Goal: Task Accomplishment & Management: Manage account settings

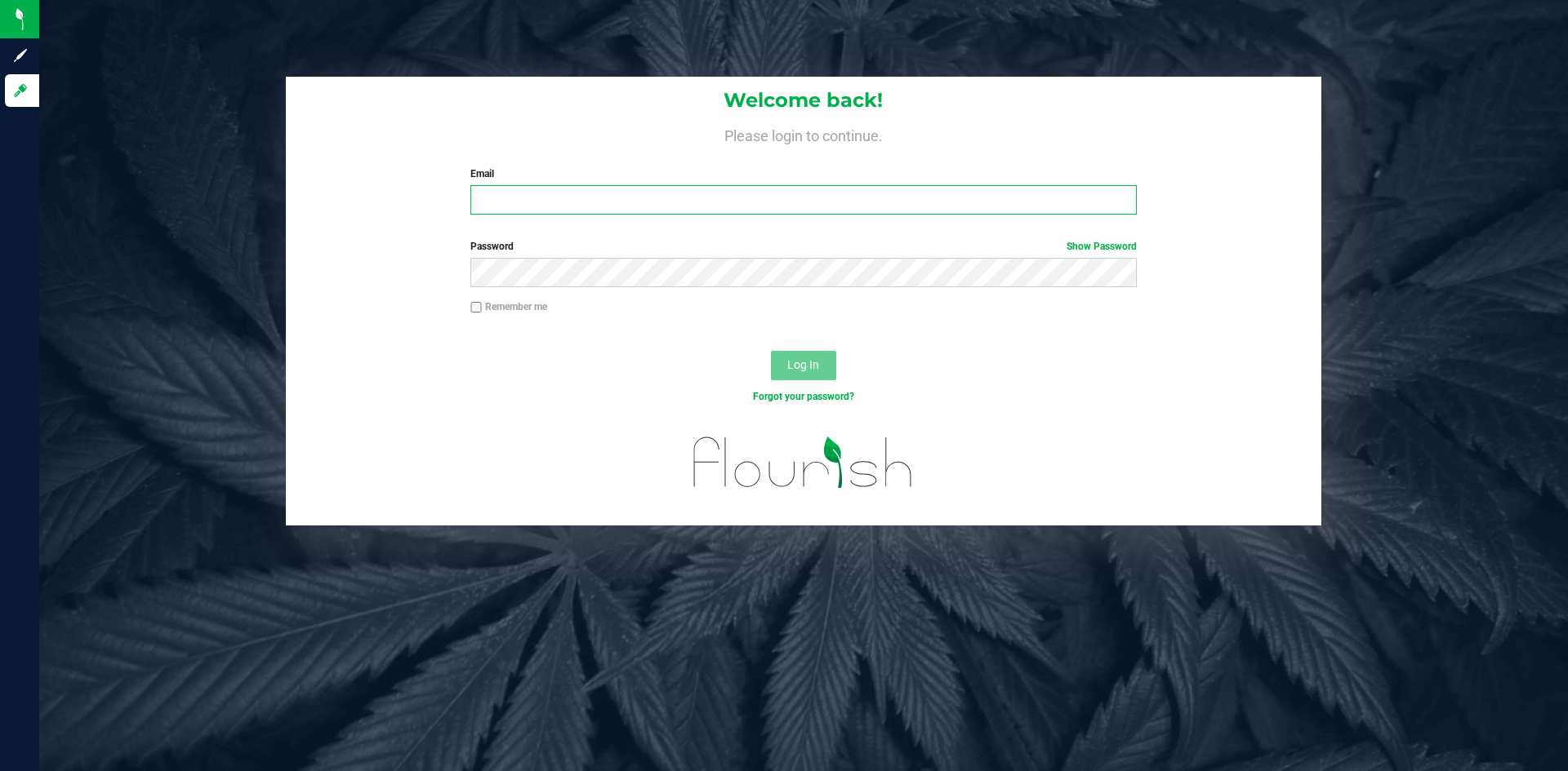
type input "[EMAIL_ADDRESS][DOMAIN_NAME]"
click at [527, 310] on label "Remember me" at bounding box center [509, 307] width 77 height 15
click at [482, 310] on input "Remember me" at bounding box center [476, 308] width 12 height 12
checkbox input "true"
click at [782, 369] on button "Log In" at bounding box center [803, 365] width 65 height 29
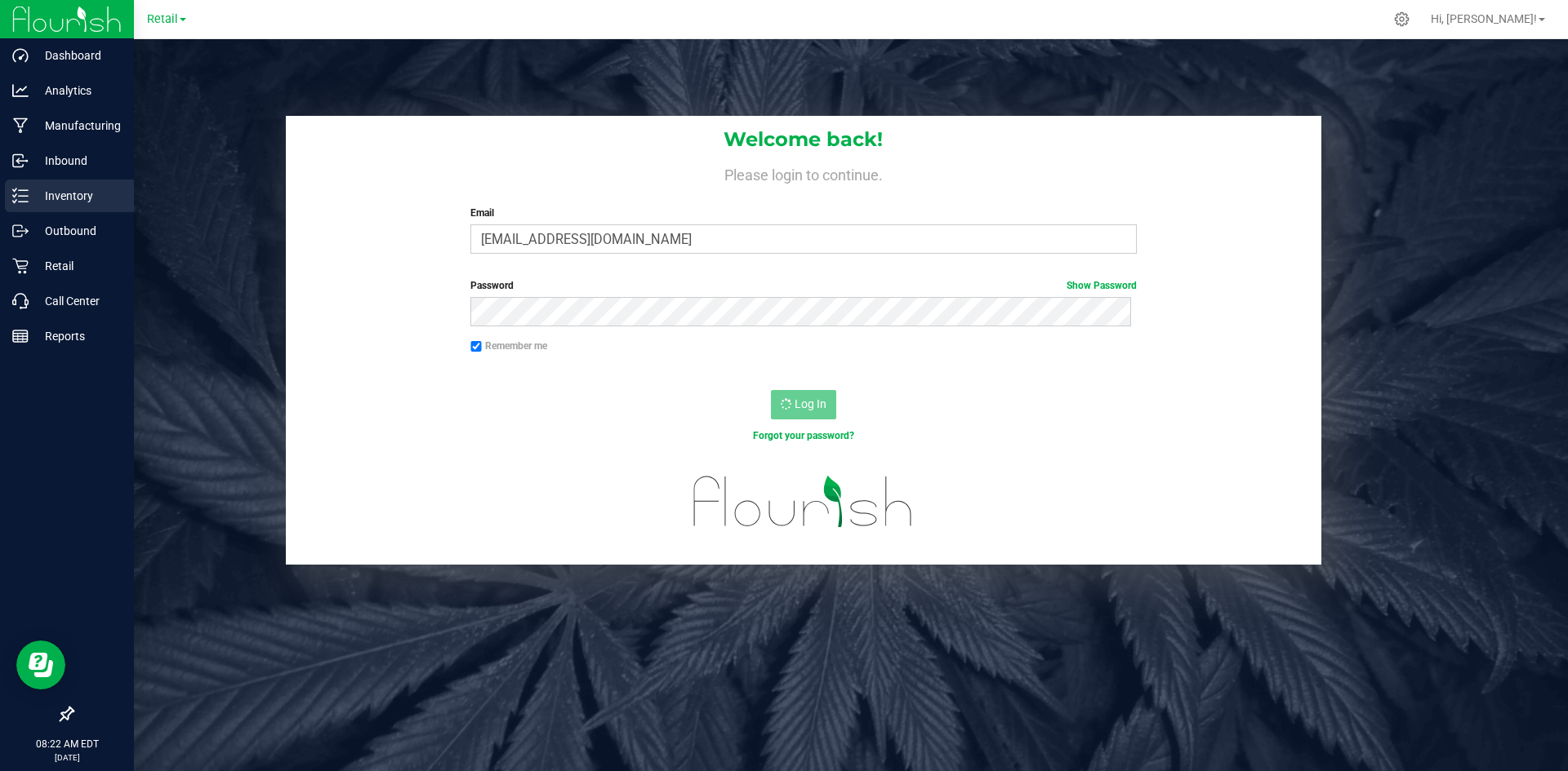
click at [23, 189] on icon at bounding box center [20, 196] width 16 height 16
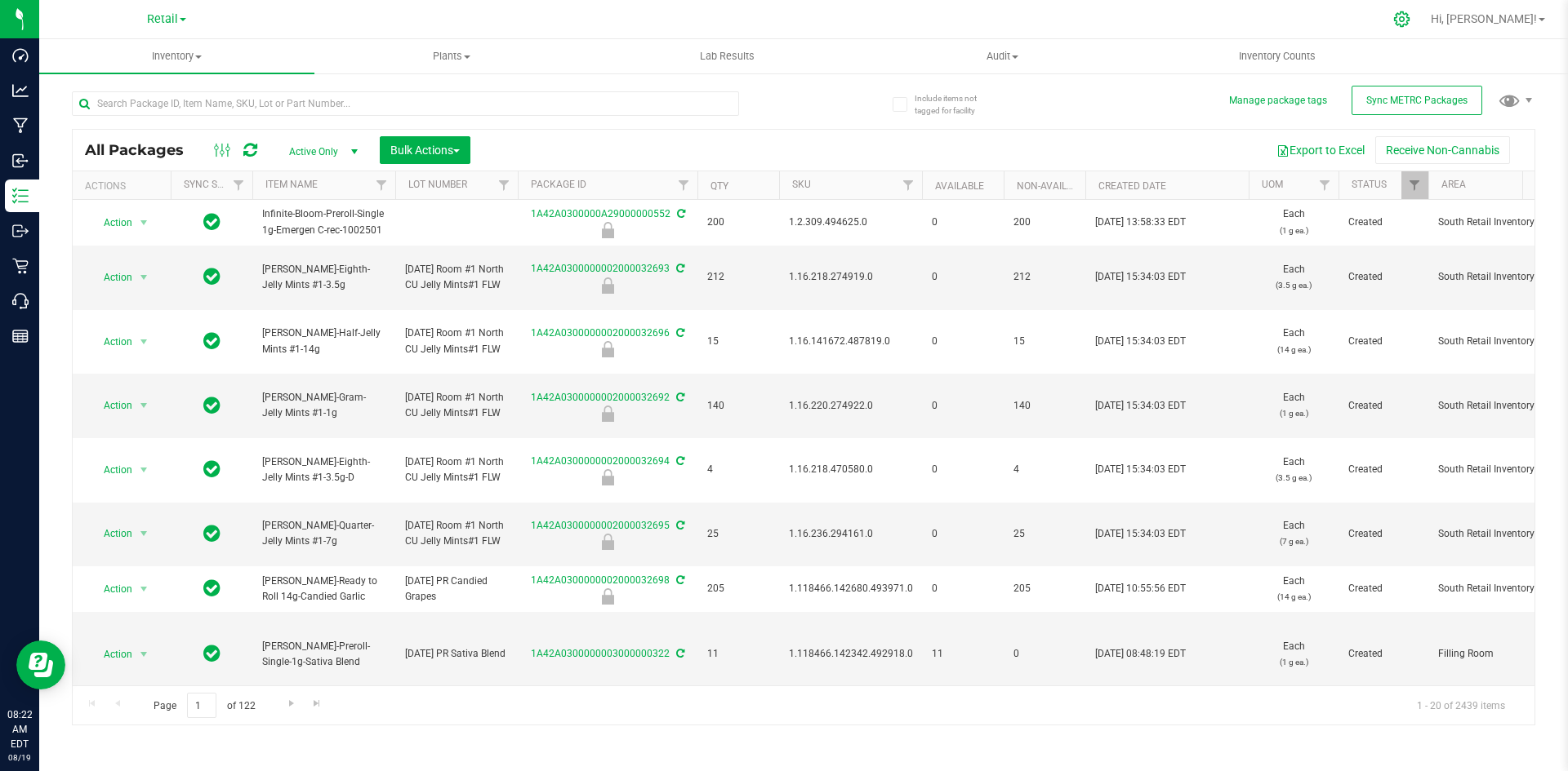
click at [1410, 26] on icon at bounding box center [1402, 19] width 17 height 17
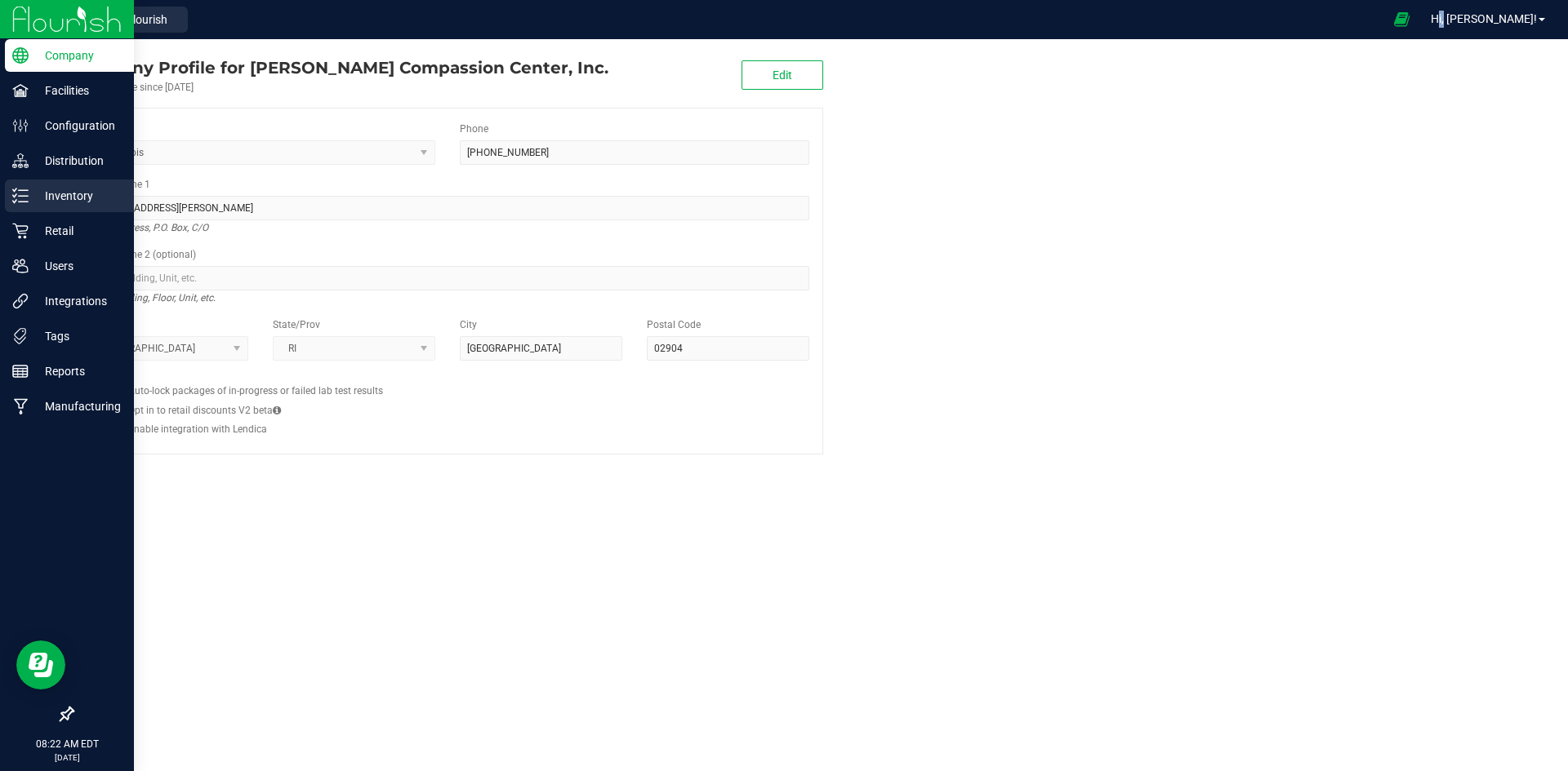
click at [40, 209] on div "Inventory" at bounding box center [69, 196] width 129 height 33
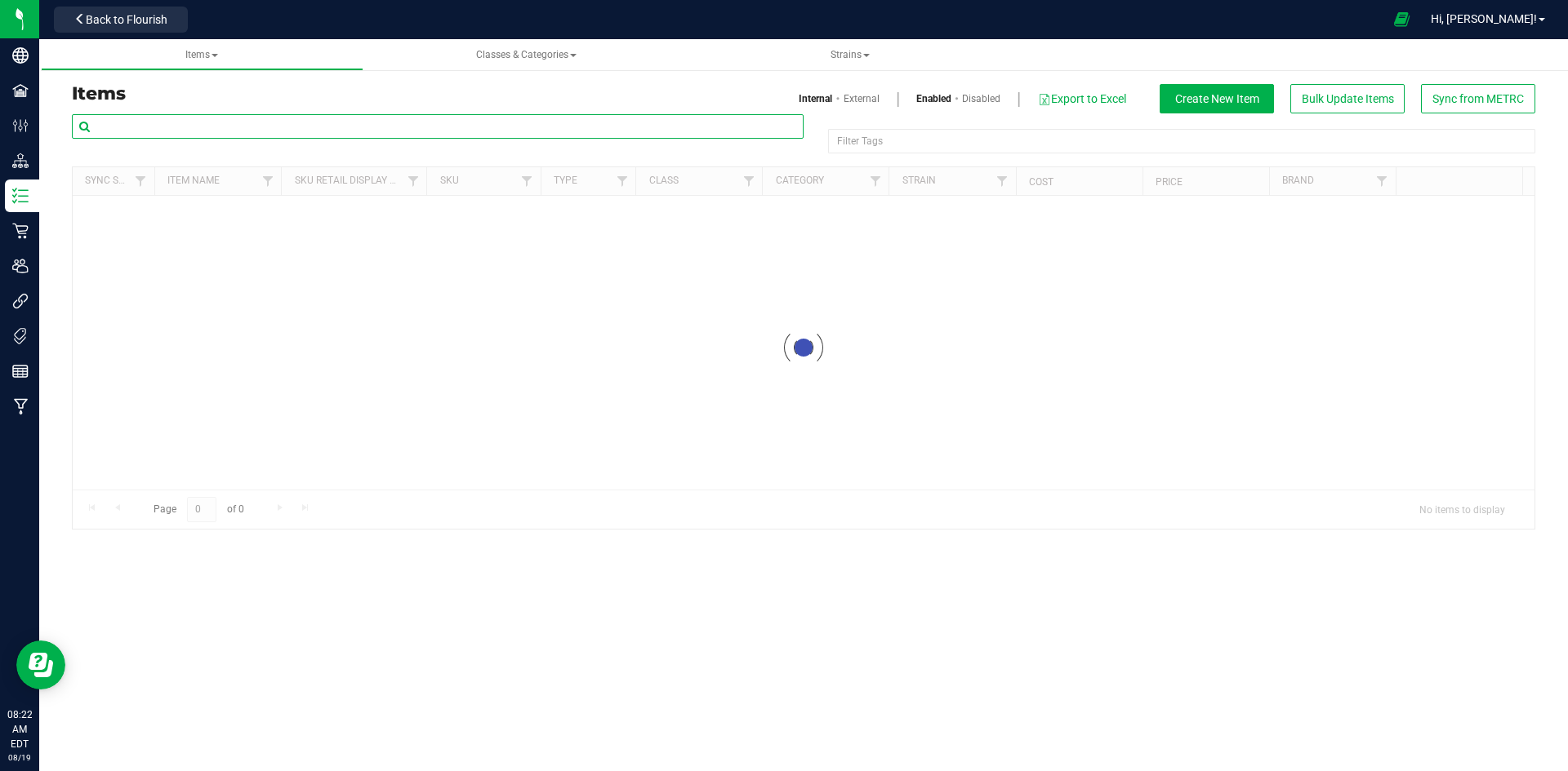
click at [213, 133] on input "text" at bounding box center [438, 126] width 732 height 25
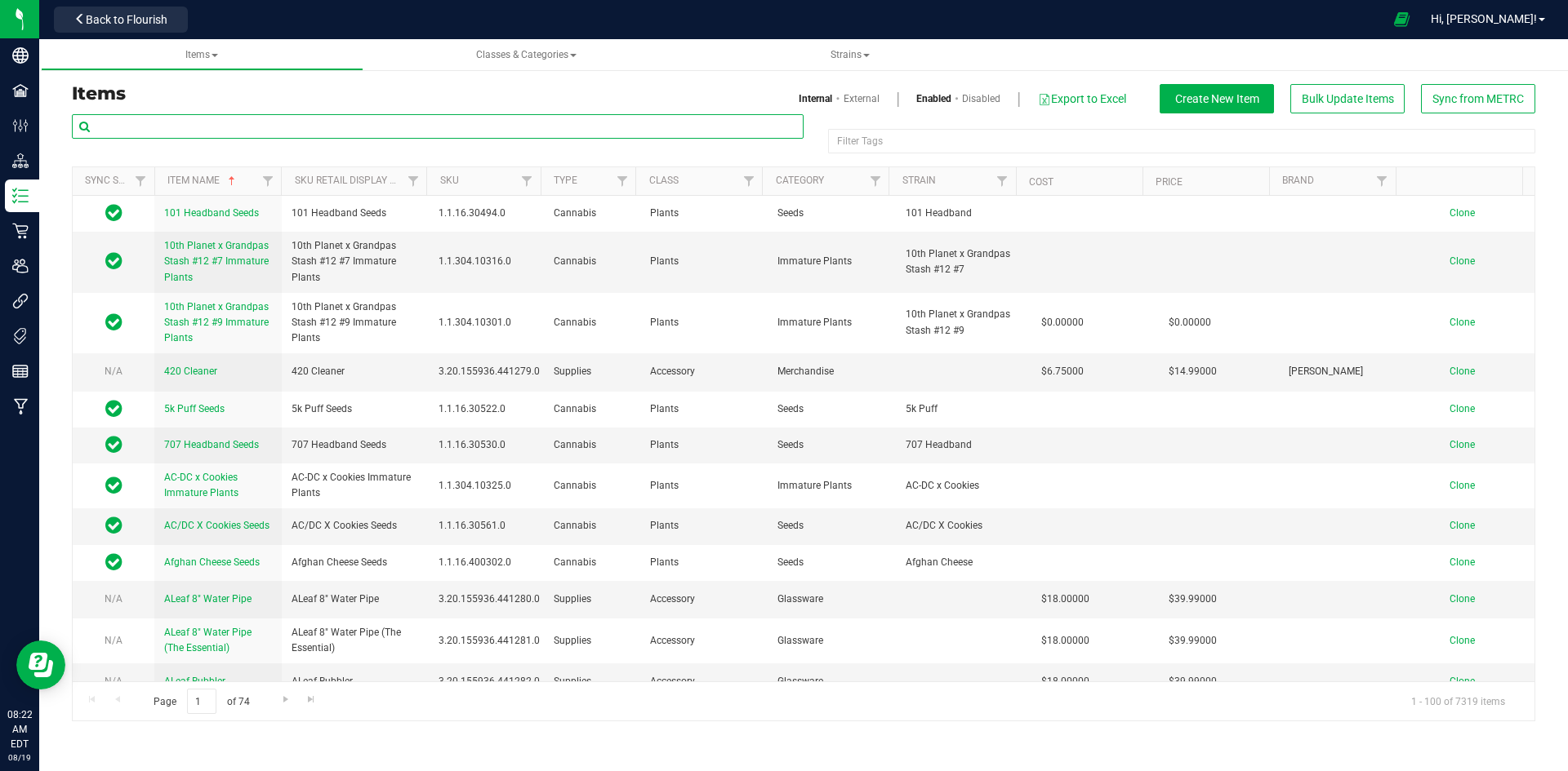
paste input "Mac N Jack #3 3.5g-48"
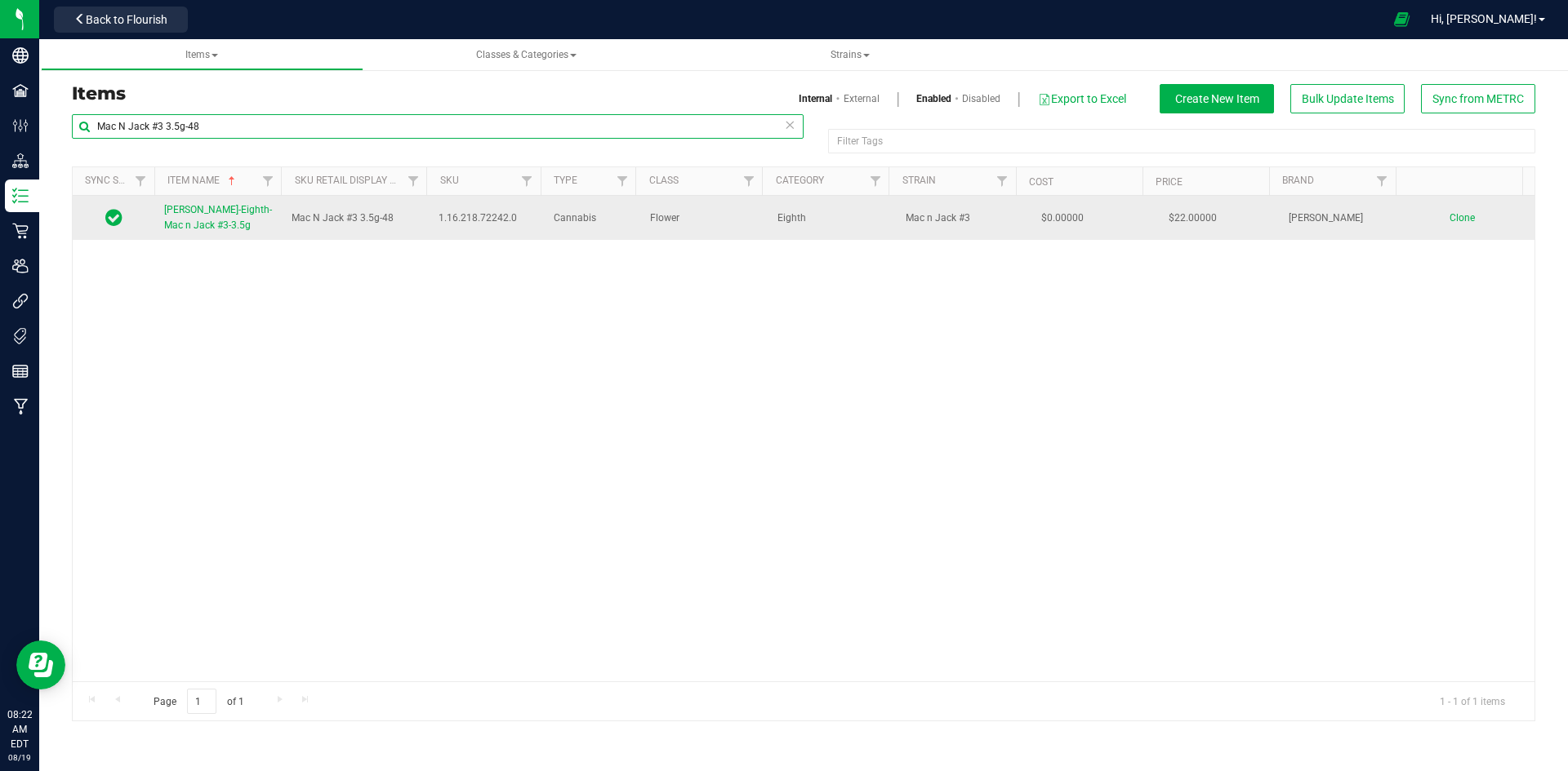
type input "Mac N Jack #3 3.5g-48"
click at [209, 209] on span "[PERSON_NAME]-Eighth-Mac n Jack #3-3.5g" at bounding box center [218, 217] width 108 height 26
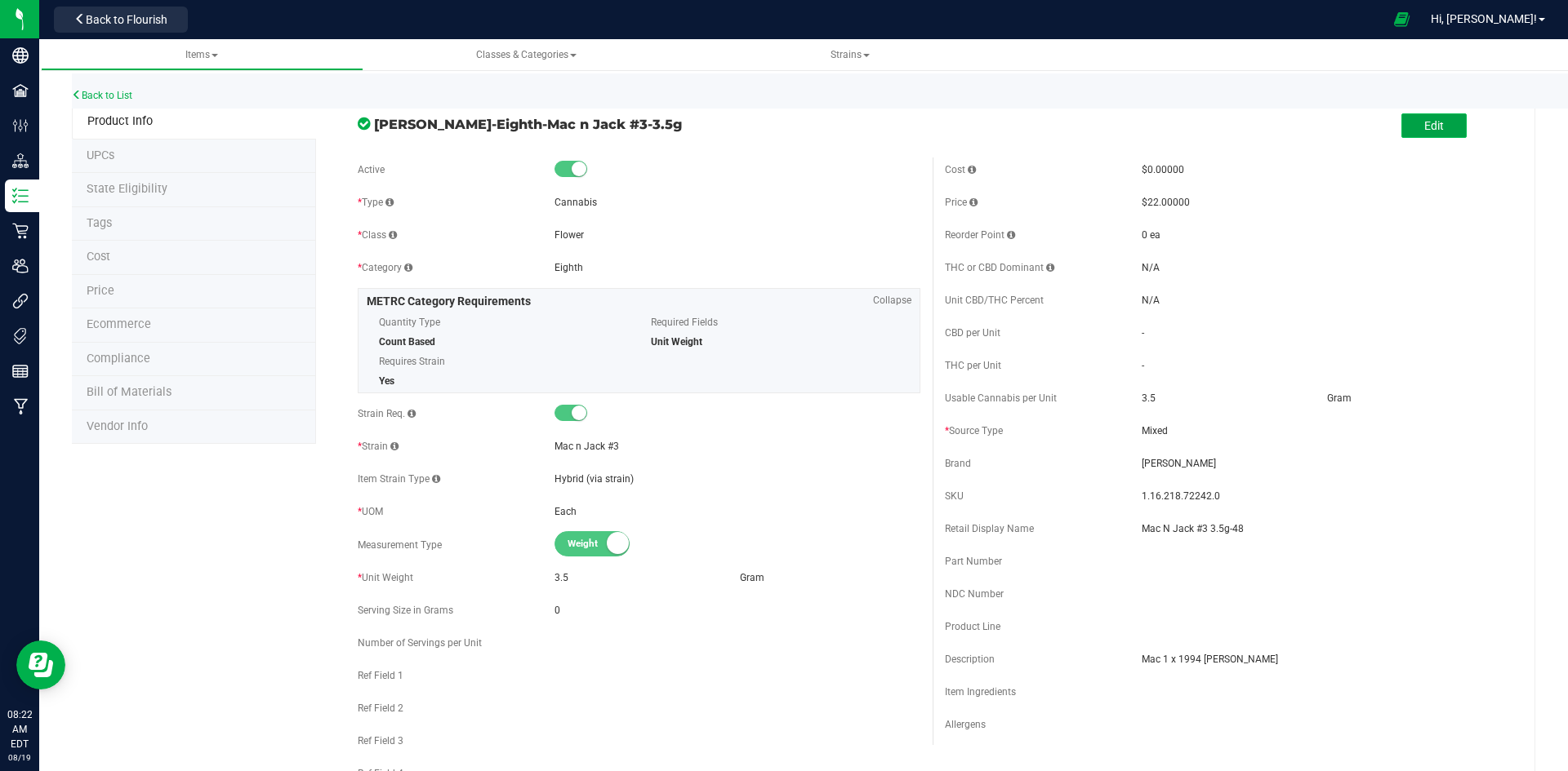
click at [1420, 118] on button "Edit" at bounding box center [1433, 125] width 65 height 25
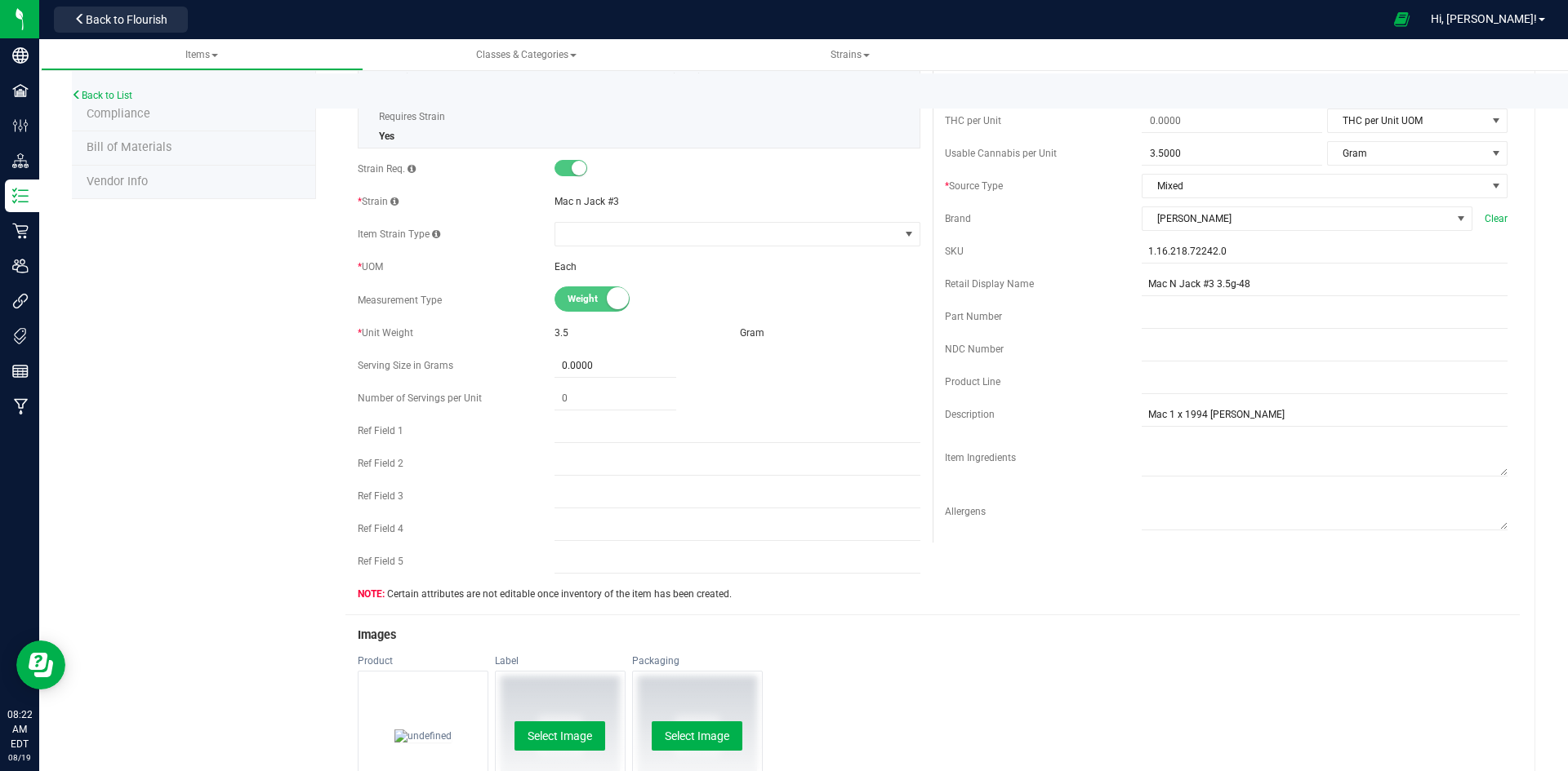
scroll to position [490, 0]
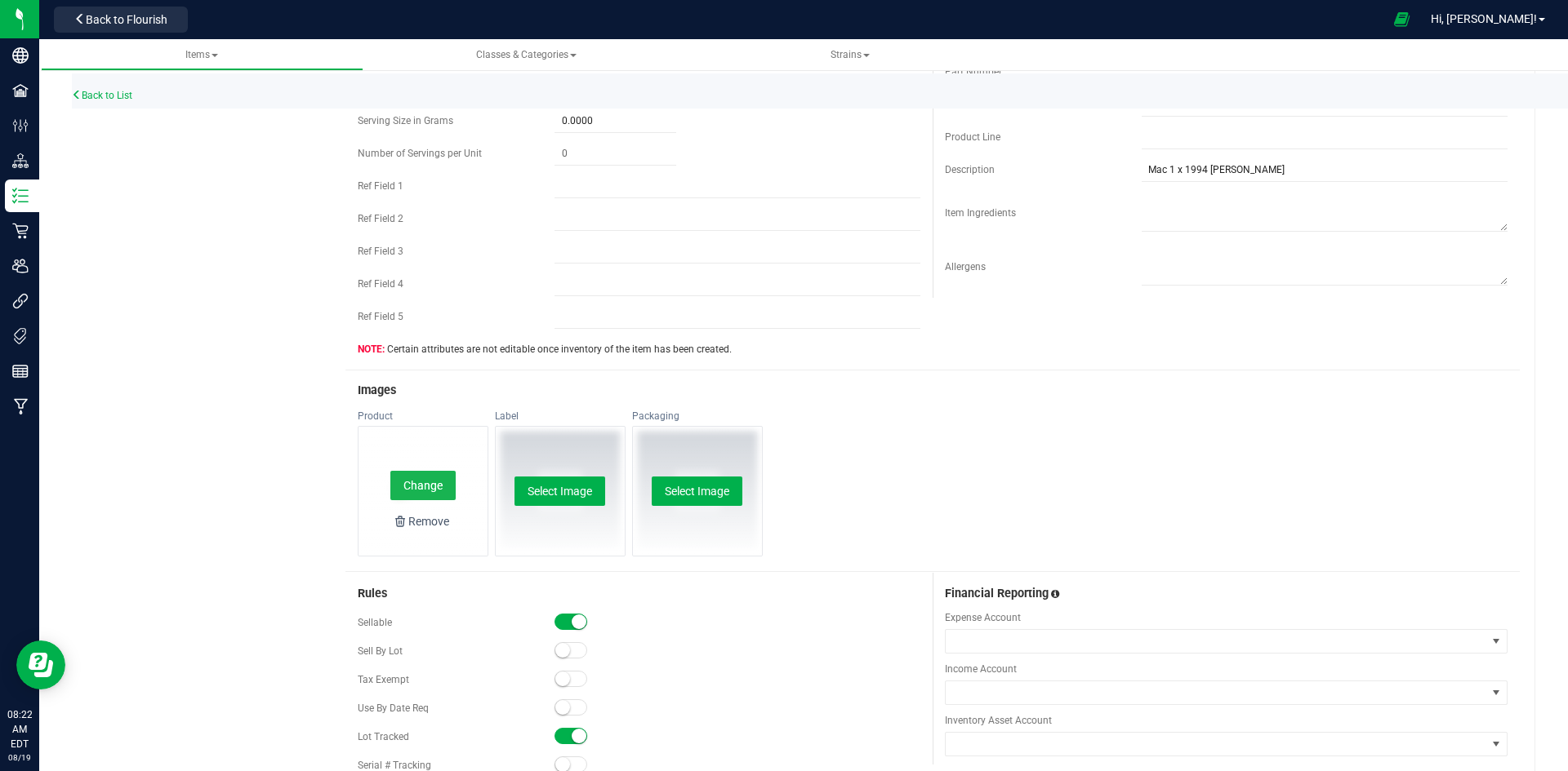
click at [436, 479] on button "Change" at bounding box center [422, 486] width 65 height 29
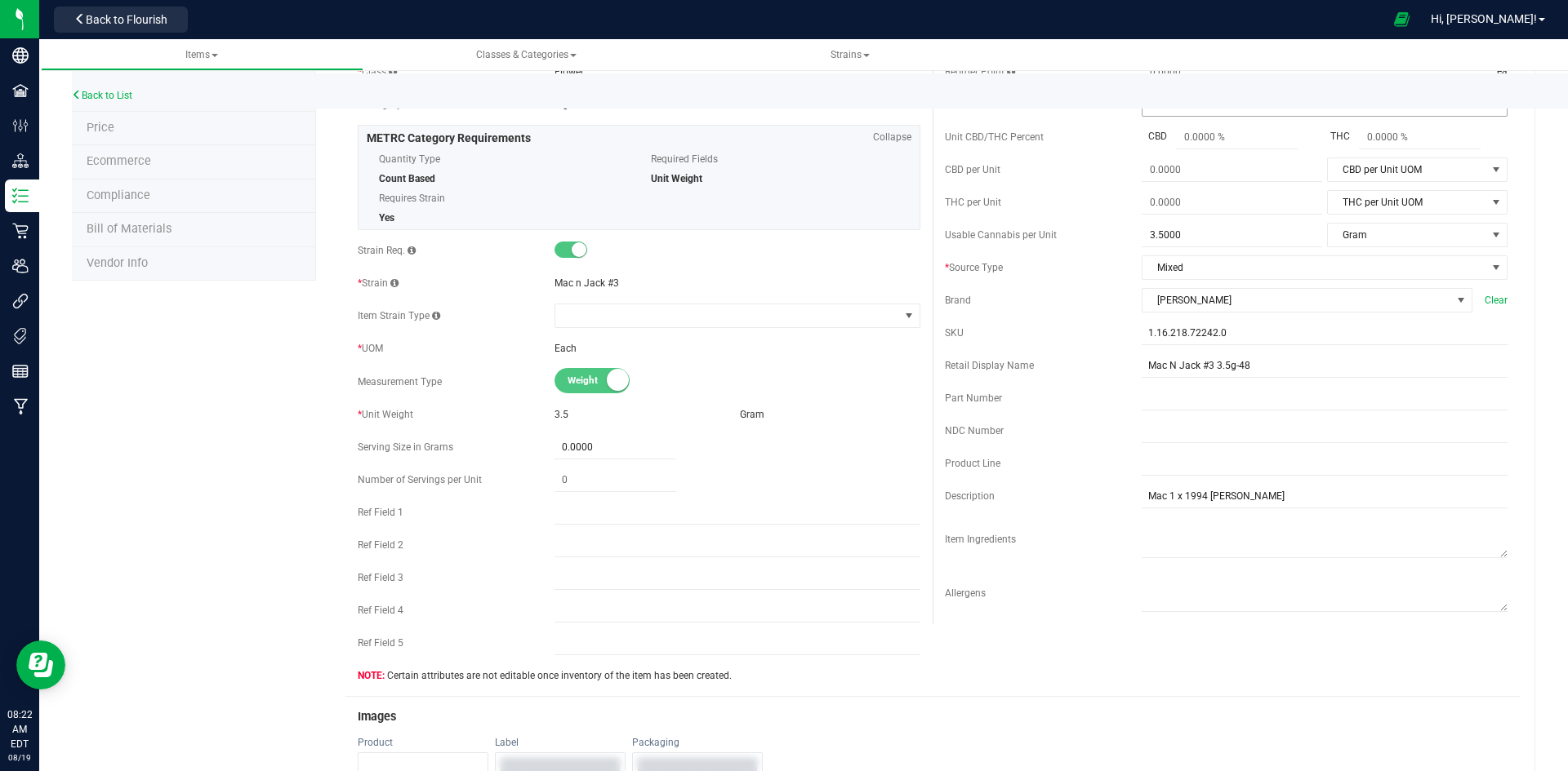
scroll to position [0, 0]
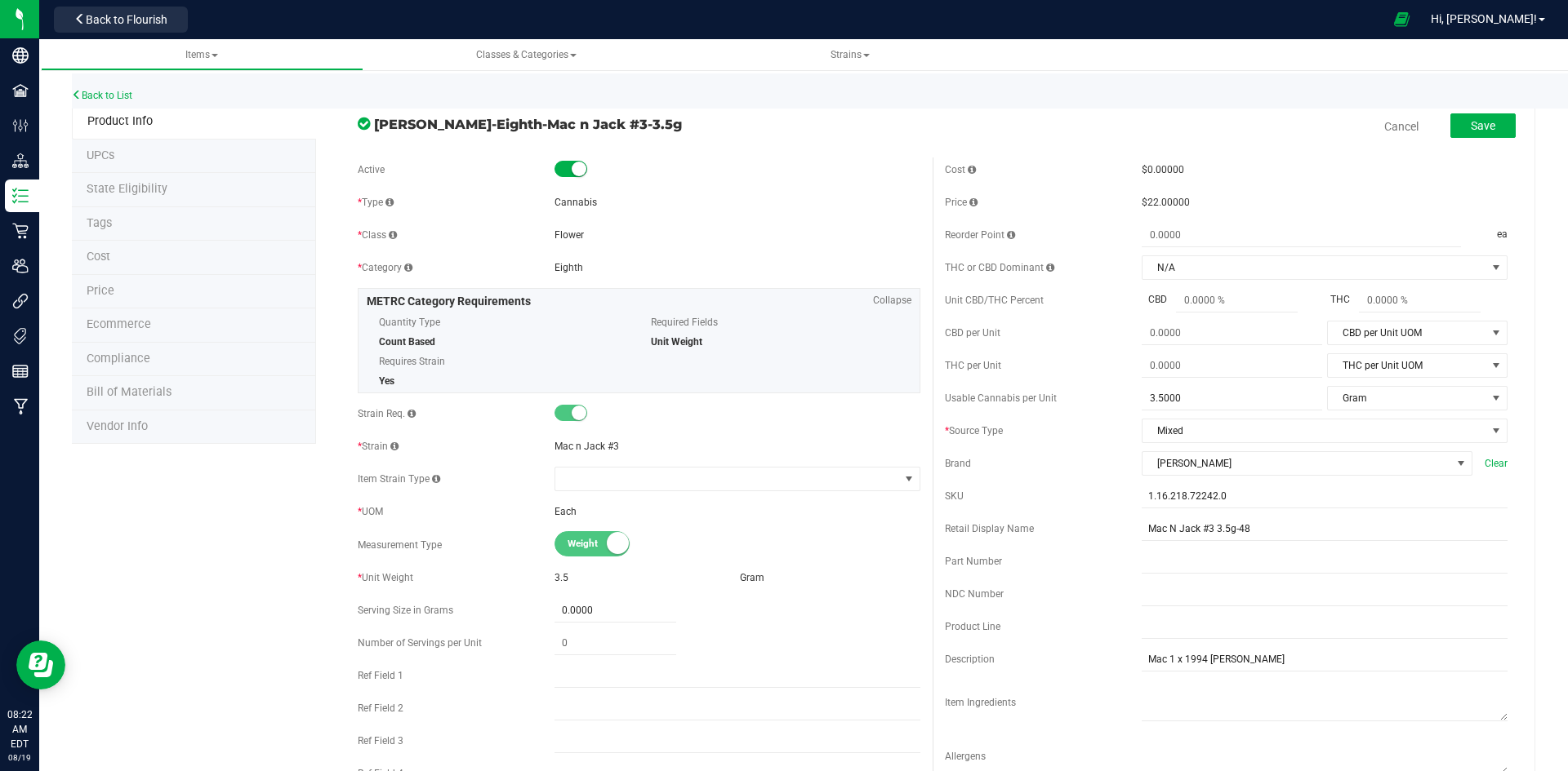
click at [1486, 90] on div "Back to List" at bounding box center [856, 90] width 1568 height 35
click at [1486, 120] on button "Save" at bounding box center [1482, 125] width 65 height 25
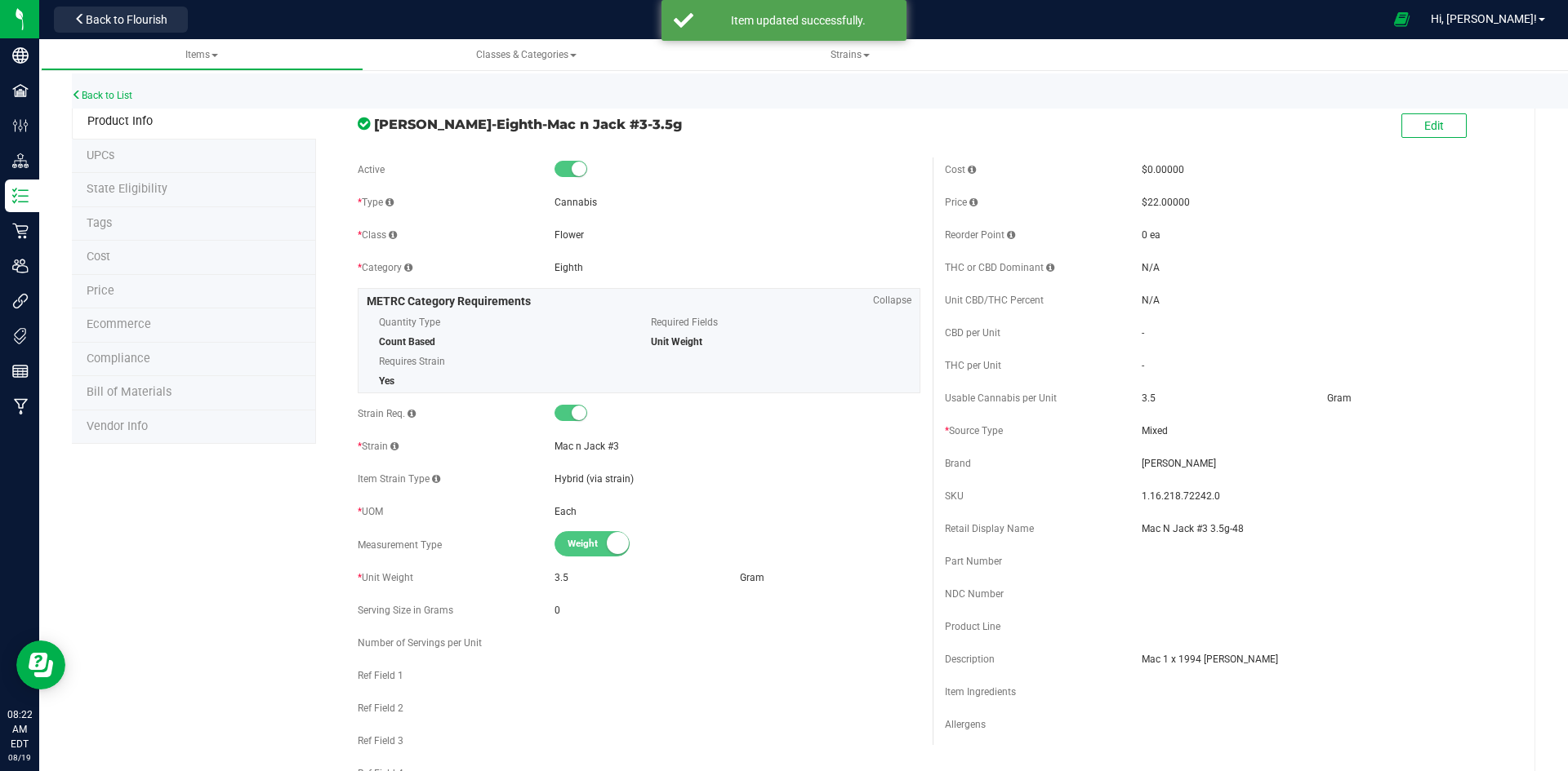
click at [118, 106] on div "Back to List" at bounding box center [856, 90] width 1568 height 35
click at [118, 97] on link "Back to List" at bounding box center [102, 95] width 60 height 12
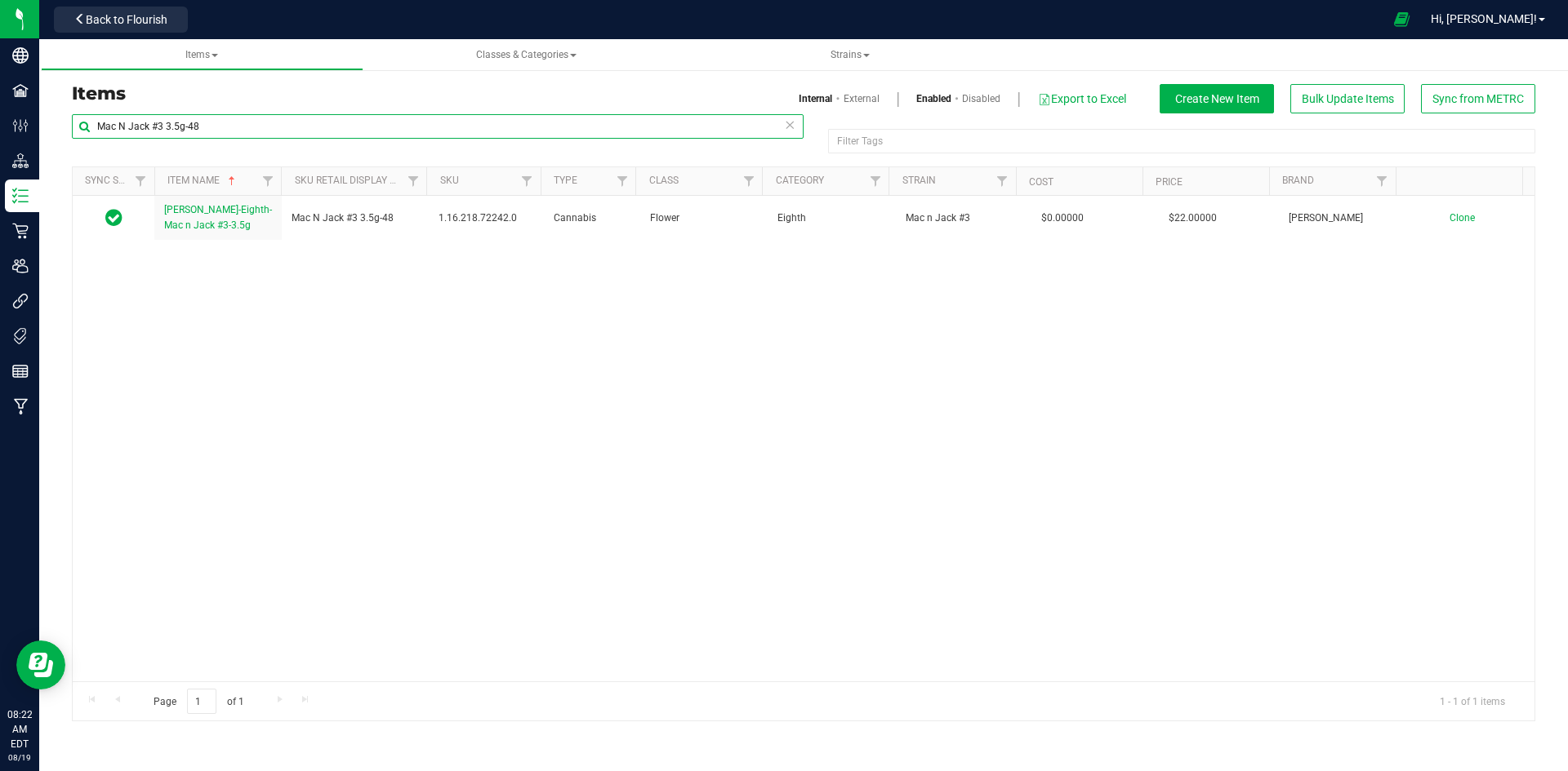
click at [468, 132] on input "Mac N Jack #3 3.5g-48" at bounding box center [438, 126] width 732 height 25
paste input "-1"
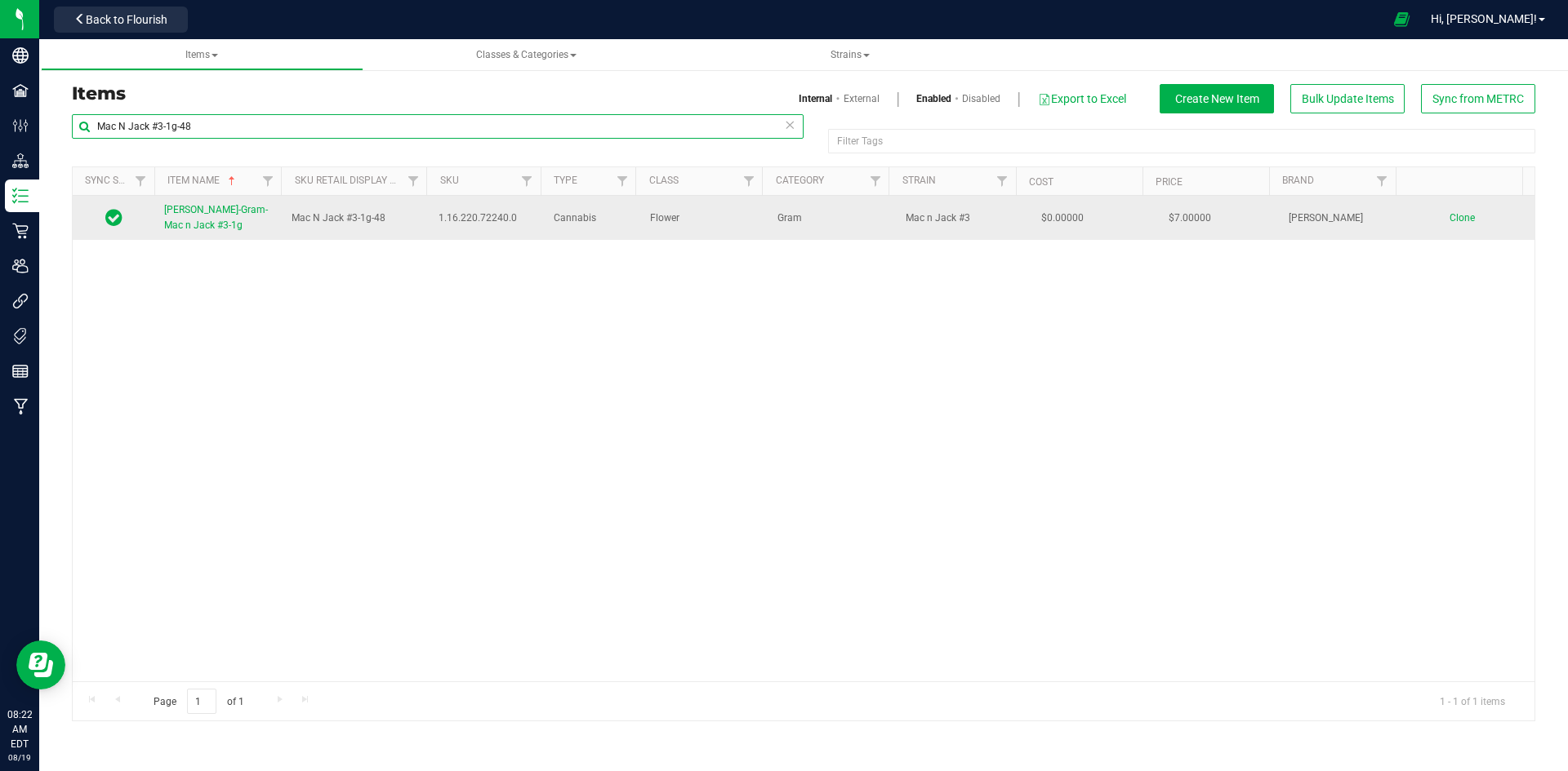
type input "Mac N Jack #3-1g-48"
click at [211, 221] on link "[PERSON_NAME]-Gram-Mac n Jack #3-1g" at bounding box center [218, 218] width 108 height 31
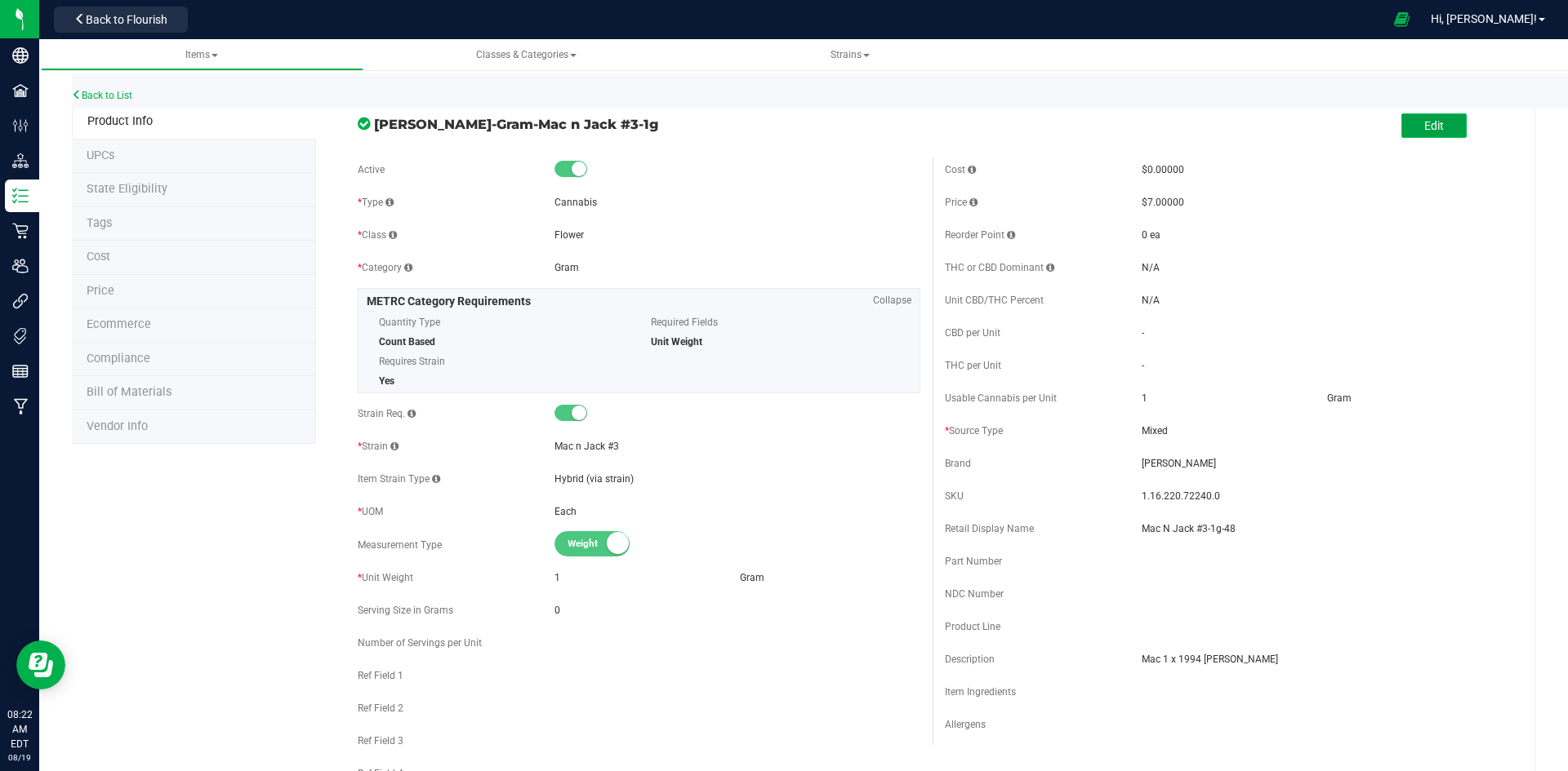
click at [1424, 127] on span "Edit" at bounding box center [1433, 125] width 19 height 13
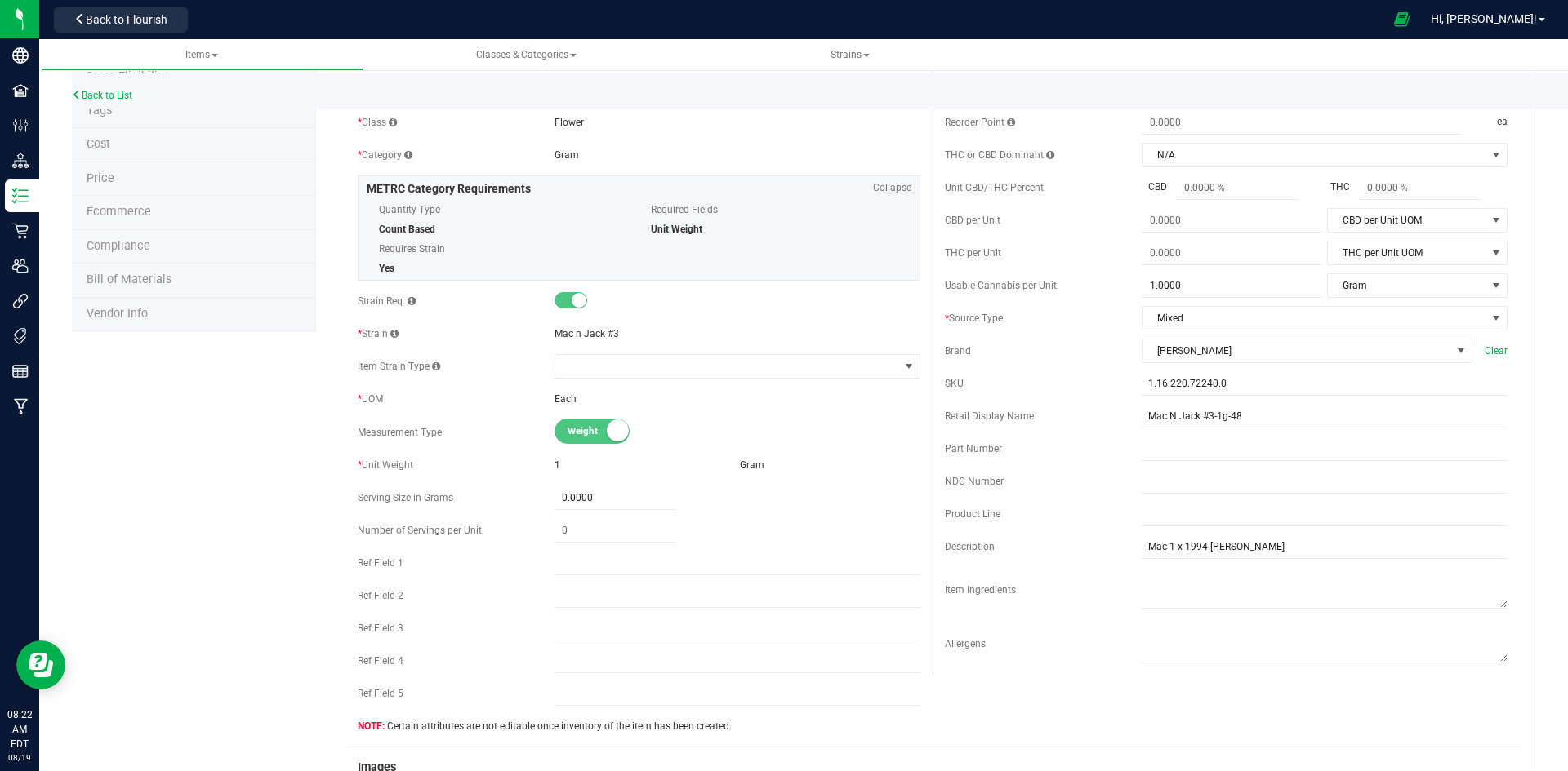
scroll to position [490, 0]
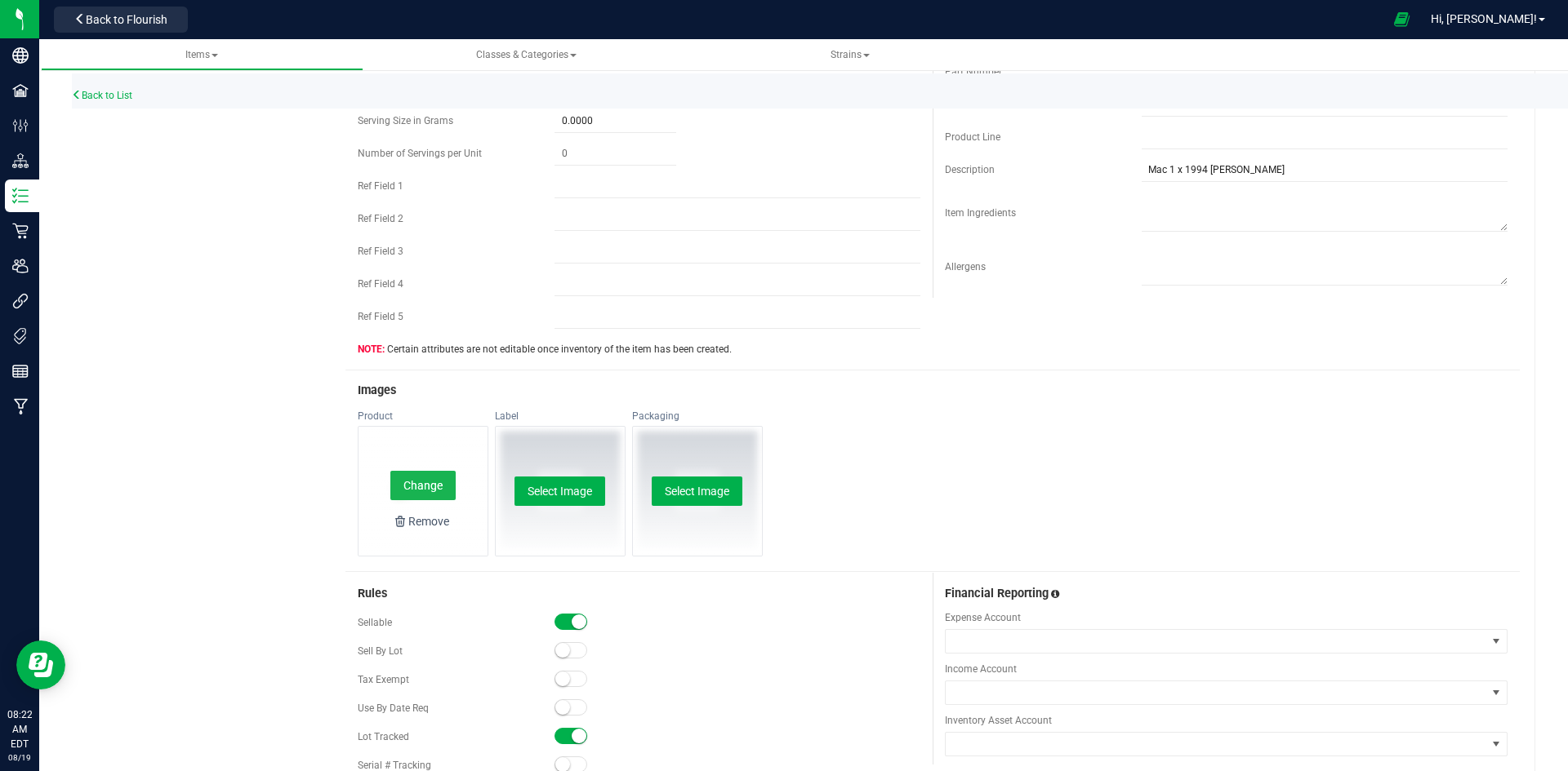
click at [408, 475] on button "Change" at bounding box center [422, 486] width 65 height 29
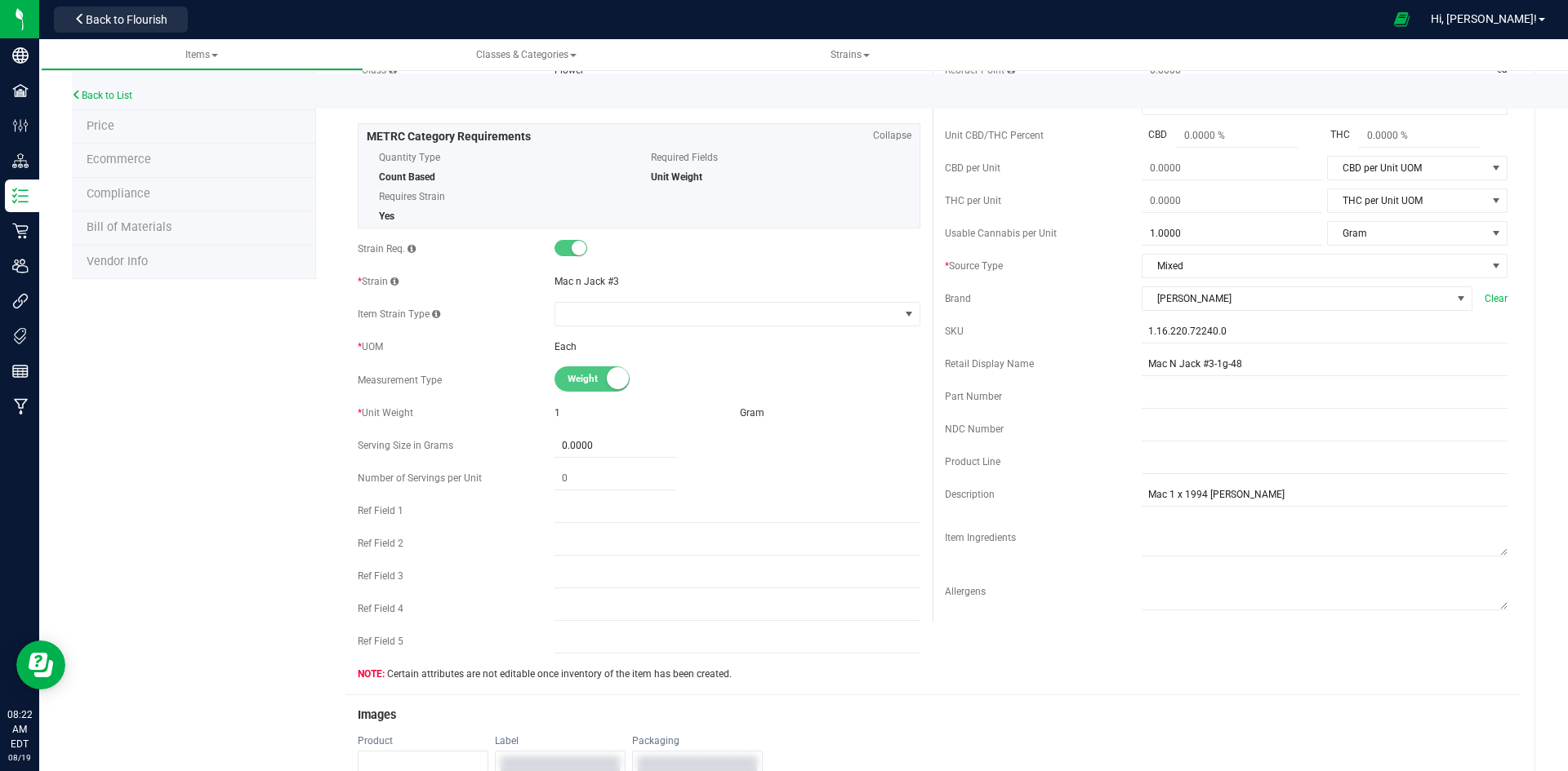
scroll to position [0, 0]
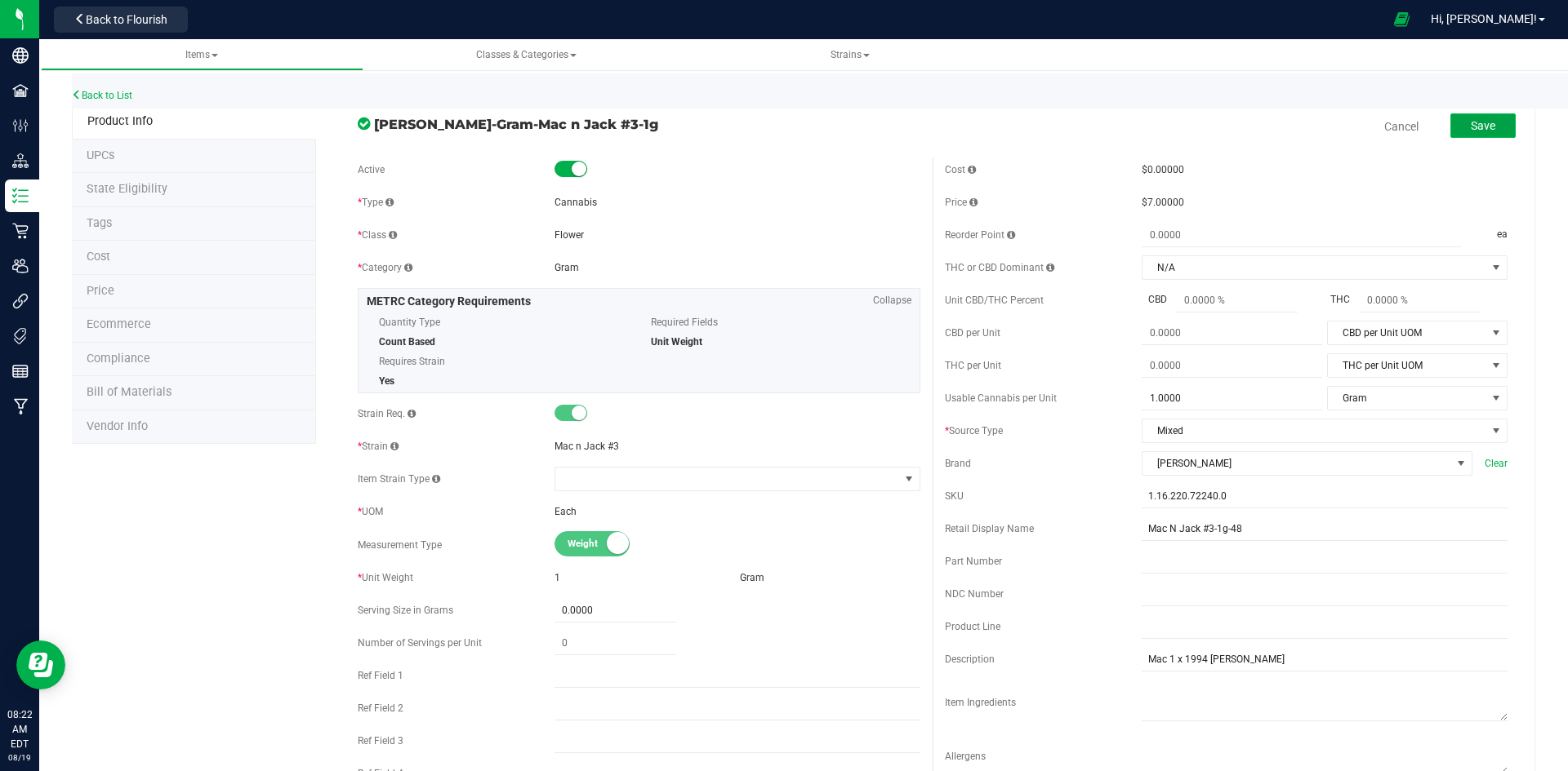
click at [1470, 122] on span "Save" at bounding box center [1482, 125] width 25 height 13
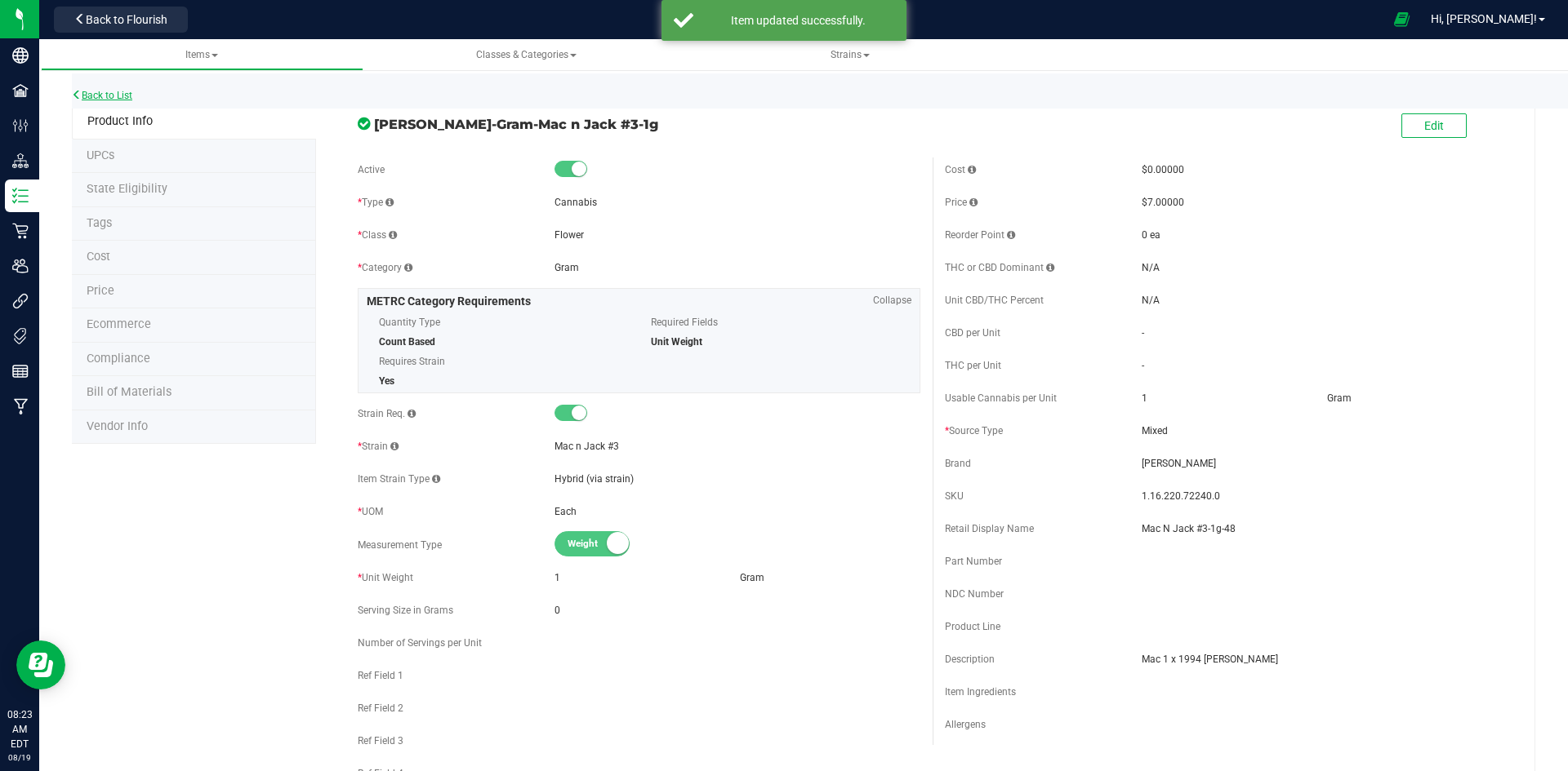
click at [113, 95] on link "Back to List" at bounding box center [102, 95] width 60 height 12
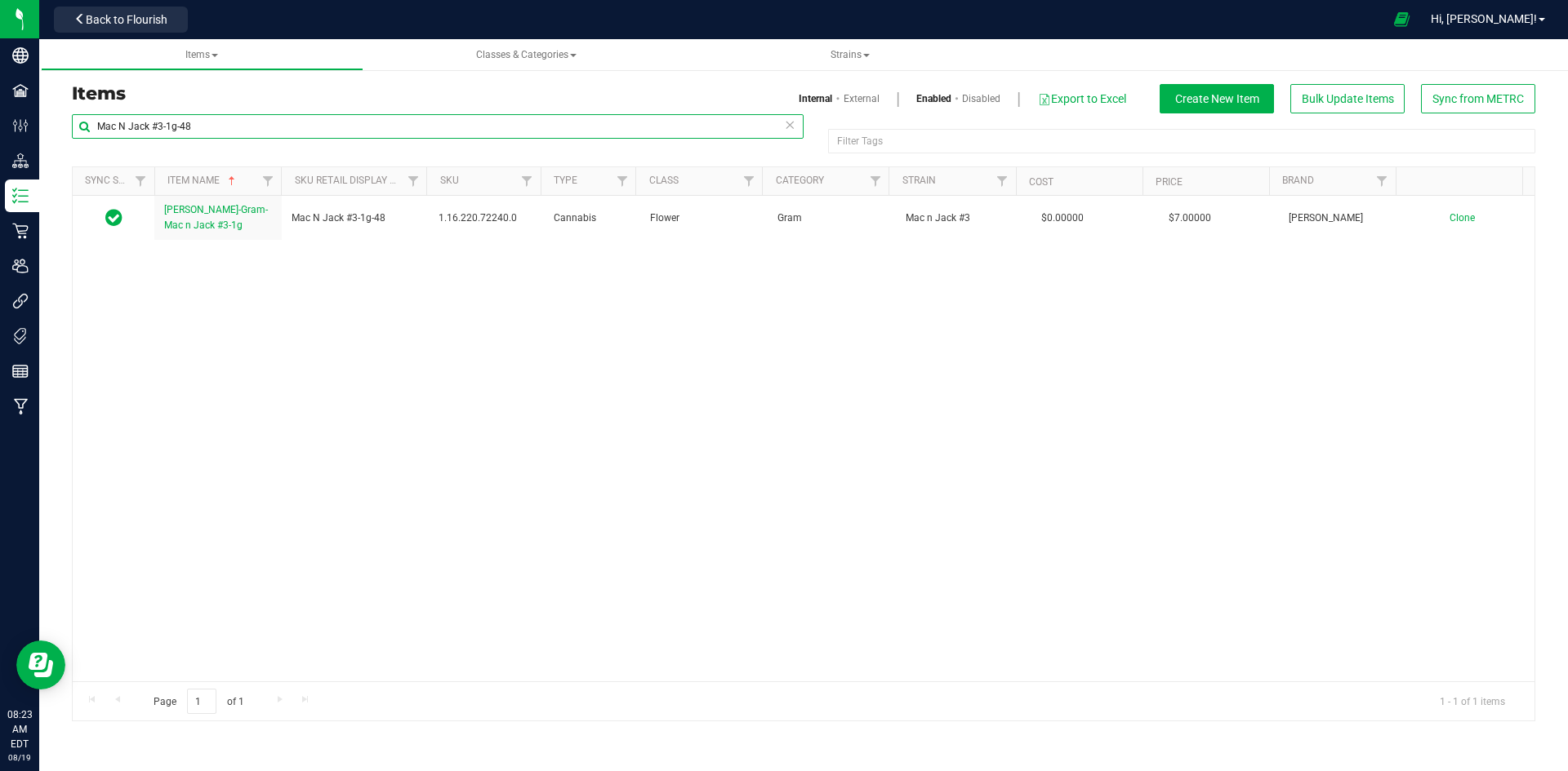
click at [374, 119] on input "Mac N Jack #3-1g-48" at bounding box center [438, 126] width 732 height 25
drag, startPoint x: 374, startPoint y: 119, endPoint x: 307, endPoint y: 130, distance: 67.9
click at [307, 130] on input "Mac N Jack #3-1g-48" at bounding box center [438, 126] width 732 height 25
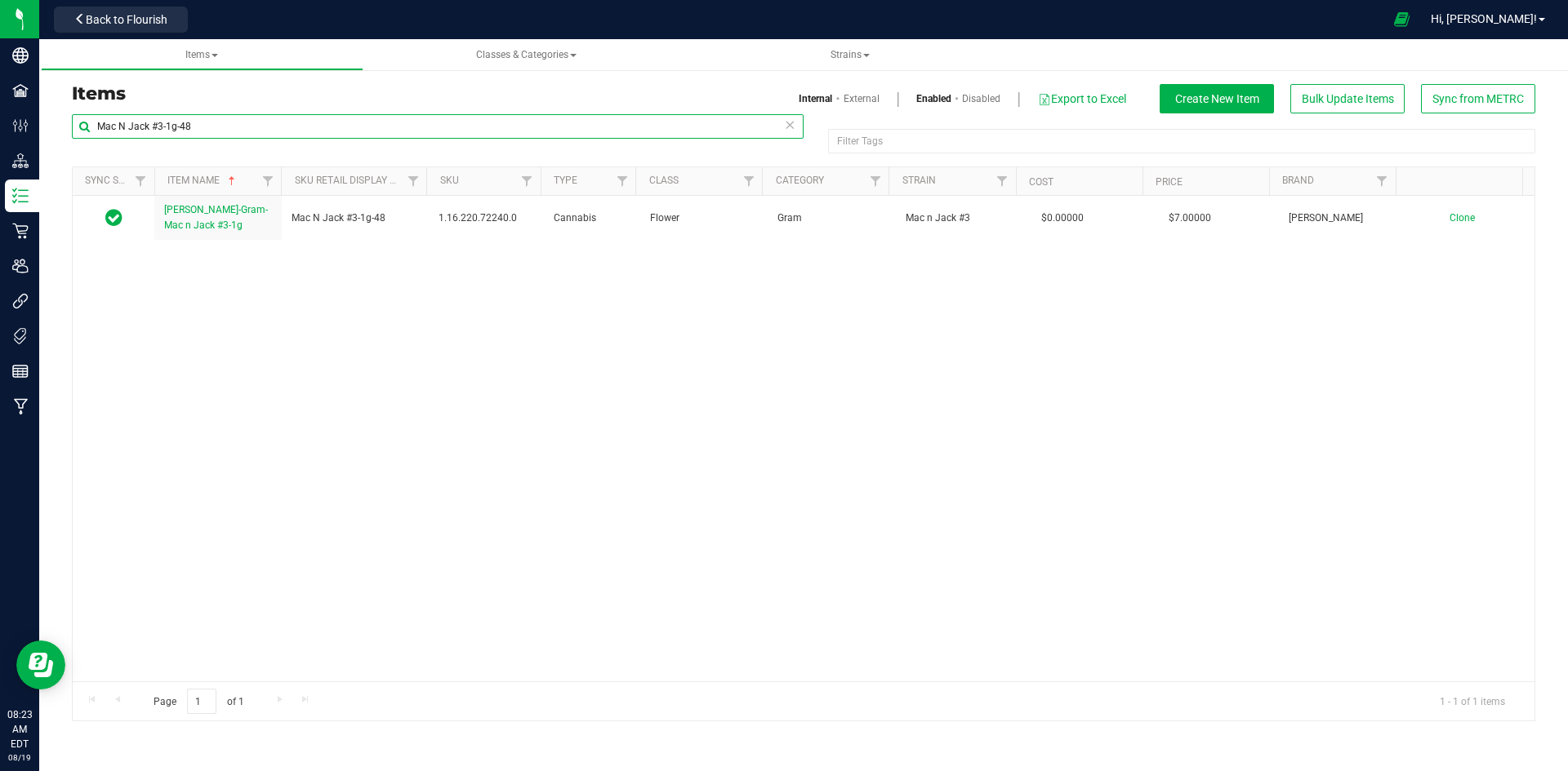
click at [307, 130] on input "Mac N Jack #3-1g-48" at bounding box center [438, 126] width 732 height 25
paste input "Top Shelf American Dream x GG4 3.5g-2"
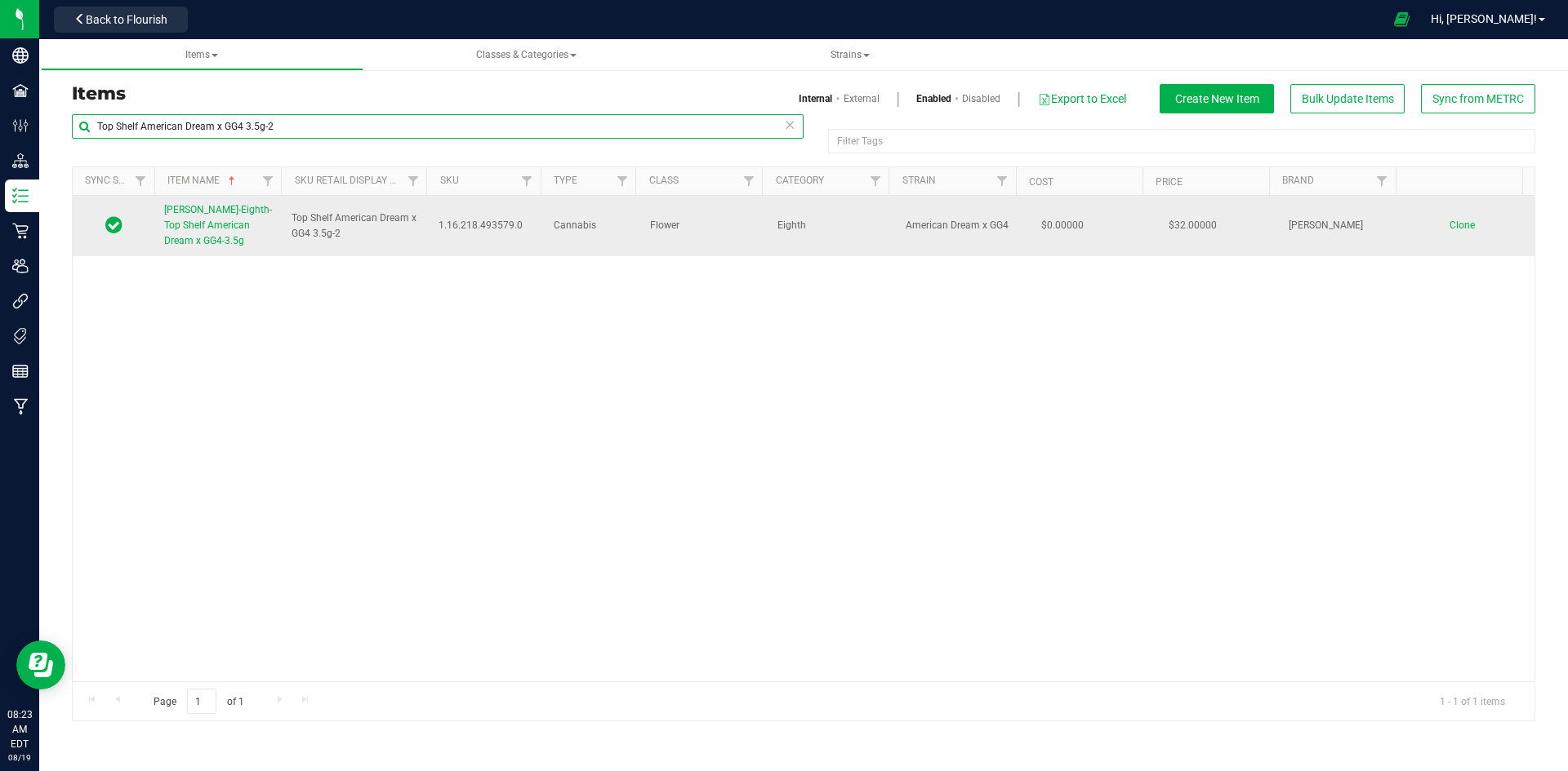
type input "Top Shelf American Dream x GG4 3.5g-2"
click at [225, 223] on span "[PERSON_NAME]-Eighth-Top Shelf American Dream x GG4-3.5g" at bounding box center [218, 225] width 108 height 42
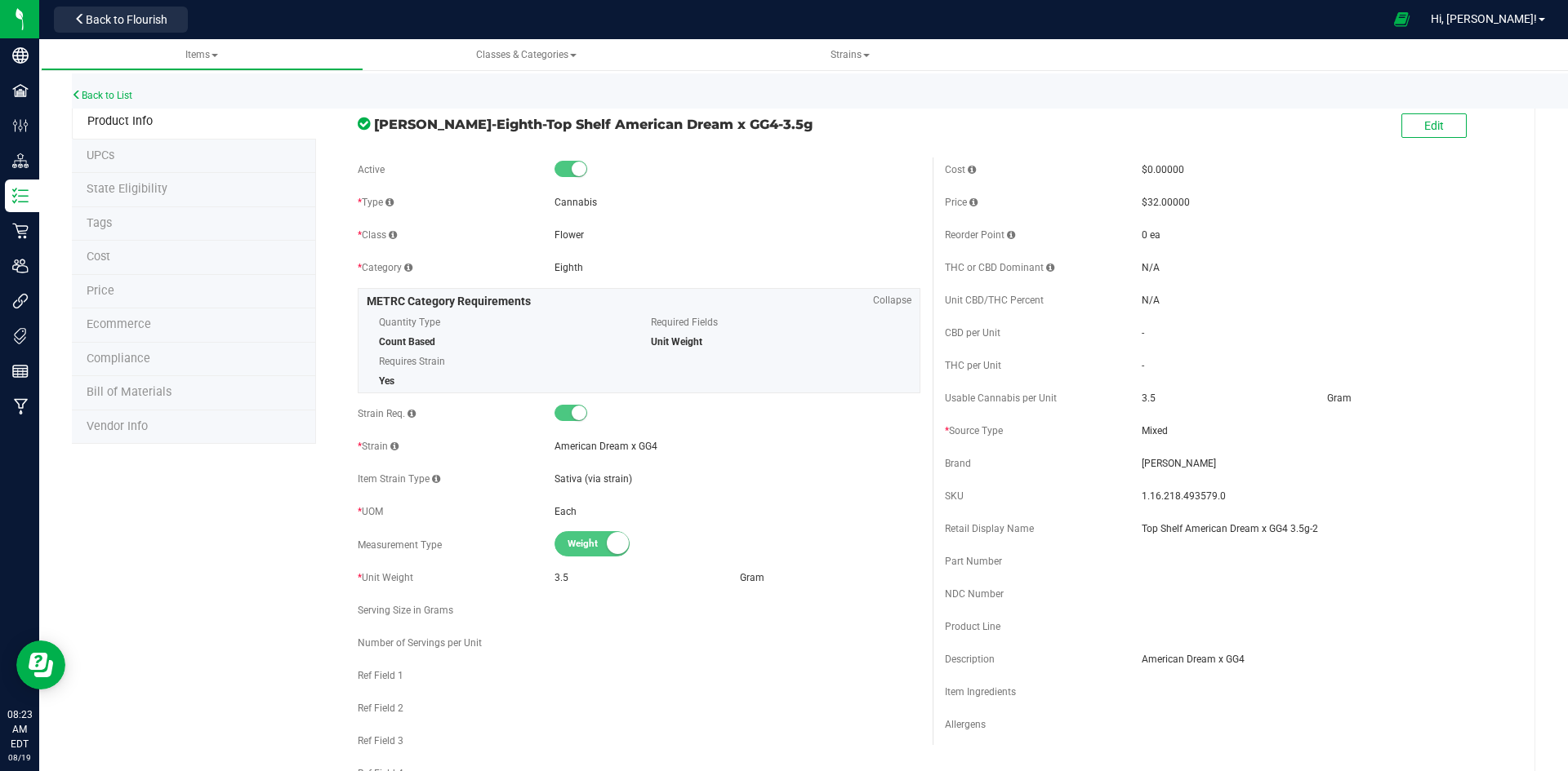
click at [1437, 112] on div "Edit" at bounding box center [1433, 127] width 65 height 34
click at [1436, 121] on button "Edit" at bounding box center [1433, 125] width 65 height 25
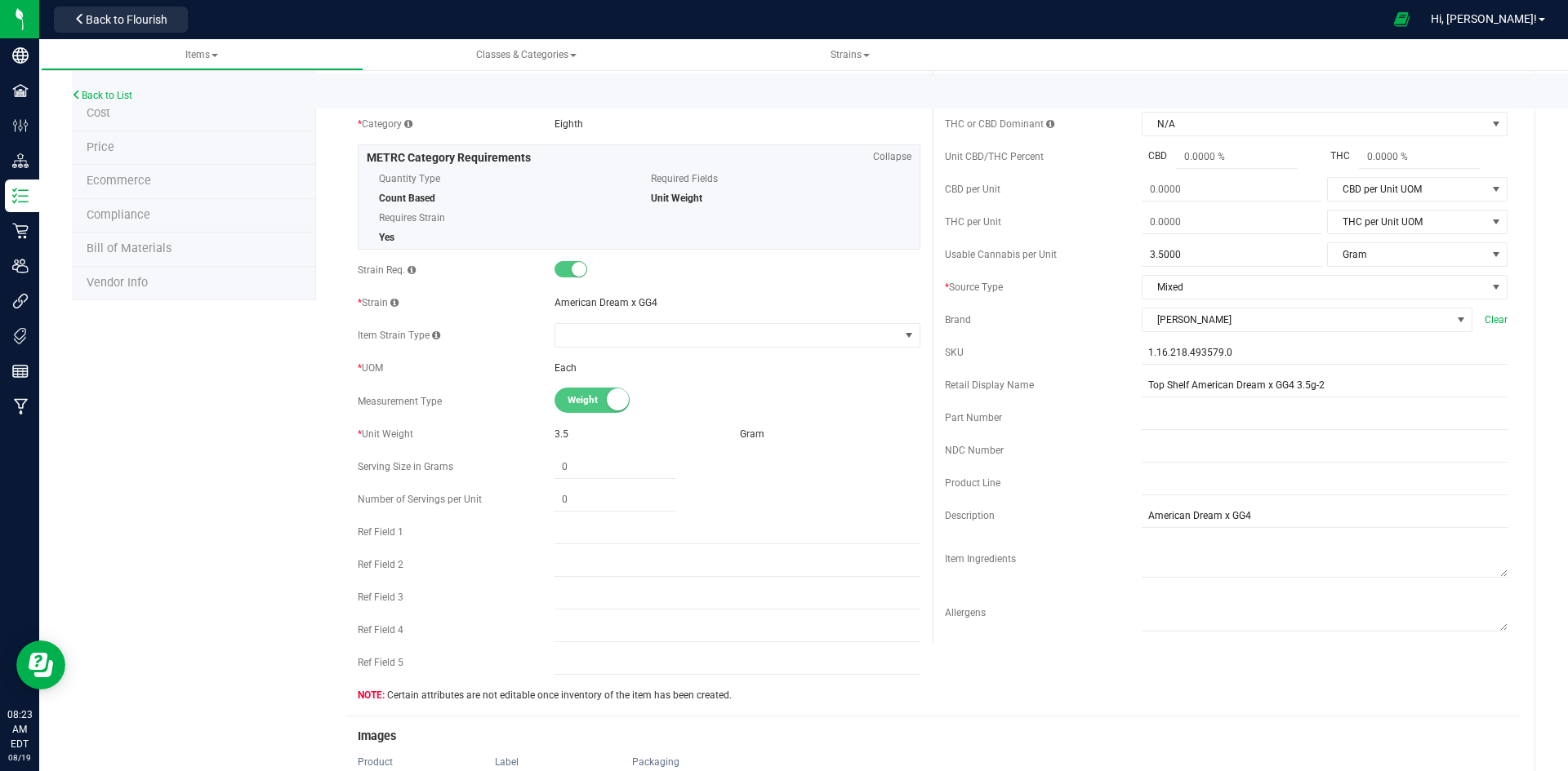
scroll to position [490, 0]
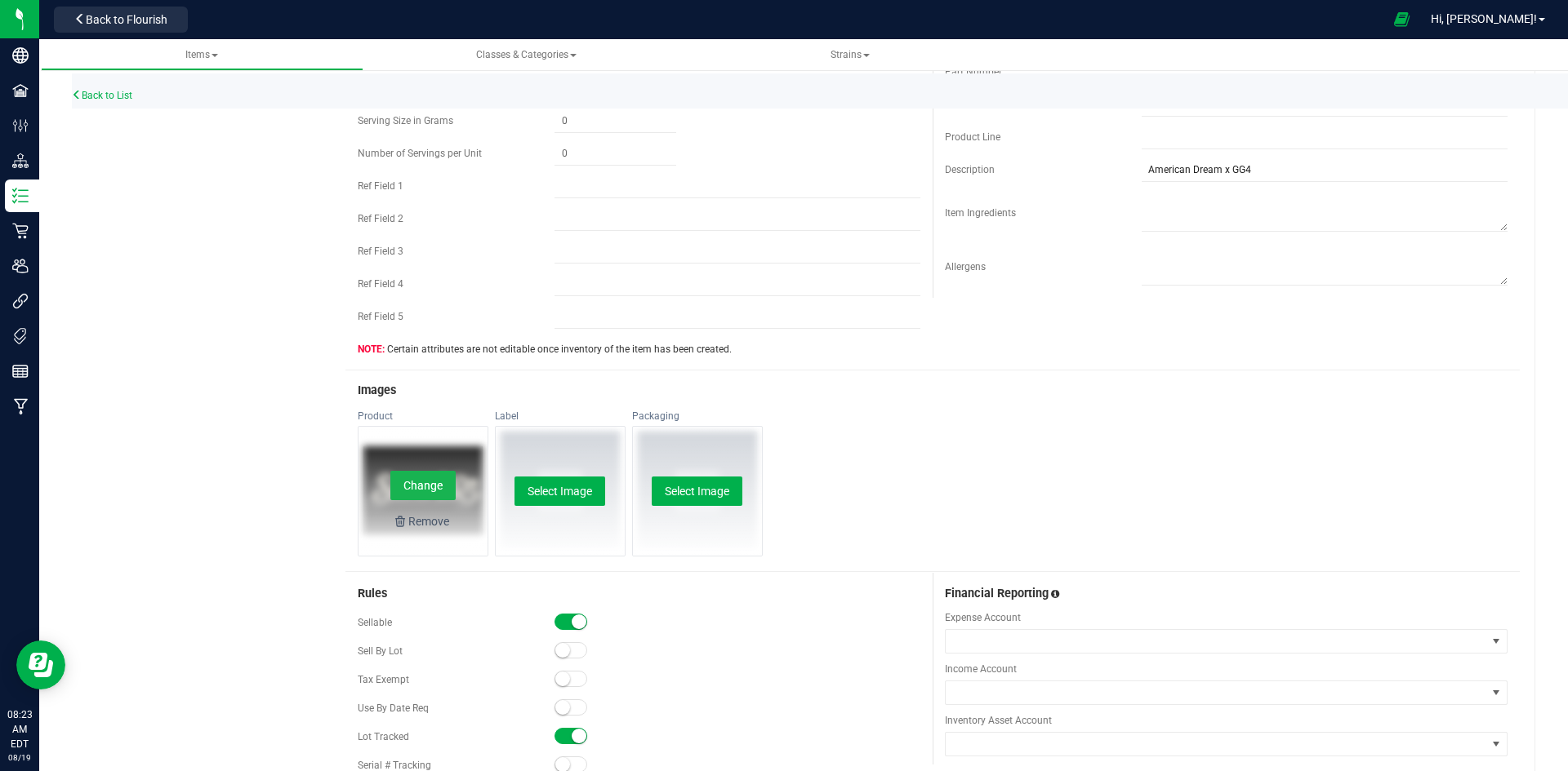
click at [428, 481] on button "Change" at bounding box center [422, 486] width 65 height 29
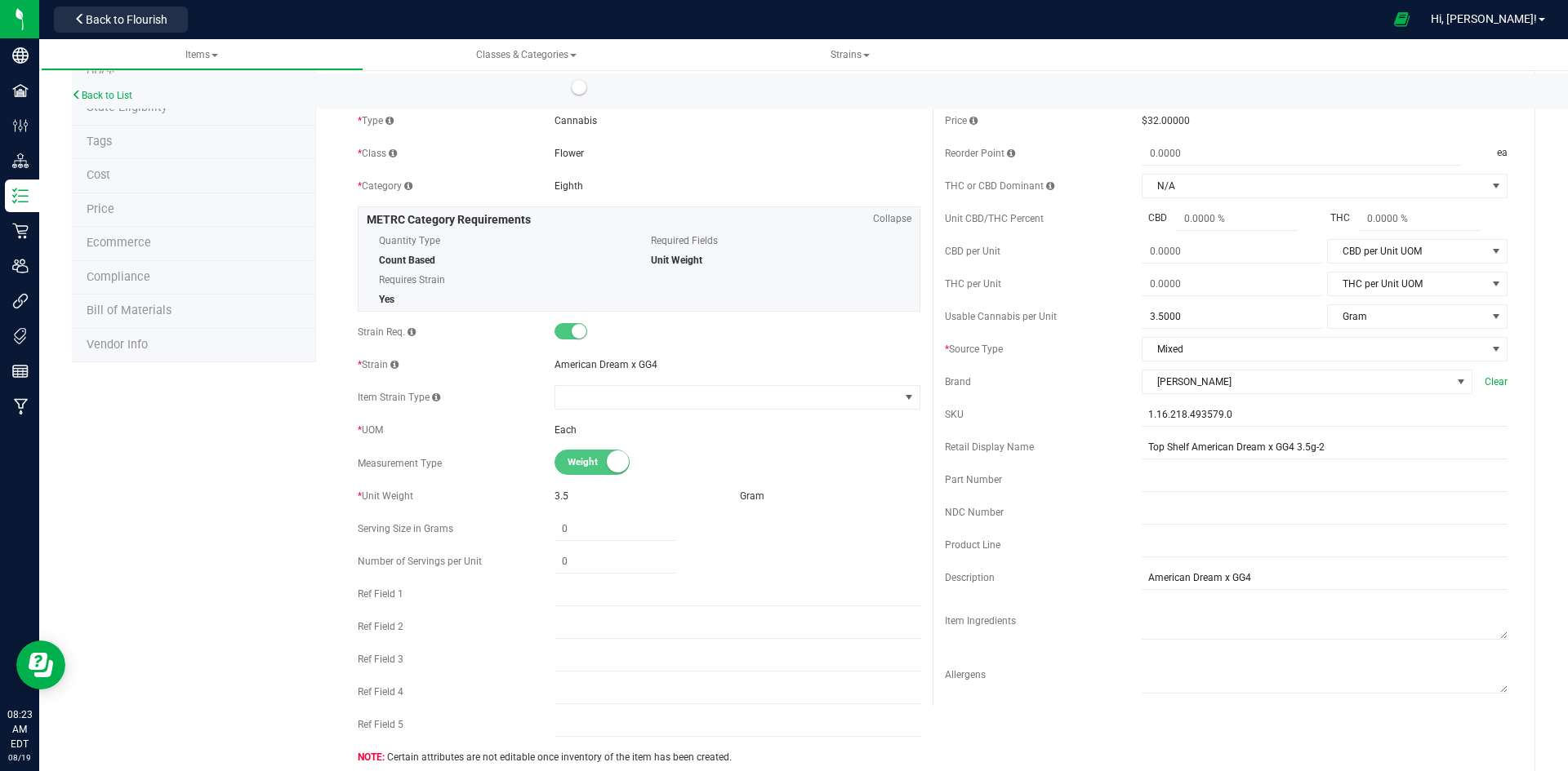
scroll to position [0, 0]
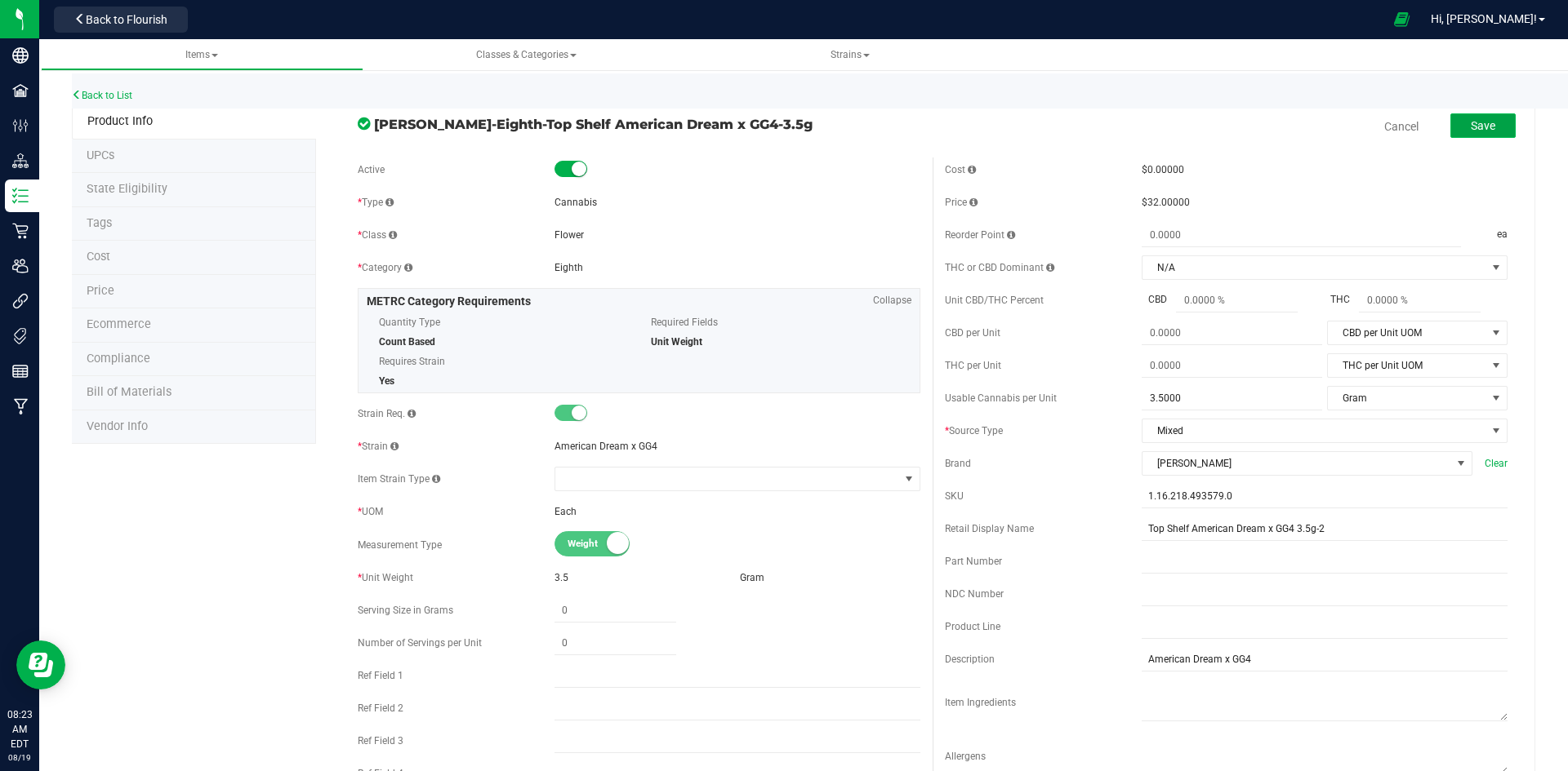
click at [1457, 134] on button "Save" at bounding box center [1482, 125] width 65 height 25
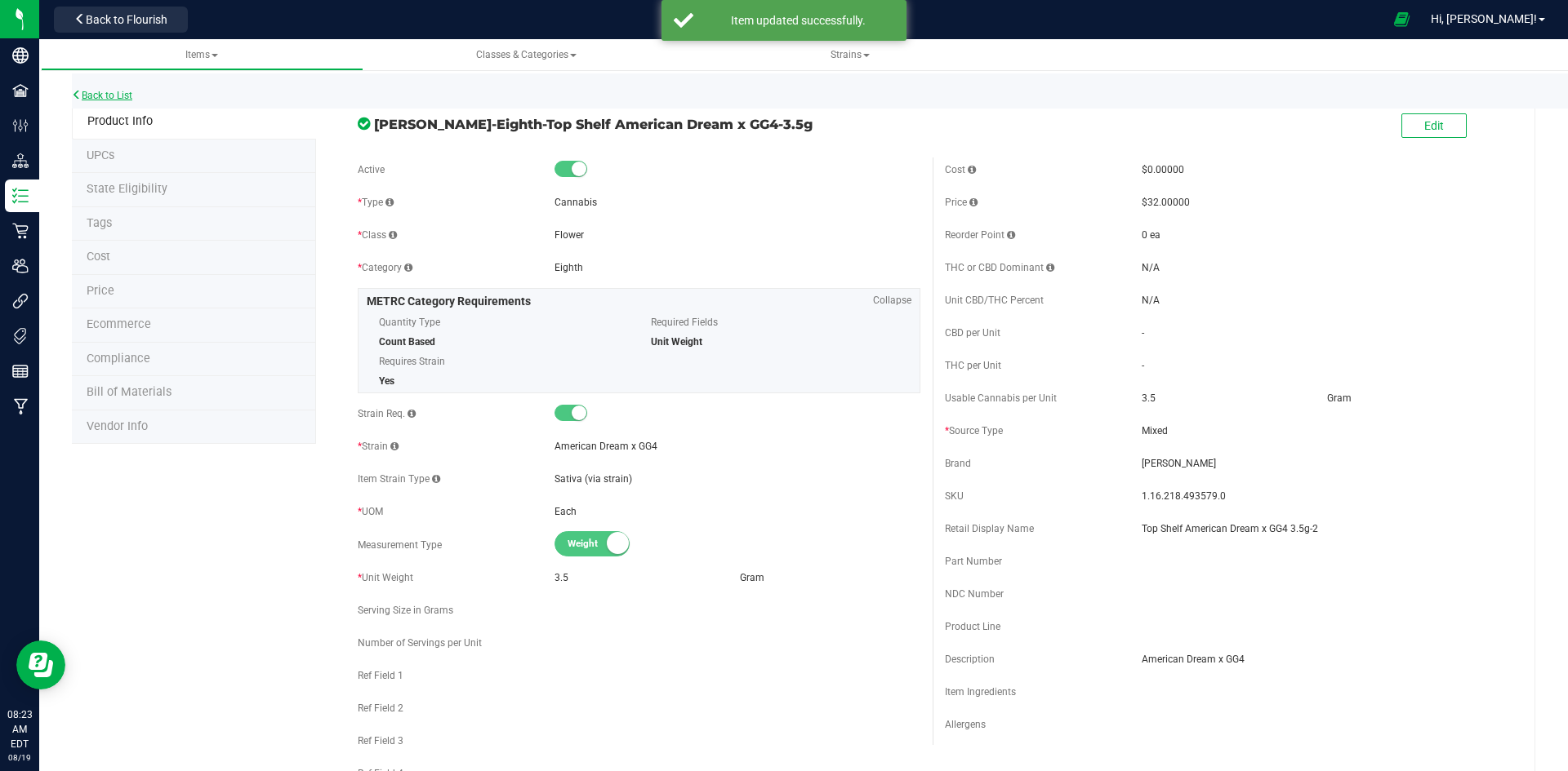
click at [110, 94] on link "Back to List" at bounding box center [102, 95] width 60 height 12
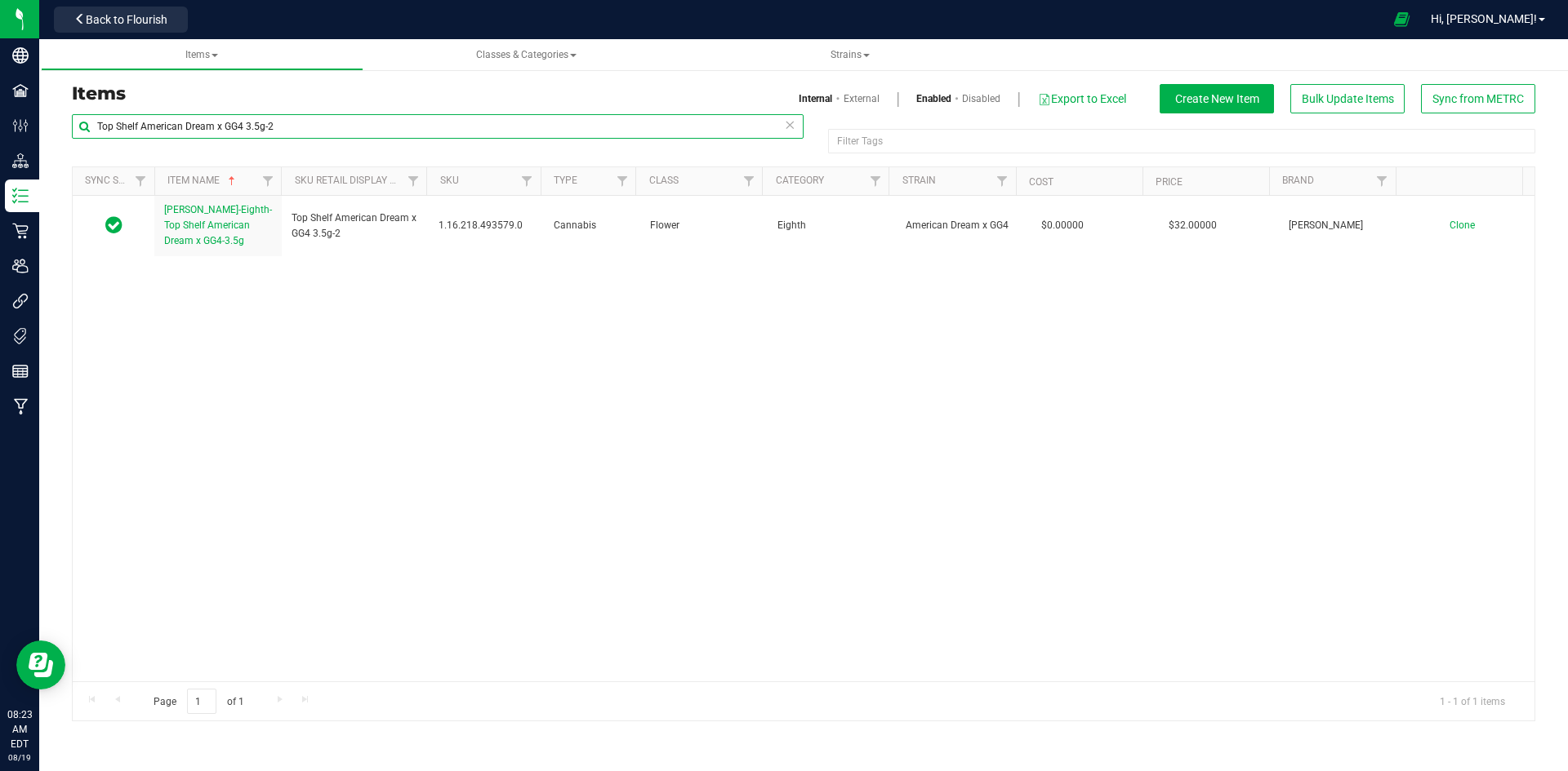
click at [405, 119] on input "Top Shelf American Dream x GG4 3.5g-2" at bounding box center [438, 126] width 732 height 25
paste input "Fruit Cake Kief 1g-254"
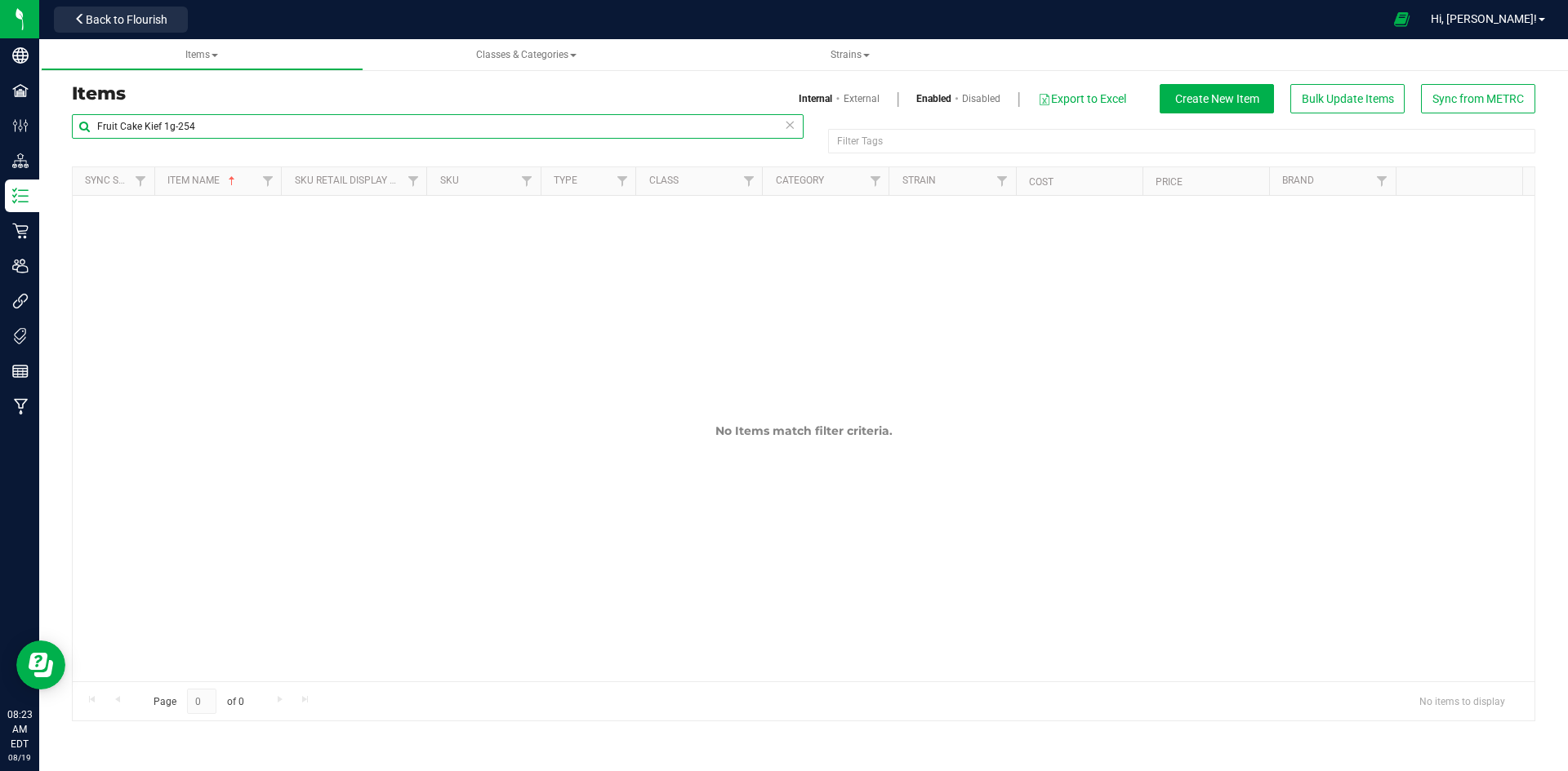
type input "Fruit Cake Kief 1g-254"
drag, startPoint x: 842, startPoint y: 102, endPoint x: 710, endPoint y: 88, distance: 132.7
click at [843, 102] on link "External" at bounding box center [861, 99] width 36 height 15
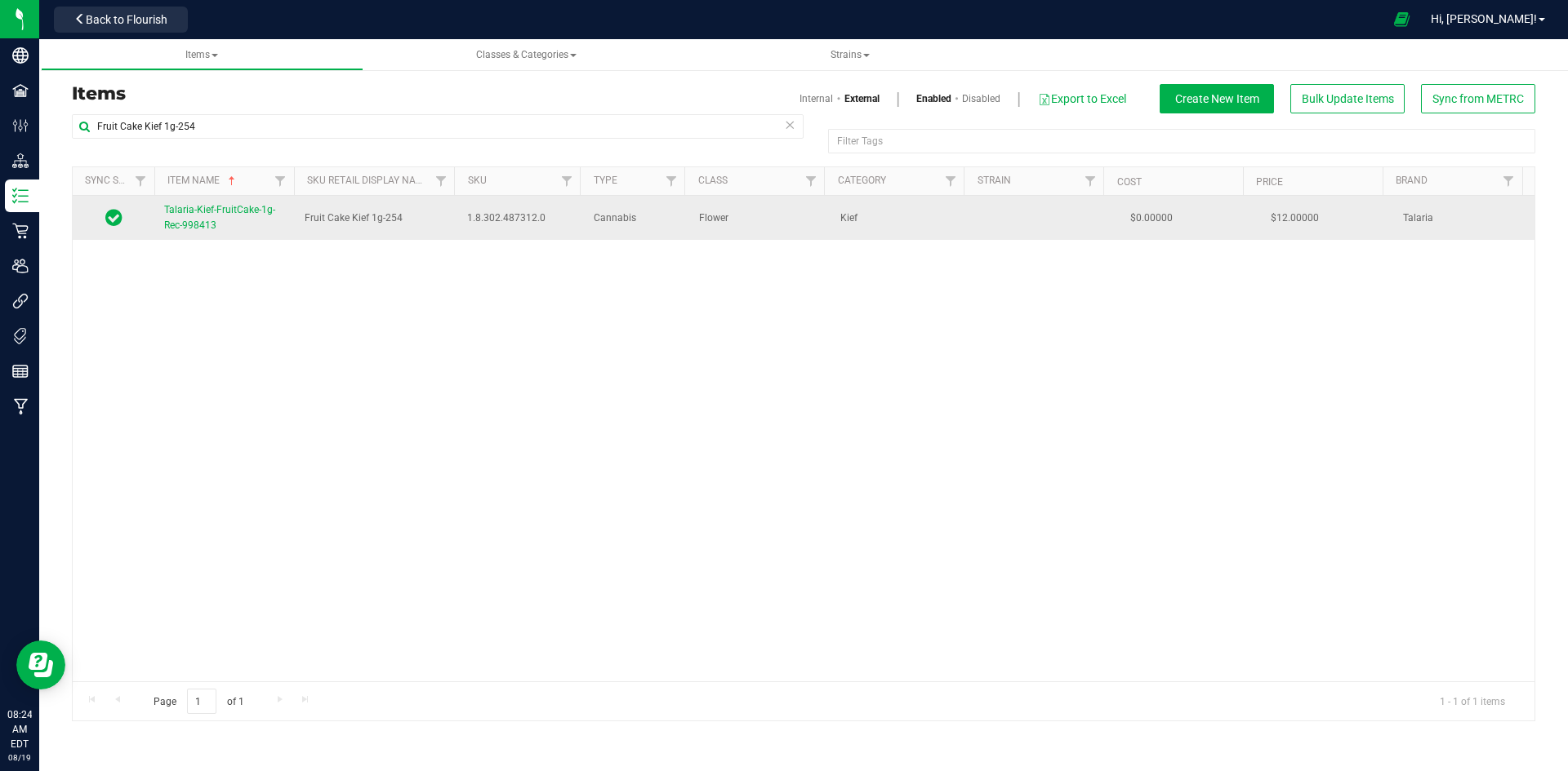
click at [186, 212] on span "Talaria-Kief-FruitCake-1g-Rec-998413" at bounding box center [220, 217] width 111 height 26
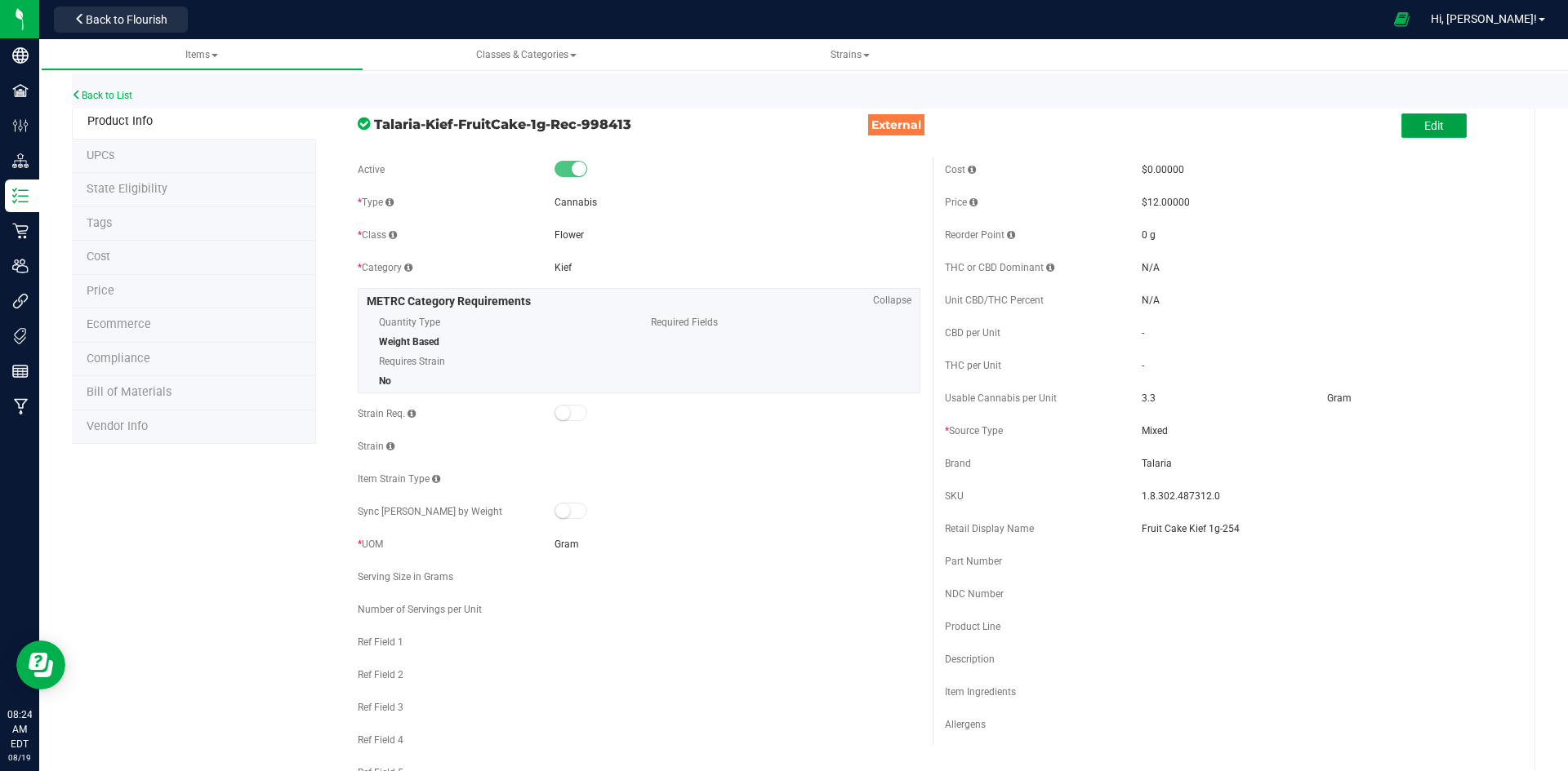
click at [1407, 128] on button "Edit" at bounding box center [1433, 125] width 65 height 25
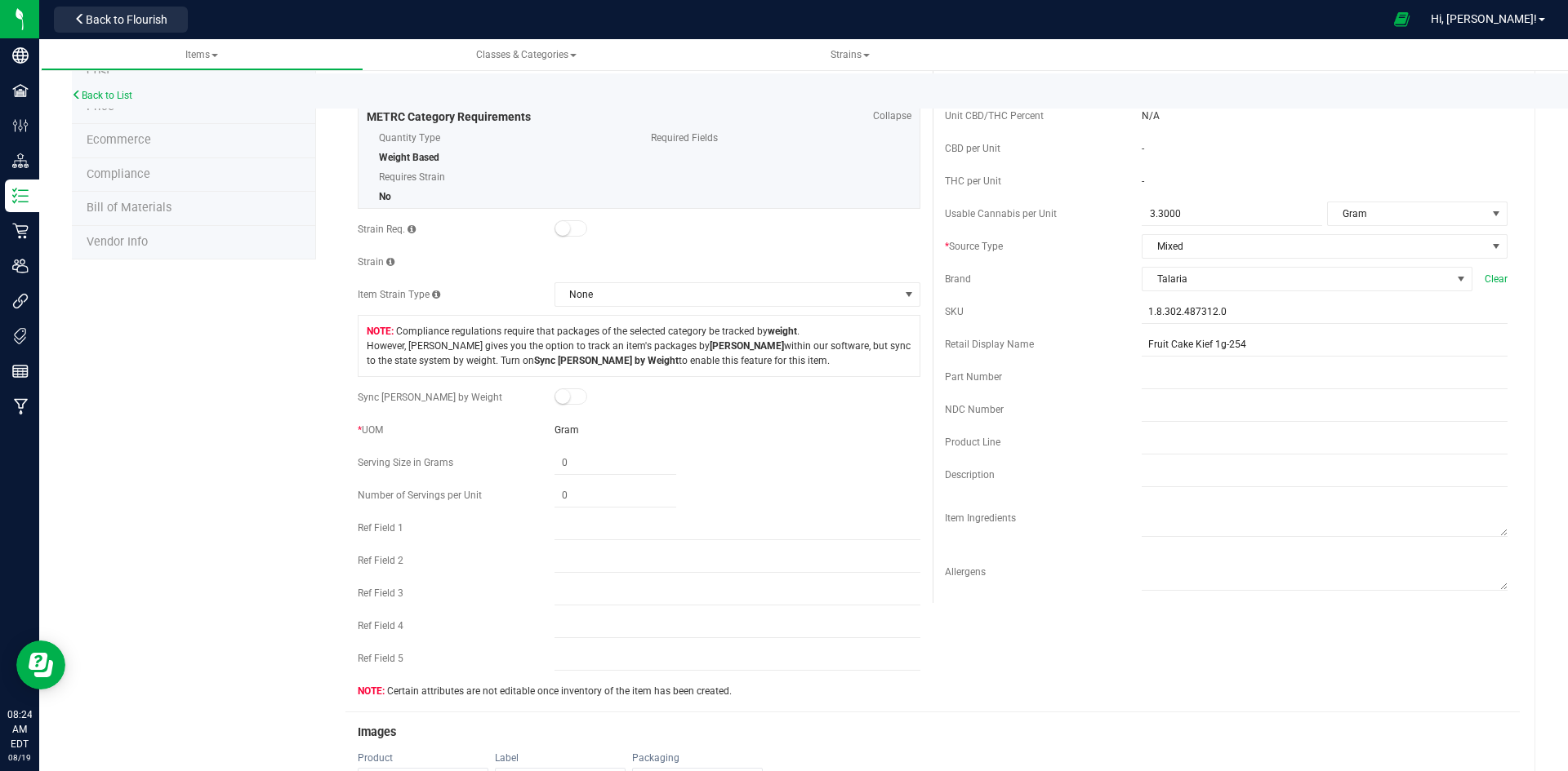
scroll to position [490, 0]
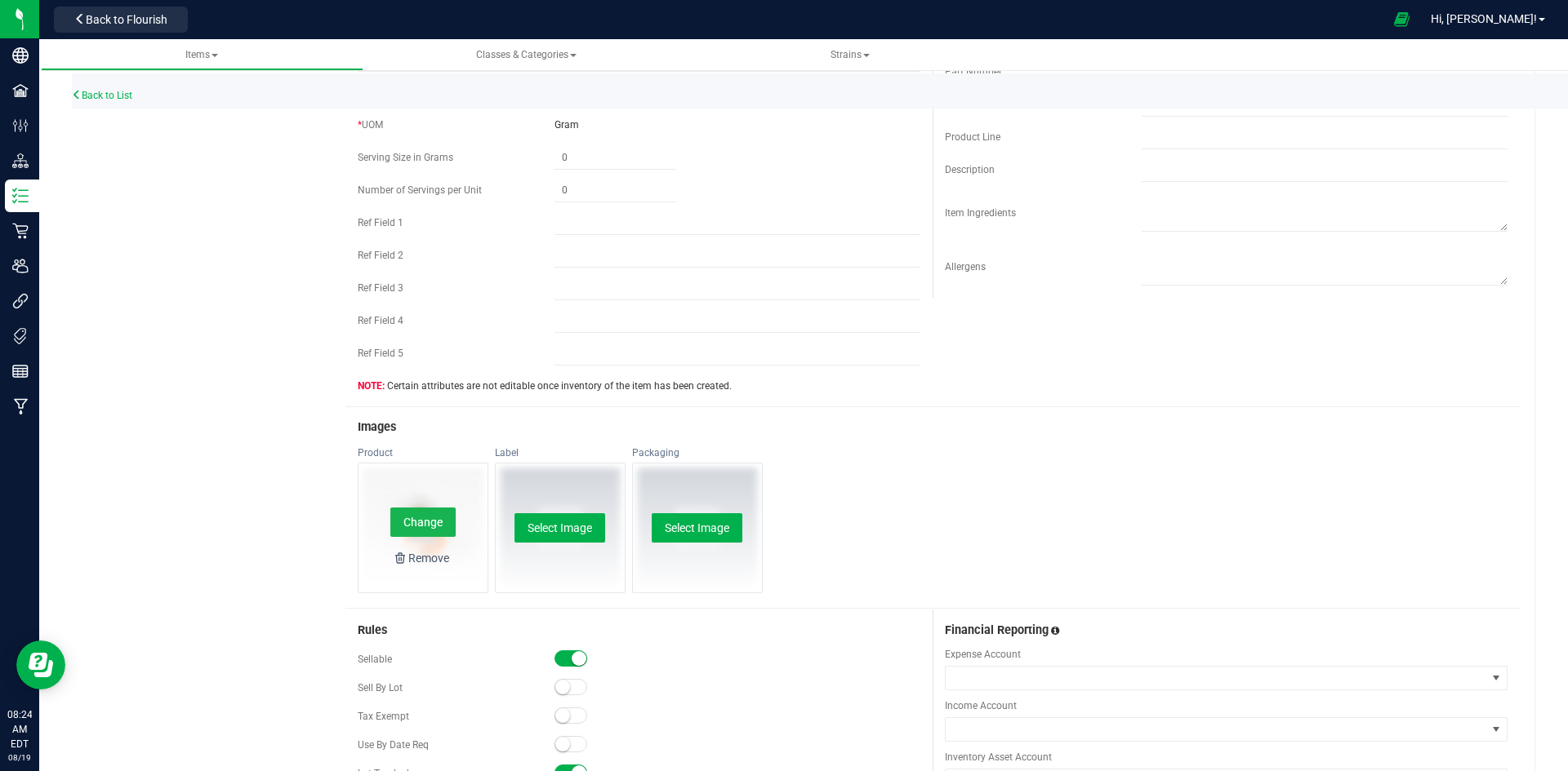
click at [440, 529] on button "Change" at bounding box center [422, 523] width 65 height 29
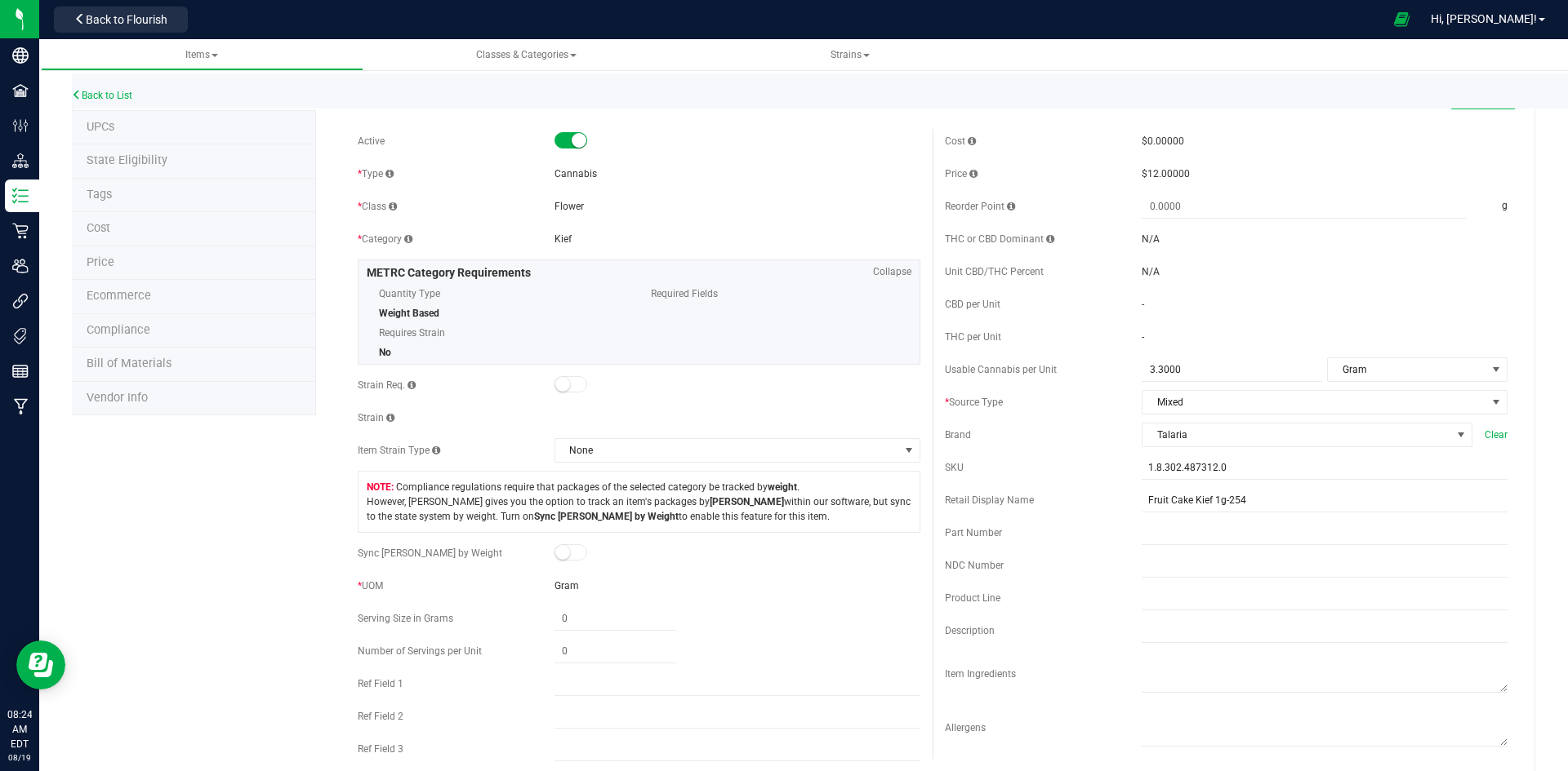
scroll to position [0, 0]
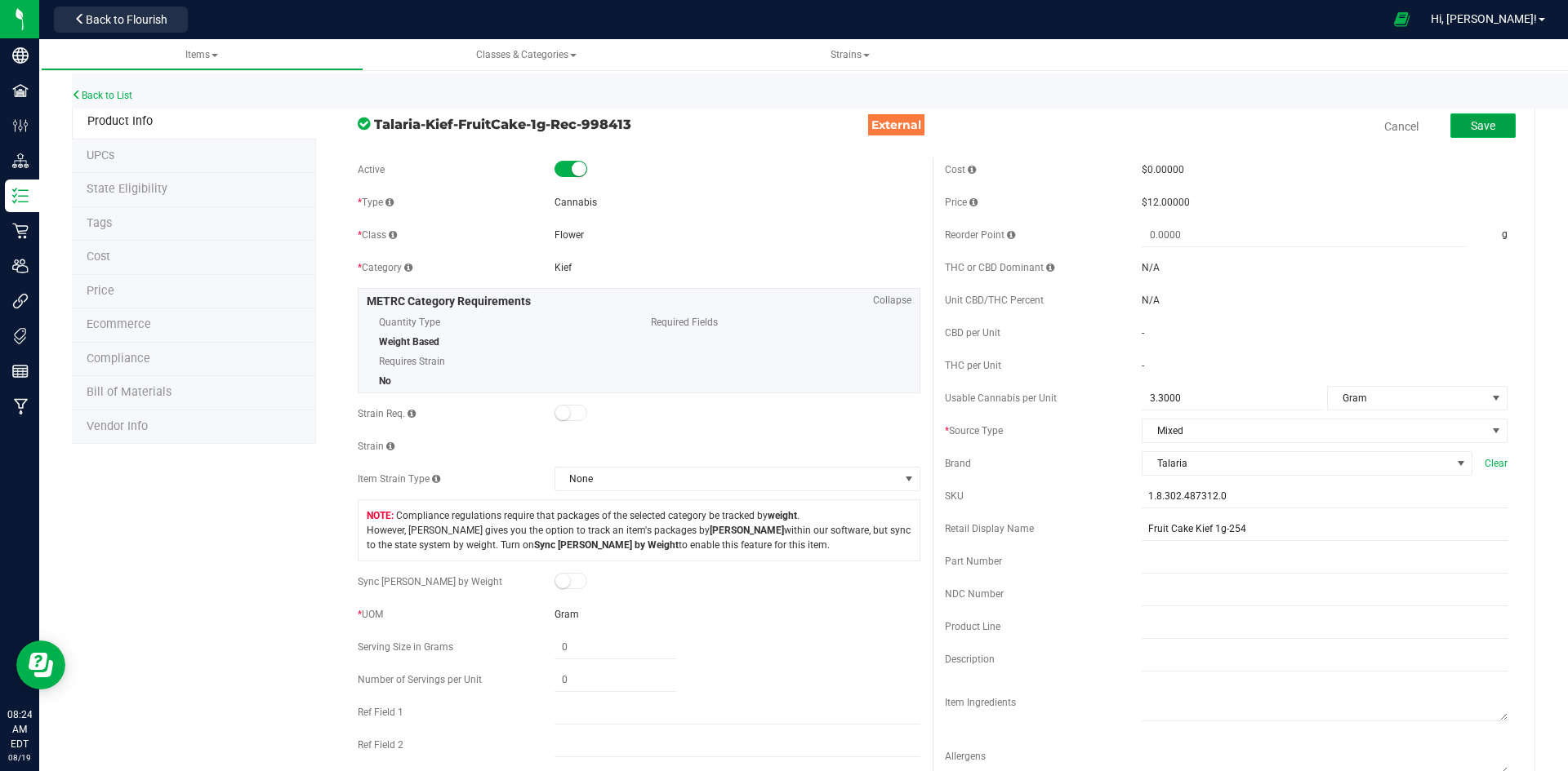
click at [1473, 125] on span "Save" at bounding box center [1482, 125] width 25 height 13
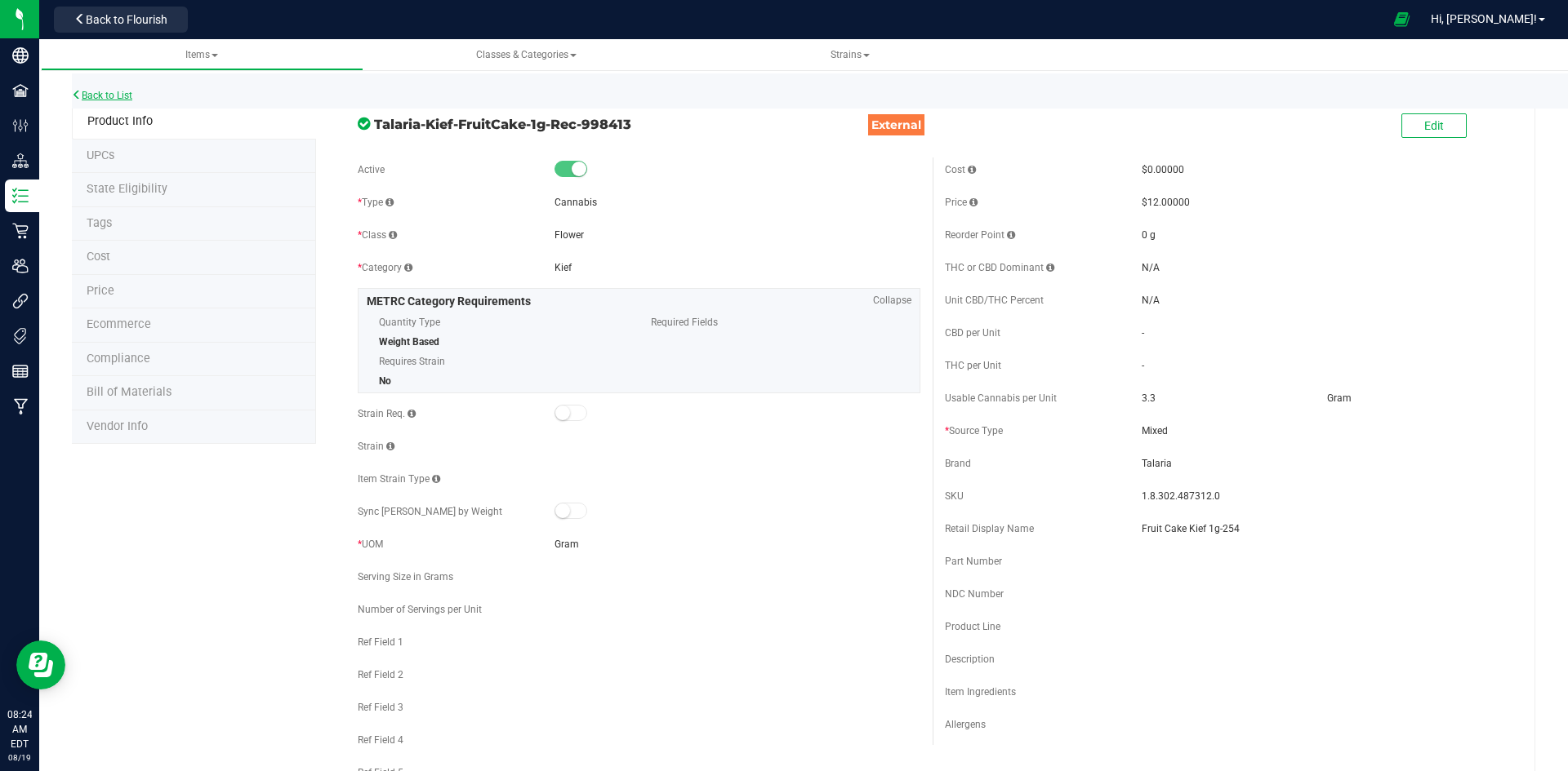
click at [113, 92] on link "Back to List" at bounding box center [102, 95] width 60 height 12
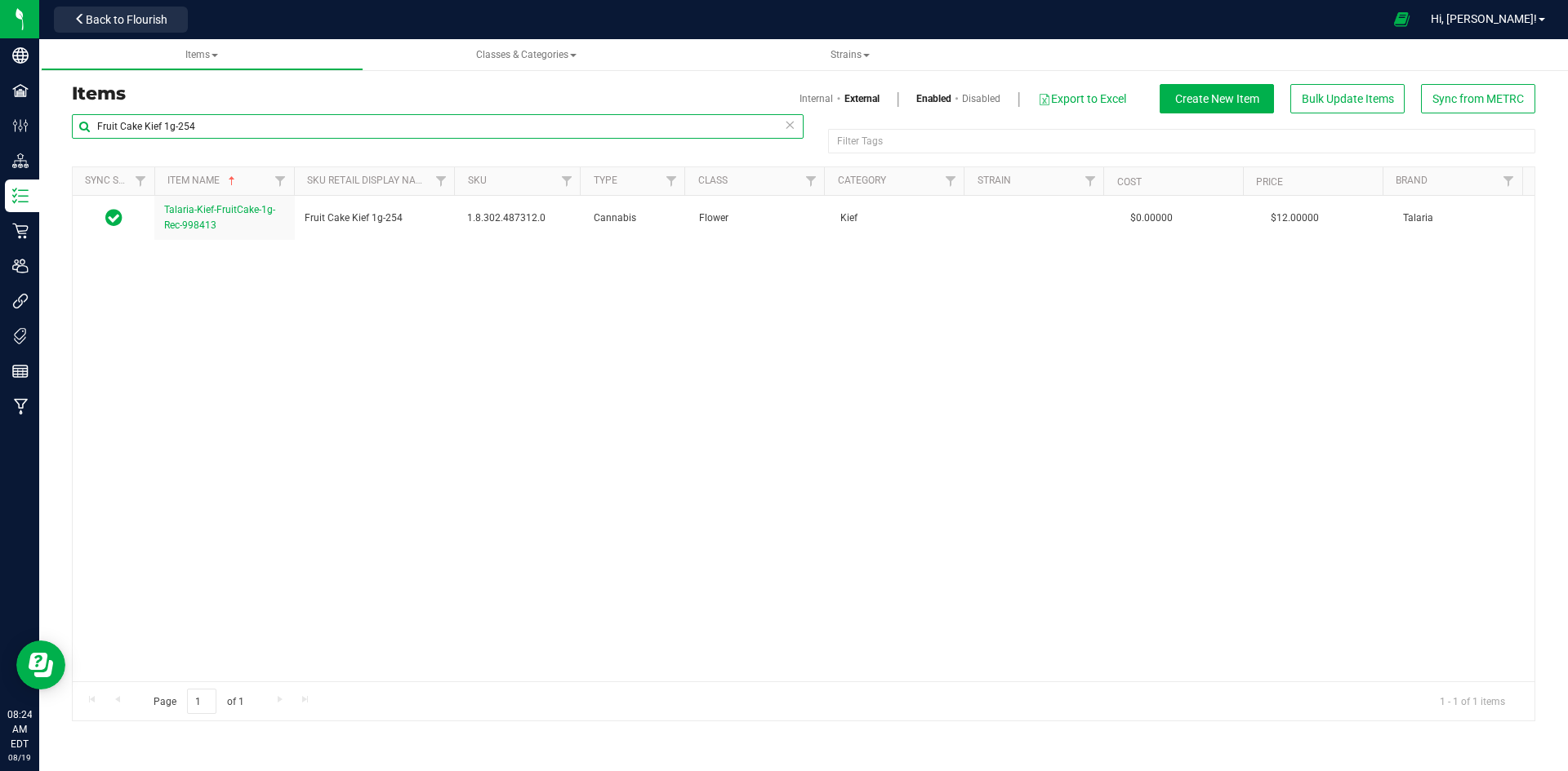
click at [302, 130] on input "Fruit Cake Kief 1g-254" at bounding box center [438, 126] width 732 height 25
paste input "[DEMOGRAPHIC_DATA] 5-pack 0.5g Prerolls-106"
type input "[DEMOGRAPHIC_DATA] 5-pack 0.5g Prerolls-106"
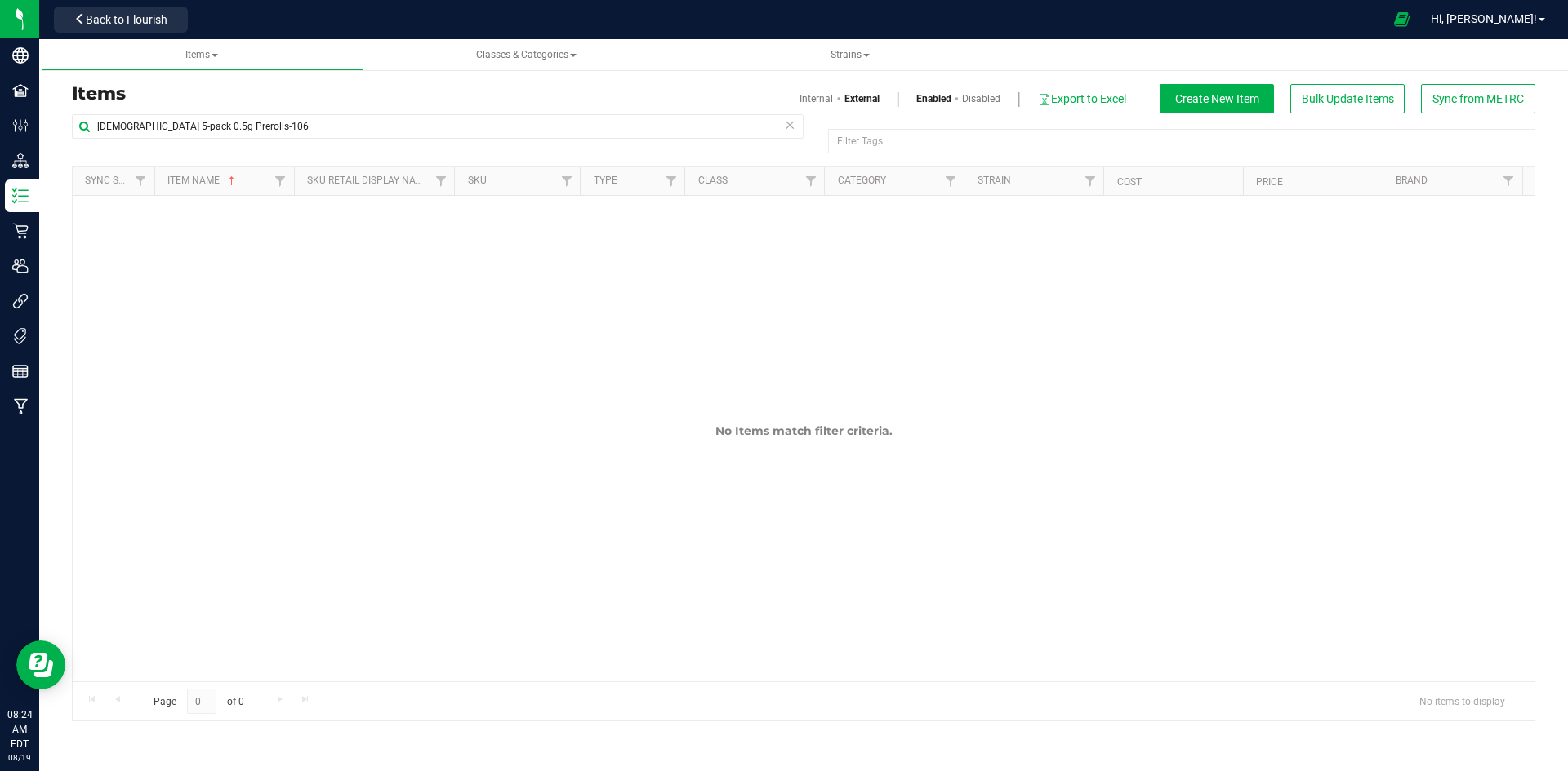
click at [817, 96] on link "Internal" at bounding box center [816, 99] width 34 height 15
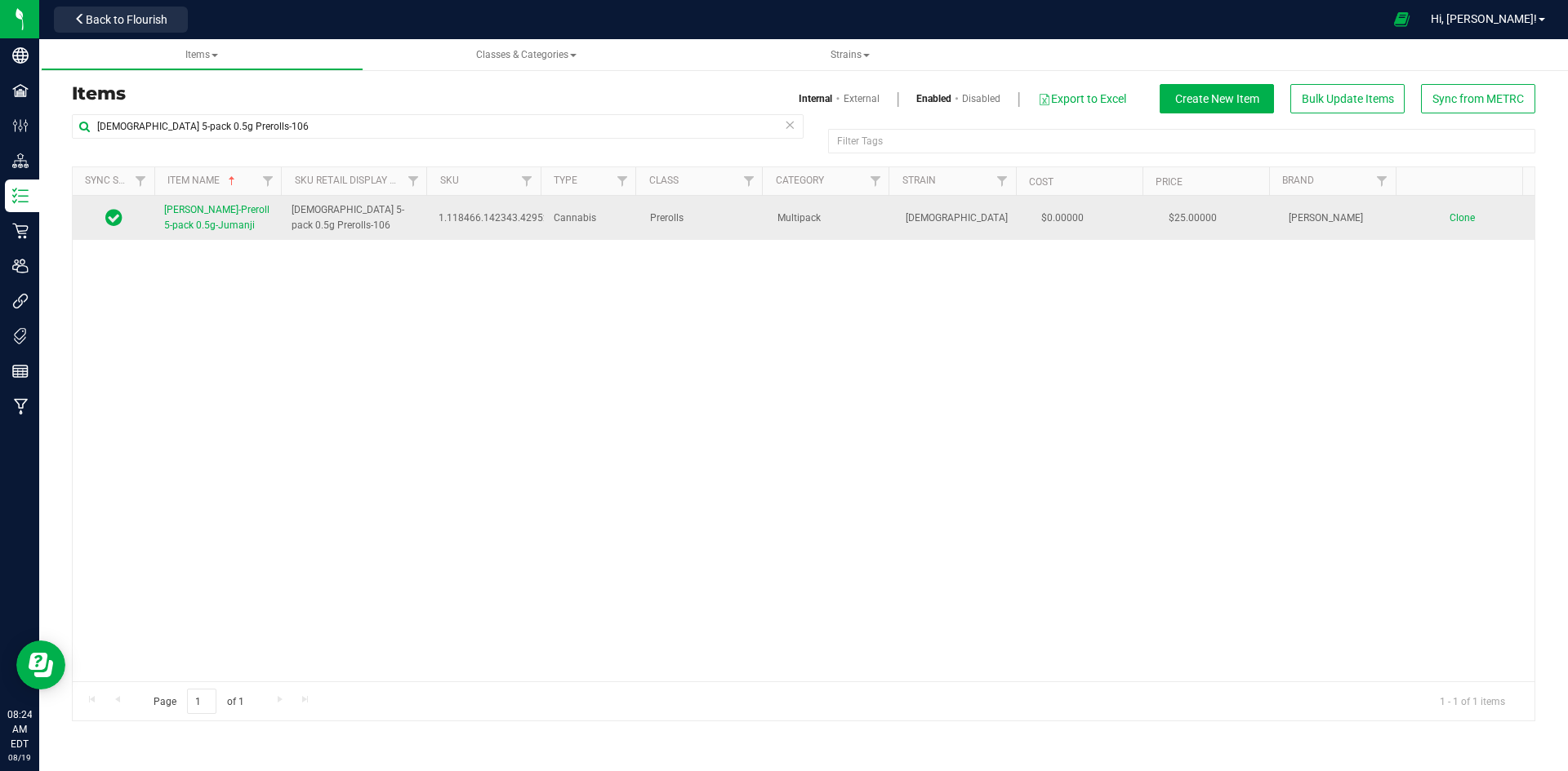
click at [201, 223] on span "[PERSON_NAME]-Preroll 5-pack 0.5g-Jumanji" at bounding box center [217, 217] width 105 height 26
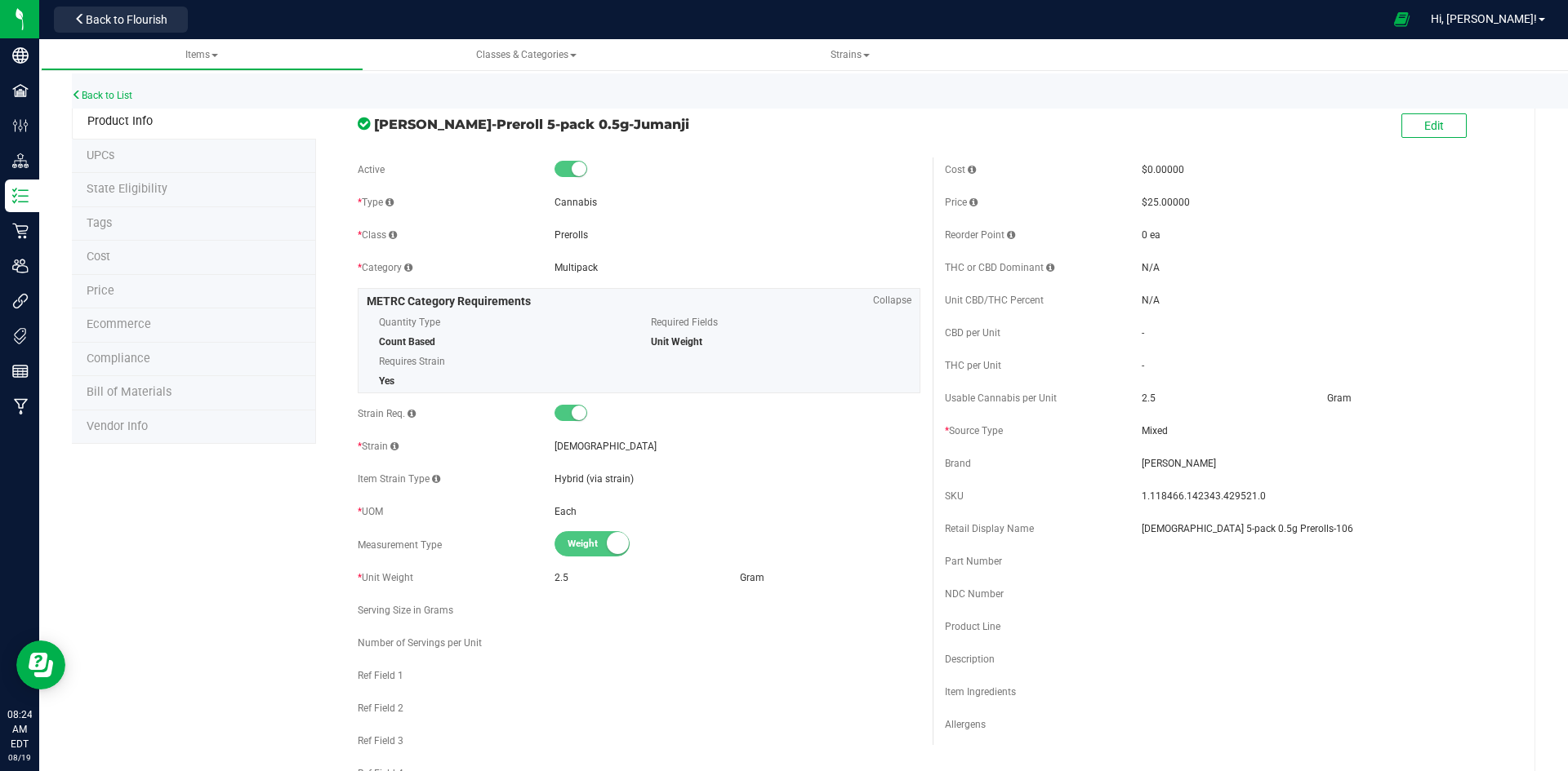
click at [1385, 136] on div "Edit" at bounding box center [1226, 126] width 588 height 41
click at [1406, 127] on button "Edit" at bounding box center [1433, 125] width 65 height 25
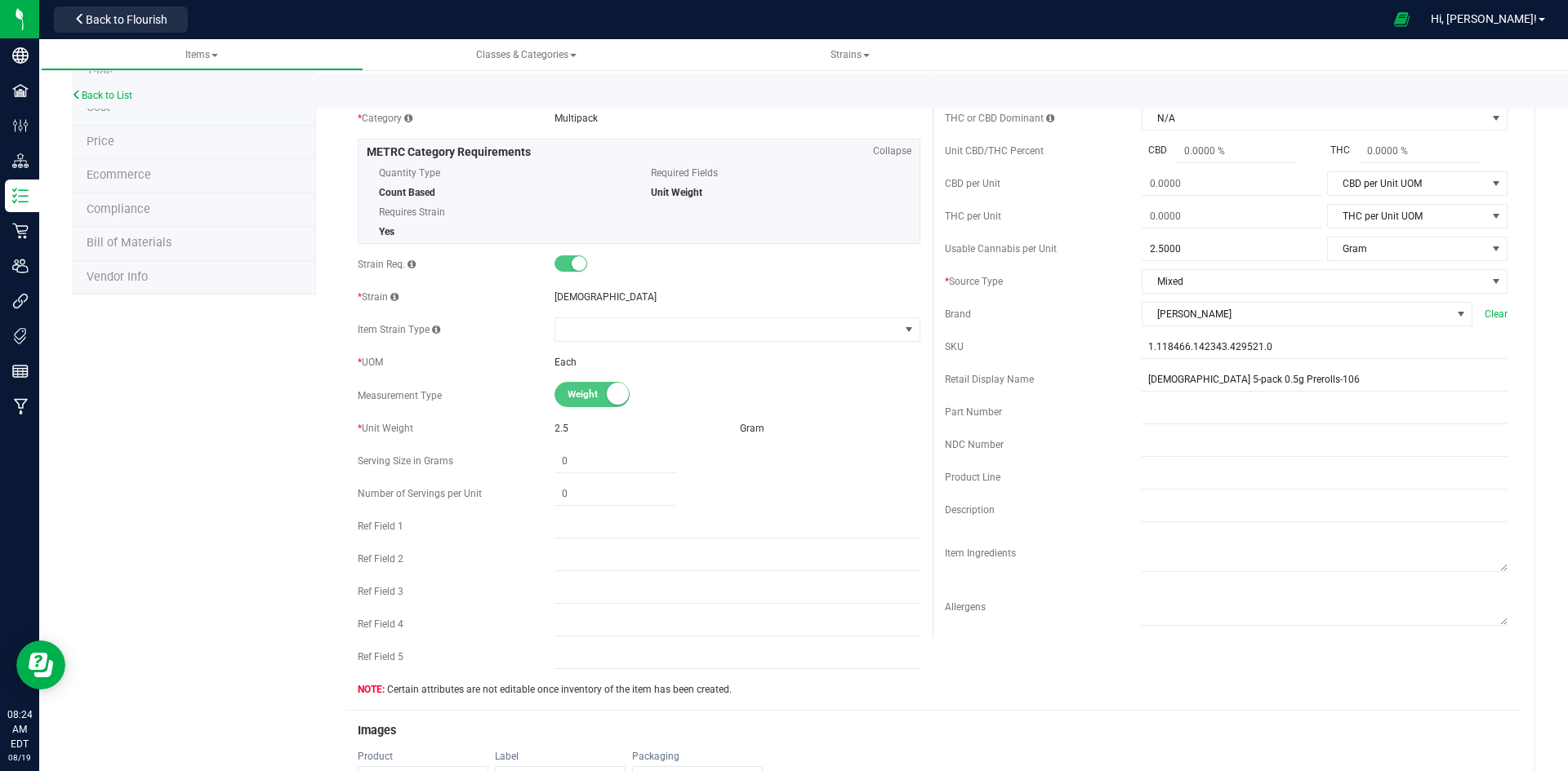
scroll to position [326, 0]
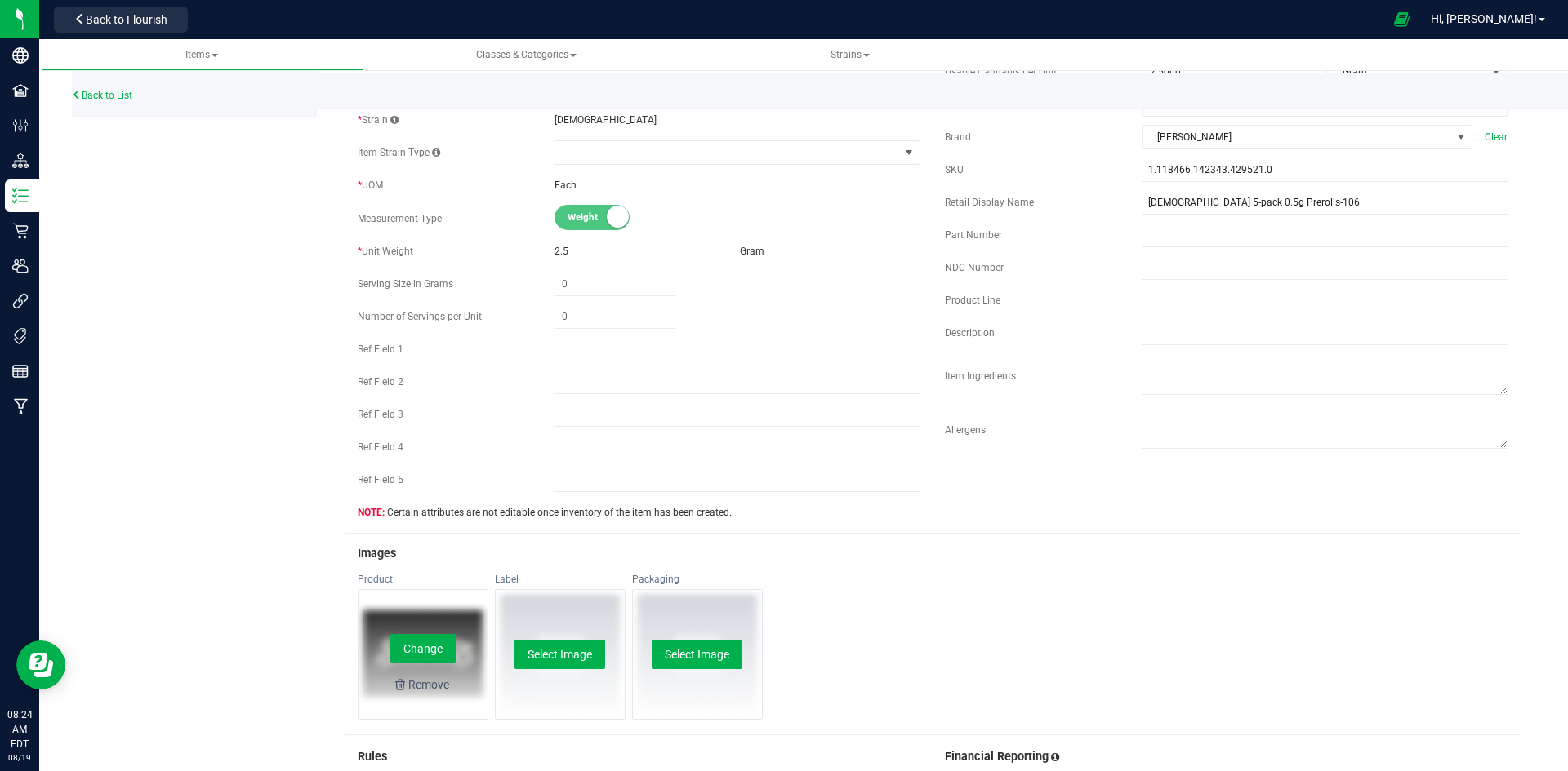
click at [386, 658] on div "Change Remove" at bounding box center [422, 654] width 129 height 129
click at [440, 650] on button "Change" at bounding box center [422, 649] width 65 height 29
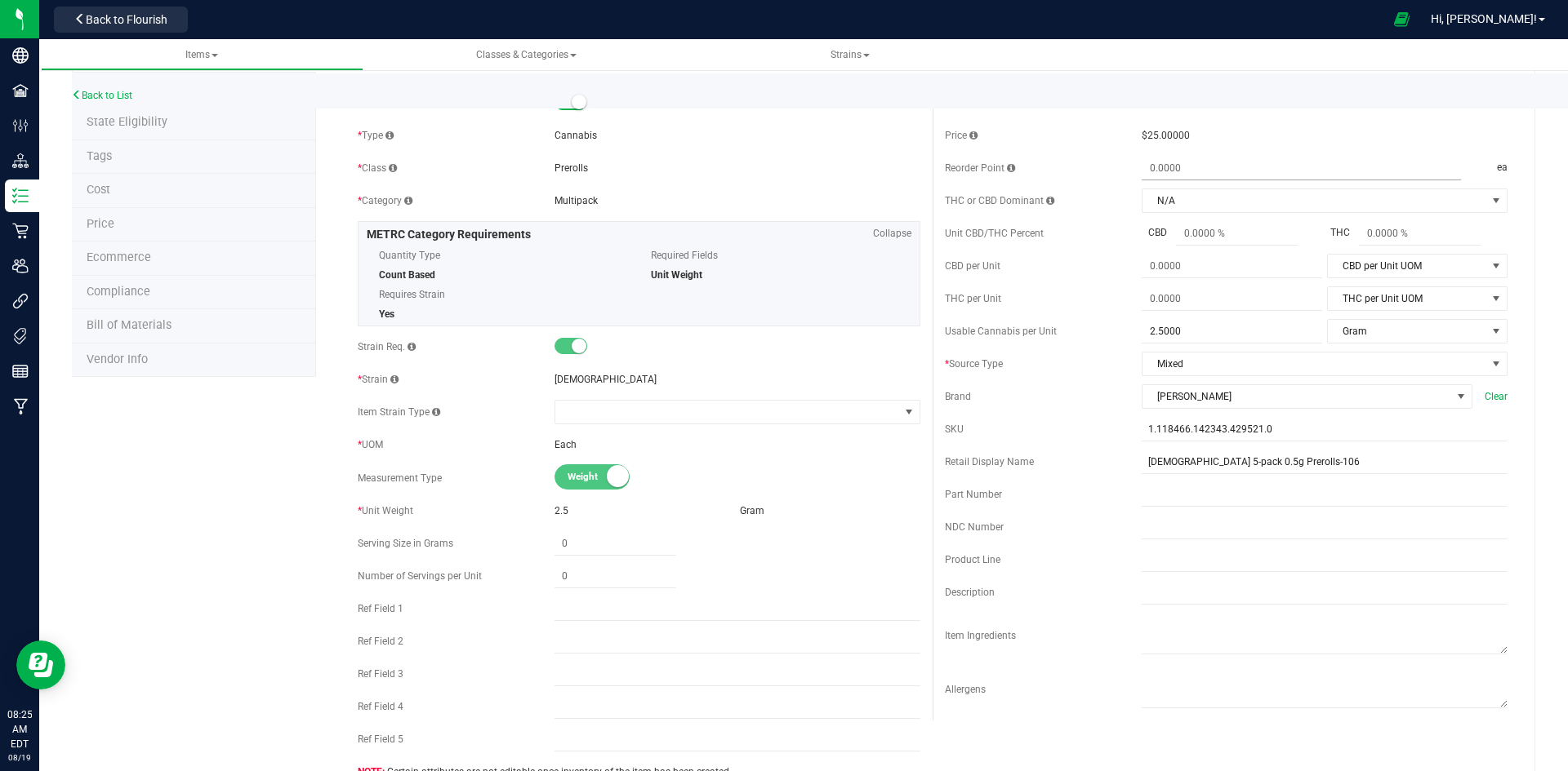
scroll to position [0, 0]
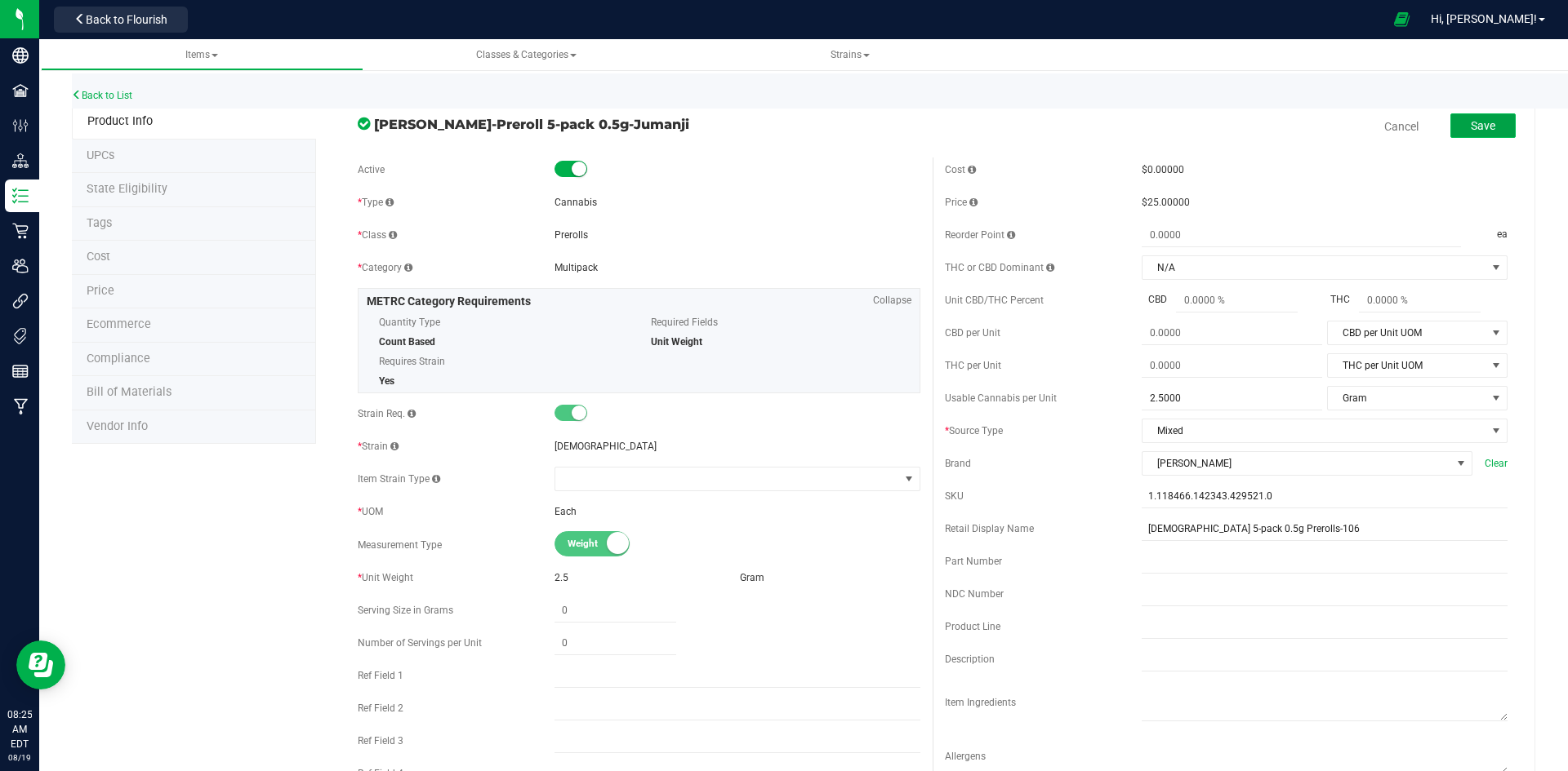
click at [1465, 115] on button "Save" at bounding box center [1482, 125] width 65 height 25
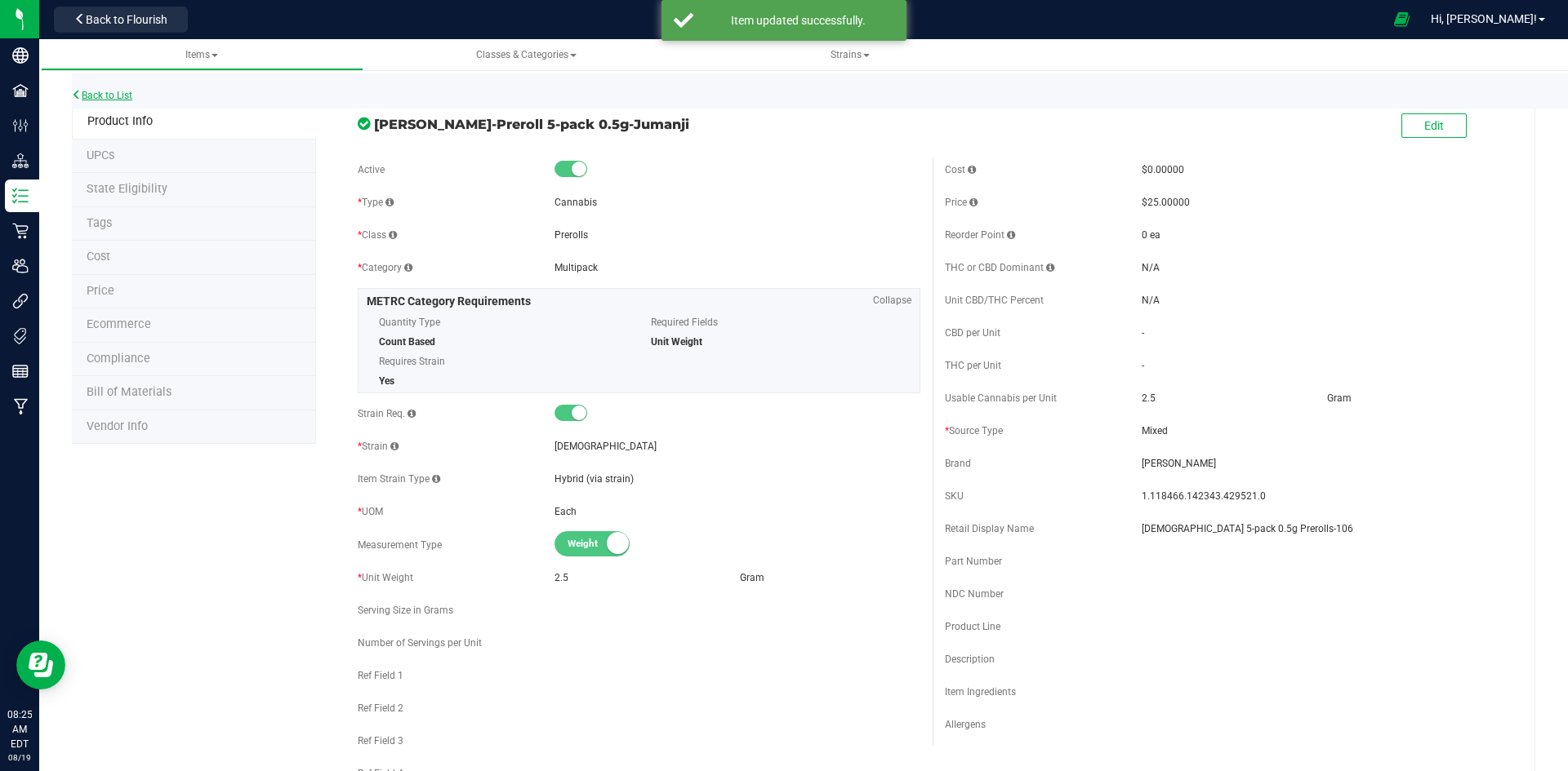
click at [132, 98] on link "Back to List" at bounding box center [102, 95] width 60 height 12
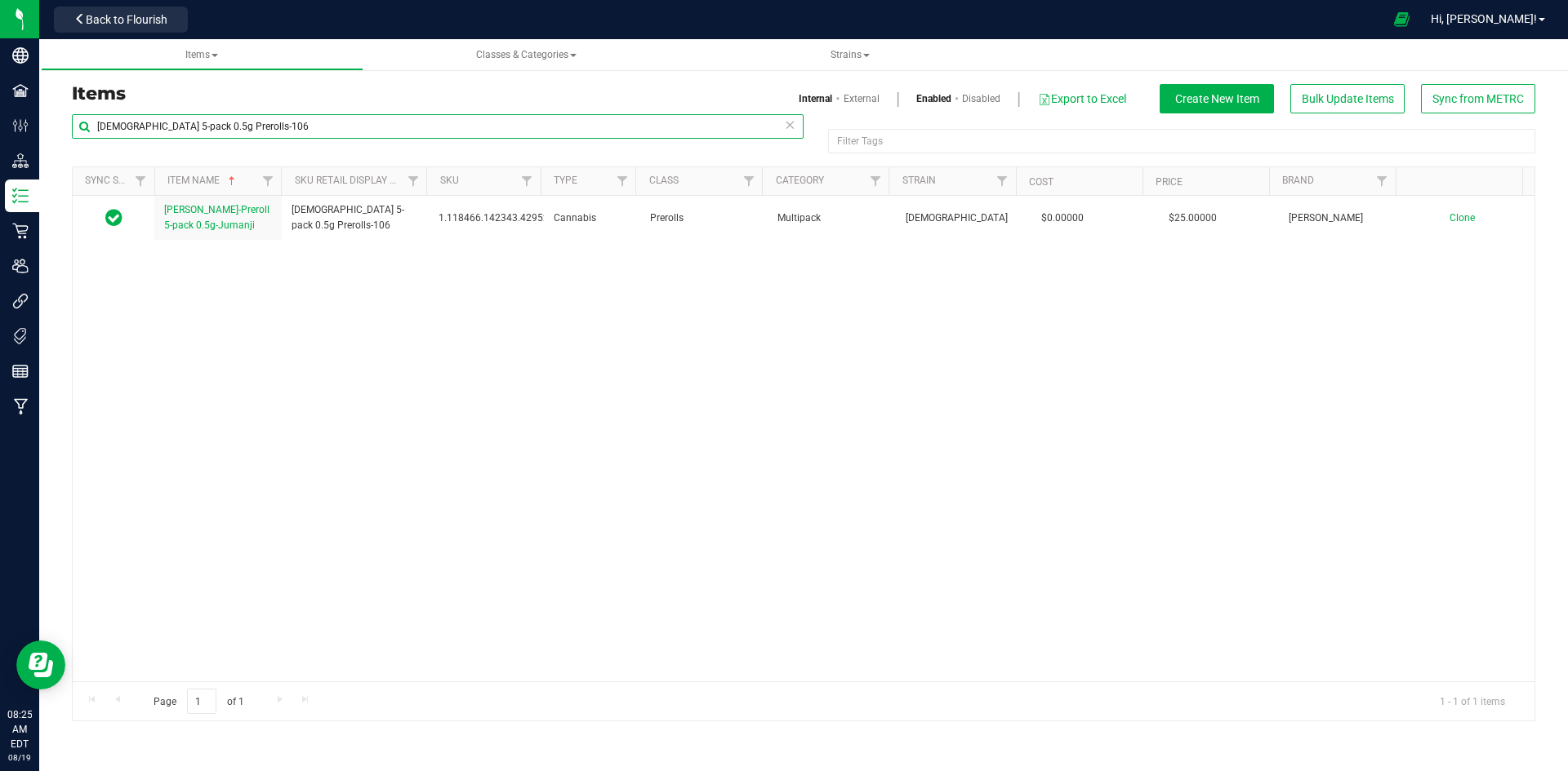
click at [358, 114] on input "[DEMOGRAPHIC_DATA] 5-pack 0.5g Prerolls-106" at bounding box center [438, 126] width 732 height 25
paste input "Pure Kush Ready to Roll 7g-58"
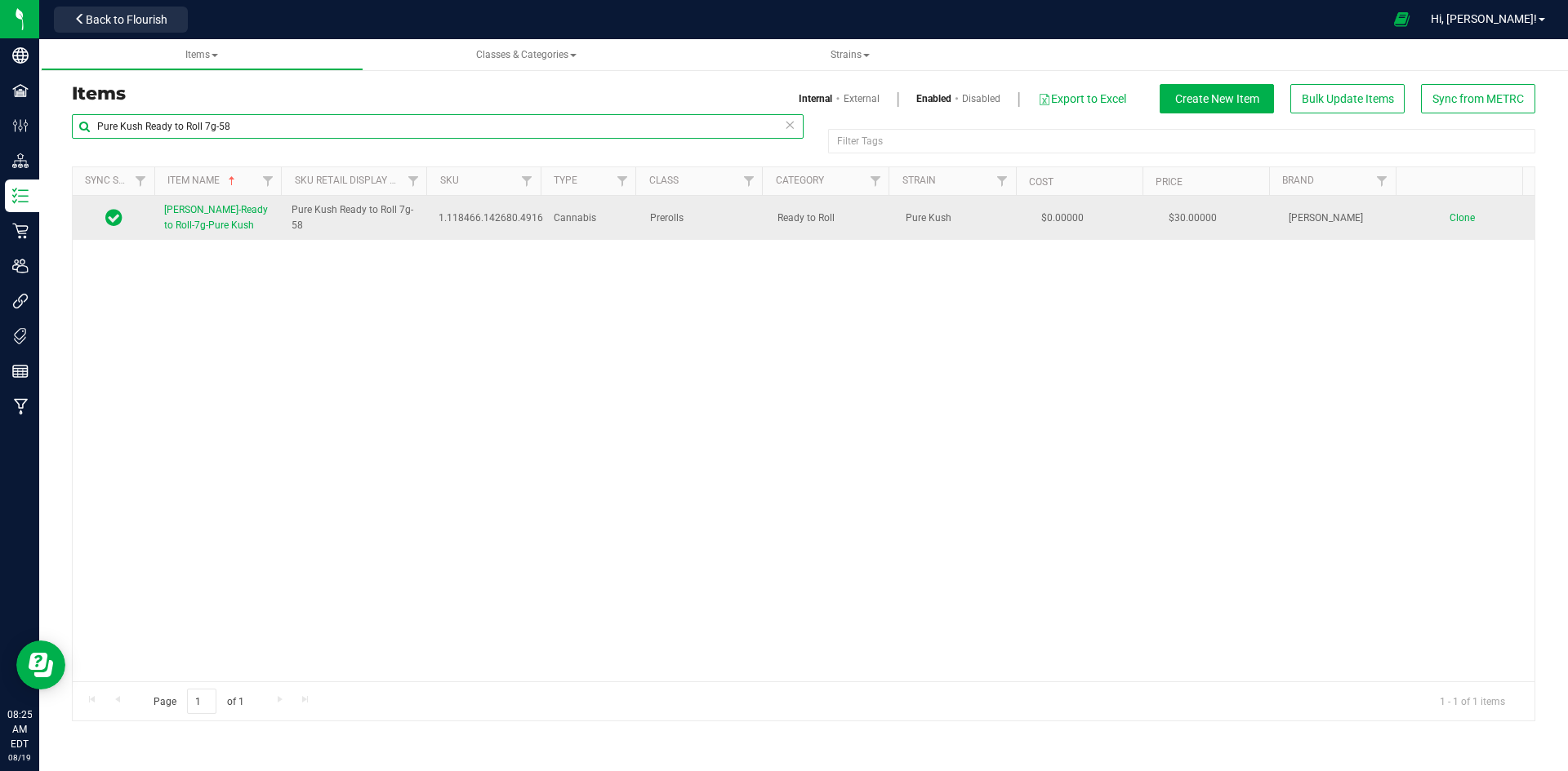
type input "Pure Kush Ready to Roll 7g-58"
click at [215, 208] on span "[PERSON_NAME]-Ready to Roll-7g-Pure Kush" at bounding box center [216, 217] width 103 height 26
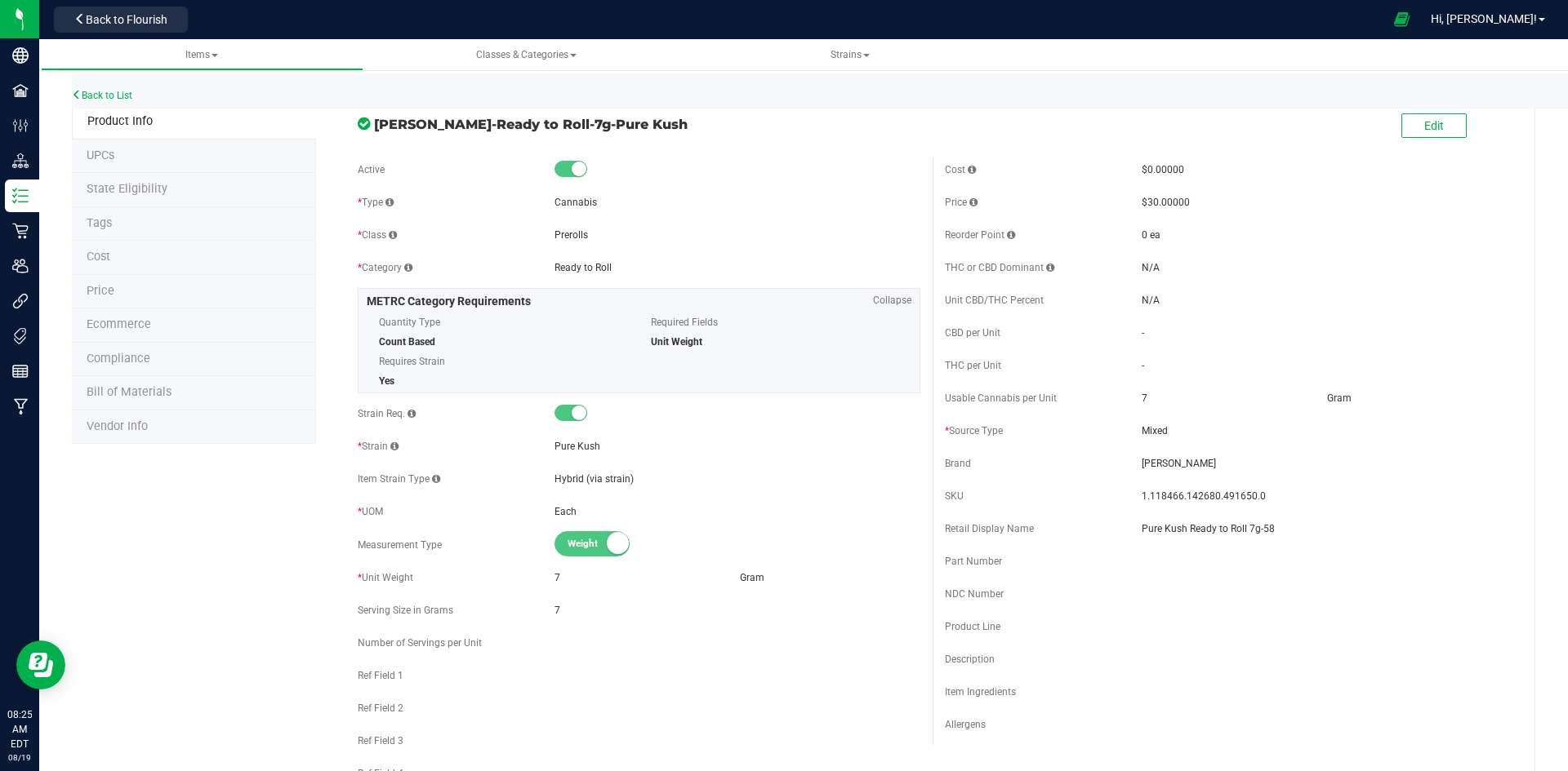
click at [1467, 117] on span at bounding box center [1491, 127] width 49 height 34
click at [1440, 124] on button "Edit" at bounding box center [1433, 125] width 65 height 25
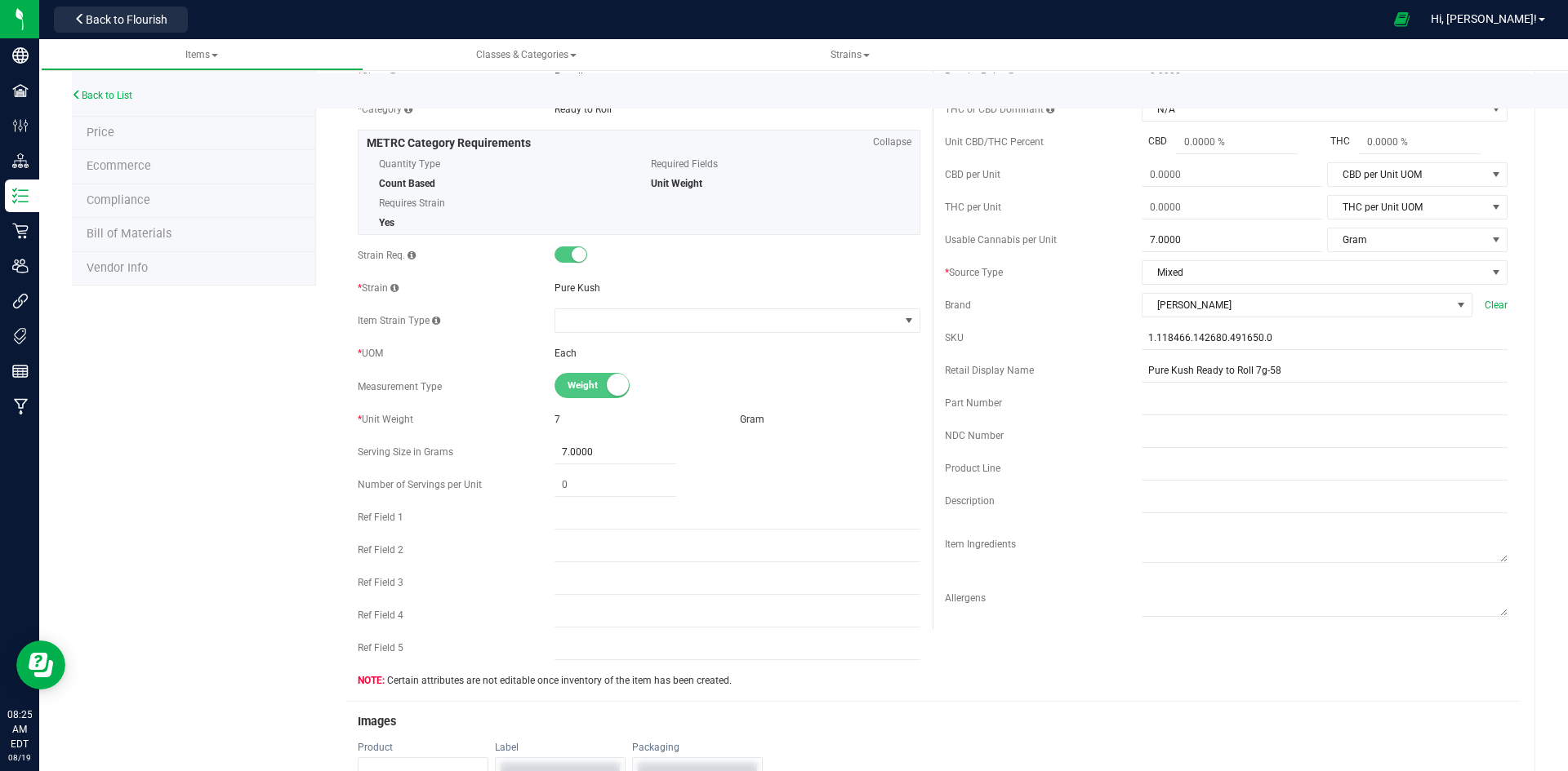
scroll to position [490, 0]
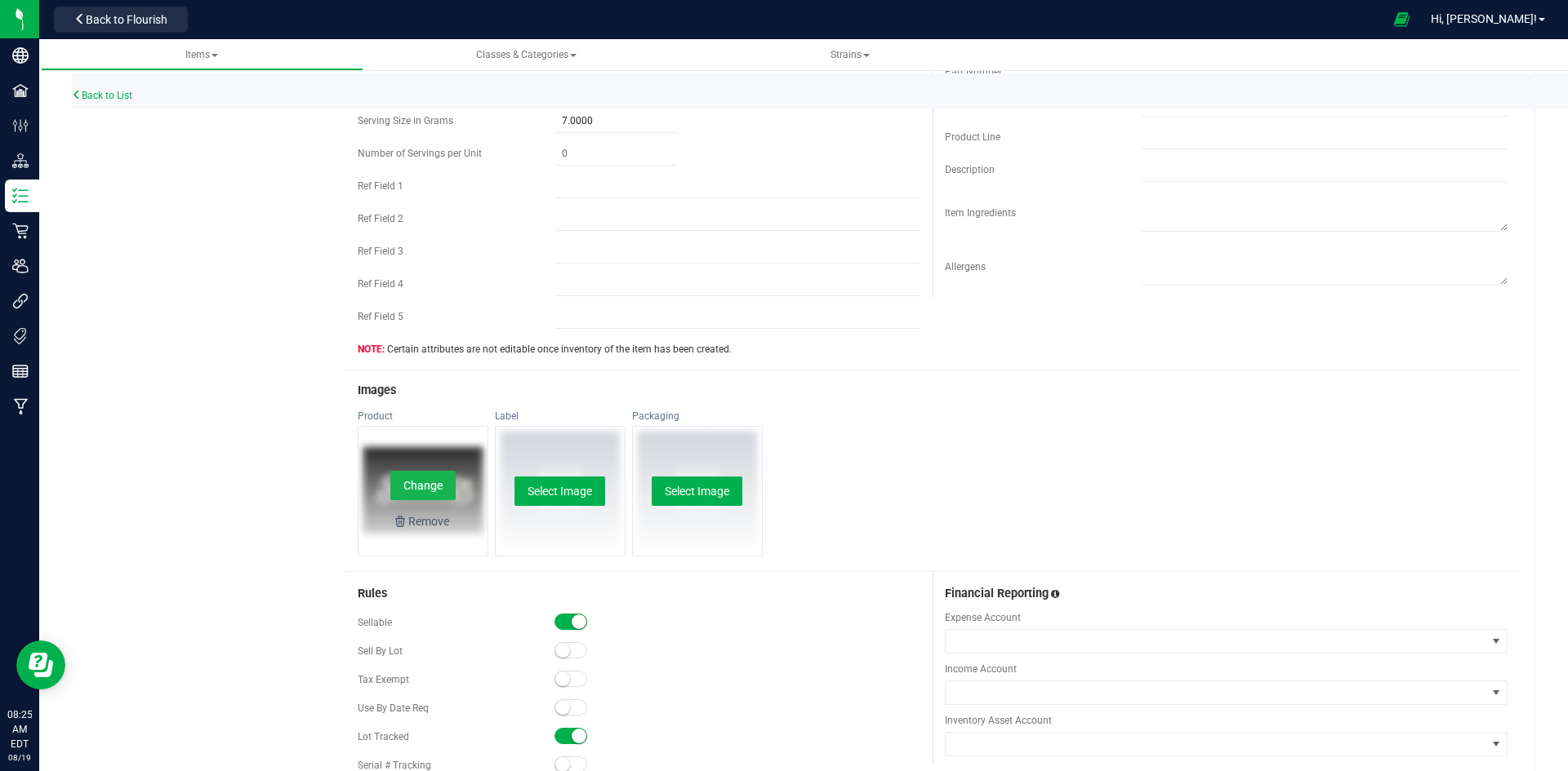
click at [426, 479] on button "Change" at bounding box center [422, 486] width 65 height 29
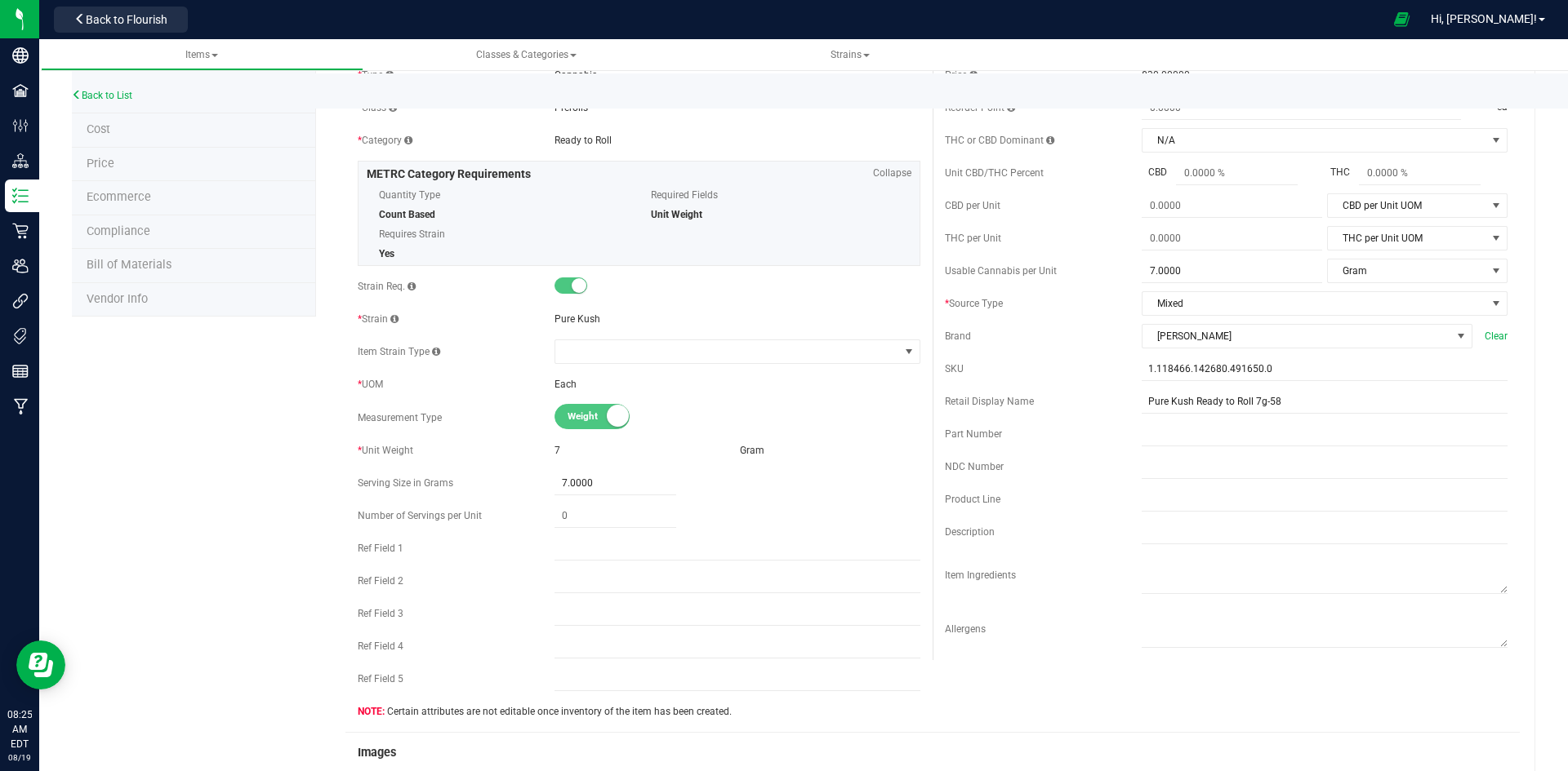
scroll to position [0, 0]
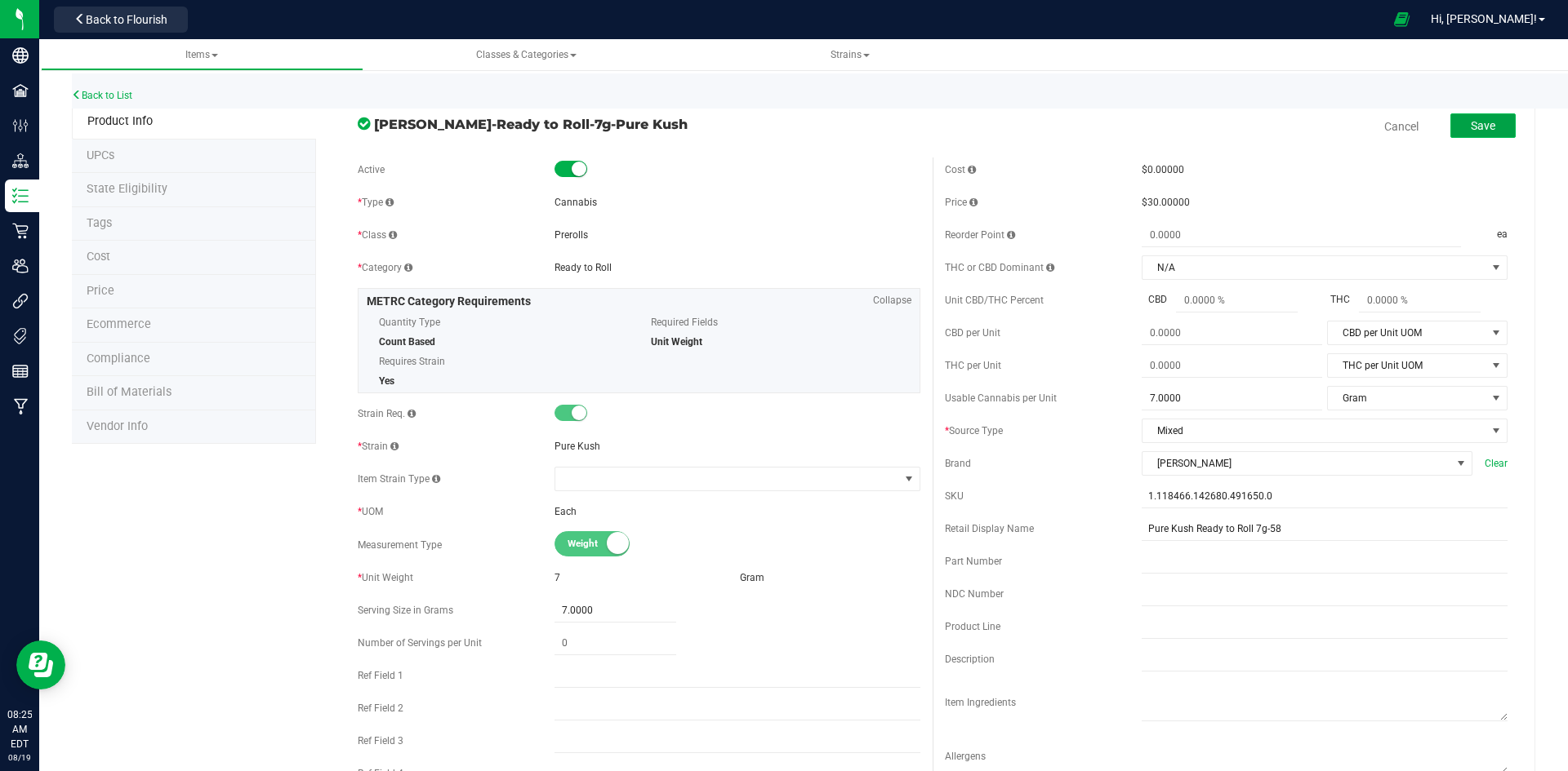
click at [1470, 127] on span "Save" at bounding box center [1482, 125] width 25 height 13
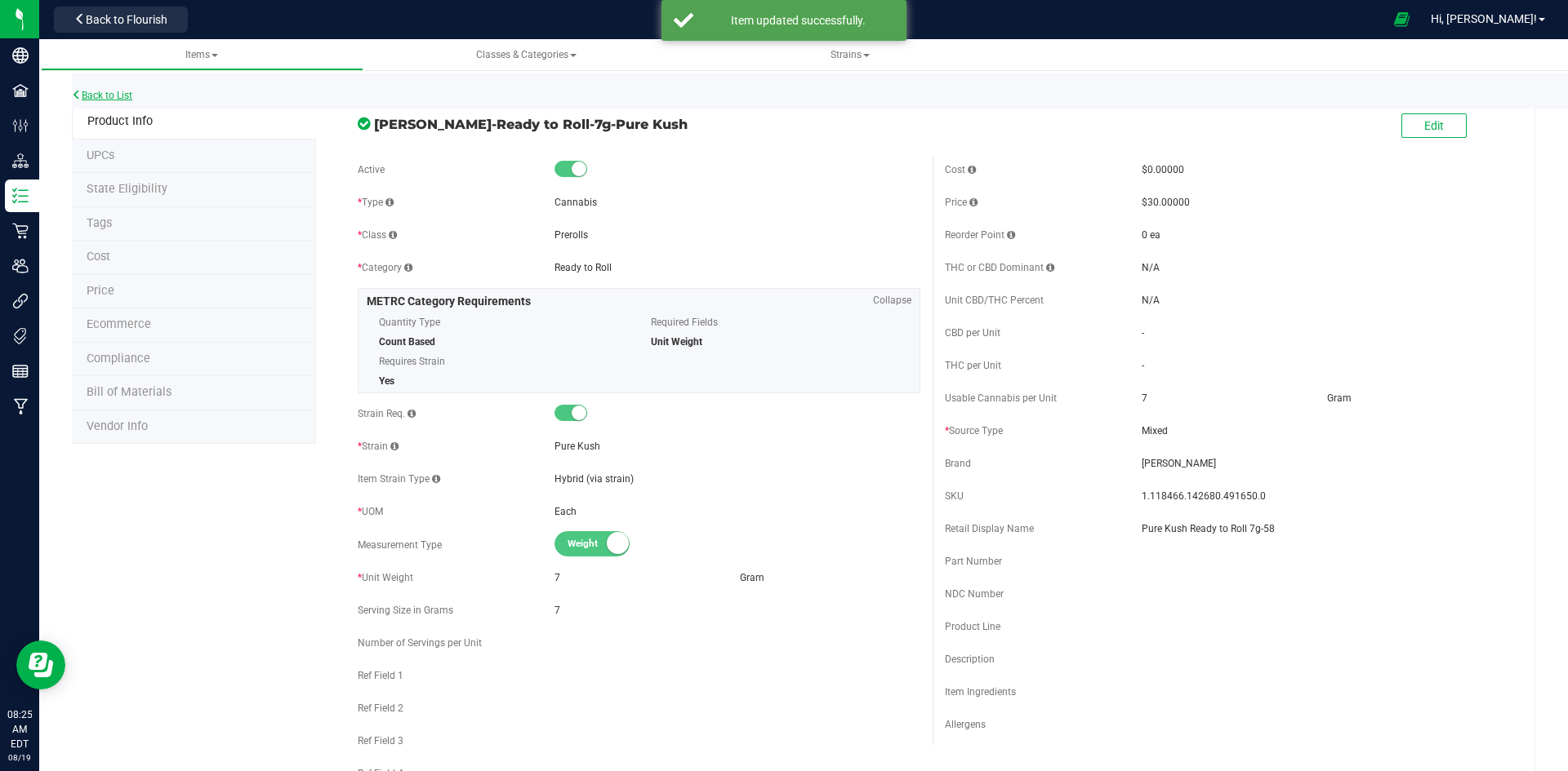
click at [132, 97] on link "Back to List" at bounding box center [102, 95] width 60 height 12
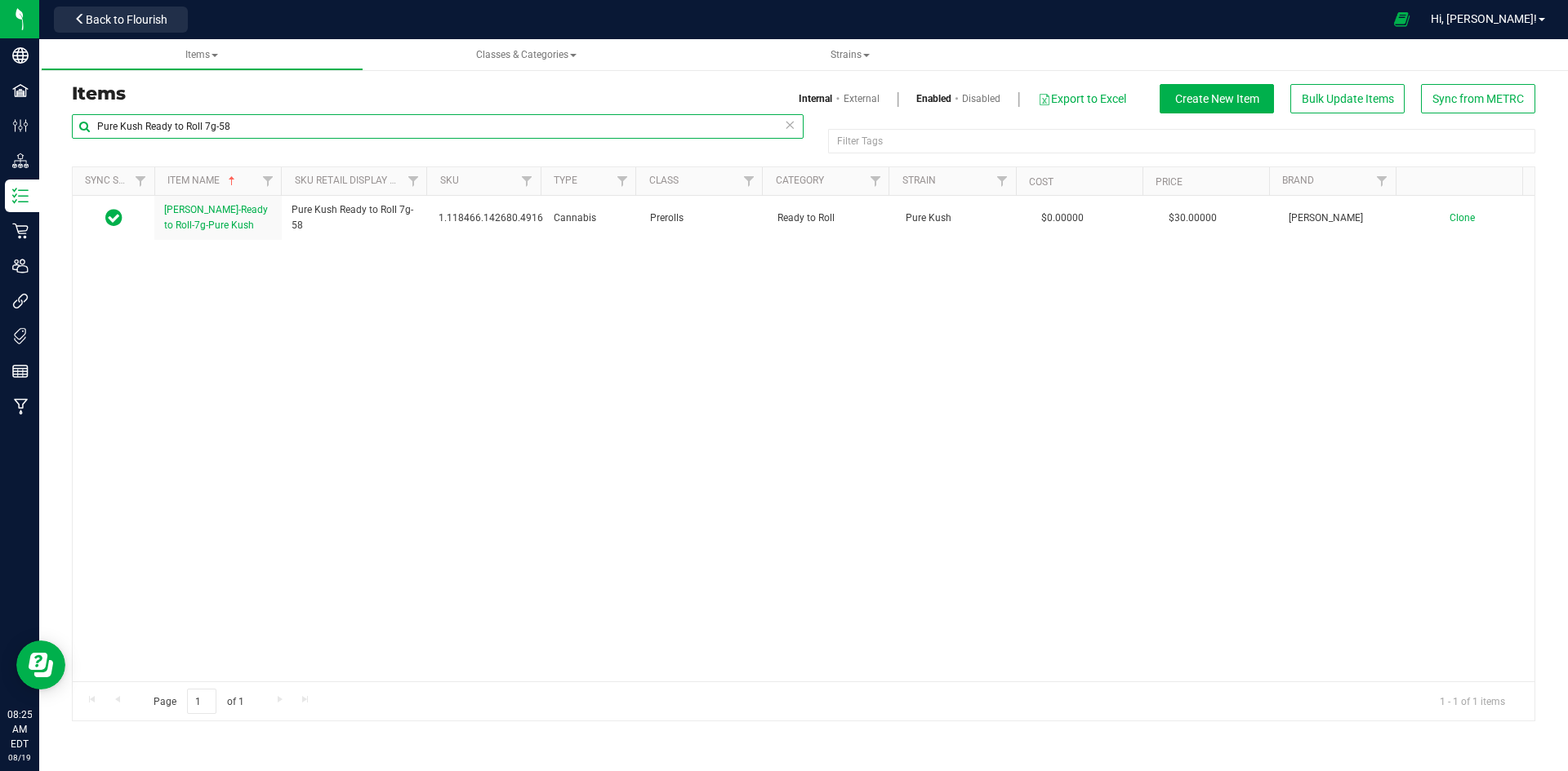
click at [539, 114] on input "Pure Kush Ready to Roll 7g-58" at bounding box center [438, 126] width 732 height 25
paste input "RI Tree Pre roll Single 1.5g Peanut Butter Breath/Lava Cake-121"
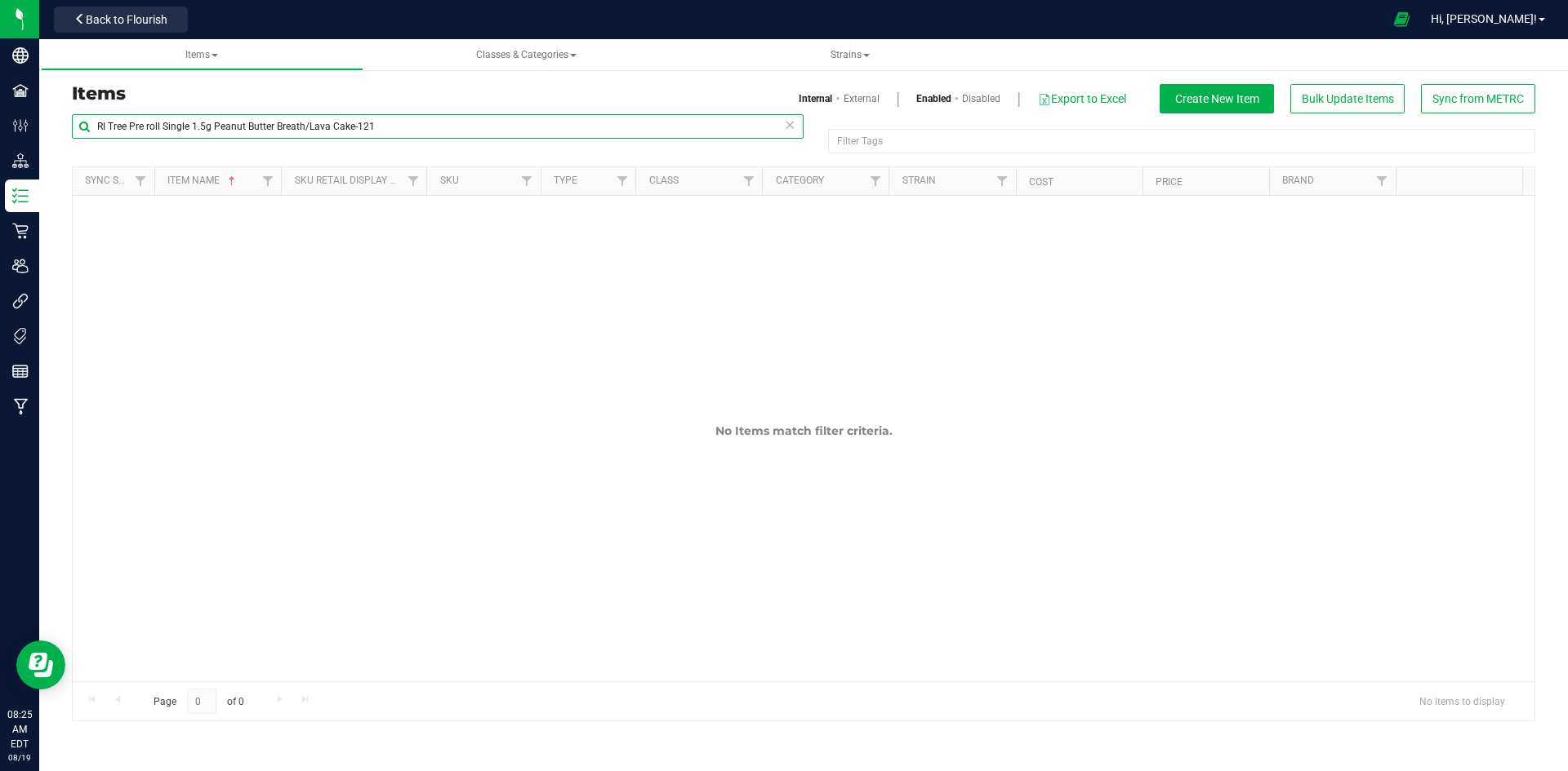
type input "RI Tree Pre roll Single 1.5g Peanut Butter Breath/Lava Cake-121"
click at [860, 108] on div "Internal External Enabled Disabled Export to Excel Create New Item Bulk Update …" at bounding box center [1175, 99] width 744 height 29
click at [857, 102] on link "External" at bounding box center [861, 99] width 36 height 15
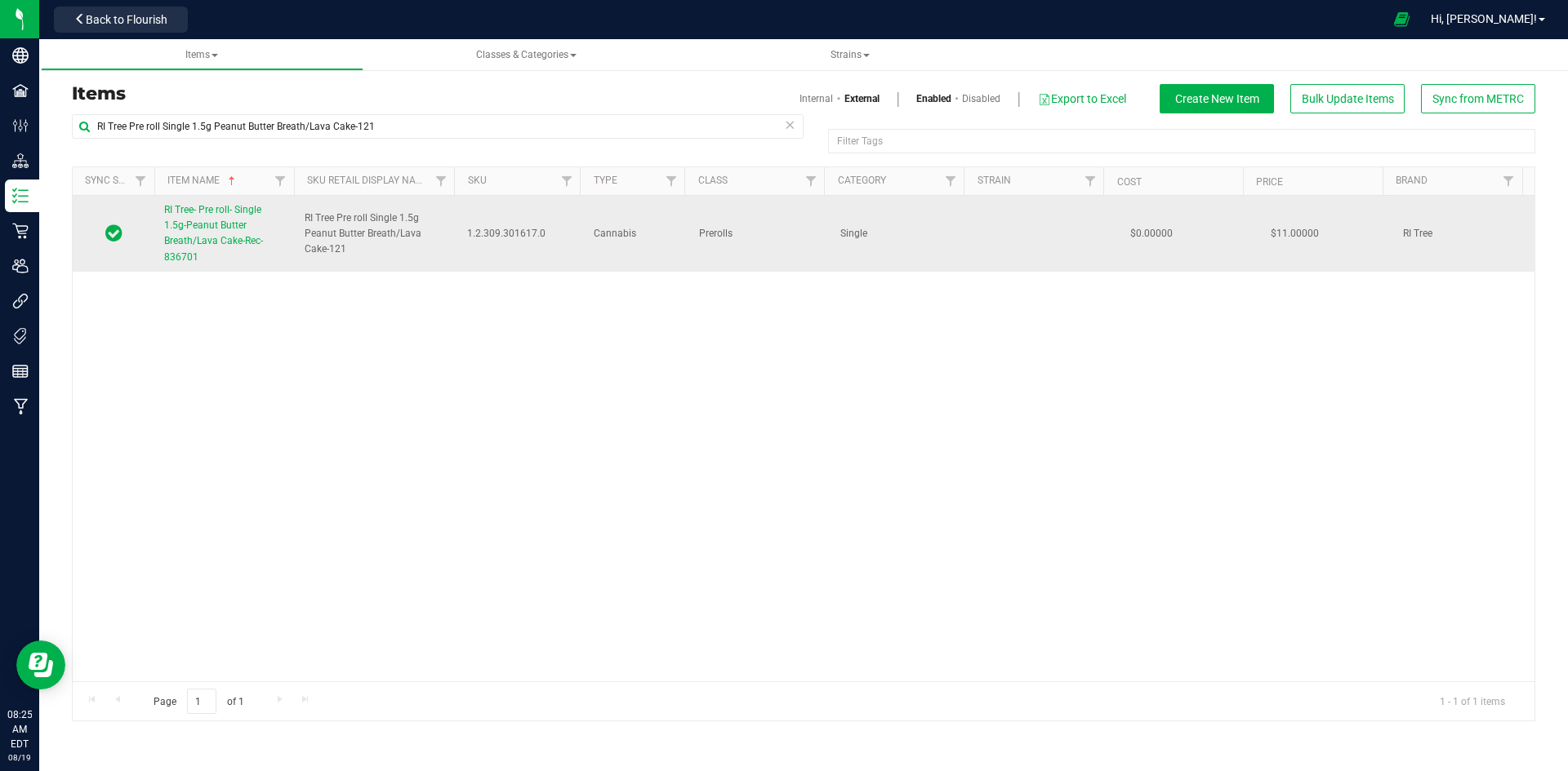
click at [234, 218] on link "RI Tree- Pre roll- Single 1.5g-Peanut Butter Breath/Lava Cake-Rec-836701" at bounding box center [225, 234] width 121 height 63
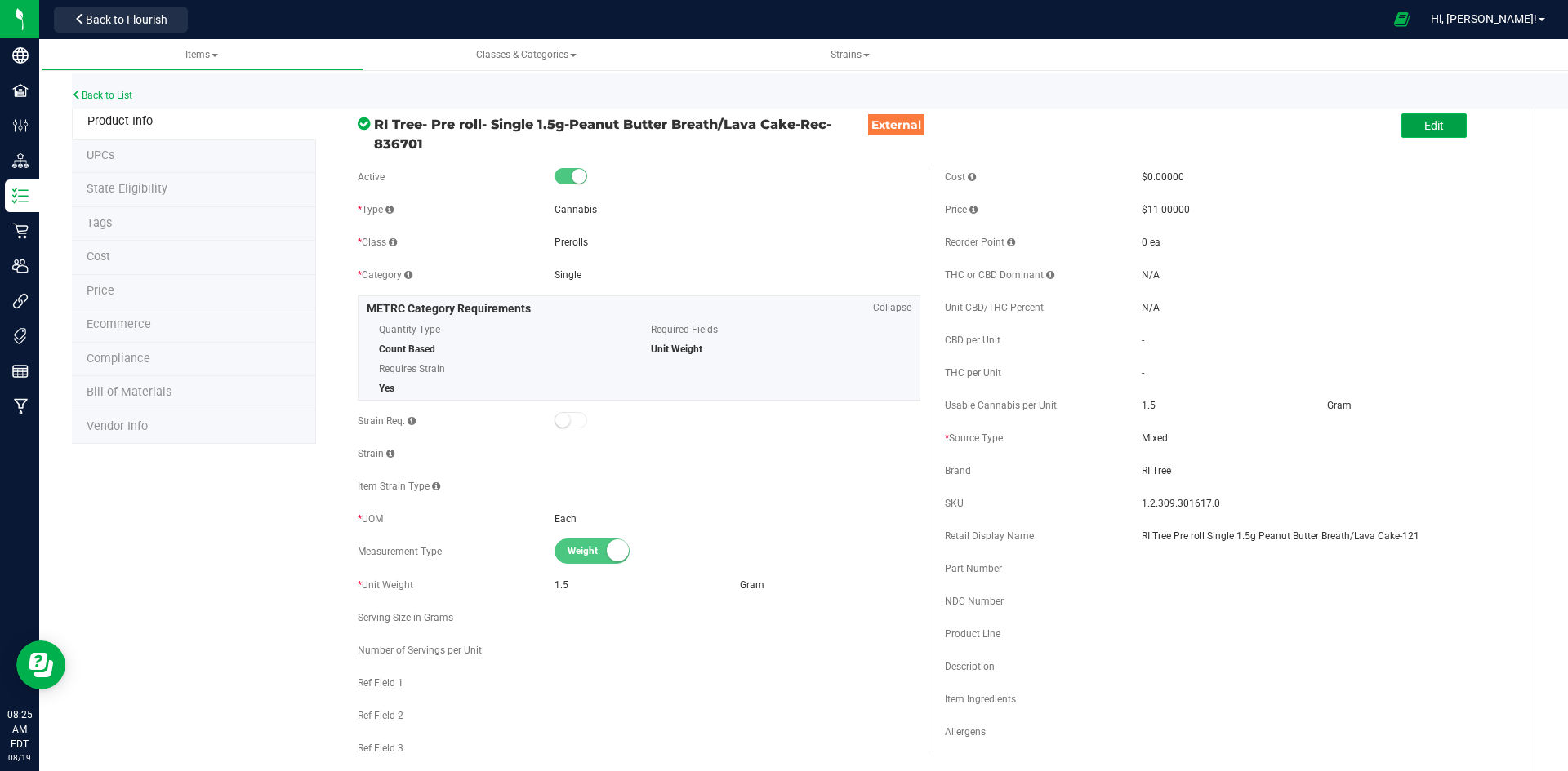
click at [1401, 117] on button "Edit" at bounding box center [1433, 125] width 65 height 25
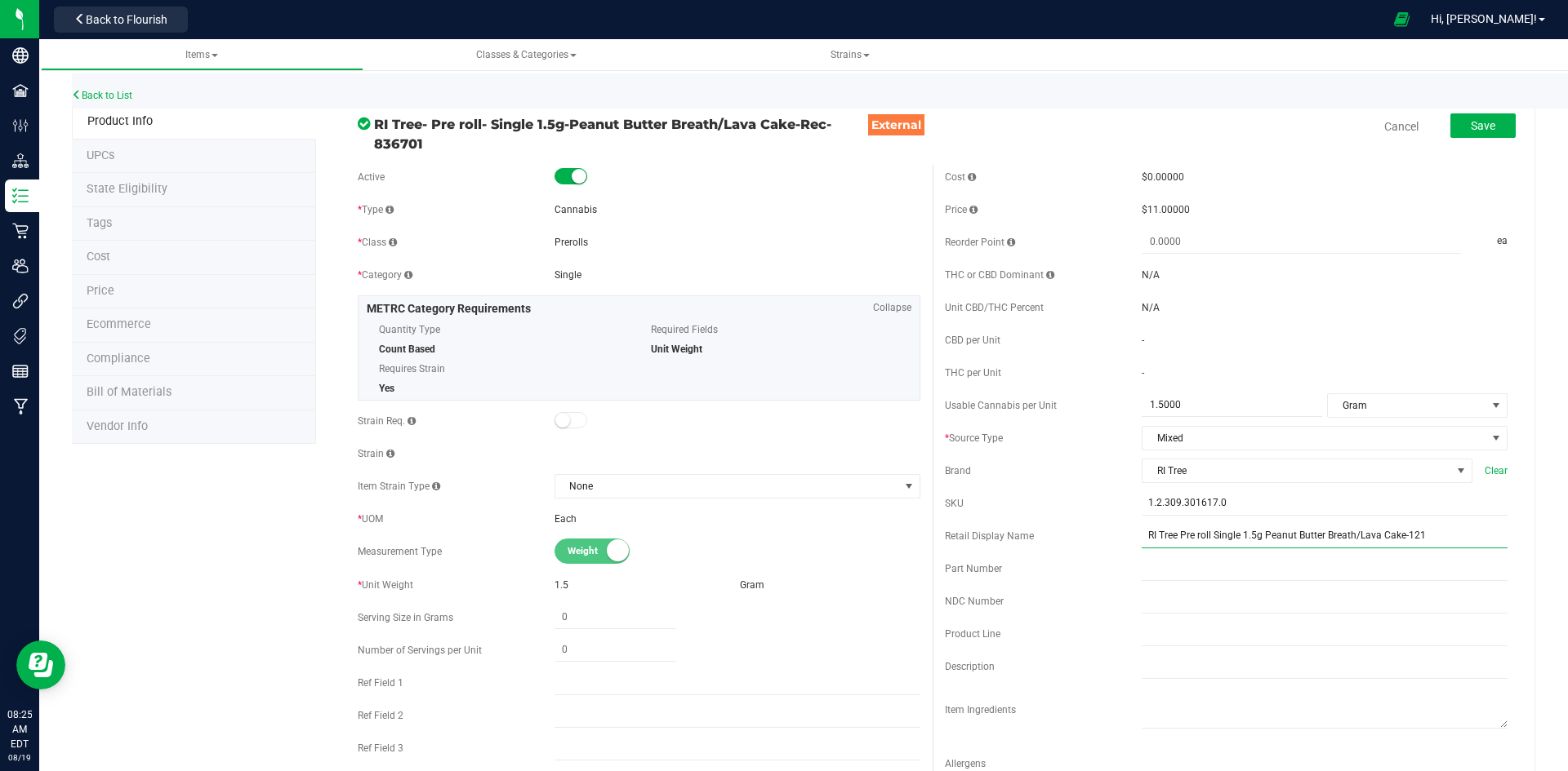
click at [1179, 534] on input "RI Tree Pre roll Single 1.5g Peanut Butter Breath/Lava Cake-121" at bounding box center [1324, 536] width 366 height 25
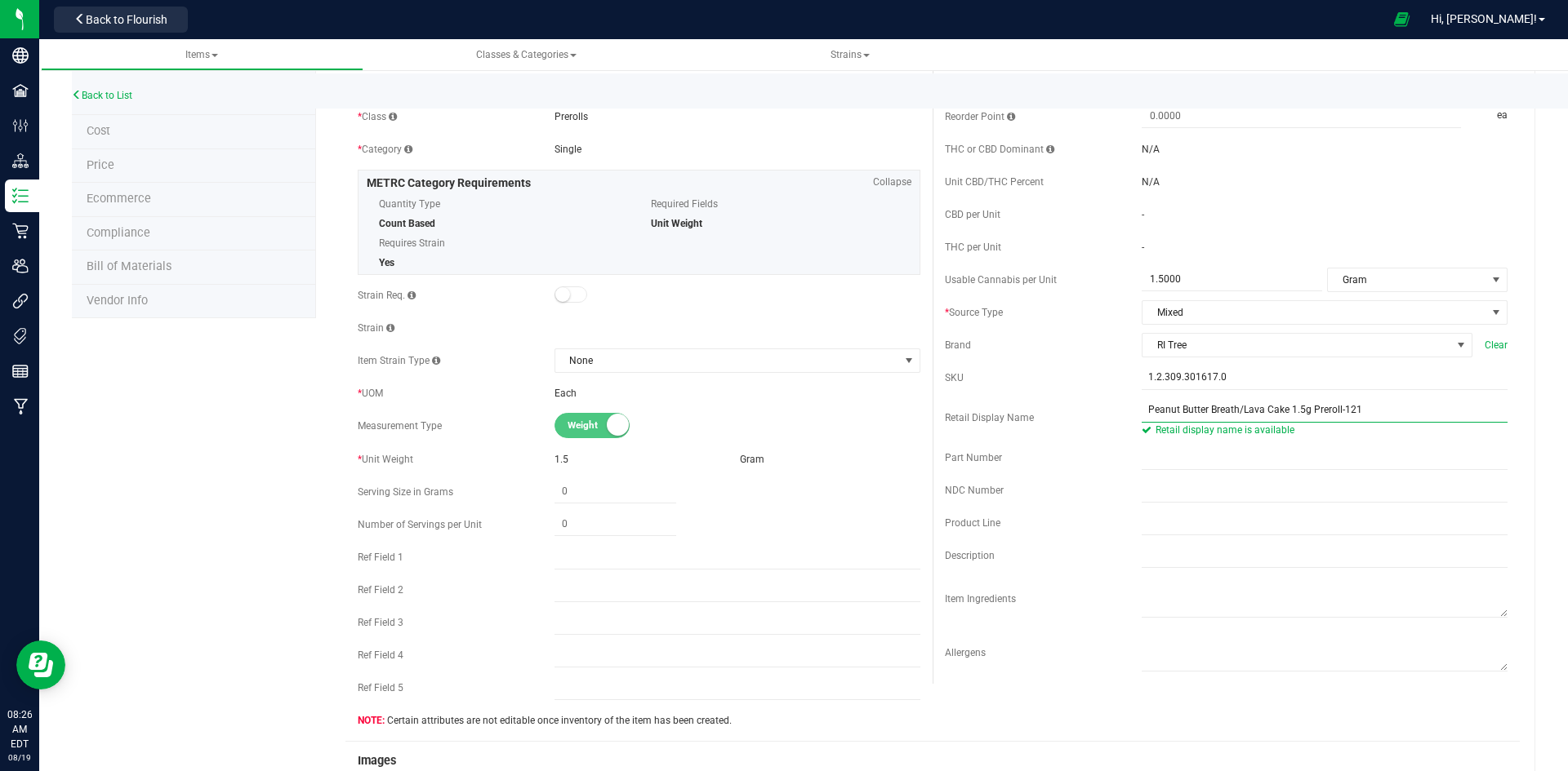
scroll to position [326, 0]
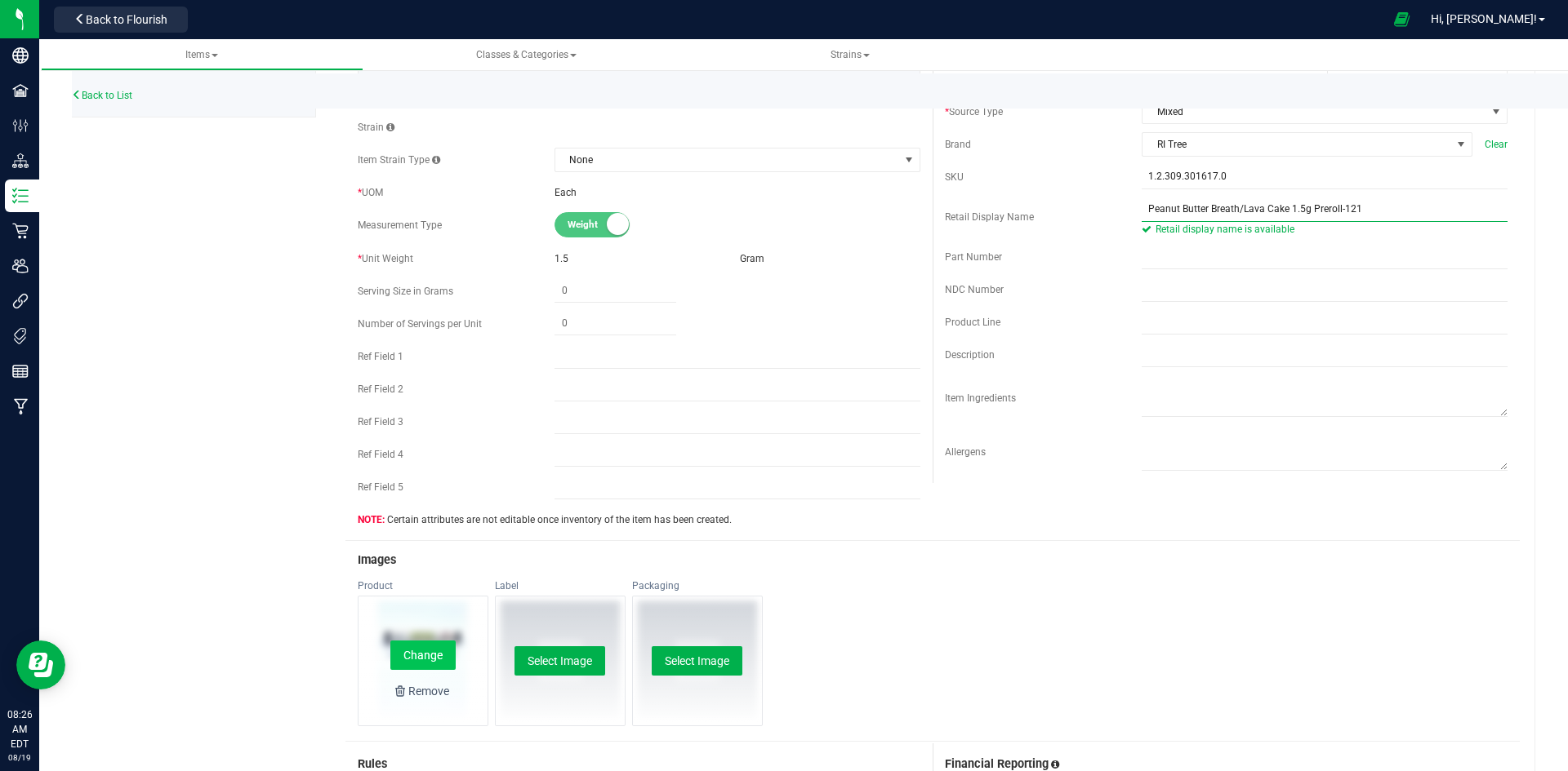
type input "Peanut Butter Breath/Lava Cake 1.5g Preroll-121"
click at [423, 643] on button "Change" at bounding box center [422, 655] width 65 height 29
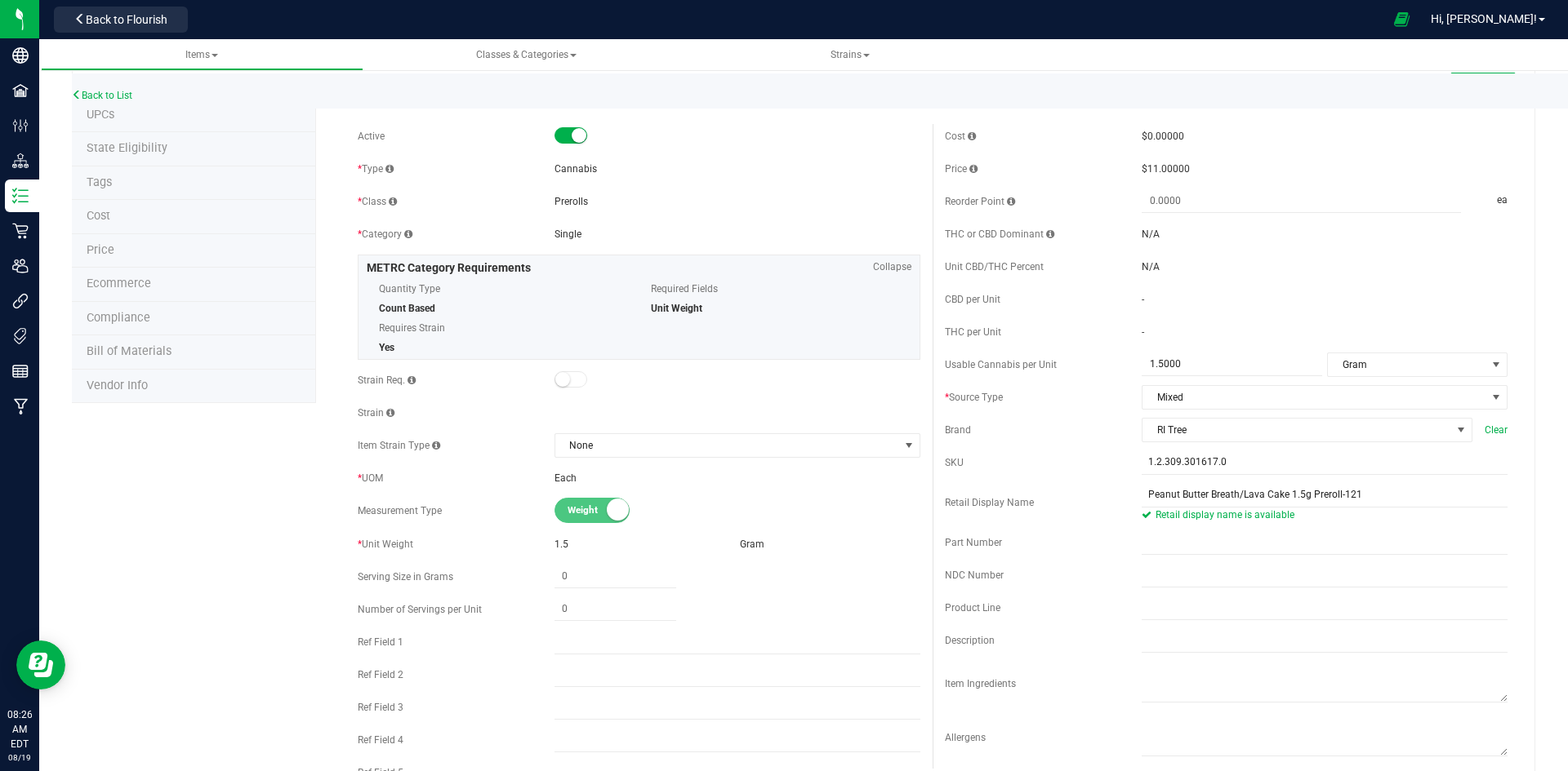
scroll to position [0, 0]
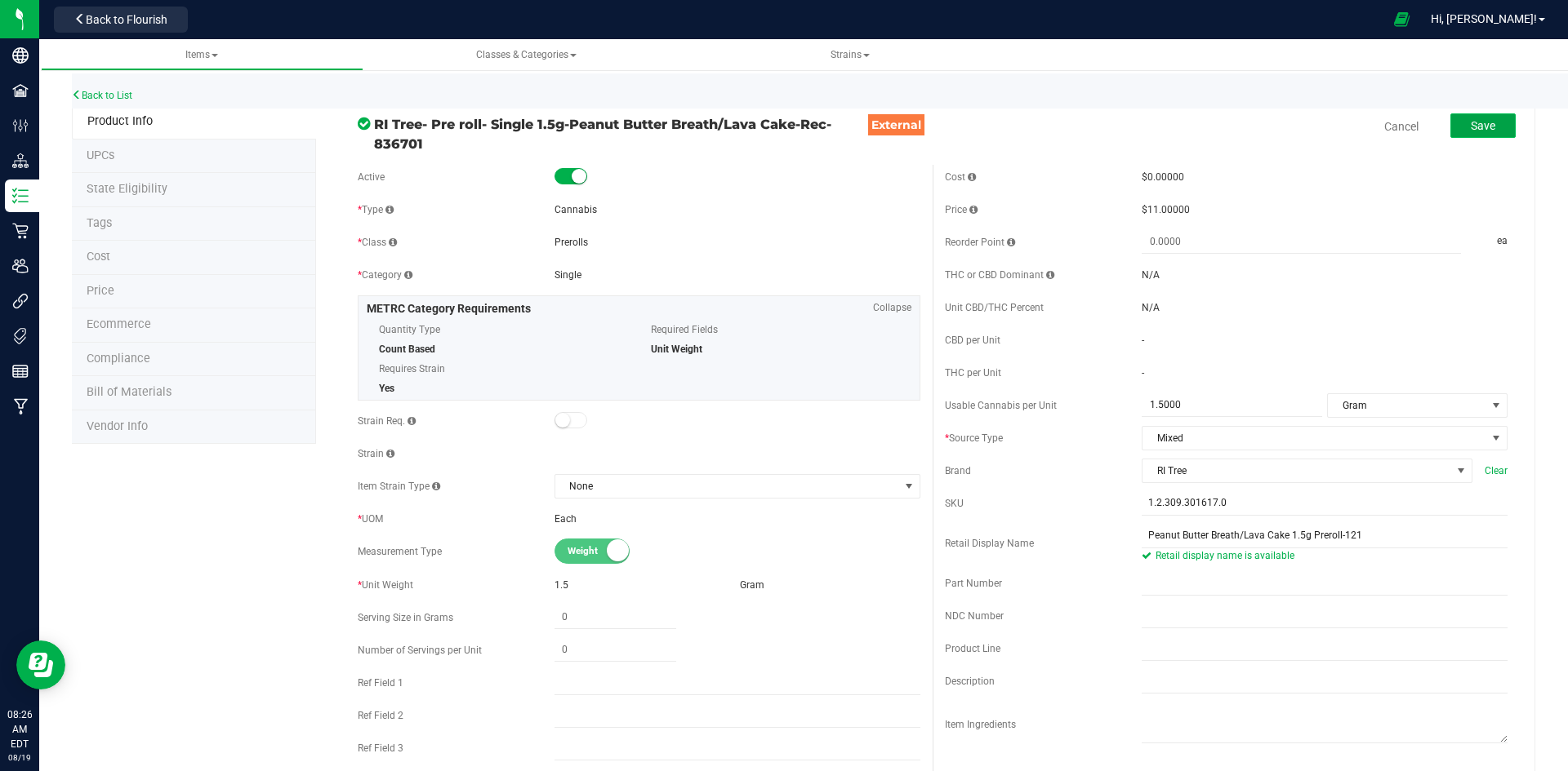
click at [1453, 123] on button "Save" at bounding box center [1482, 125] width 65 height 25
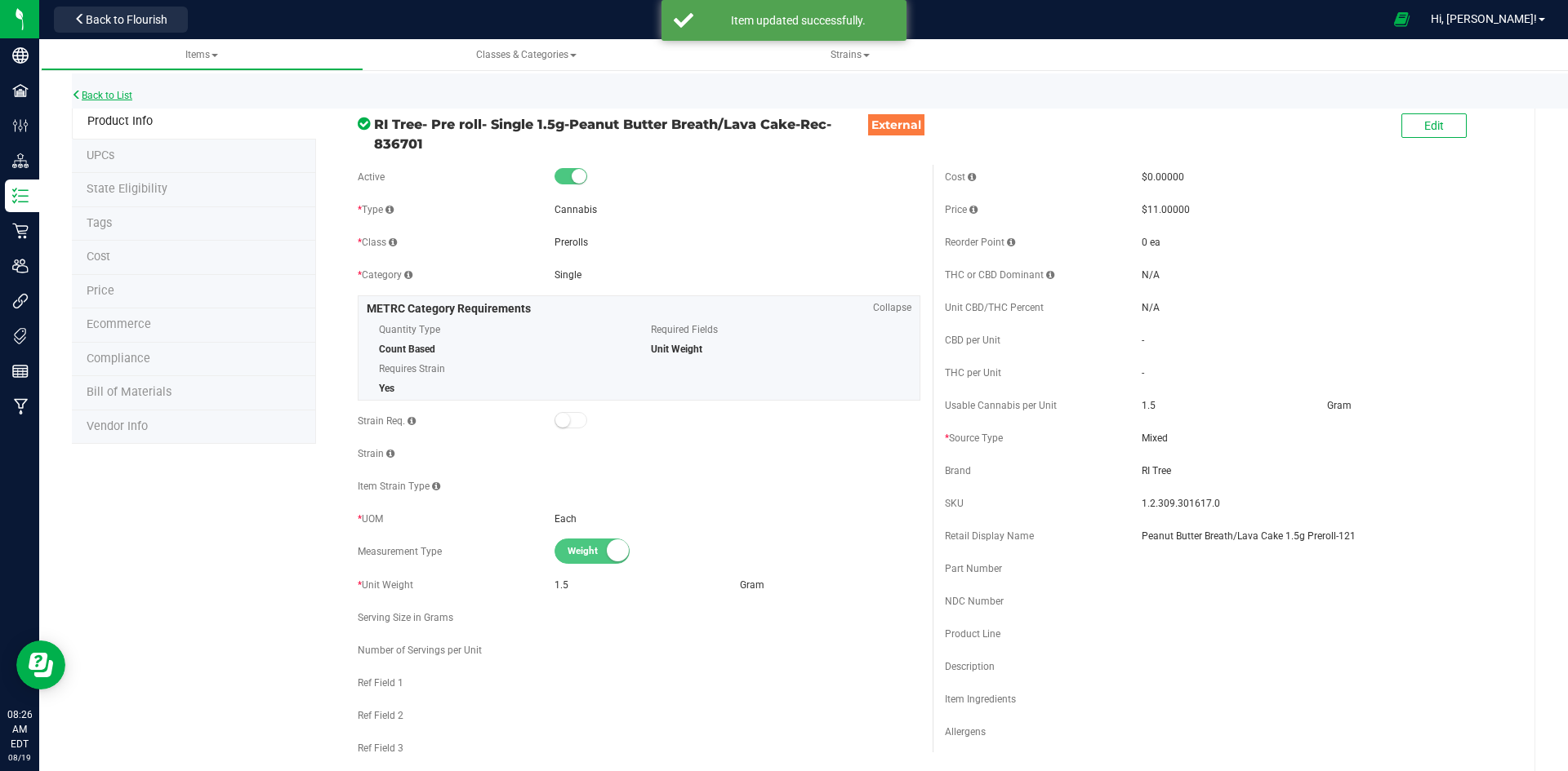
click at [125, 98] on link "Back to List" at bounding box center [102, 95] width 60 height 12
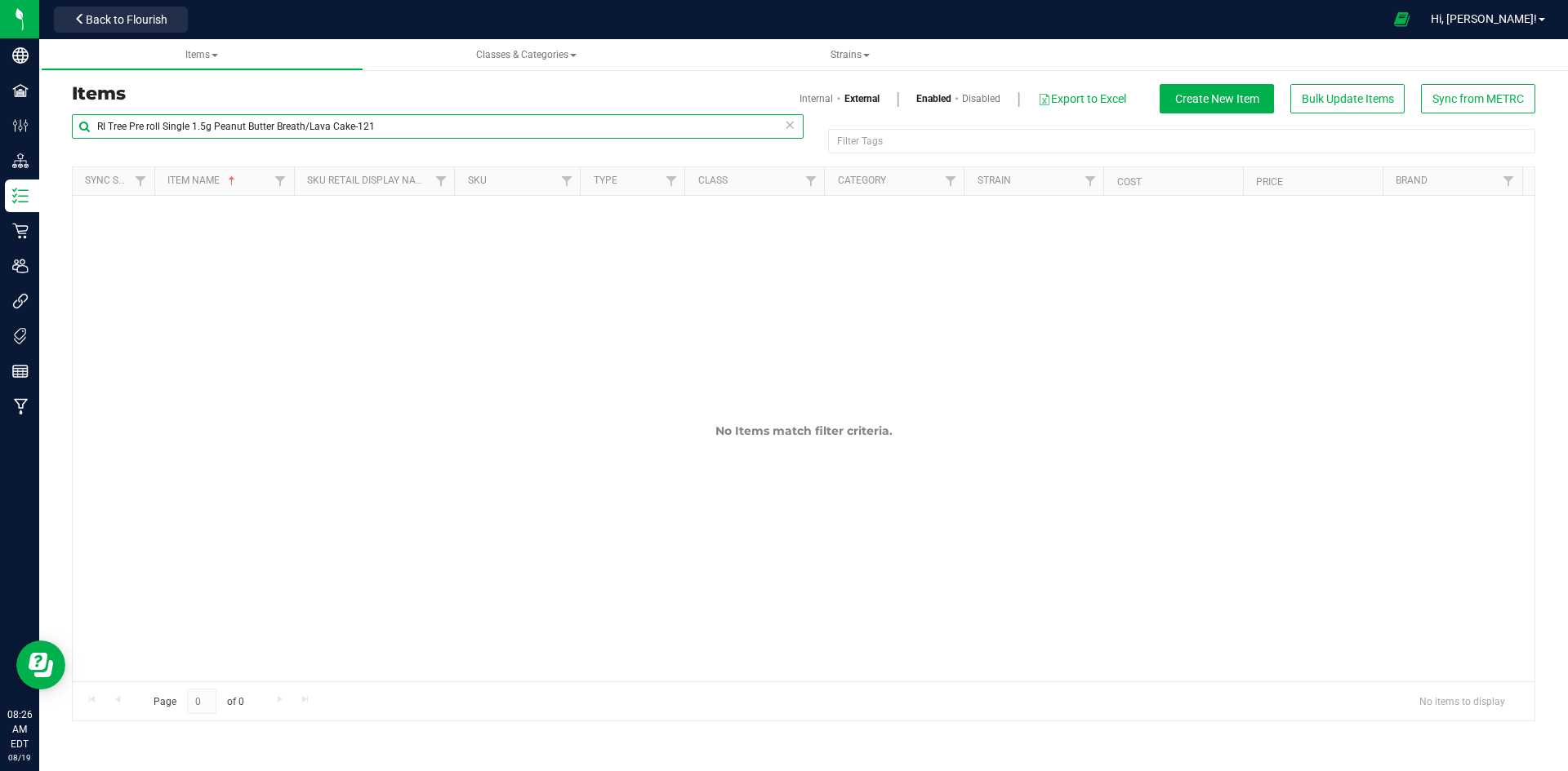
click at [390, 116] on input "RI Tree Pre roll Single 1.5g Peanut Butter Breath/Lava Cake-121" at bounding box center [438, 126] width 732 height 25
paste input "ed Velvet Pancakes 10-pack 0.5g Prerolls-124"
type input "Red Velvet Pancakes 10-pack 0.5g Prerolls-124"
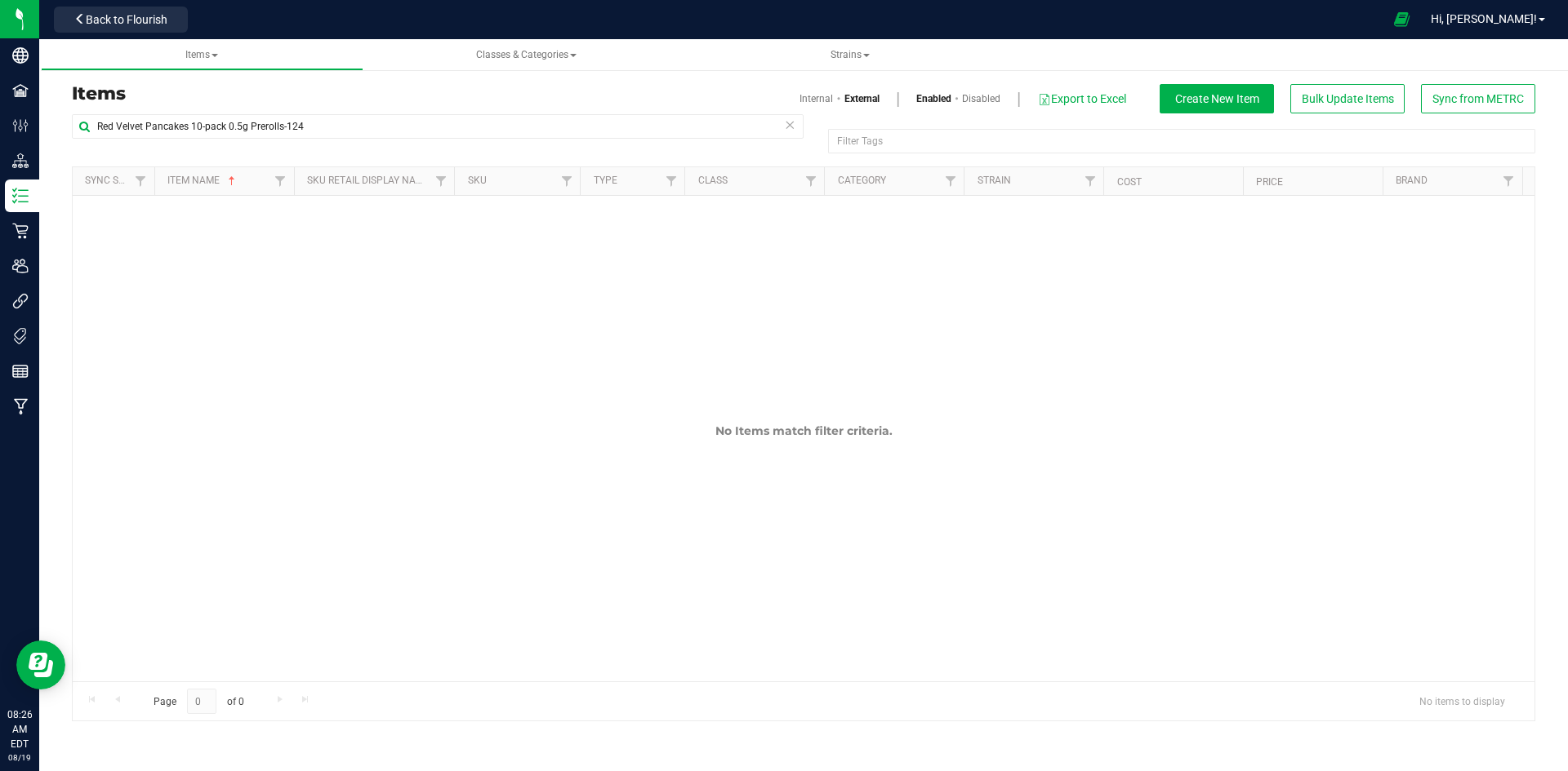
click at [803, 95] on link "Internal" at bounding box center [816, 99] width 34 height 15
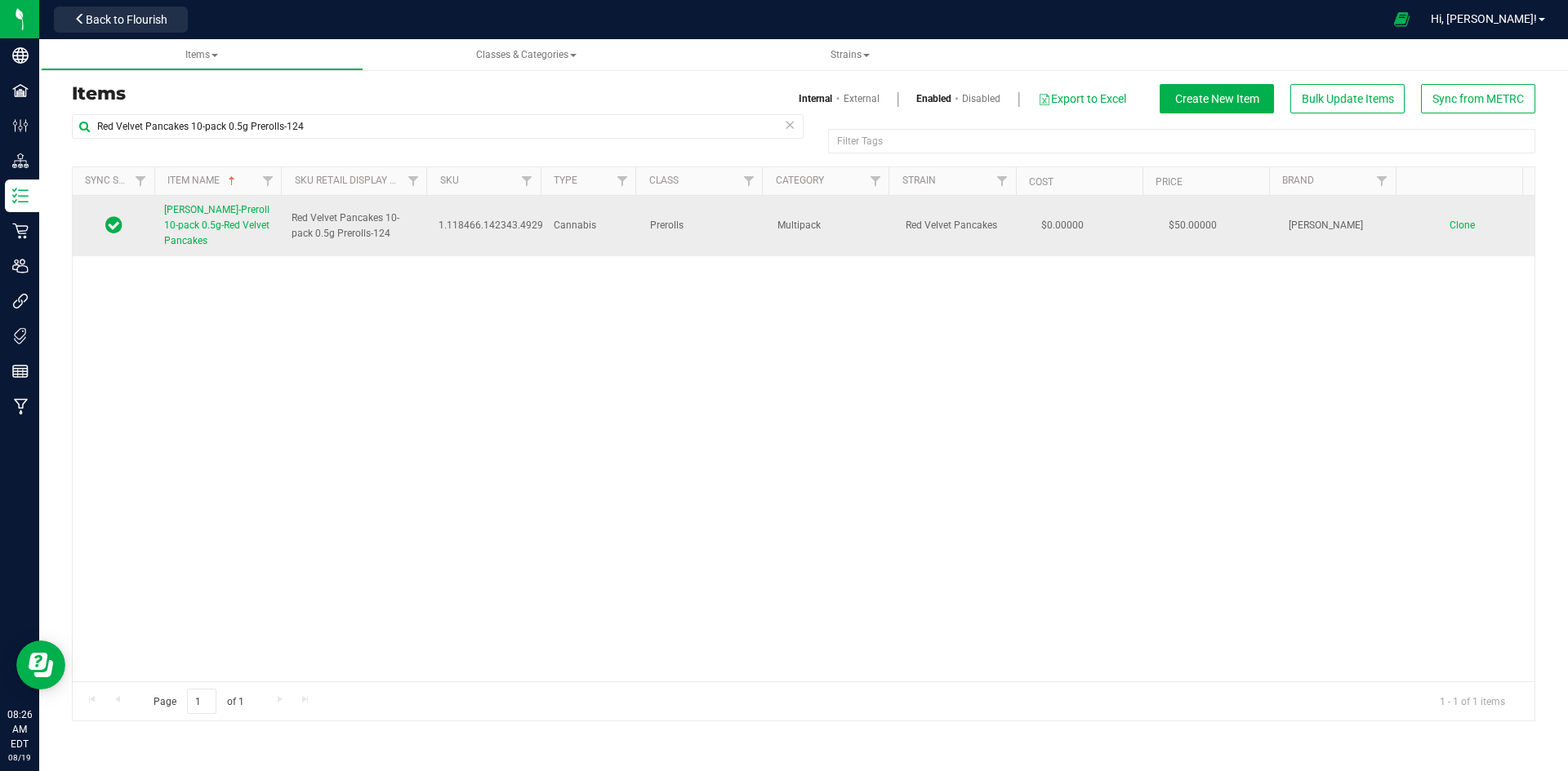
click at [218, 218] on link "[PERSON_NAME]-Preroll 10-pack 0.5g-Red Velvet Pancakes" at bounding box center [218, 227] width 108 height 48
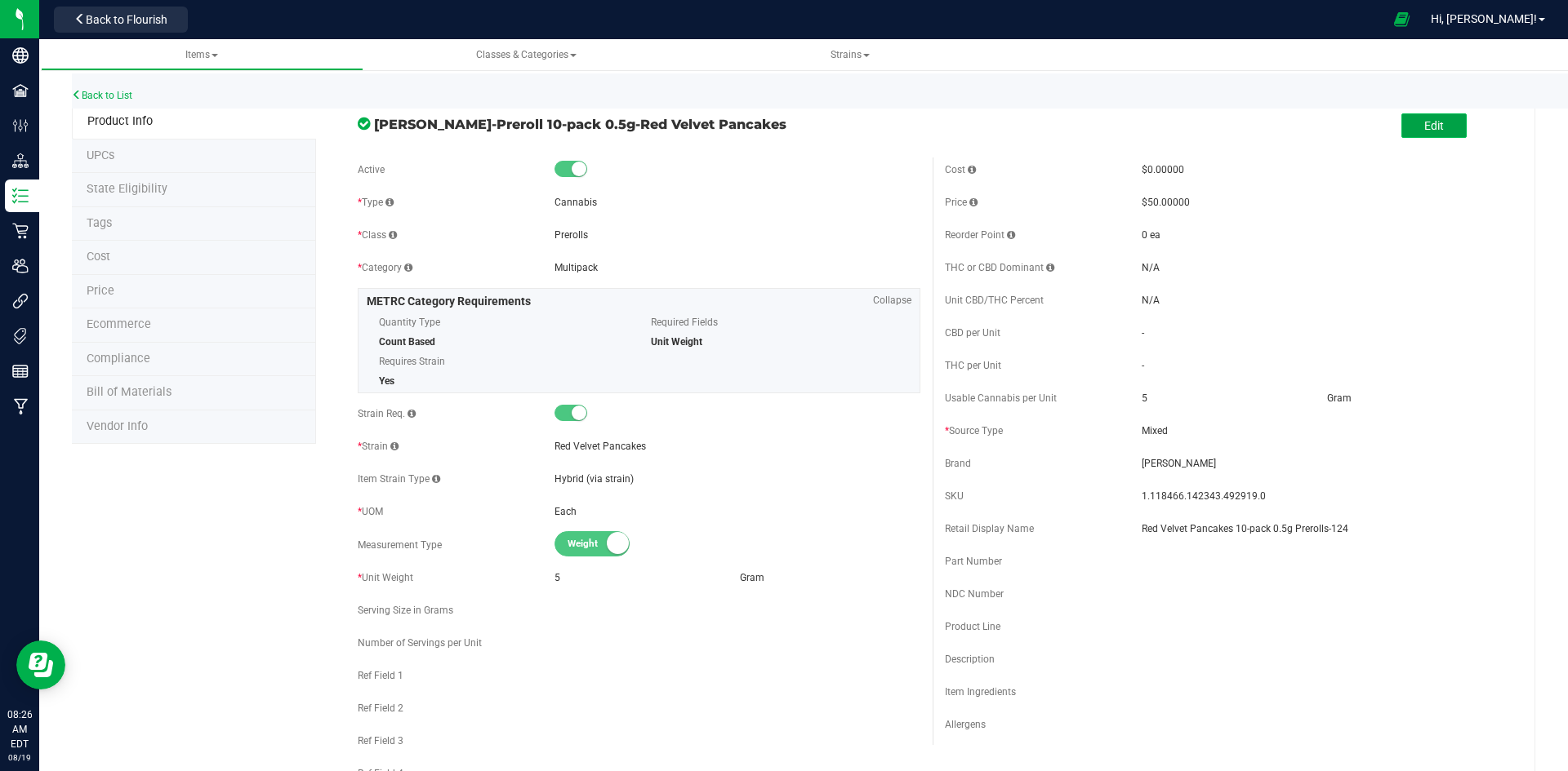
click at [1434, 130] on button "Edit" at bounding box center [1433, 125] width 65 height 25
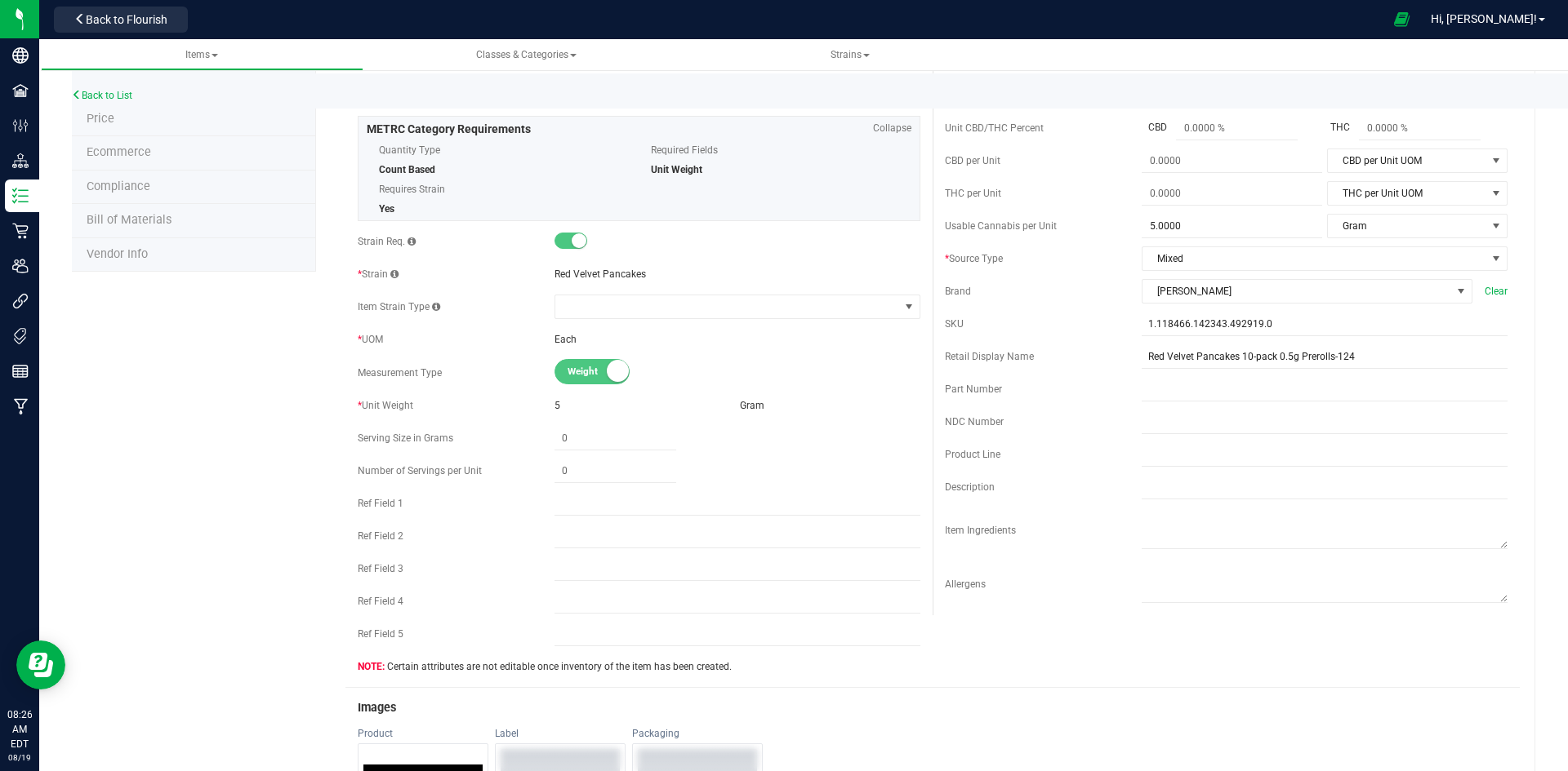
scroll to position [490, 0]
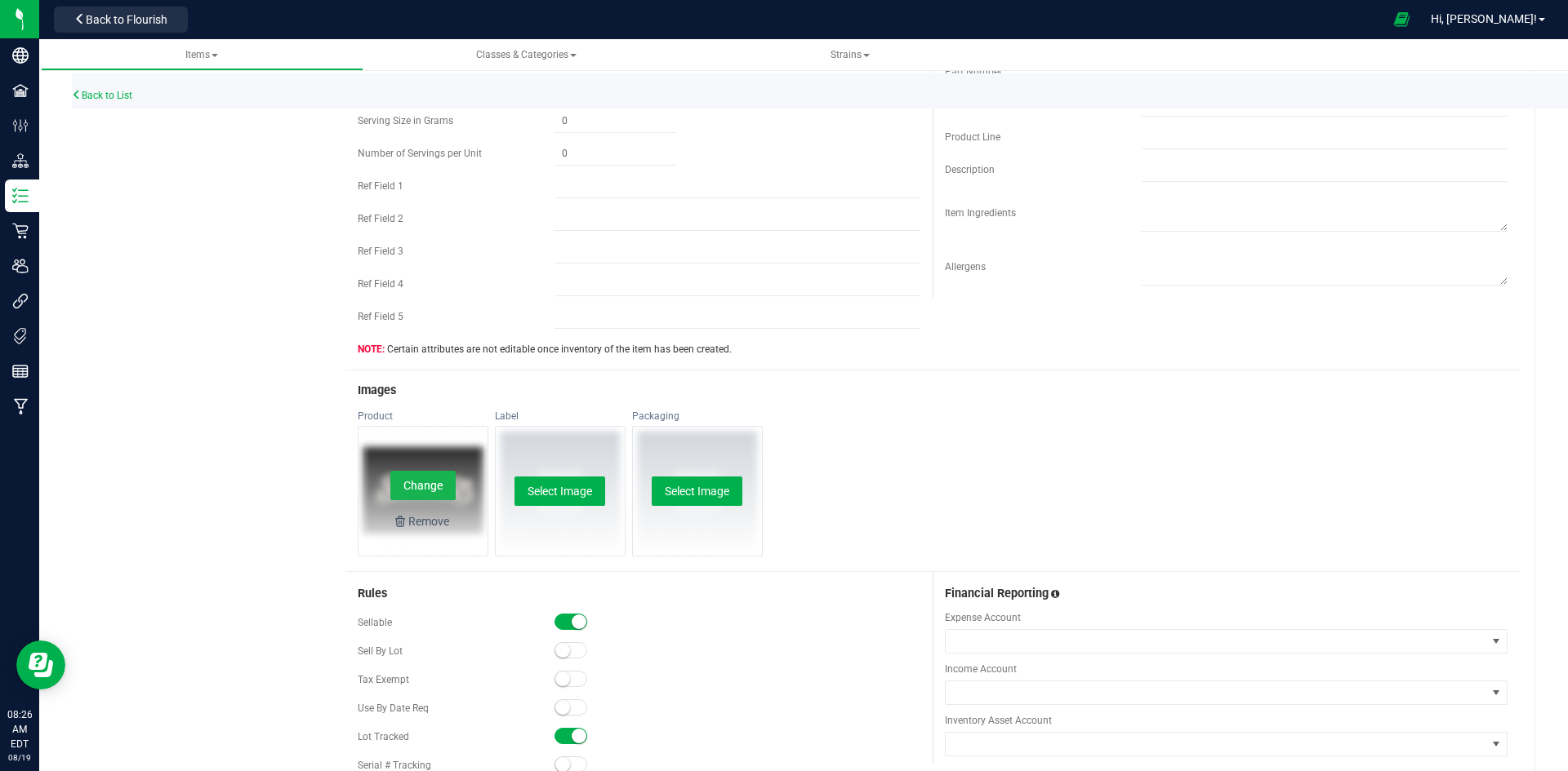
click at [411, 475] on button "Change" at bounding box center [422, 486] width 65 height 29
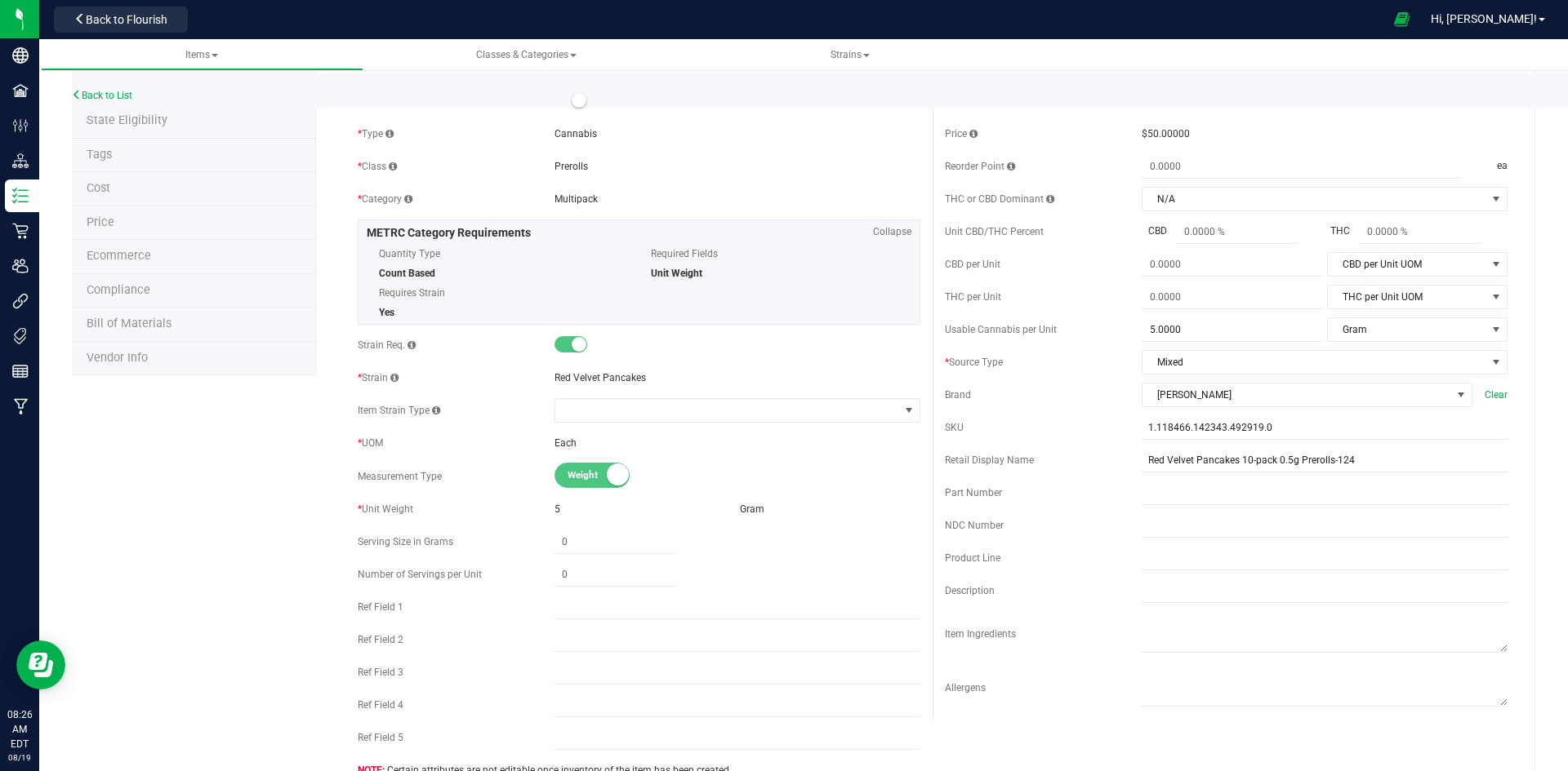
scroll to position [0, 0]
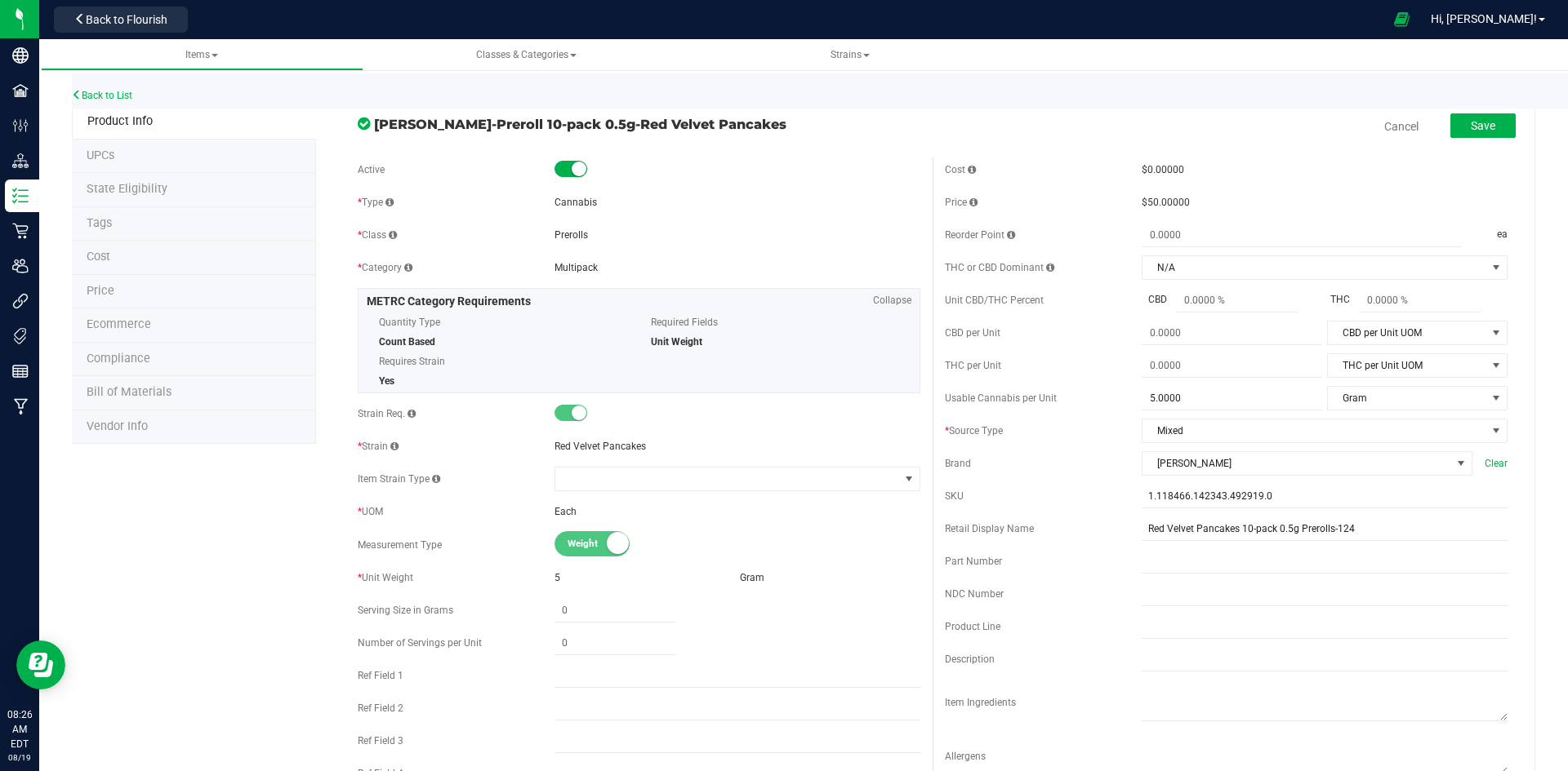
click at [1481, 150] on form "[PERSON_NAME]-Preroll 10-pack 0.5g-Red Velvet Pancakes Cancel Save Active * Typ…" at bounding box center [932, 761] width 1174 height 1310
click at [1475, 142] on div "Save" at bounding box center [1470, 127] width 90 height 34
click at [1470, 125] on span "Save" at bounding box center [1482, 125] width 25 height 13
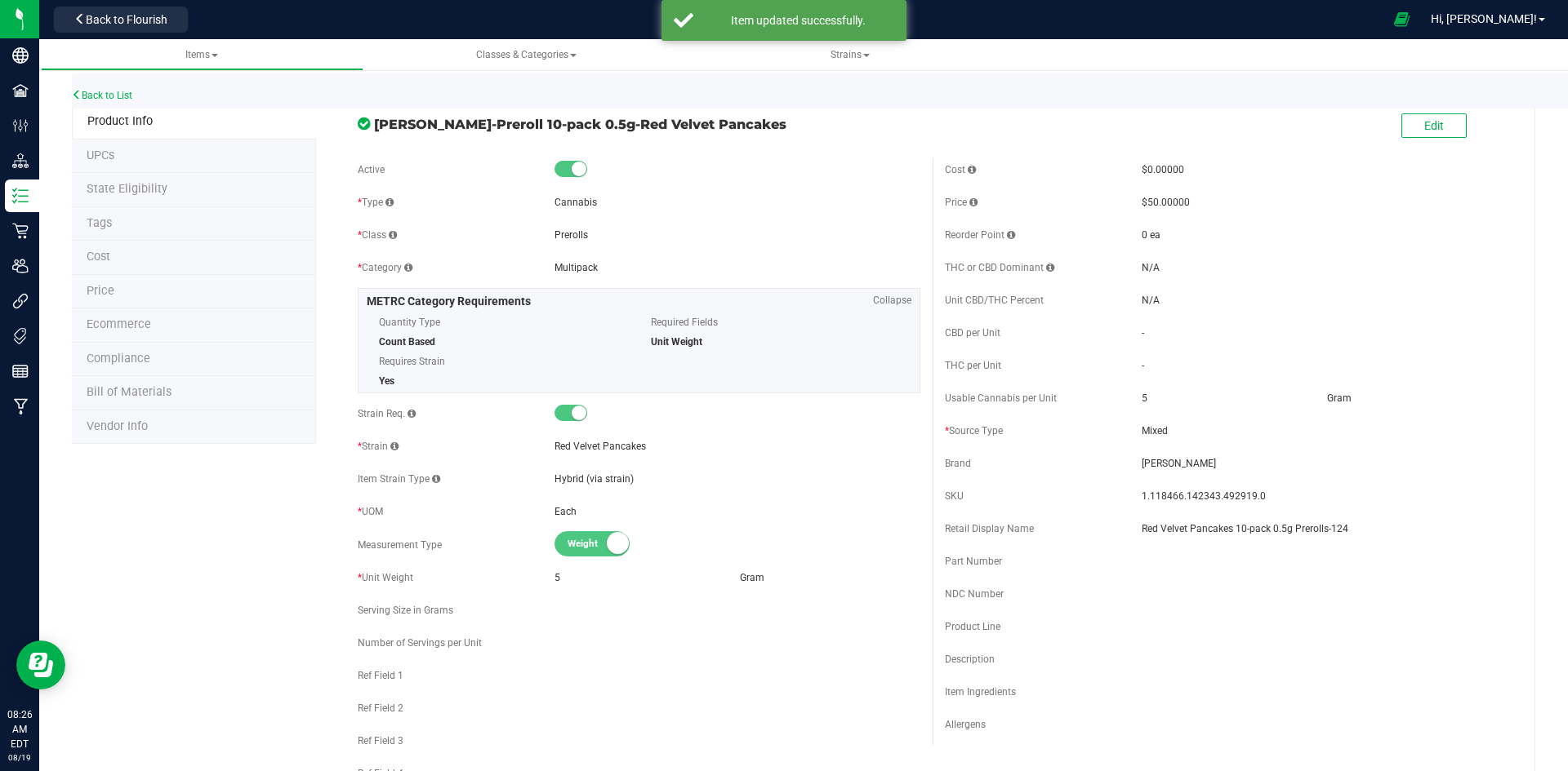
click at [111, 89] on div "Back to List" at bounding box center [856, 90] width 1568 height 35
click at [110, 93] on link "Back to List" at bounding box center [102, 95] width 60 height 12
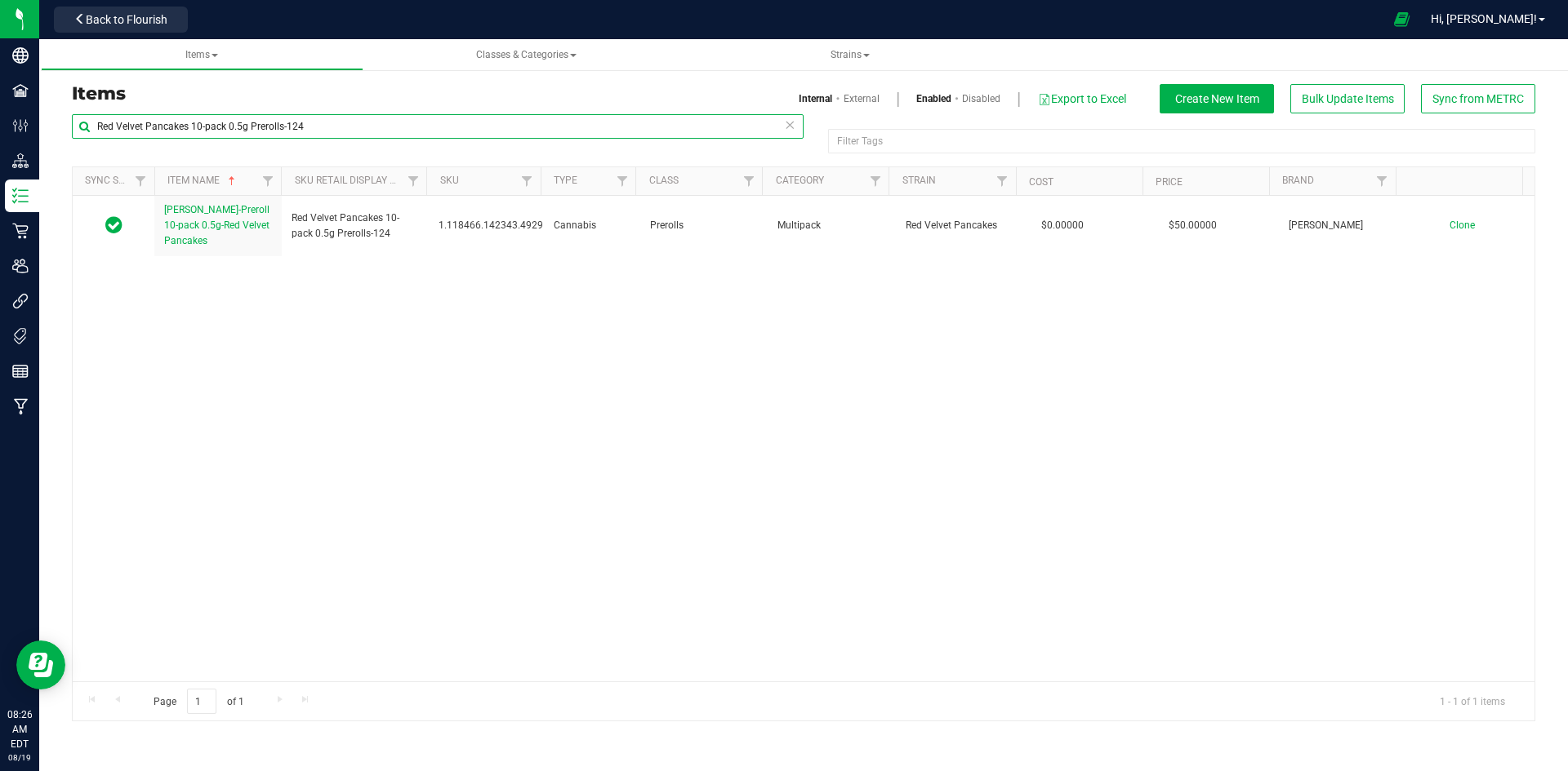
click at [641, 132] on input "Red Velvet Pancakes 10-pack 0.5g Prerolls-124" at bounding box center [438, 126] width 732 height 25
paste input "Secret Formula 10-pack 0.25g Prerolls-101"
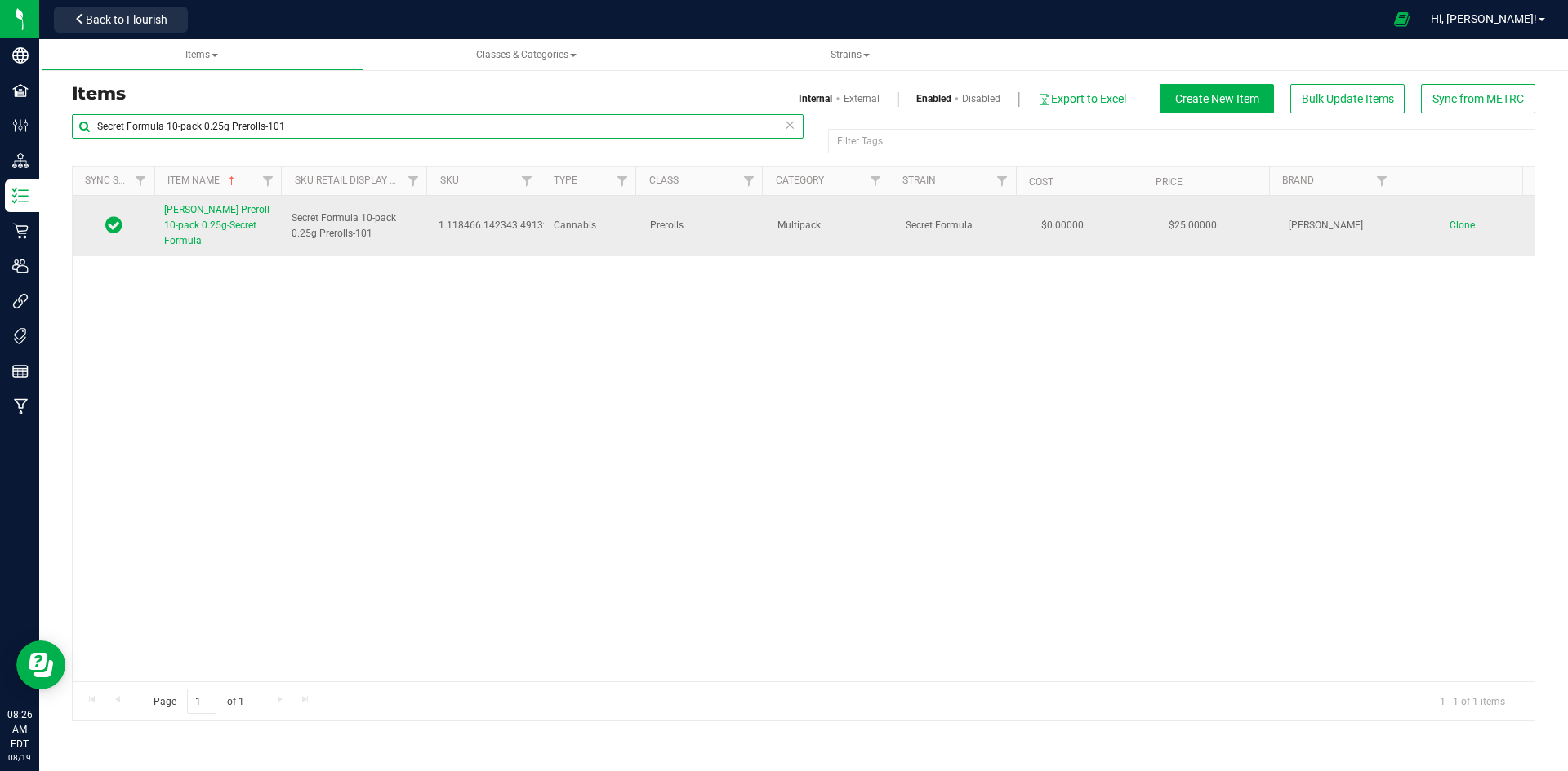
type input "Secret Formula 10-pack 0.25g Prerolls-101"
click at [227, 215] on span "[PERSON_NAME]-Preroll 10-pack 0.25g-Secret Formula" at bounding box center [217, 225] width 105 height 42
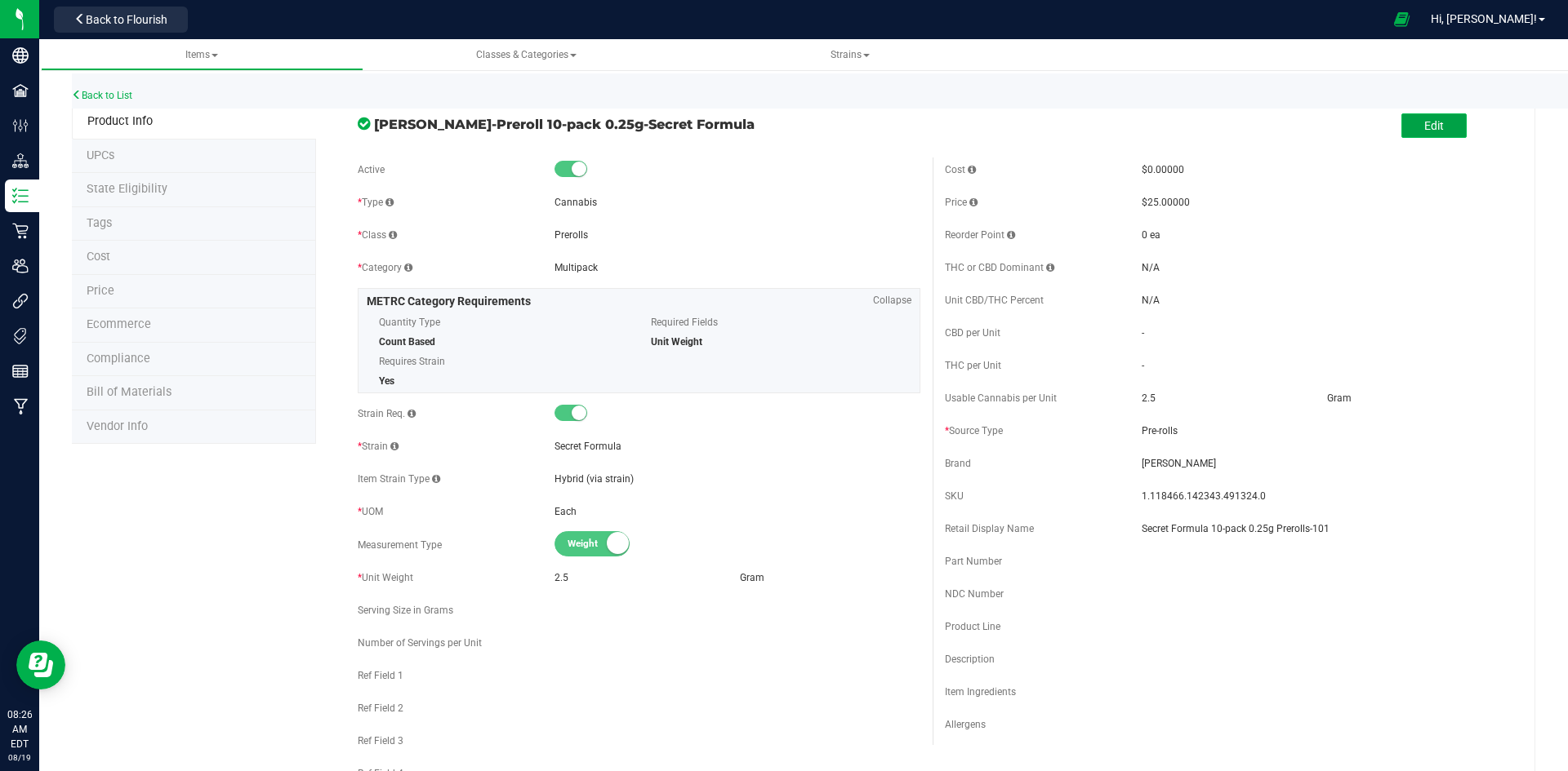
click at [1424, 131] on span "Edit" at bounding box center [1433, 125] width 19 height 13
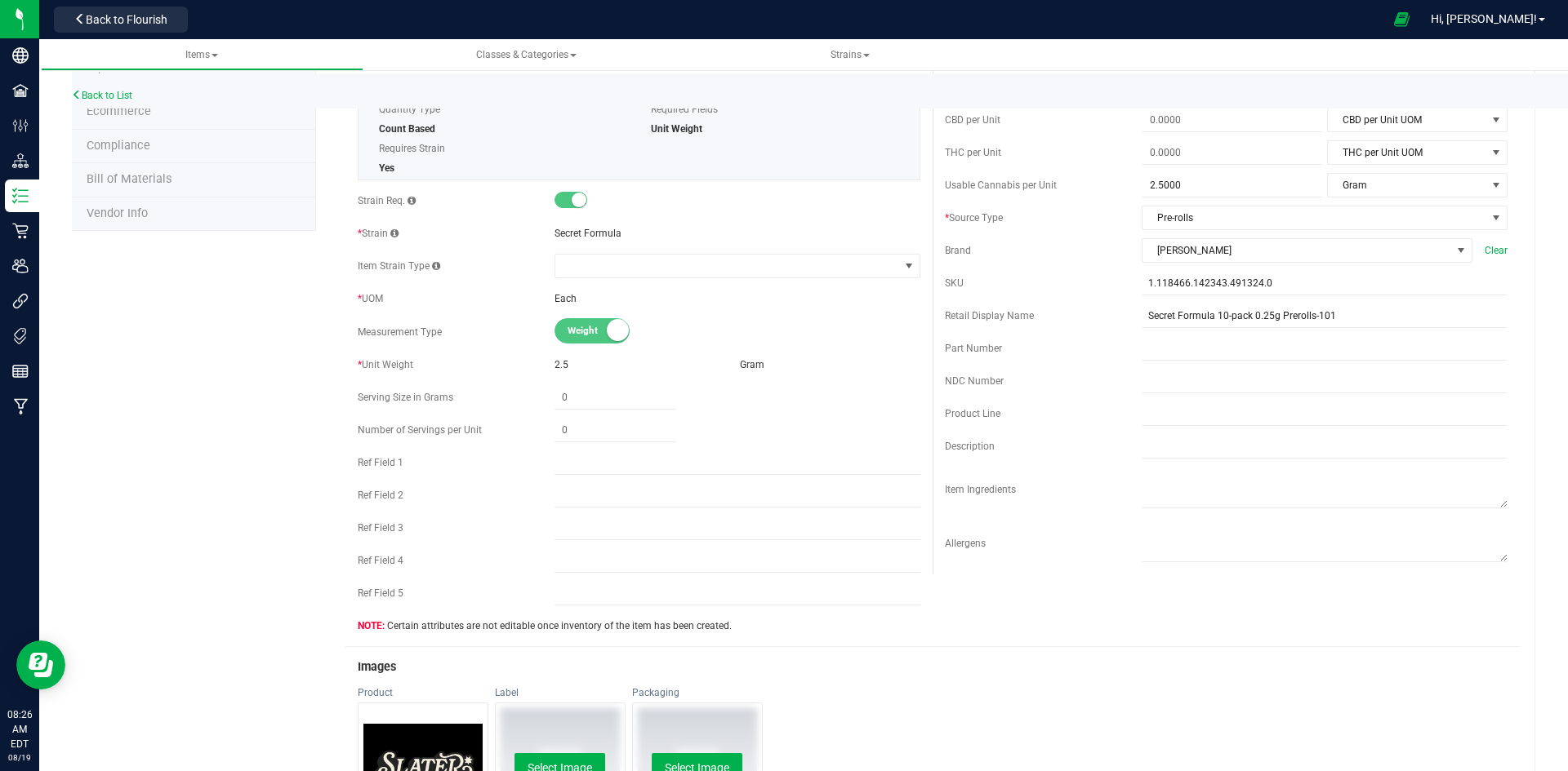
scroll to position [408, 0]
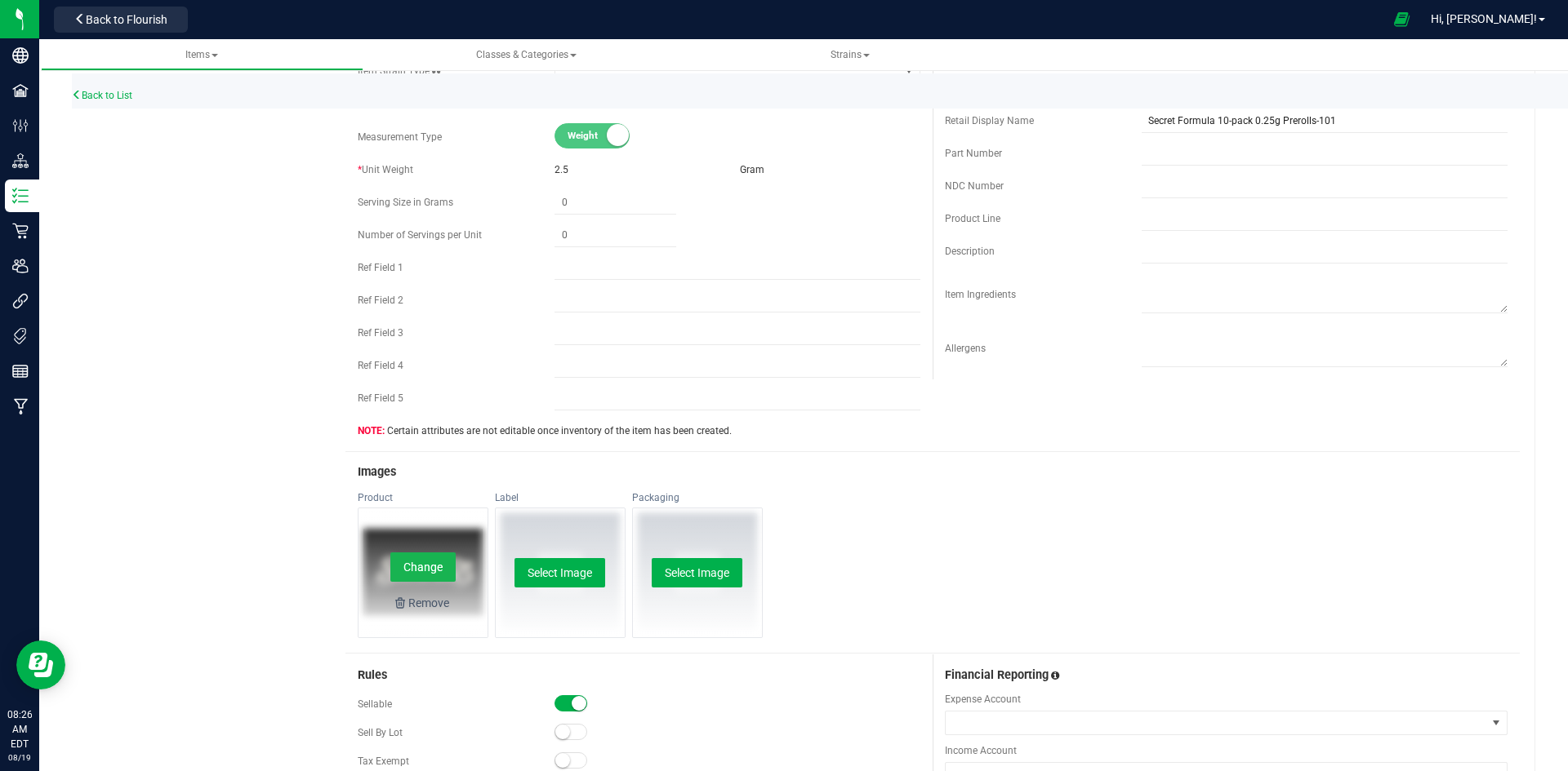
click at [419, 575] on button "Change" at bounding box center [422, 567] width 65 height 29
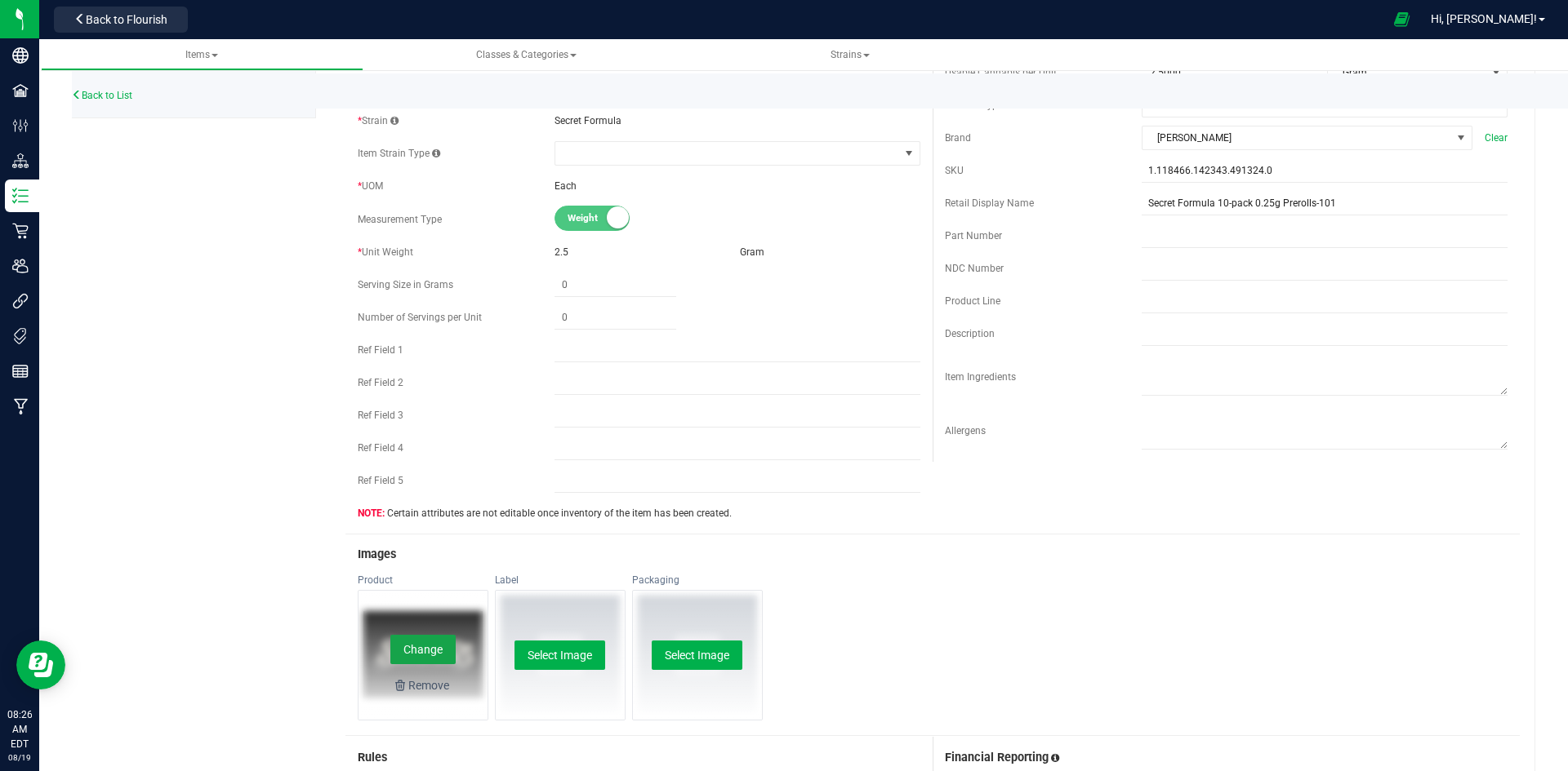
scroll to position [326, 0]
click at [408, 647] on button "Change" at bounding box center [422, 649] width 65 height 29
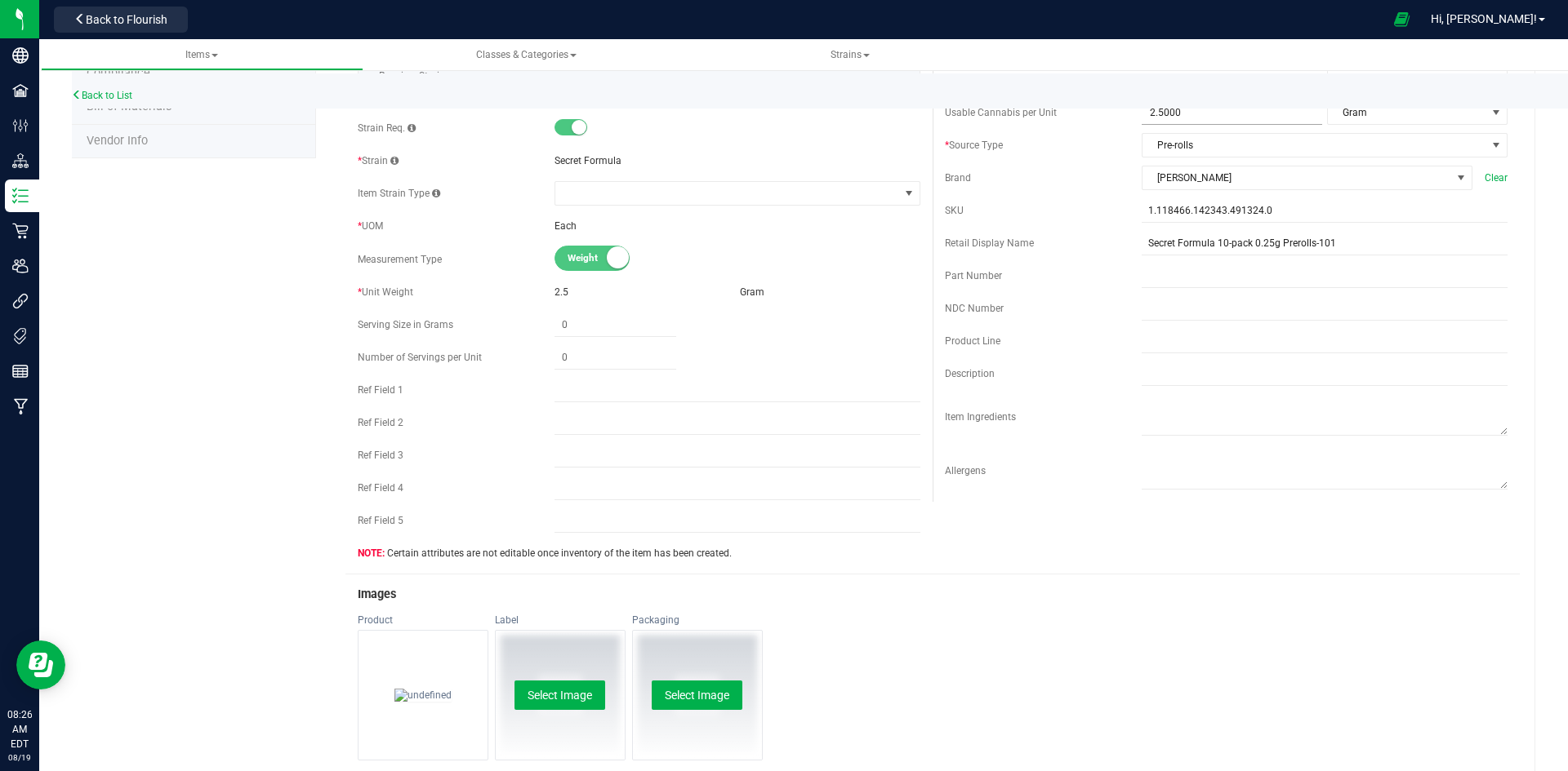
scroll to position [0, 0]
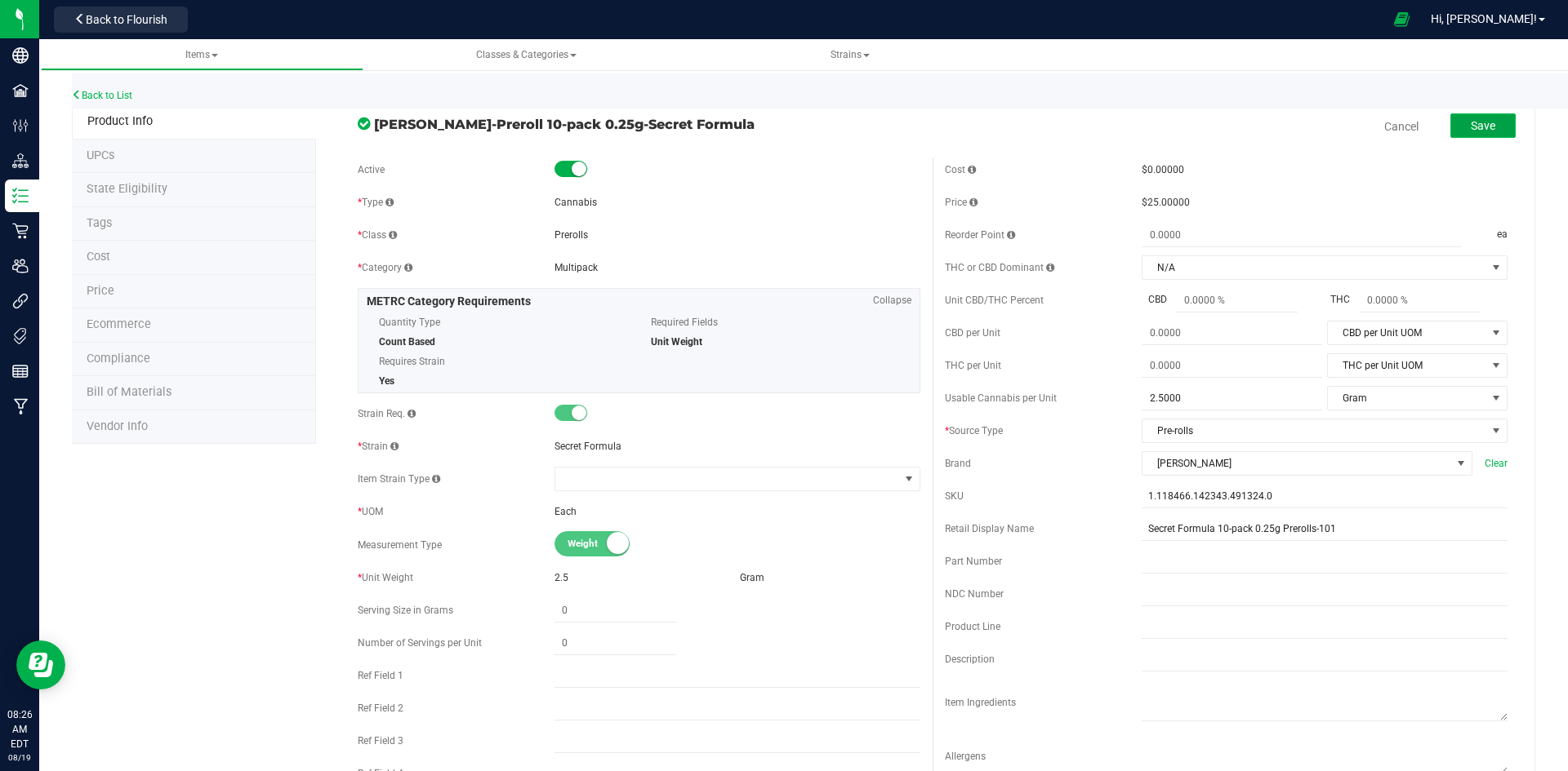
click at [1457, 119] on button "Save" at bounding box center [1482, 125] width 65 height 25
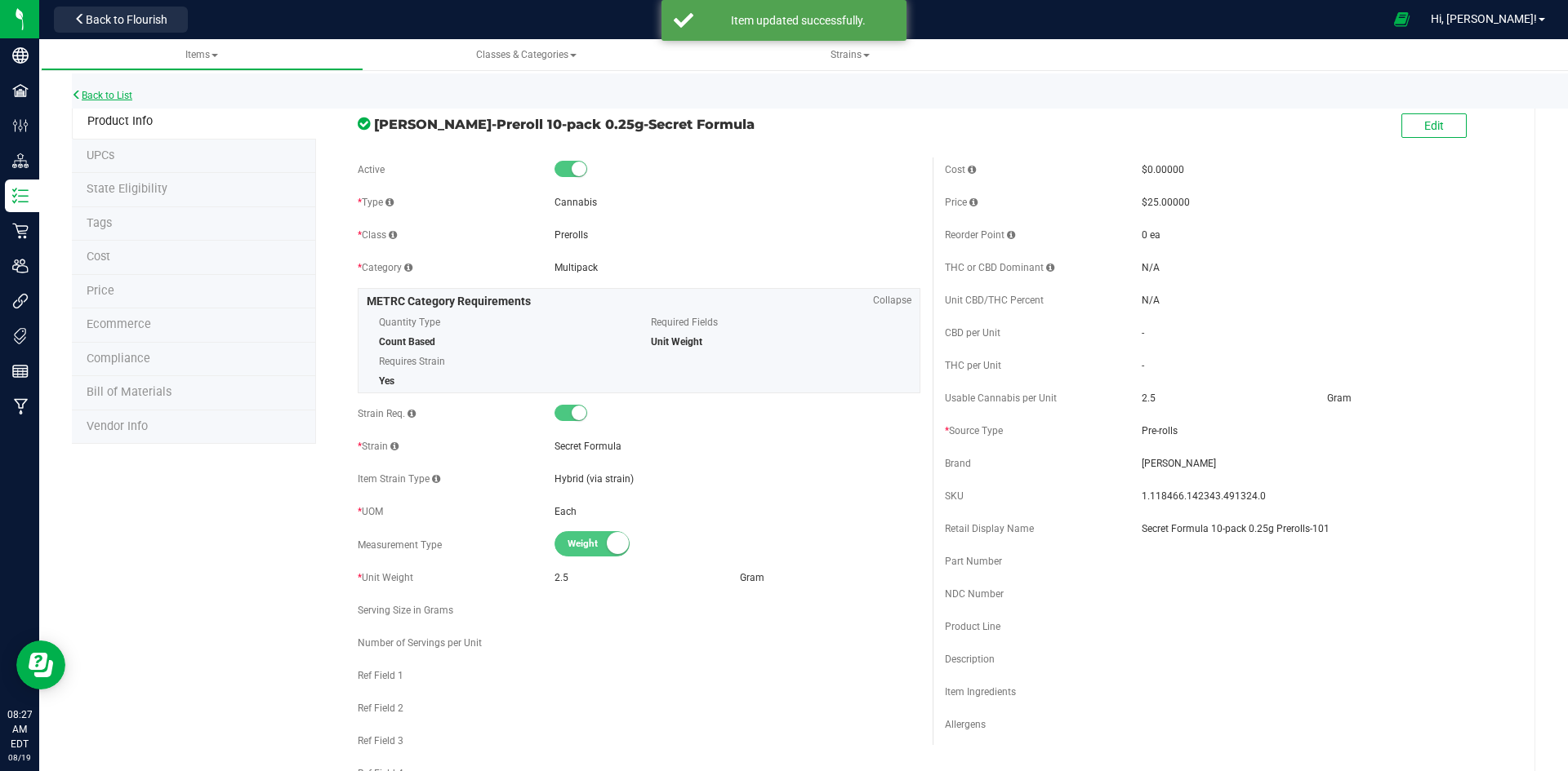
click at [123, 96] on link "Back to List" at bounding box center [102, 95] width 60 height 12
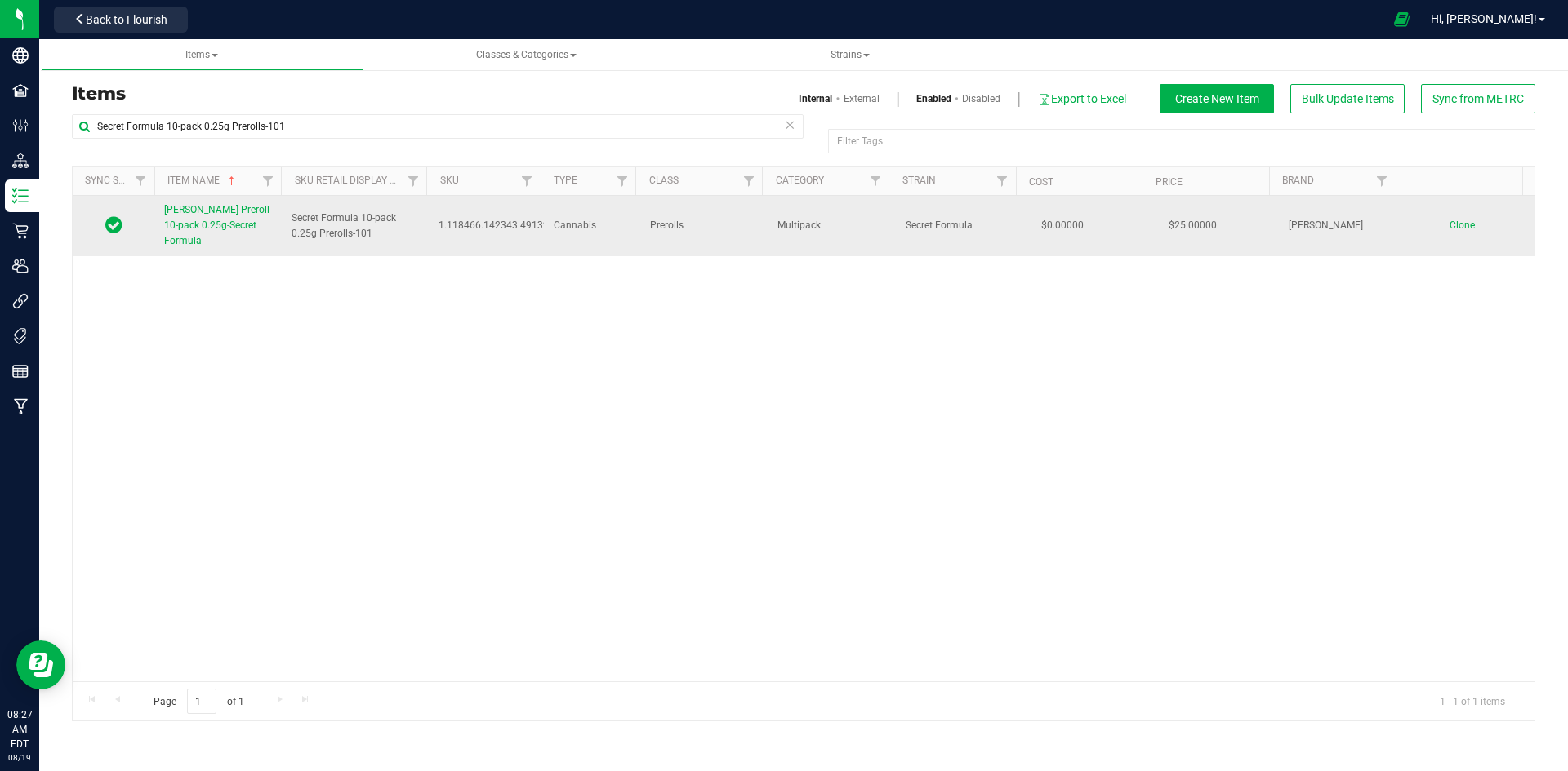
click at [203, 225] on span "[PERSON_NAME]-Preroll 10-pack 0.25g-Secret Formula" at bounding box center [217, 225] width 105 height 42
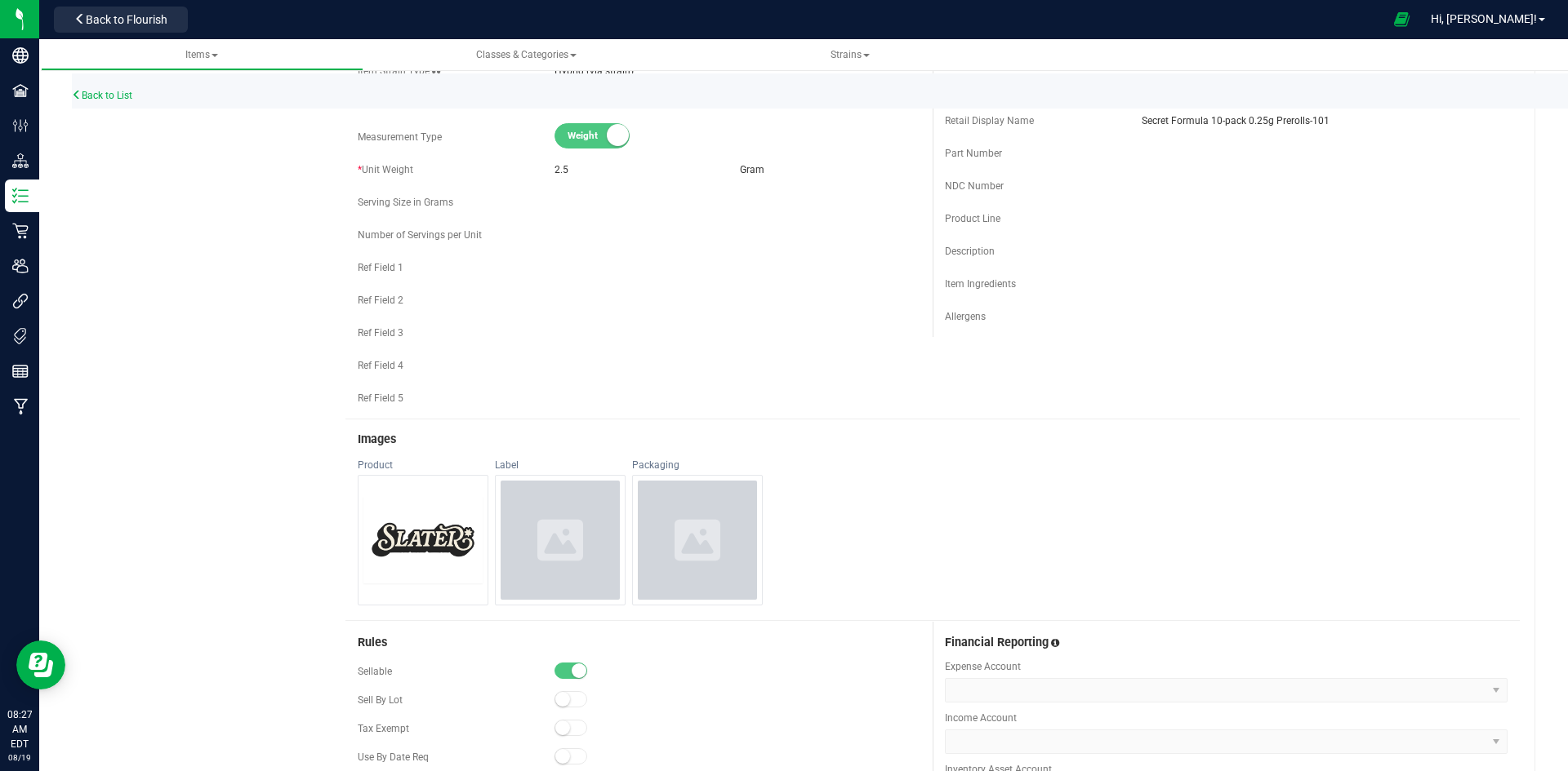
scroll to position [734, 0]
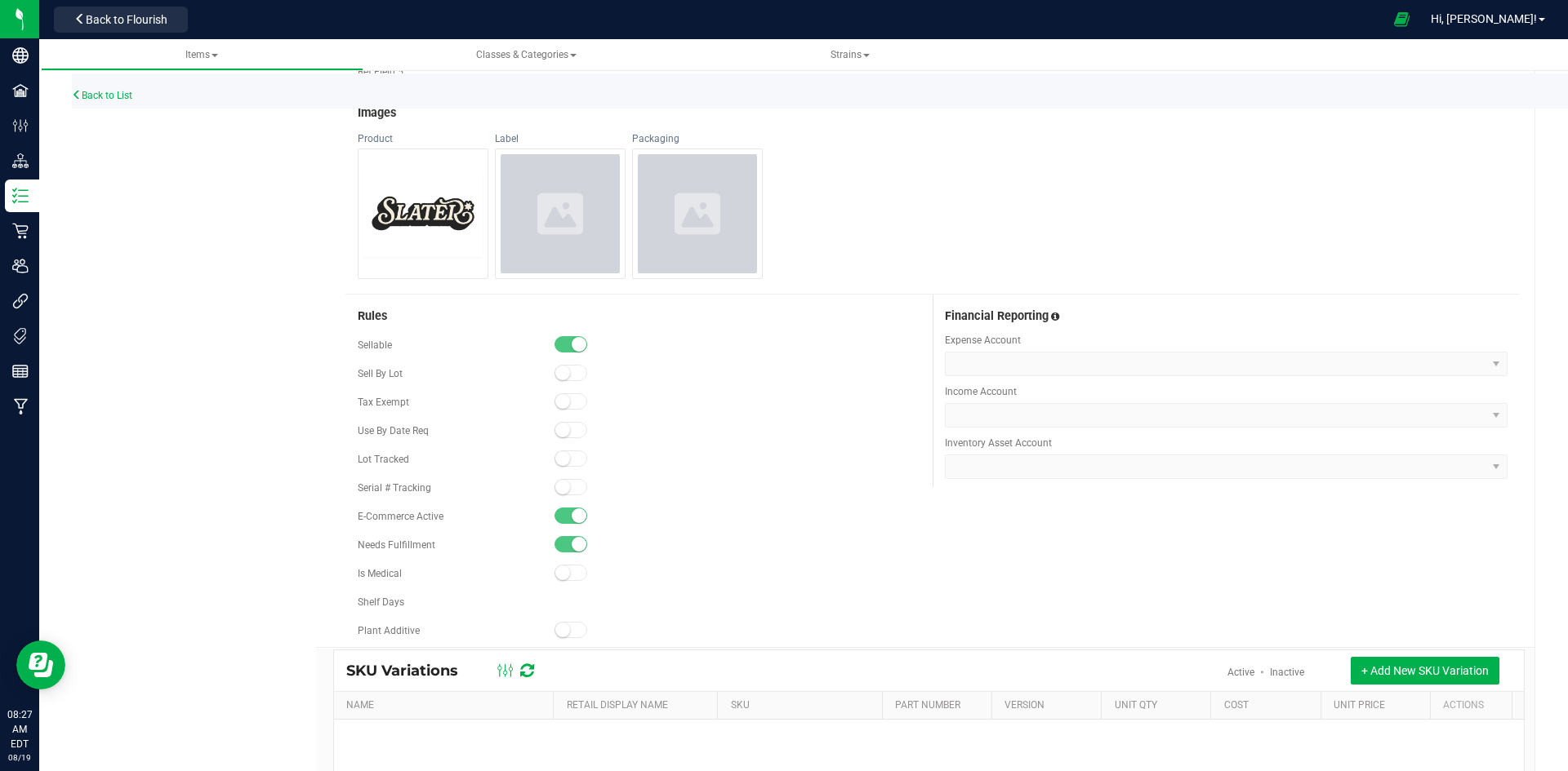
click at [92, 103] on div "Back to List" at bounding box center [856, 90] width 1568 height 35
click at [126, 92] on link "Back to List" at bounding box center [102, 95] width 60 height 12
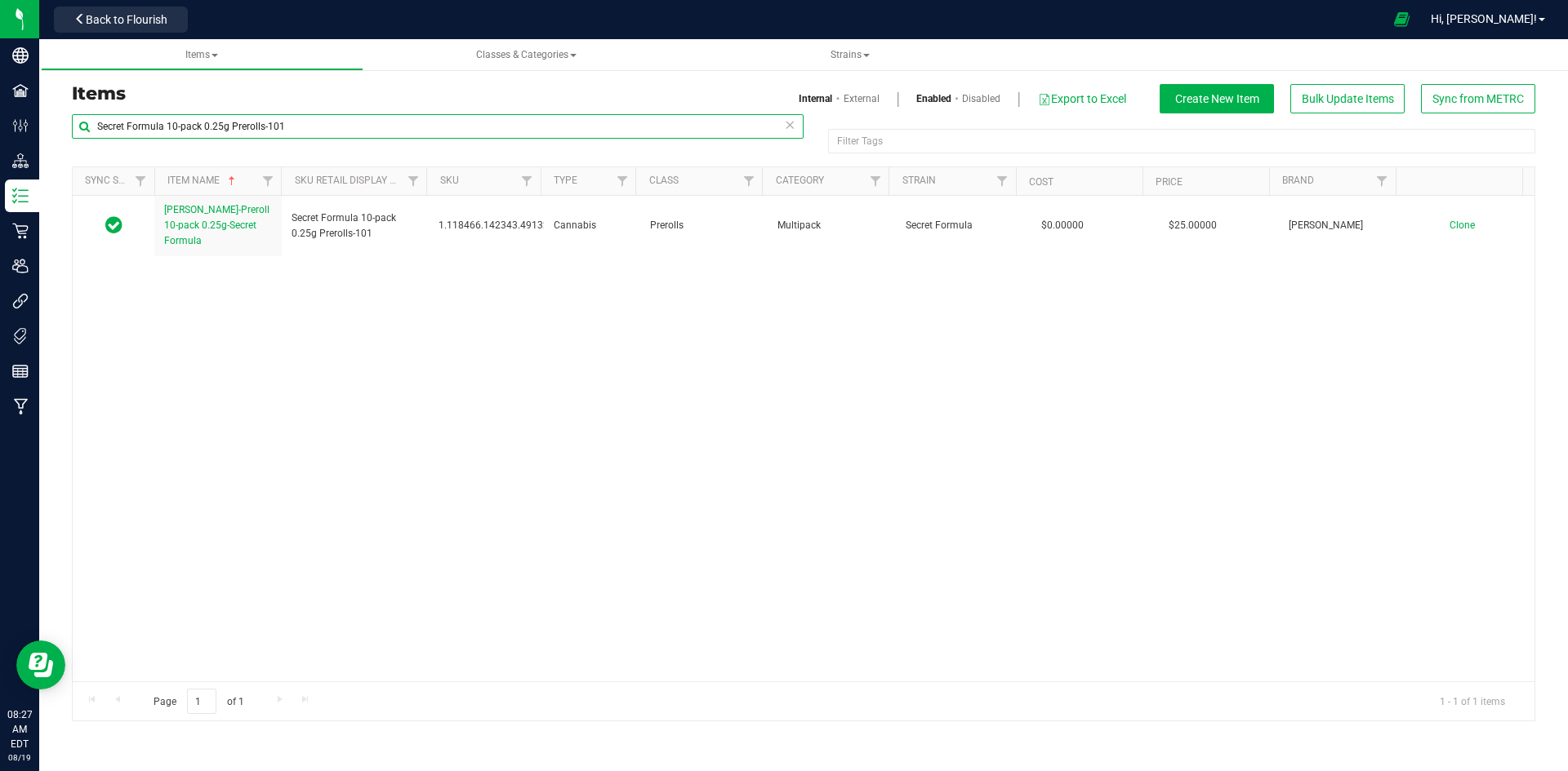
click at [450, 114] on input "Secret Formula 10-pack 0.25g Prerolls-101" at bounding box center [438, 126] width 732 height 25
paste input "later-Kiwi Shortbread 1g Preroll-125"
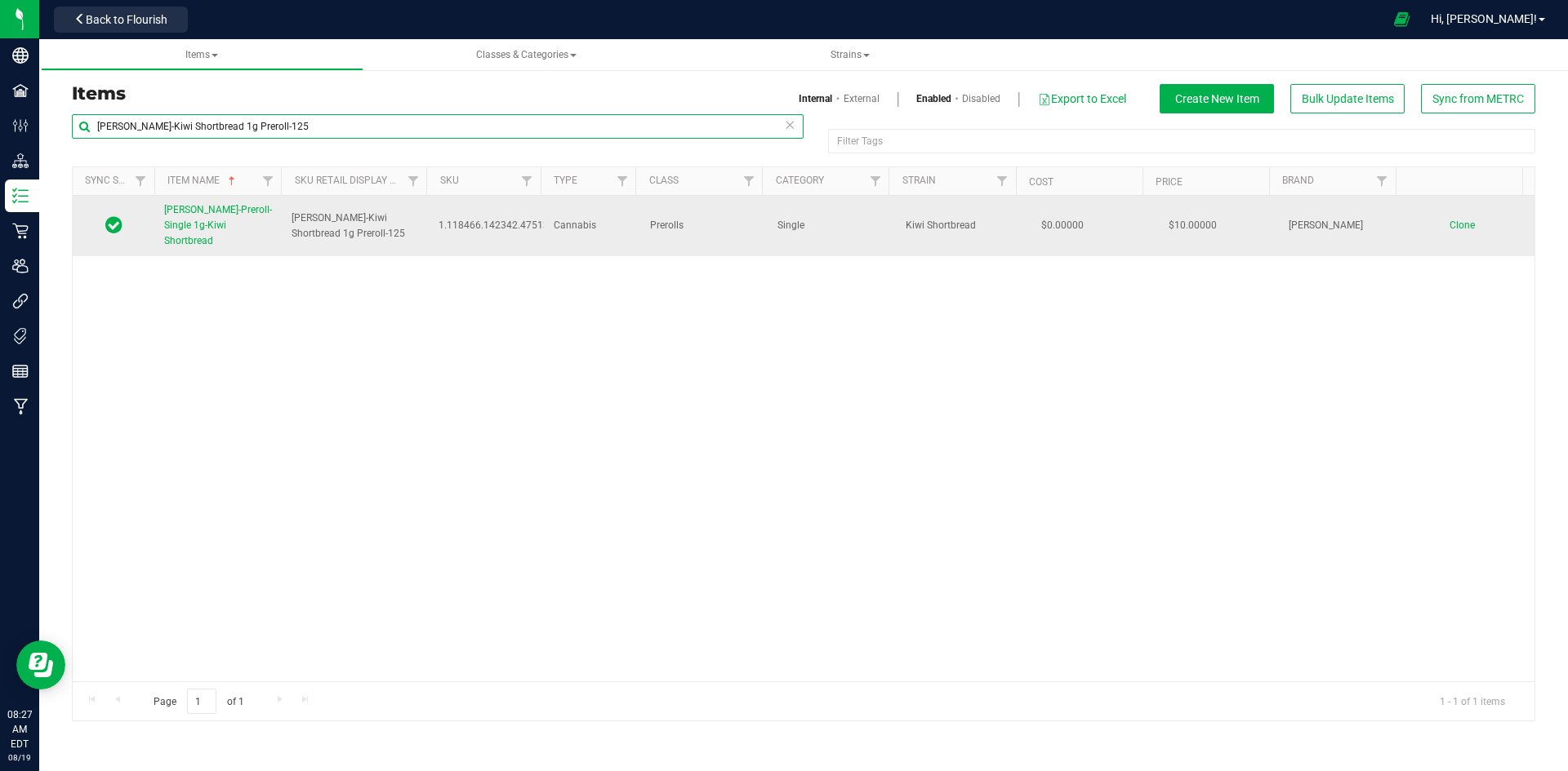
type input "[PERSON_NAME]-Kiwi Shortbread 1g Preroll-125"
click at [222, 204] on link "[PERSON_NAME]-Preroll-Single 1g-Kiwi Shortbread" at bounding box center [218, 227] width 108 height 48
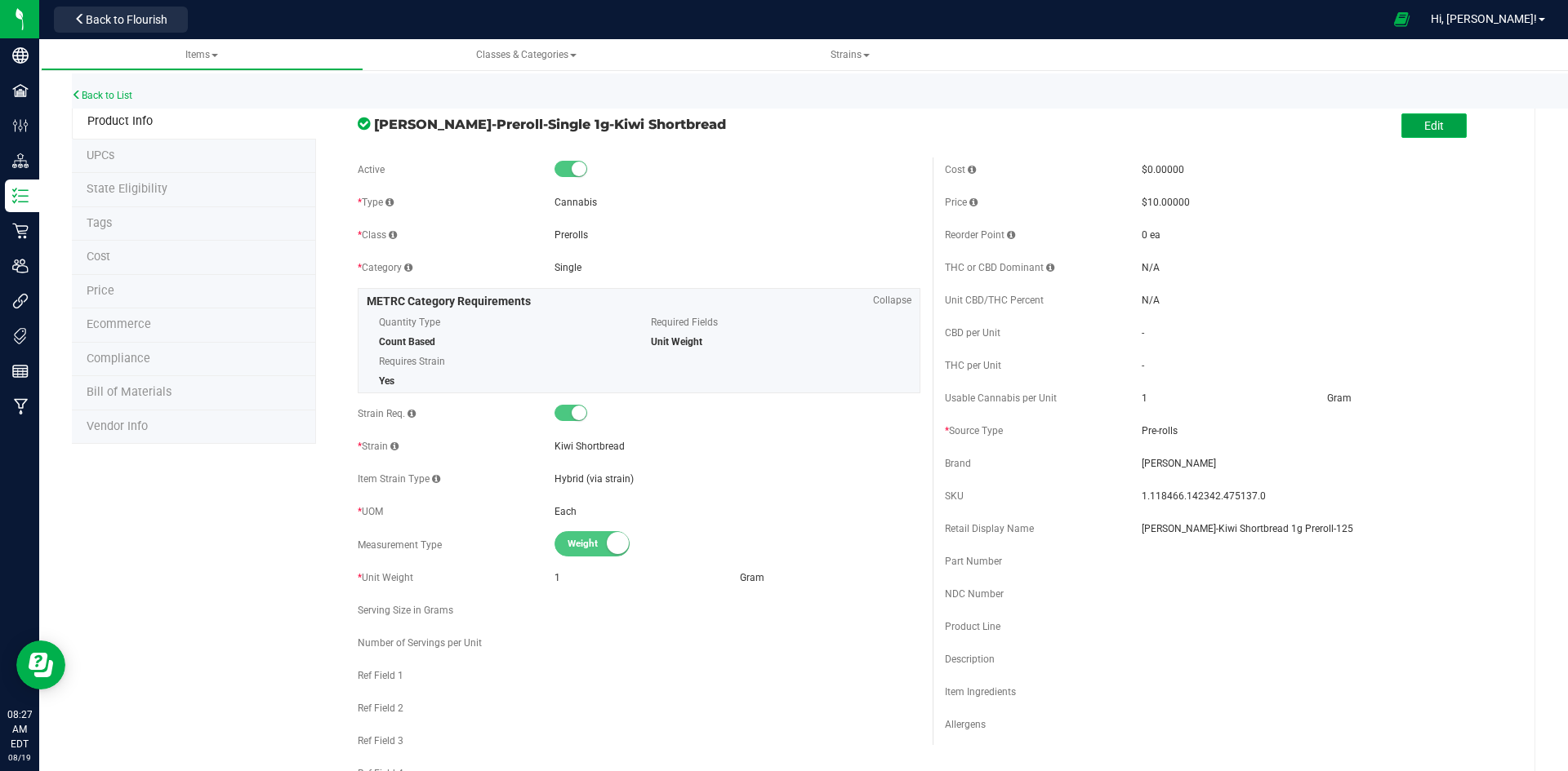
click at [1401, 128] on button "Edit" at bounding box center [1433, 125] width 65 height 25
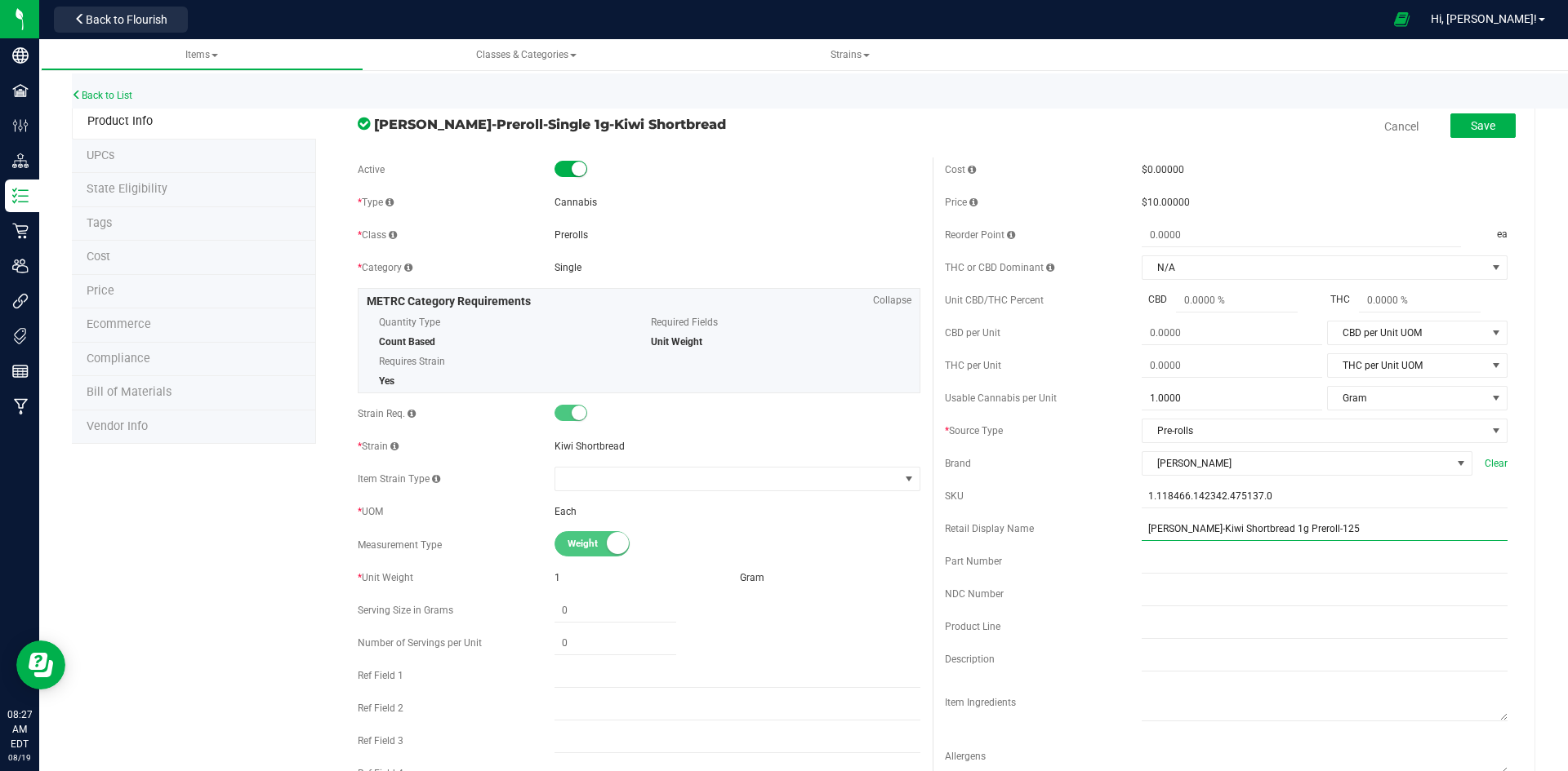
click at [1152, 528] on input "[PERSON_NAME]-Kiwi Shortbread 1g Preroll-125" at bounding box center [1324, 529] width 366 height 25
type input "Kiwi Shortbread 1g Preroll-125"
click at [1455, 133] on button "Save" at bounding box center [1482, 125] width 65 height 25
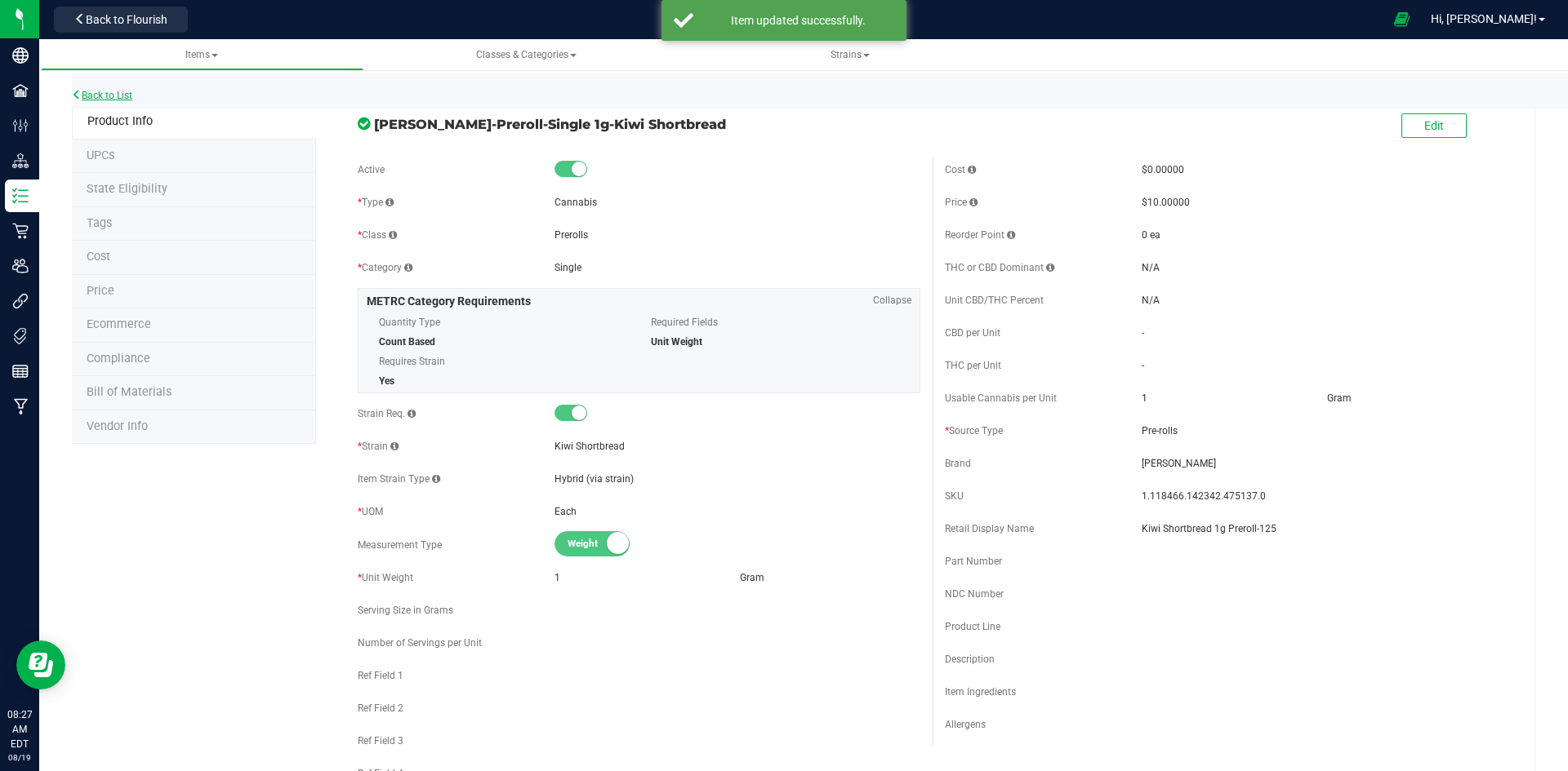
click at [111, 94] on link "Back to List" at bounding box center [102, 95] width 60 height 12
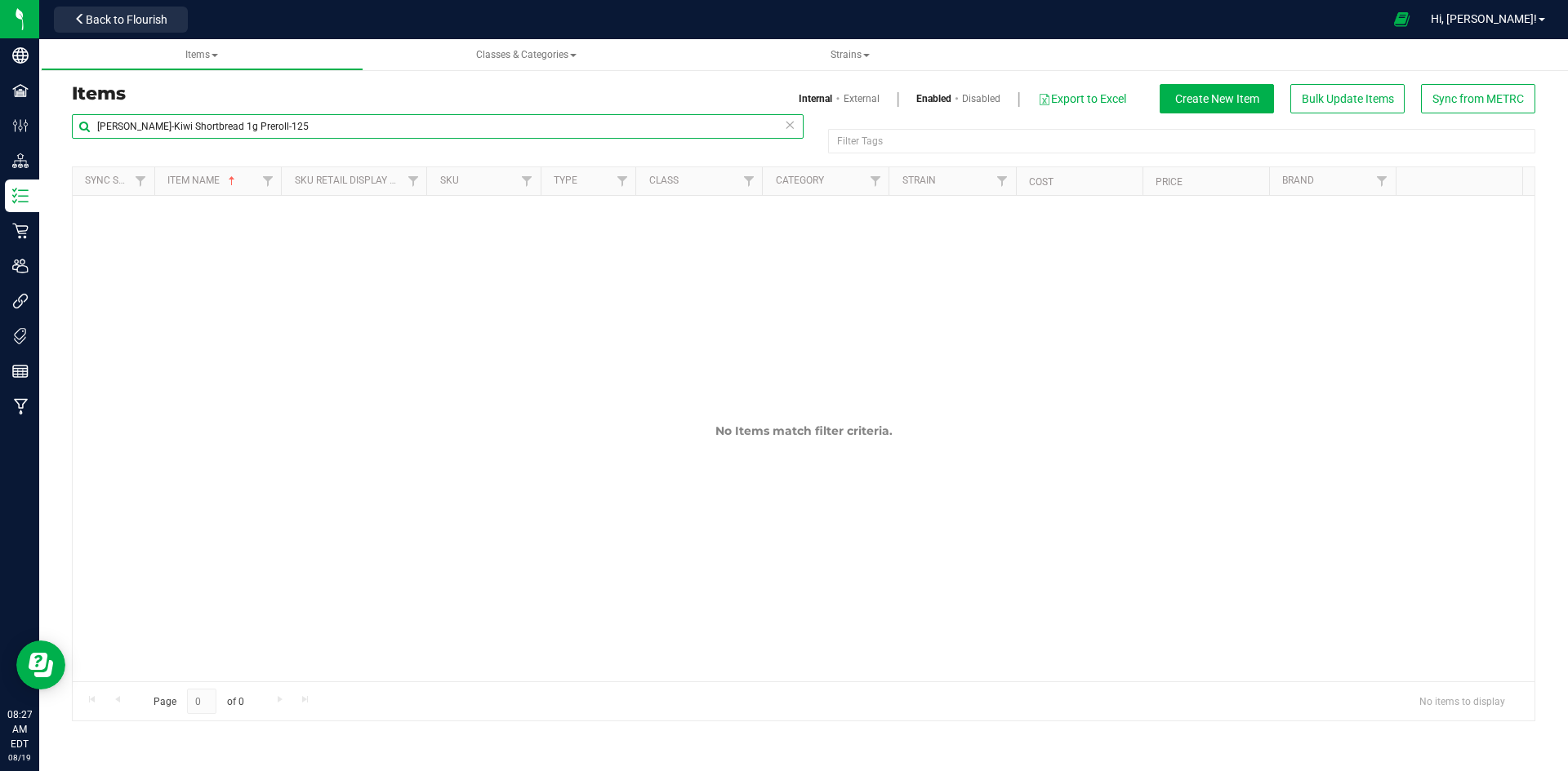
click at [261, 135] on input "[PERSON_NAME]-Kiwi Shortbread 1g Preroll-125" at bounding box center [438, 126] width 732 height 25
paste input "Lollipopz 5-pack 1g Prerolls-148"
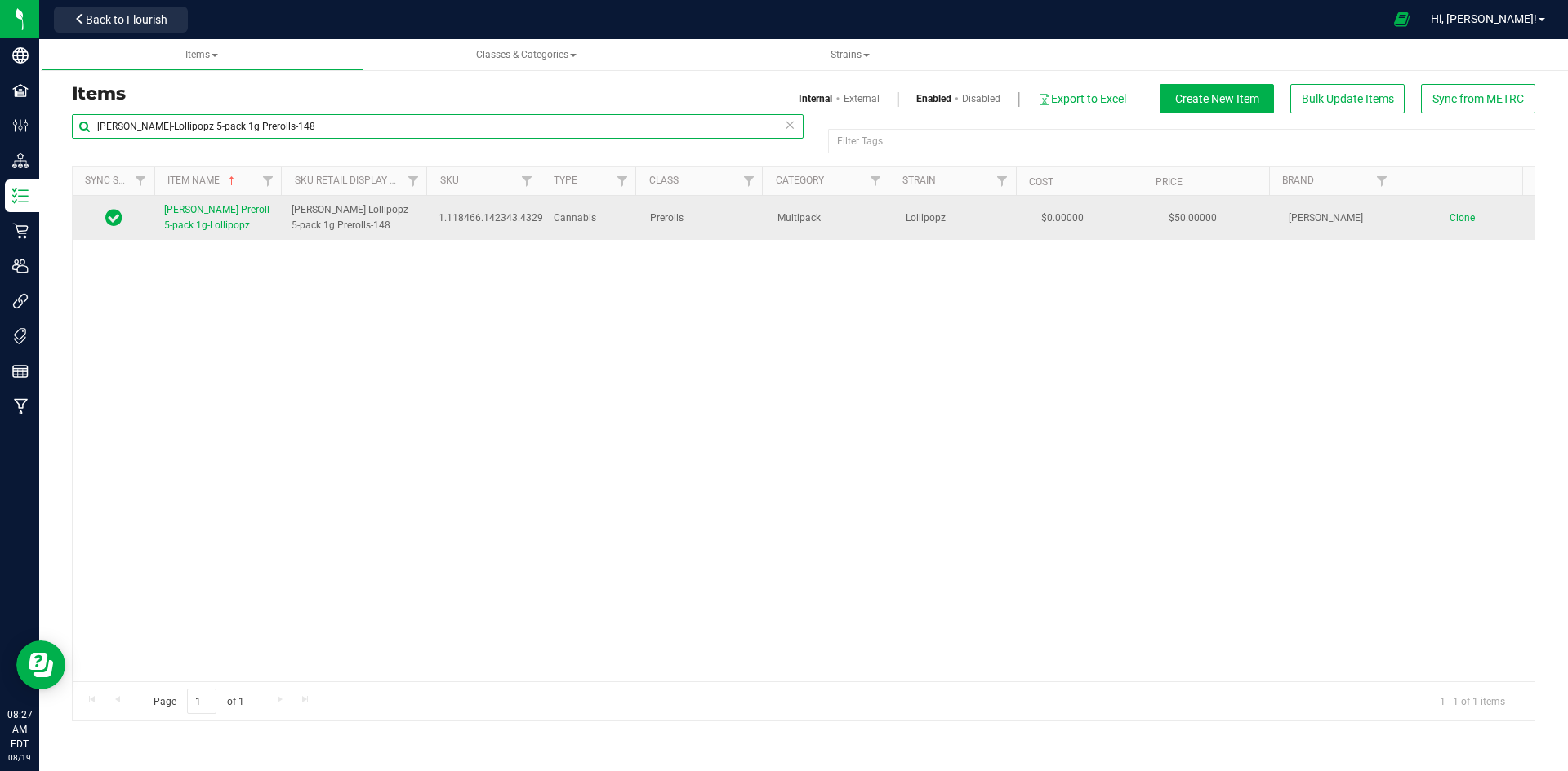
type input "[PERSON_NAME]-Lollipopz 5-pack 1g Prerolls-148"
click at [247, 225] on link "[PERSON_NAME]-Preroll 5-pack 1g-Lollipopz" at bounding box center [218, 218] width 108 height 31
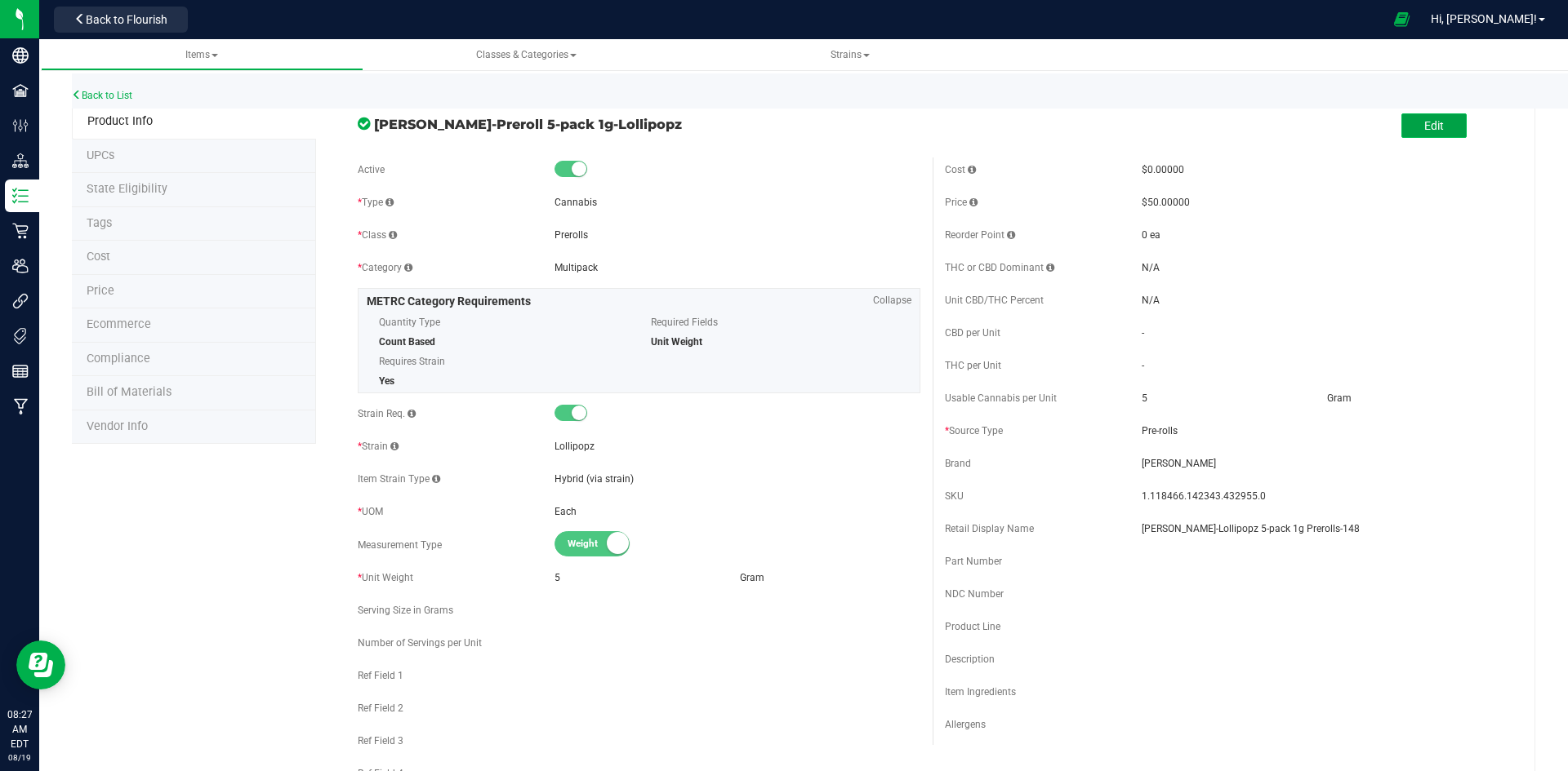
click at [1434, 124] on button "Edit" at bounding box center [1433, 125] width 65 height 25
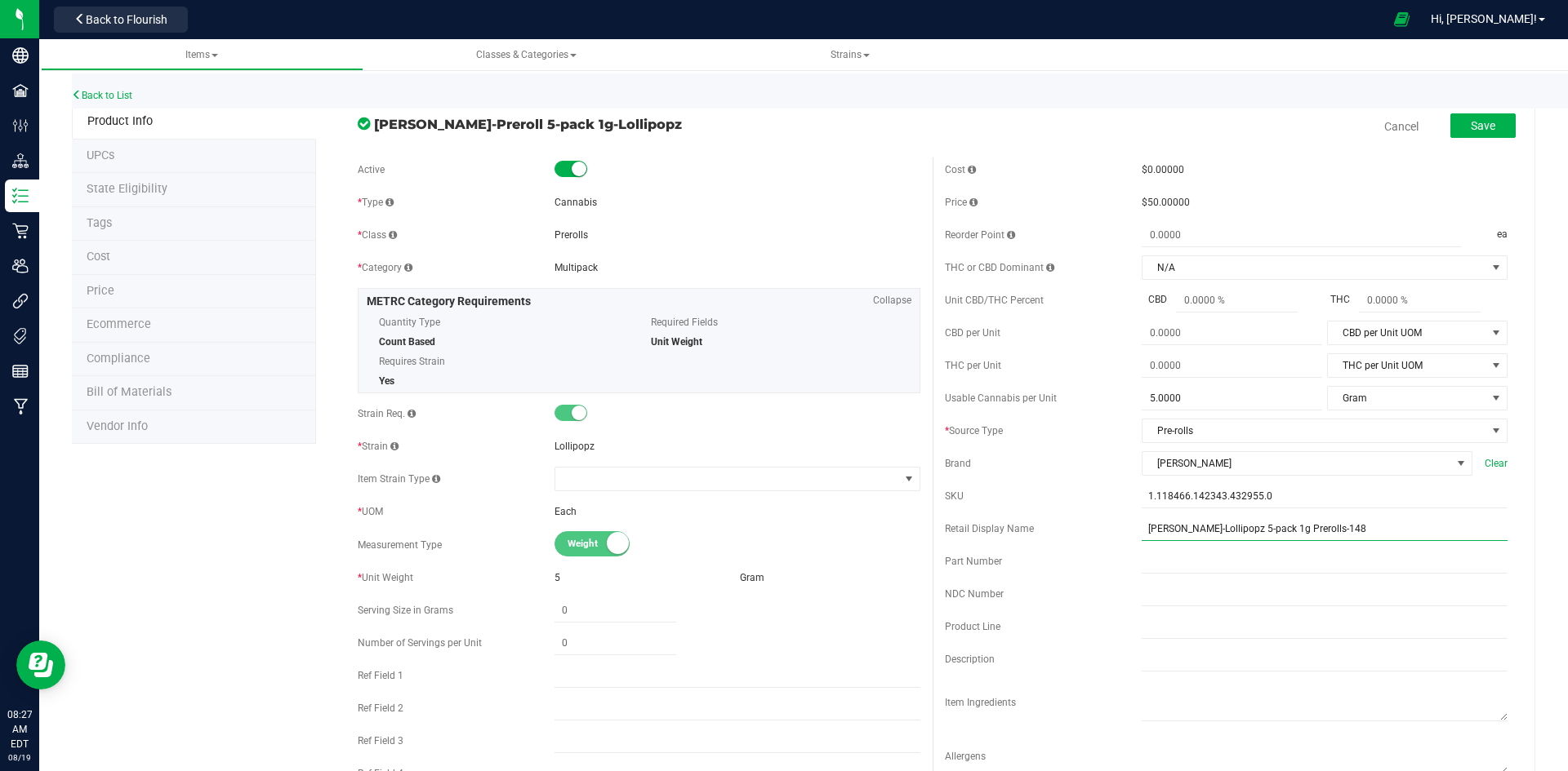
click at [1160, 533] on input "[PERSON_NAME]-Lollipopz 5-pack 1g Prerolls-148" at bounding box center [1324, 529] width 366 height 25
type input "Lollipopz 5-pack 1g Prerolls-148"
click at [1485, 111] on div "Save" at bounding box center [1470, 127] width 90 height 34
click at [1485, 117] on button "Save" at bounding box center [1482, 125] width 65 height 25
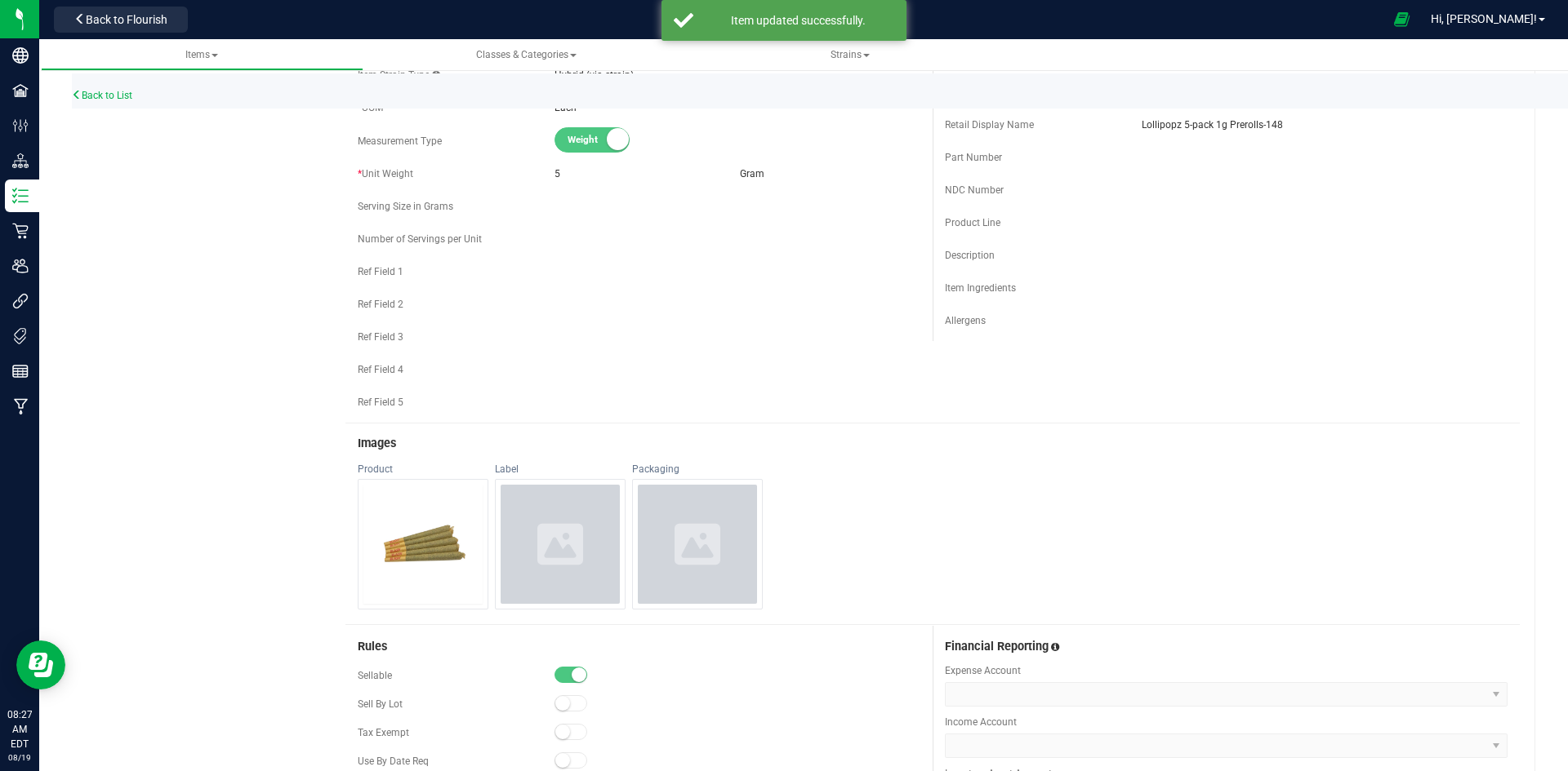
scroll to position [164, 0]
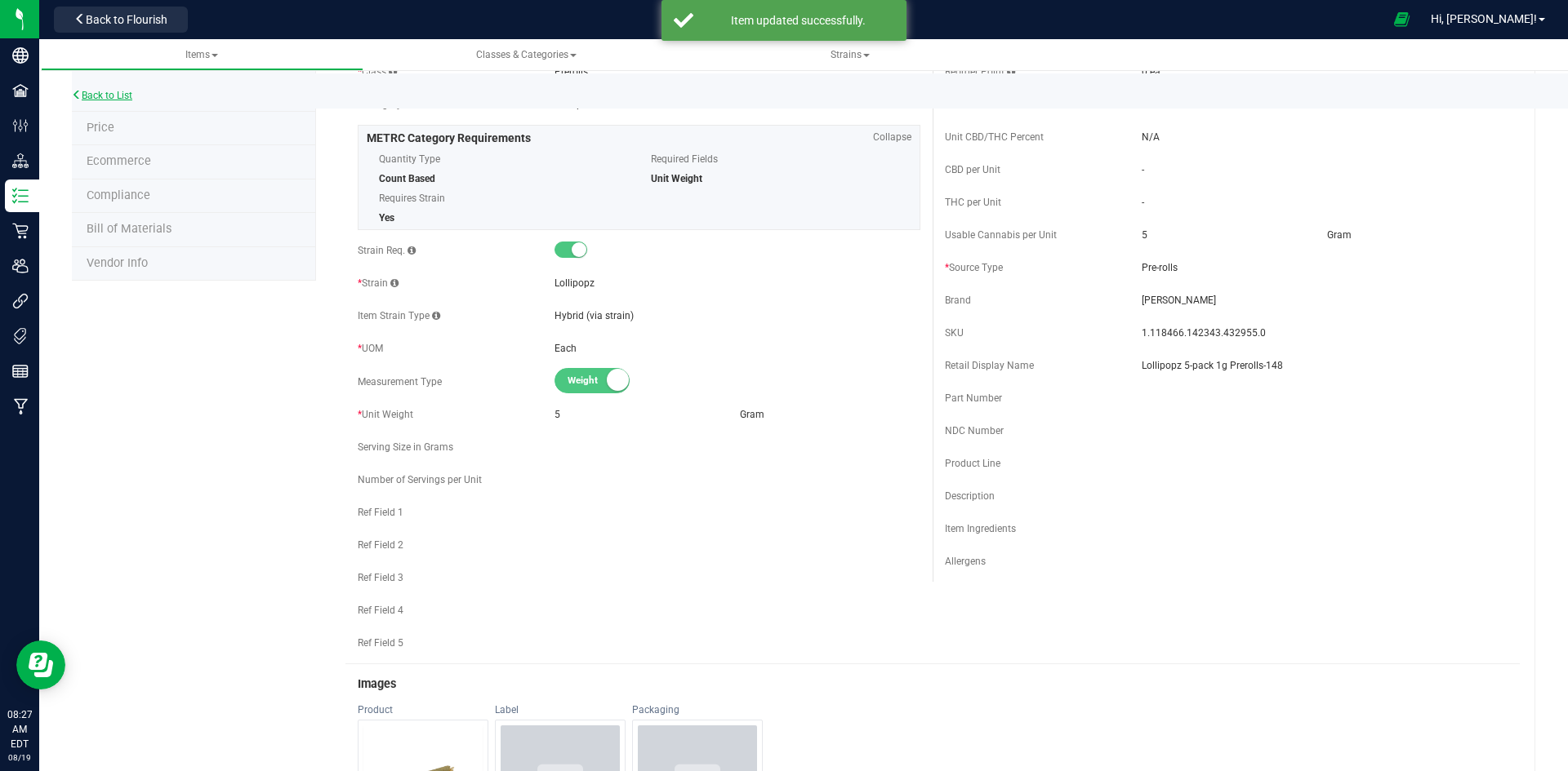
click at [125, 96] on link "Back to List" at bounding box center [102, 95] width 60 height 12
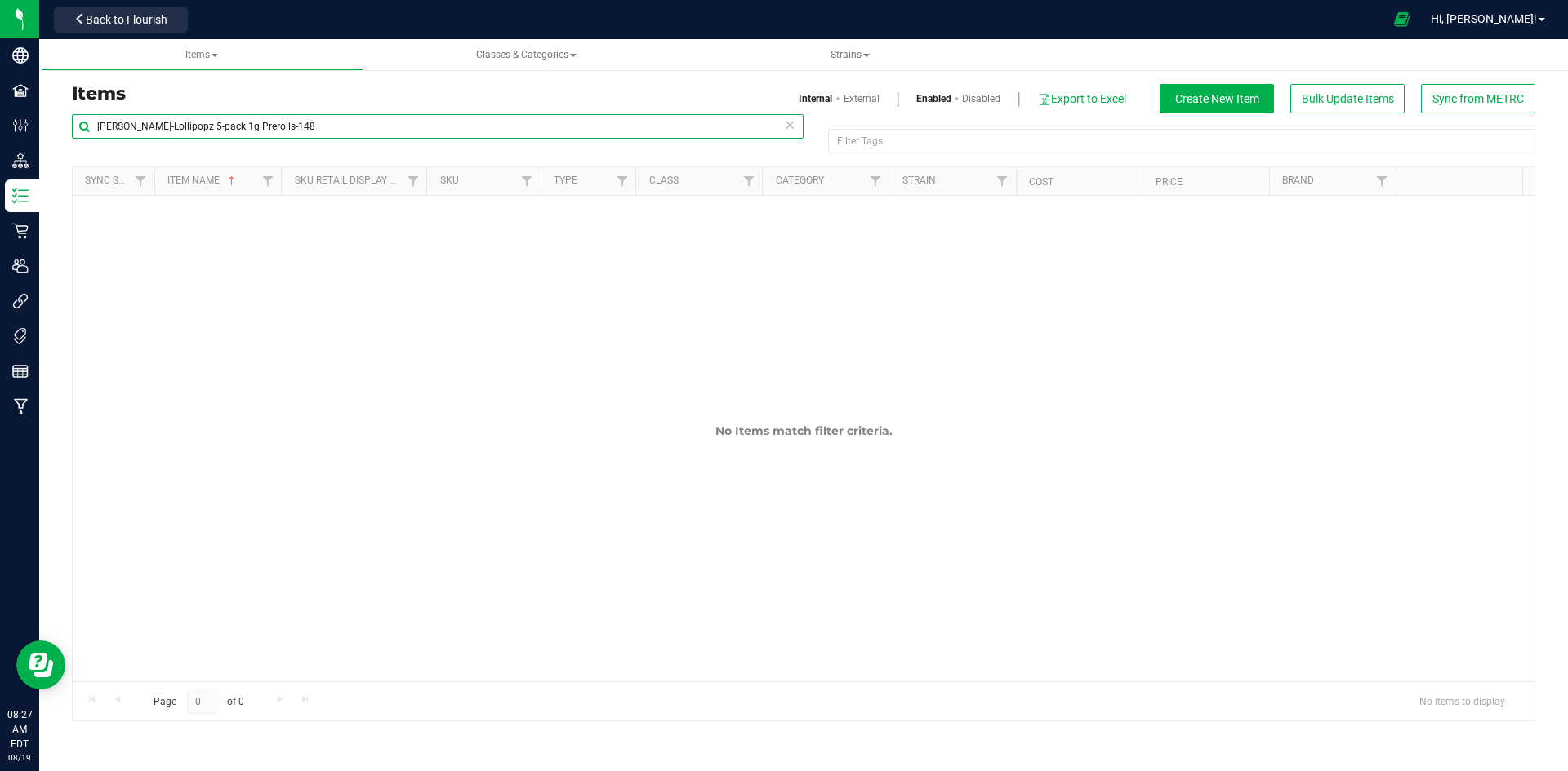
click at [349, 118] on input "[PERSON_NAME]-Lollipopz 5-pack 1g Prerolls-148" at bounding box center [438, 126] width 732 height 25
paste input "Preroll-Single 1g-Red Velvet Pancakes-105"
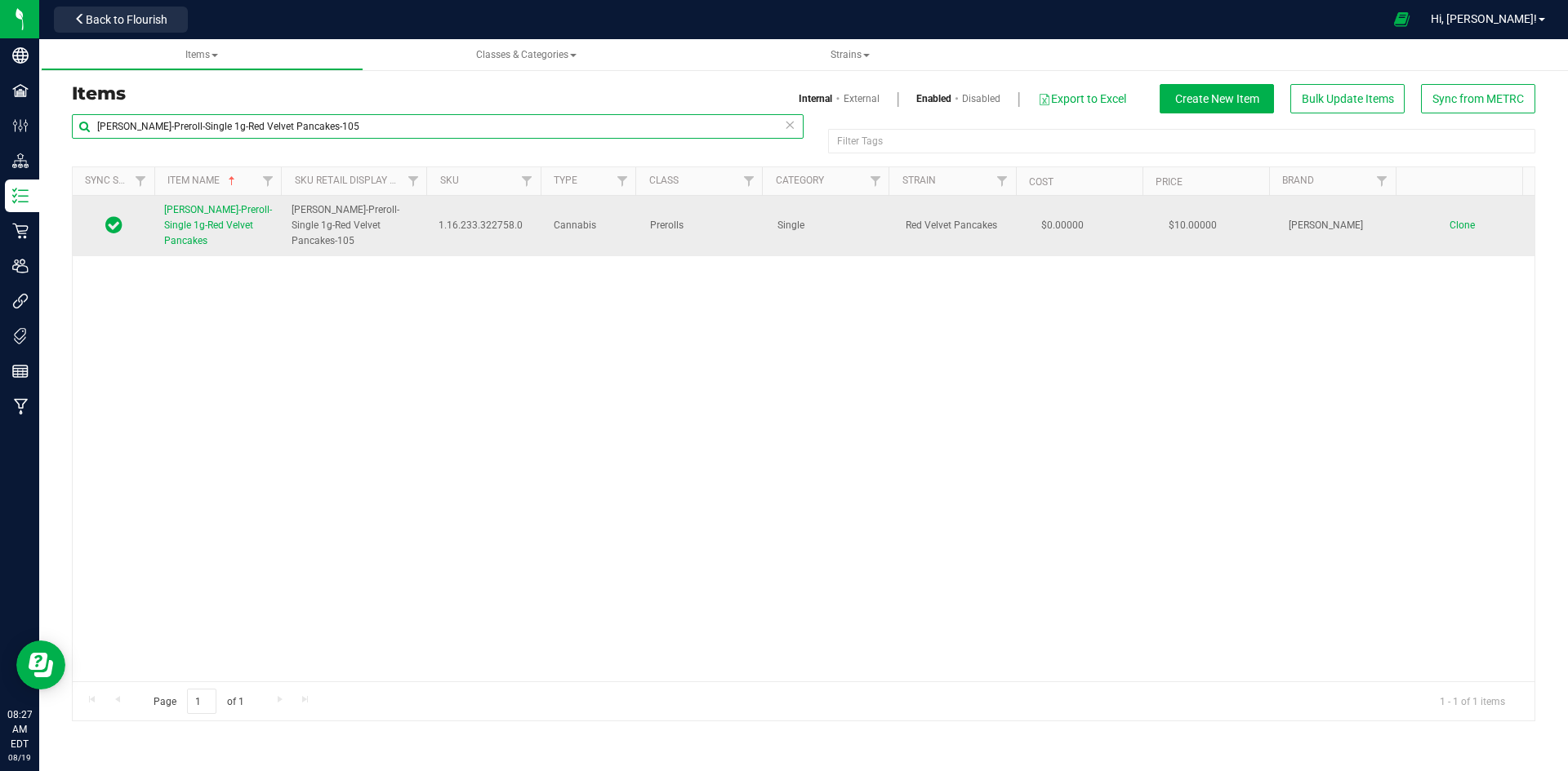
type input "[PERSON_NAME]-Preroll-Single 1g-Red Velvet Pancakes-105"
click at [265, 208] on span "[PERSON_NAME]-Preroll-Single 1g-Red Velvet Pancakes" at bounding box center [218, 225] width 108 height 42
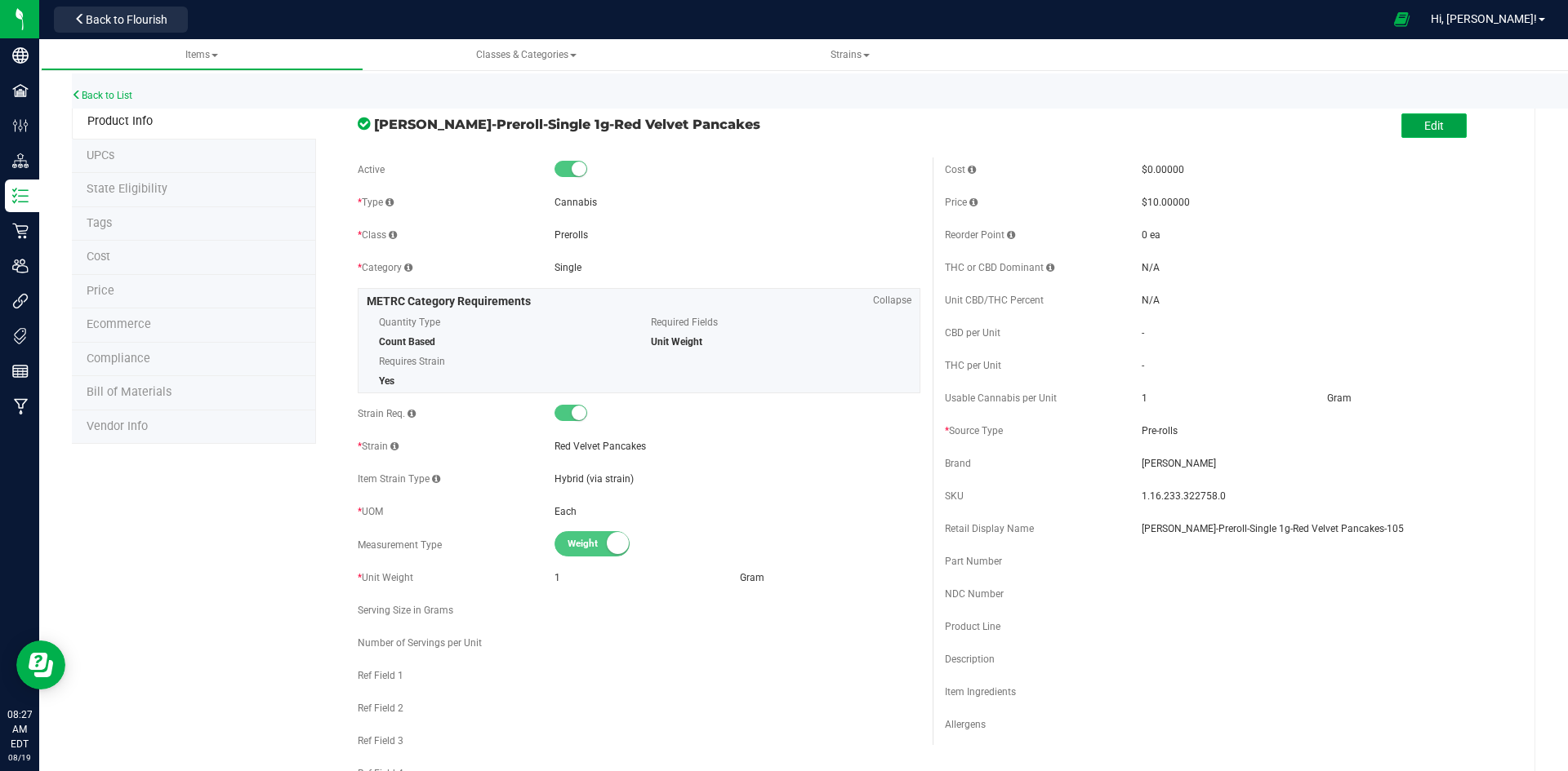
click at [1401, 132] on button "Edit" at bounding box center [1433, 125] width 65 height 25
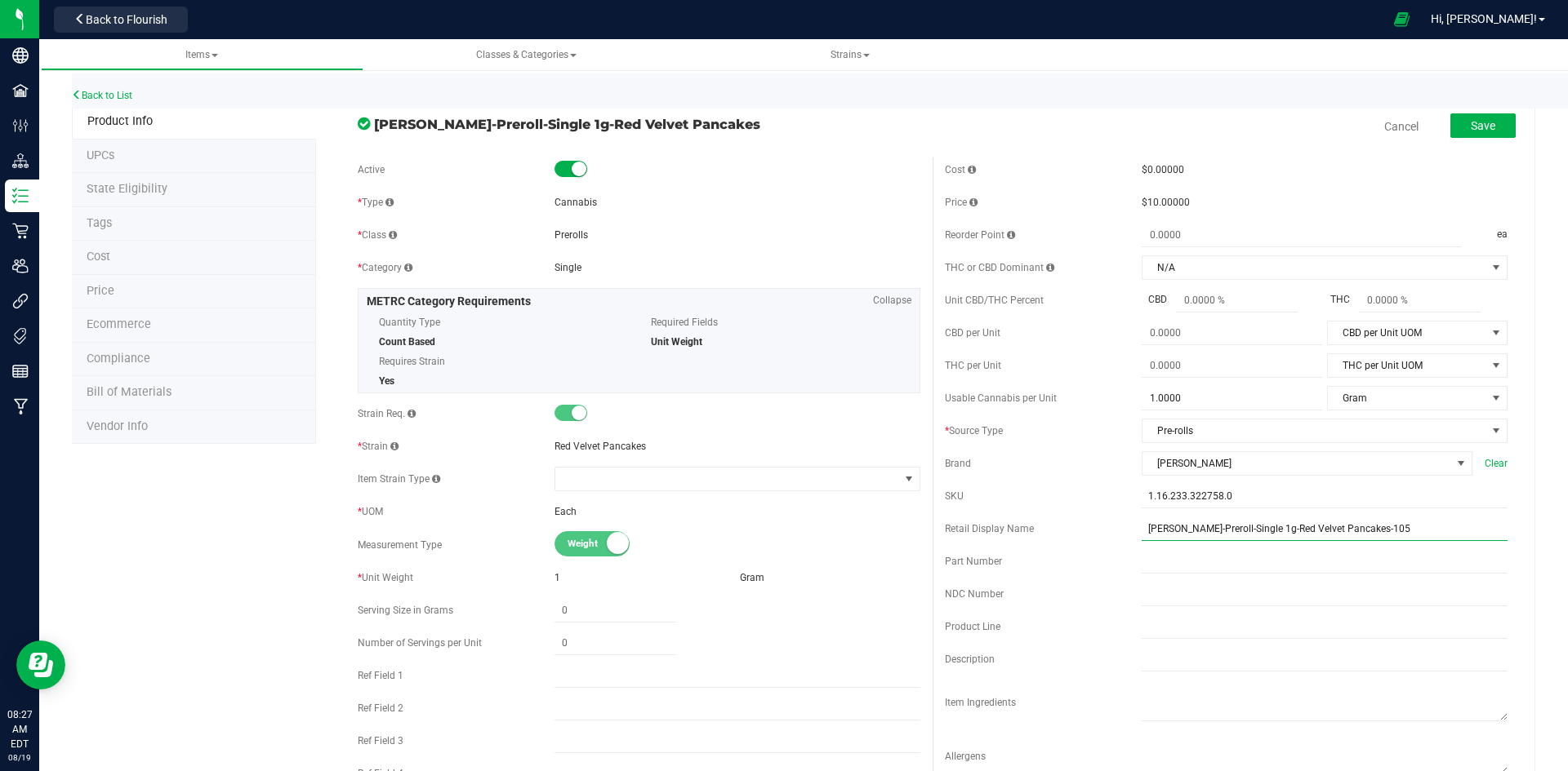
drag, startPoint x: 1239, startPoint y: 531, endPoint x: 1013, endPoint y: 530, distance: 226.0
click at [1013, 530] on div "Retail Display Name [PERSON_NAME]-Preroll-Single 1g-Red Velvet Pancakes-105" at bounding box center [1226, 529] width 563 height 25
drag, startPoint x: 1230, startPoint y: 528, endPoint x: 1328, endPoint y: 523, distance: 98.1
click at [1236, 527] on input "Red Velvet Pancakes-105" at bounding box center [1324, 529] width 366 height 25
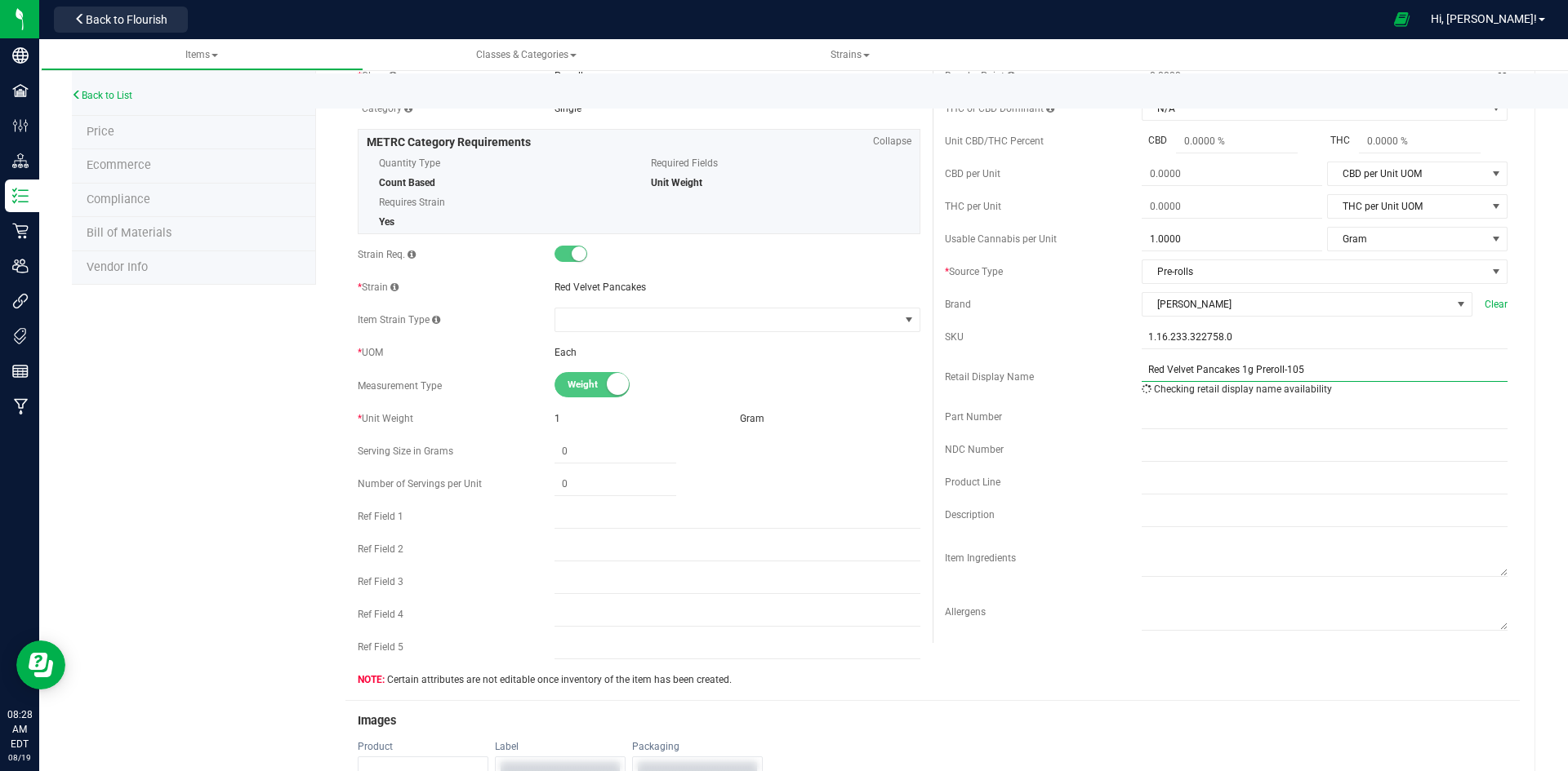
scroll to position [408, 0]
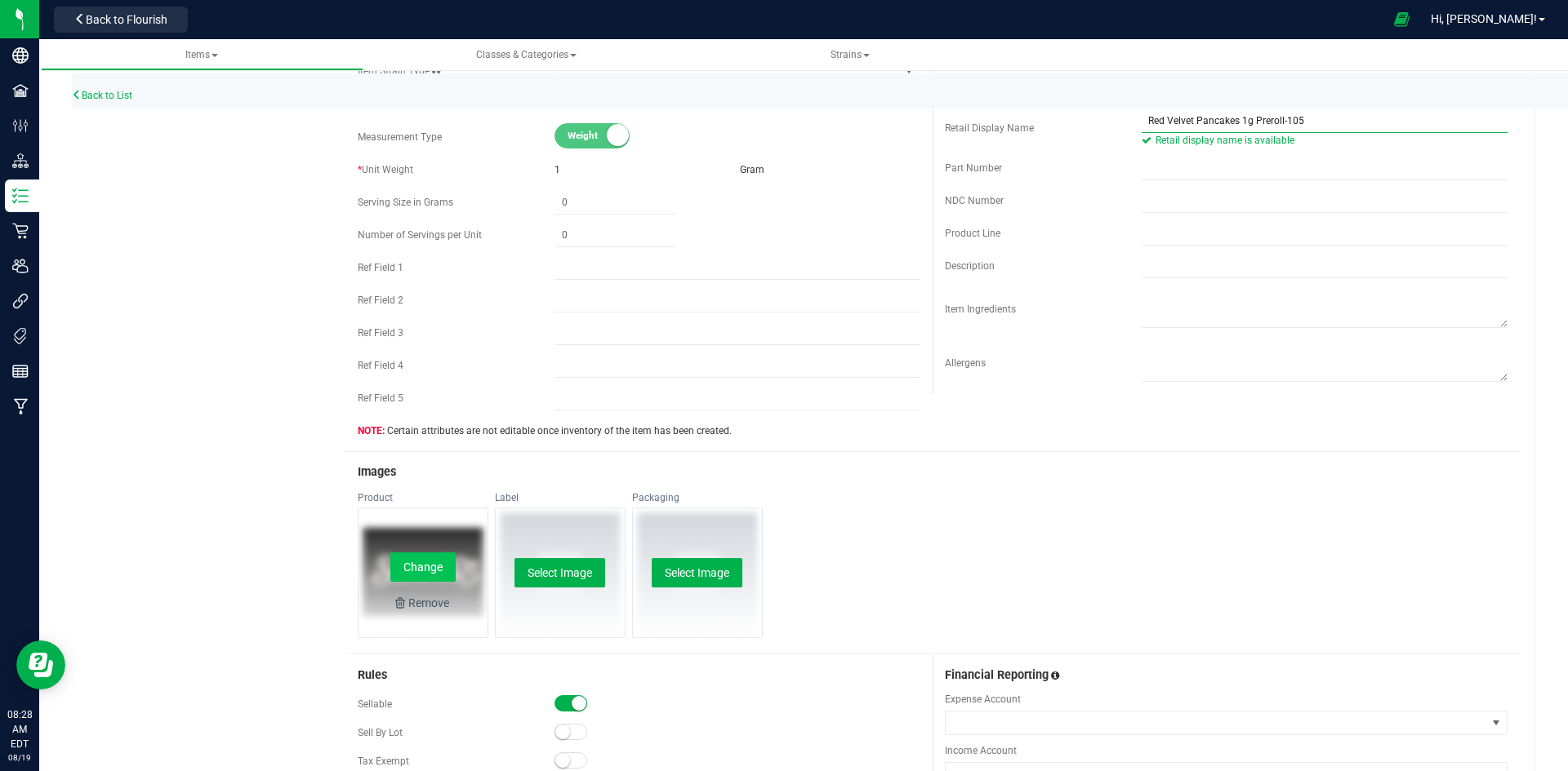
type input "Red Velvet Pancakes 1g Preroll-105"
click at [437, 573] on button "Change" at bounding box center [422, 567] width 65 height 29
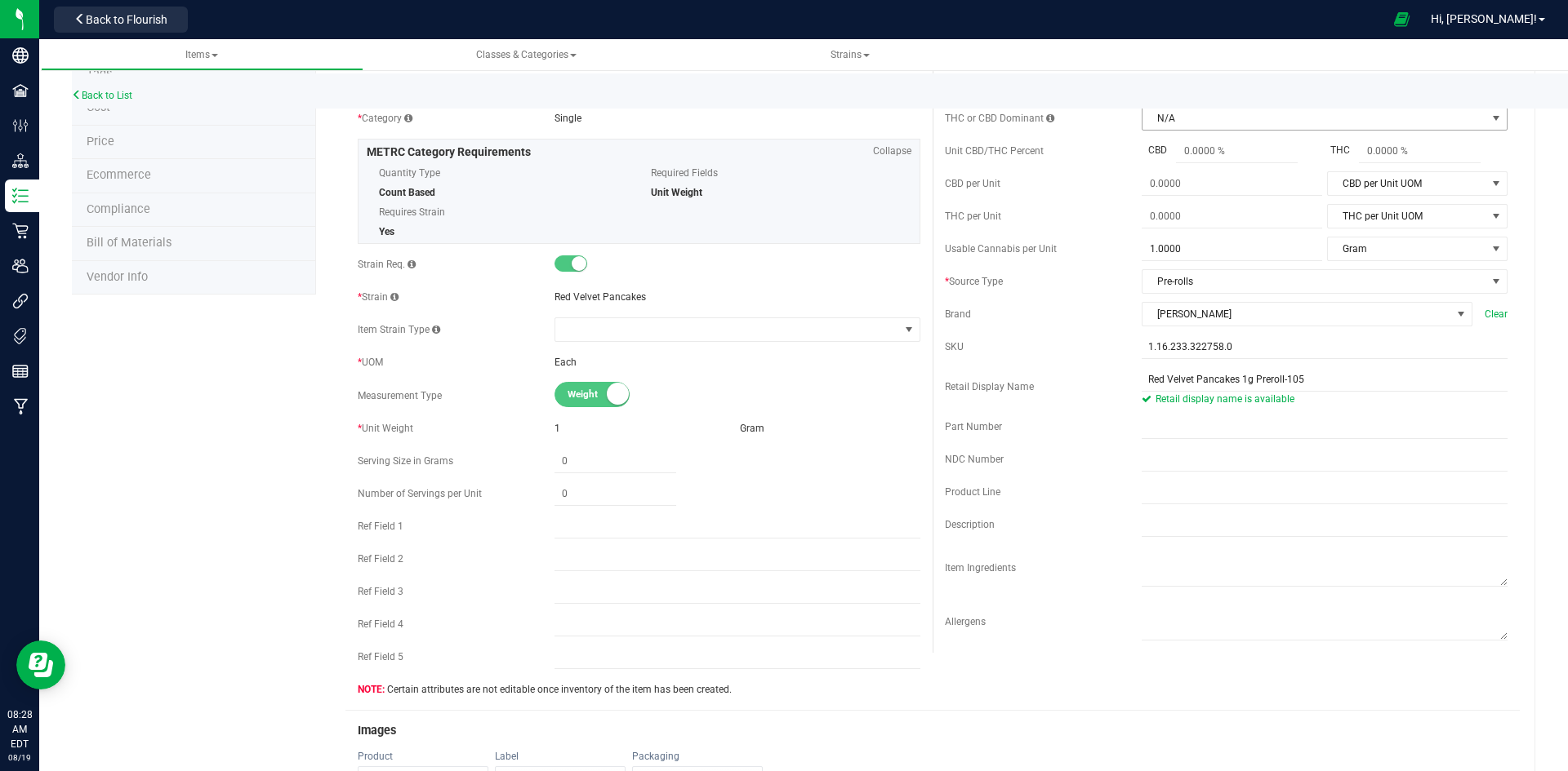
scroll to position [0, 0]
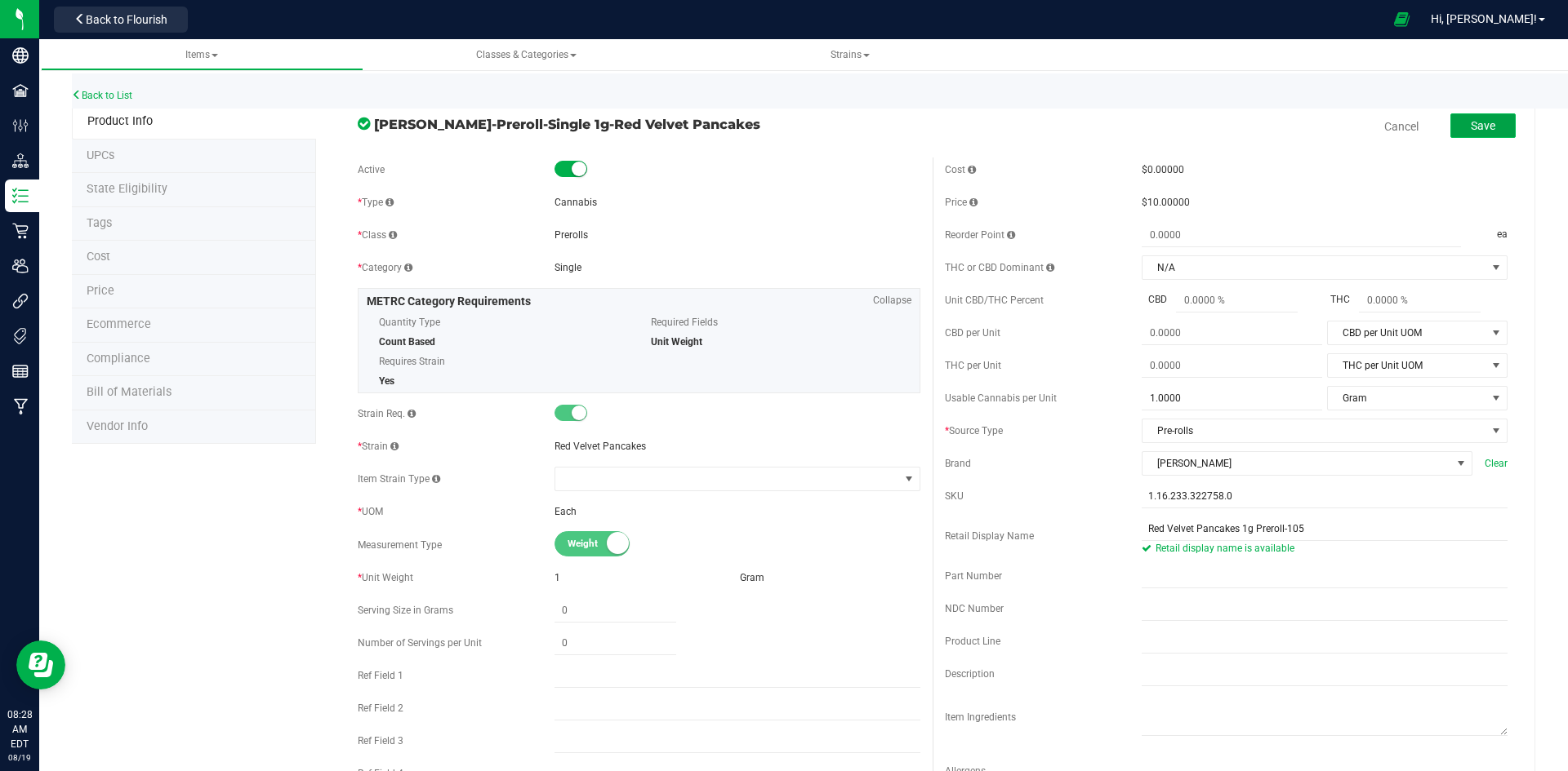
click at [1479, 132] on span "Save" at bounding box center [1482, 125] width 25 height 13
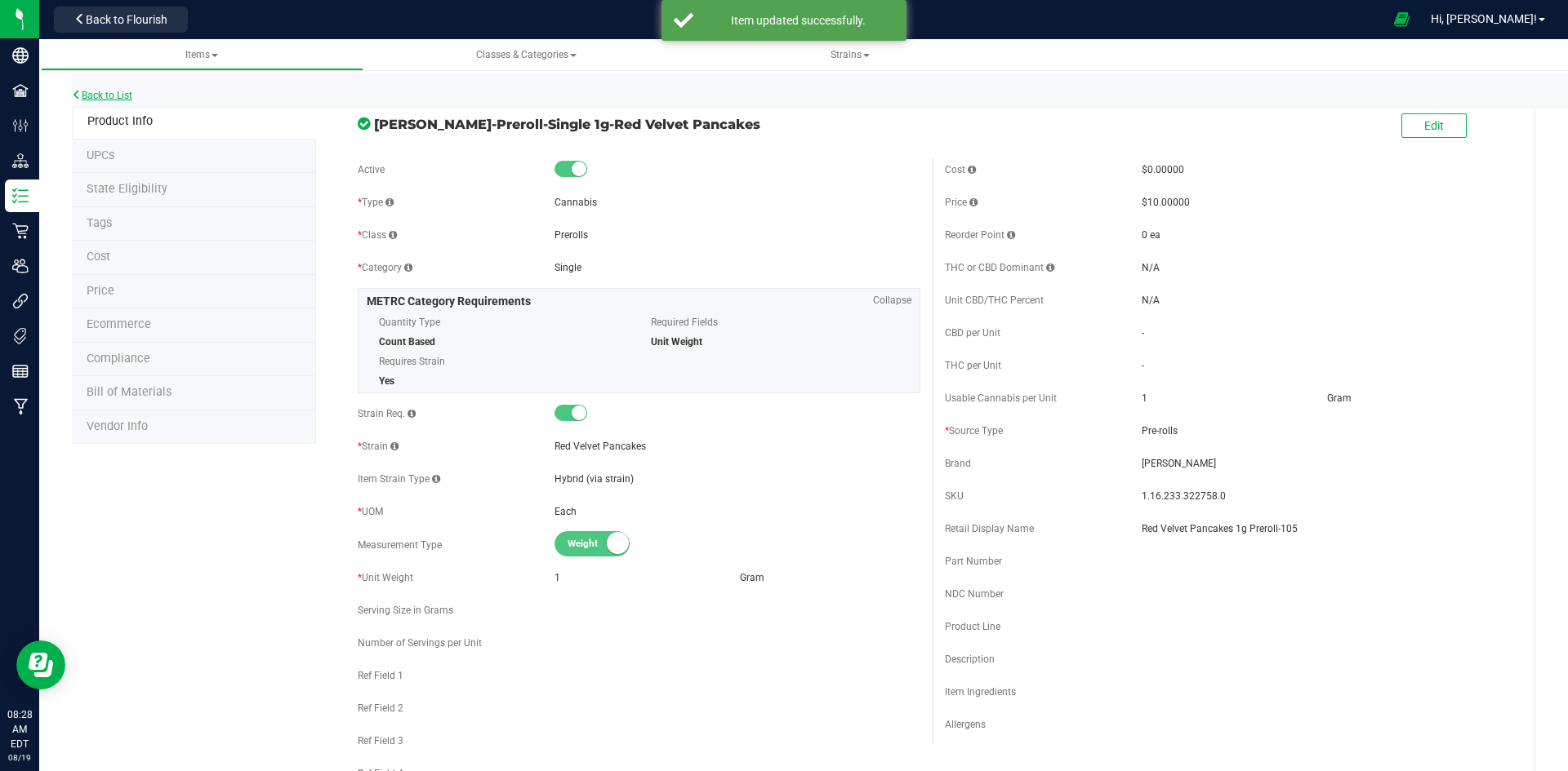
click at [111, 95] on link "Back to List" at bounding box center [102, 95] width 60 height 12
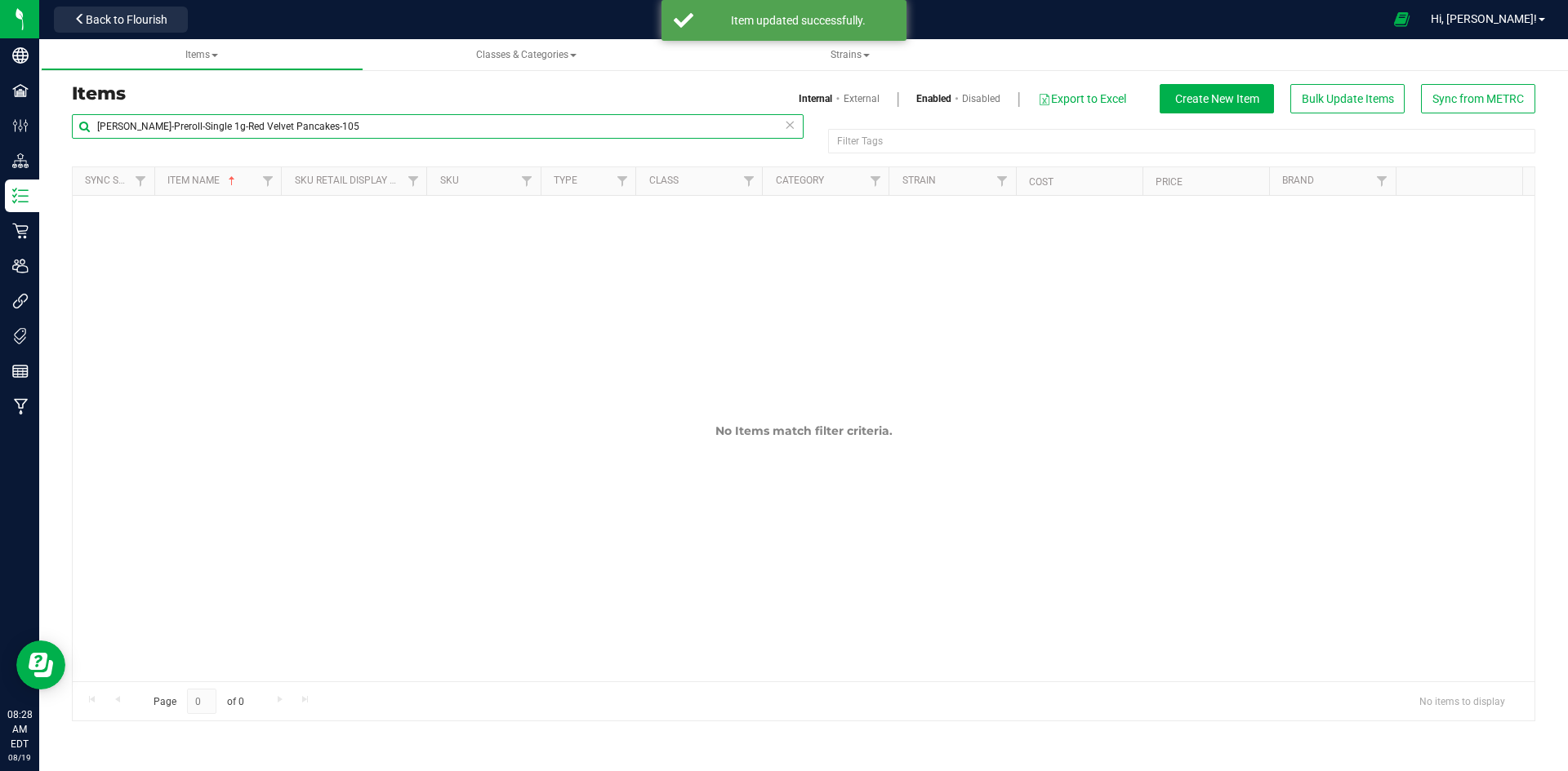
click at [419, 132] on input "[PERSON_NAME]-Preroll-Single 1g-Red Velvet Pancakes-105" at bounding box center [438, 126] width 732 height 25
paste input "[PERSON_NAME]-Red Onion 1.2g Infused Preroll-118"
click at [419, 132] on input "[PERSON_NAME]-Preroll-Single 1g-Red Velvet Pancakes-[PERSON_NAME]-Red Onion 1.2…" at bounding box center [438, 126] width 732 height 25
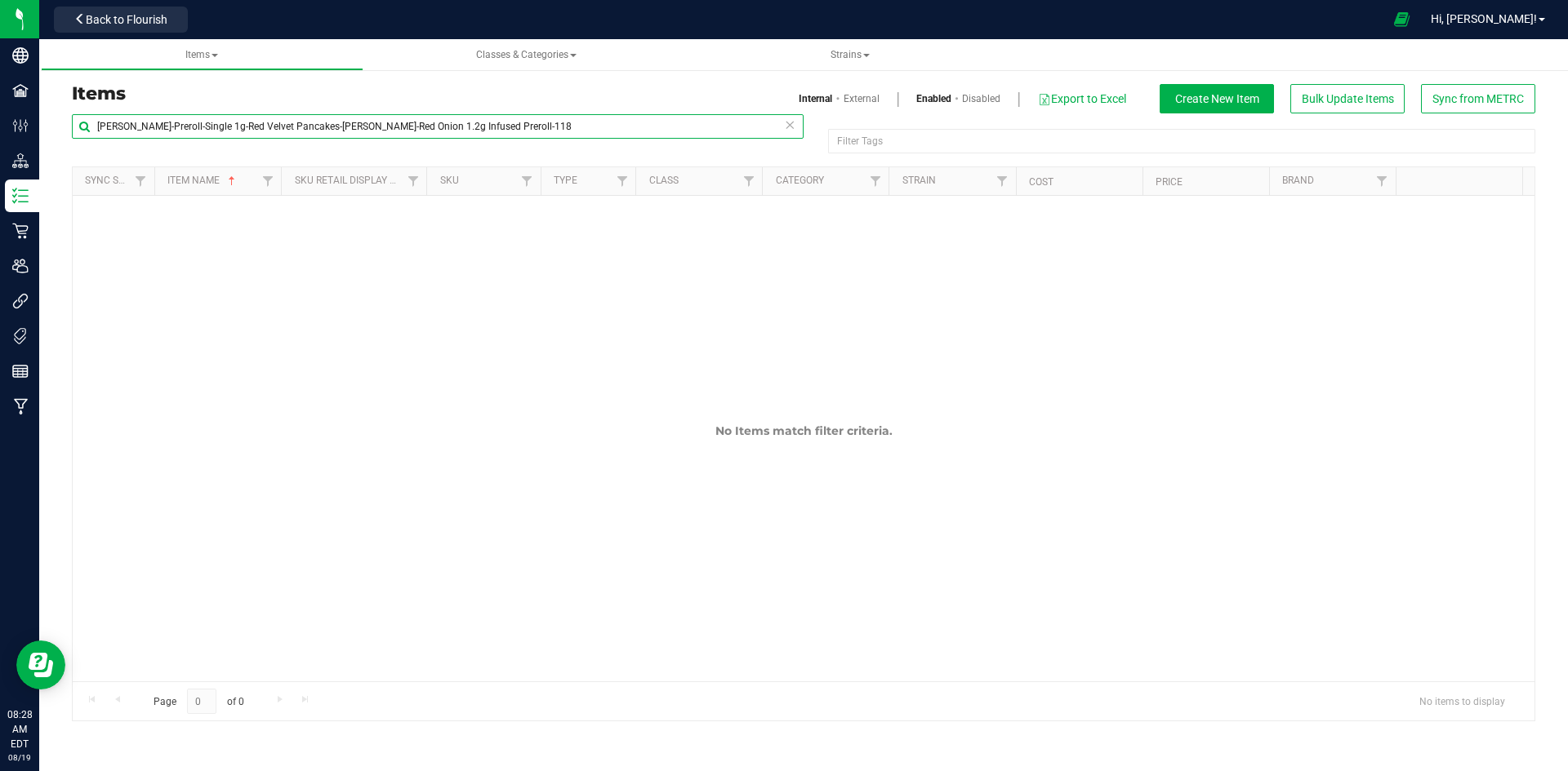
paste input "[PERSON_NAME]-Red Onion 1.2g Infused Preroll-118"
click at [419, 132] on input "[PERSON_NAME]-Preroll-Single 1g-Red Velvet Pancakes-[PERSON_NAME]-Red Onion 1.2…" at bounding box center [438, 126] width 732 height 25
paste input "Red Onion 1.2g Infused"
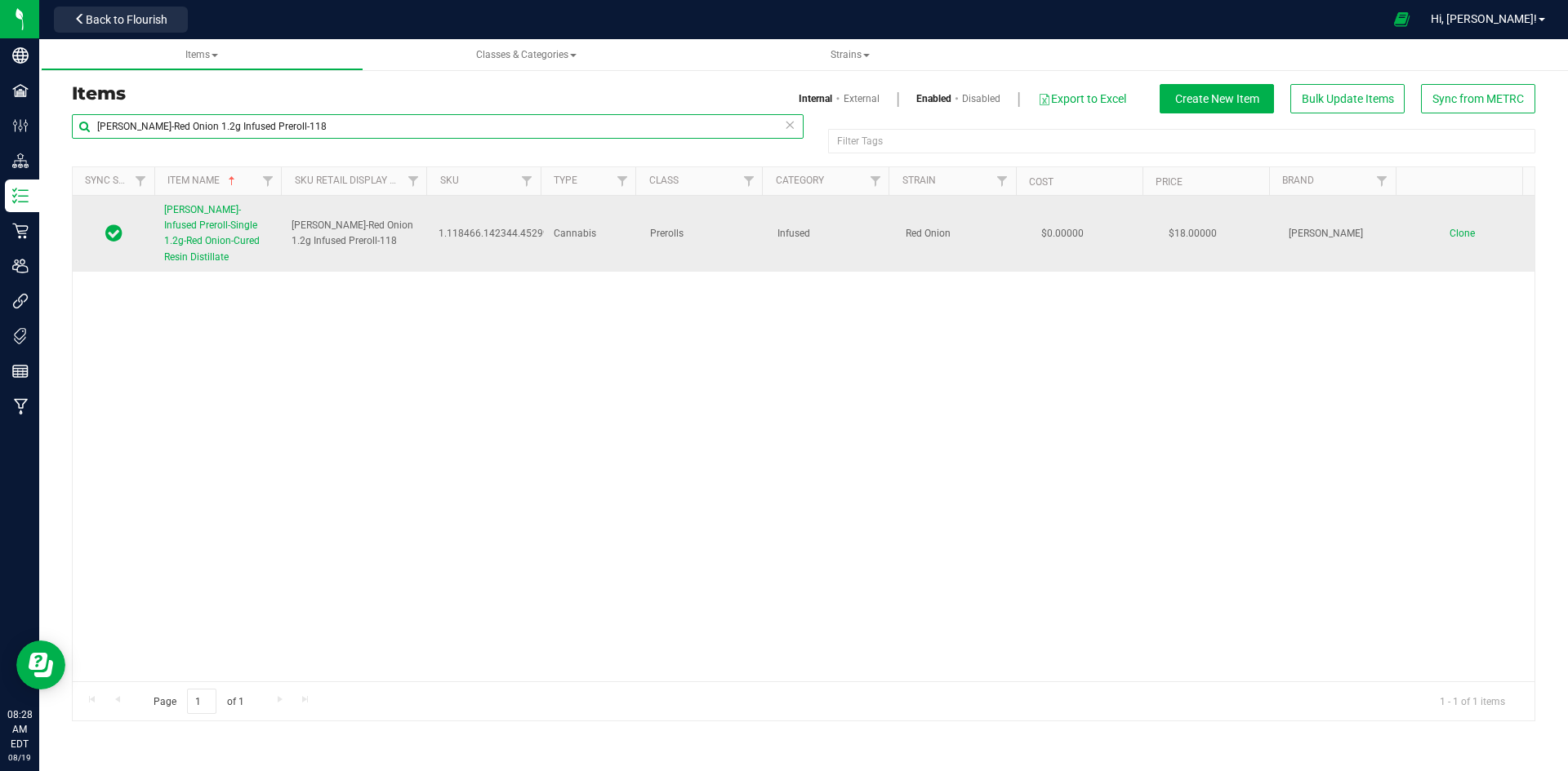
type input "[PERSON_NAME]-Red Onion 1.2g Infused Preroll-118"
click at [239, 238] on span "[PERSON_NAME]-Infused Preroll-Single 1.2g-Red Onion-Cured Resin Distillate" at bounding box center [212, 233] width 96 height 58
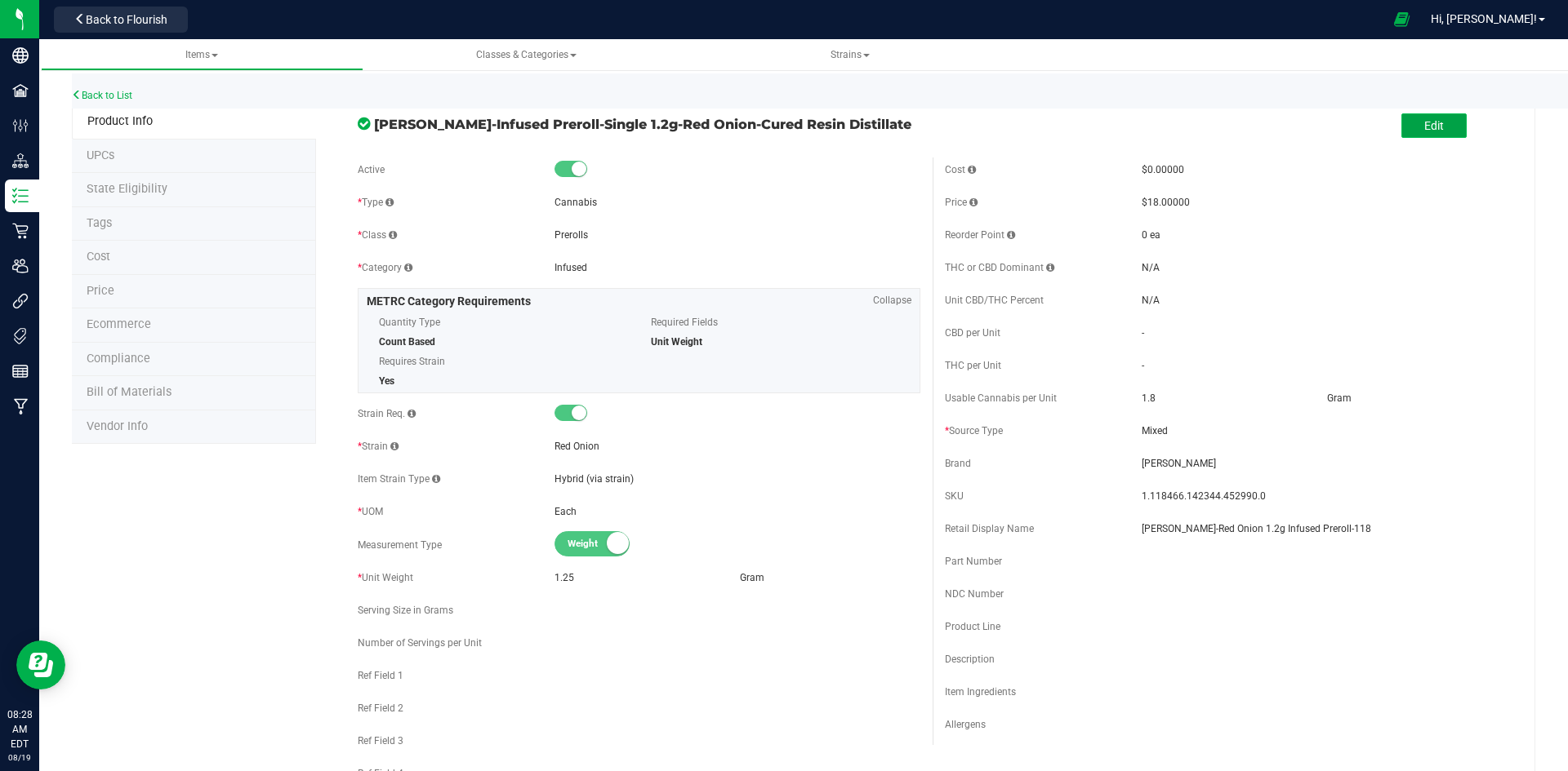
click at [1401, 129] on button "Edit" at bounding box center [1433, 125] width 65 height 25
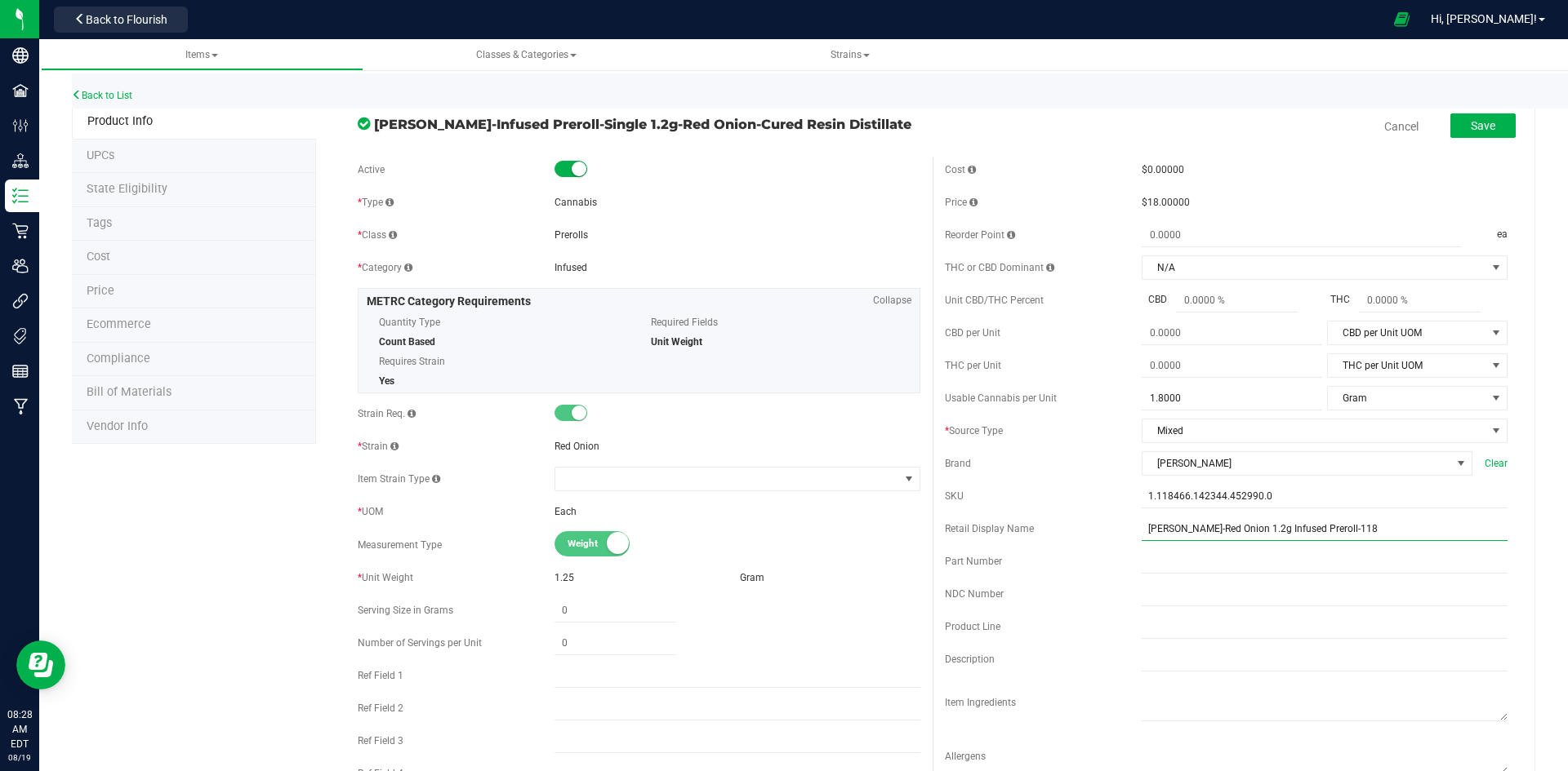
click at [1149, 530] on input "[PERSON_NAME]-Red Onion 1.2g Infused Preroll-118" at bounding box center [1324, 529] width 366 height 25
type input "Red Onion 1.2g Infused Preroll-118"
drag, startPoint x: 1463, startPoint y: 127, endPoint x: 1351, endPoint y: 126, distance: 112.0
click at [1470, 127] on span "Save" at bounding box center [1482, 125] width 25 height 13
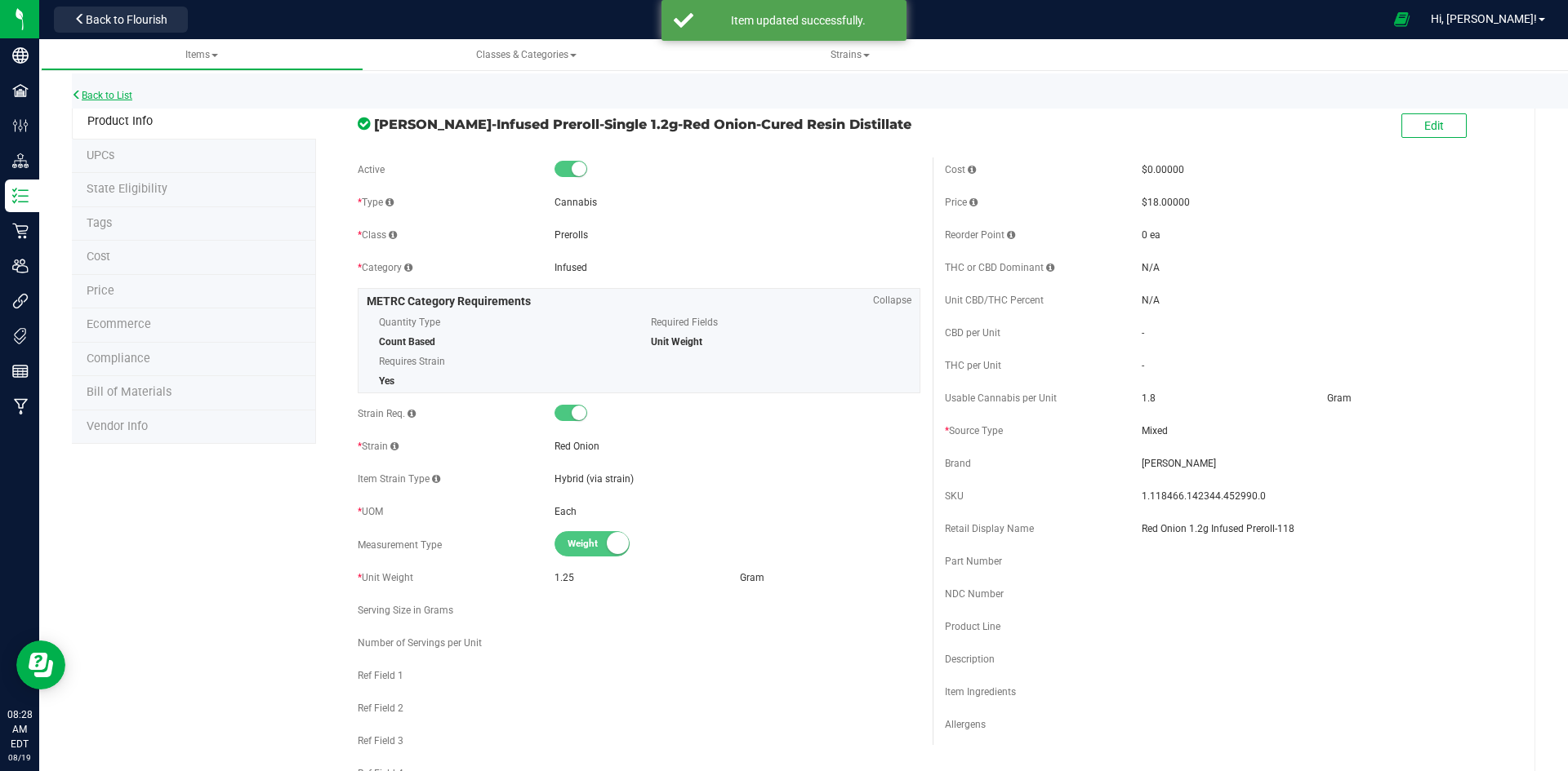
click at [86, 96] on link "Back to List" at bounding box center [102, 95] width 60 height 12
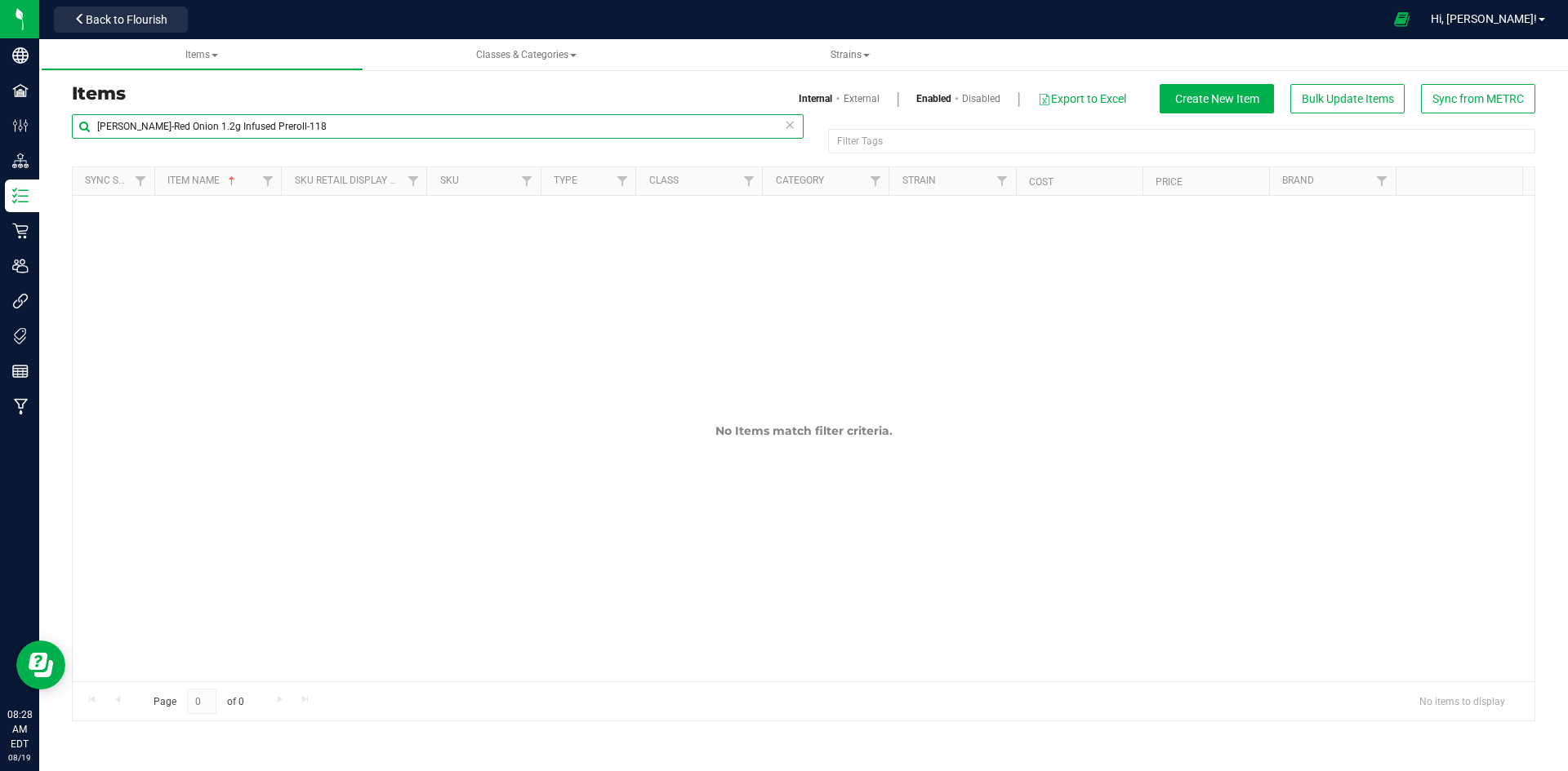
click at [572, 133] on input "[PERSON_NAME]-Red Onion 1.2g Infused Preroll-118" at bounding box center [438, 126] width 732 height 25
paste input "Strawberry Truffle 10-pack 0.25g Prerolls-134"
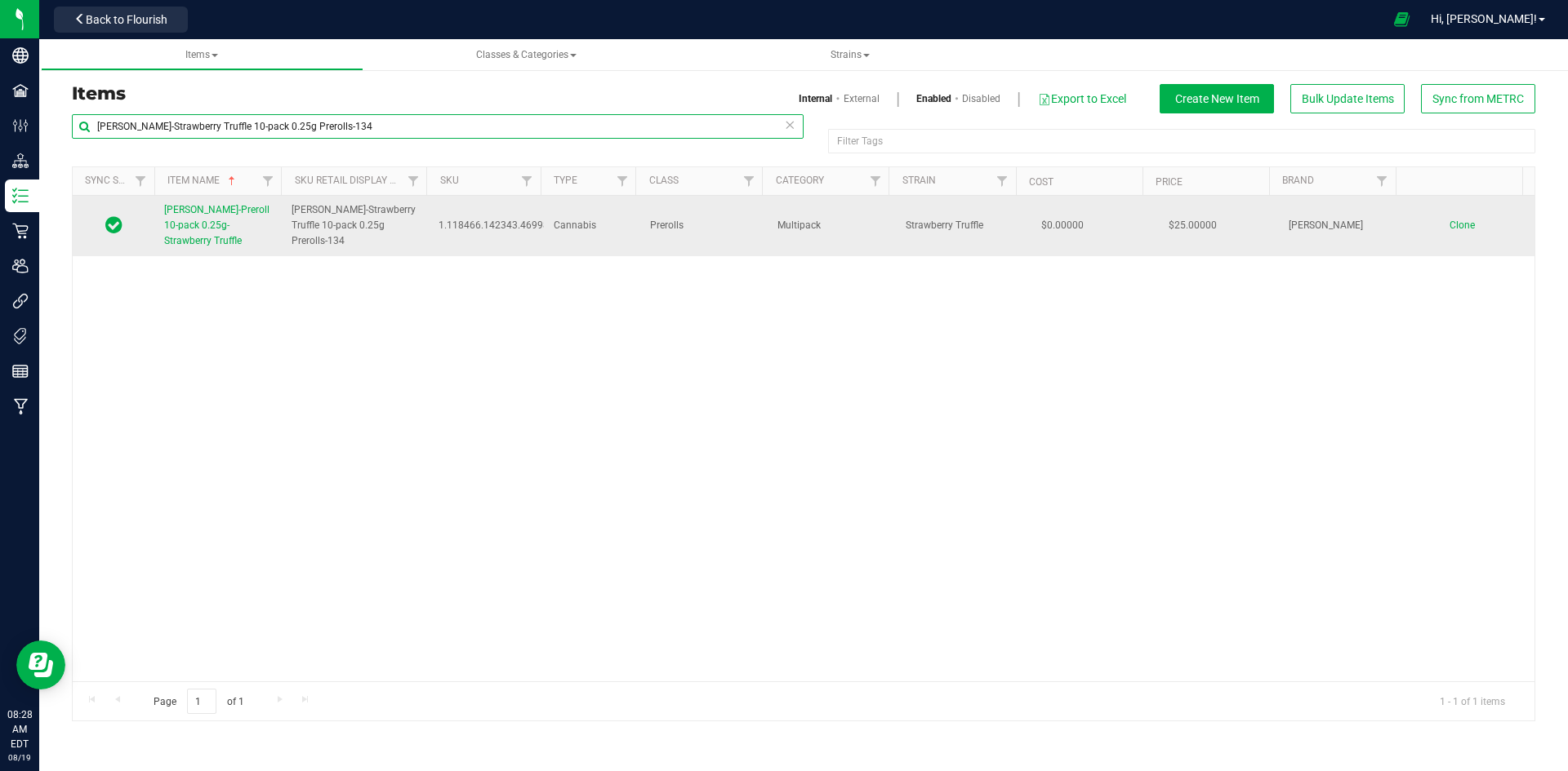
type input "[PERSON_NAME]-Strawberry Truffle 10-pack 0.25g Prerolls-134"
click at [230, 224] on span "[PERSON_NAME]-Preroll 10-pack 0.25g-Strawberry Truffle" at bounding box center [217, 225] width 105 height 42
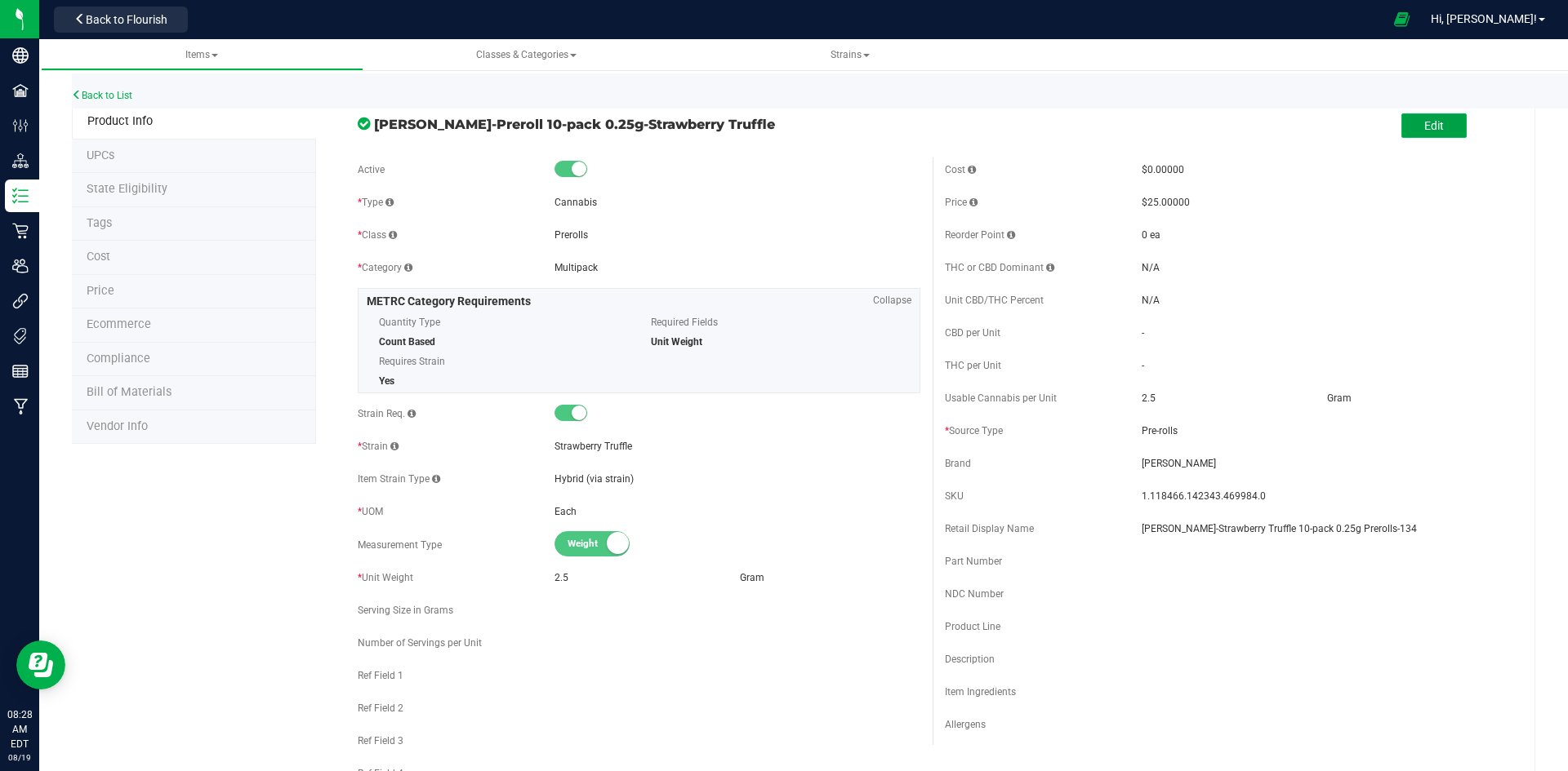
click at [1424, 120] on span "Edit" at bounding box center [1433, 125] width 19 height 13
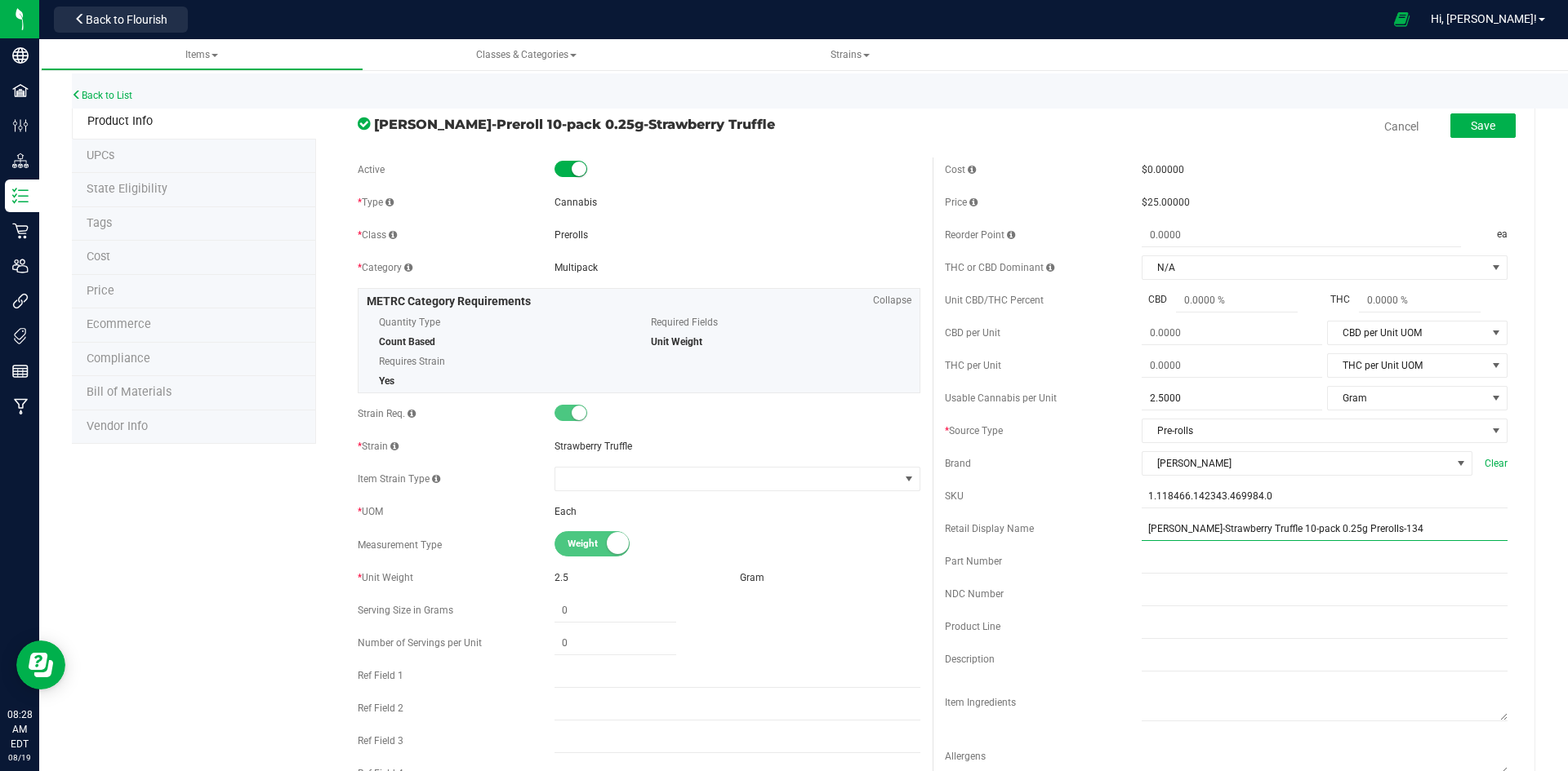
click at [1148, 530] on input "[PERSON_NAME]-Strawberry Truffle 10-pack 0.25g Prerolls-134" at bounding box center [1324, 529] width 366 height 25
type input "Strawberry Truffle 10-pack 0.25g Prerolls-134"
click at [1468, 139] on div "Save" at bounding box center [1470, 127] width 90 height 34
click at [1474, 128] on span "Save" at bounding box center [1482, 125] width 25 height 13
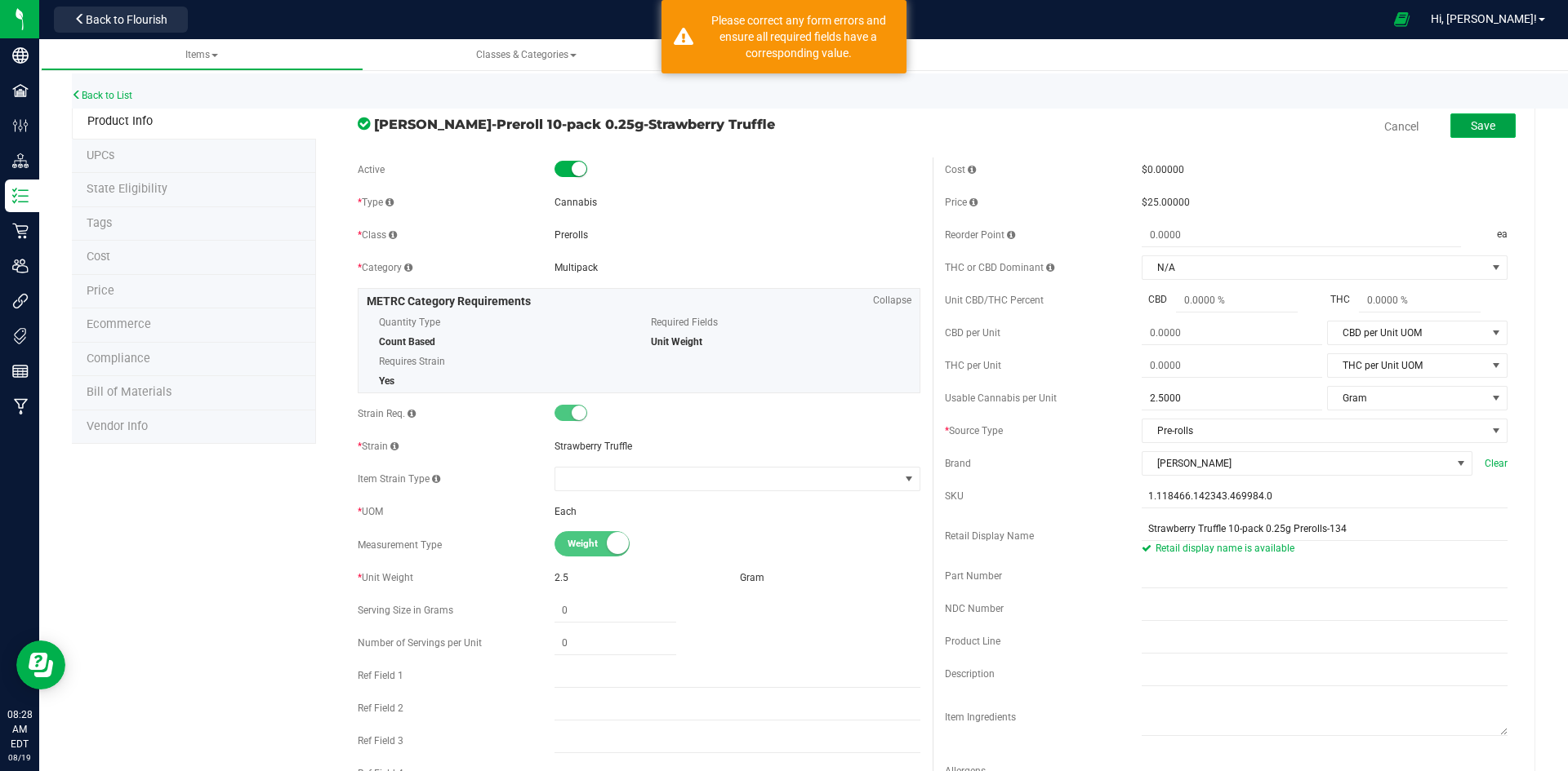
click at [1478, 119] on span "Save" at bounding box center [1482, 125] width 25 height 13
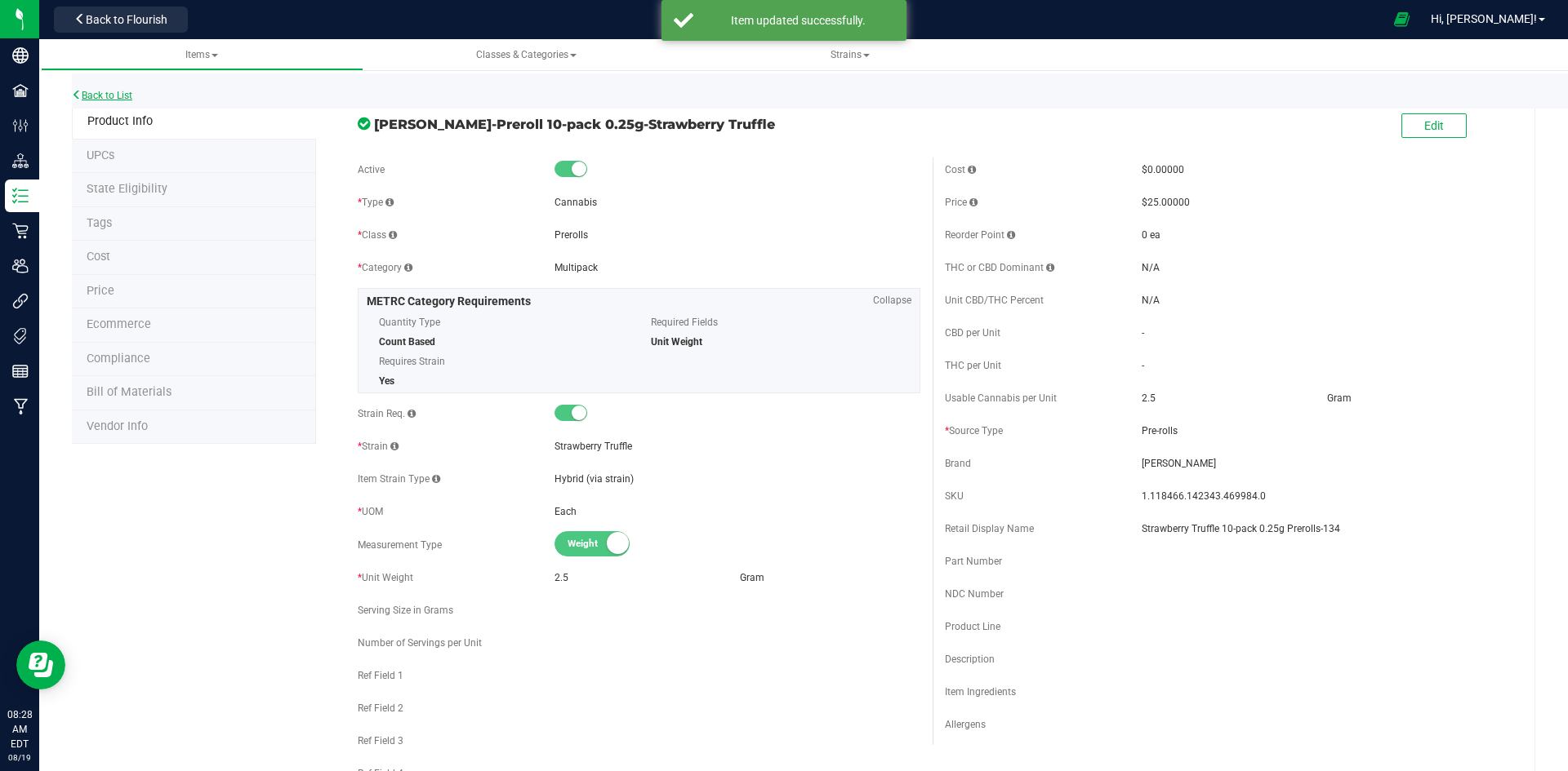
click at [112, 92] on link "Back to List" at bounding box center [102, 95] width 60 height 12
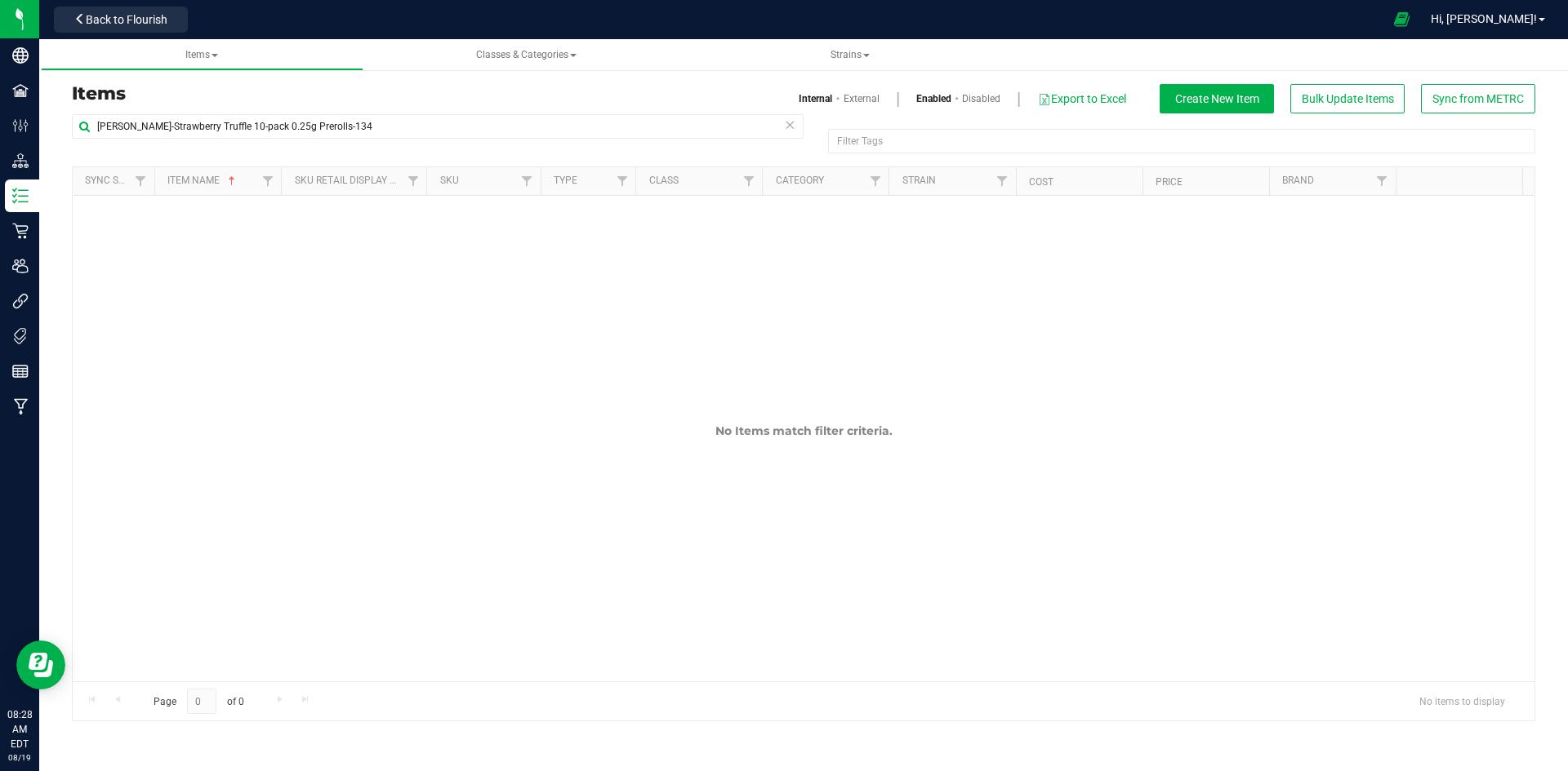
drag, startPoint x: 408, startPoint y: 91, endPoint x: 408, endPoint y: 111, distance: 20.0
click at [408, 91] on h3 "Items" at bounding box center [431, 93] width 719 height 19
click at [408, 111] on div "Items Internal External Enabled Disabled Export to Excel Create New Item Bulk U…" at bounding box center [803, 99] width 1488 height 29
click at [403, 130] on input "[PERSON_NAME]-Strawberry Truffle 10-pack 0.25g Prerolls-134" at bounding box center [438, 126] width 732 height 25
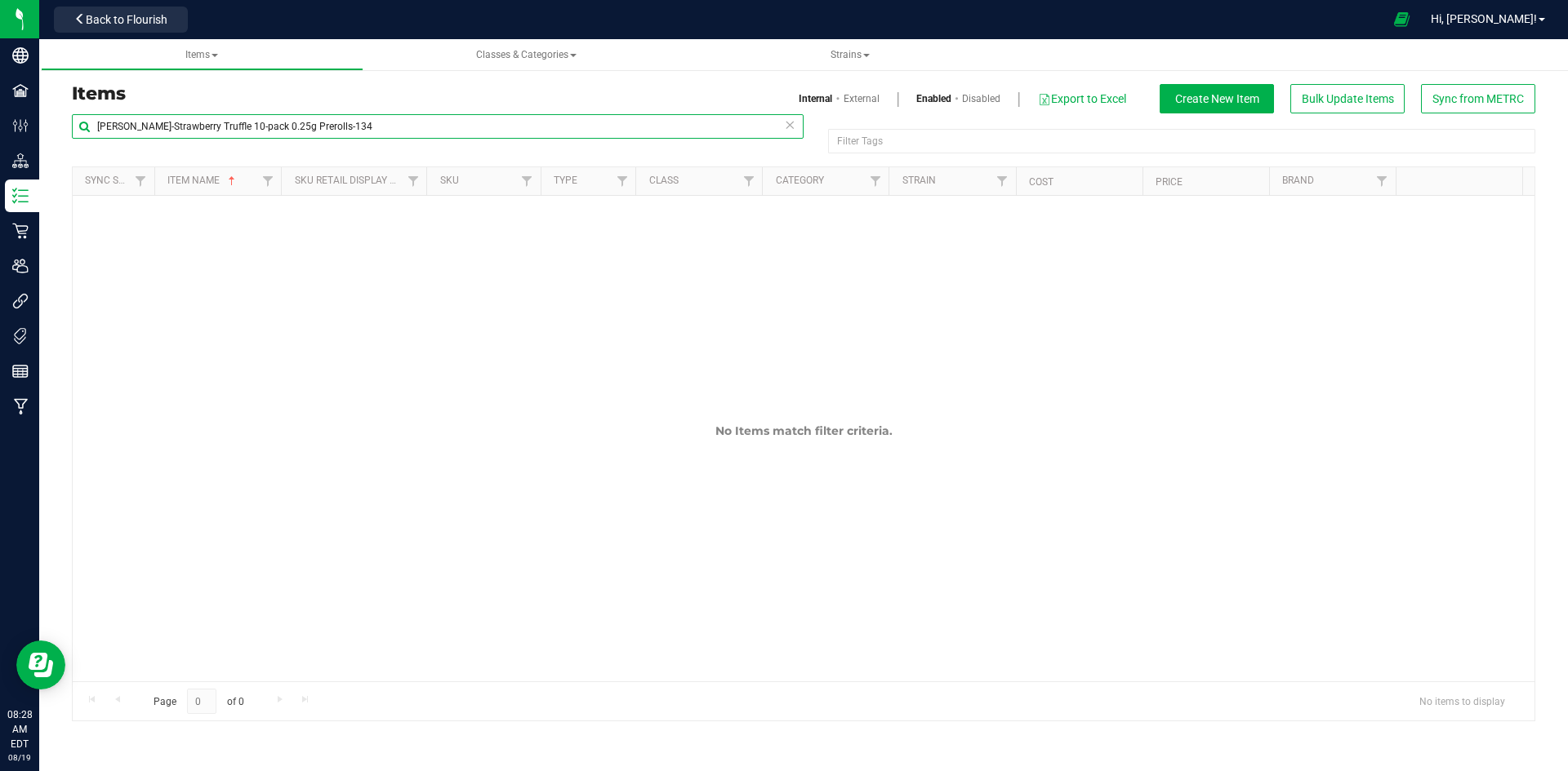
click at [403, 130] on input "[PERSON_NAME]-Strawberry Truffle 10-pack 0.25g Prerolls-134" at bounding box center [438, 126] width 732 height 25
paste input "weet Tooth OG 1g Preroll-110"
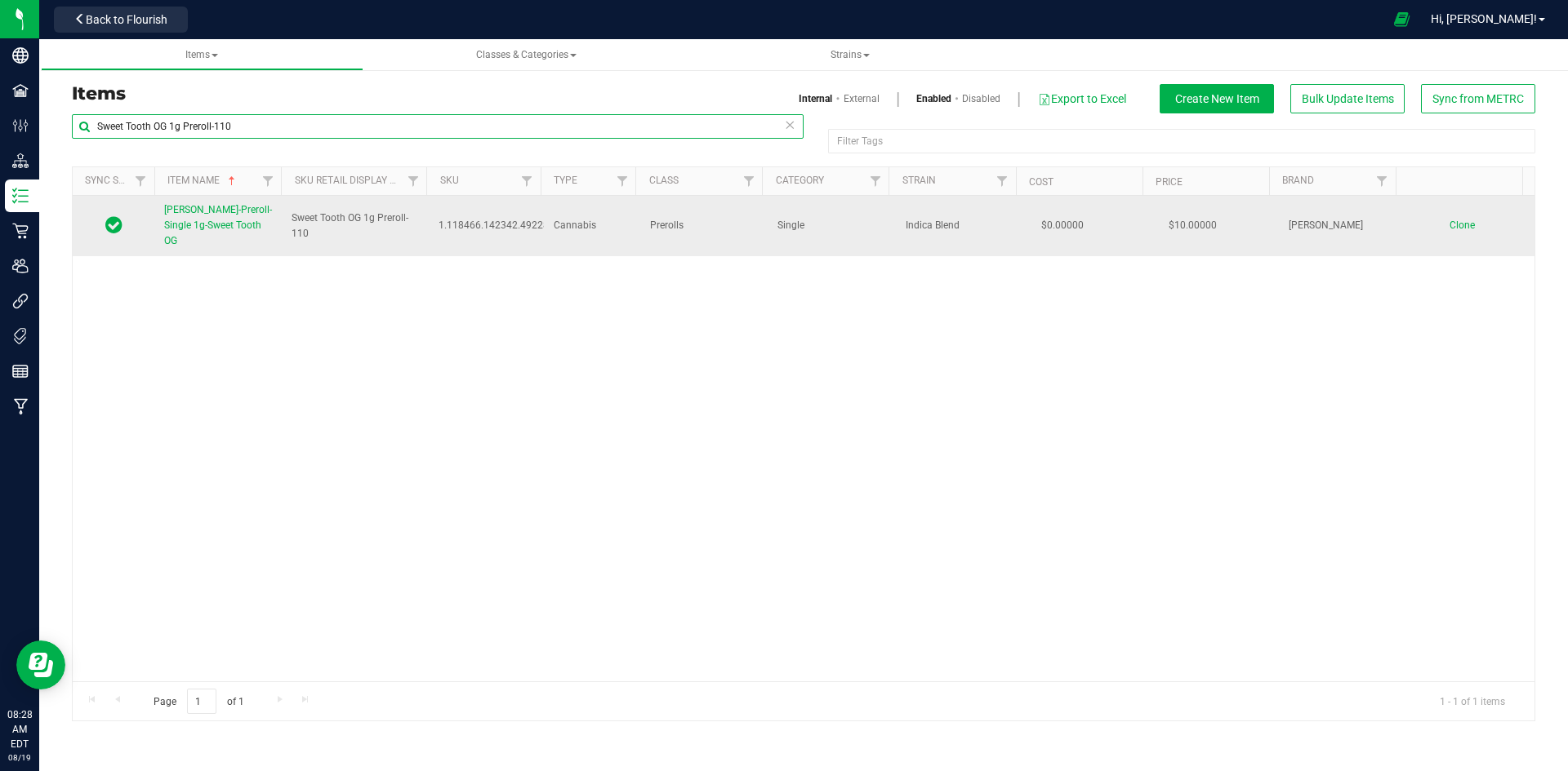
type input "Sweet Tooth OG 1g Preroll-110"
click at [203, 216] on span "[PERSON_NAME]-Preroll-Single 1g-Sweet Tooth OG" at bounding box center [218, 225] width 108 height 42
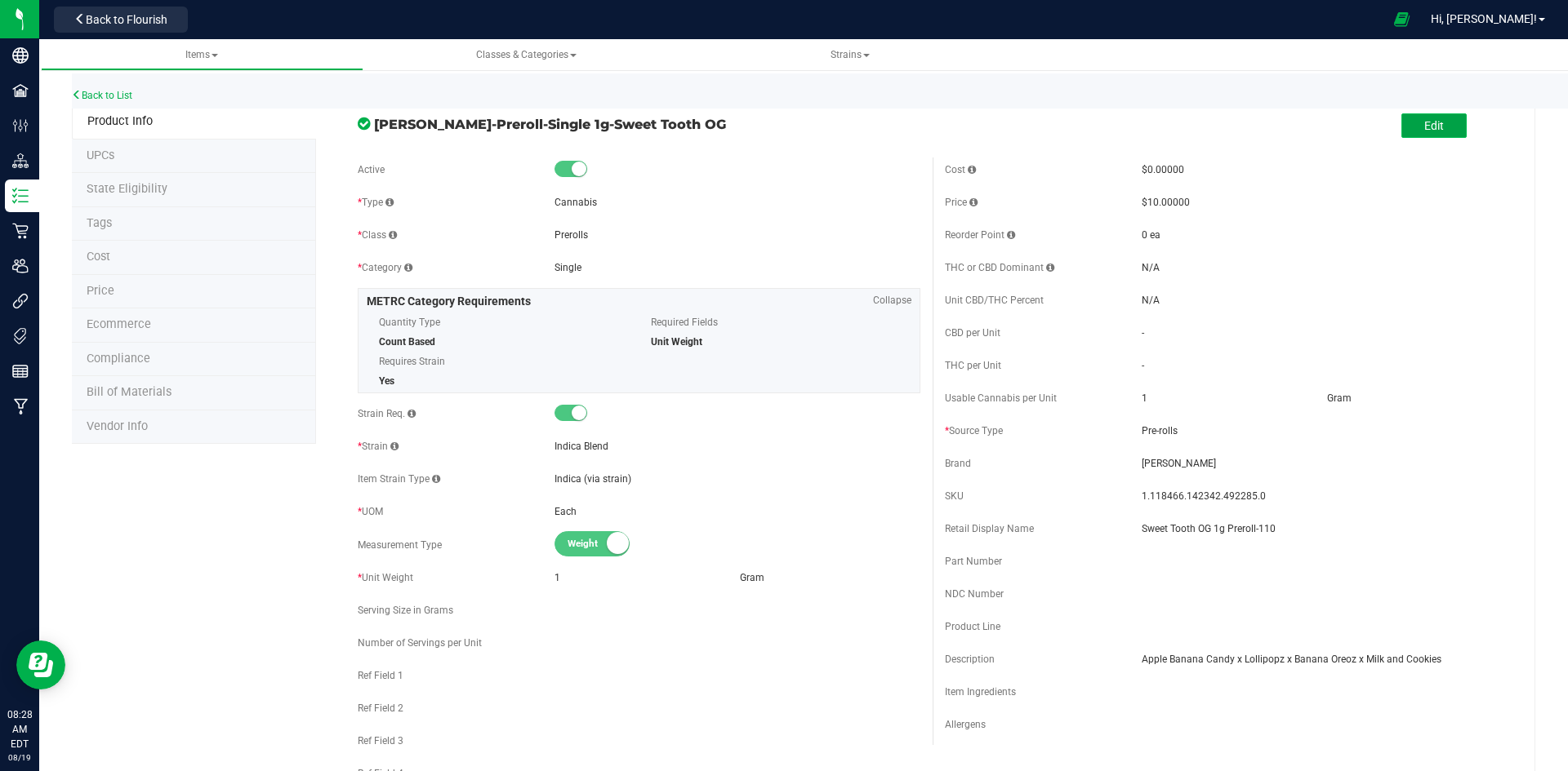
click at [1426, 130] on span "Edit" at bounding box center [1433, 125] width 19 height 13
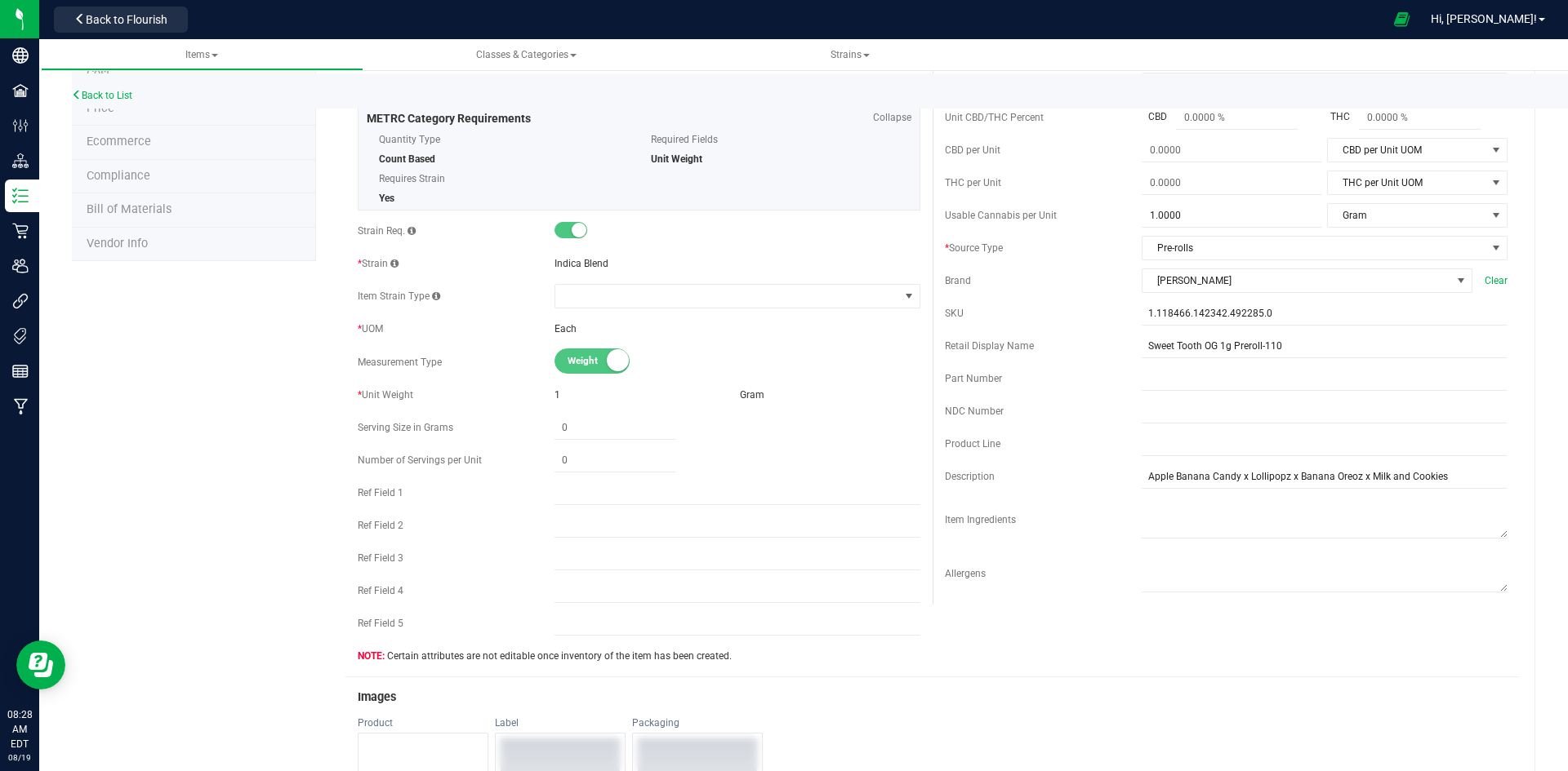
scroll to position [408, 0]
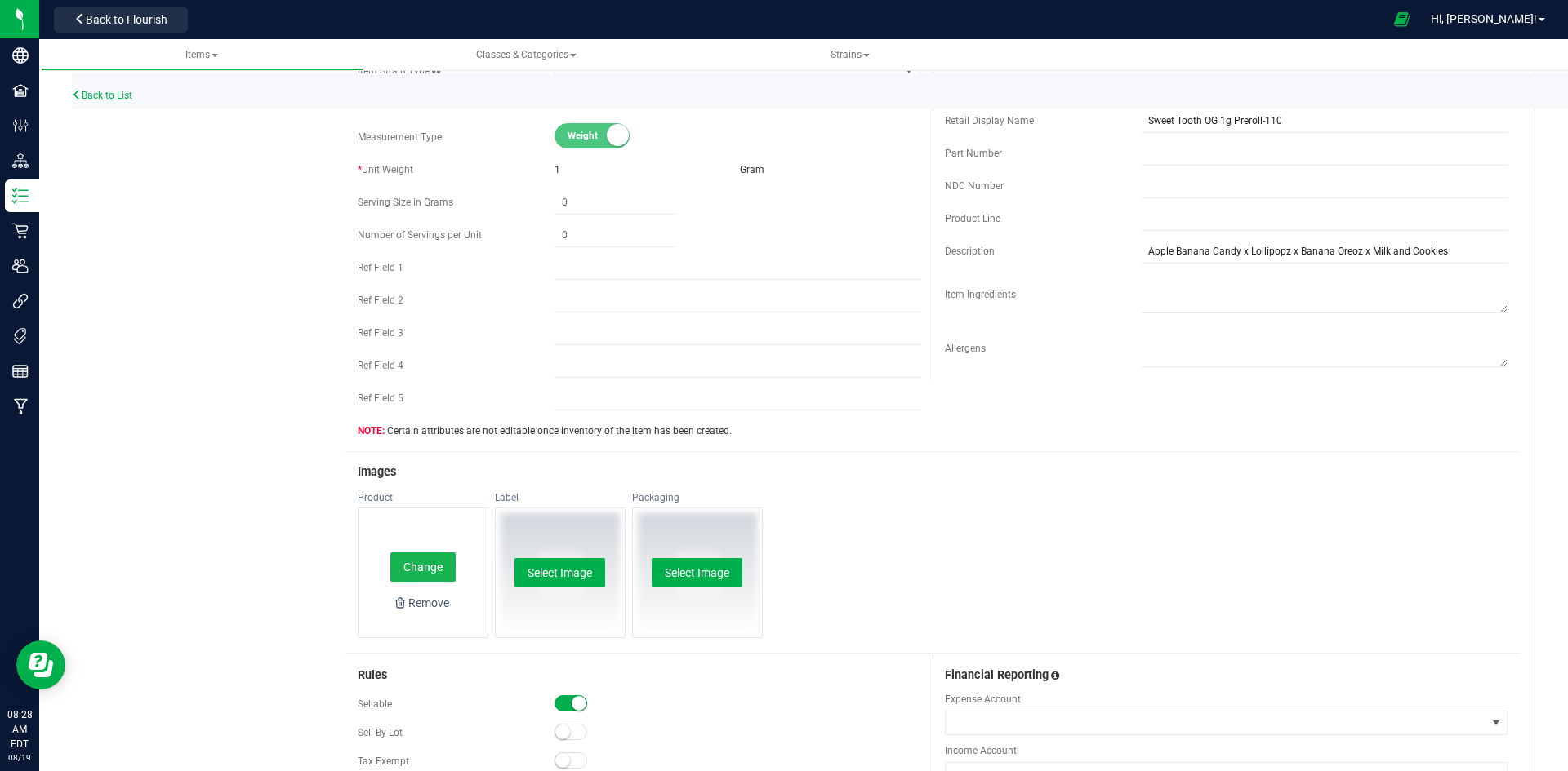
click at [404, 558] on button "Change" at bounding box center [422, 567] width 65 height 29
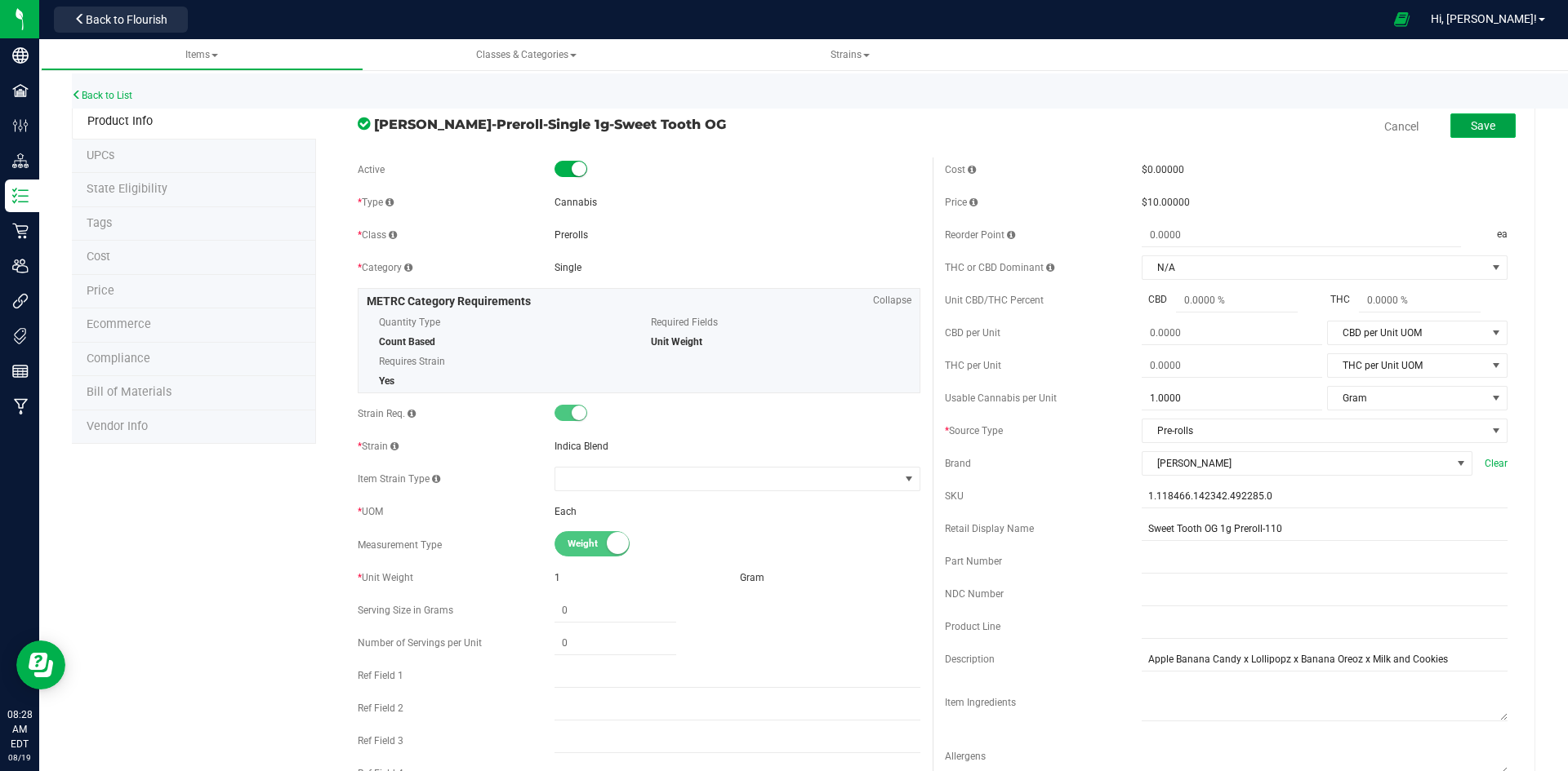
click at [1455, 135] on button "Save" at bounding box center [1482, 125] width 65 height 25
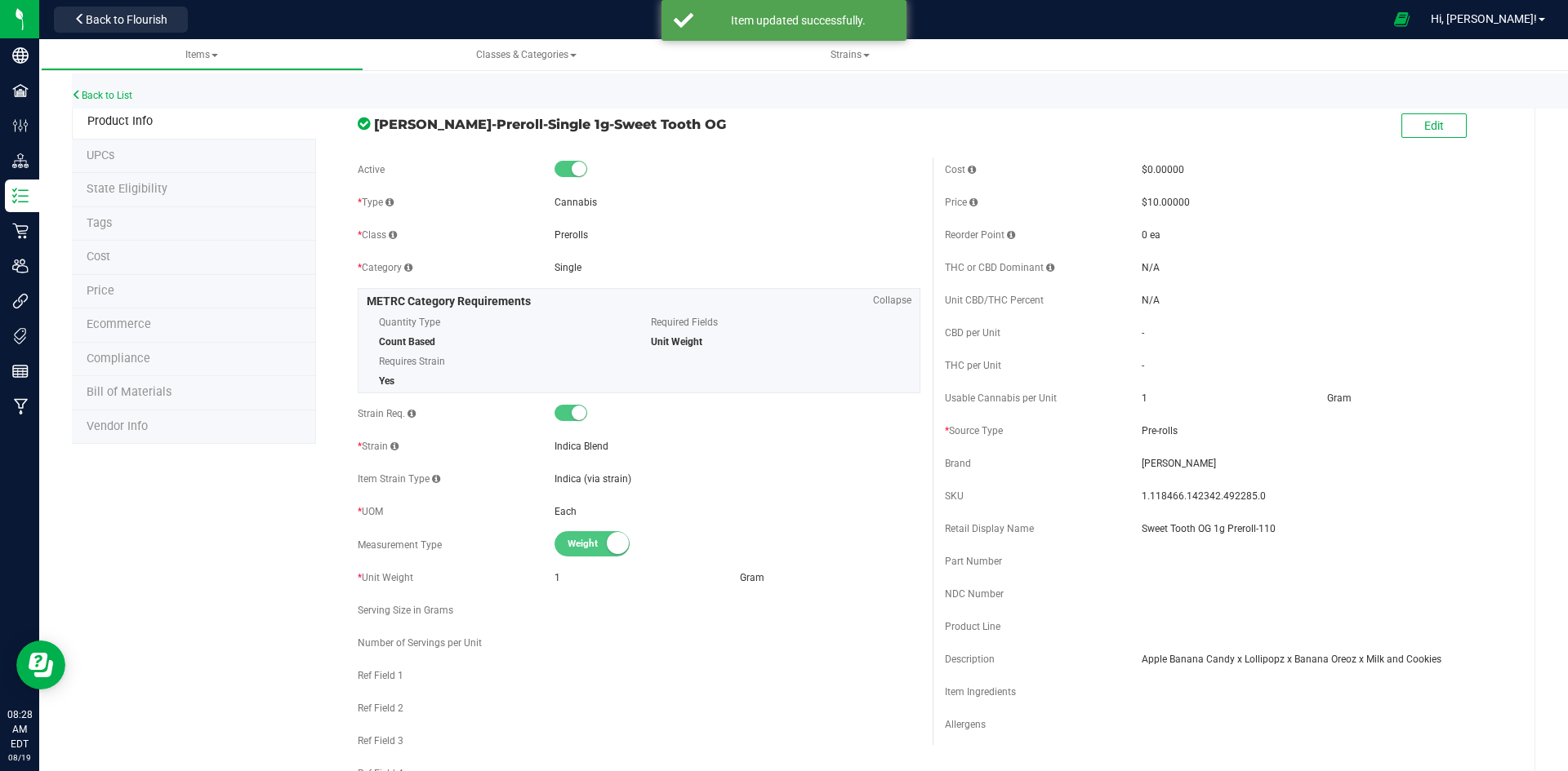
click at [133, 89] on div "Back to List" at bounding box center [856, 90] width 1568 height 35
click at [132, 90] on link "Back to List" at bounding box center [102, 95] width 60 height 12
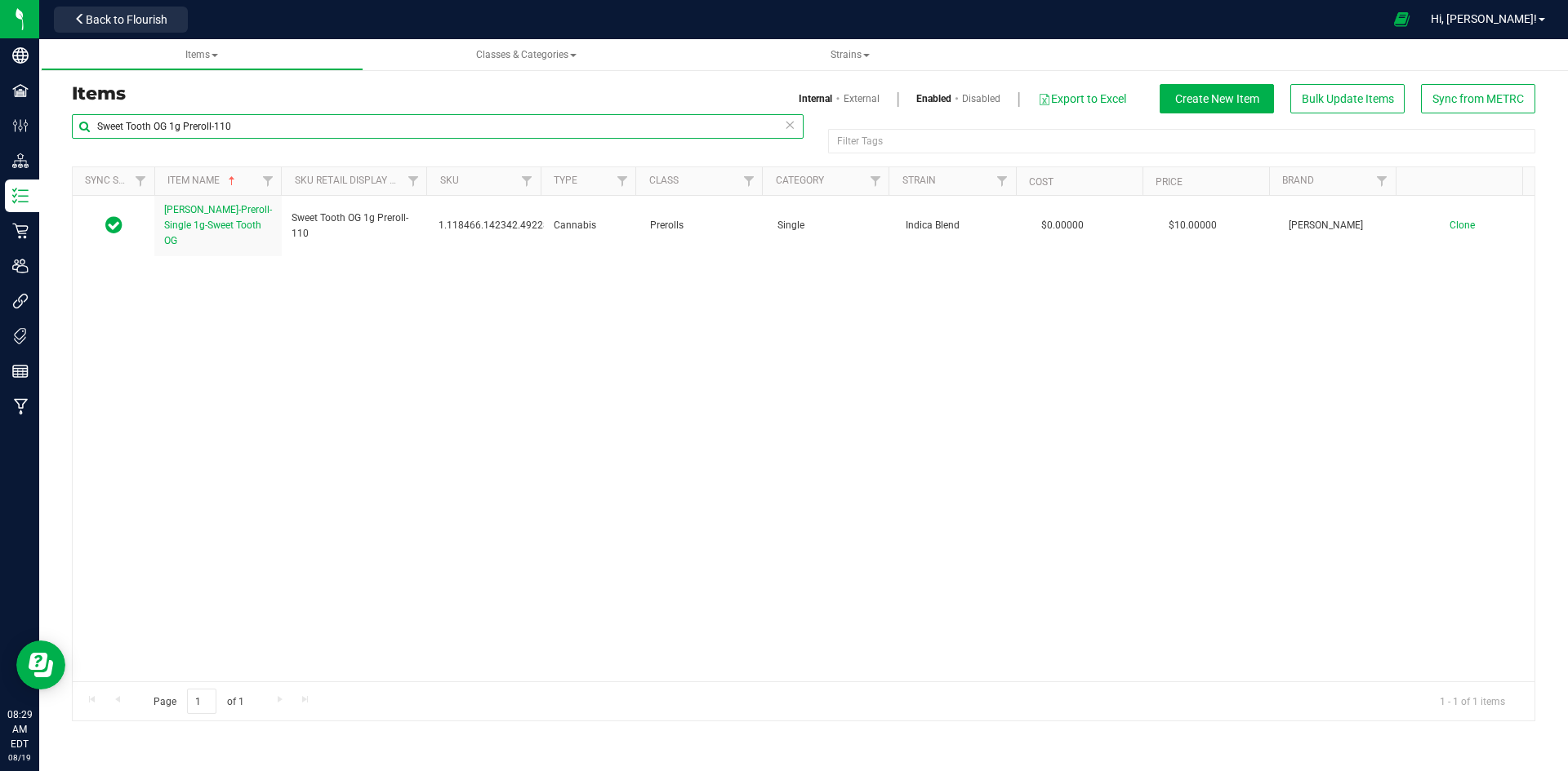
click at [570, 124] on input "Sweet Tooth OG 1g Preroll-110" at bounding box center [438, 126] width 732 height 25
paste input "later-Badder-1g-Mac 1 Kush-42"
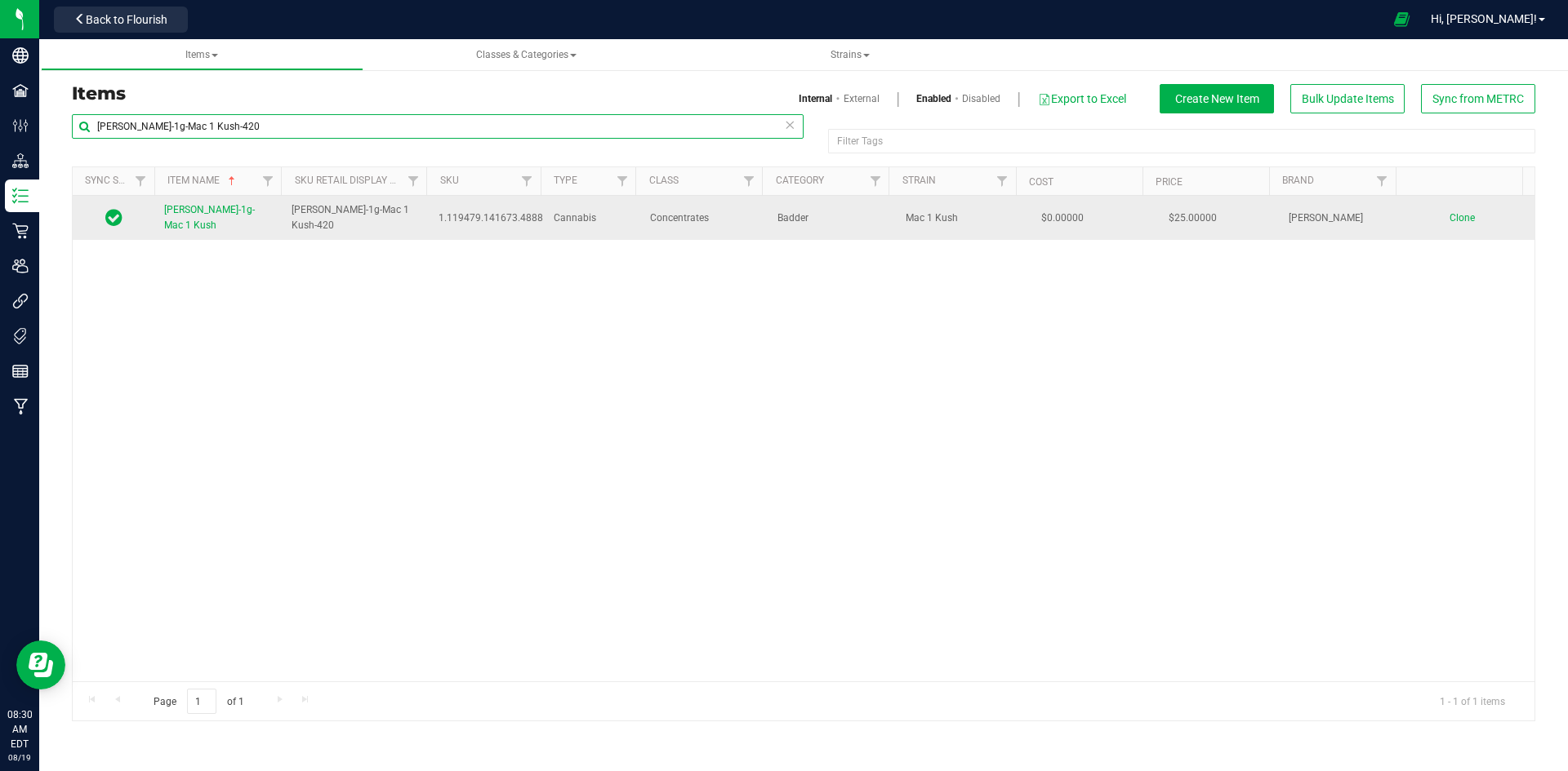
type input "[PERSON_NAME]-1g-Mac 1 Kush-420"
click at [210, 220] on link "[PERSON_NAME]-1g-Mac 1 Kush" at bounding box center [218, 218] width 108 height 31
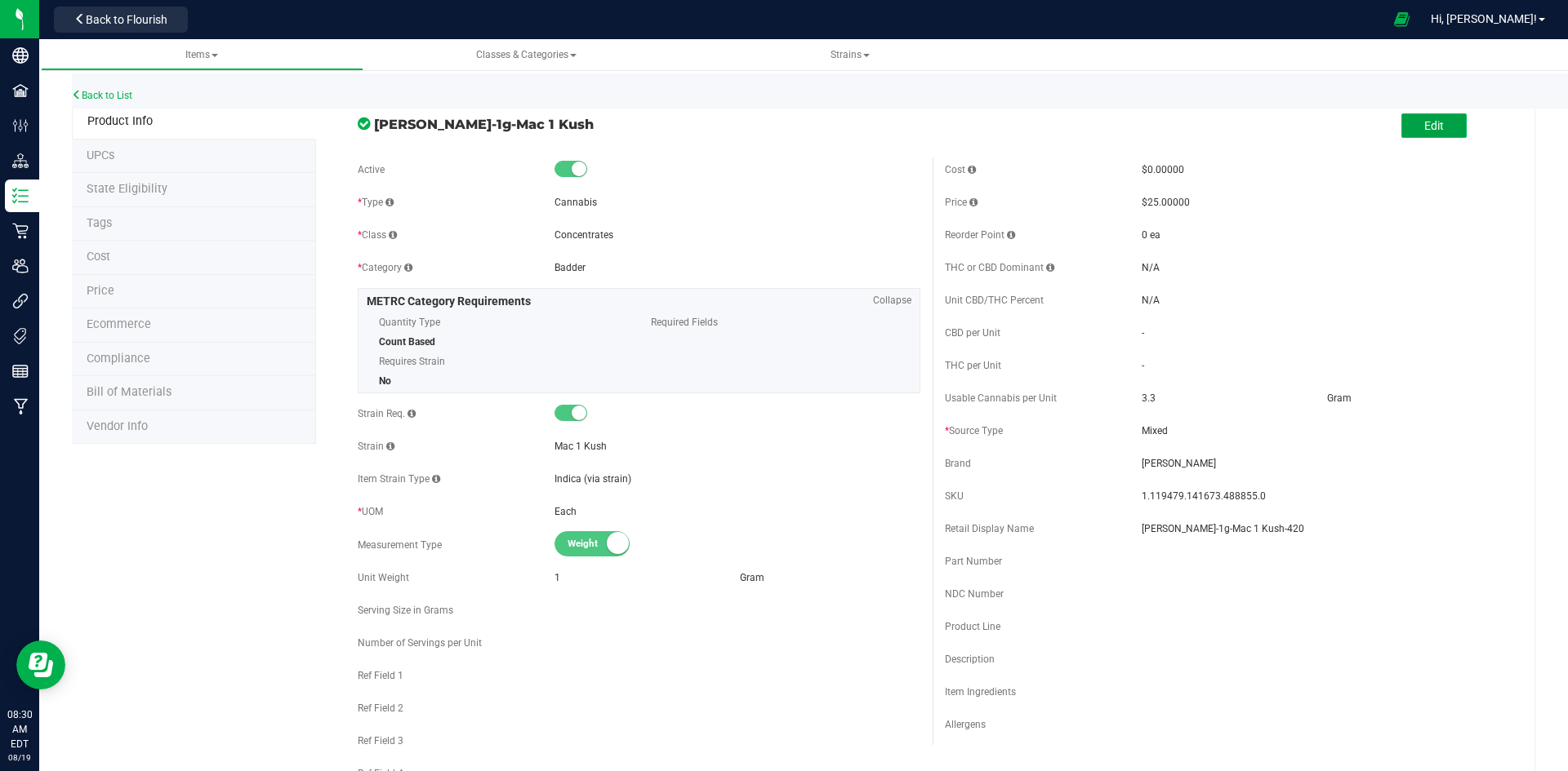
click at [1406, 121] on button "Edit" at bounding box center [1433, 125] width 65 height 25
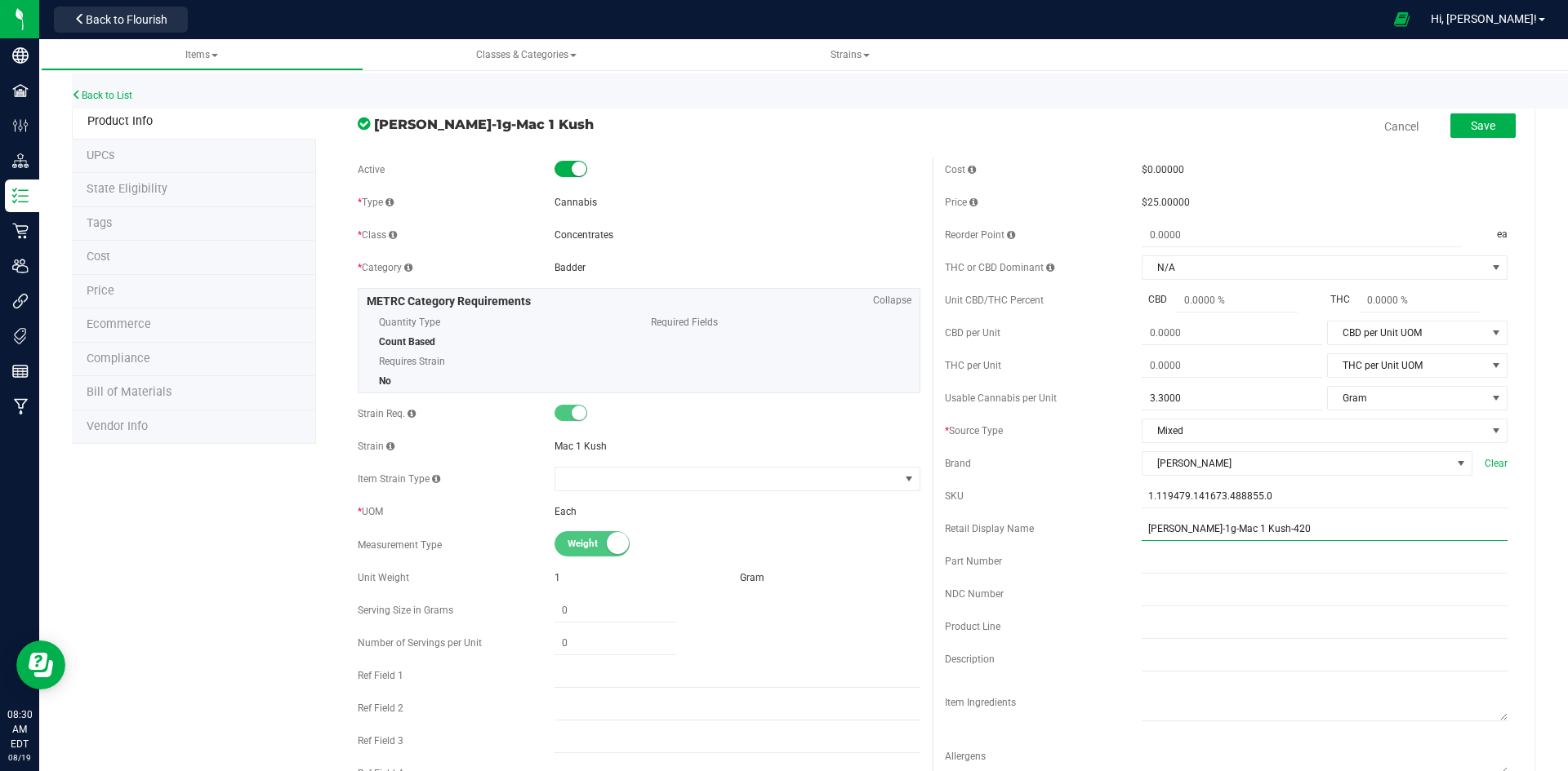
click at [1146, 527] on input "[PERSON_NAME]-1g-Mac 1 Kush-420" at bounding box center [1324, 529] width 366 height 25
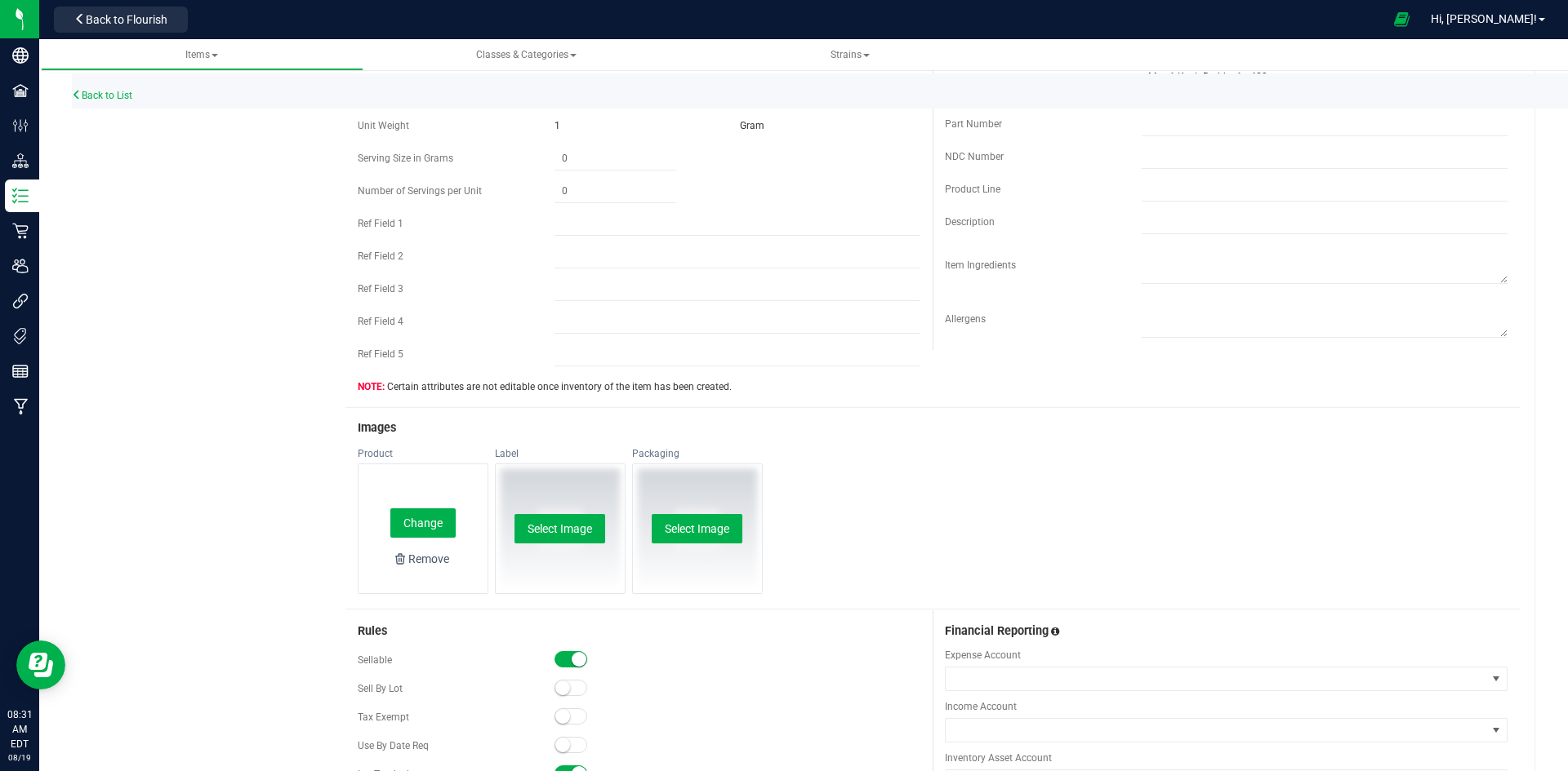
scroll to position [572, 0]
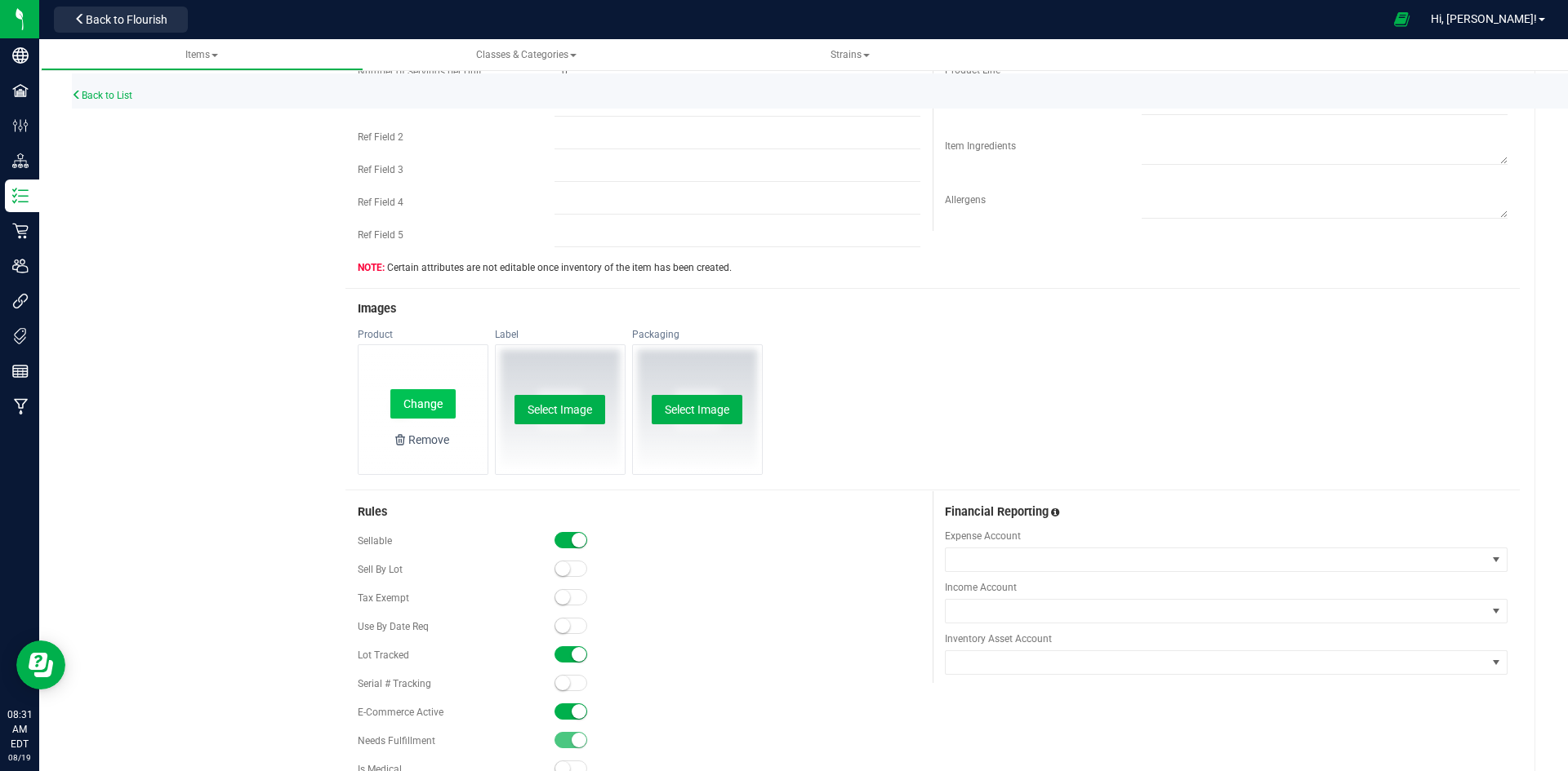
type input "Mac 1 Kush Badder 1g-420"
click at [414, 406] on button "Change" at bounding box center [422, 404] width 65 height 29
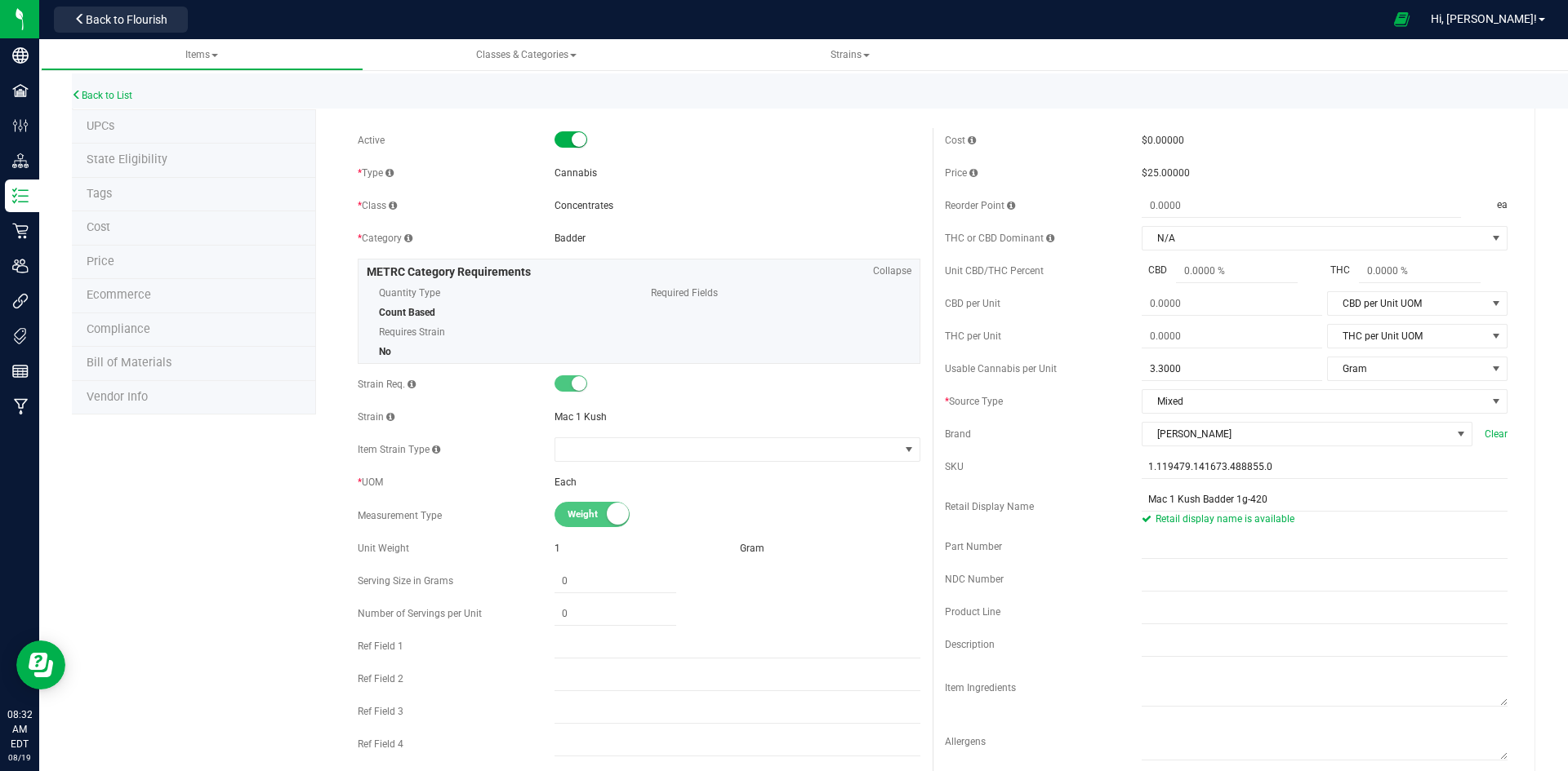
scroll to position [0, 0]
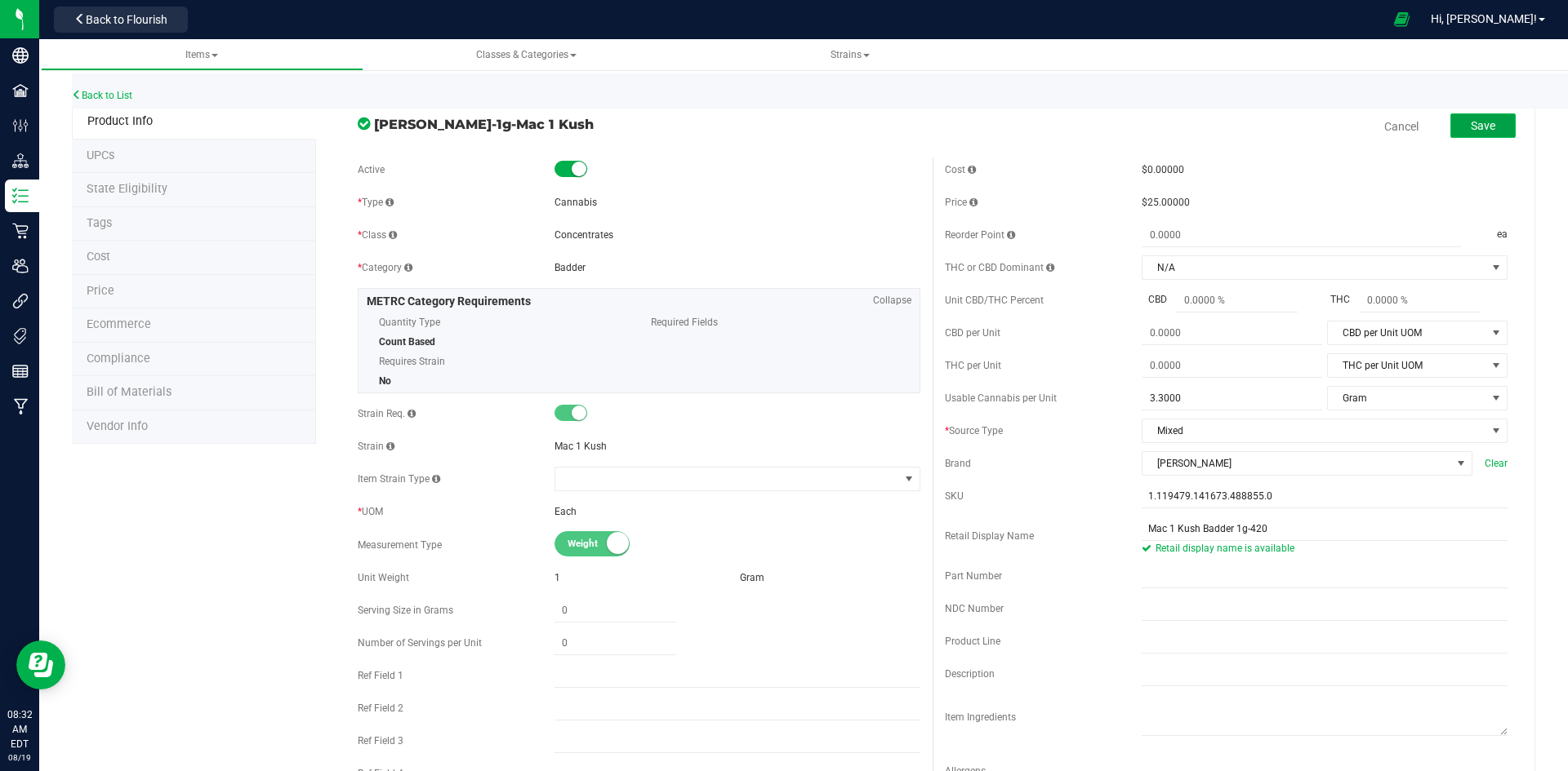
click at [1465, 134] on button "Save" at bounding box center [1482, 125] width 65 height 25
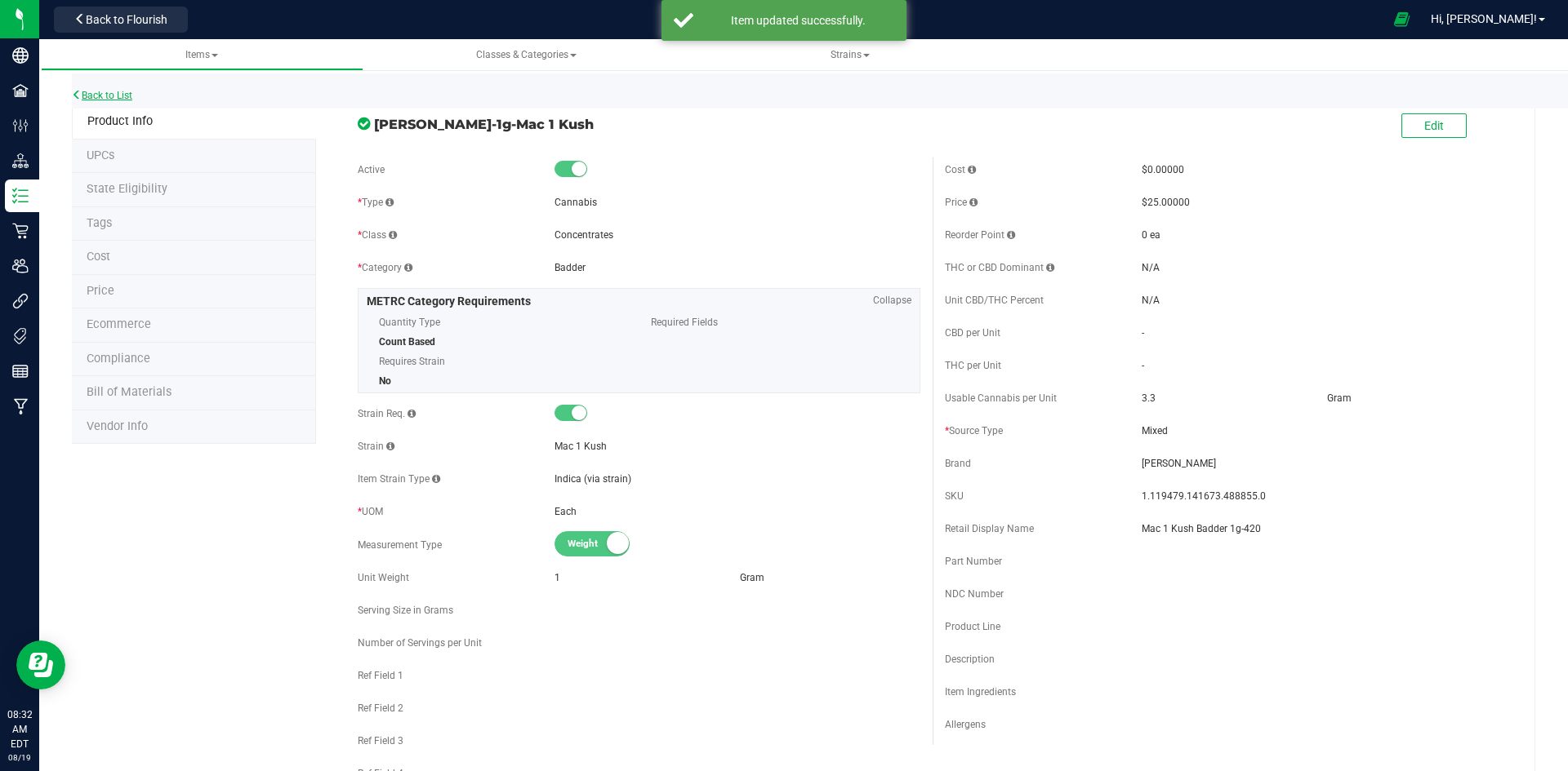
click at [111, 95] on link "Back to List" at bounding box center [102, 95] width 60 height 12
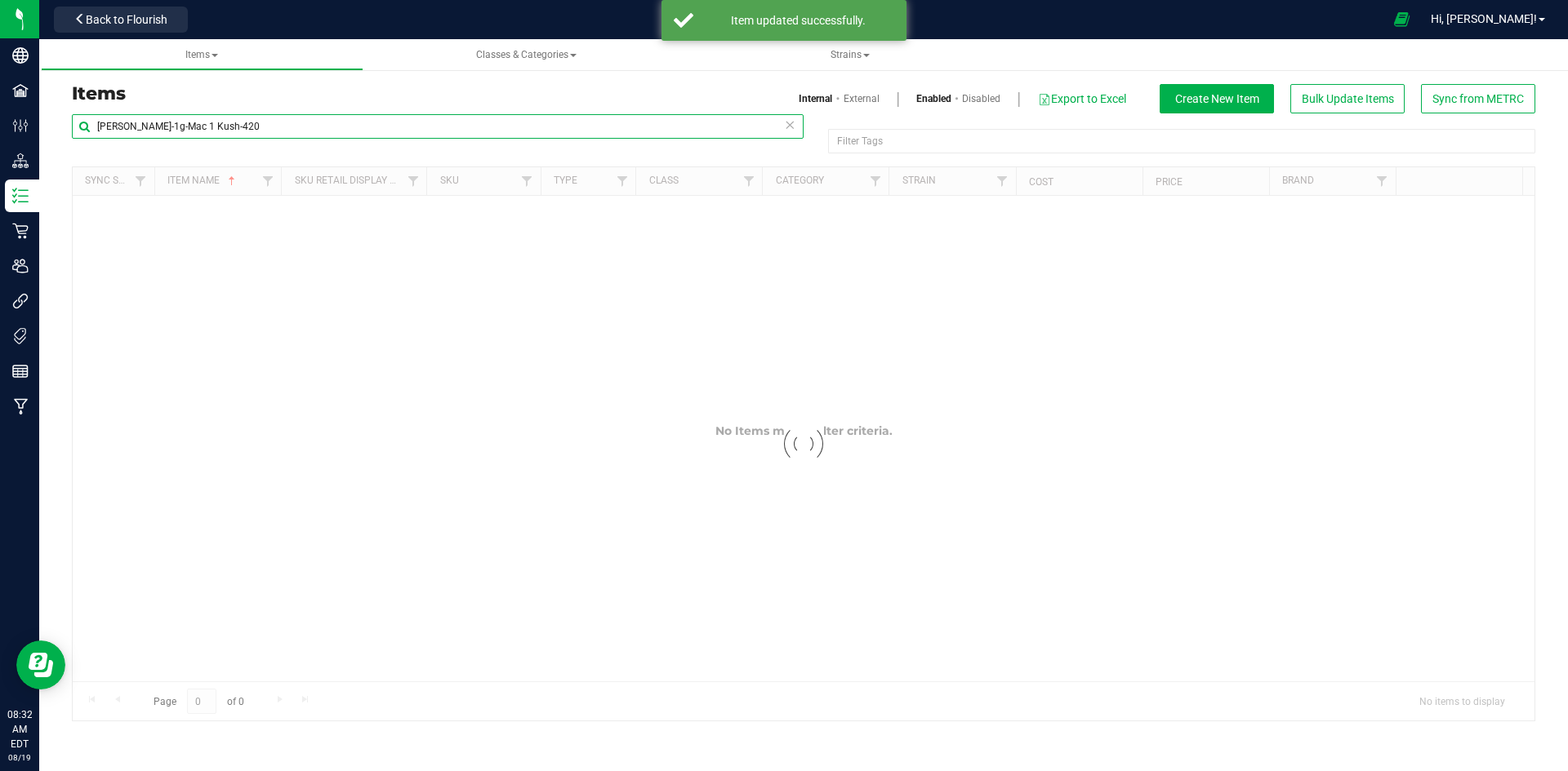
click at [327, 132] on input "[PERSON_NAME]-1g-Mac 1 Kush-420" at bounding box center [438, 126] width 732 height 25
paste input "3.5g-Mac 1 Kush-405B"
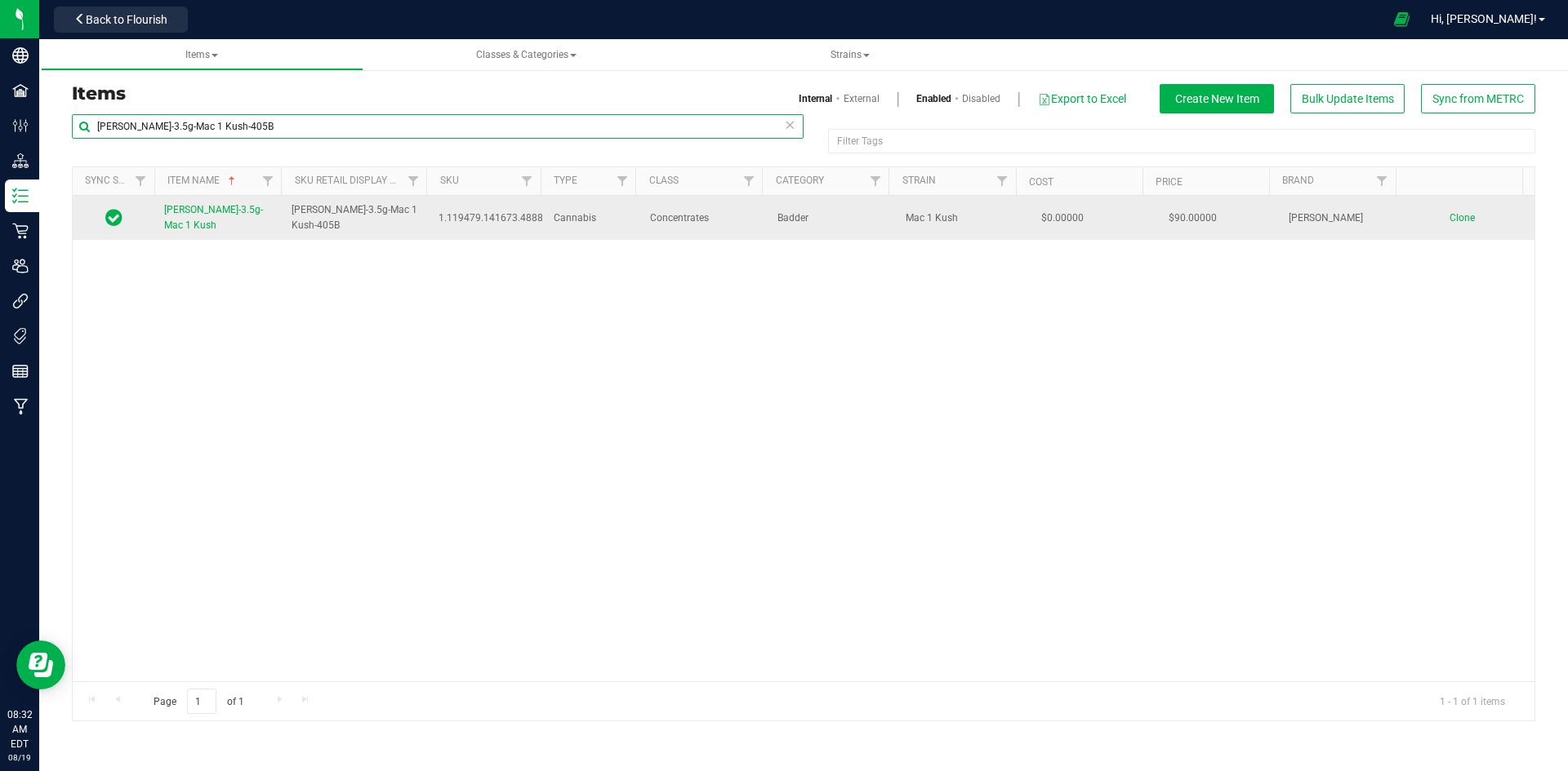
type input "[PERSON_NAME]-3.5g-Mac 1 Kush-405B"
click at [227, 221] on link "[PERSON_NAME]-3.5g-Mac 1 Kush" at bounding box center [218, 218] width 108 height 31
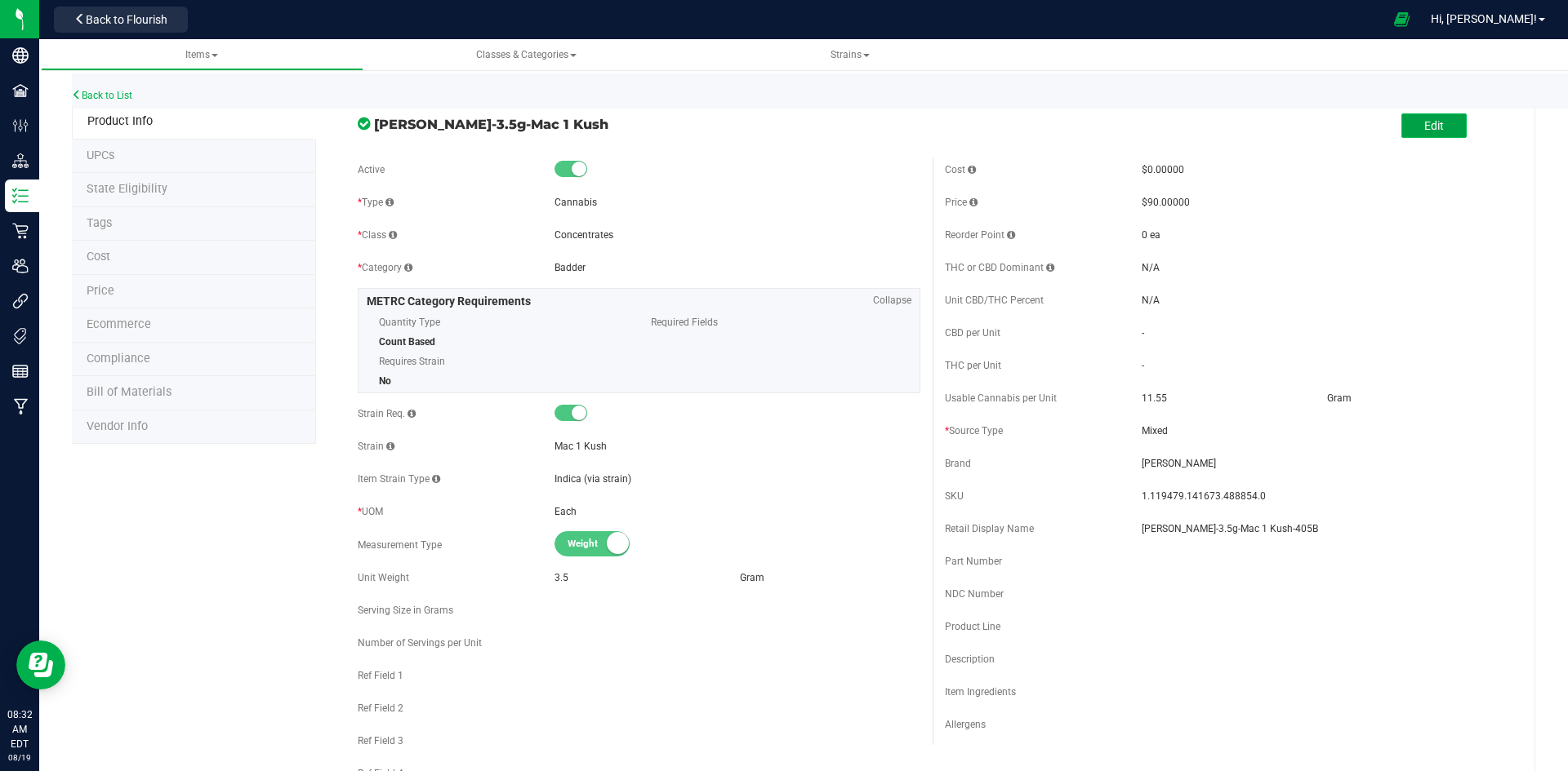
click at [1401, 138] on button "Edit" at bounding box center [1433, 125] width 65 height 25
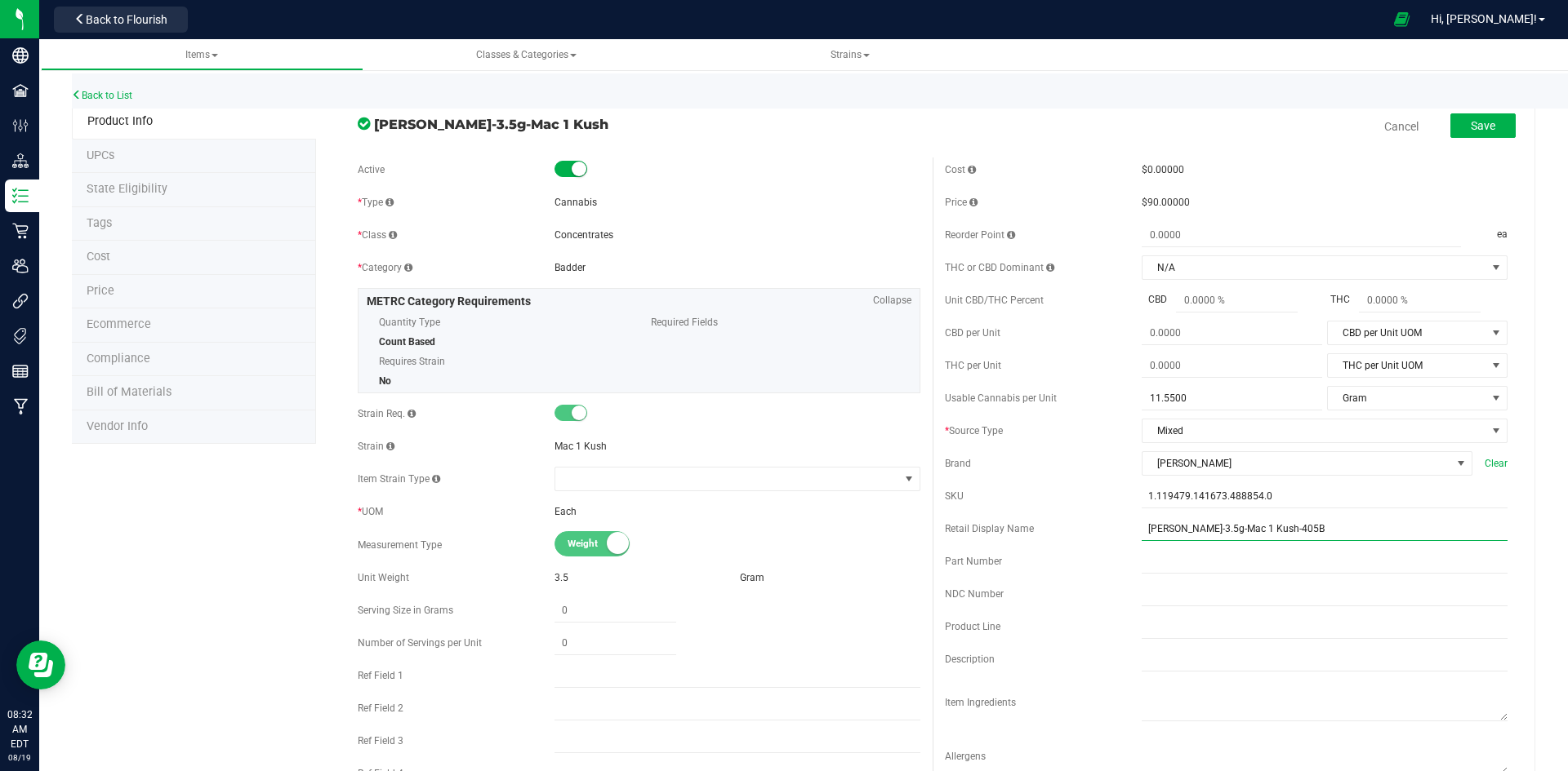
drag, startPoint x: 1220, startPoint y: 524, endPoint x: 1082, endPoint y: 525, distance: 138.0
click at [1082, 525] on div "Retail Display Name [PERSON_NAME]-3.5g-Mac 1 Kush-405B" at bounding box center [1226, 529] width 563 height 25
click at [1192, 525] on input "Mac 1 Kush-405B" at bounding box center [1324, 529] width 366 height 25
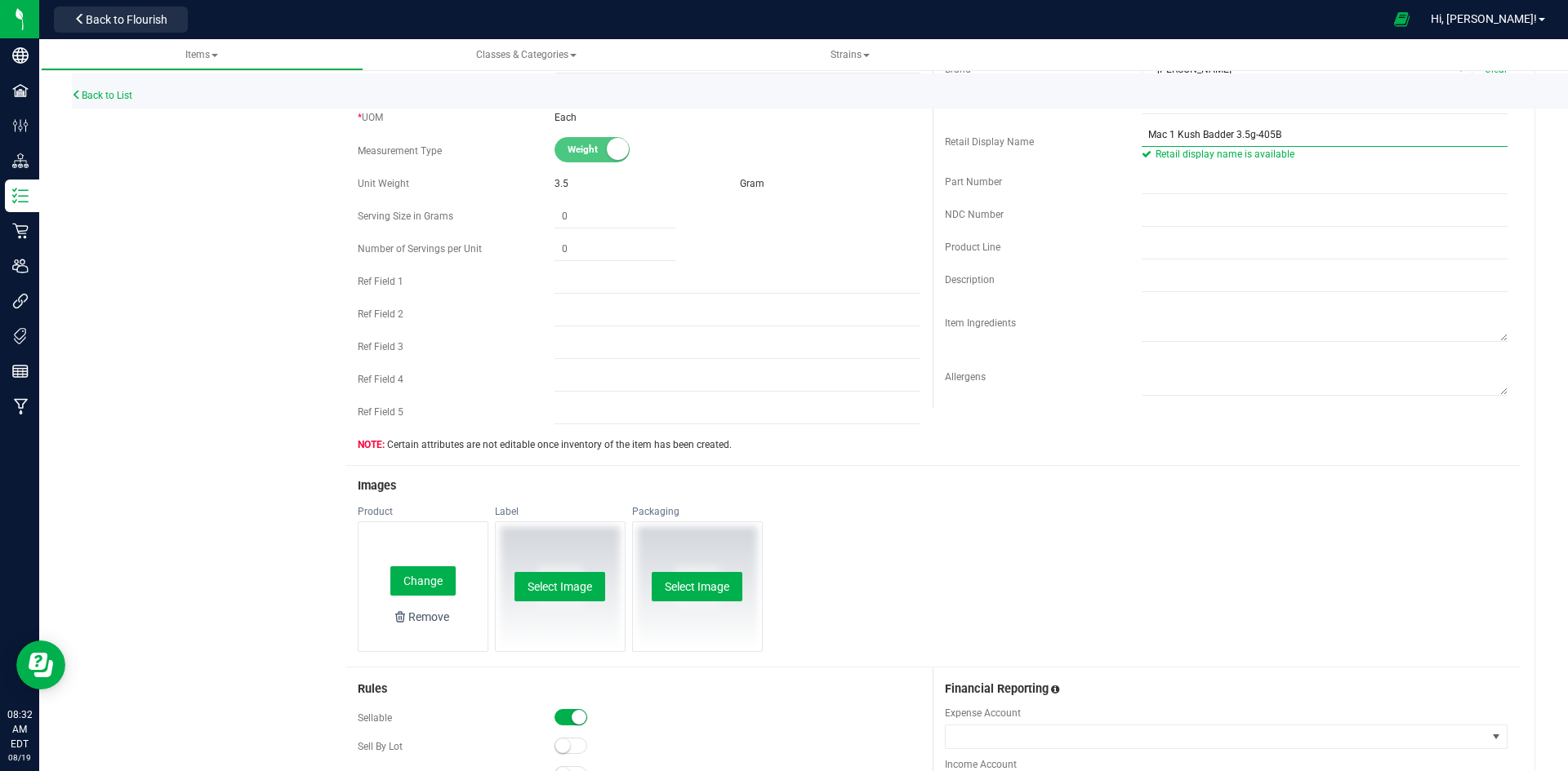
scroll to position [408, 0]
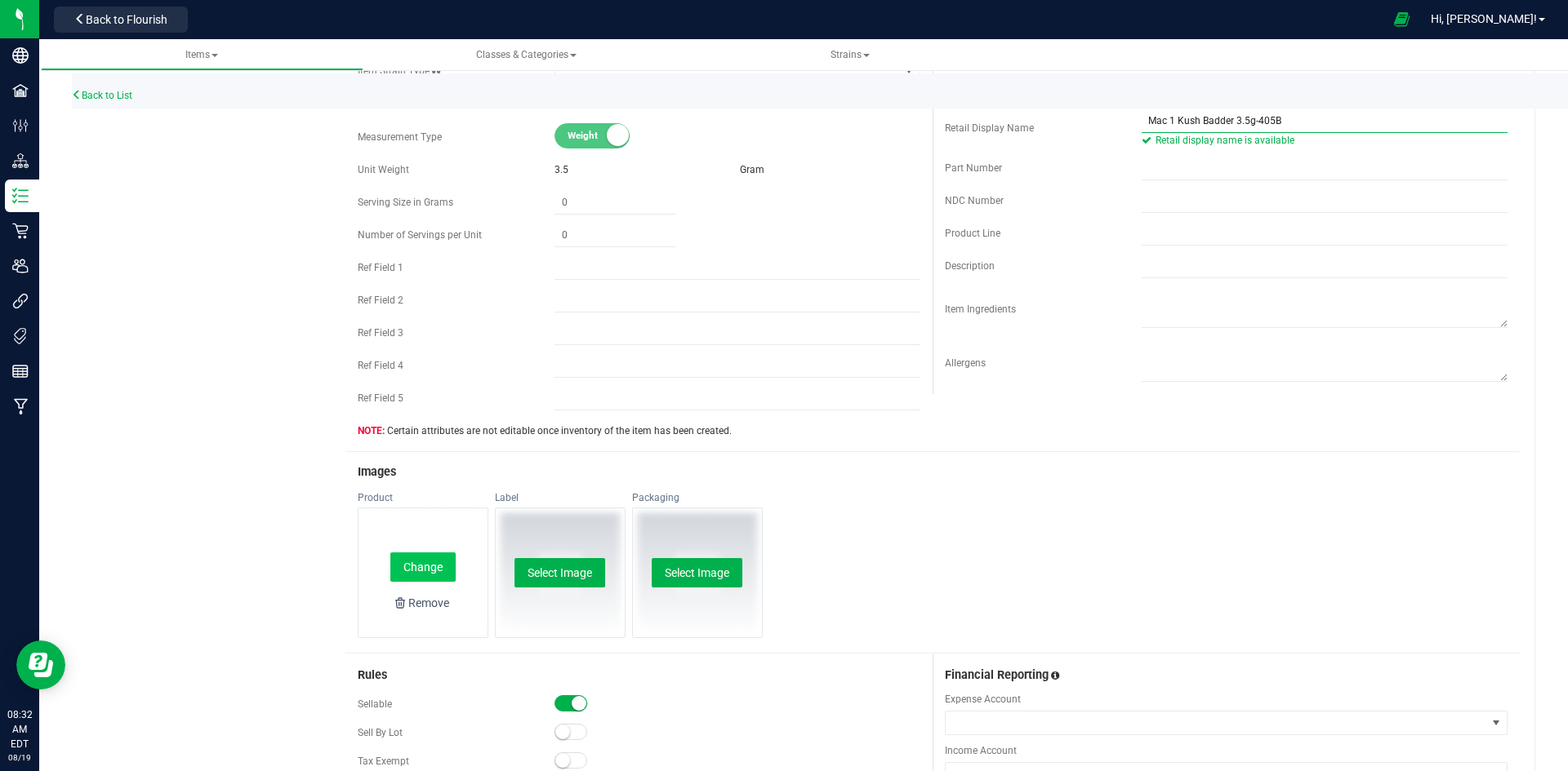
type input "Mac 1 Kush Badder 3.5g-405B"
click at [418, 565] on button "Change" at bounding box center [422, 567] width 65 height 29
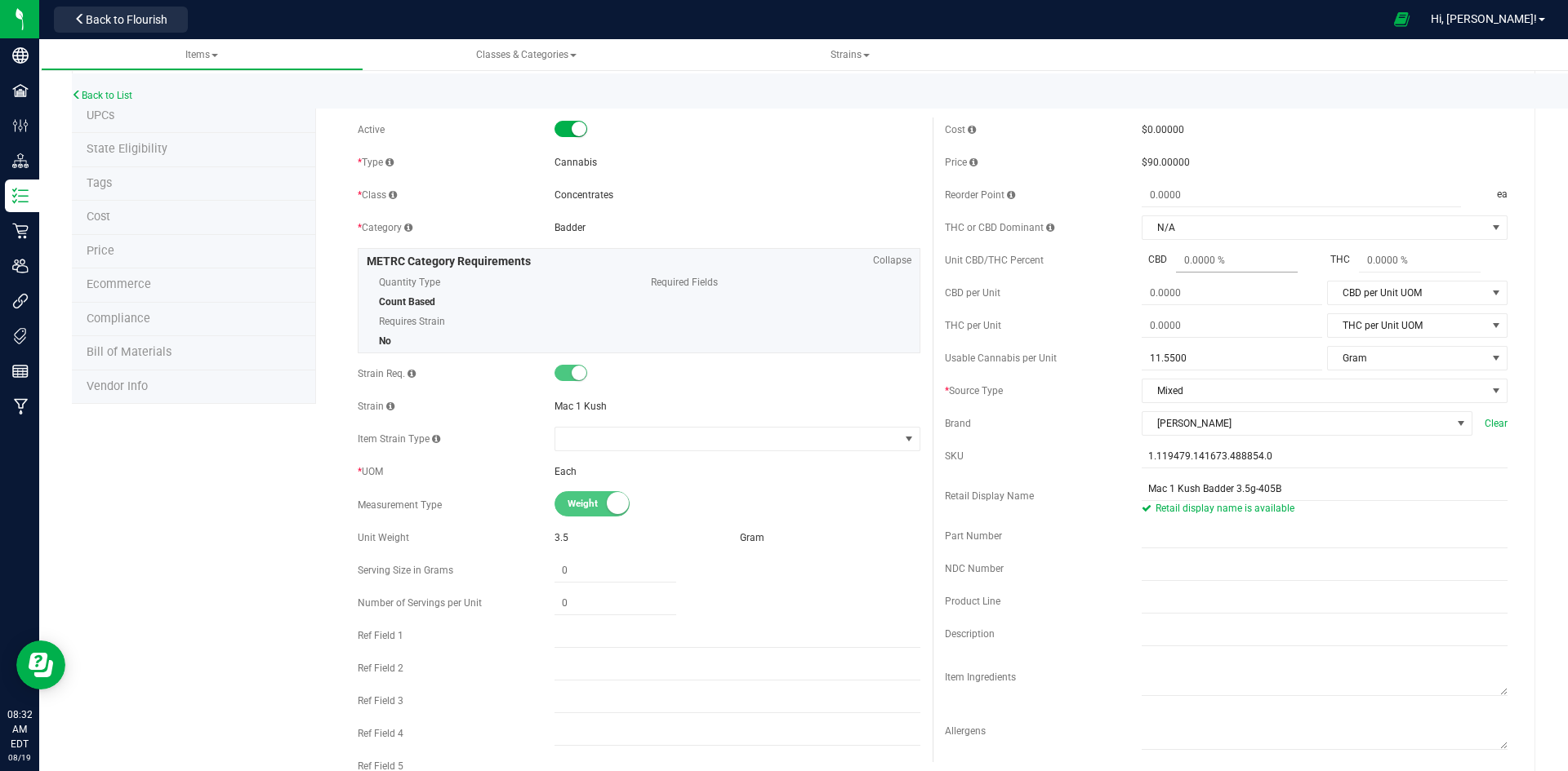
scroll to position [0, 0]
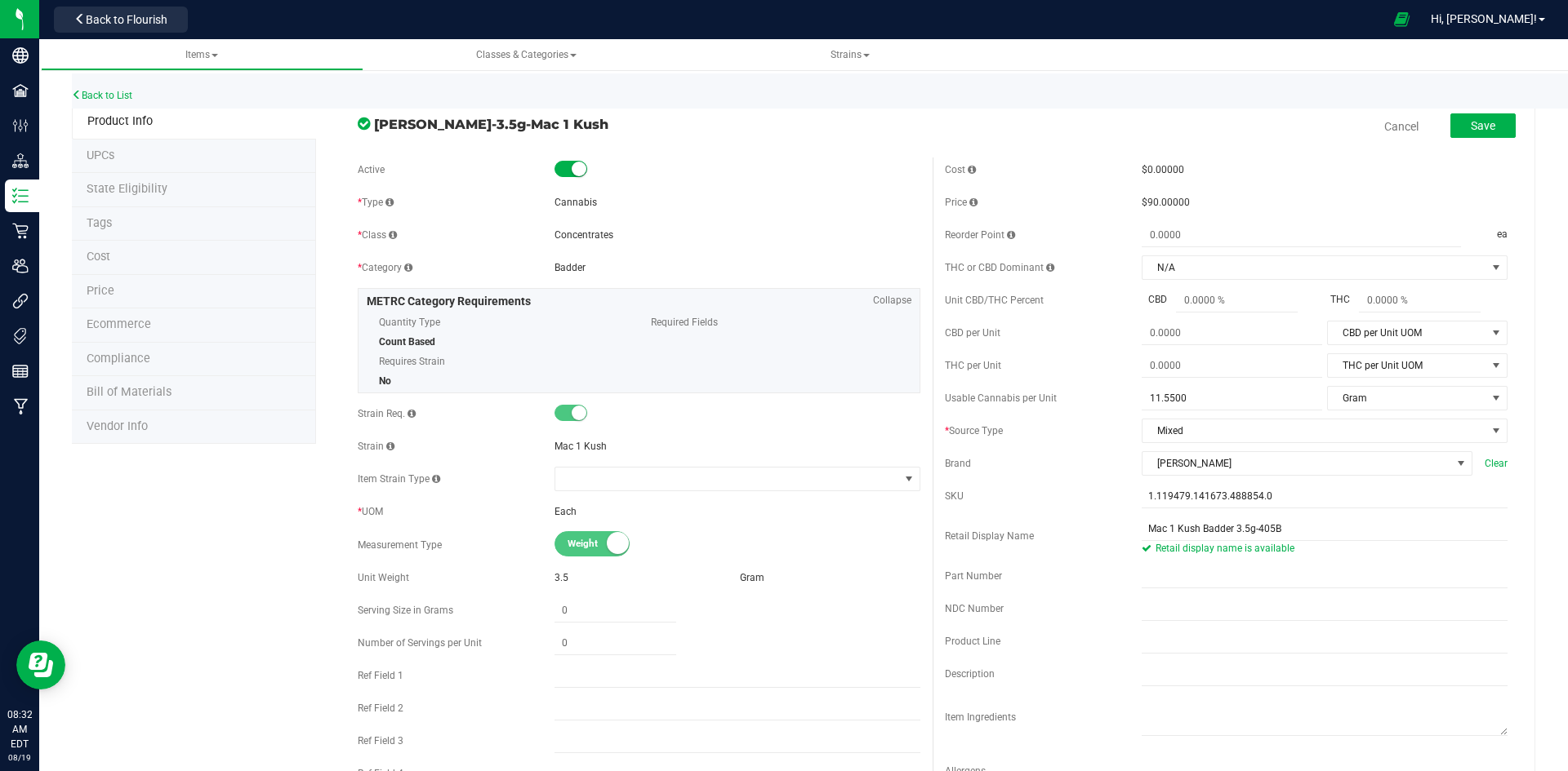
click at [1485, 124] on button "Save" at bounding box center [1482, 125] width 65 height 25
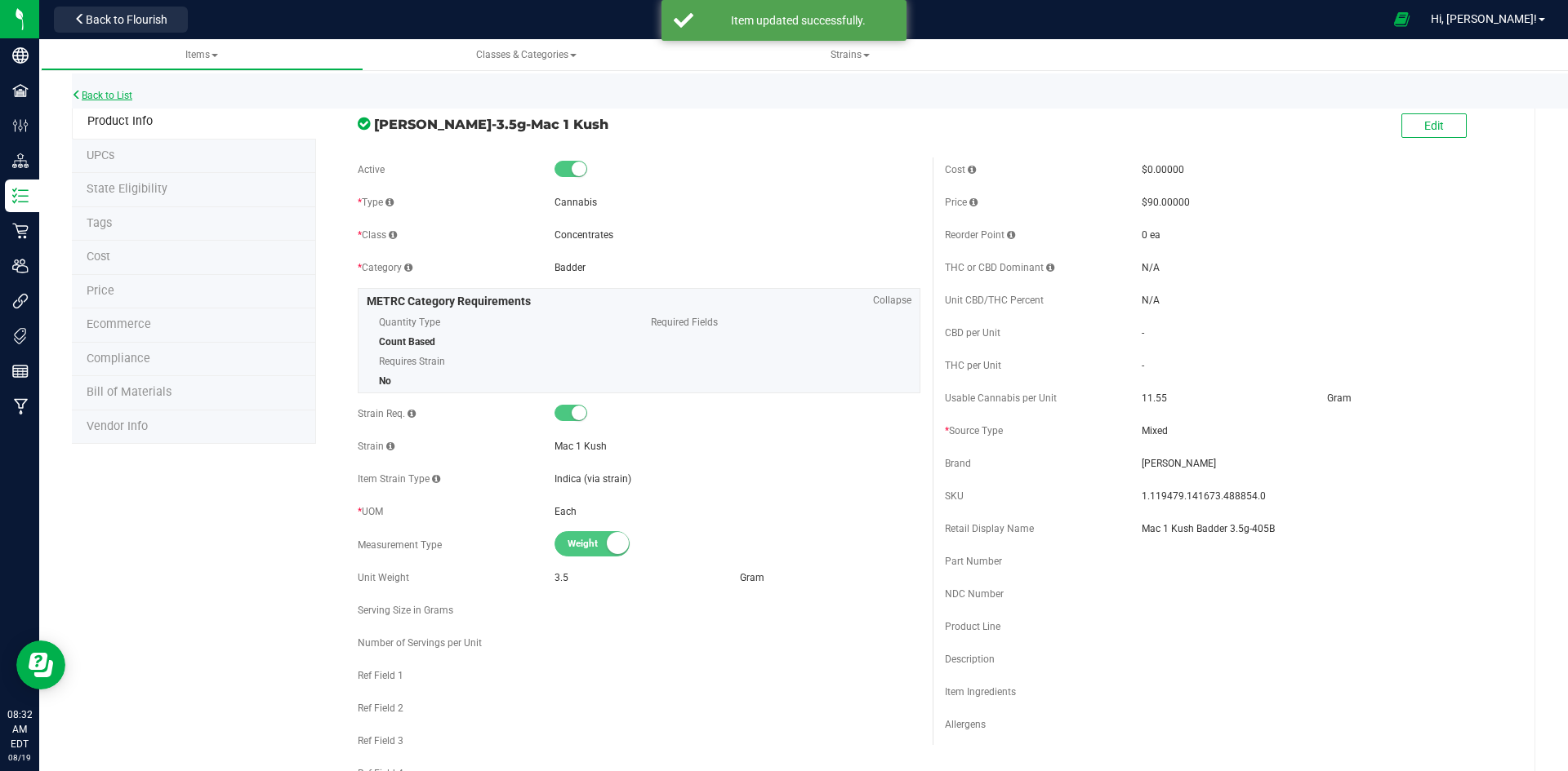
click at [94, 96] on link "Back to List" at bounding box center [102, 95] width 60 height 12
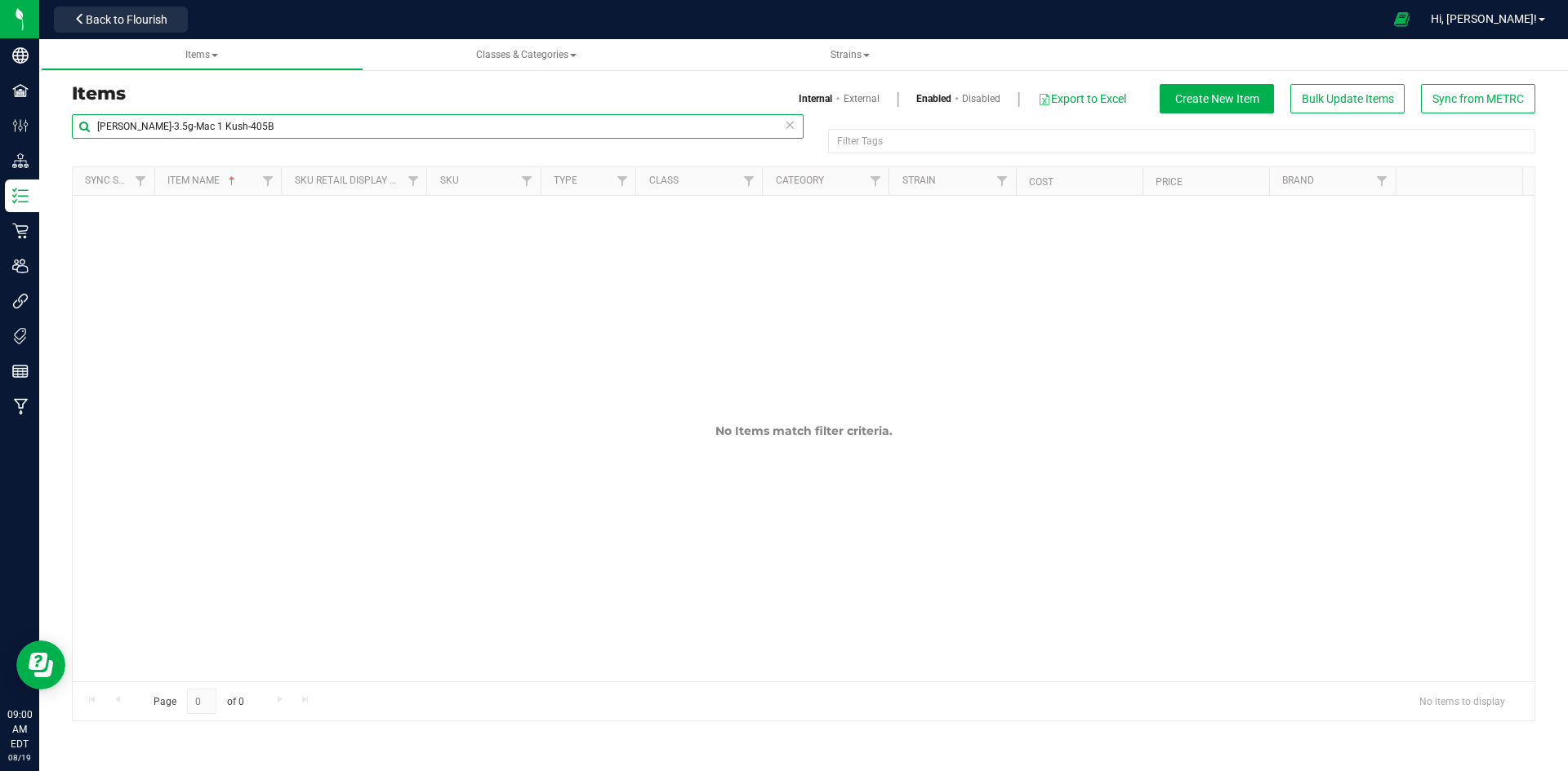
click at [314, 127] on input "[PERSON_NAME]-3.5g-Mac 1 Kush-405B" at bounding box center [438, 126] width 732 height 25
paste input "1.2.308.139594.0"
type input "1.2.308.139594.0"
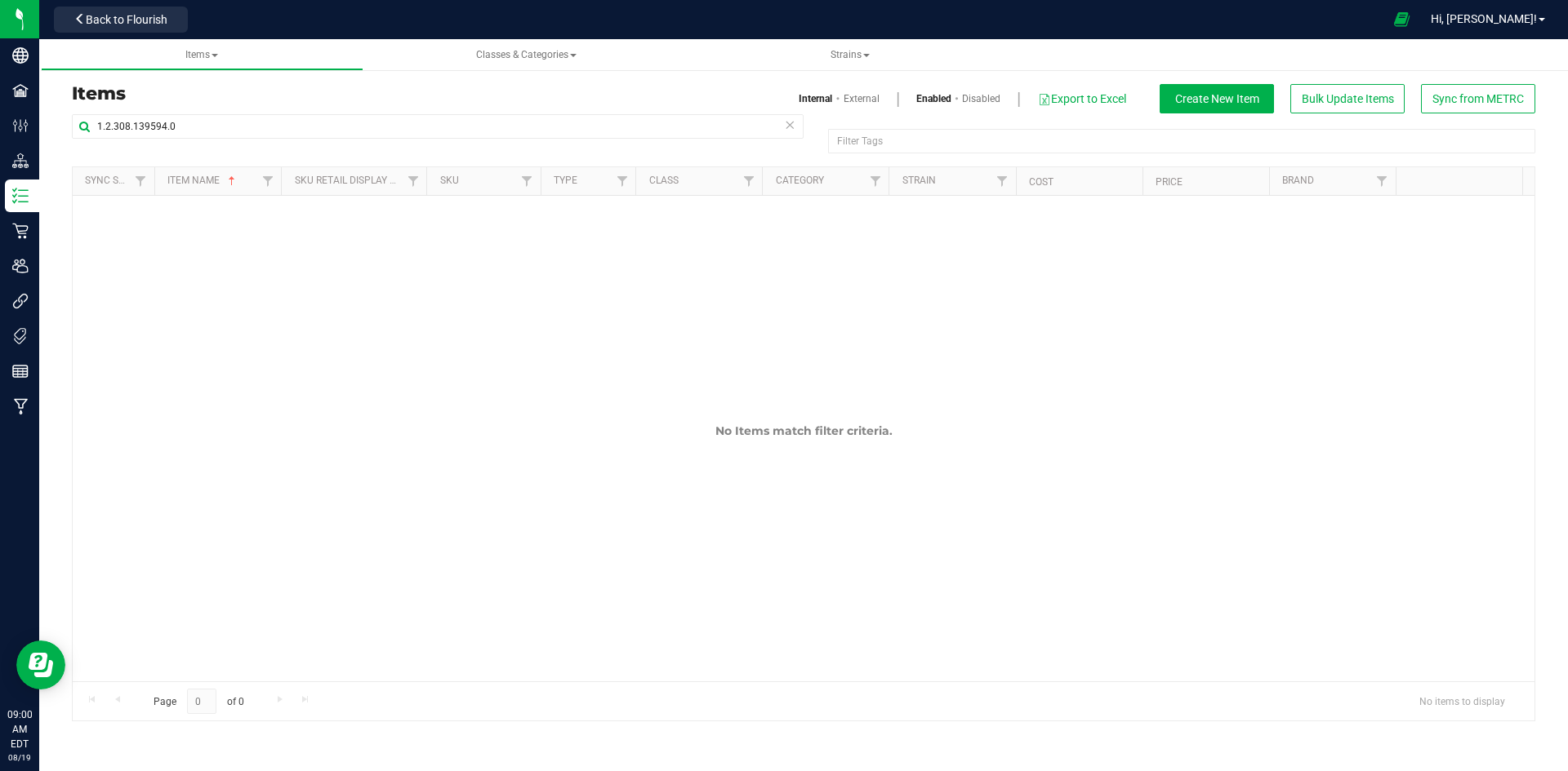
click at [877, 84] on div "Internal External Enabled Disabled Export to Excel Create New Item Bulk Update …" at bounding box center [1175, 99] width 744 height 29
click at [855, 99] on link "External" at bounding box center [861, 99] width 36 height 15
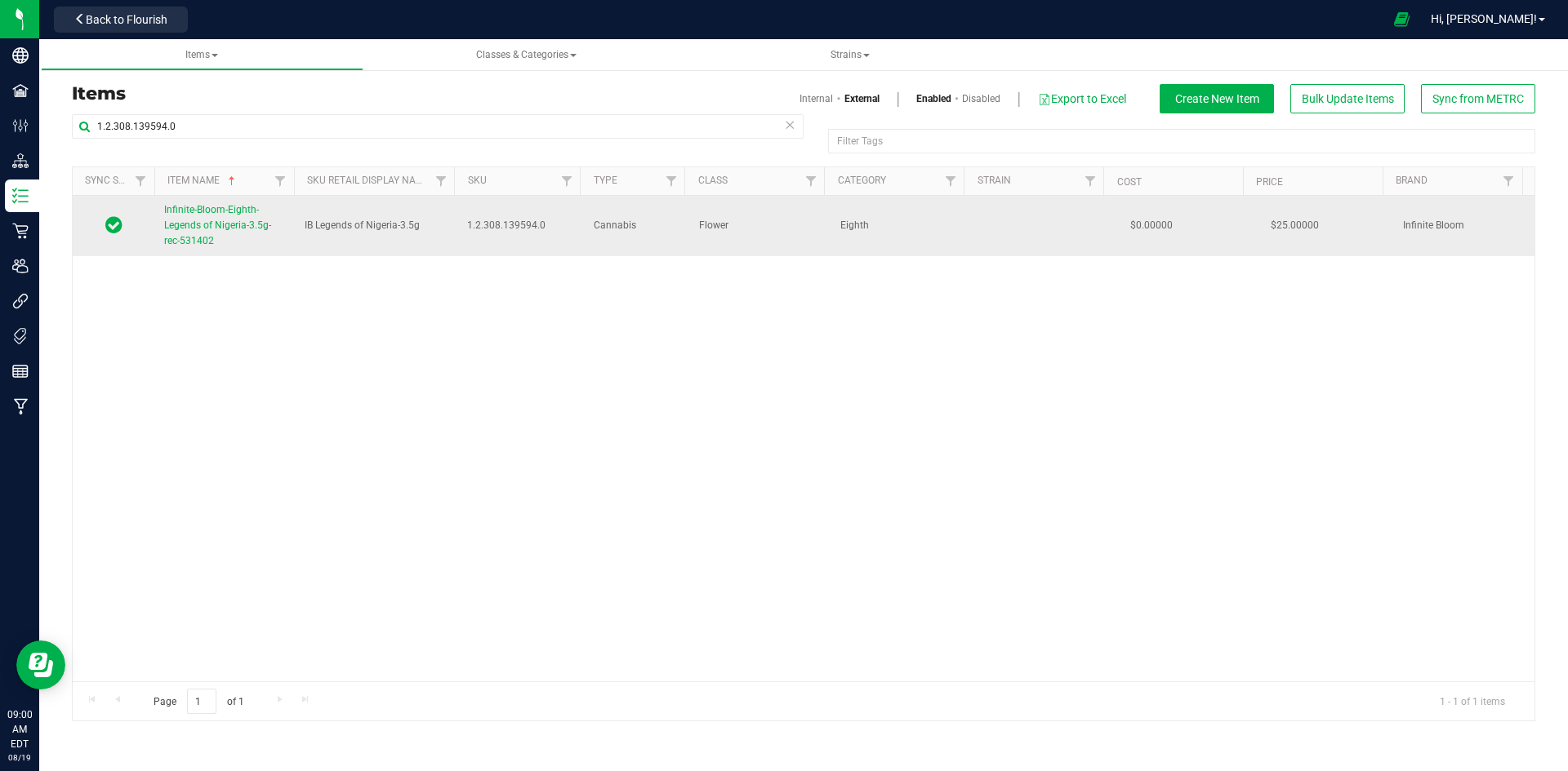
click at [195, 240] on span "Infinite-Bloom-Eighth-Legends of Nigeria-3.5g-rec-531402" at bounding box center [217, 225] width 107 height 42
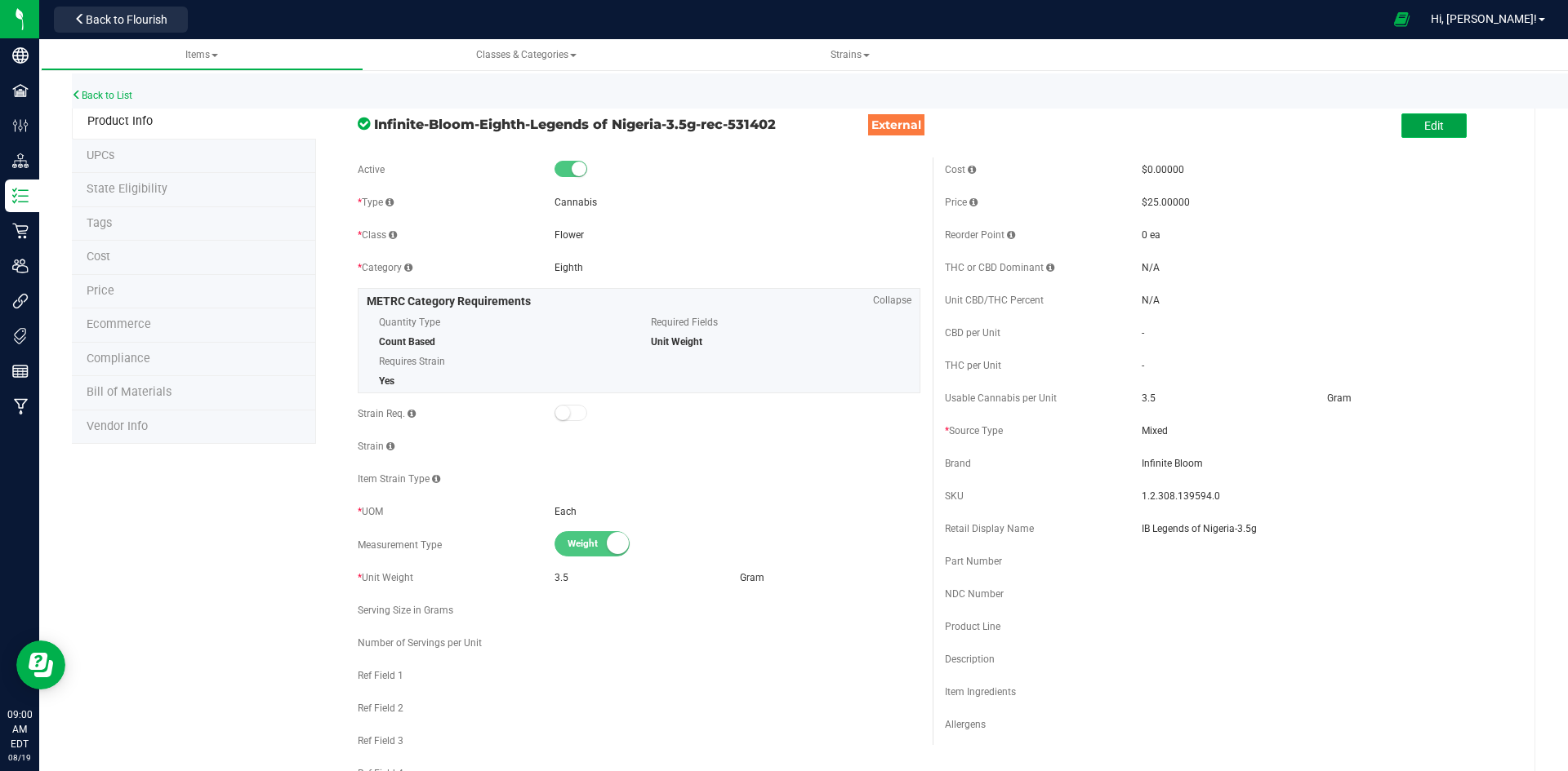
click at [1405, 119] on button "Edit" at bounding box center [1433, 125] width 65 height 25
click at [1141, 525] on input "IB Legends of Nigeria-3.5g" at bounding box center [1324, 529] width 366 height 25
click at [1223, 530] on input "Legends of Nigeria-3.5g" at bounding box center [1324, 529] width 366 height 25
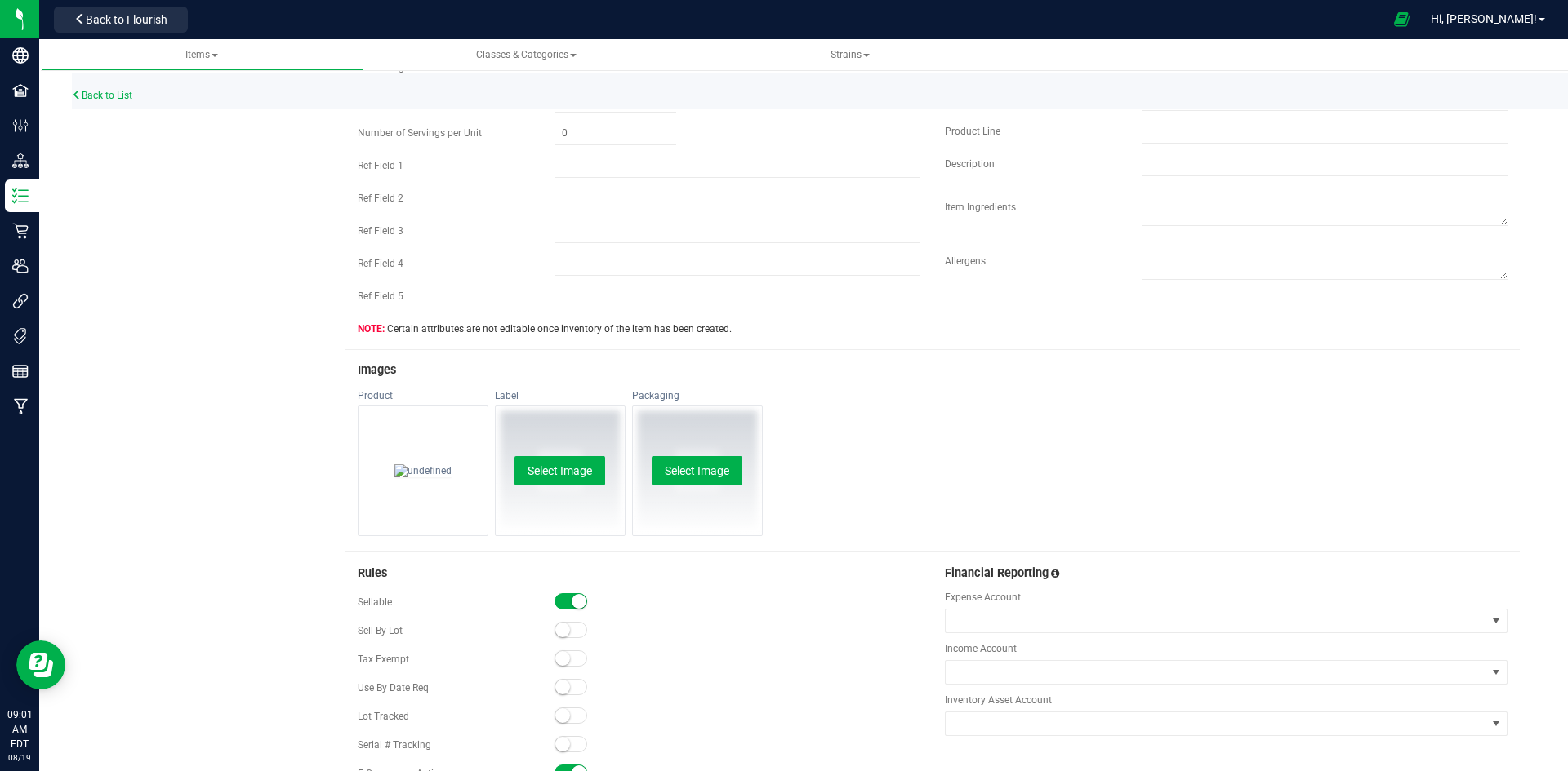
scroll to position [164, 0]
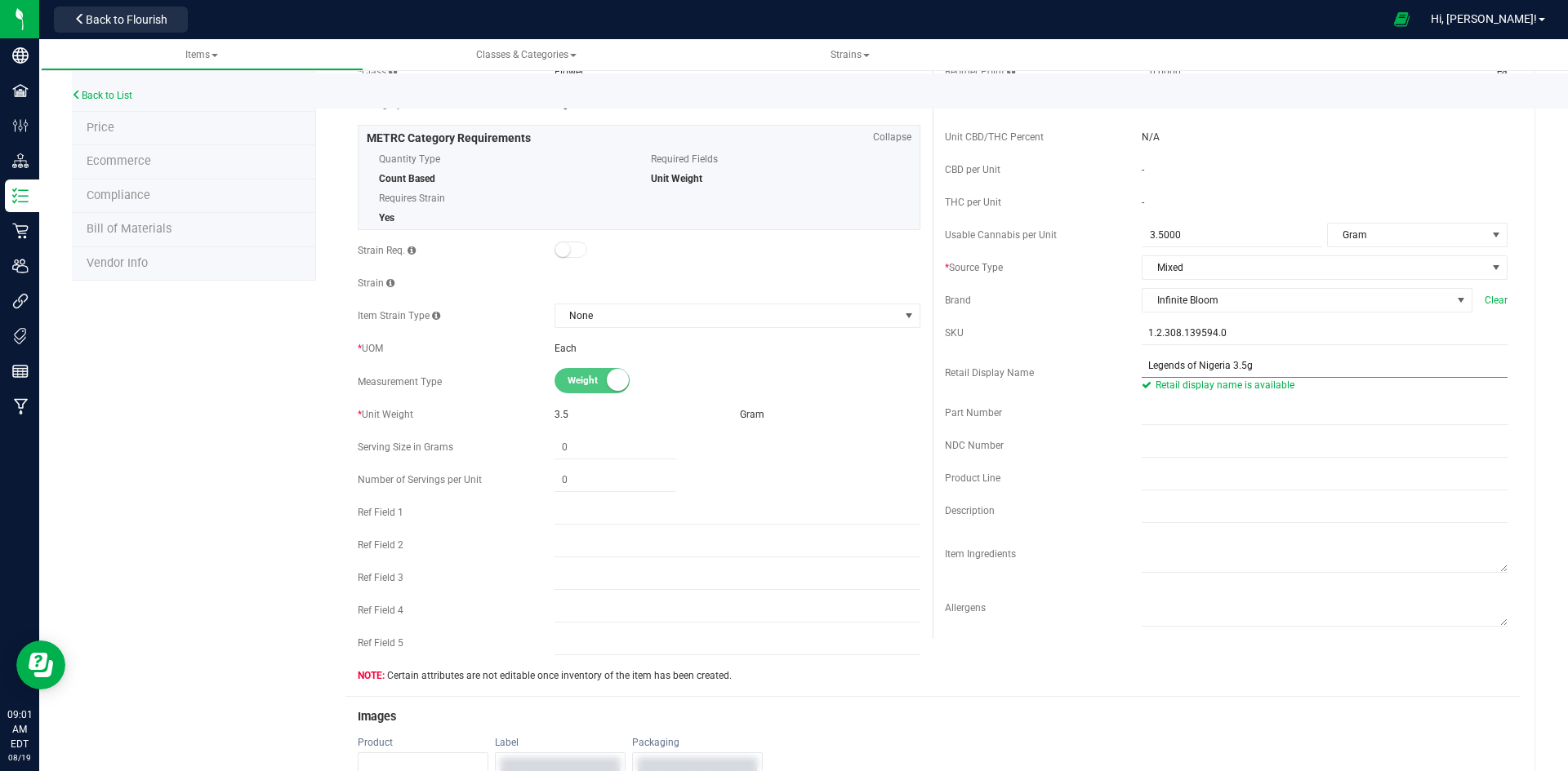
click at [1372, 371] on input "Legends of Nigeria 3.5g" at bounding box center [1324, 365] width 366 height 25
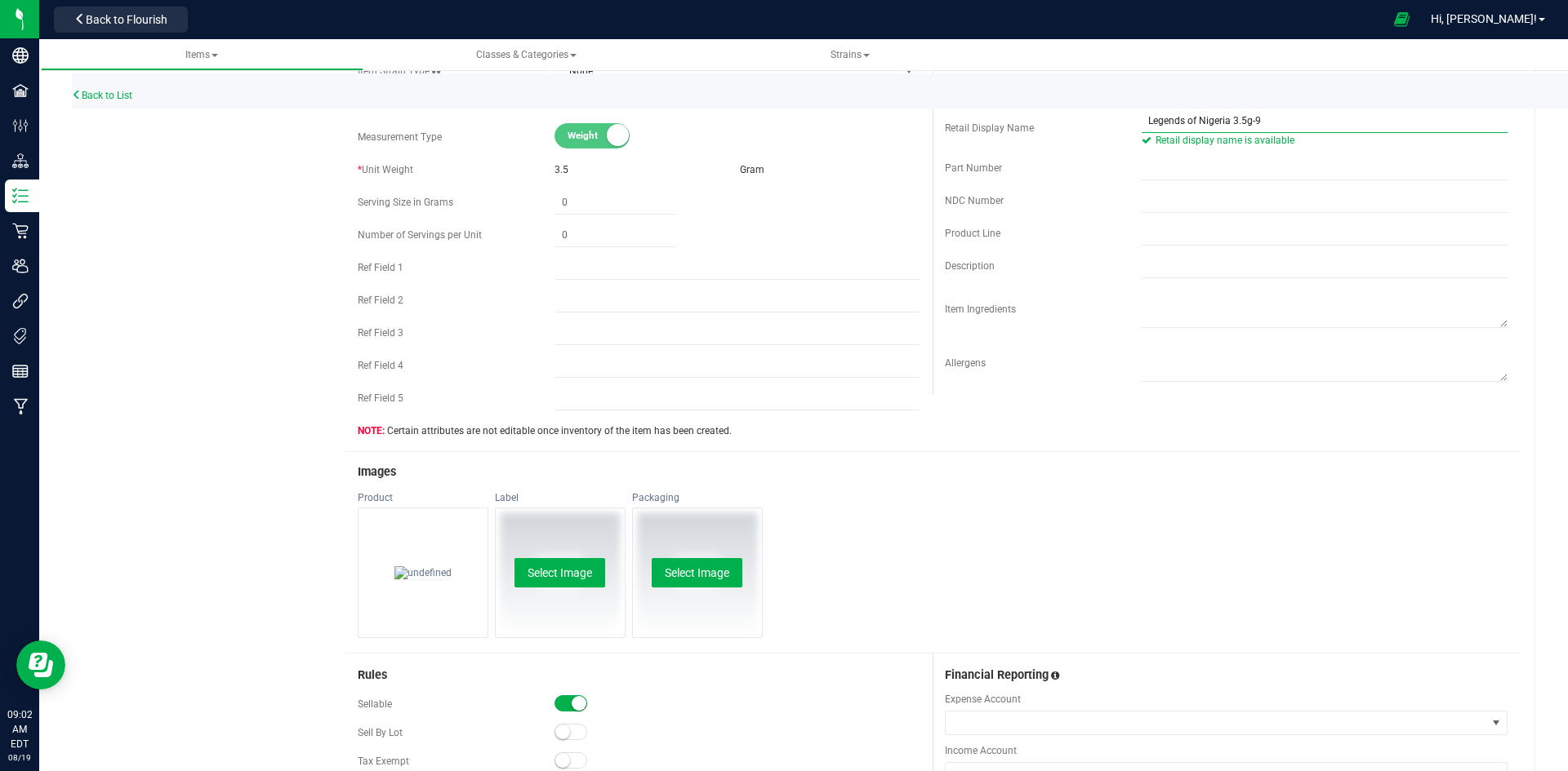
scroll to position [0, 0]
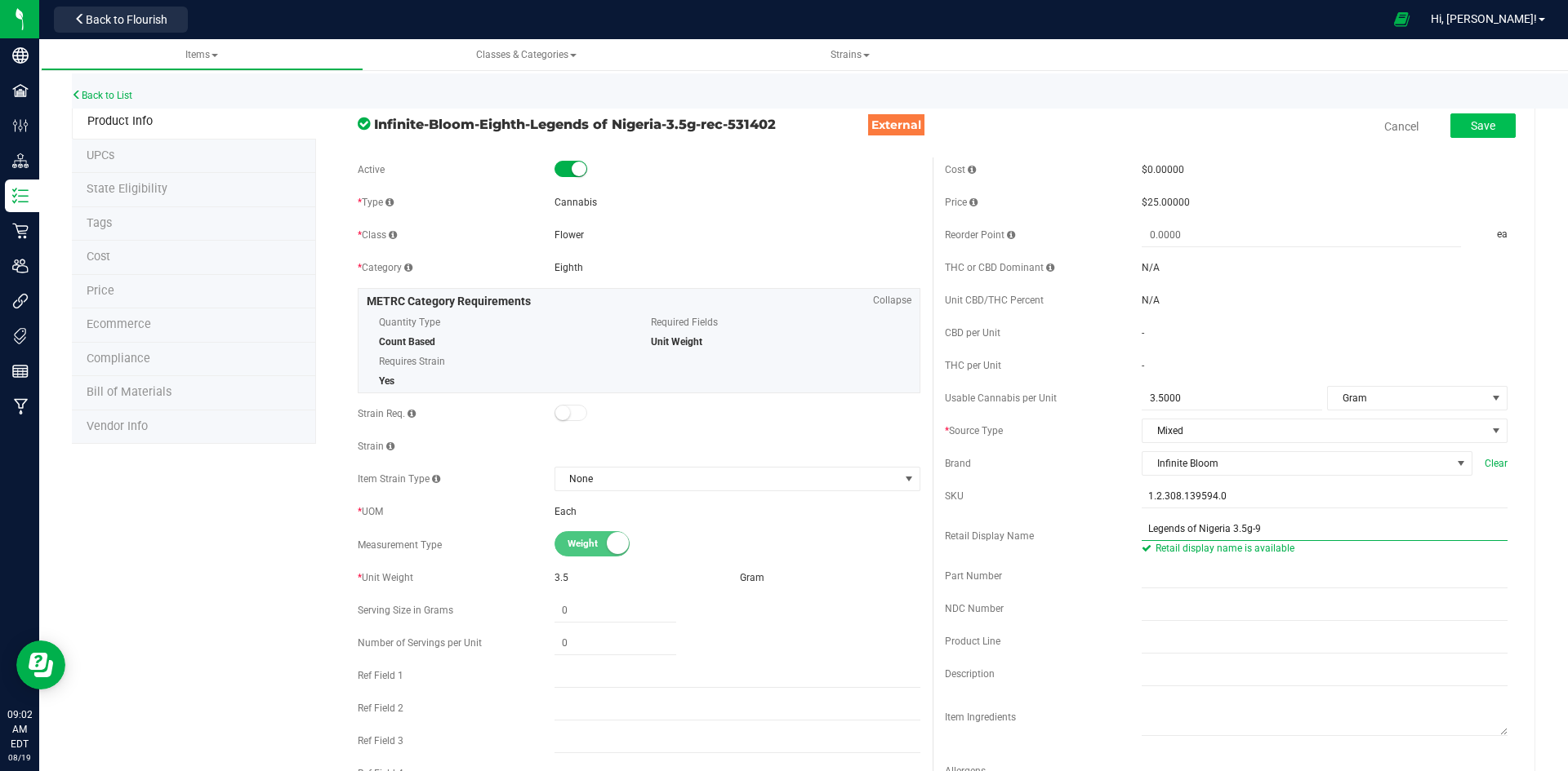
type input "Legends of Nigeria 3.5g-9"
click at [1472, 132] on span "Save" at bounding box center [1482, 125] width 25 height 13
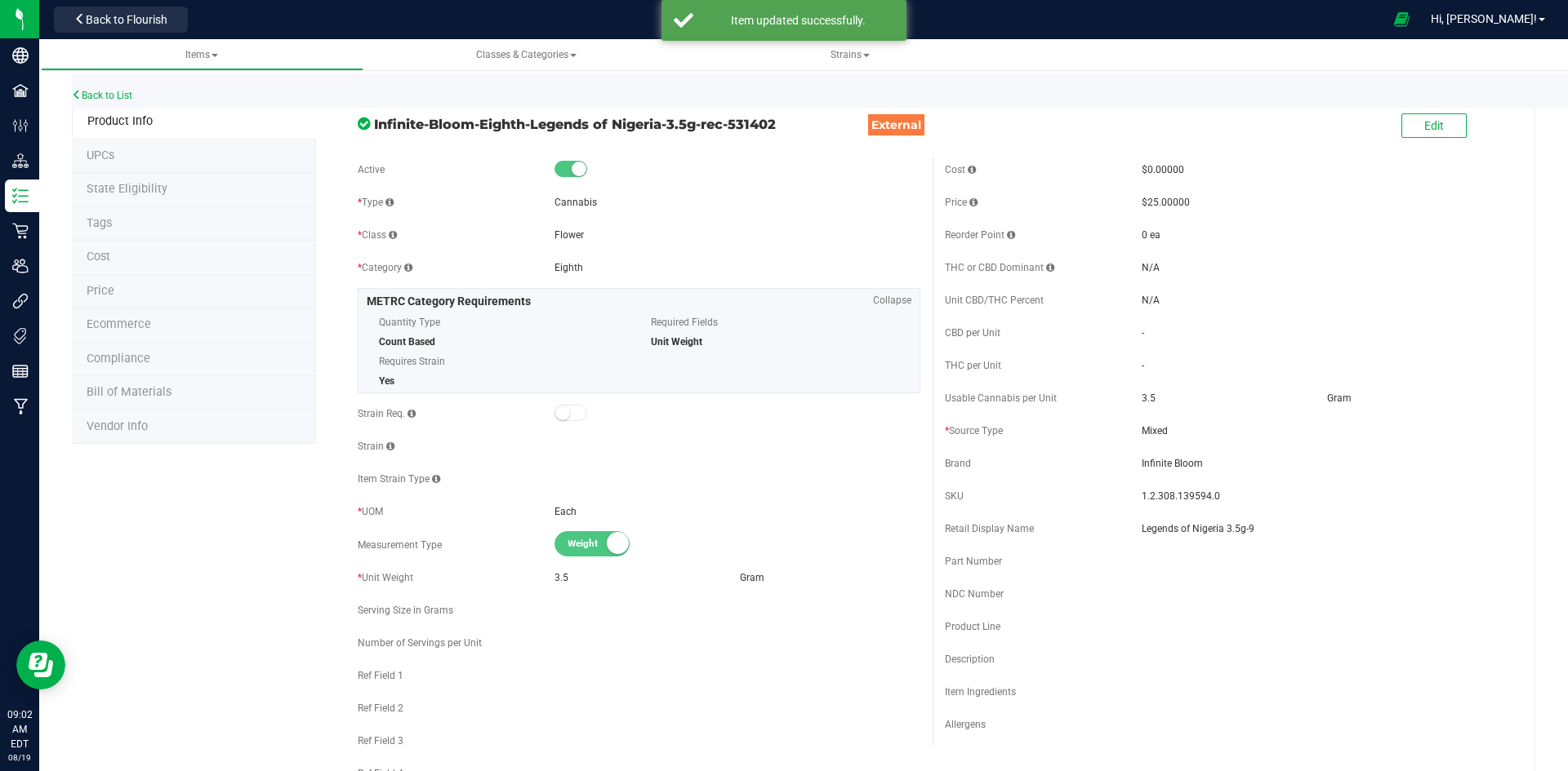
click at [153, 286] on li "Price" at bounding box center [194, 292] width 244 height 35
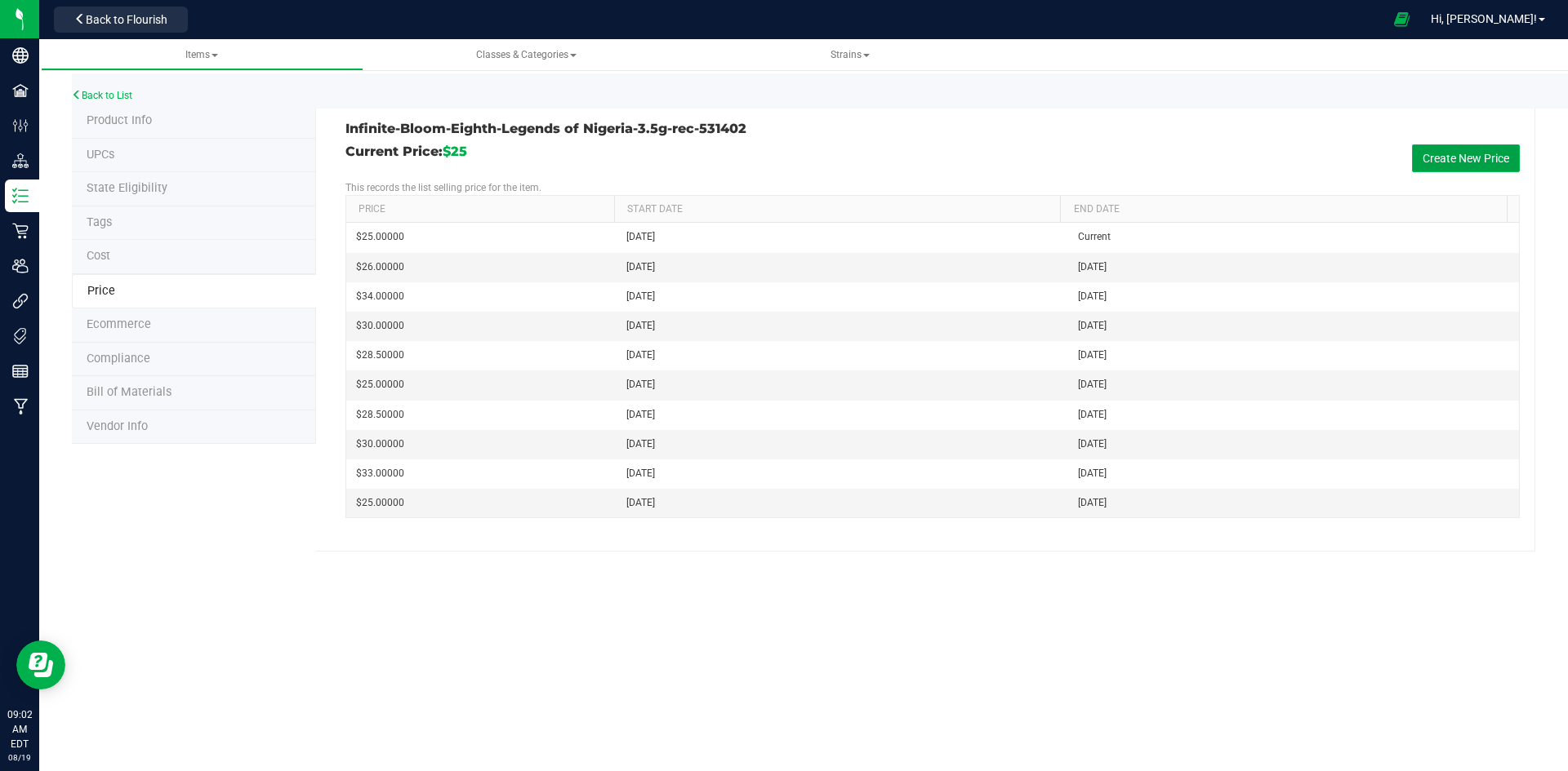
click at [1475, 150] on button "Create New Price" at bounding box center [1466, 158] width 108 height 27
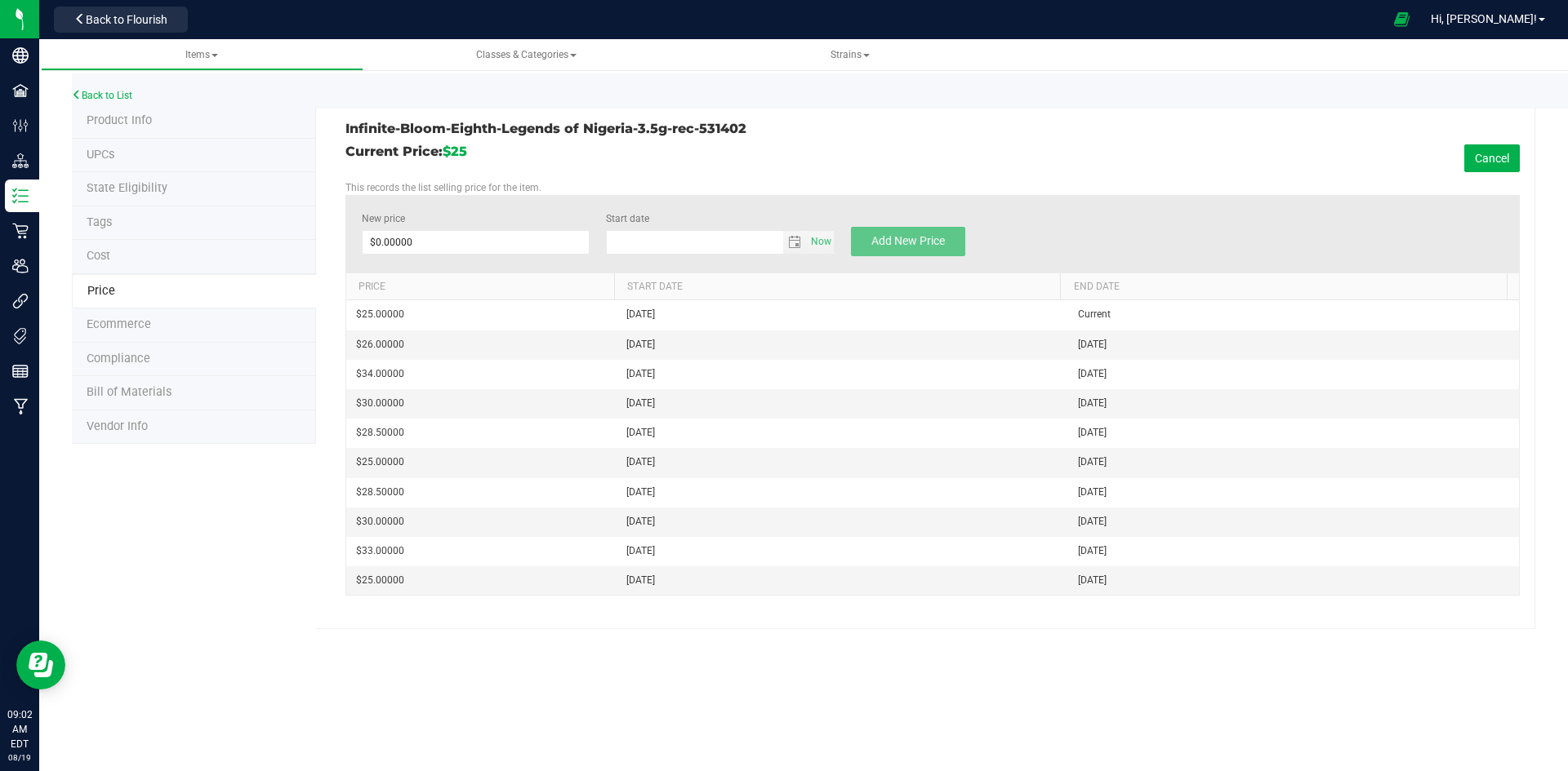
type input "[DATE]"
click at [505, 242] on span at bounding box center [476, 242] width 228 height 25
type input "26"
click at [875, 237] on span "Add New Price" at bounding box center [907, 240] width 73 height 13
type input "$0.00000"
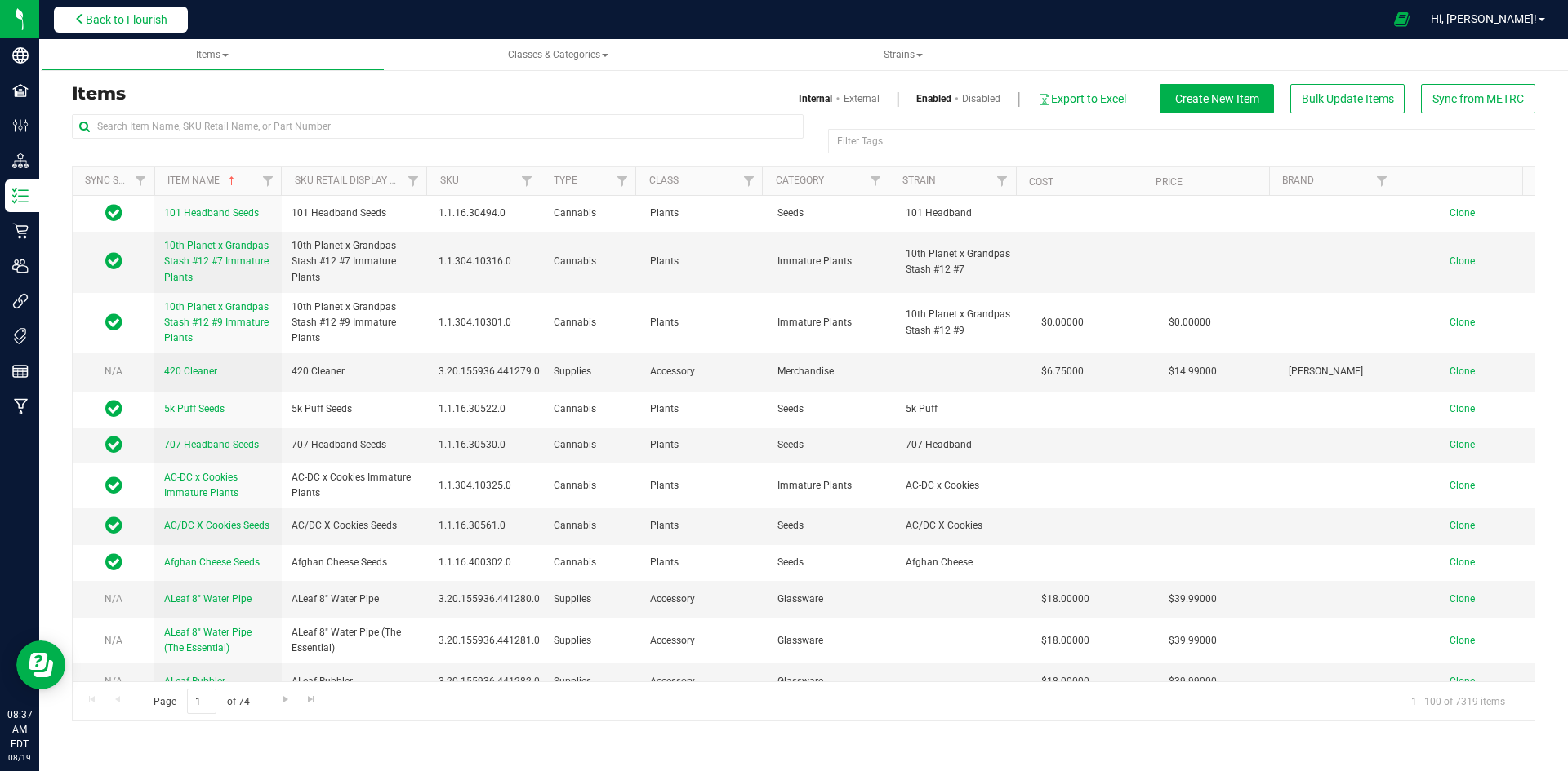
click at [175, 28] on button "Back to Flourish" at bounding box center [121, 19] width 134 height 26
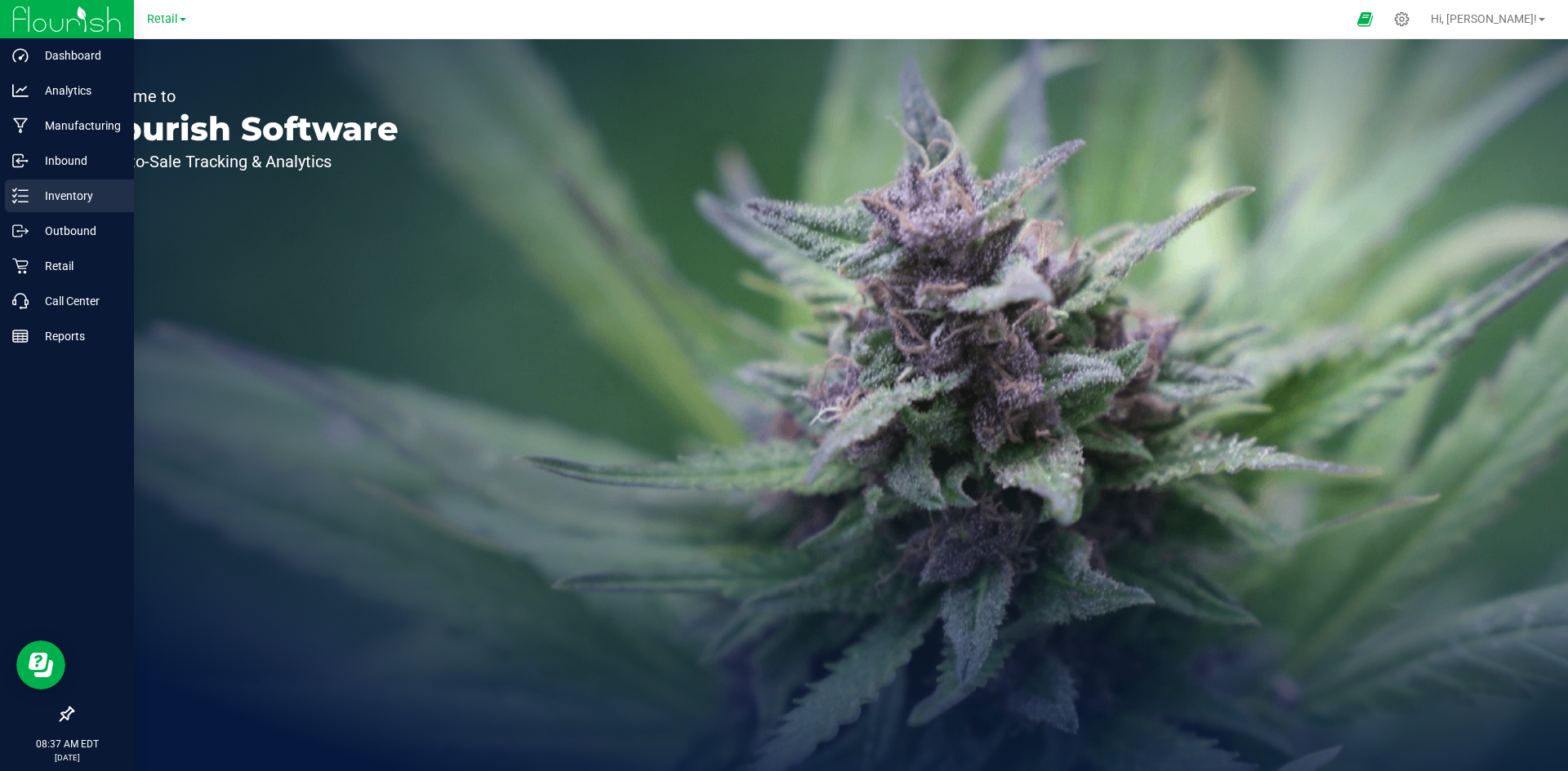
click at [24, 188] on icon at bounding box center [20, 196] width 16 height 16
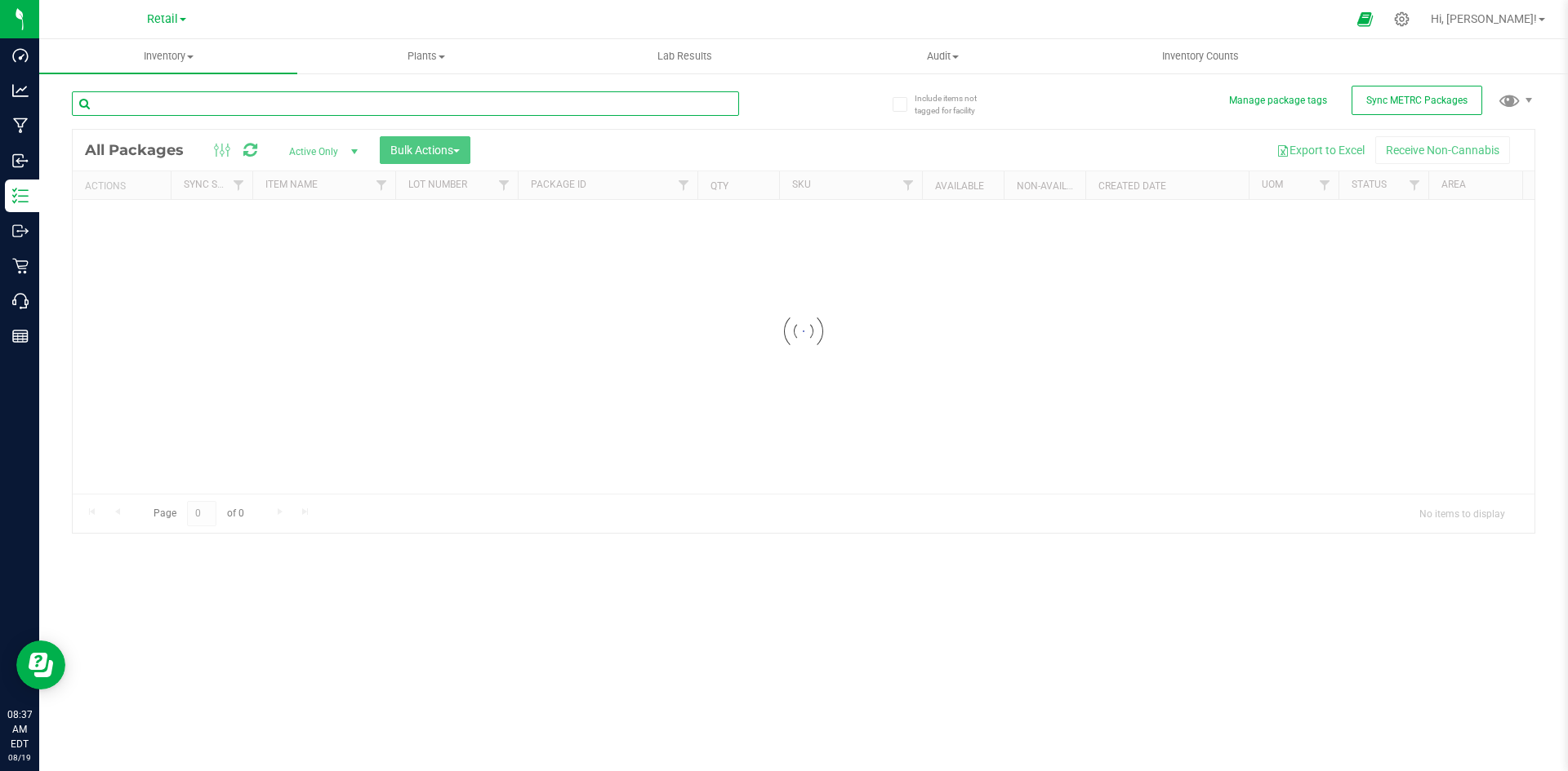
click at [185, 101] on input "text" at bounding box center [406, 103] width 667 height 25
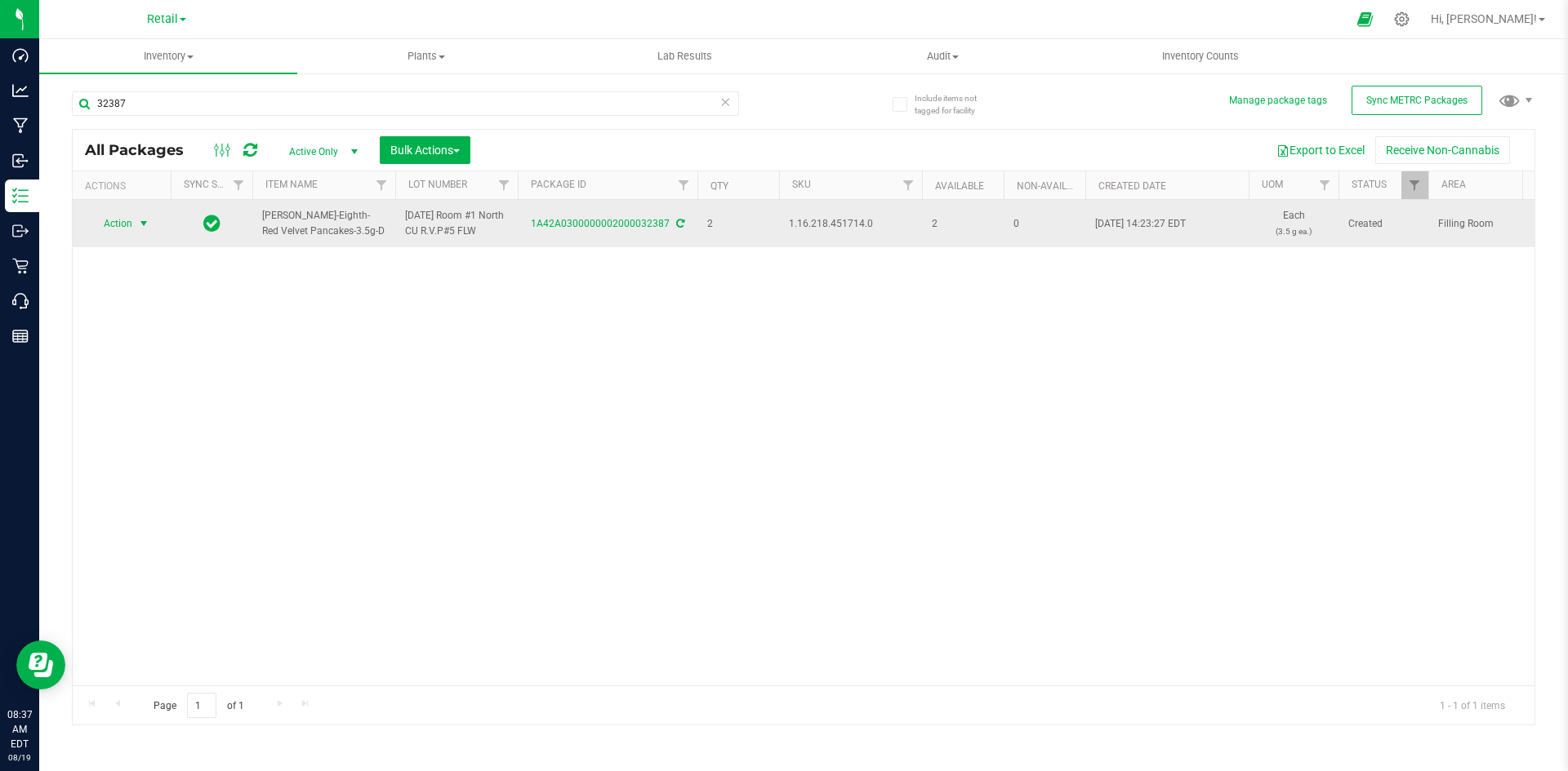
click at [131, 227] on span "Action" at bounding box center [111, 223] width 44 height 23
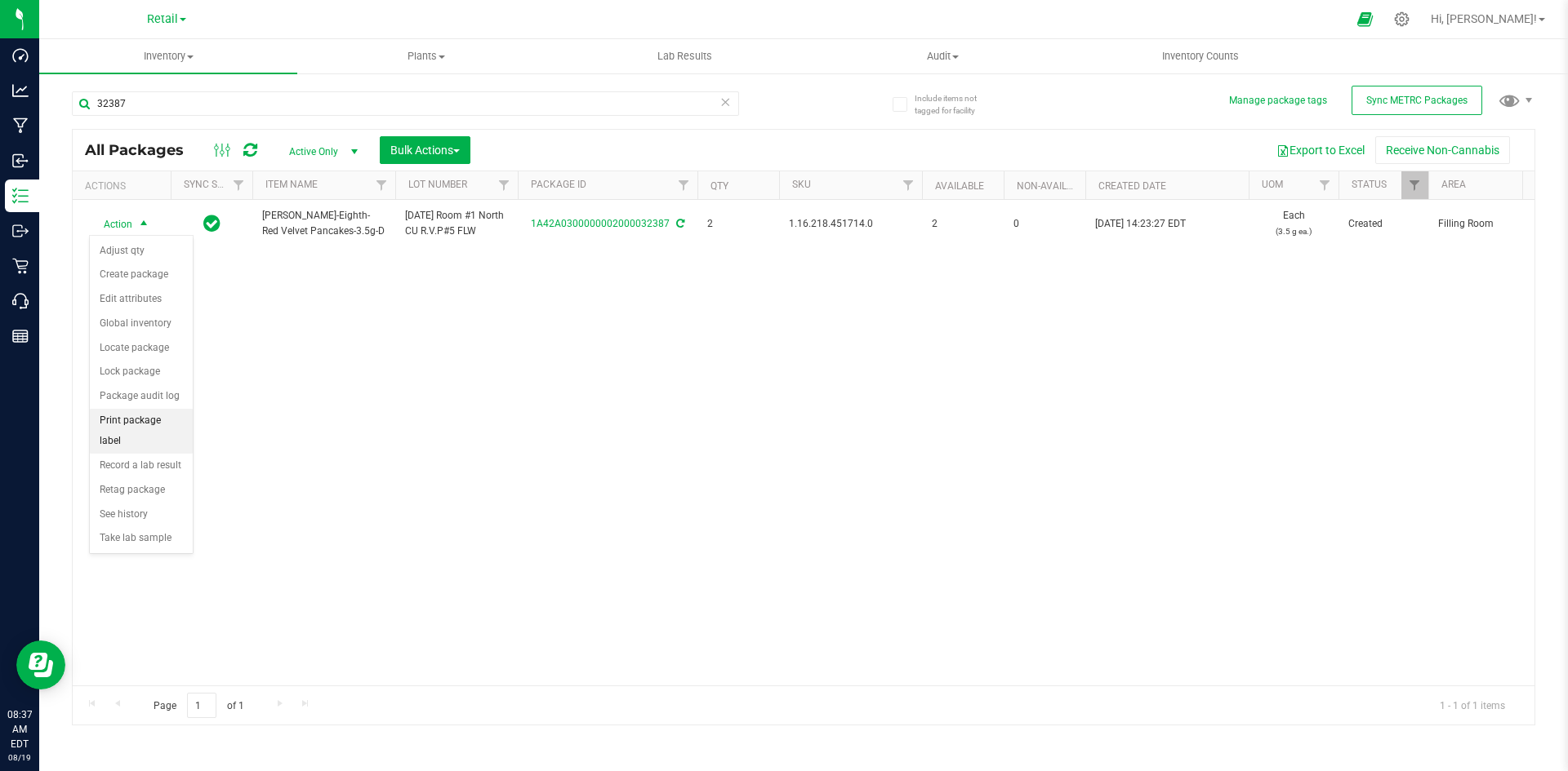
click at [184, 424] on li "Print package label" at bounding box center [141, 431] width 103 height 45
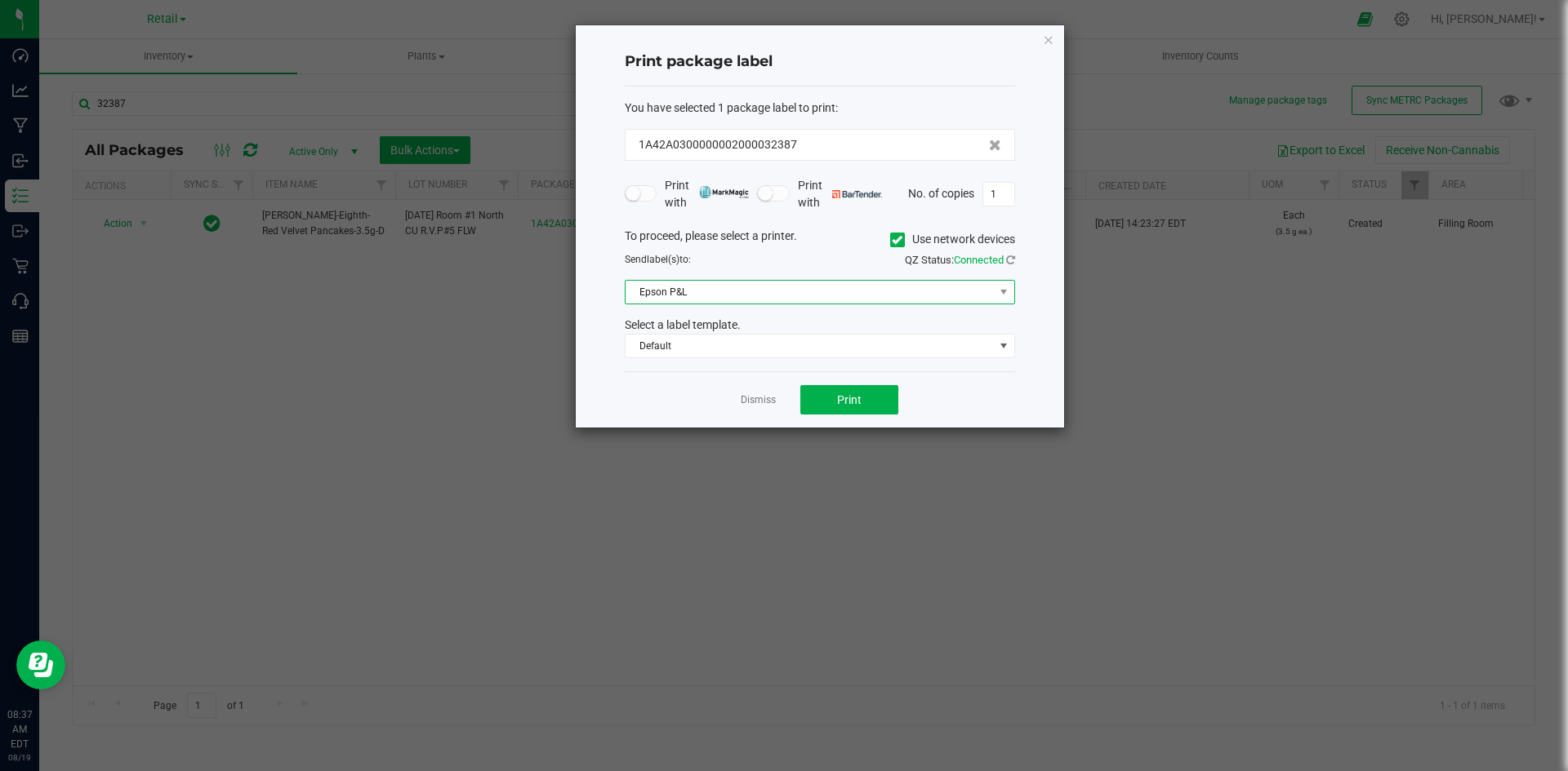
click at [840, 291] on span "Epson P&L" at bounding box center [810, 291] width 368 height 23
click at [892, 240] on icon at bounding box center [897, 240] width 11 height 0
click at [0, 0] on input "Use network devices" at bounding box center [0, 0] width 0 height 0
click at [838, 280] on span at bounding box center [810, 291] width 368 height 23
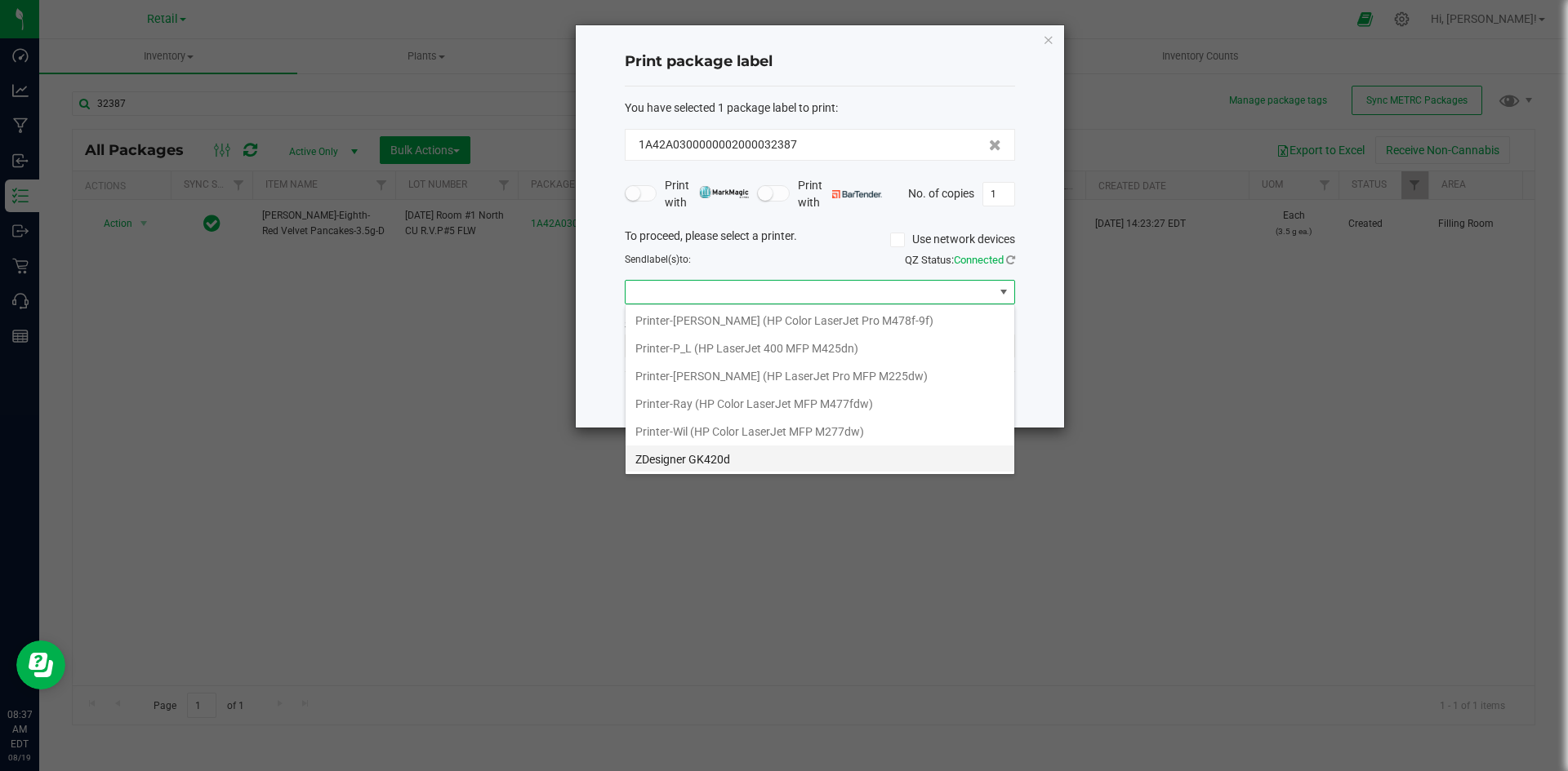
scroll to position [475, 0]
click at [720, 426] on GK420d "ZDesigner GK420d" at bounding box center [820, 430] width 388 height 27
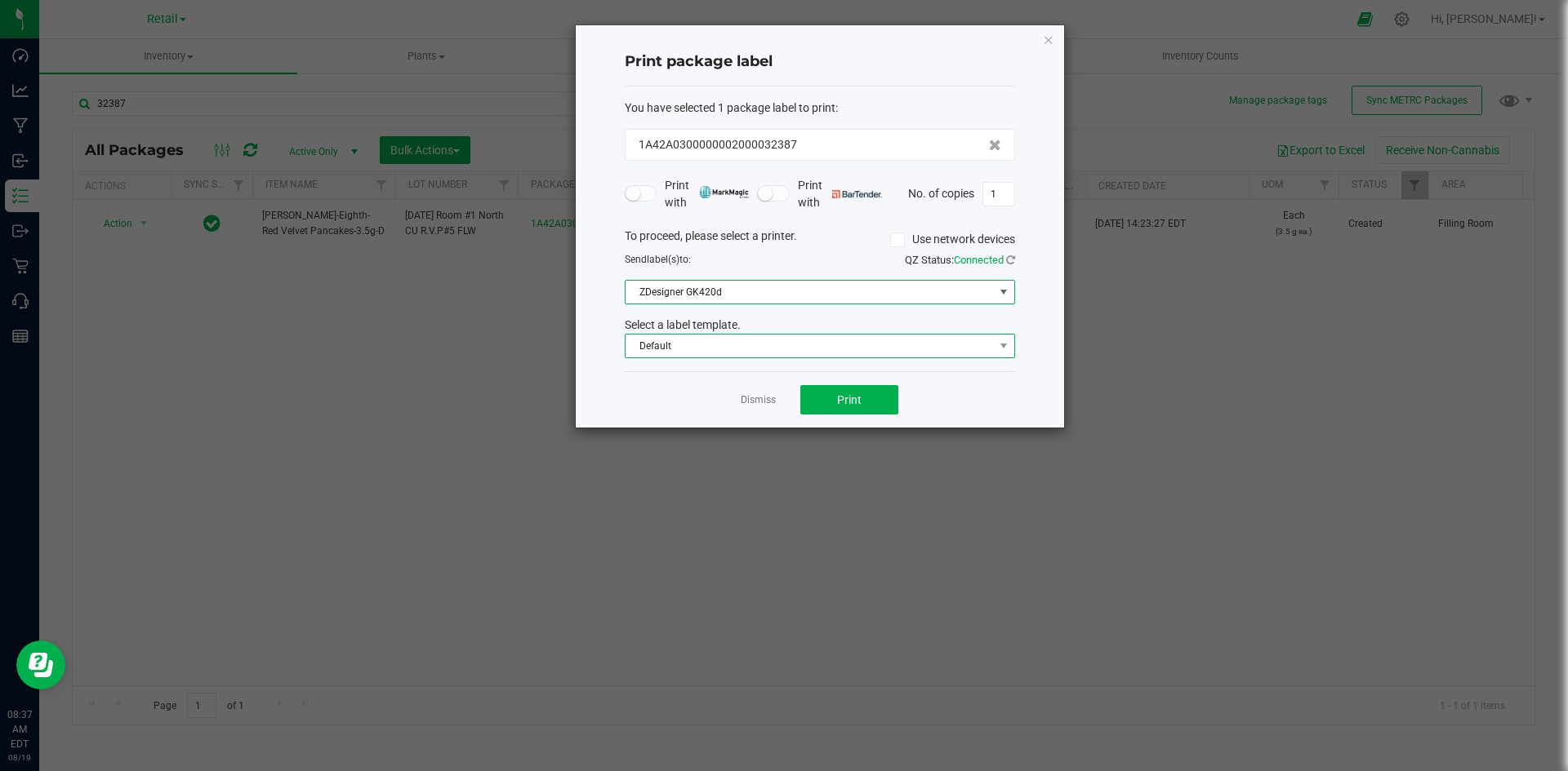
click at [741, 357] on span "Default" at bounding box center [810, 345] width 368 height 23
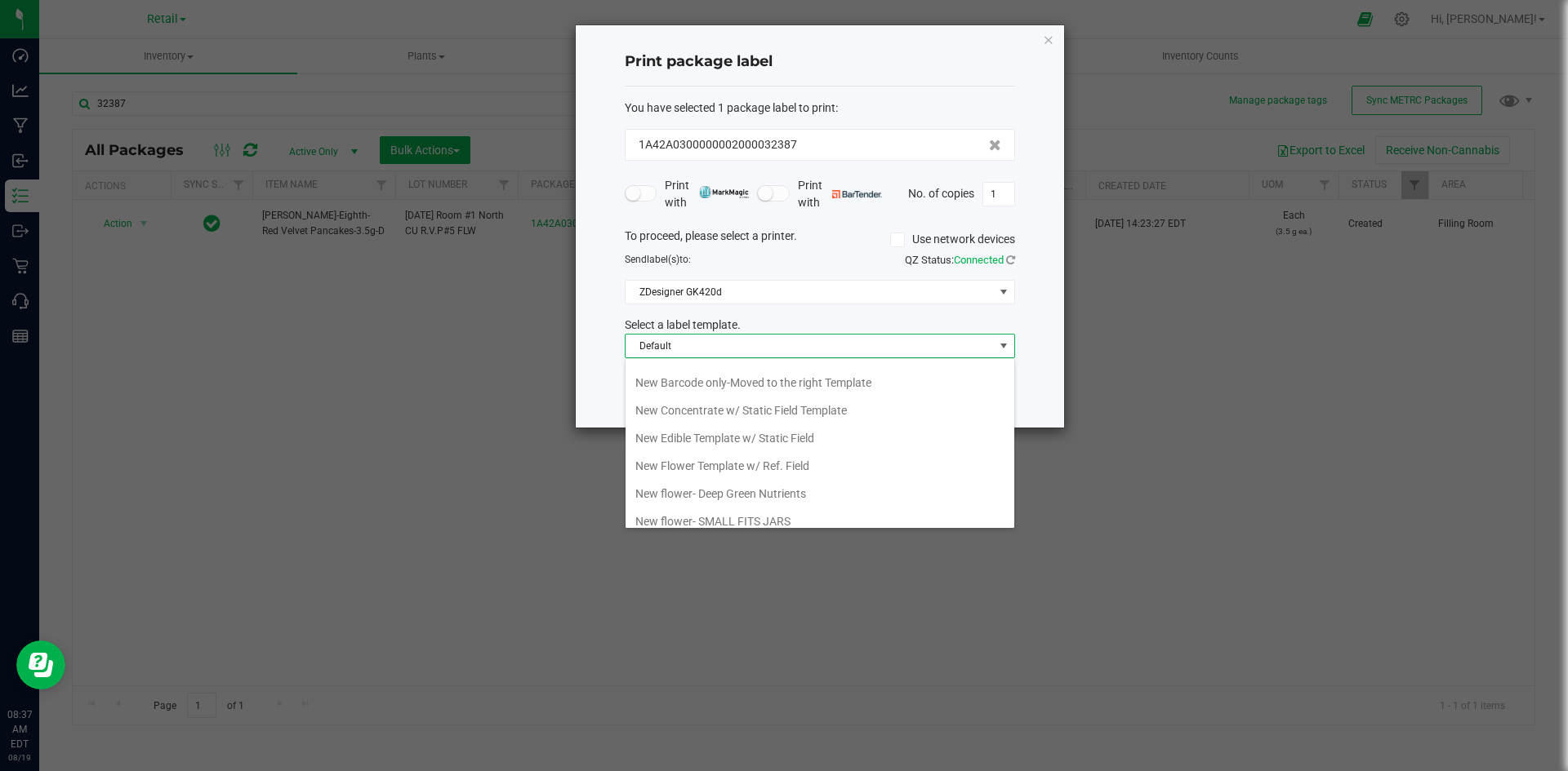
scroll to position [284, 0]
click at [743, 434] on li "New Barcode Only Template" at bounding box center [820, 425] width 388 height 27
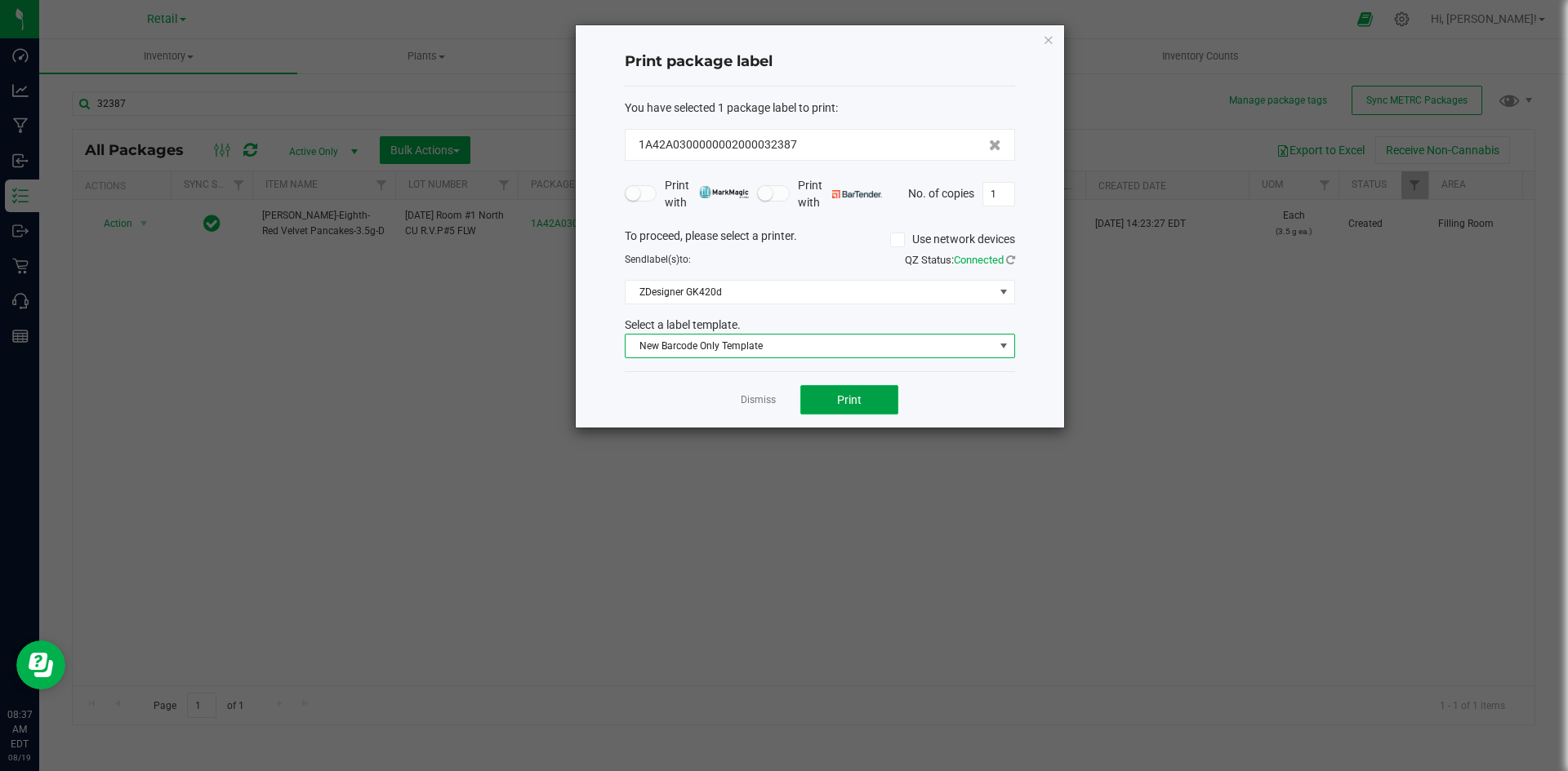
click at [845, 392] on button "Print" at bounding box center [849, 400] width 98 height 29
click at [773, 396] on link "Dismiss" at bounding box center [758, 400] width 35 height 14
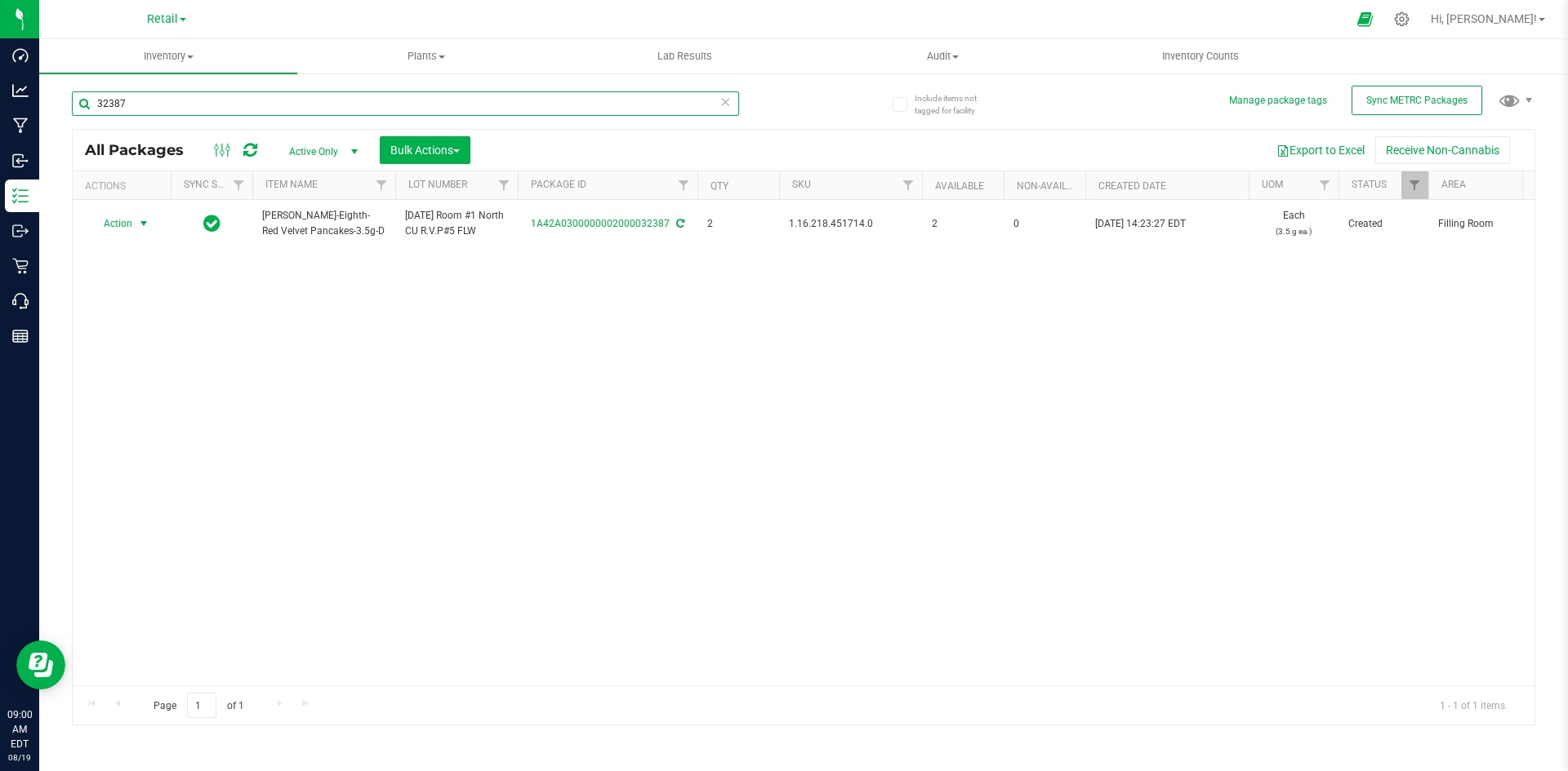
click at [353, 100] on input "32387" at bounding box center [406, 103] width 667 height 25
type input "0547"
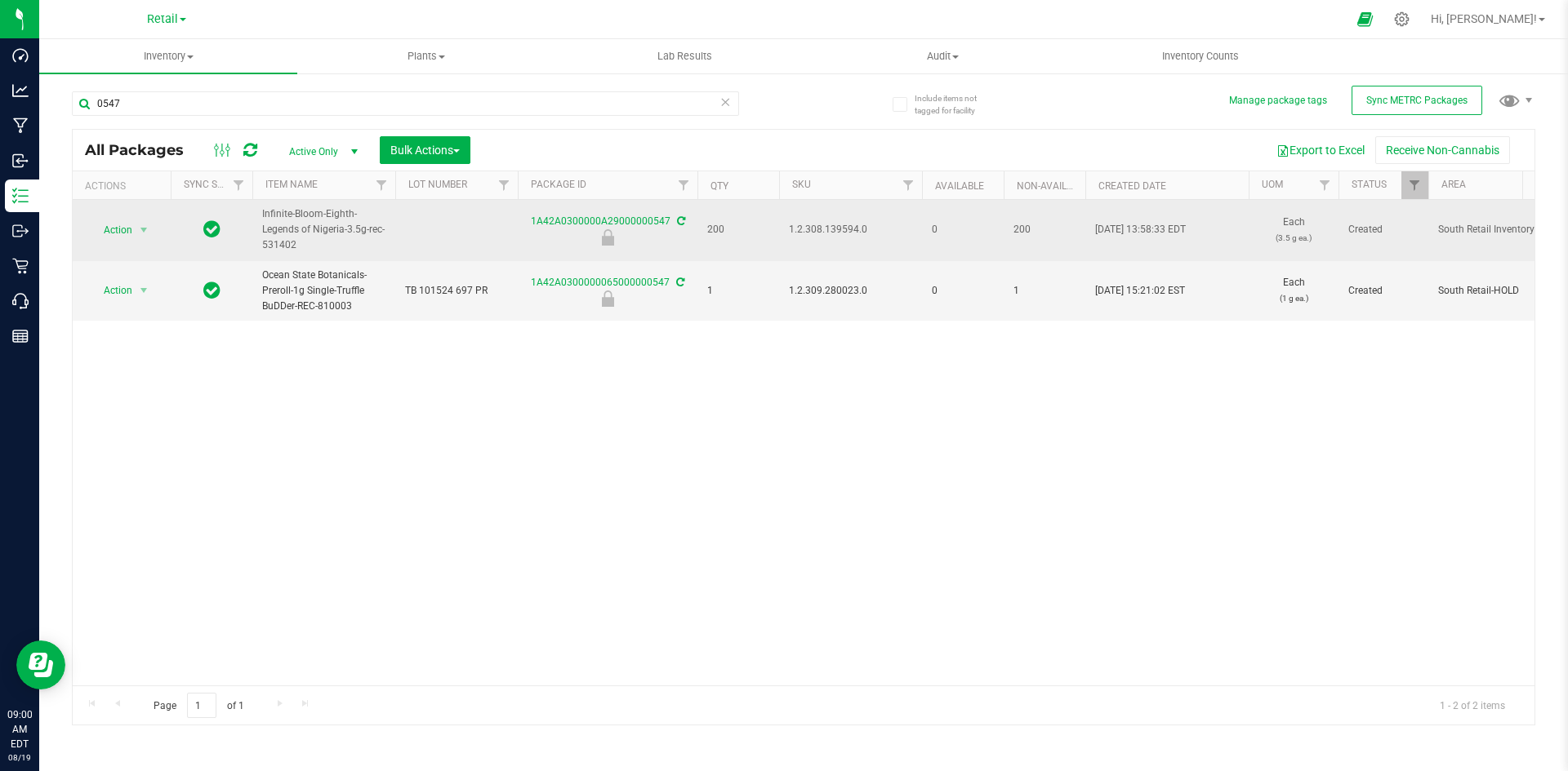
click at [845, 240] on td "1.2.308.139594.0" at bounding box center [851, 230] width 143 height 61
copy span "1.2.308.139594.0"
click at [154, 223] on div "Action Action Edit attributes Global inventory Locate package Package audit log…" at bounding box center [122, 229] width 79 height 23
click at [147, 227] on span "select" at bounding box center [143, 230] width 13 height 13
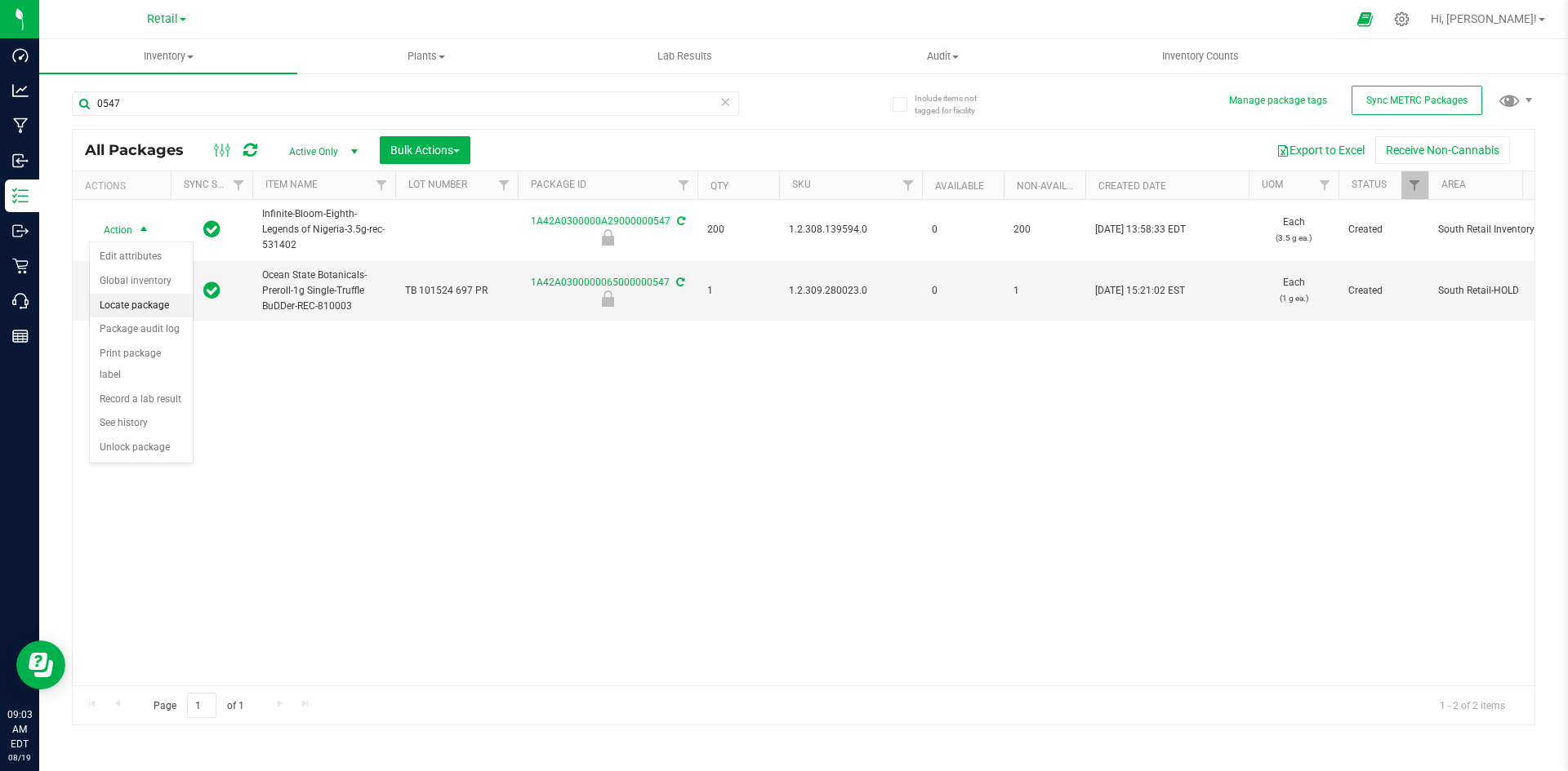
click at [156, 308] on li "Locate package" at bounding box center [141, 306] width 103 height 25
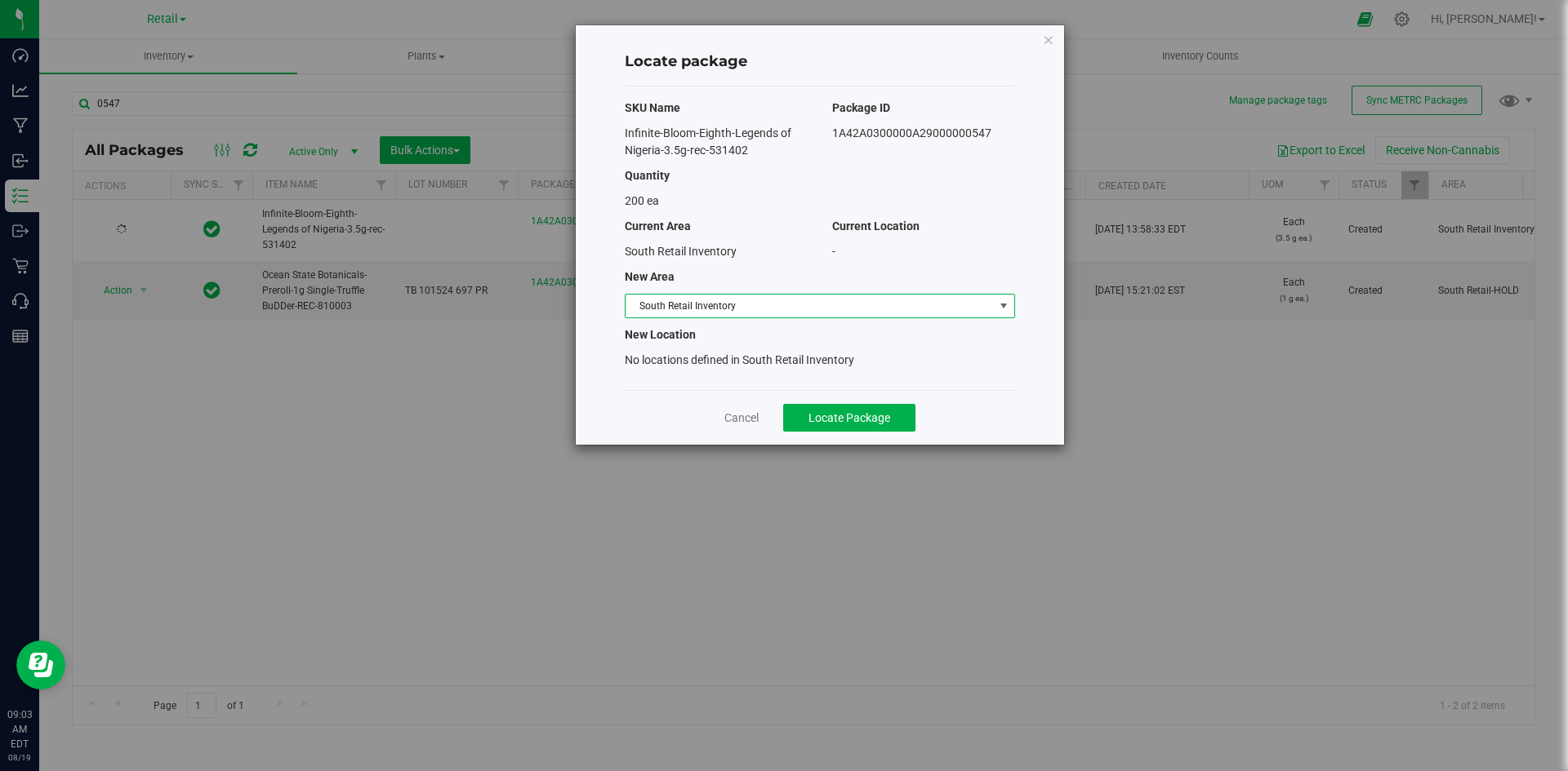
click at [664, 299] on span "South Retail Inventory" at bounding box center [810, 306] width 368 height 23
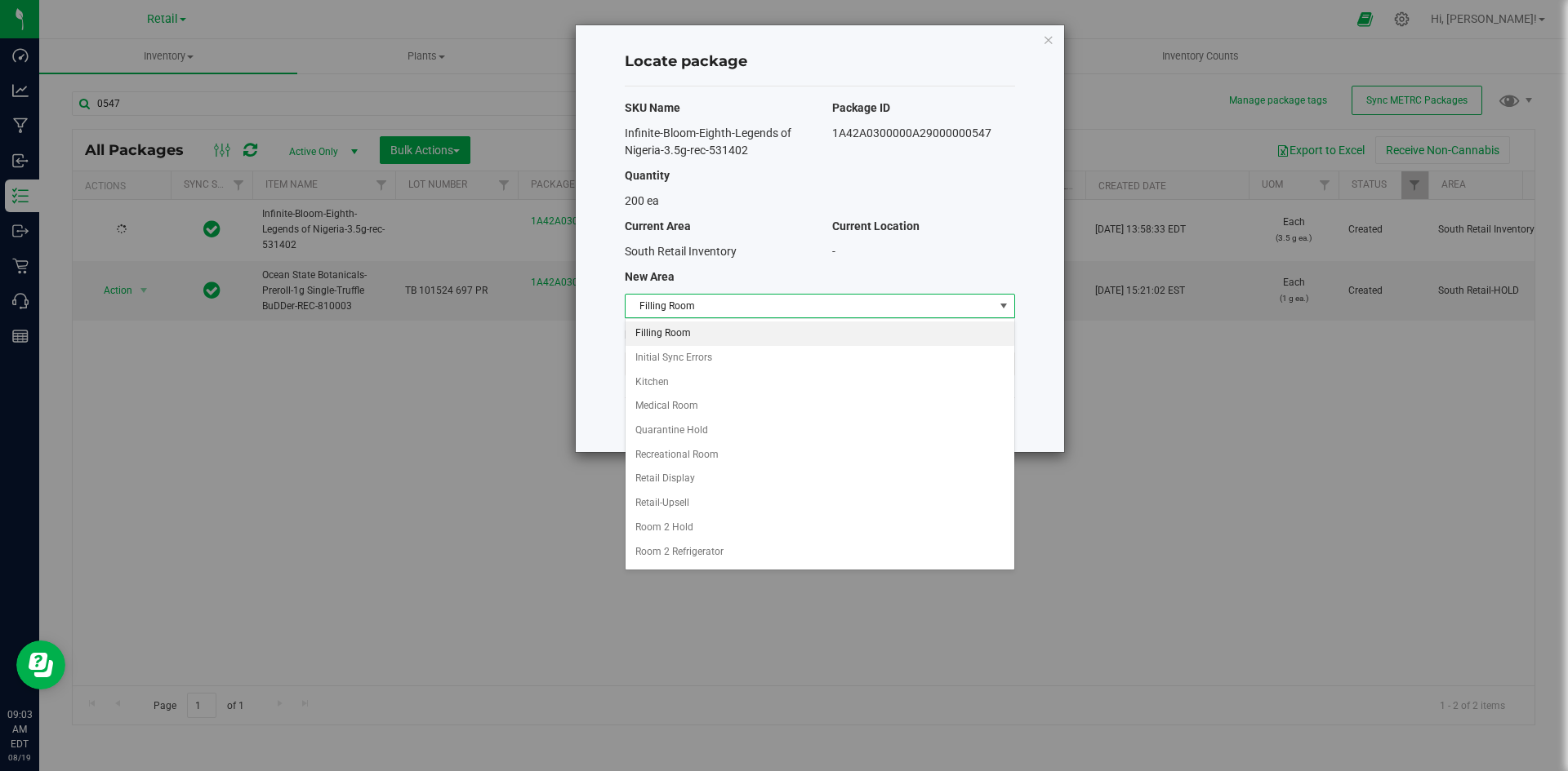
click at [671, 333] on li "Filling Room" at bounding box center [820, 333] width 388 height 25
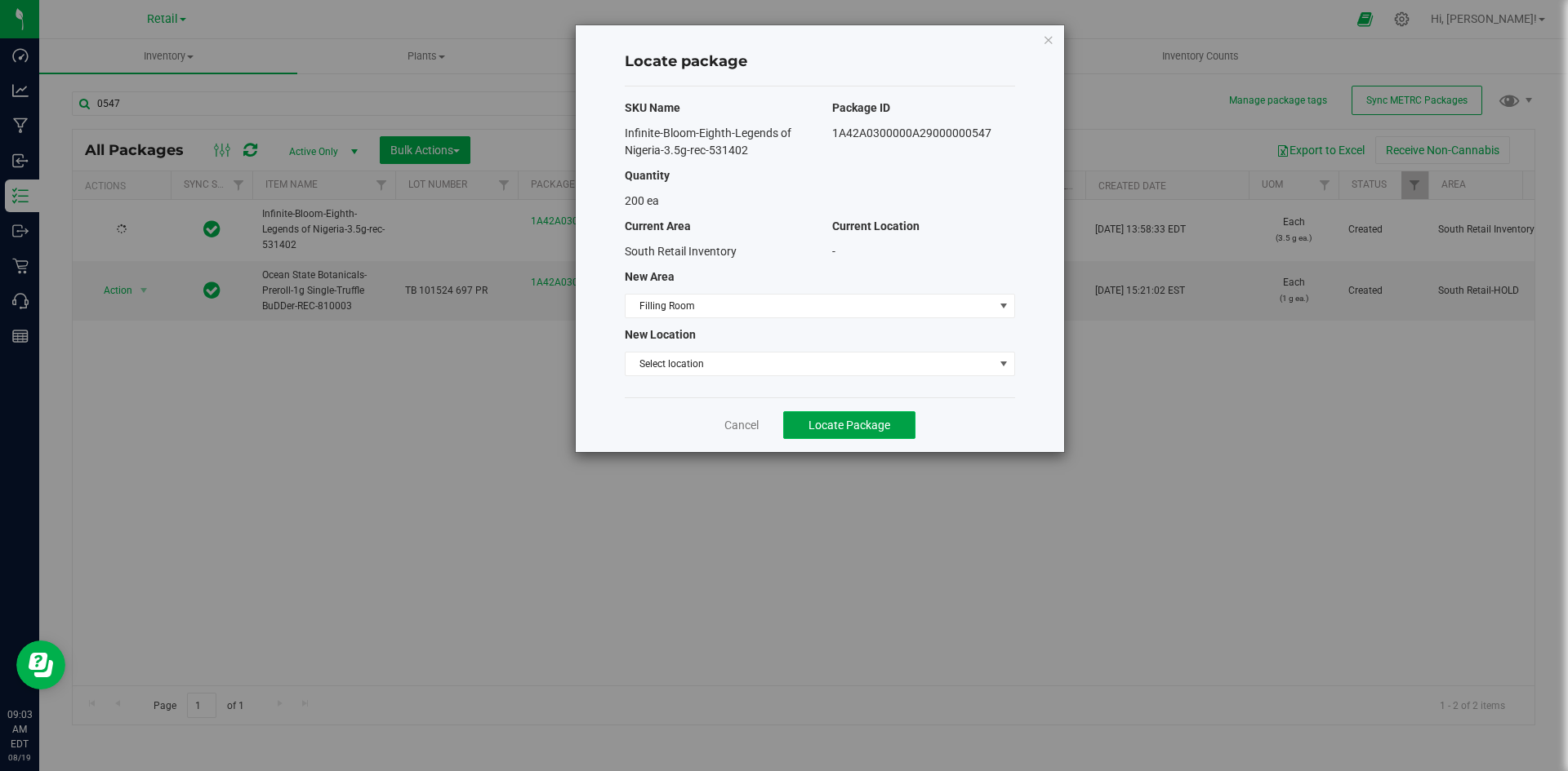
click at [868, 411] on button "Locate Package" at bounding box center [849, 425] width 132 height 27
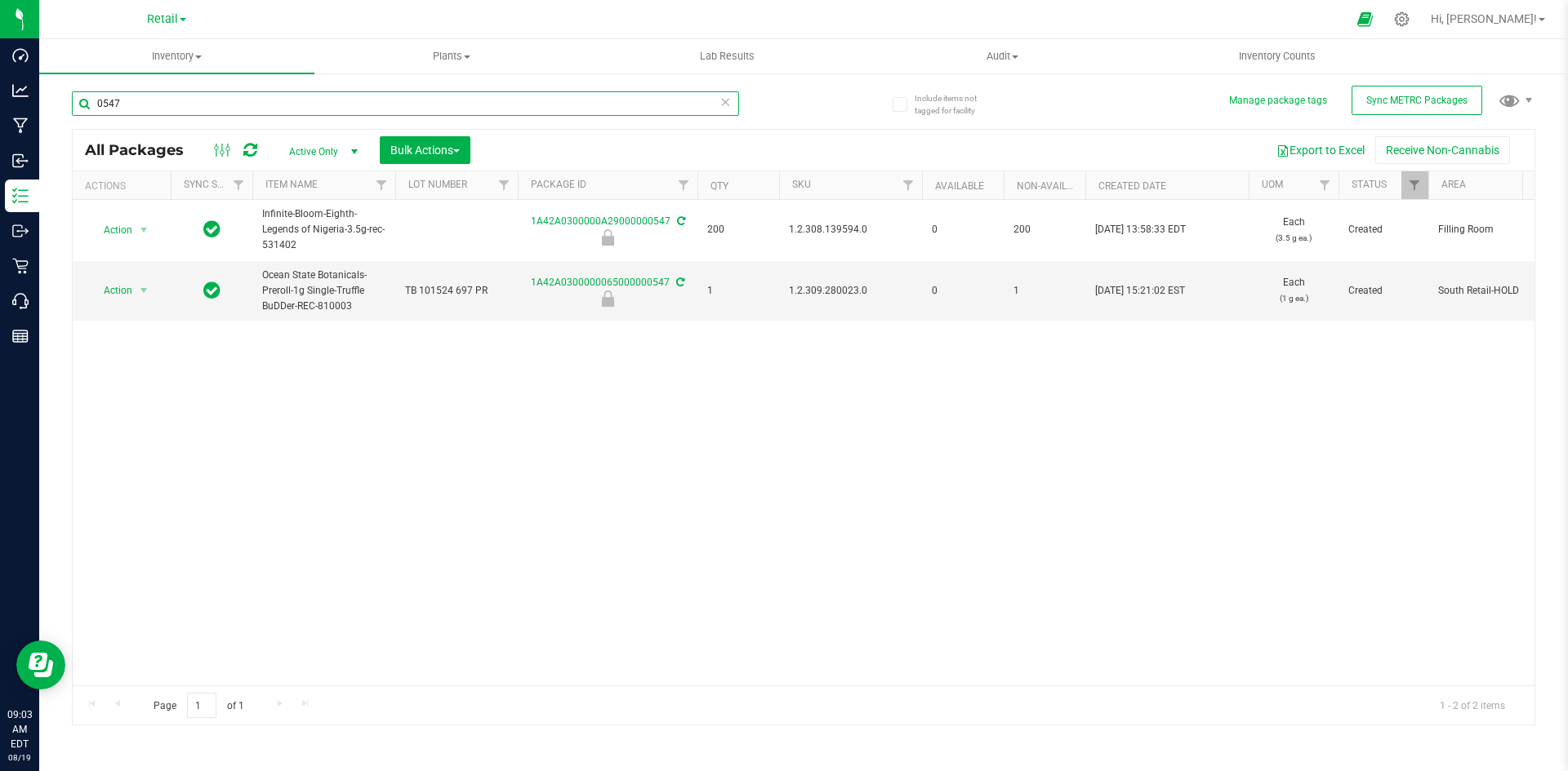
click at [219, 110] on input "0547" at bounding box center [406, 103] width 667 height 25
type input "0548"
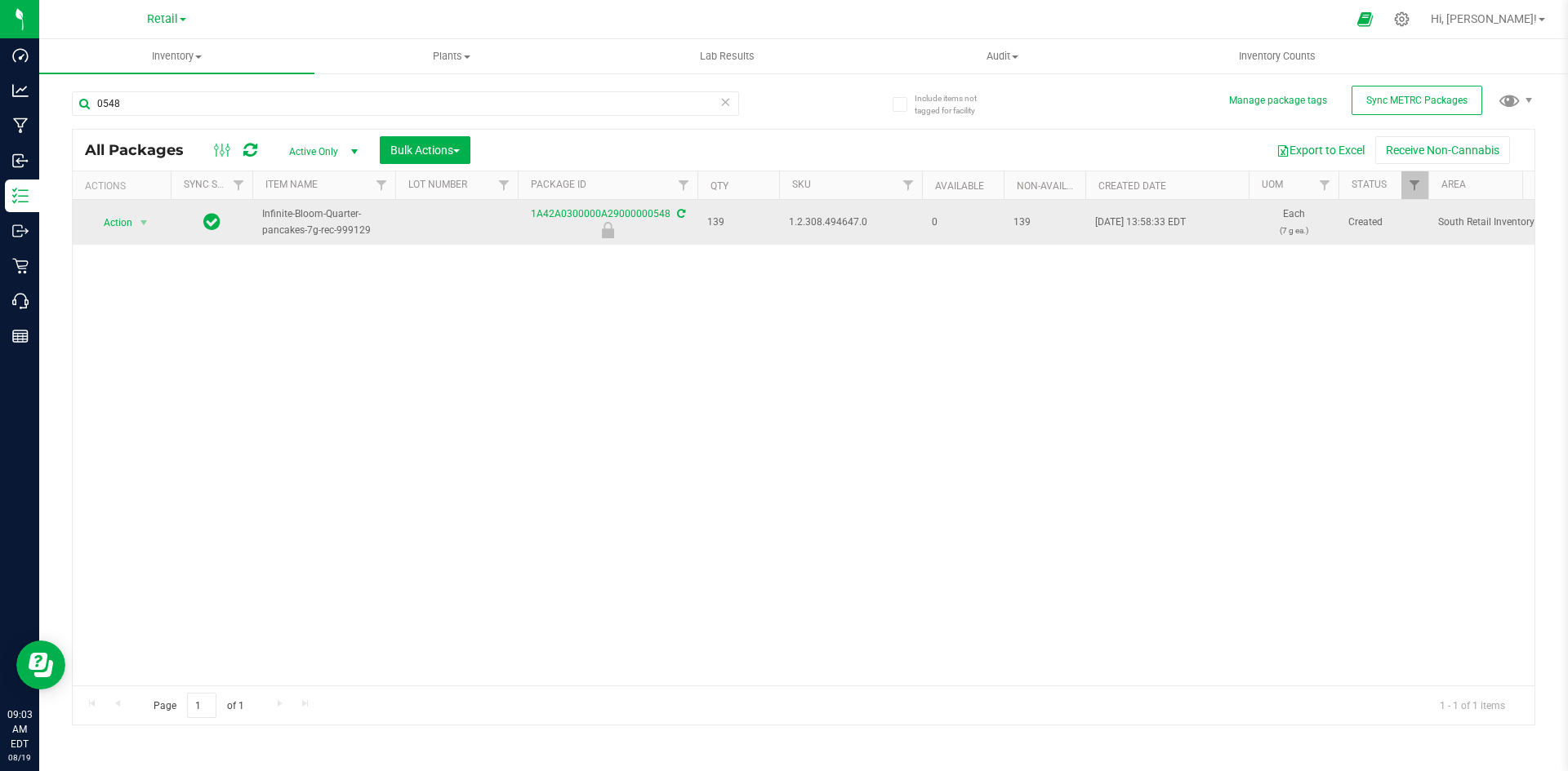
click at [814, 225] on span "1.2.308.494647.0" at bounding box center [850, 222] width 123 height 16
copy span "1.2.308.494647.0"
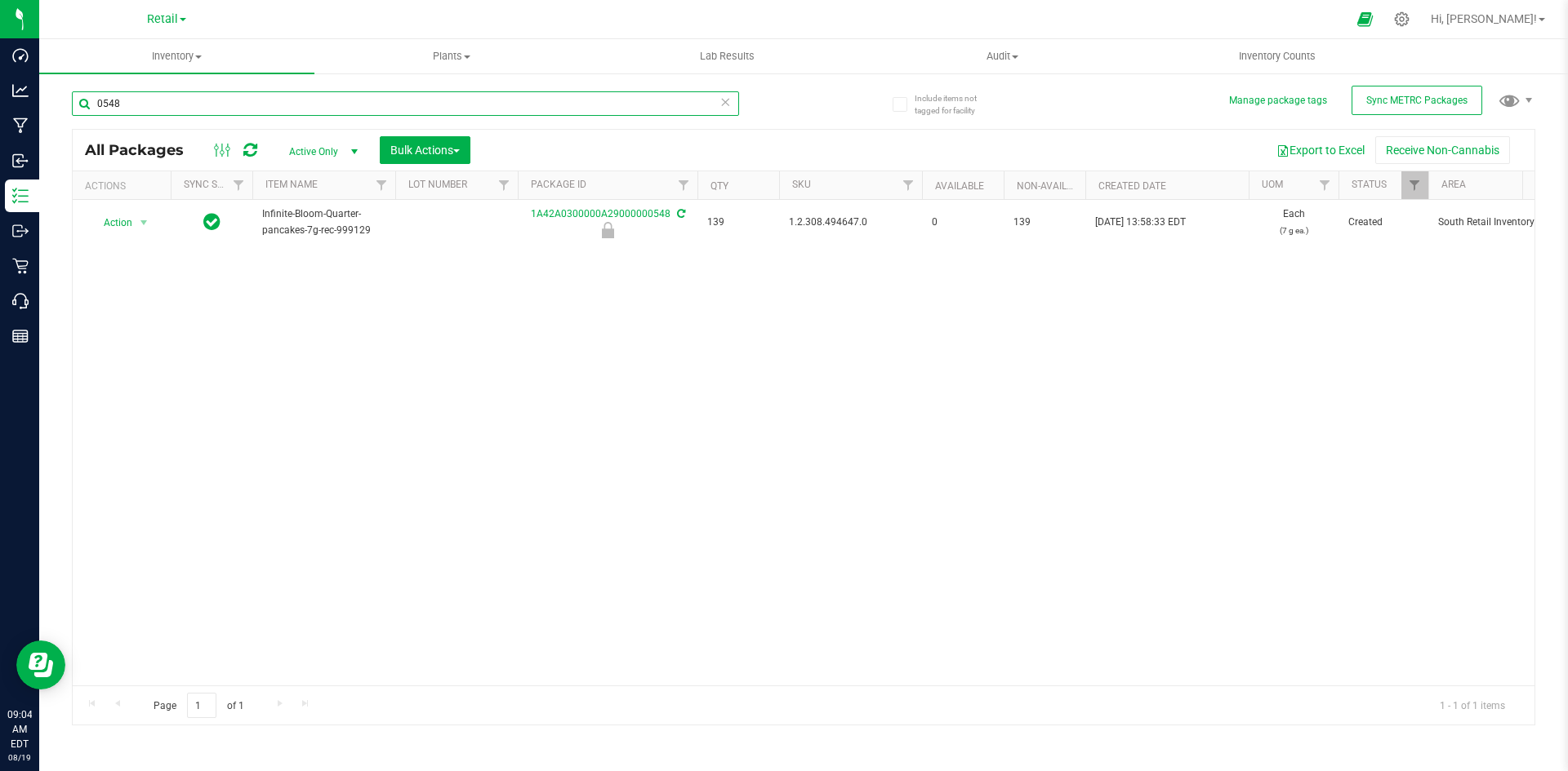
click at [268, 115] on input "0548" at bounding box center [406, 103] width 667 height 25
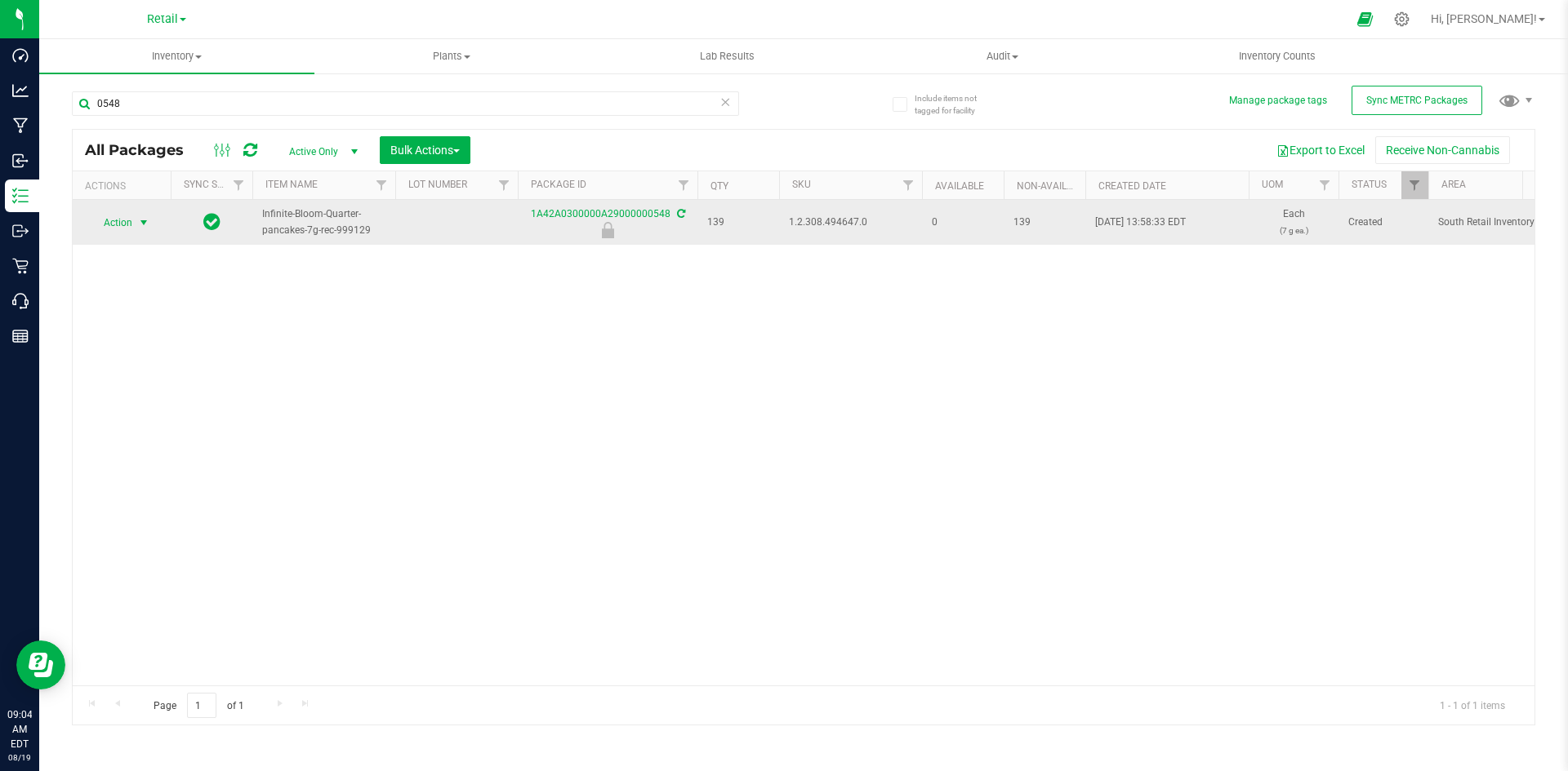
click at [130, 214] on span "Action" at bounding box center [111, 222] width 44 height 23
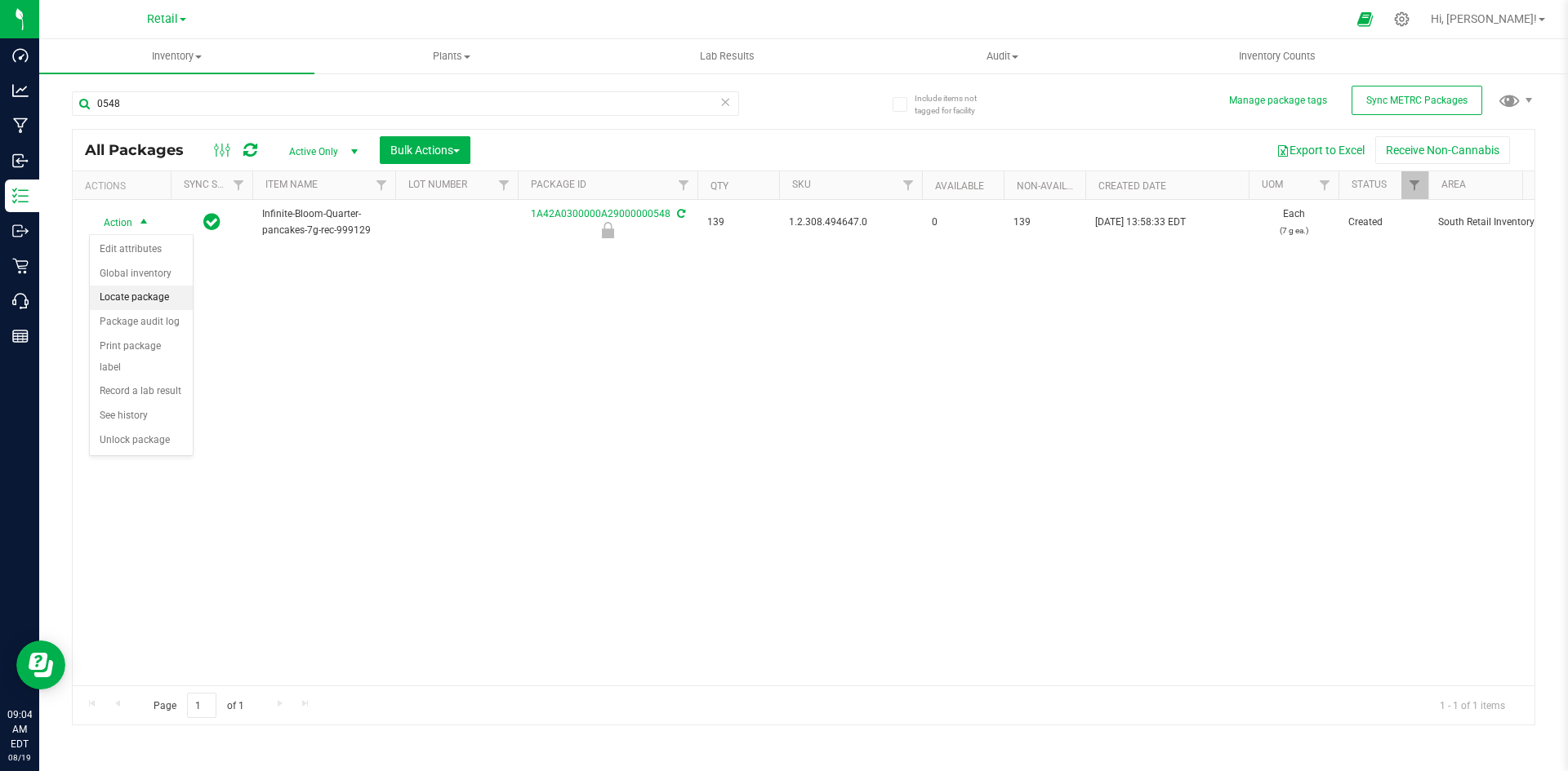
click at [150, 305] on li "Locate package" at bounding box center [141, 298] width 103 height 25
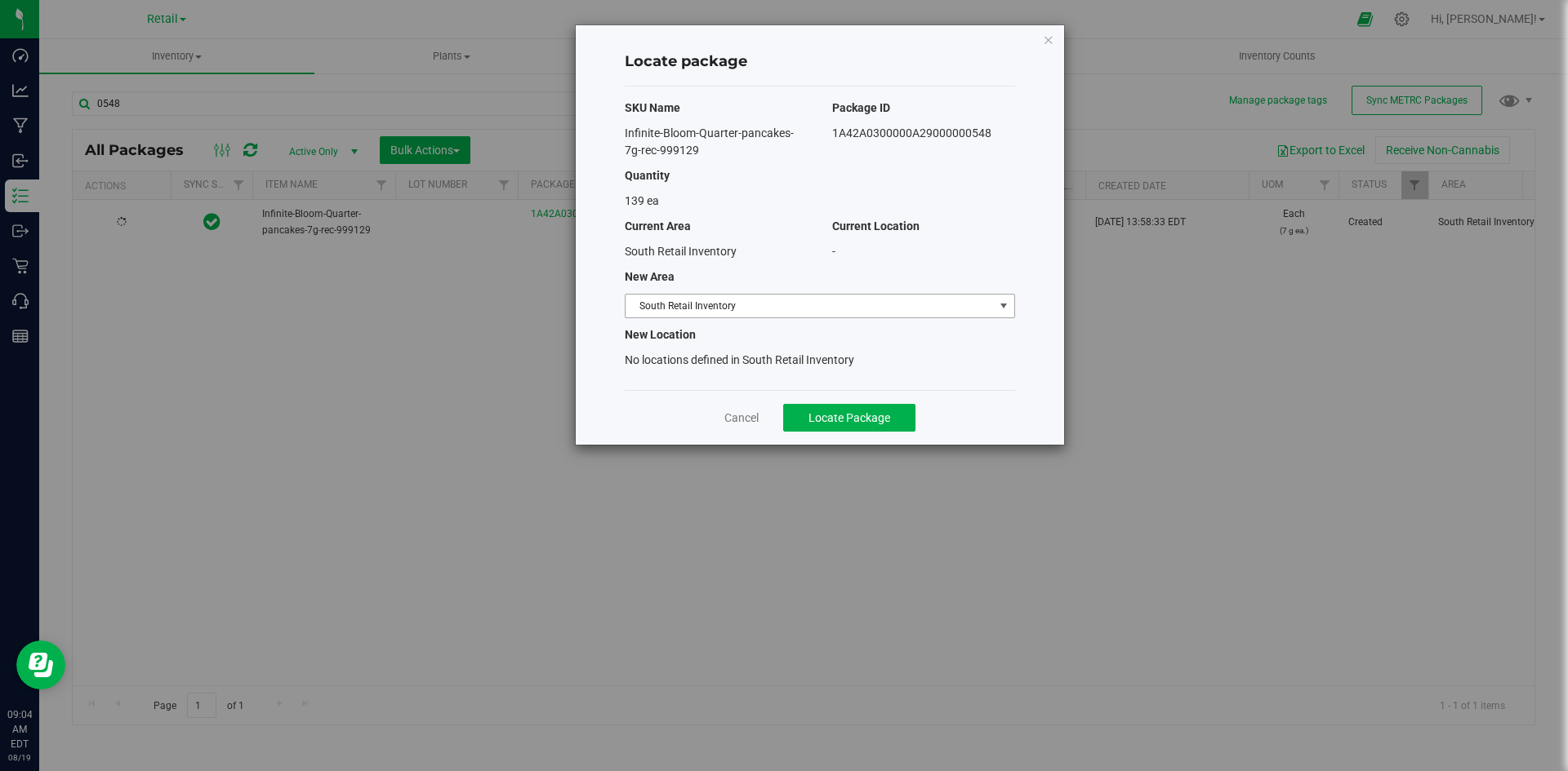
click at [702, 312] on span "South Retail Inventory" at bounding box center [810, 306] width 368 height 23
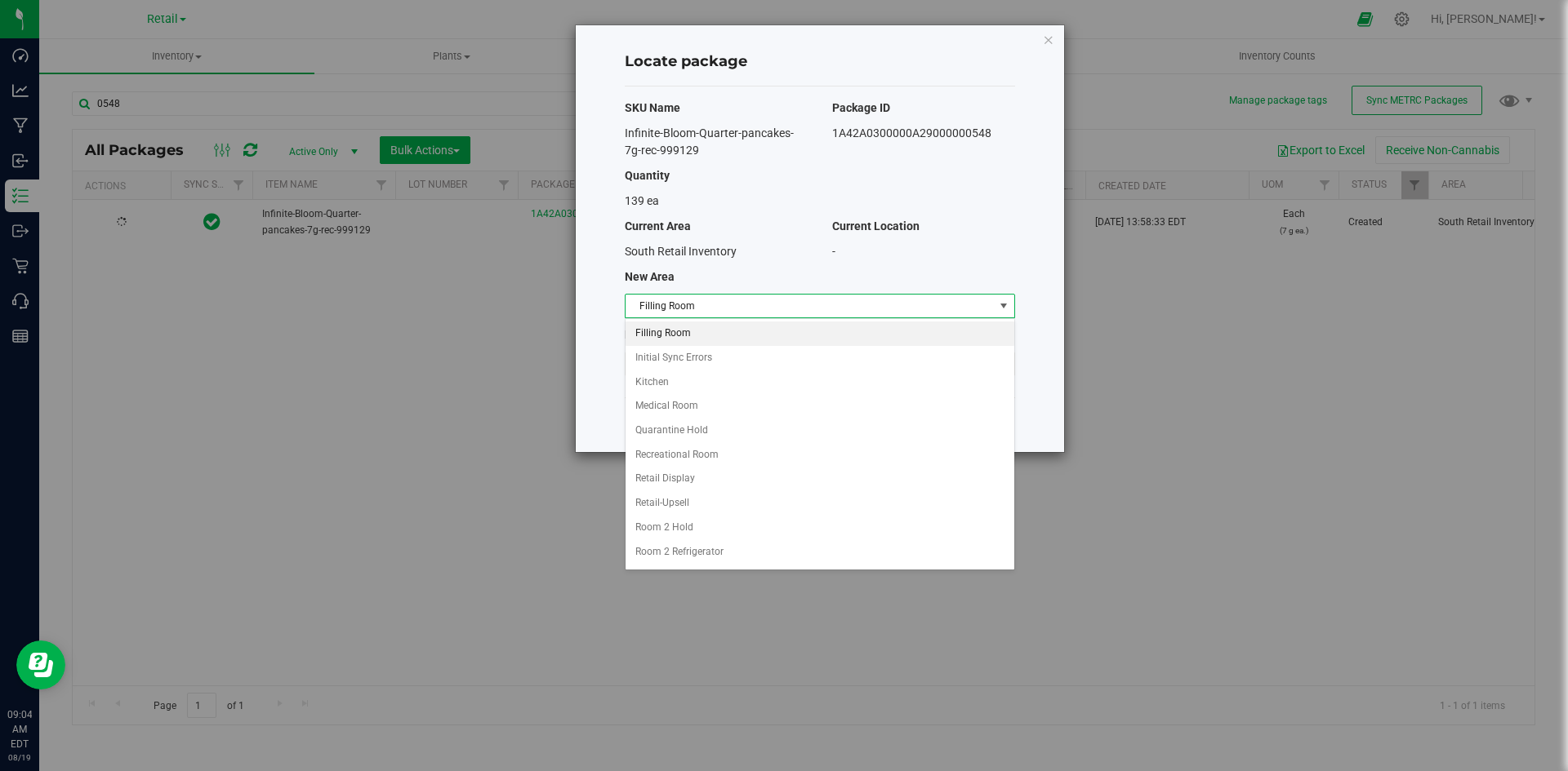
click at [696, 326] on li "Filling Room" at bounding box center [820, 333] width 388 height 25
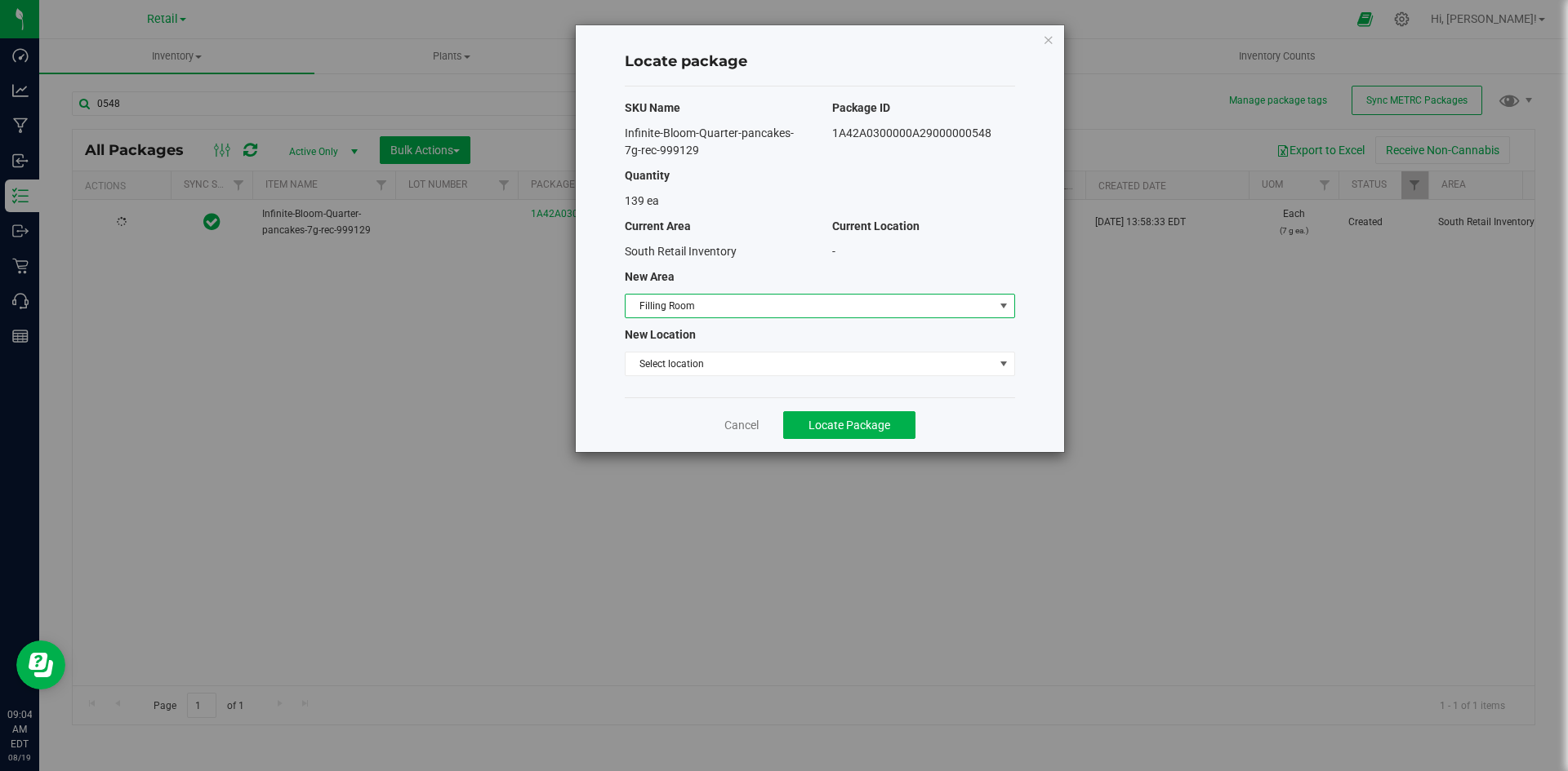
click at [685, 381] on div "SKU Name Package ID Infinite-Bloom-Quarter-pancakes-7g-rec-999129 1A42A0300000A…" at bounding box center [820, 242] width 390 height 311
click at [690, 358] on span "Select location" at bounding box center [810, 364] width 368 height 23
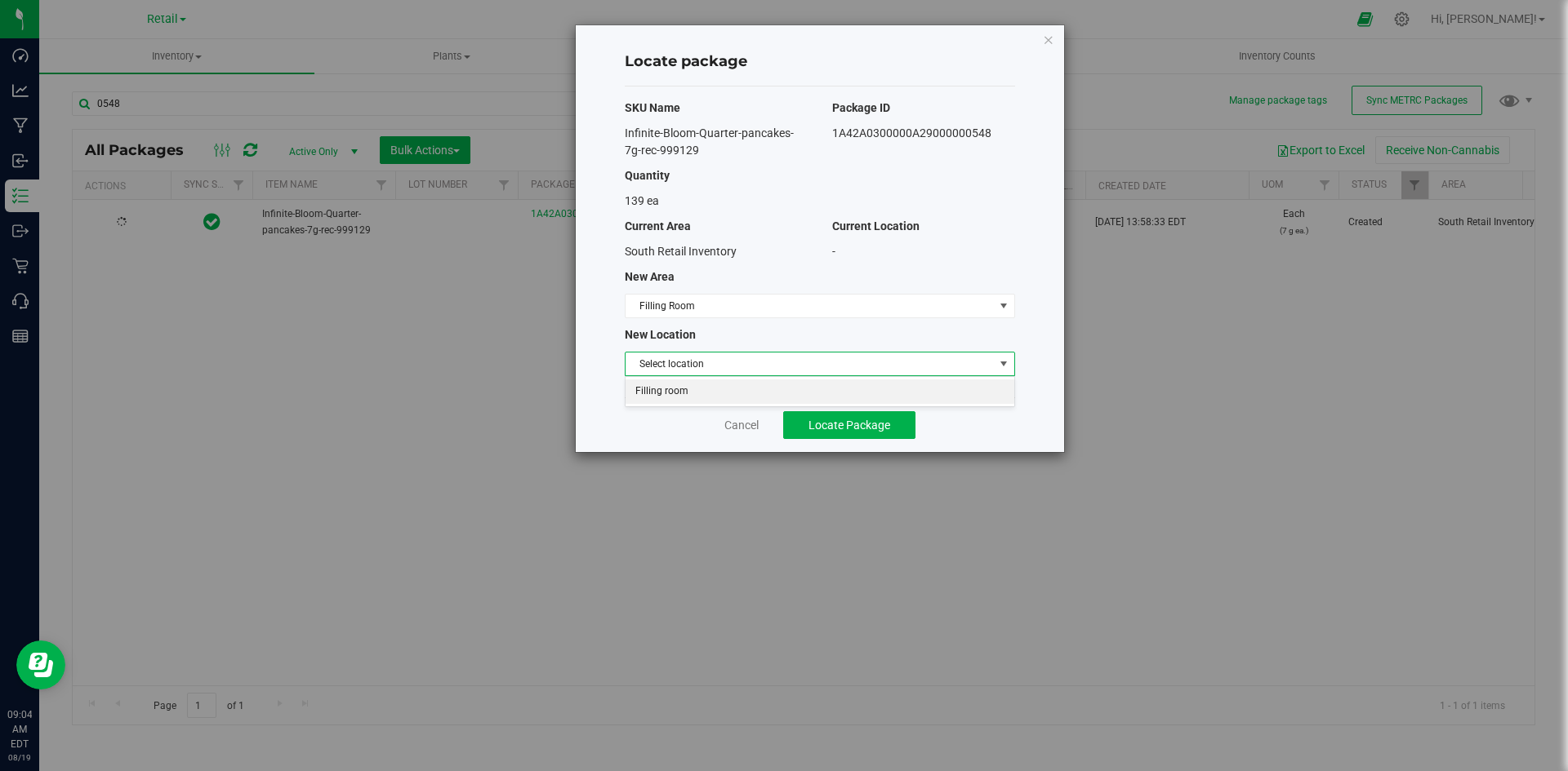
click at [683, 387] on li "Filling room" at bounding box center [820, 392] width 388 height 25
click at [815, 427] on span "Locate Package" at bounding box center [849, 425] width 81 height 13
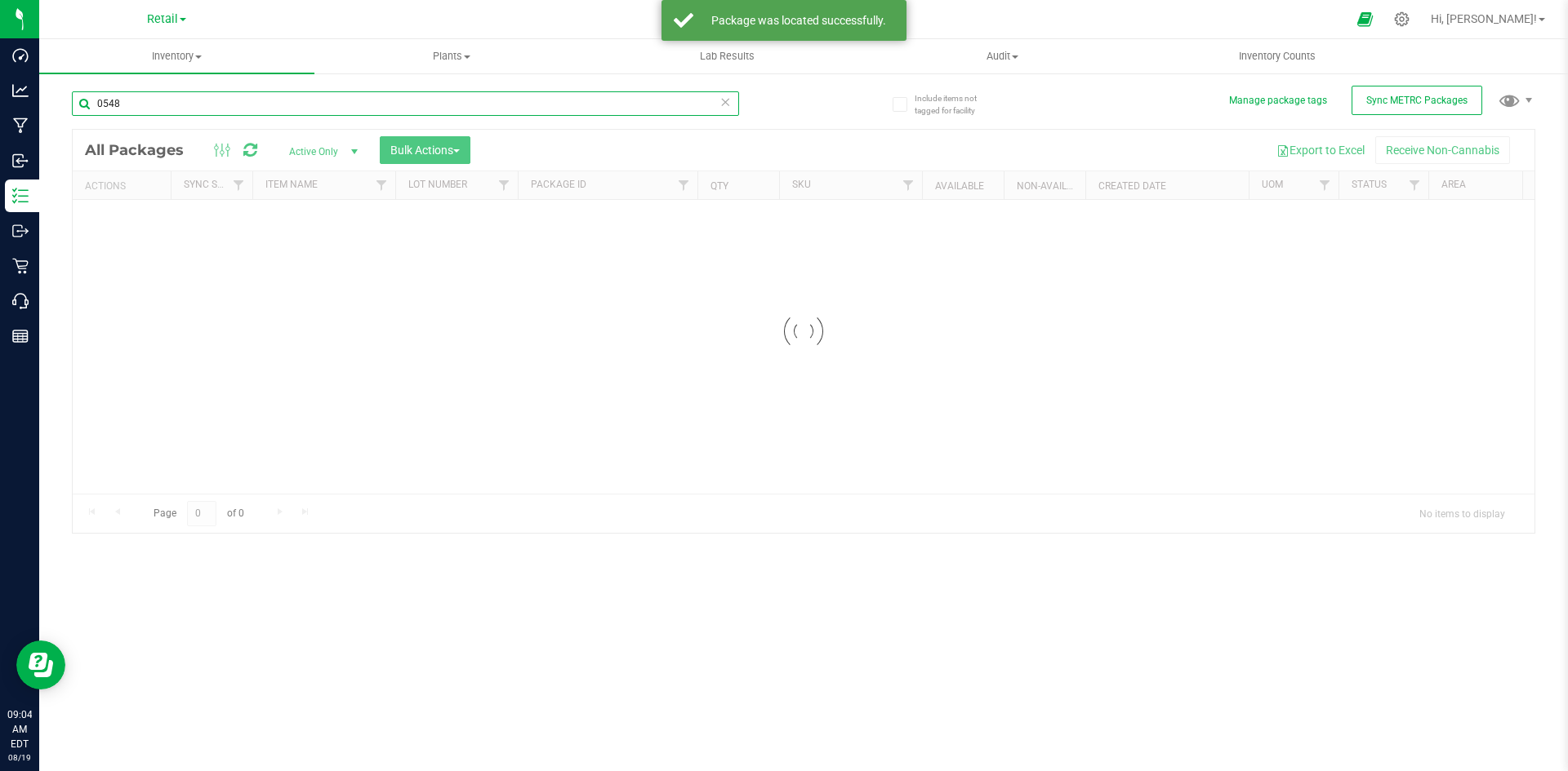
click at [343, 102] on div "Inventory All packages All inventory Waste log Create inventory Plants All plan…" at bounding box center [803, 406] width 1529 height 733
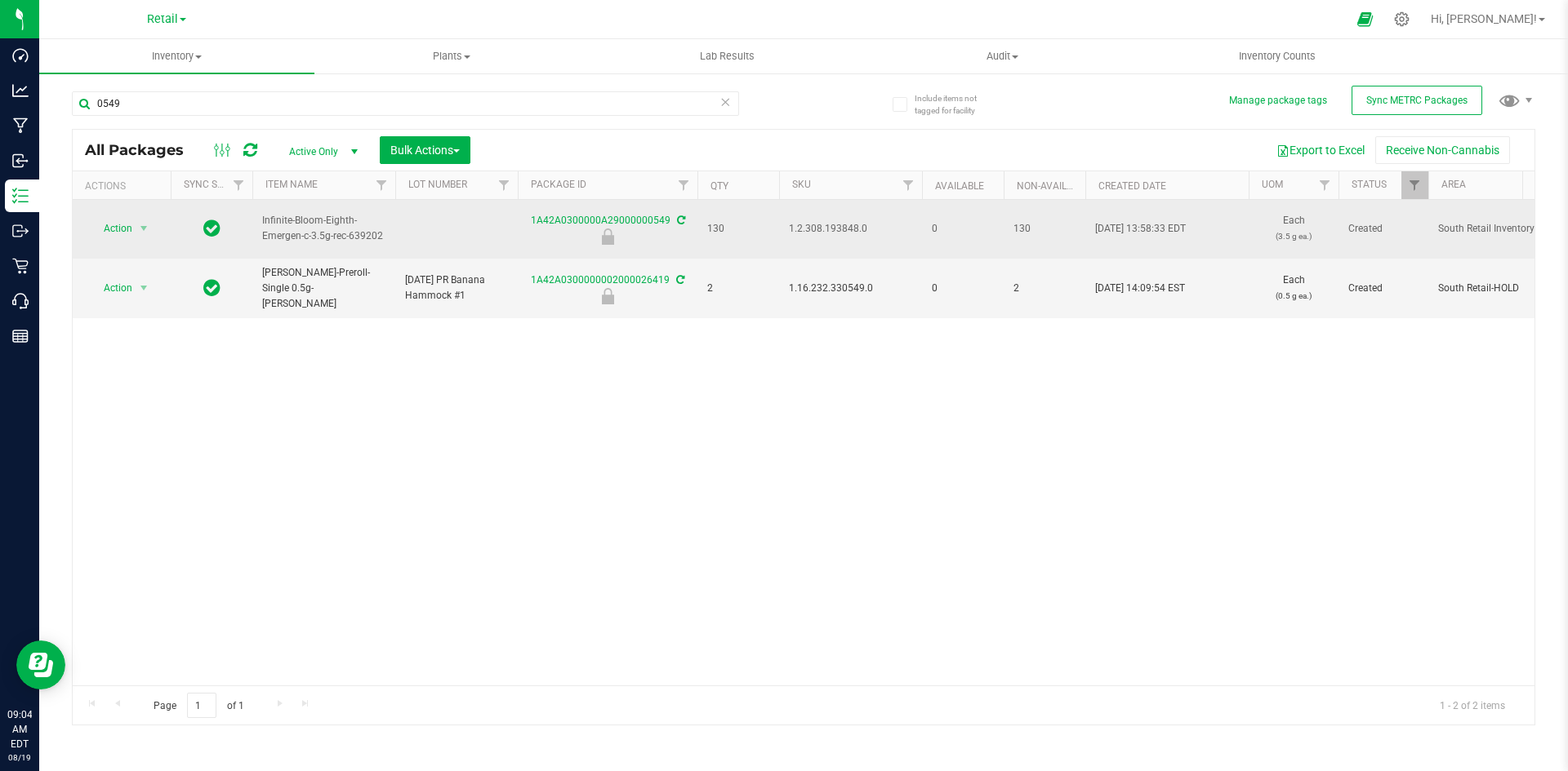
click at [841, 232] on span "1.2.308.193848.0" at bounding box center [850, 228] width 123 height 16
drag, startPoint x: 841, startPoint y: 232, endPoint x: 866, endPoint y: 248, distance: 29.7
click at [863, 240] on td "1.2.308.193848.0" at bounding box center [851, 229] width 143 height 58
click at [802, 233] on span "1.2.308.193848.0" at bounding box center [850, 228] width 123 height 16
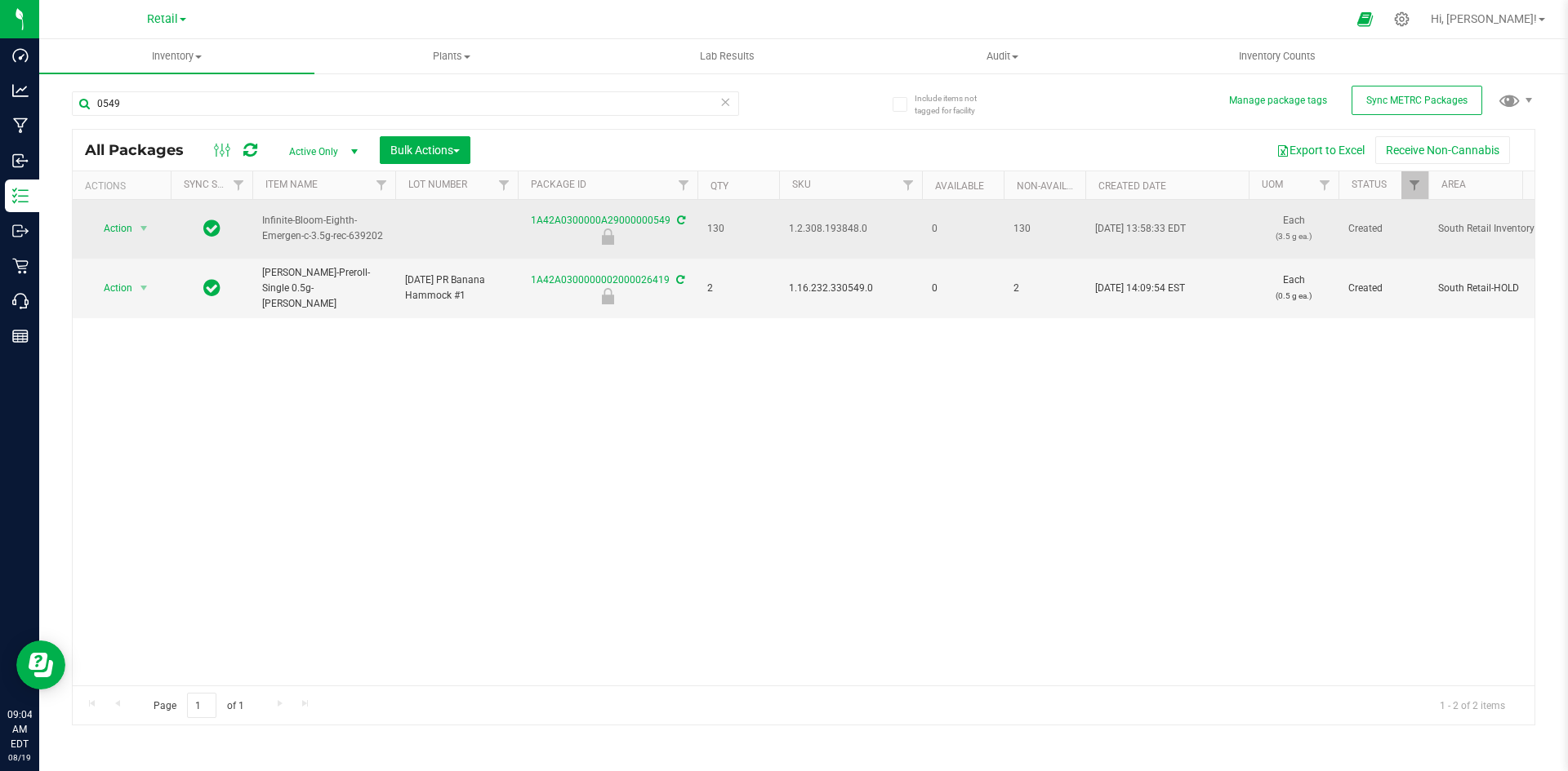
click at [802, 233] on span "1.2.308.193848.0" at bounding box center [850, 228] width 123 height 16
drag, startPoint x: 867, startPoint y: 265, endPoint x: 865, endPoint y: 245, distance: 20.1
click at [866, 259] on td "1.16.232.330549.0" at bounding box center [851, 289] width 143 height 60
click at [858, 234] on span "1.2.308.193848.0" at bounding box center [850, 228] width 123 height 16
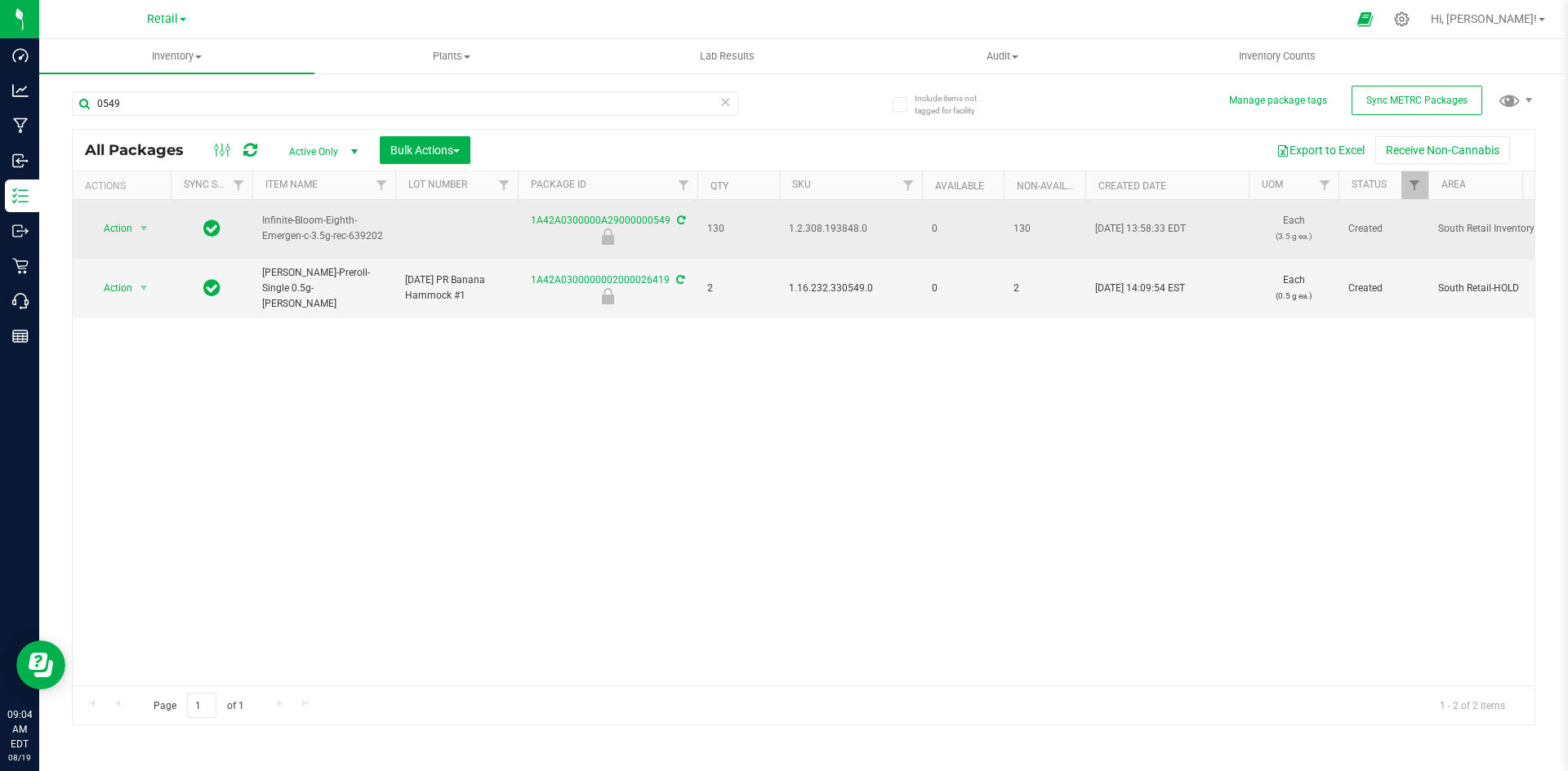
copy span "1.2.308.193848.0"
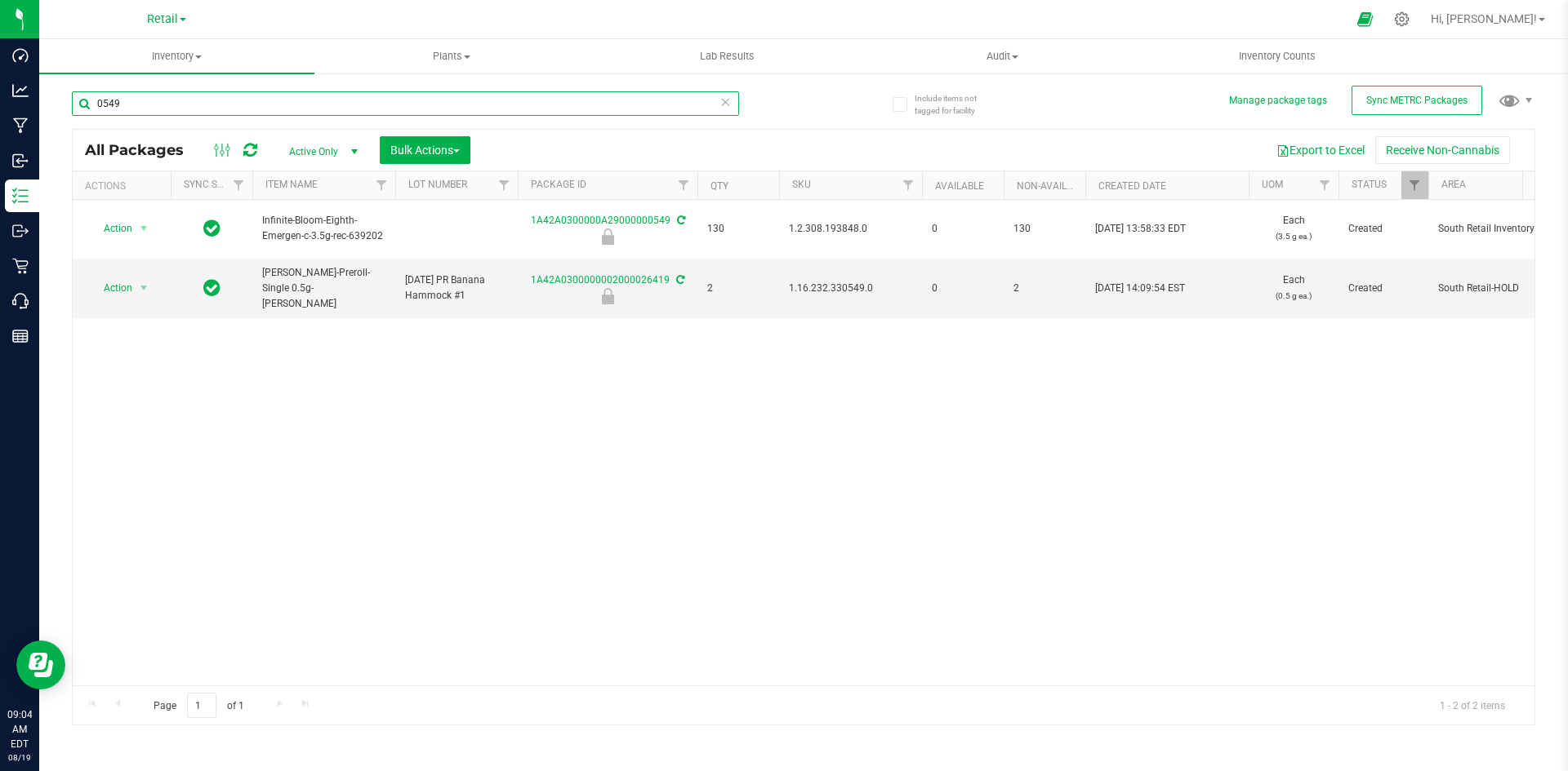
click at [343, 106] on input "0549" at bounding box center [406, 103] width 667 height 25
type input "0547"
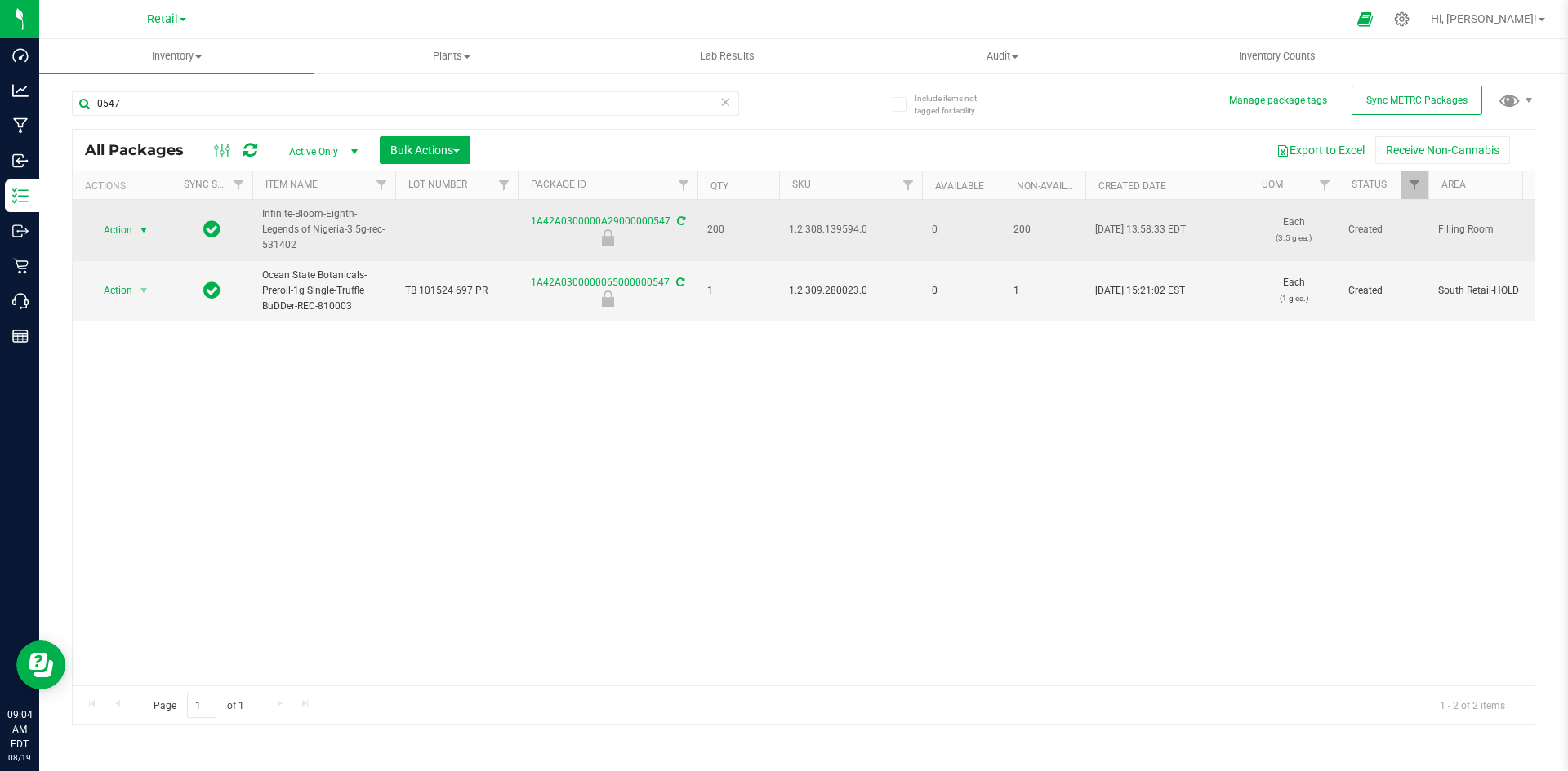
click at [118, 226] on span "Action" at bounding box center [111, 229] width 44 height 23
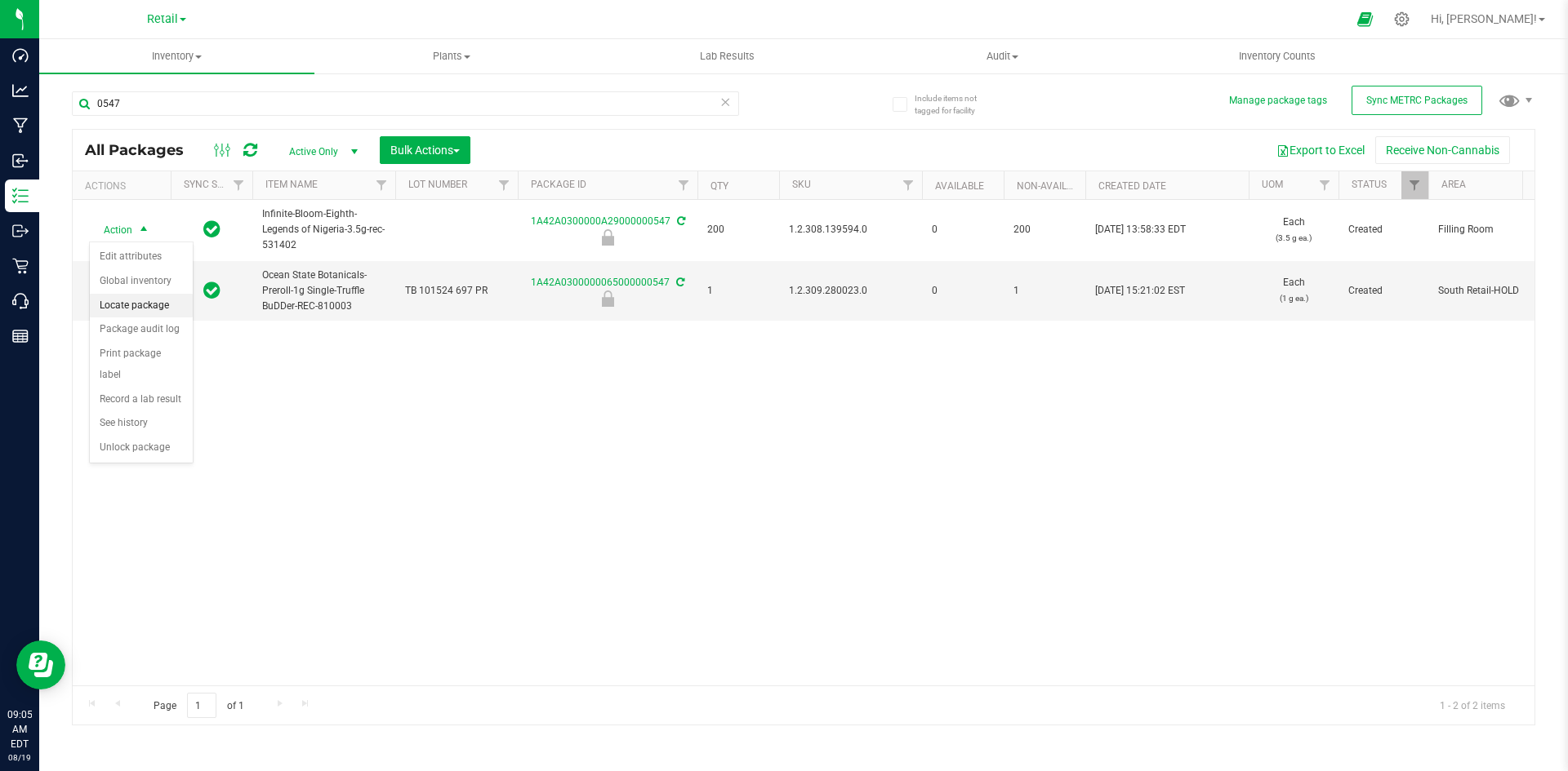
click at [146, 300] on li "Locate package" at bounding box center [141, 306] width 103 height 25
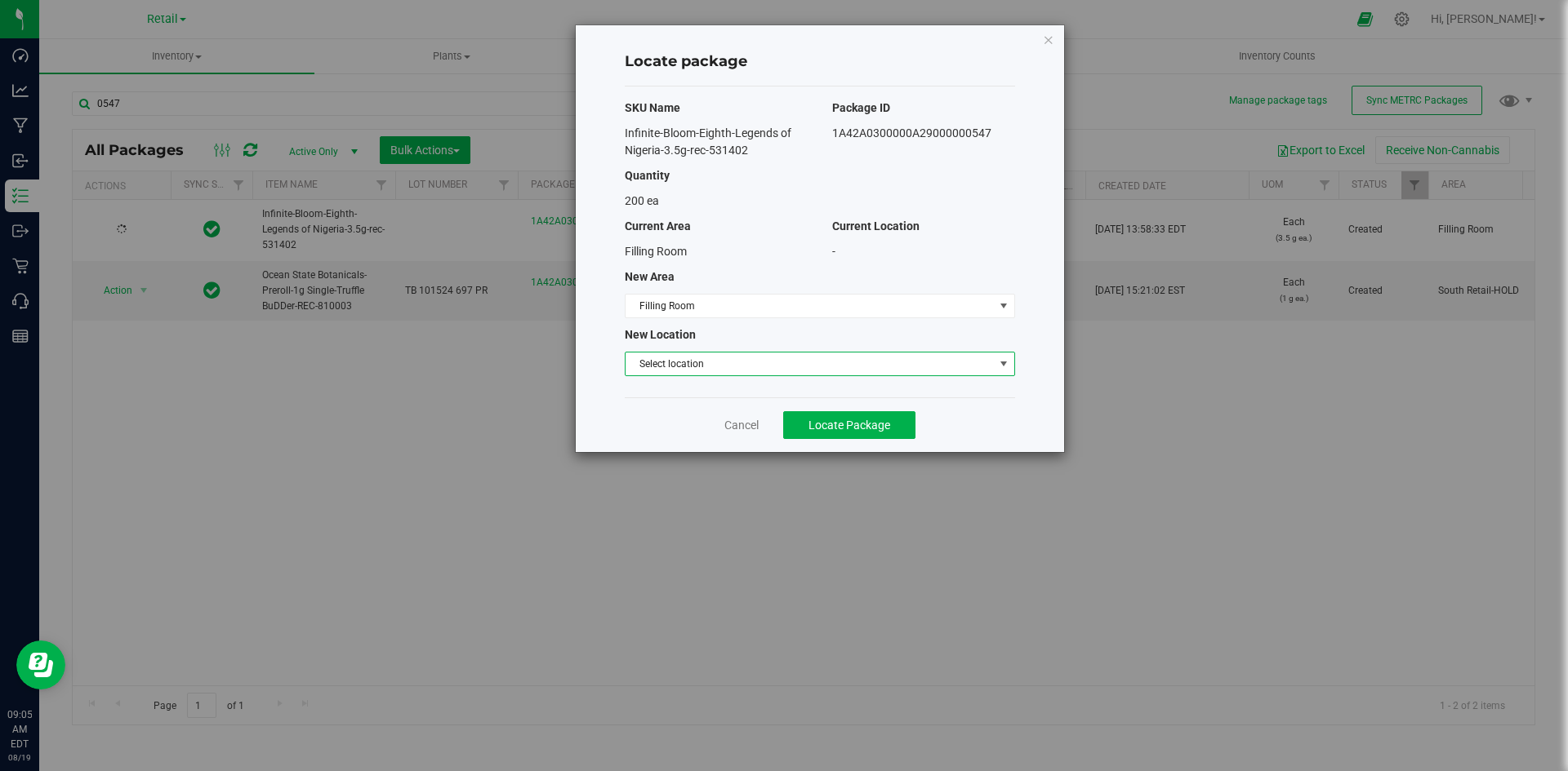
click at [708, 354] on span "Select location" at bounding box center [810, 364] width 368 height 23
click at [694, 396] on li "Filling room" at bounding box center [820, 392] width 388 height 25
click at [855, 441] on div "Cancel Locate Package" at bounding box center [820, 425] width 390 height 55
click at [812, 419] on span "Locate Package" at bounding box center [849, 425] width 81 height 13
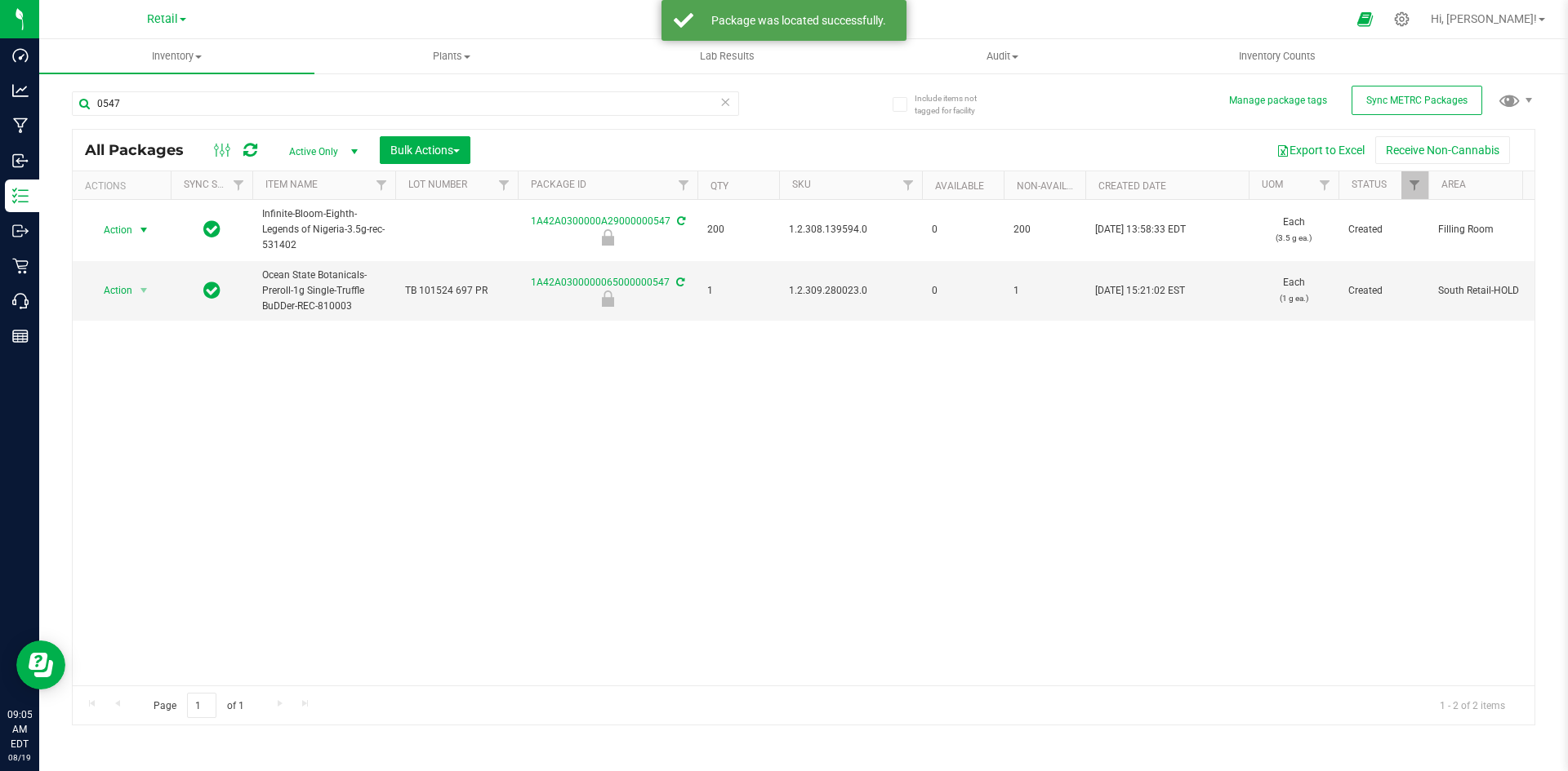
click at [132, 227] on span "Action" at bounding box center [111, 229] width 44 height 23
click at [151, 436] on li "Unlock package" at bounding box center [141, 448] width 103 height 25
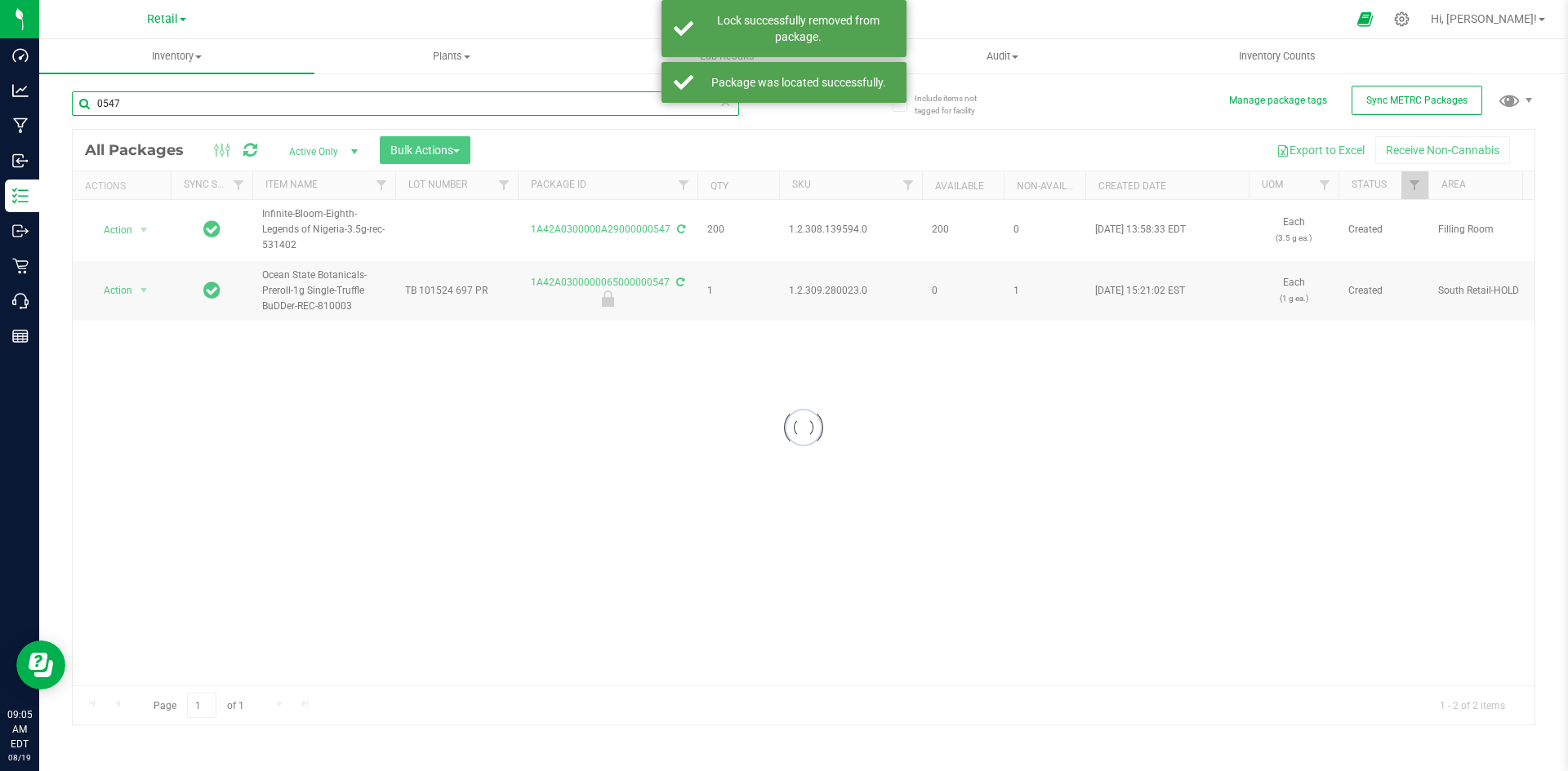
click at [197, 107] on input "0547" at bounding box center [406, 103] width 667 height 25
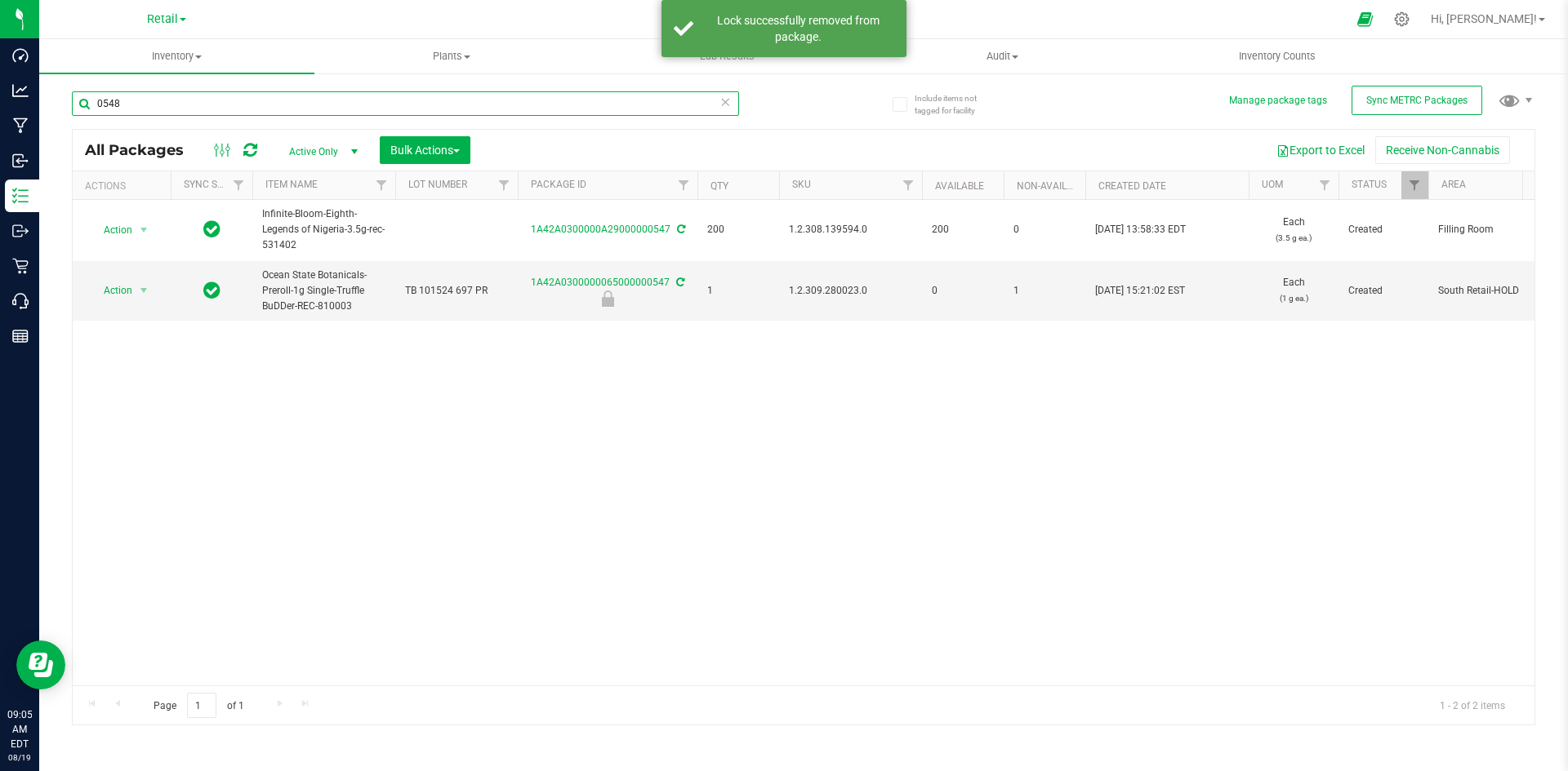
type input "0548"
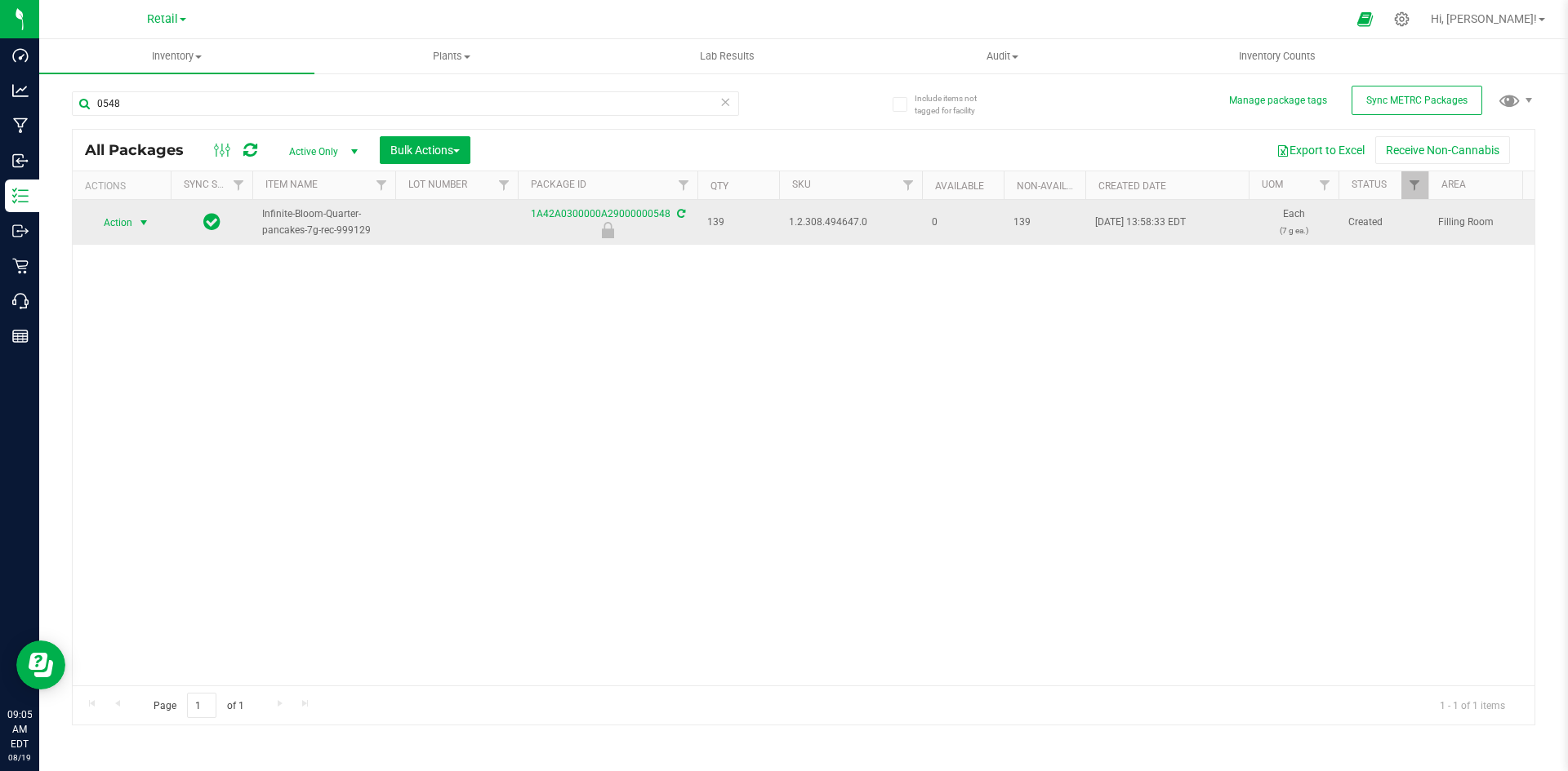
click at [136, 214] on span "select" at bounding box center [144, 222] width 20 height 23
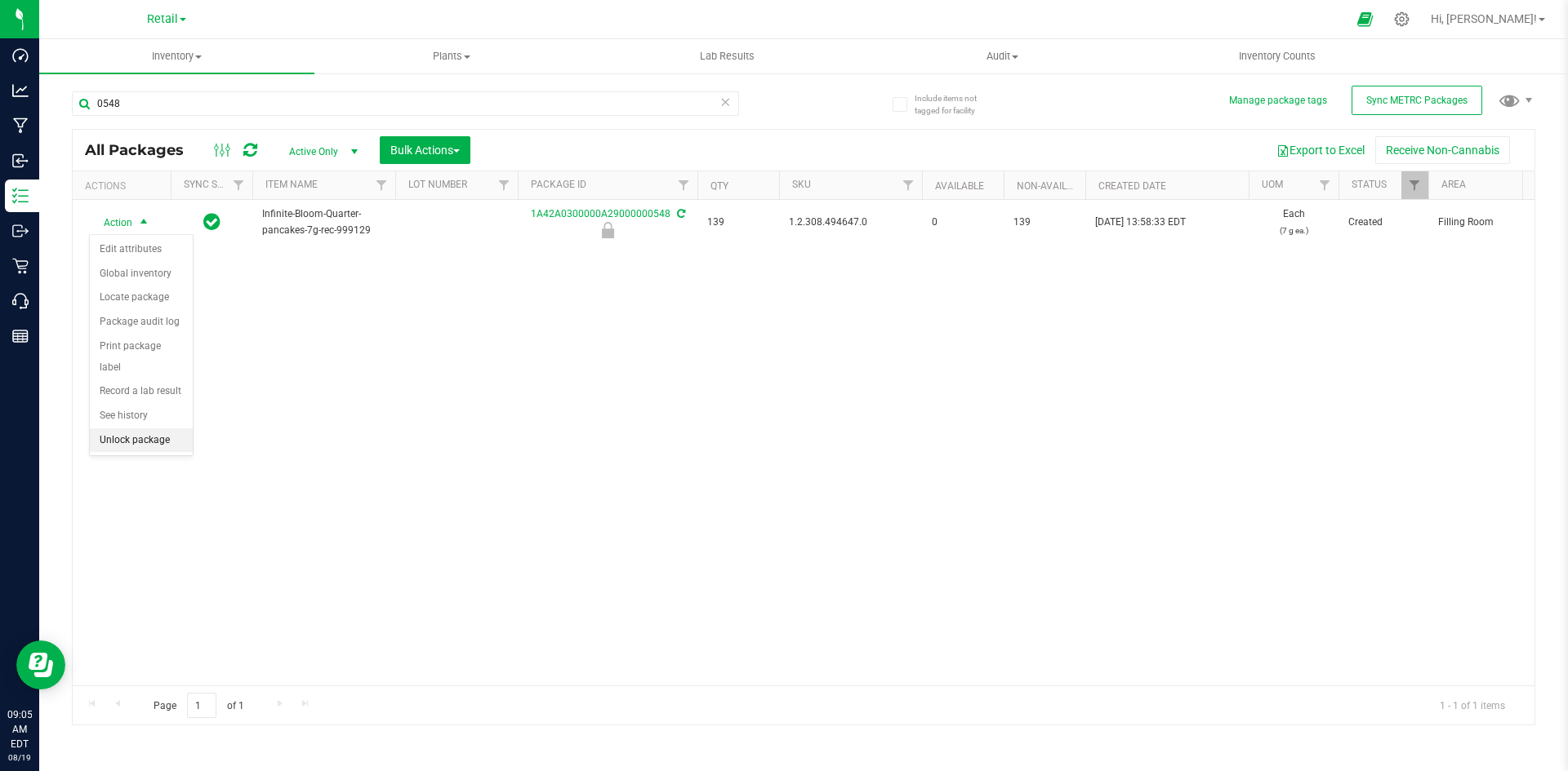
click at [137, 428] on li "Unlock package" at bounding box center [141, 440] width 103 height 25
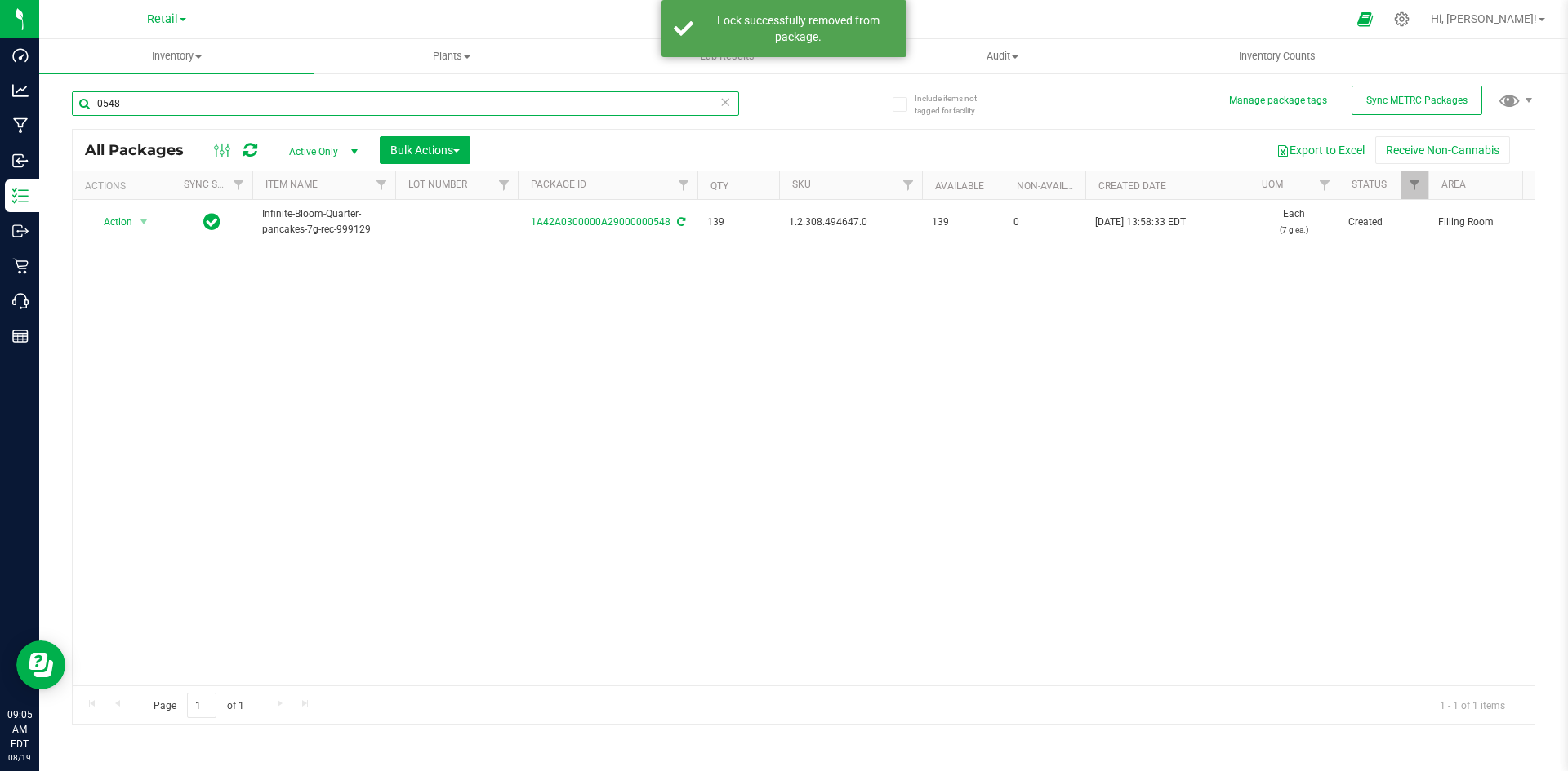
click at [205, 103] on input "0548" at bounding box center [406, 103] width 667 height 25
type input "0549"
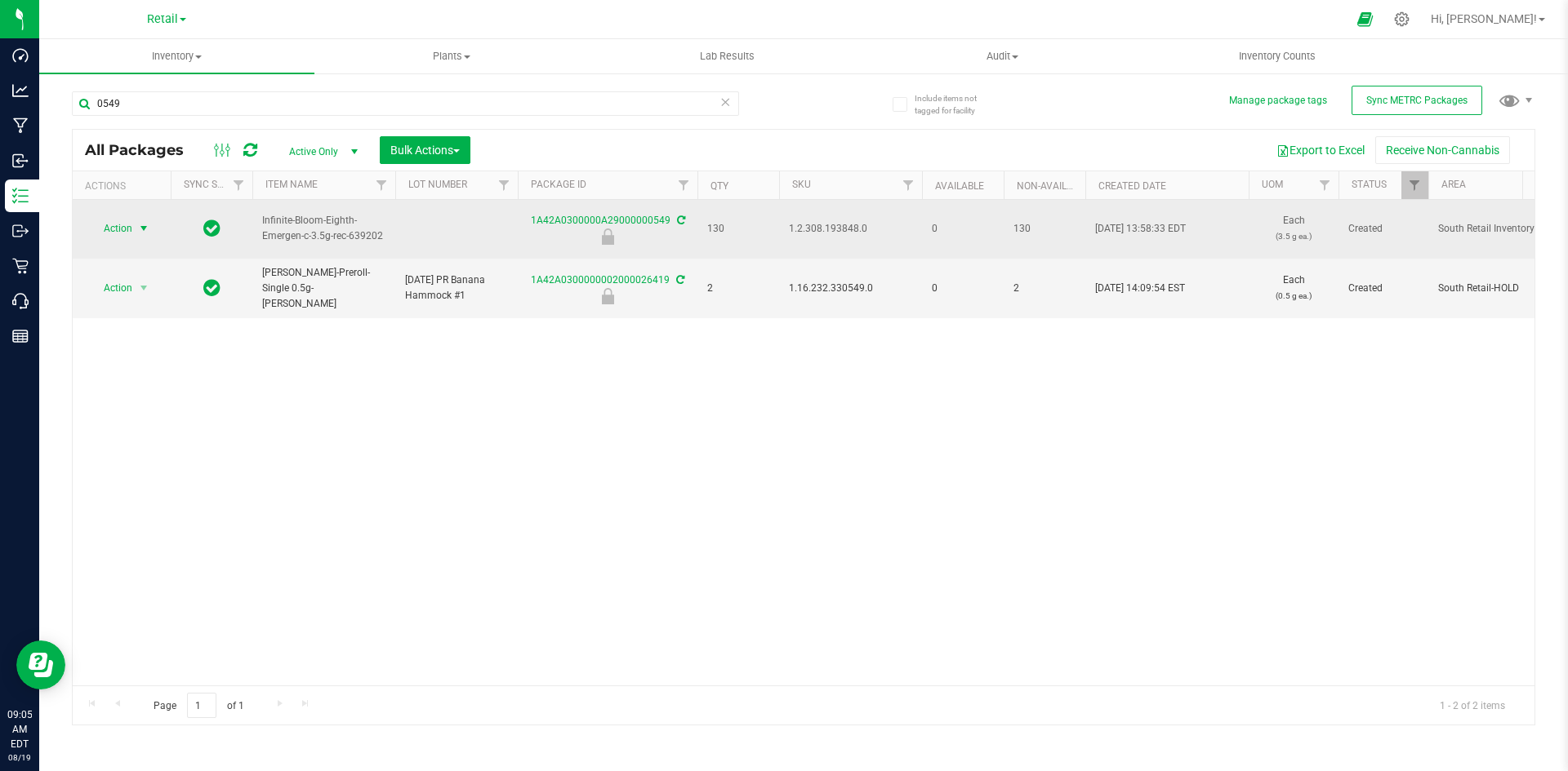
click at [136, 240] on span "select" at bounding box center [144, 228] width 20 height 23
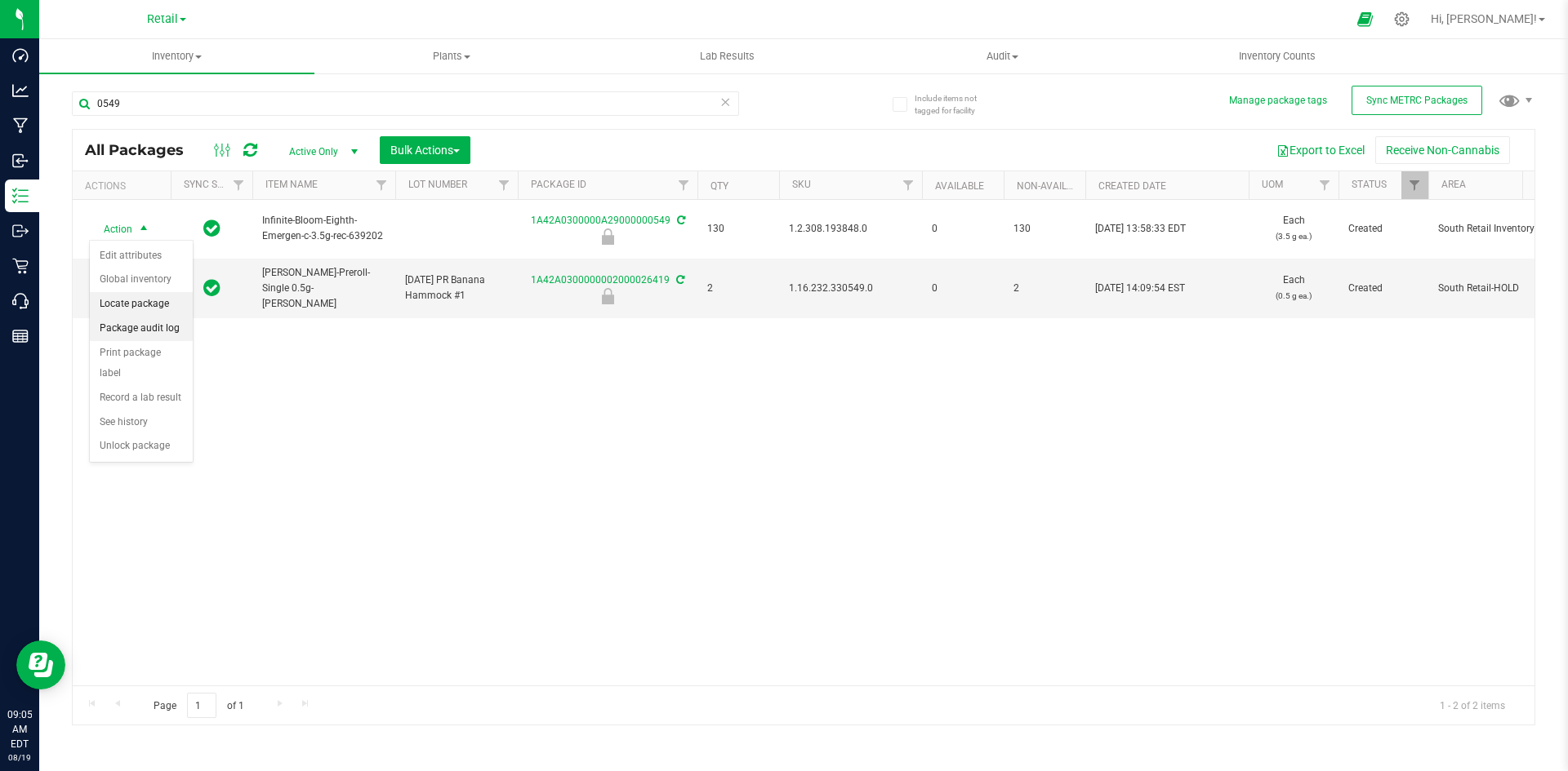
click at [150, 310] on li "Locate package" at bounding box center [141, 304] width 103 height 25
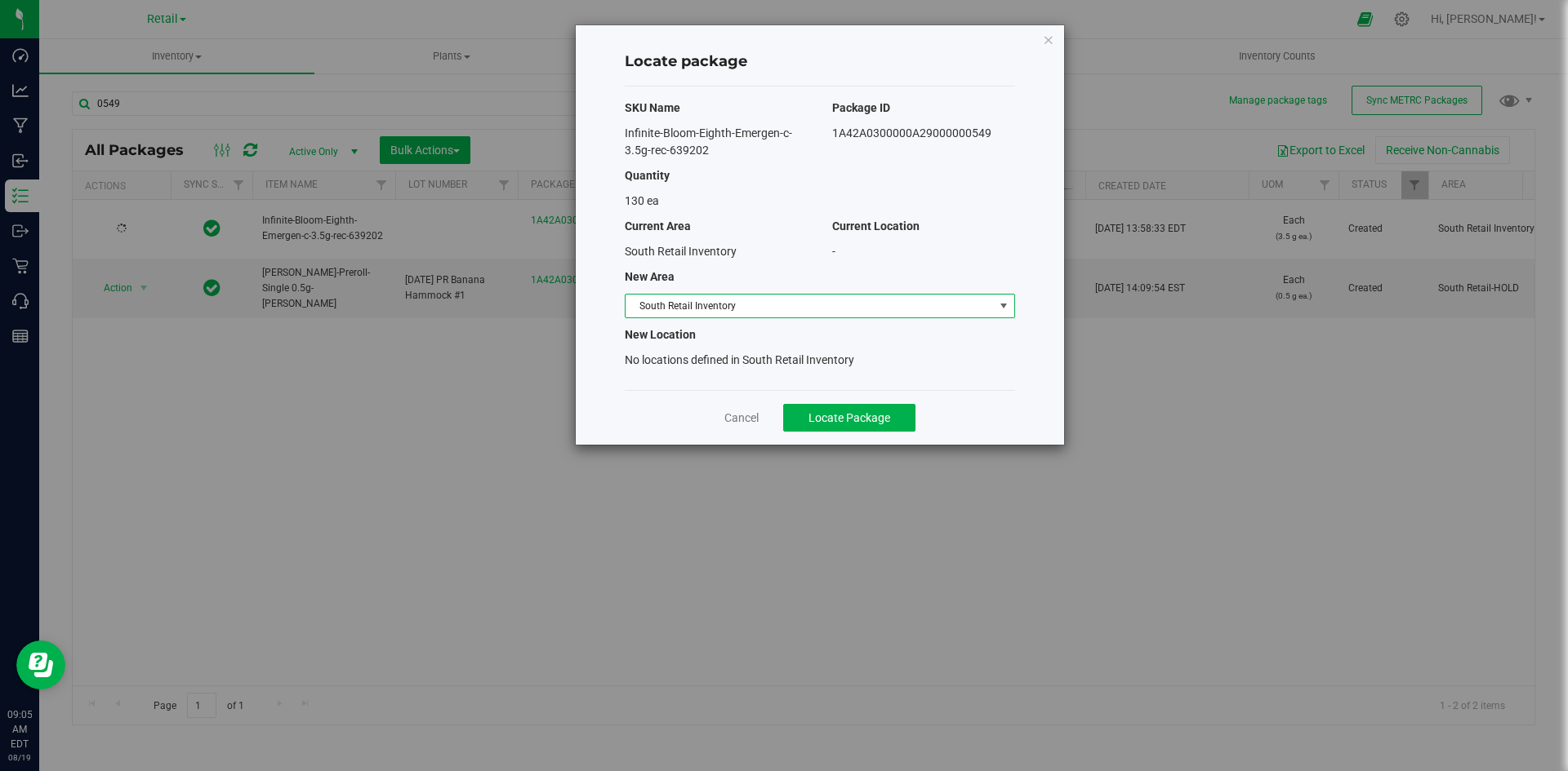
click at [653, 316] on span "South Retail Inventory" at bounding box center [810, 306] width 368 height 23
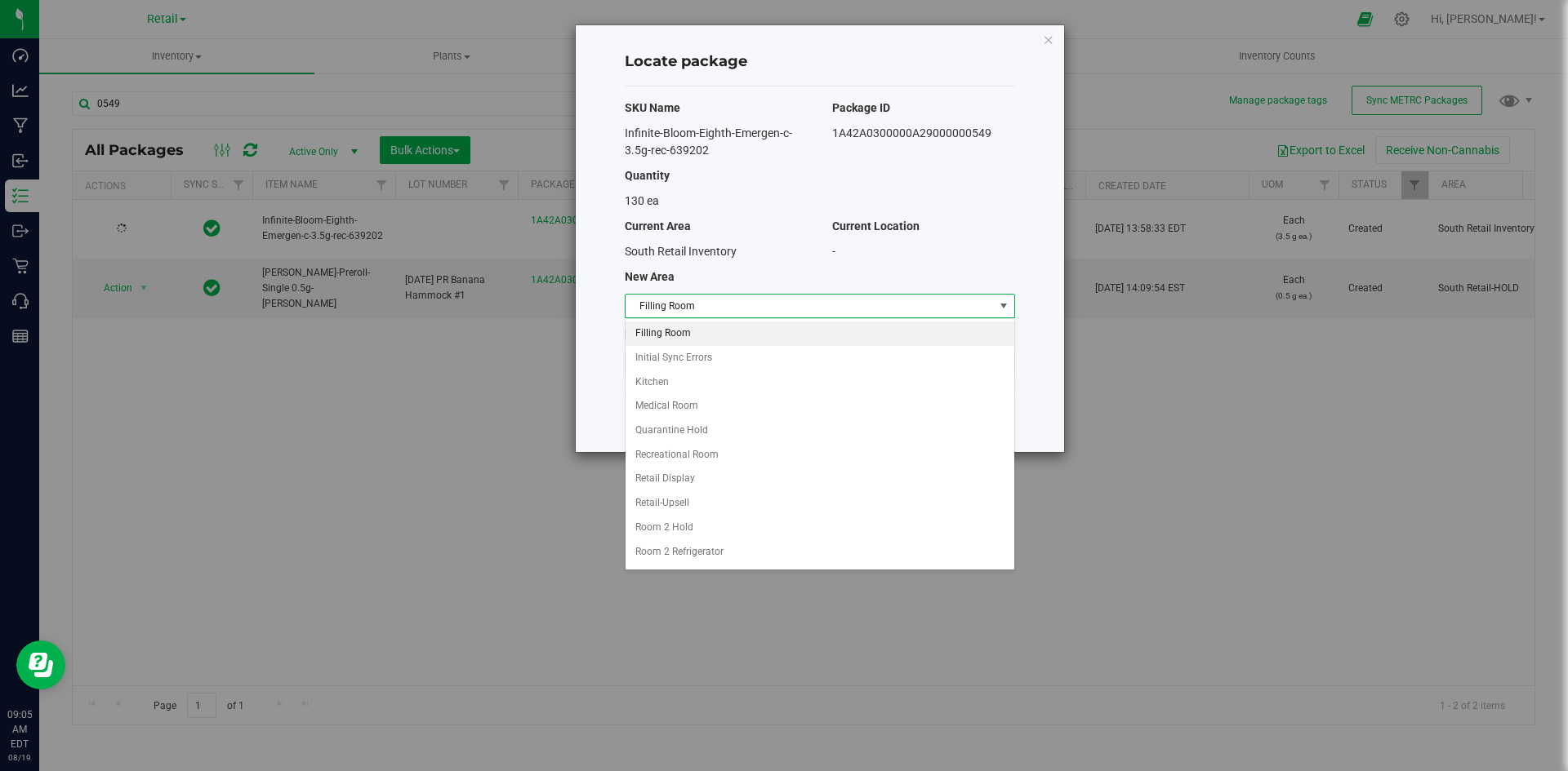
click at [677, 327] on li "Filling Room" at bounding box center [820, 333] width 388 height 25
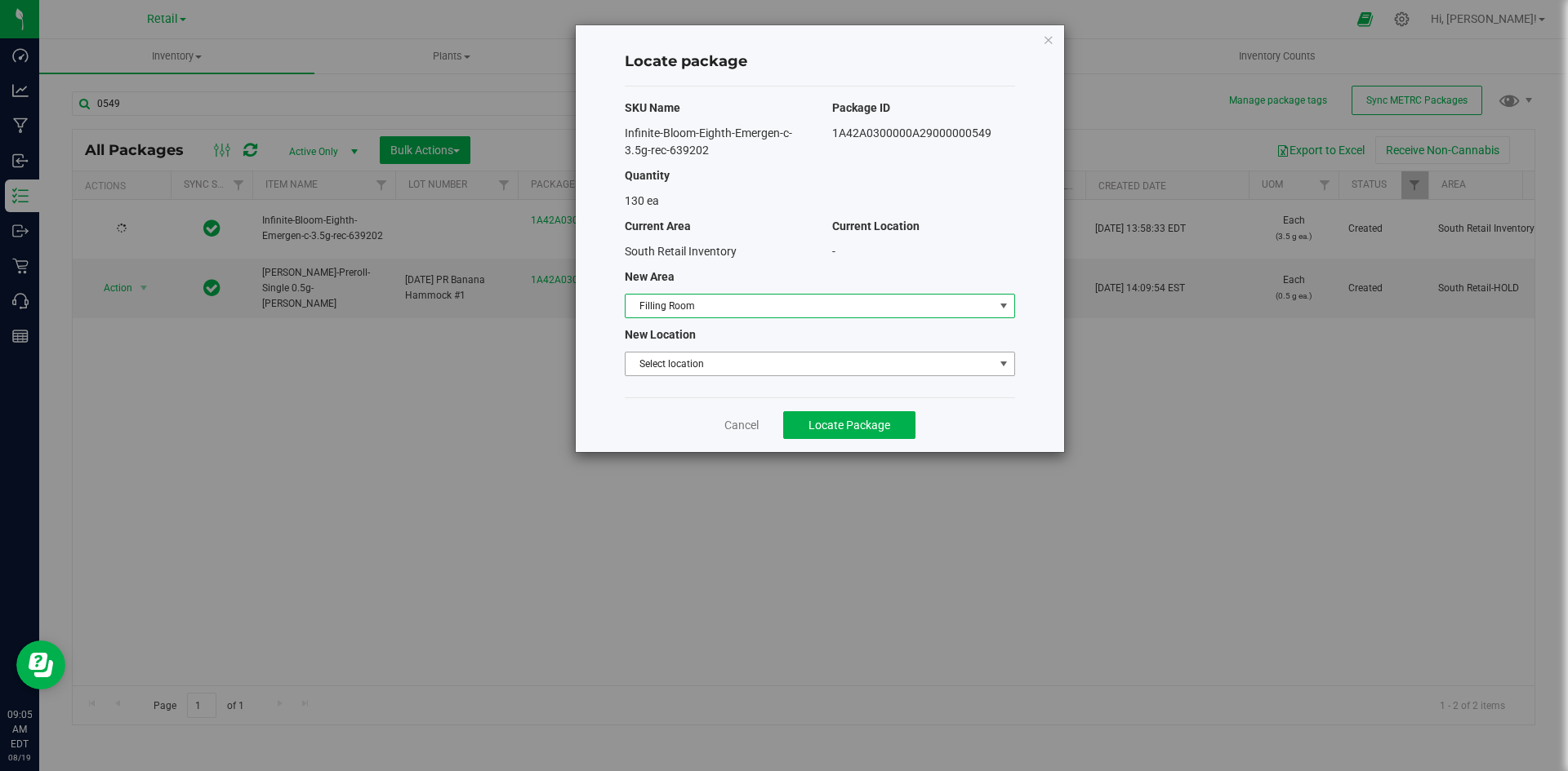
click at [677, 355] on span "Select location" at bounding box center [810, 364] width 368 height 23
click at [672, 389] on li "Filling room" at bounding box center [820, 392] width 388 height 25
click at [832, 427] on span "Locate Package" at bounding box center [849, 425] width 81 height 13
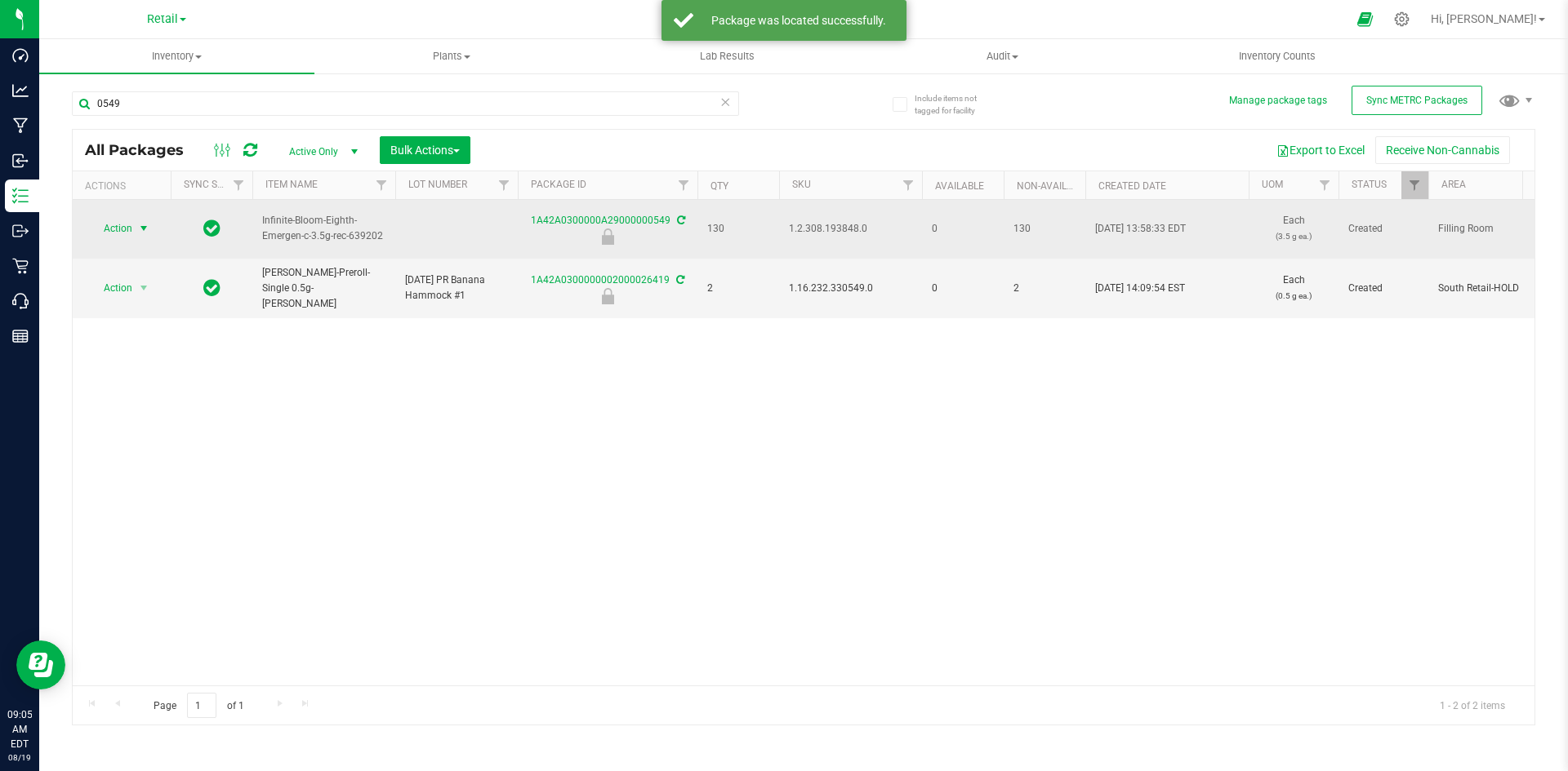
click at [143, 238] on span "select" at bounding box center [144, 228] width 20 height 23
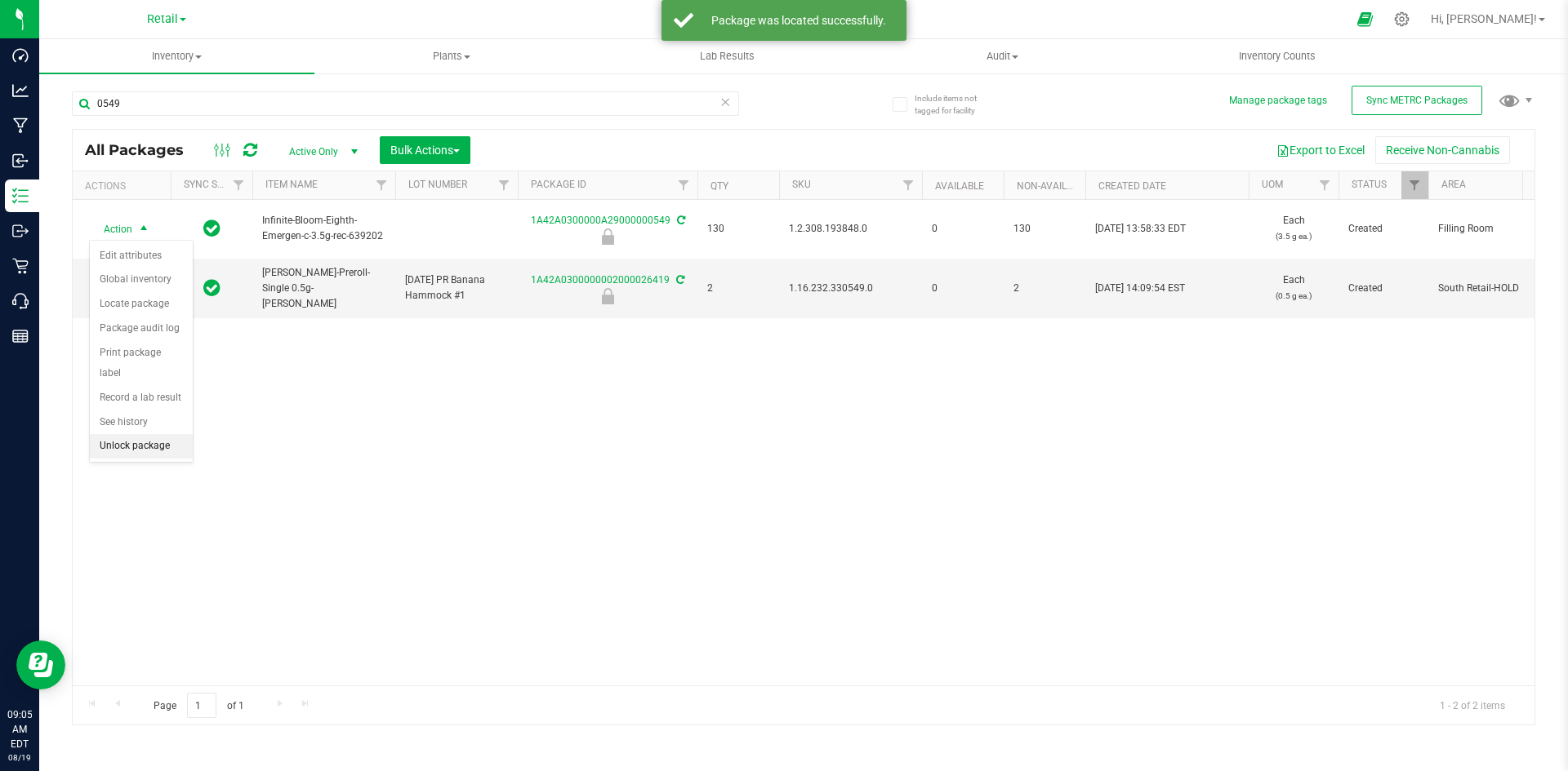
click at [164, 434] on li "Unlock package" at bounding box center [141, 446] width 103 height 25
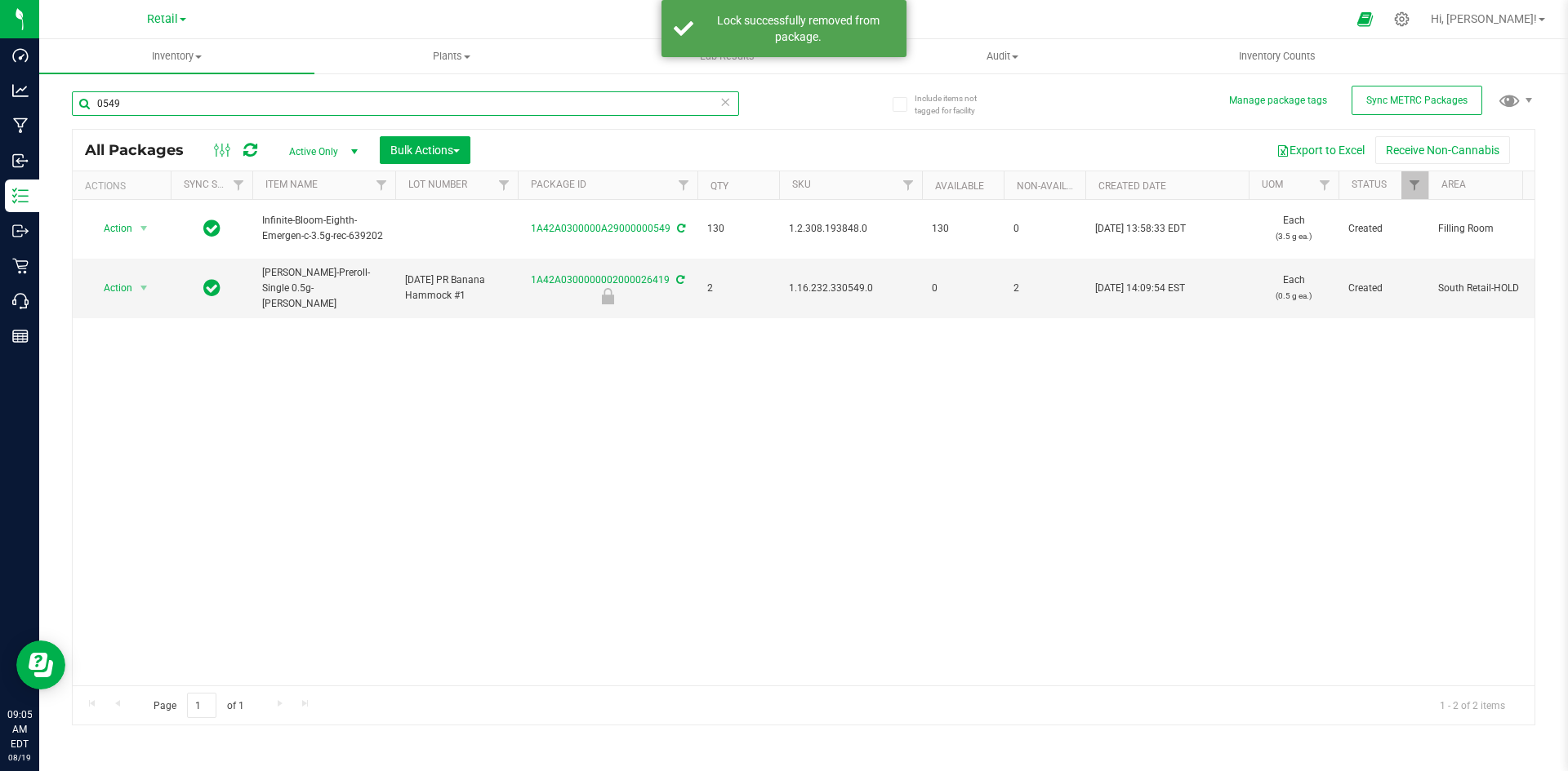
click at [214, 104] on input "0549" at bounding box center [406, 103] width 667 height 25
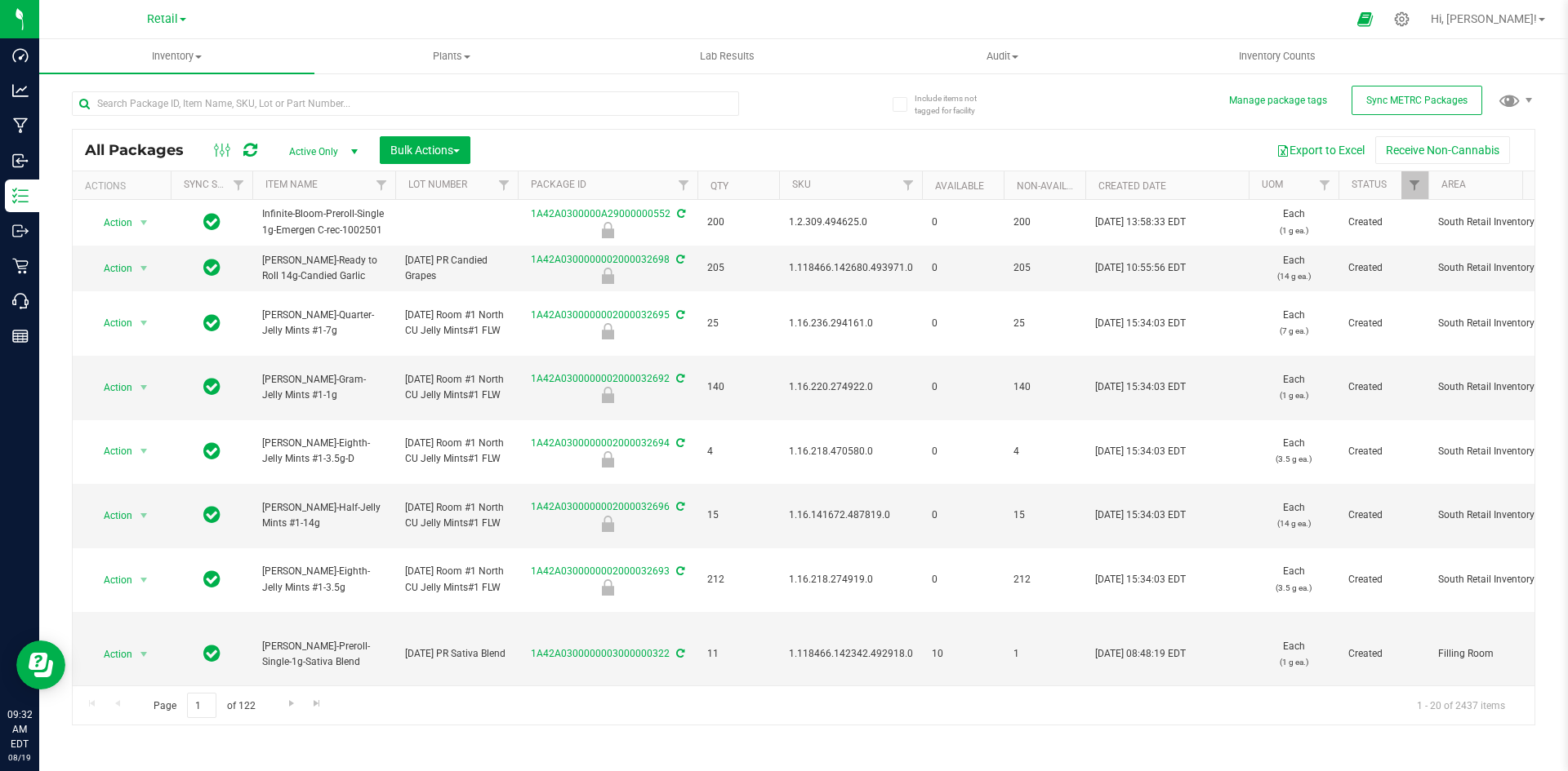
click at [349, 89] on div at bounding box center [438, 102] width 732 height 52
click at [349, 92] on input "text" at bounding box center [406, 103] width 667 height 25
type input "32355"
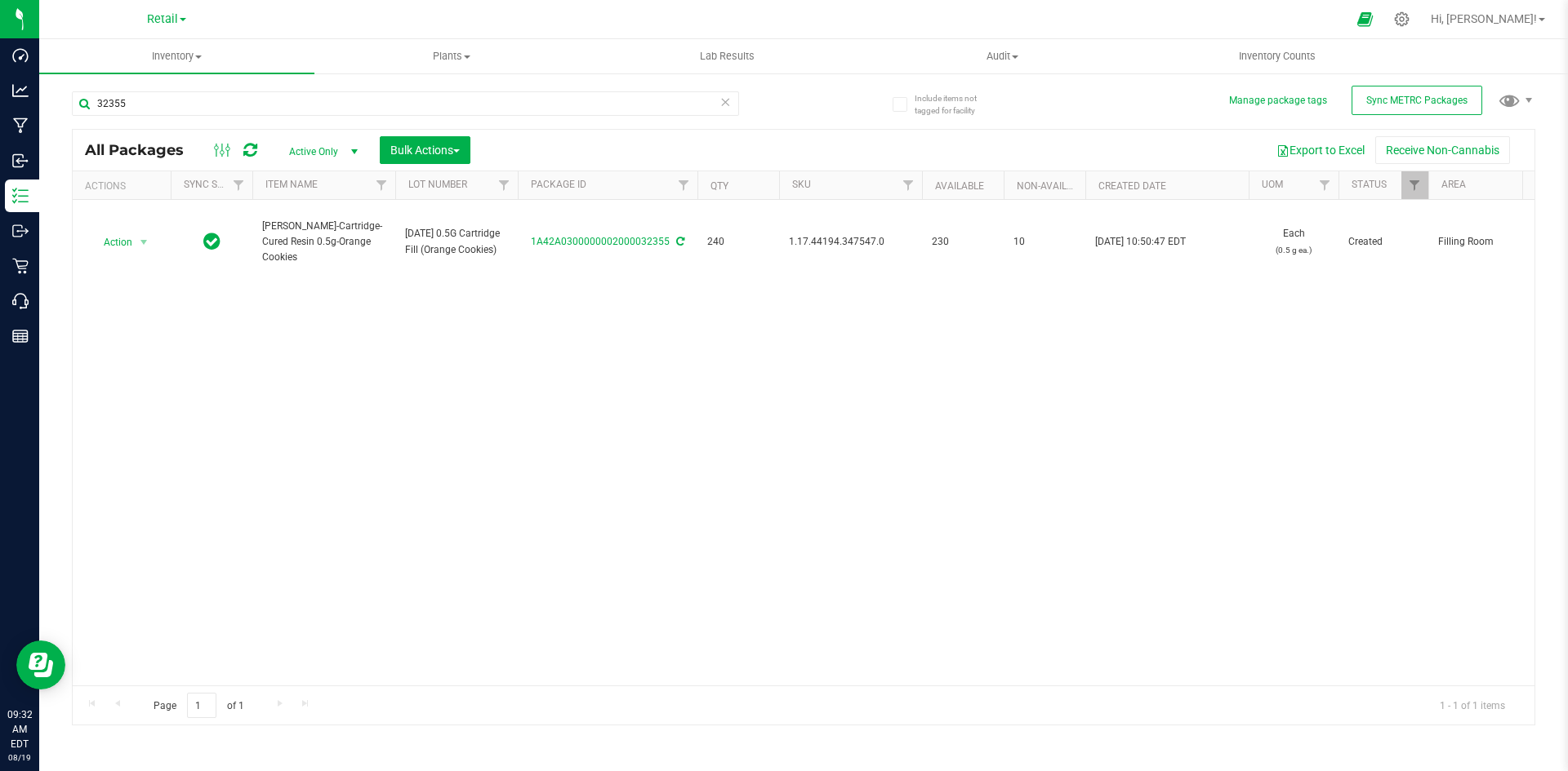
click at [828, 242] on span "1.17.44194.347547.0" at bounding box center [850, 241] width 123 height 16
copy span "1.17.44194.347547.0"
click at [302, 684] on div "All Packages Active Only Active Only Lab Samples Locked All External Internal B…" at bounding box center [803, 427] width 1463 height 597
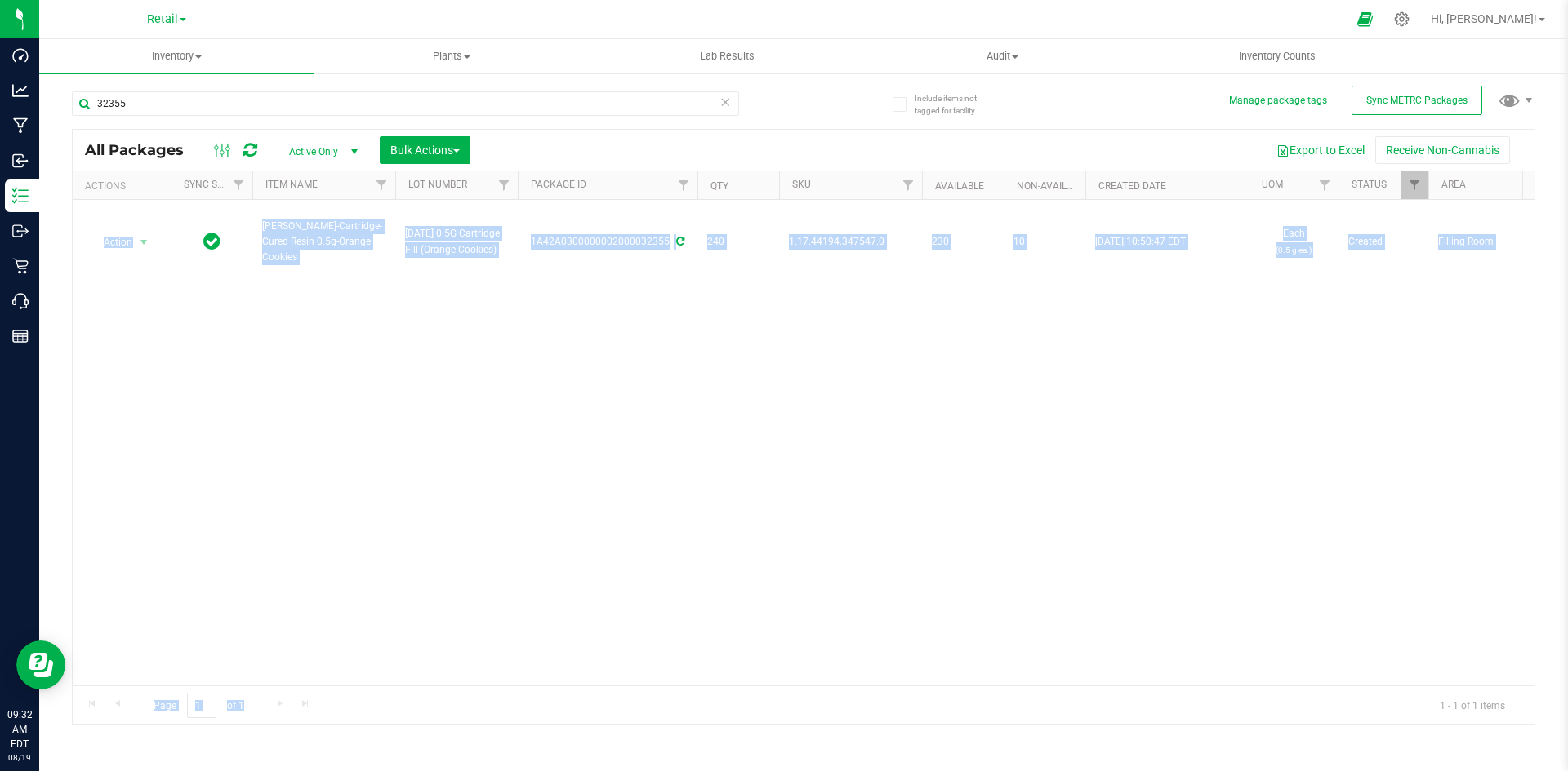
click at [314, 615] on div "Action Action Adjust qty Create package Edit attributes Global inventory Locate…" at bounding box center [804, 443] width 1462 height 486
drag, startPoint x: 292, startPoint y: 671, endPoint x: 341, endPoint y: 687, distance: 51.5
click at [341, 687] on div "All Packages Active Only Active Only Lab Samples Locked All External Internal B…" at bounding box center [803, 427] width 1463 height 597
click at [311, 669] on div "Action Action Adjust qty Create package Edit attributes Global inventory Locate…" at bounding box center [804, 443] width 1462 height 486
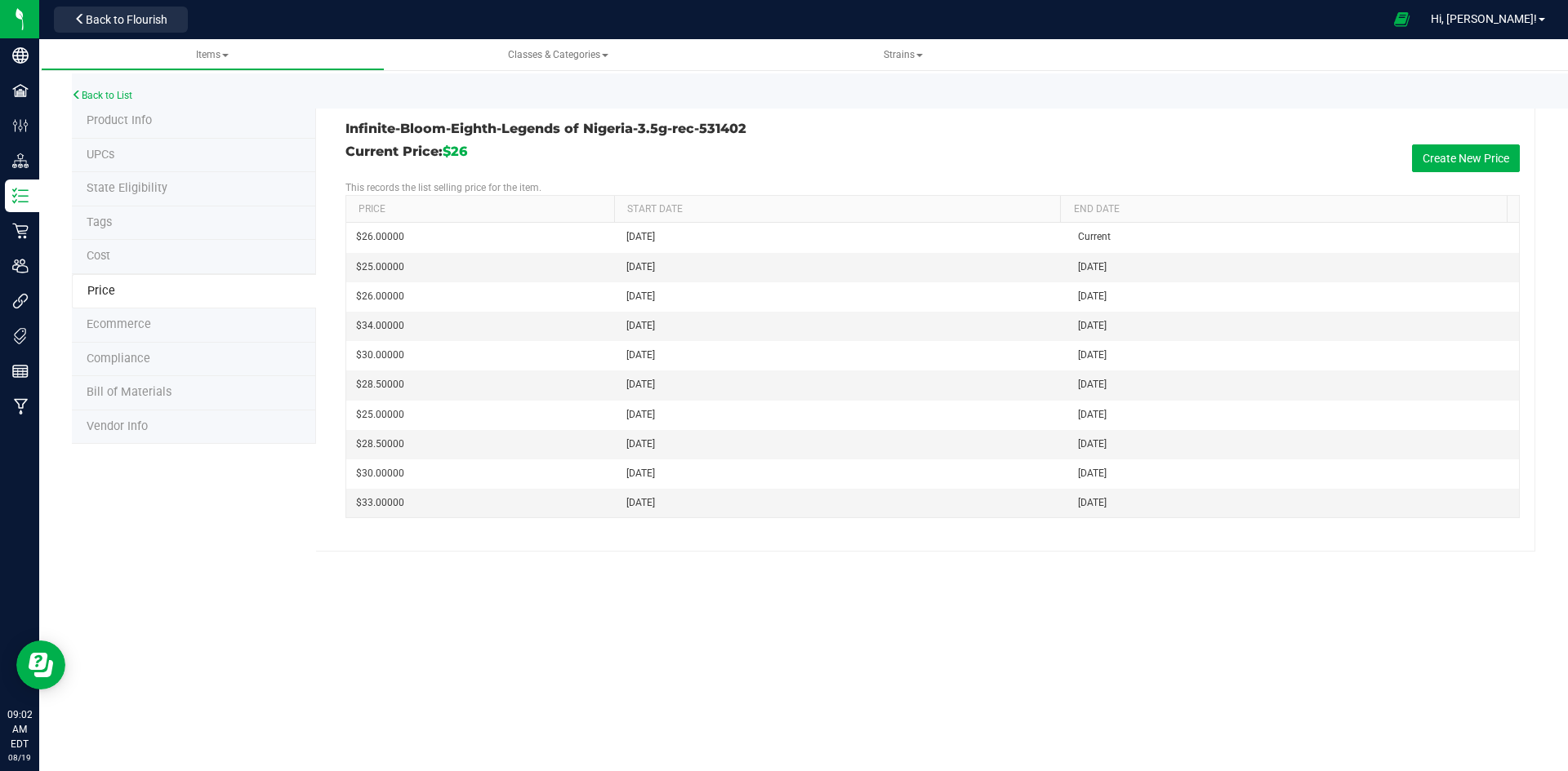
click at [268, 125] on li "Product Info" at bounding box center [194, 121] width 244 height 35
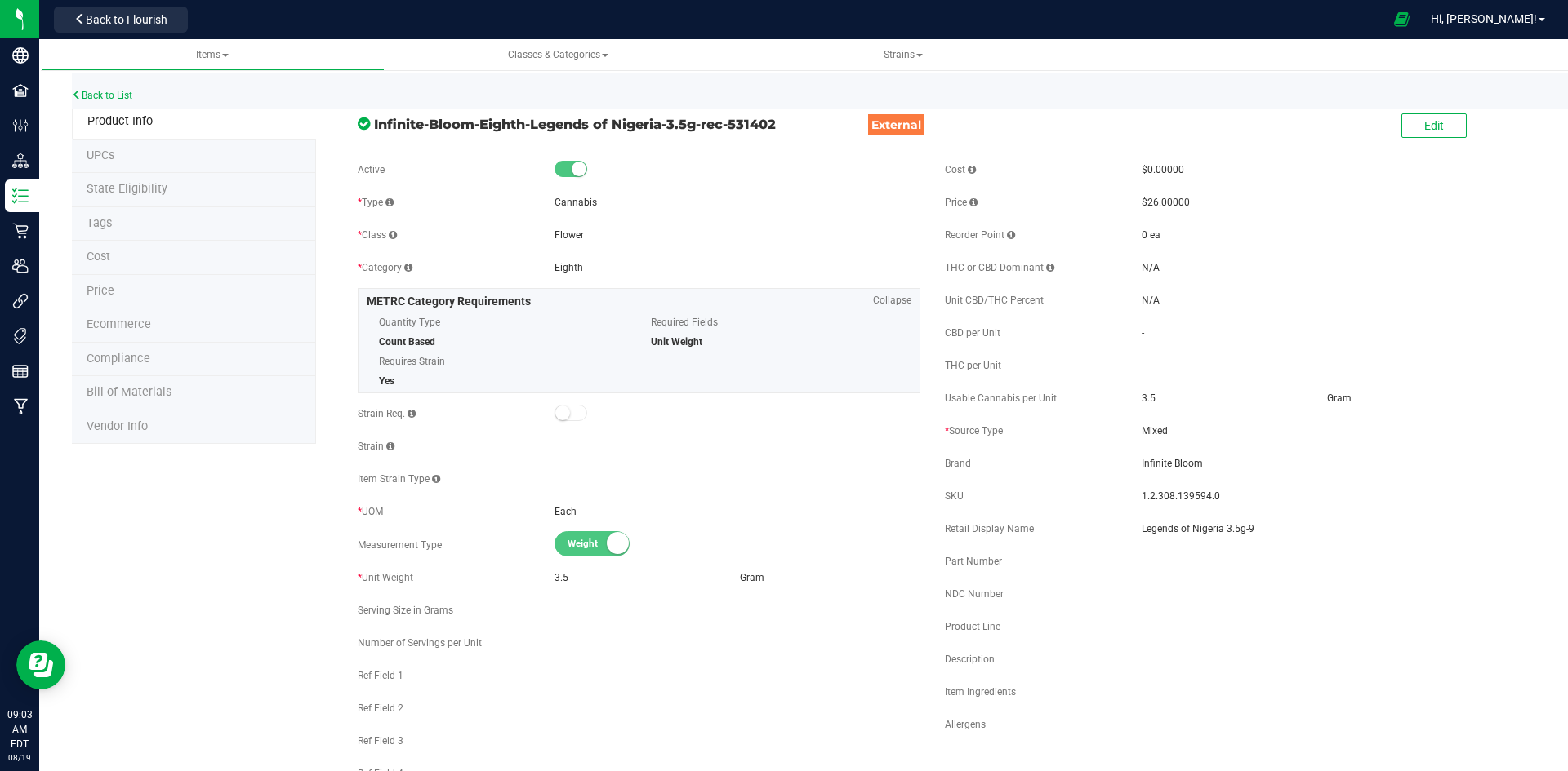
click at [124, 100] on link "Back to List" at bounding box center [102, 95] width 60 height 12
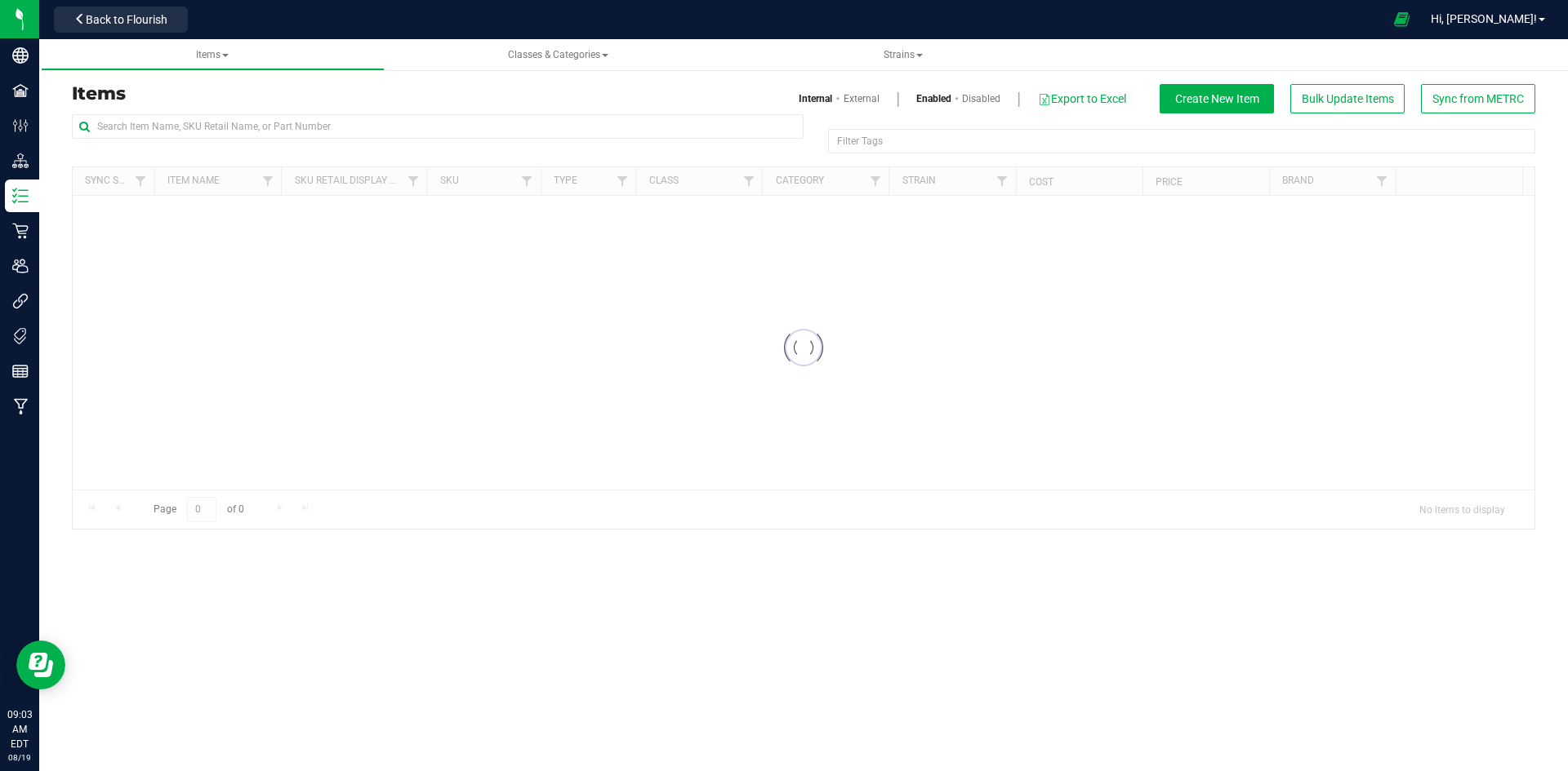
click at [214, 110] on div "Items Internal External Enabled Disabled Export to Excel Create New Item Bulk U…" at bounding box center [803, 99] width 1488 height 29
click at [211, 128] on input "text" at bounding box center [438, 126] width 732 height 25
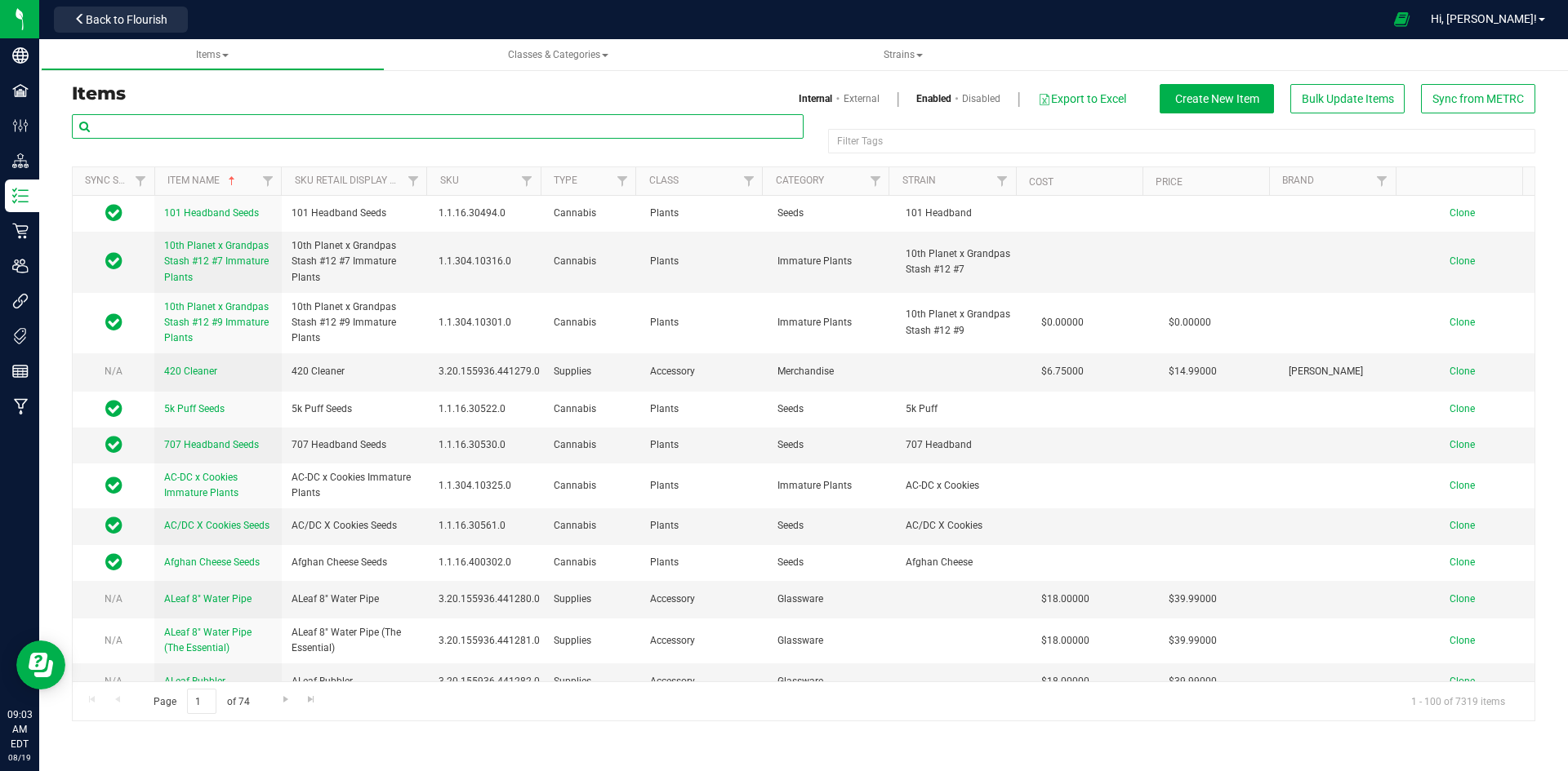
paste input "1.2.308.494647.0"
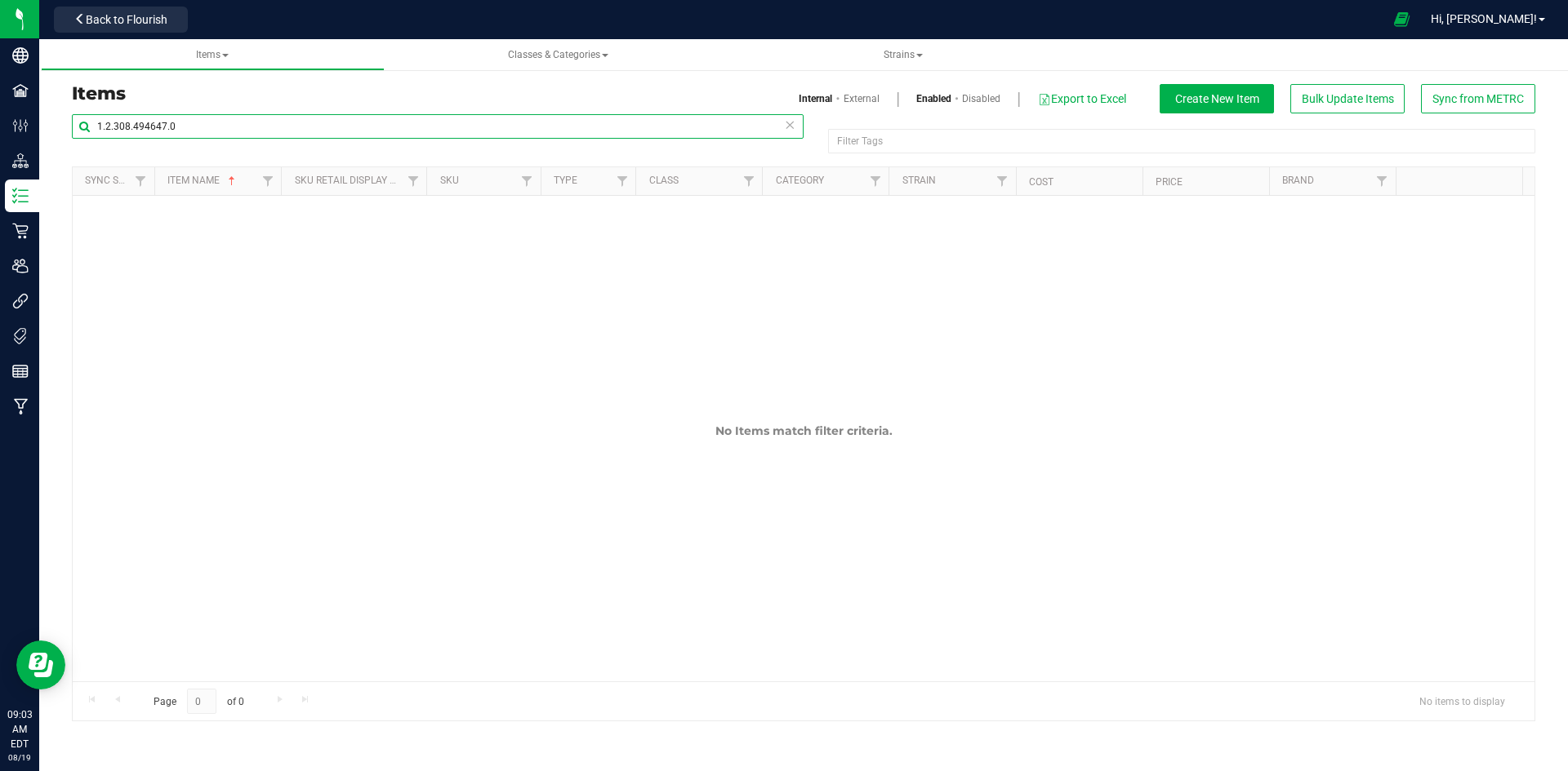
type input "1.2.308.494647.0"
click at [855, 96] on link "External" at bounding box center [861, 99] width 36 height 15
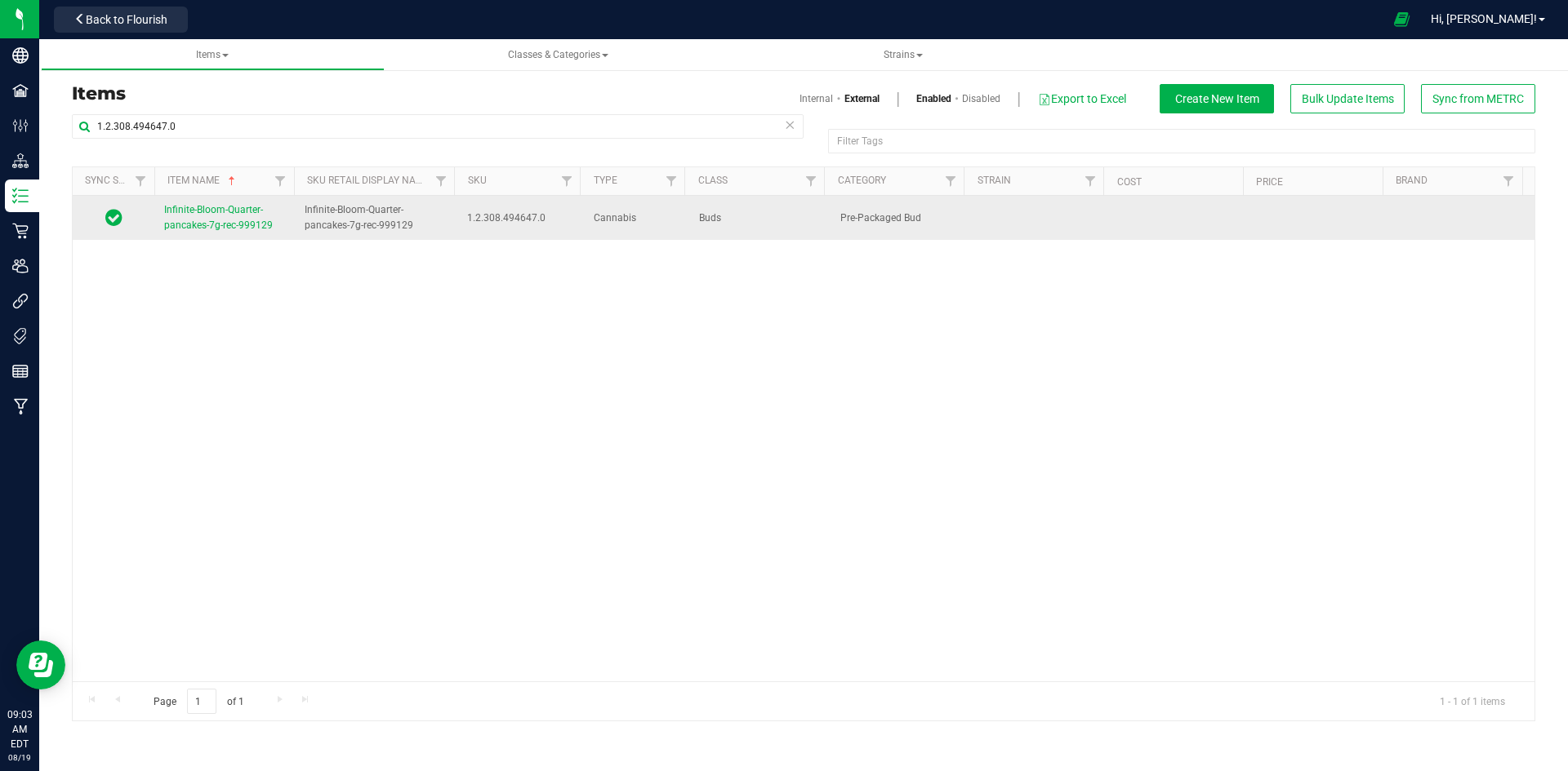
click at [244, 218] on link "Infinite-Bloom-Quarter-pancakes-7g-rec-999129" at bounding box center [225, 218] width 121 height 31
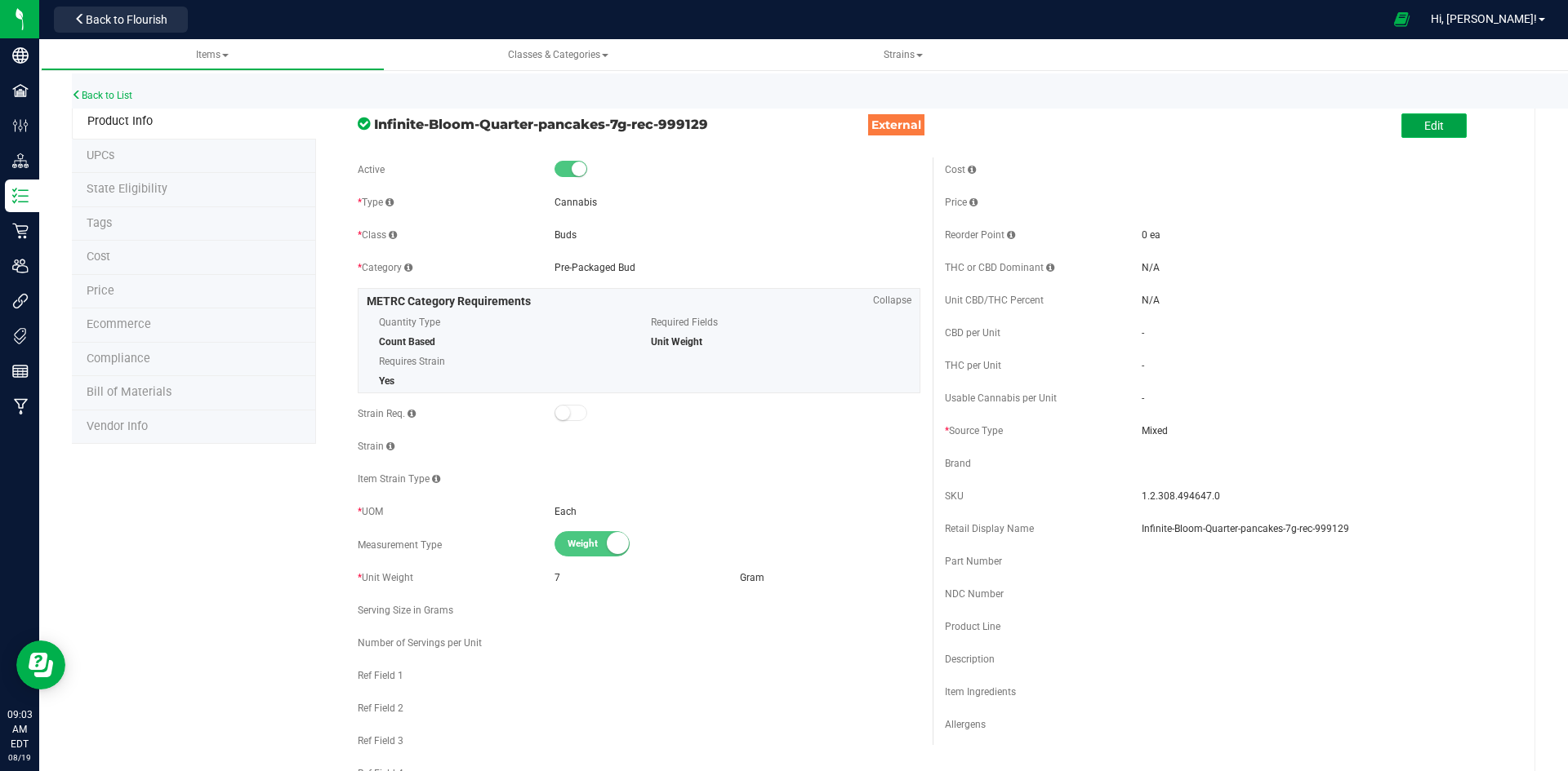
click at [1421, 136] on button "Edit" at bounding box center [1433, 125] width 65 height 25
click at [1234, 531] on input "Infinite-Bloom-Quarter-pancakes-7g-rec-999129" at bounding box center [1324, 529] width 366 height 25
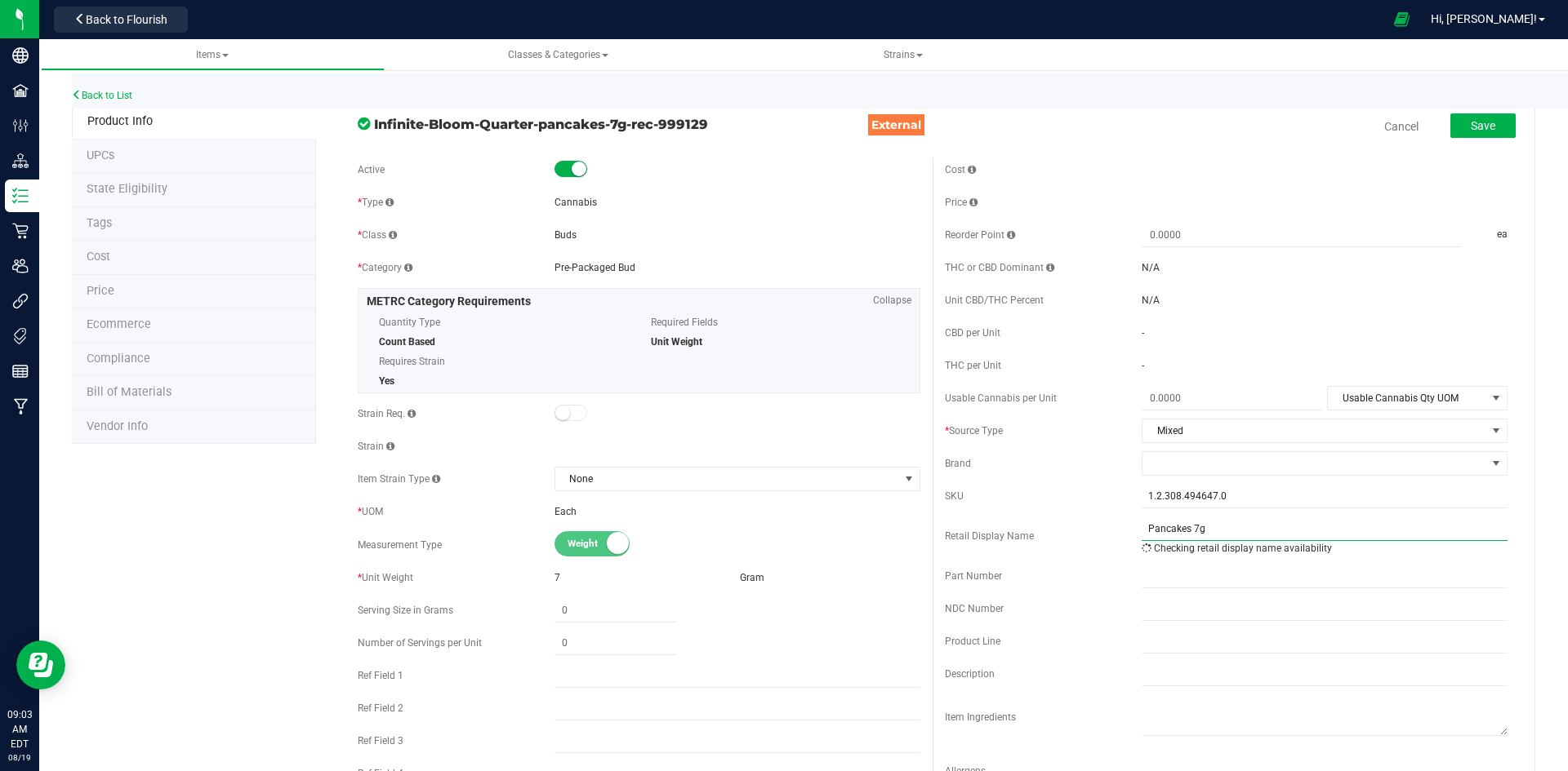
type input "Pancakes 7g"
click at [1210, 482] on div "Cost Price Reorder Point ea THC or CBD Dominant" at bounding box center [1226, 480] width 588 height 645
click at [1210, 474] on span at bounding box center [1314, 463] width 344 height 23
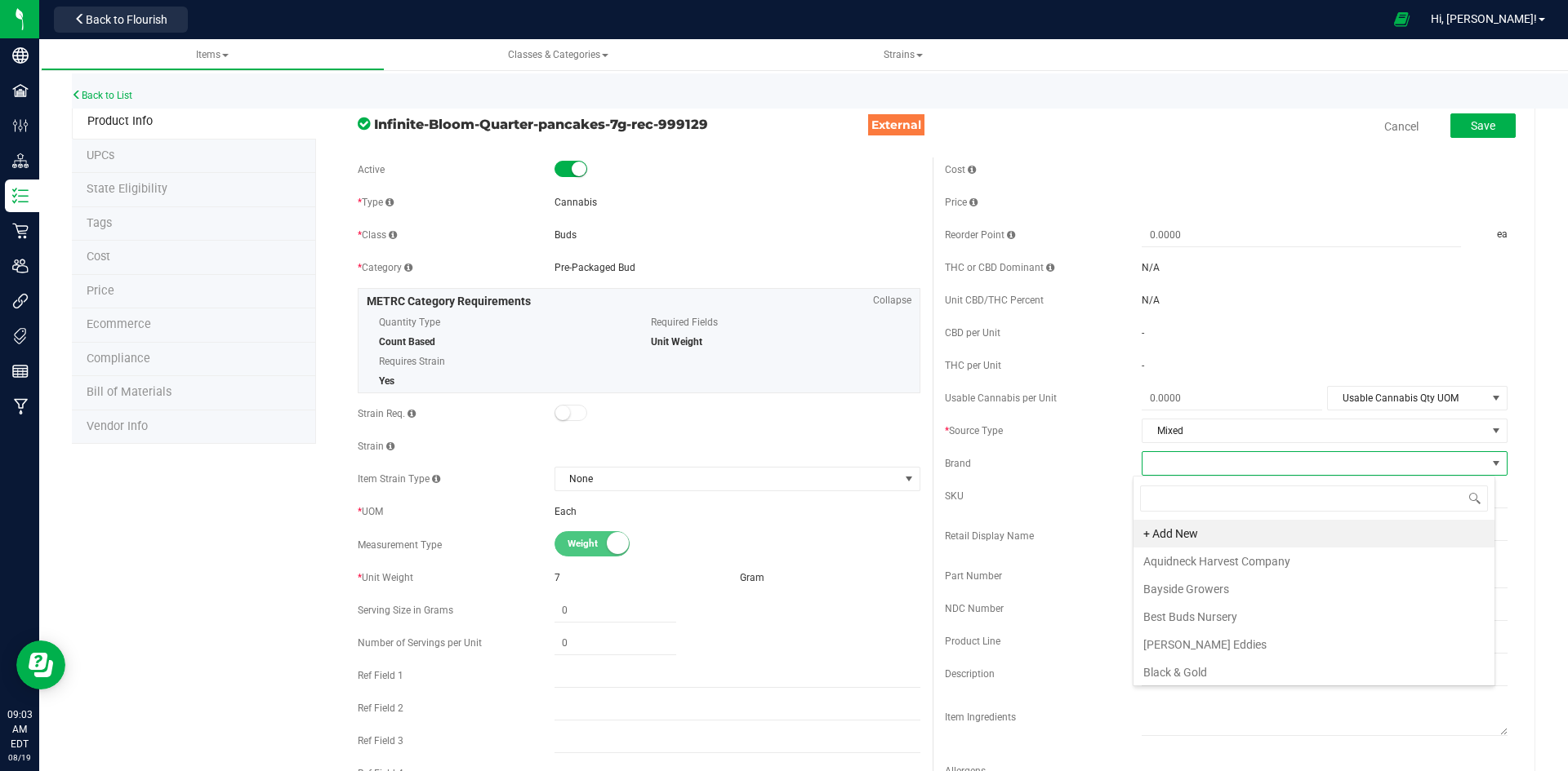
scroll to position [25, 363]
type input "infin"
click at [1203, 556] on li "Infinite Bloom" at bounding box center [1313, 562] width 361 height 27
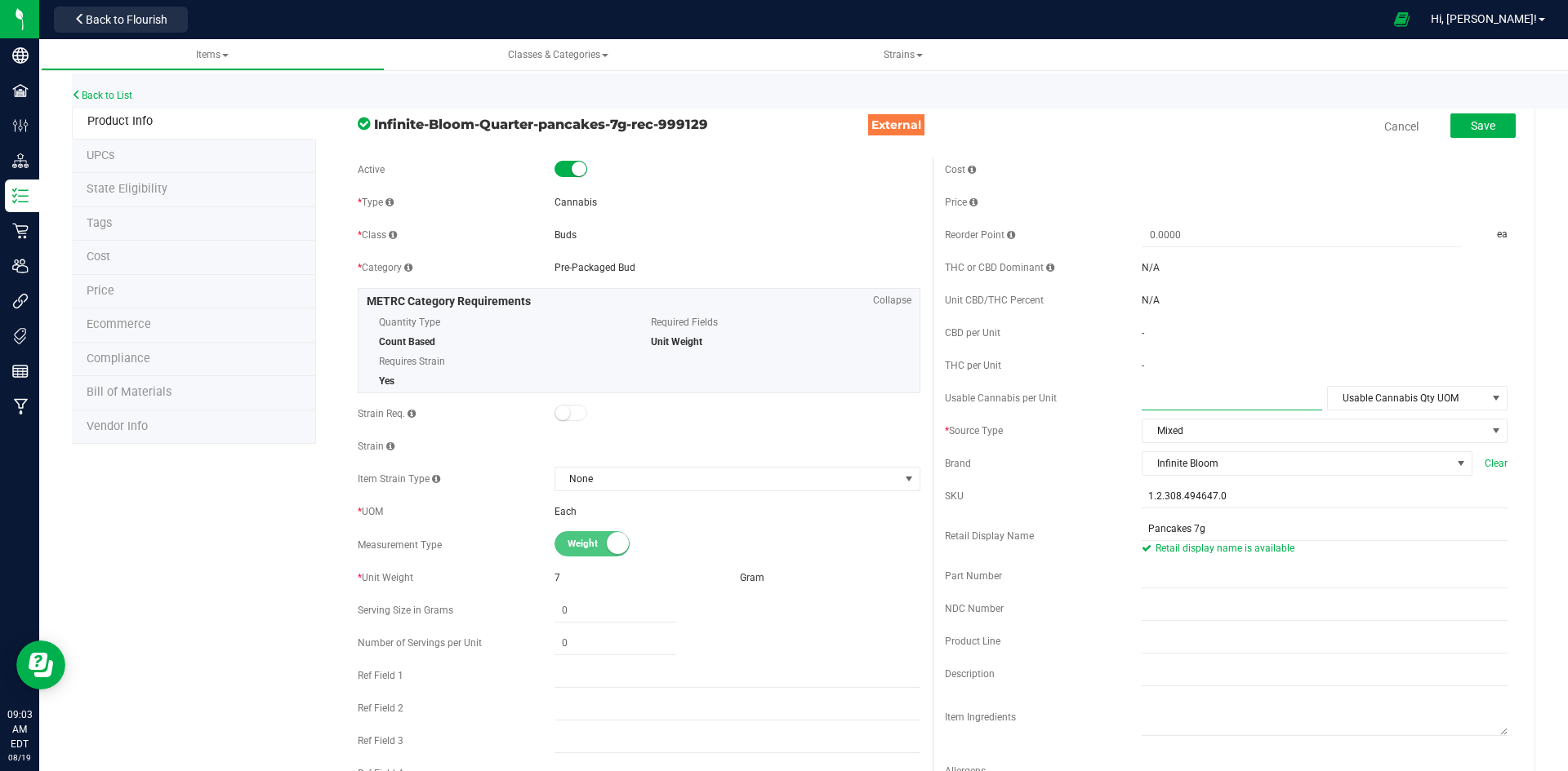
click at [1218, 407] on span at bounding box center [1231, 399] width 180 height 24
type input "7"
type input "7.0000"
click at [1393, 403] on span "Usable Cannabis Qty UOM" at bounding box center [1406, 398] width 158 height 23
click at [1387, 469] on li "Gram" at bounding box center [1405, 475] width 177 height 25
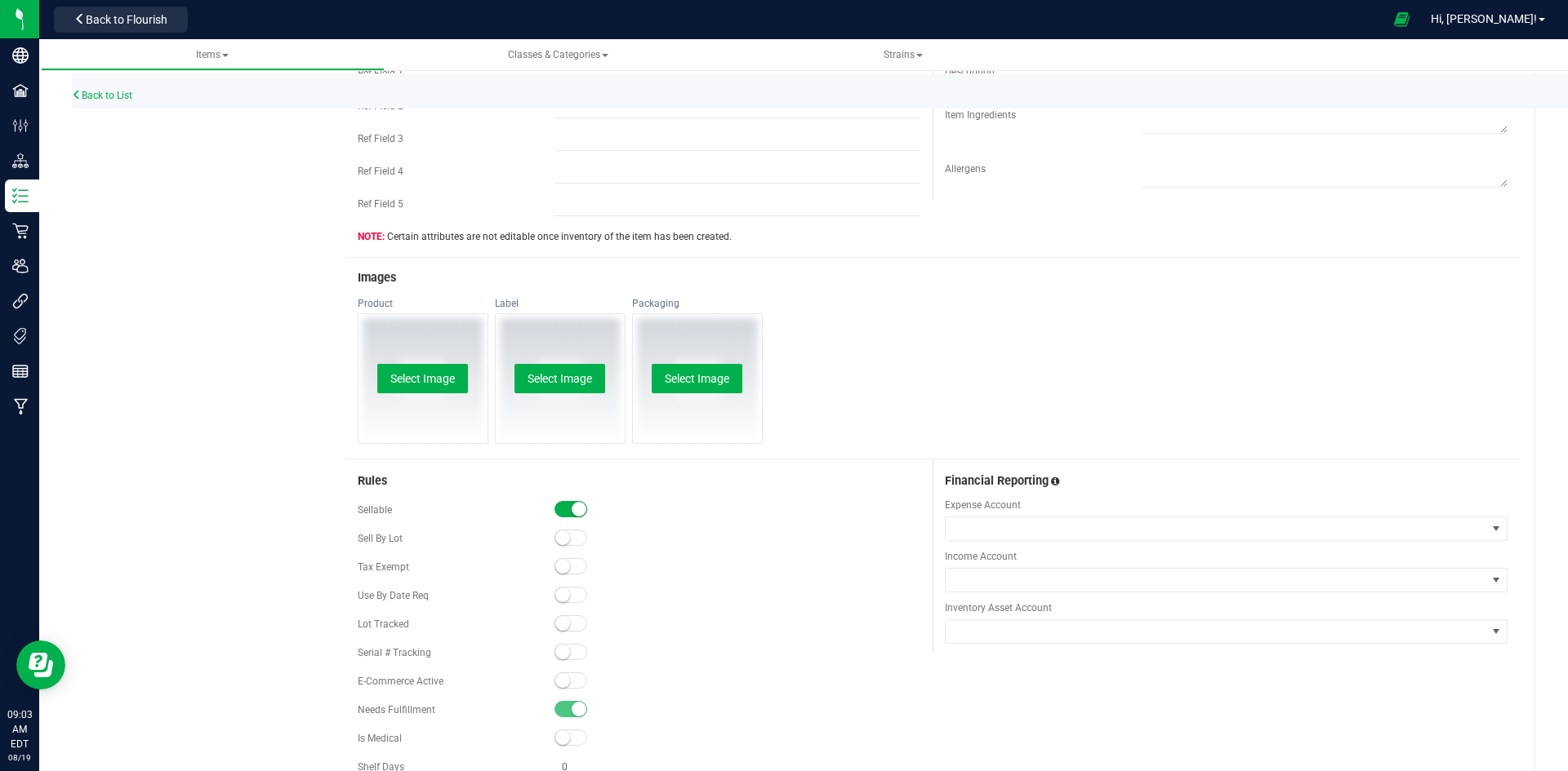
scroll to position [817, 0]
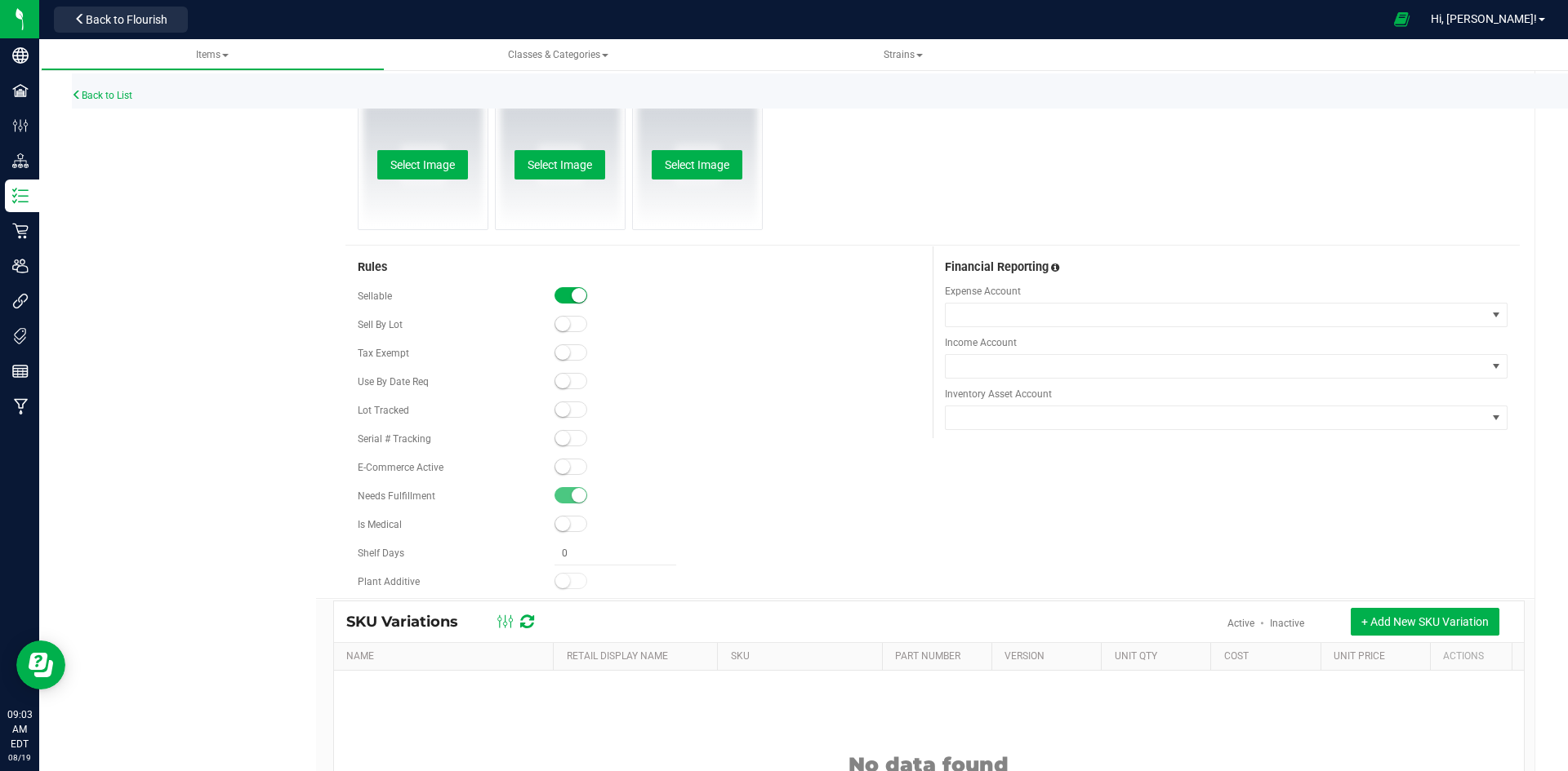
drag, startPoint x: 574, startPoint y: 479, endPoint x: 539, endPoint y: 432, distance: 58.6
click at [574, 478] on div "E-Commerce Active" at bounding box center [639, 468] width 563 height 25
click at [561, 459] on span at bounding box center [571, 467] width 33 height 16
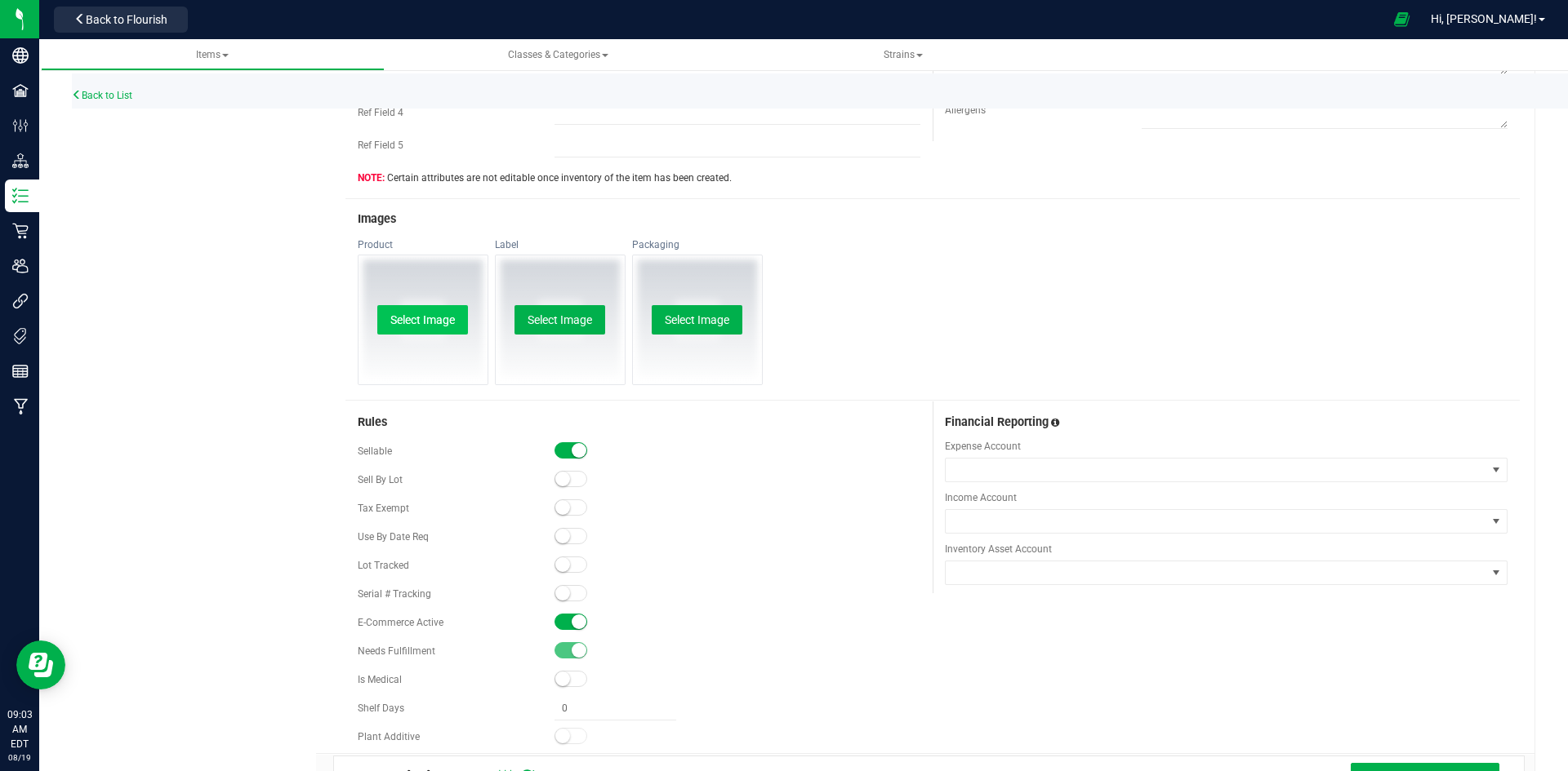
scroll to position [572, 0]
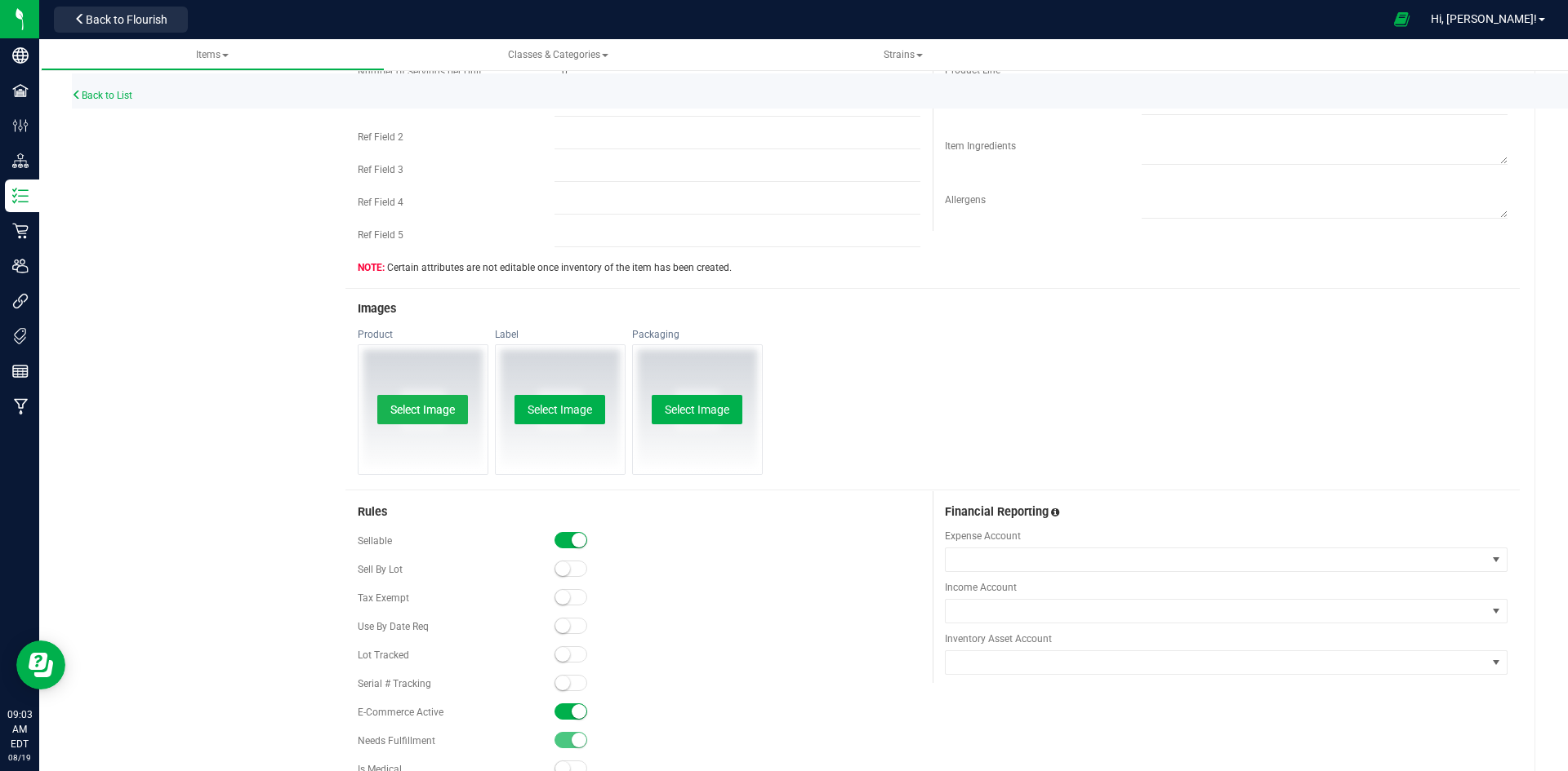
click at [436, 420] on button "Select Image" at bounding box center [422, 410] width 90 height 29
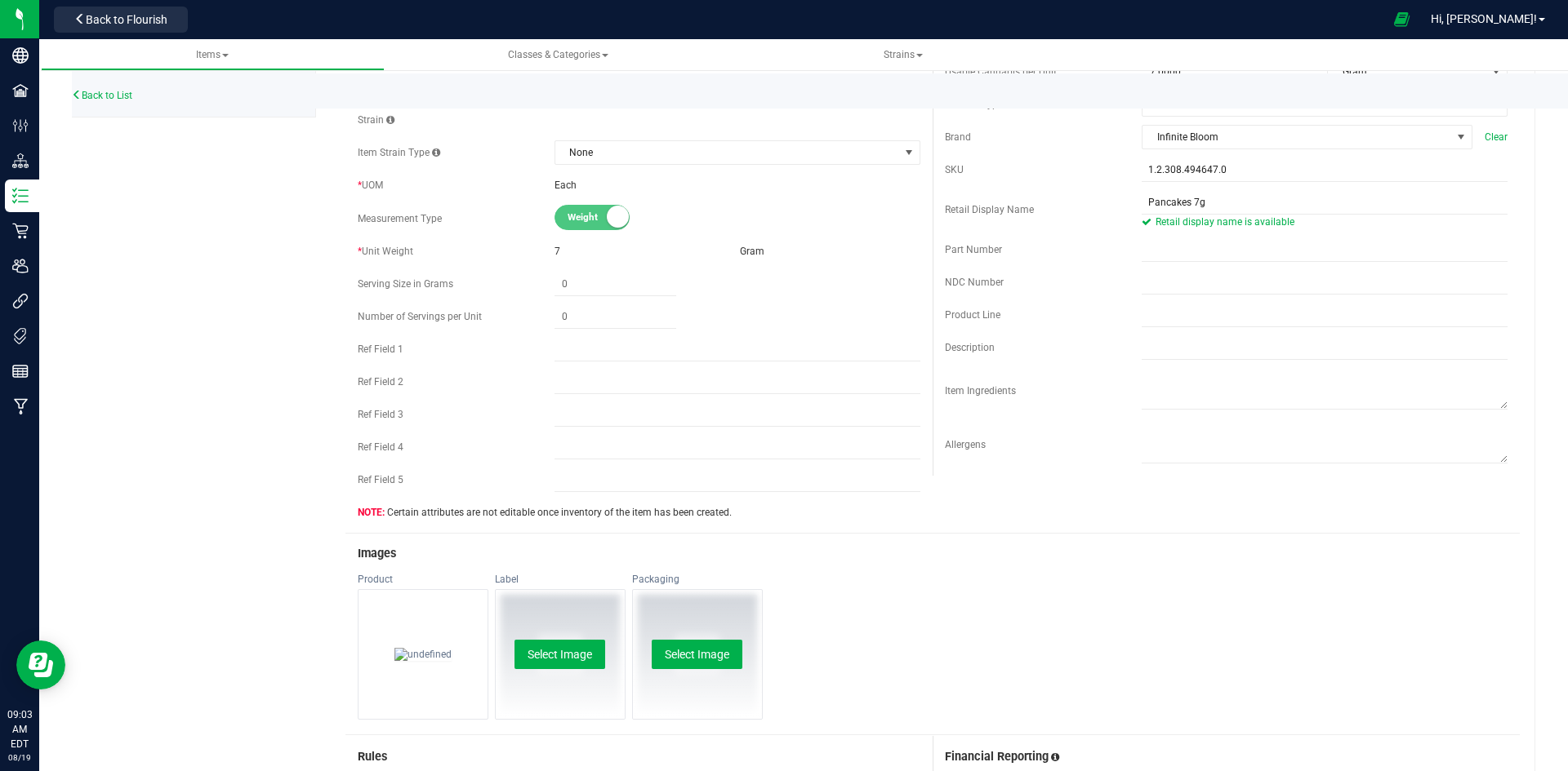
scroll to position [0, 0]
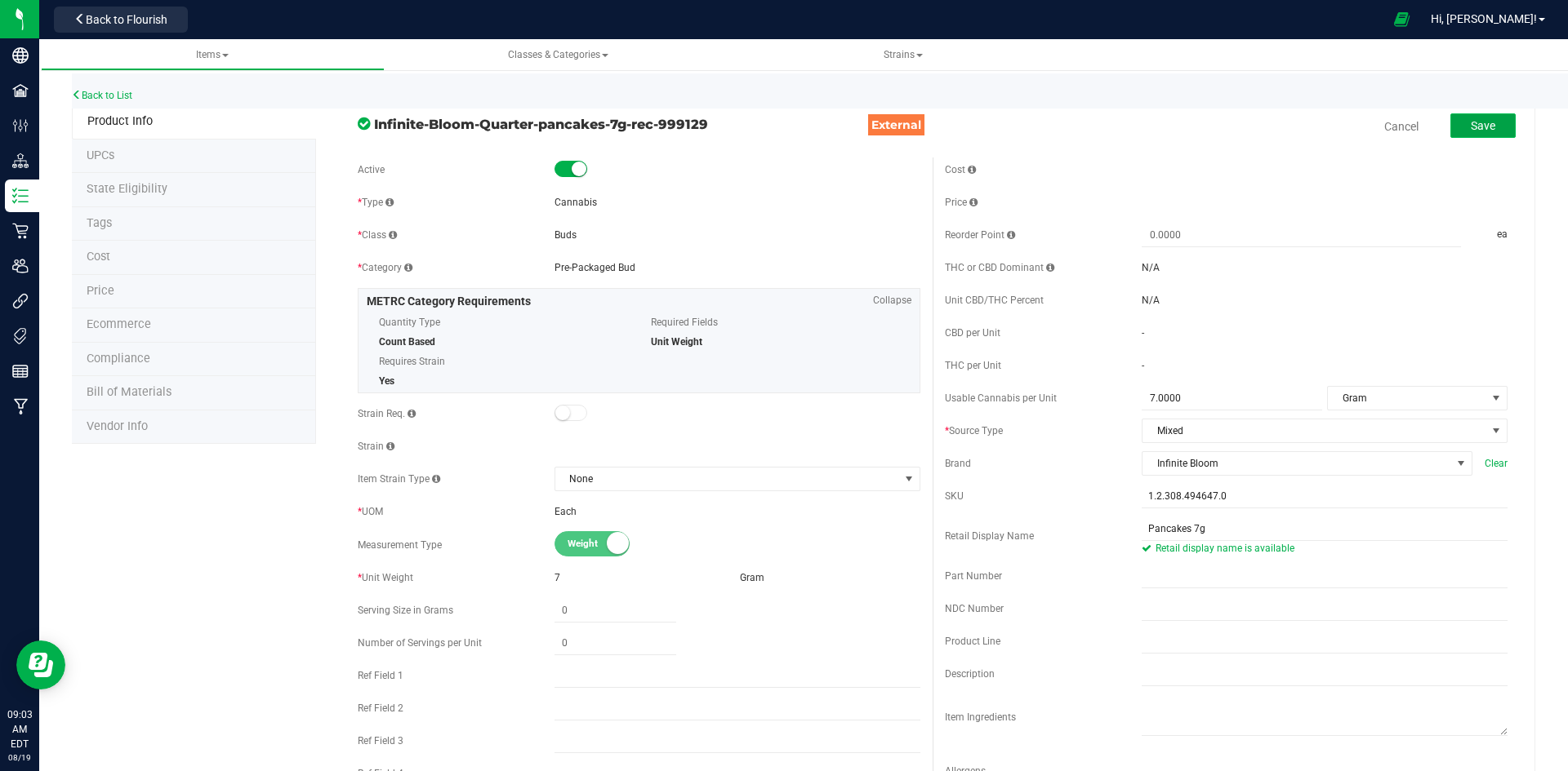
click at [1455, 134] on button "Save" at bounding box center [1482, 125] width 65 height 25
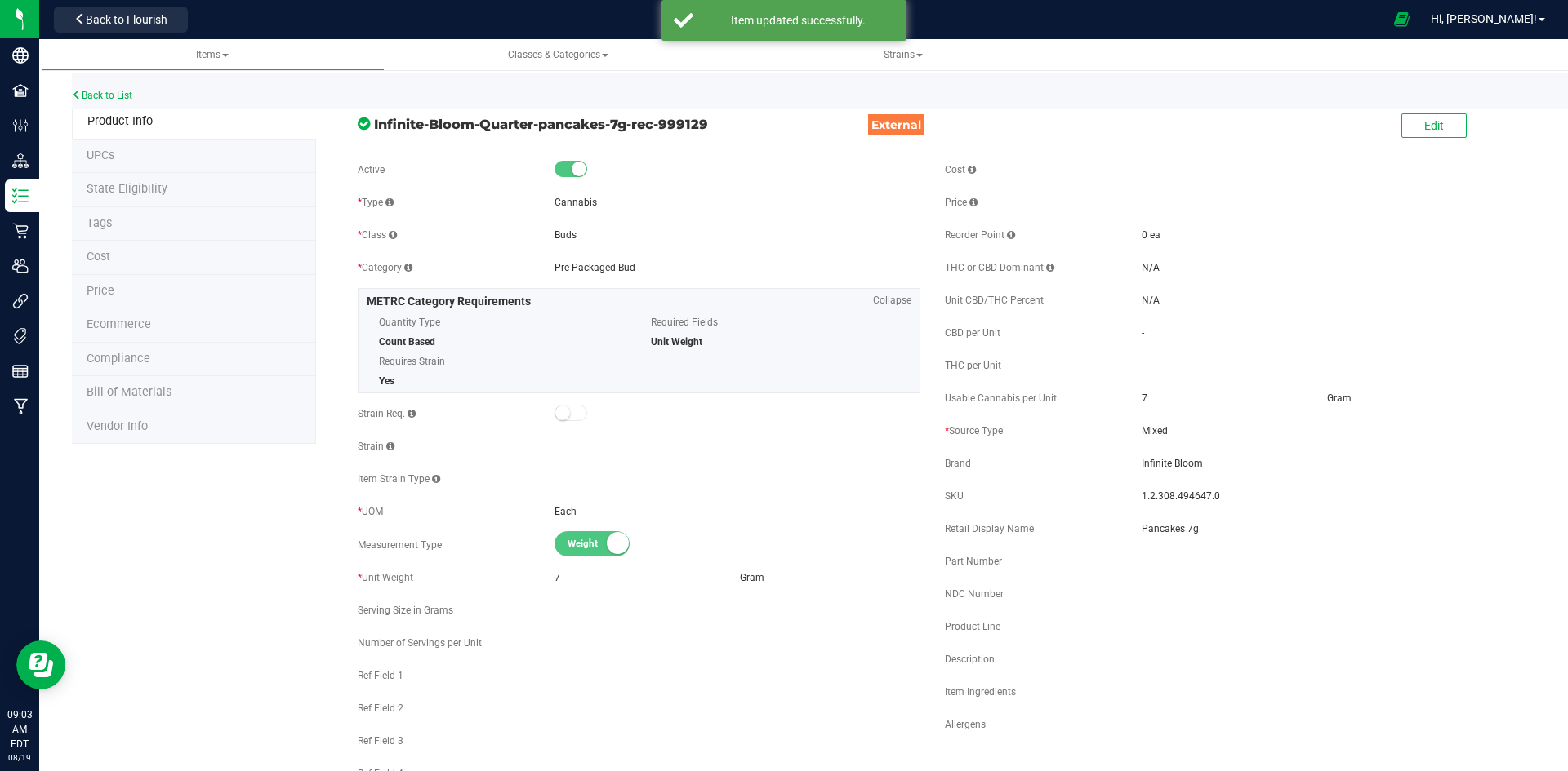
click at [1408, 111] on div "Edit" at bounding box center [1433, 127] width 65 height 34
click at [1404, 116] on button "Edit" at bounding box center [1433, 125] width 65 height 25
click at [1225, 529] on input "Pancakes 7g" at bounding box center [1324, 529] width 366 height 25
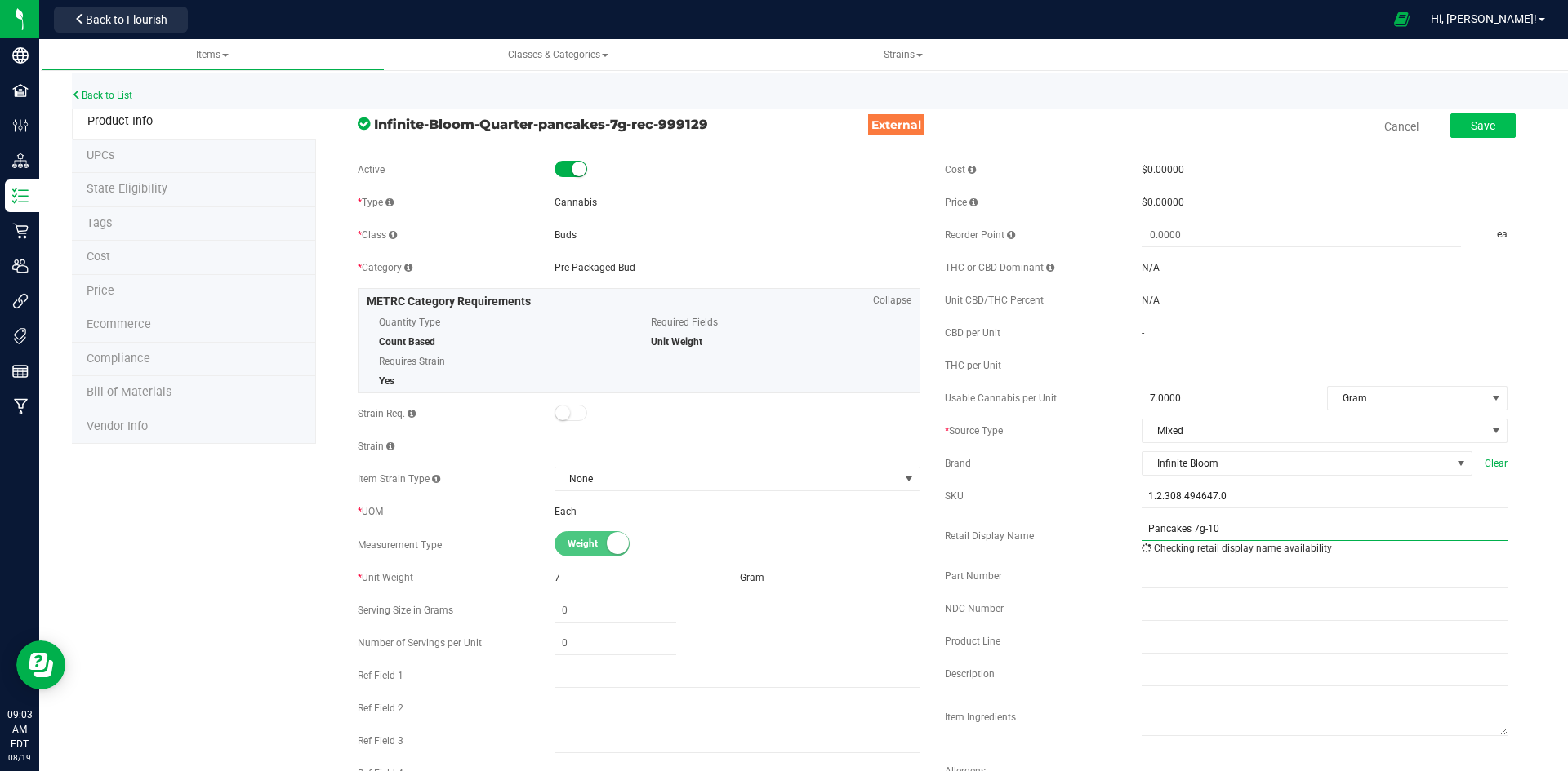
type input "Pancakes 7g-10"
click at [1455, 119] on button "Save" at bounding box center [1482, 125] width 65 height 25
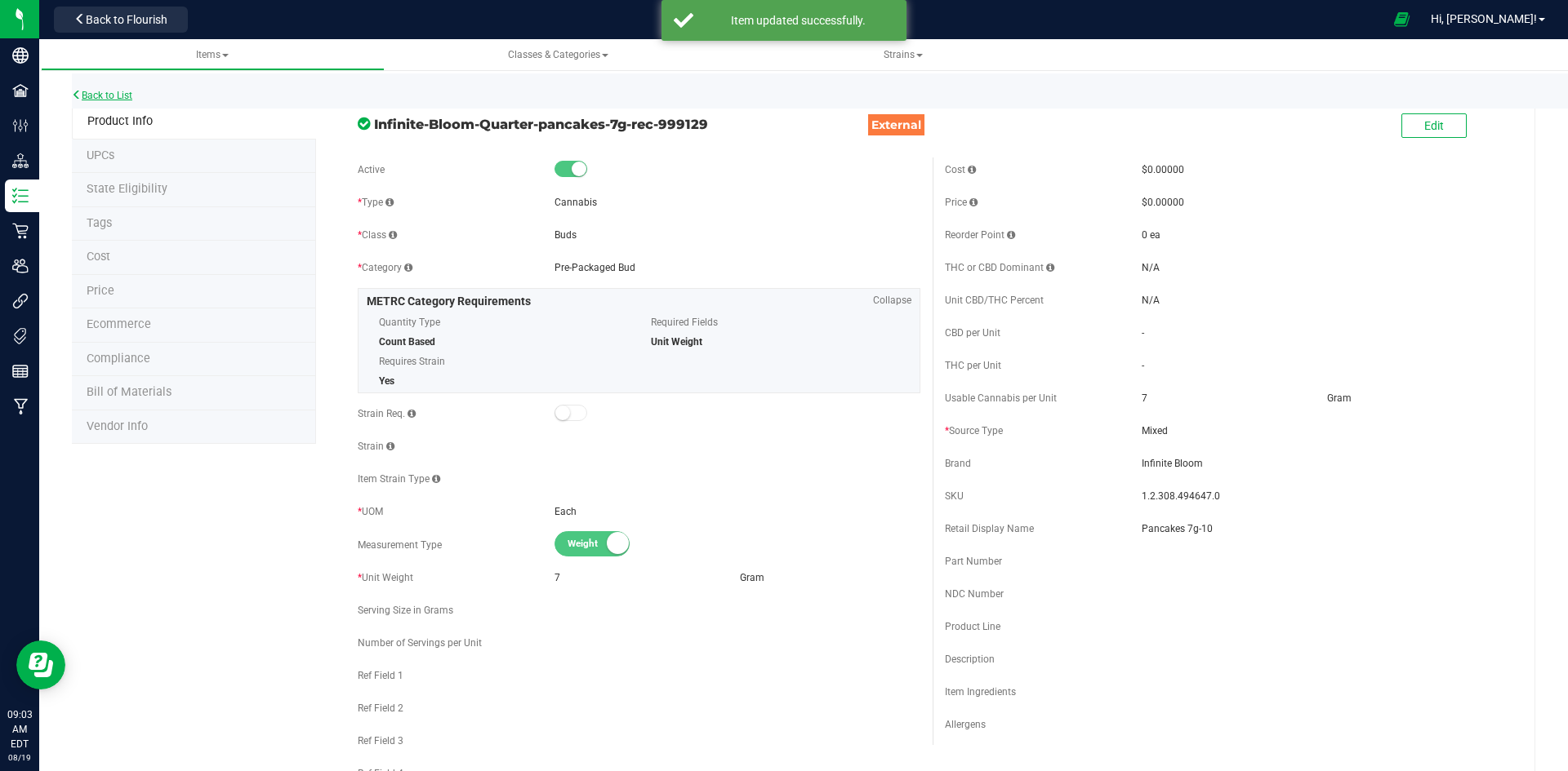
click at [132, 100] on link "Back to List" at bounding box center [102, 95] width 60 height 12
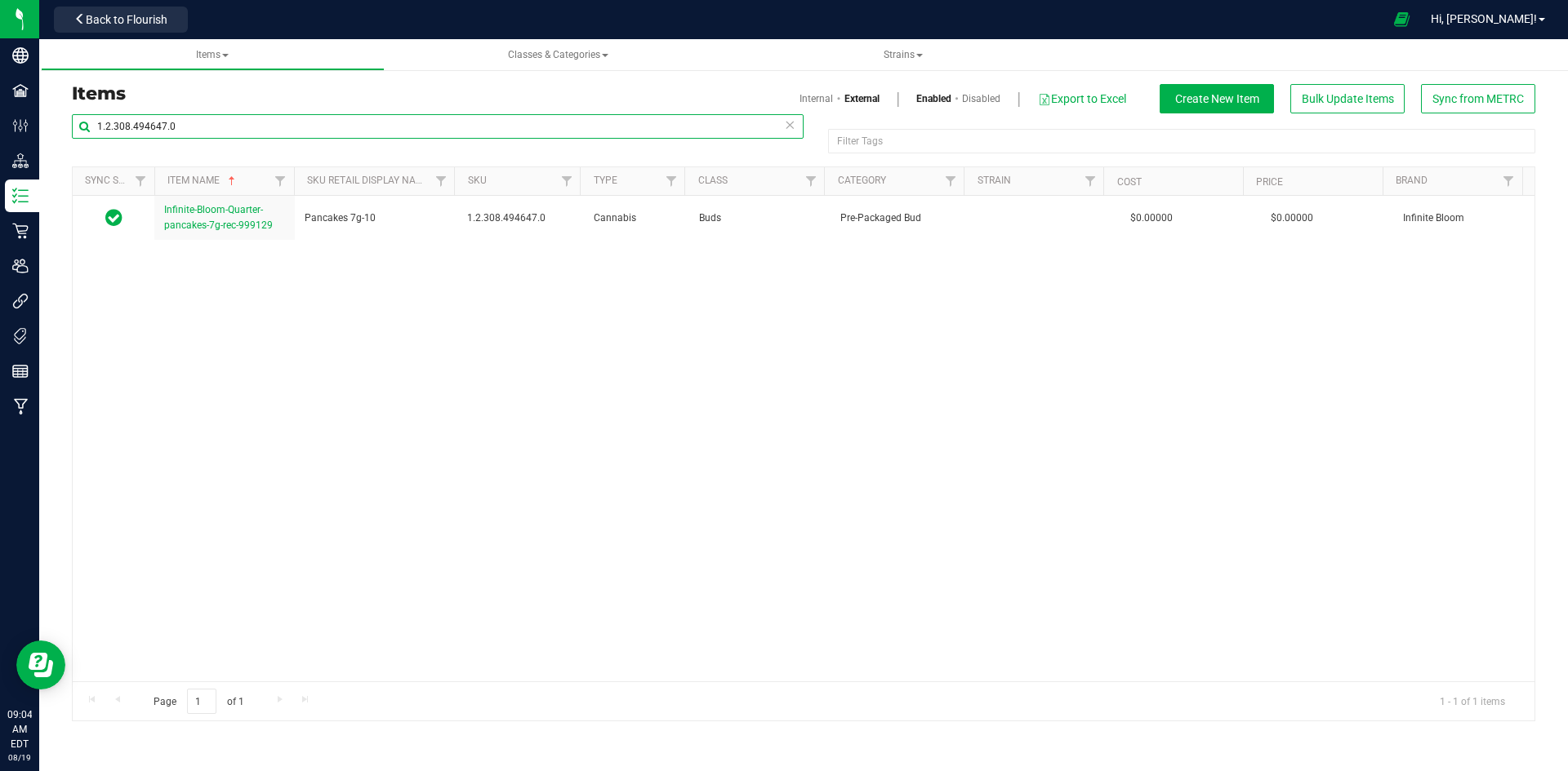
click at [342, 115] on input "1.2.308.494647.0" at bounding box center [438, 126] width 732 height 25
paste input "193848"
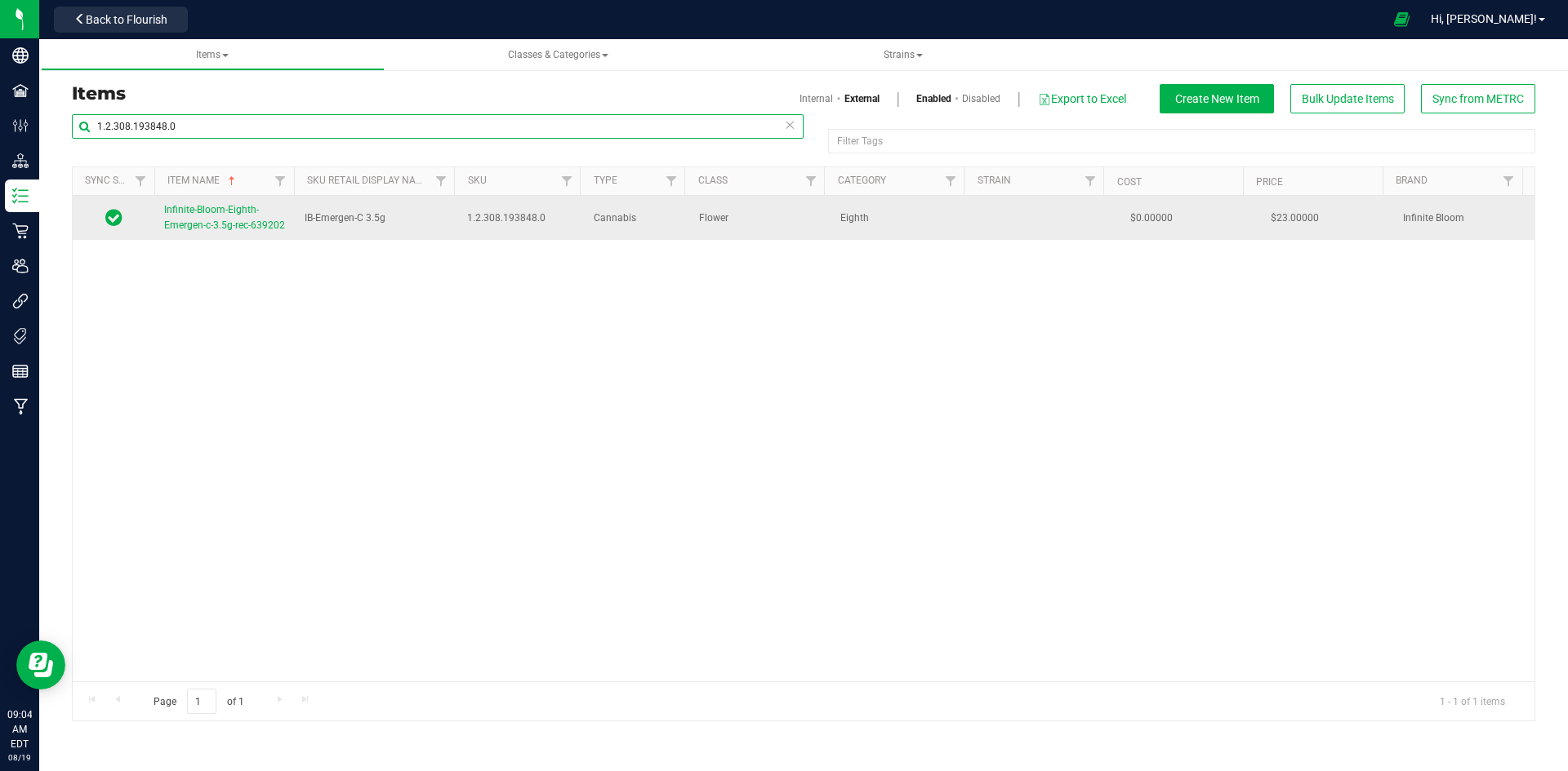
type input "1.2.308.193848.0"
click at [228, 227] on span "Infinite-Bloom-Eighth-Emergen-c-3.5g-rec-639202" at bounding box center [225, 217] width 121 height 26
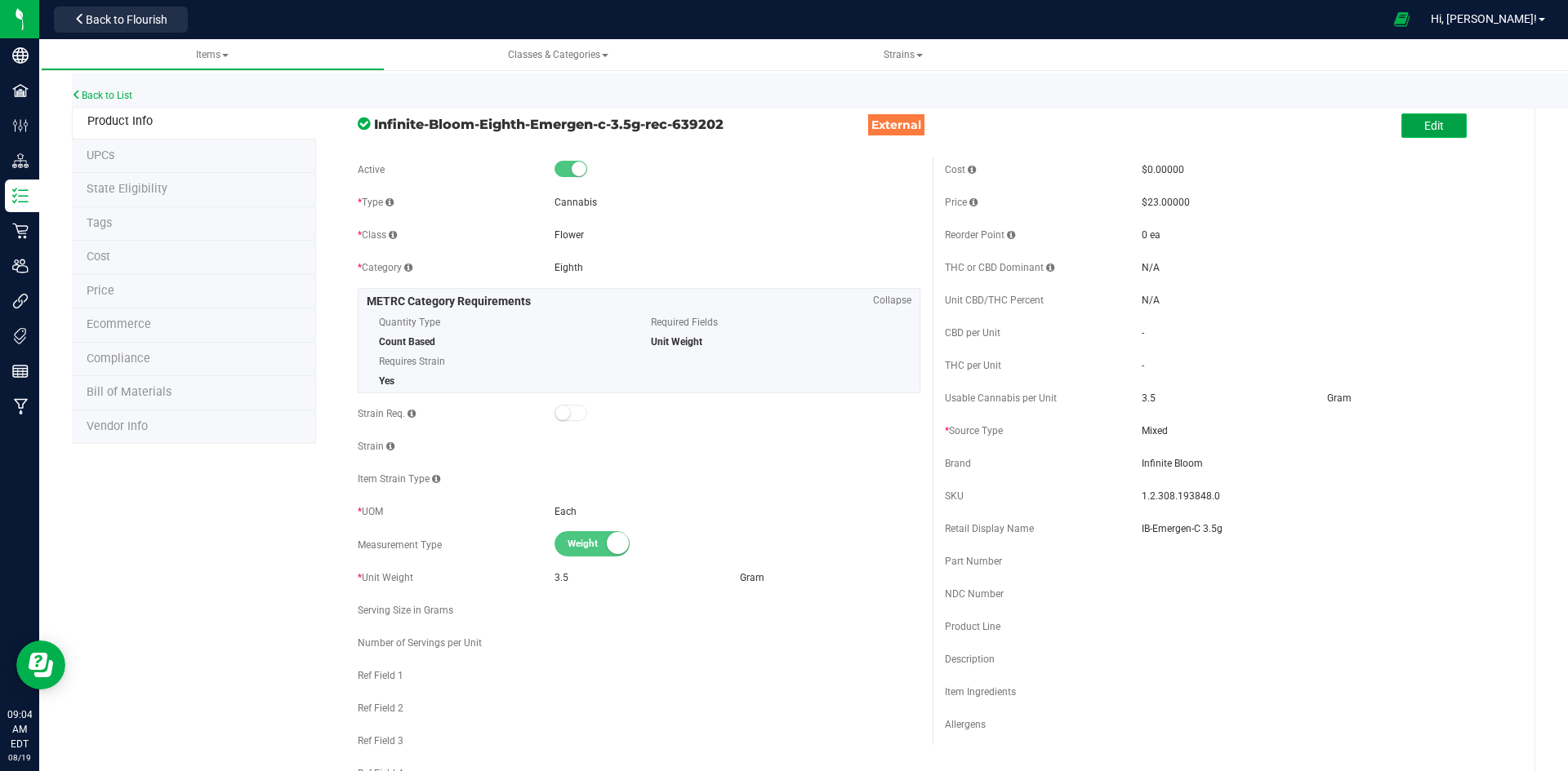
click at [1427, 128] on span "Edit" at bounding box center [1433, 125] width 19 height 13
click at [1141, 519] on input "IB-Emergen-C 3.5g" at bounding box center [1324, 529] width 366 height 25
click at [1237, 536] on input "Emergen-C 3.5g" at bounding box center [1324, 529] width 366 height 25
type input "Emergen-C 3.5g-11"
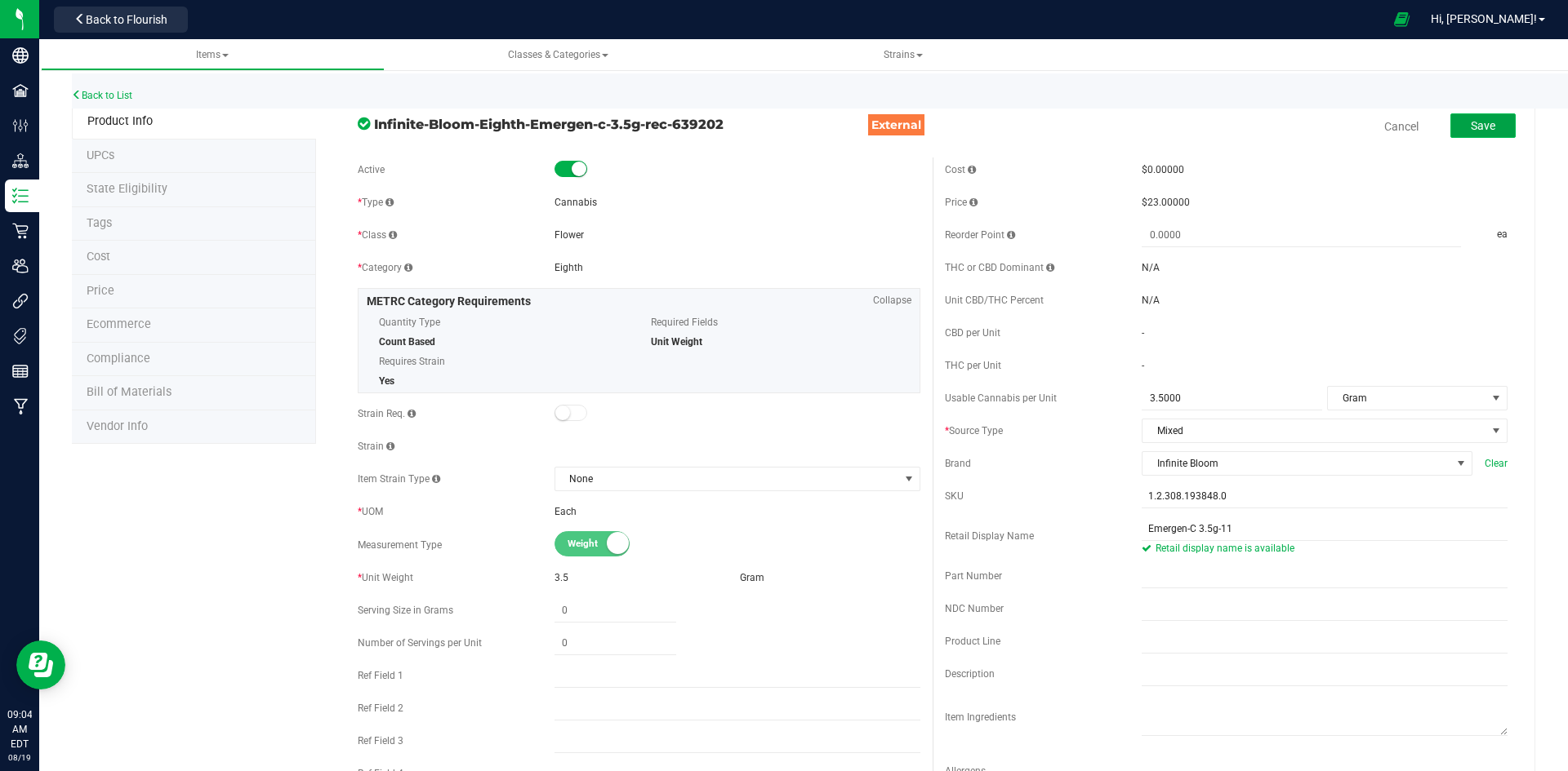
click at [1470, 119] on span "Save" at bounding box center [1482, 125] width 25 height 13
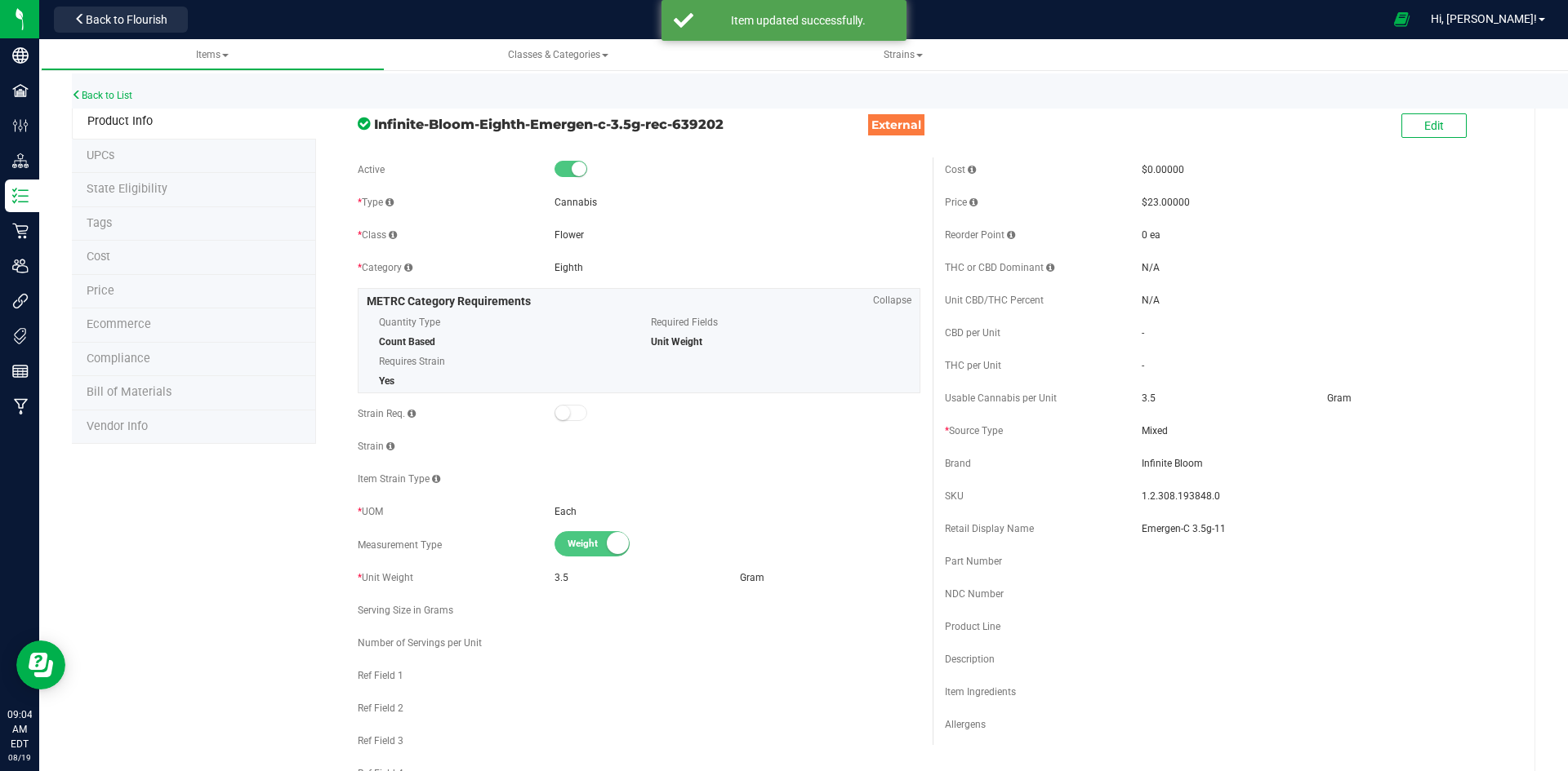
click at [165, 280] on li "Price" at bounding box center [194, 292] width 244 height 35
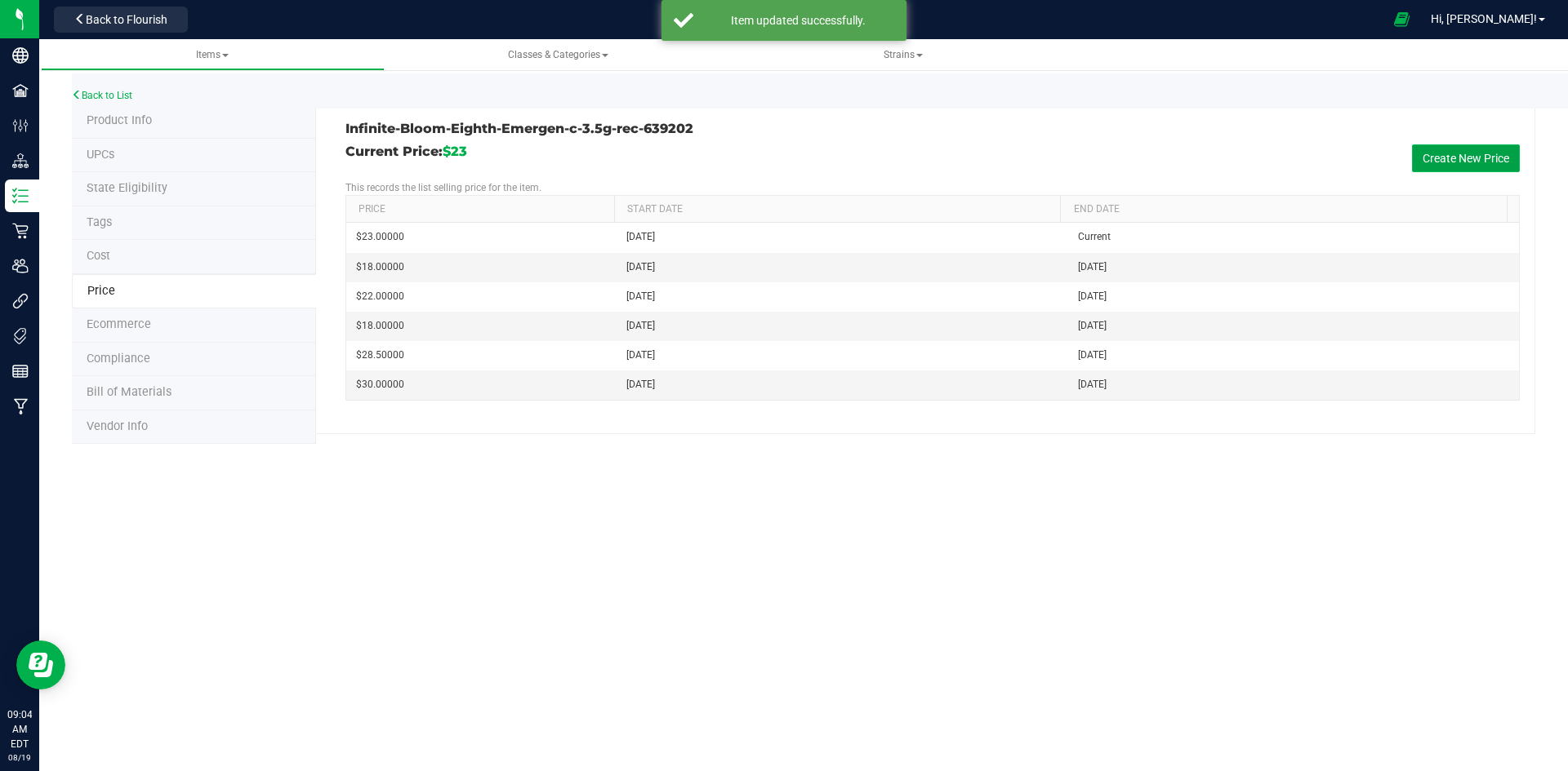
click at [1485, 154] on button "Create New Price" at bounding box center [1466, 158] width 108 height 27
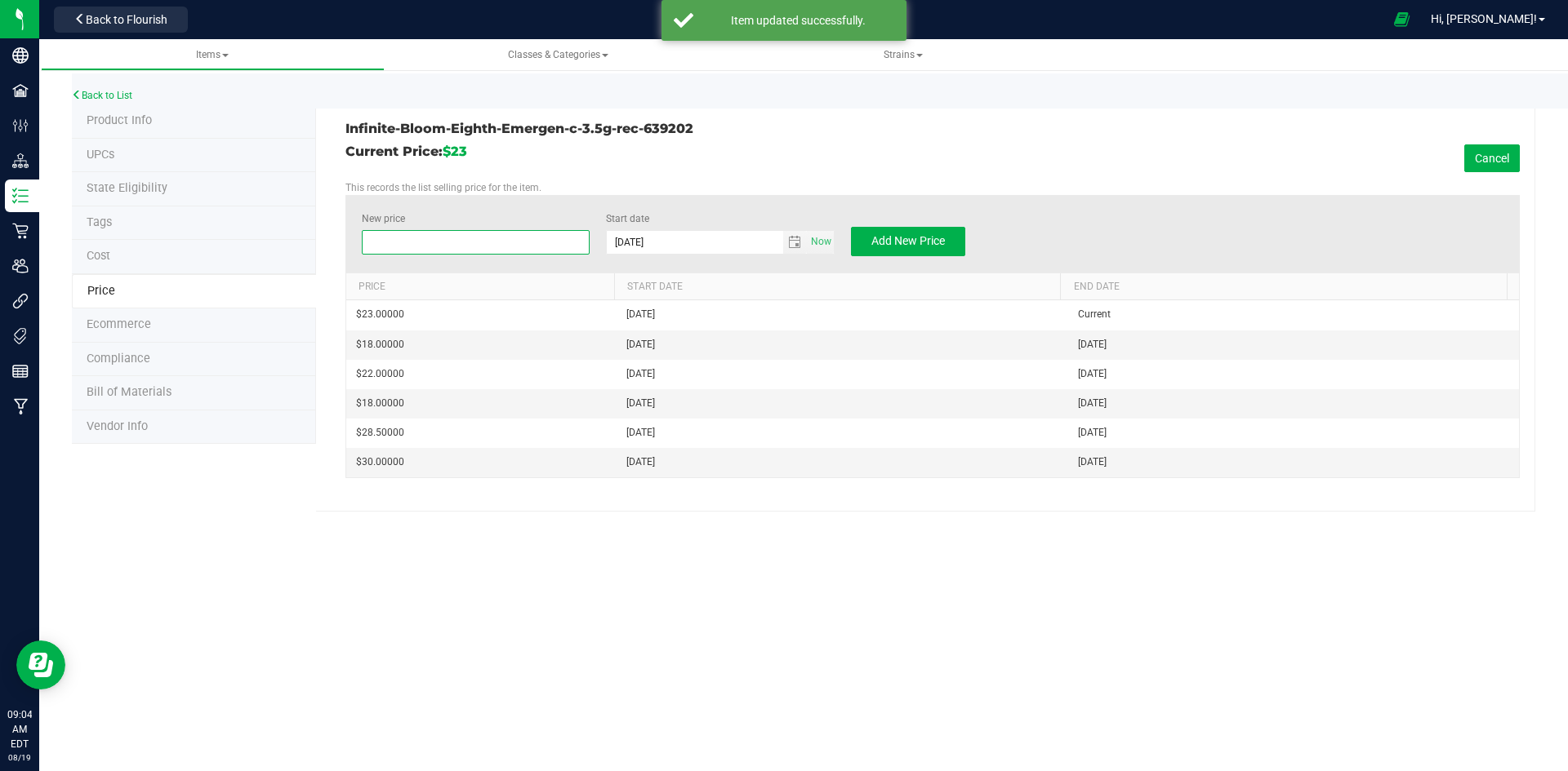
click at [501, 249] on span at bounding box center [476, 242] width 228 height 25
type input "20"
click at [631, 181] on p "This records the list selling price for the item." at bounding box center [932, 187] width 1174 height 15
click at [874, 226] on div "New price $20.00000 20 Start date 8/19/2025 Now Add New Price" at bounding box center [932, 234] width 1174 height 78
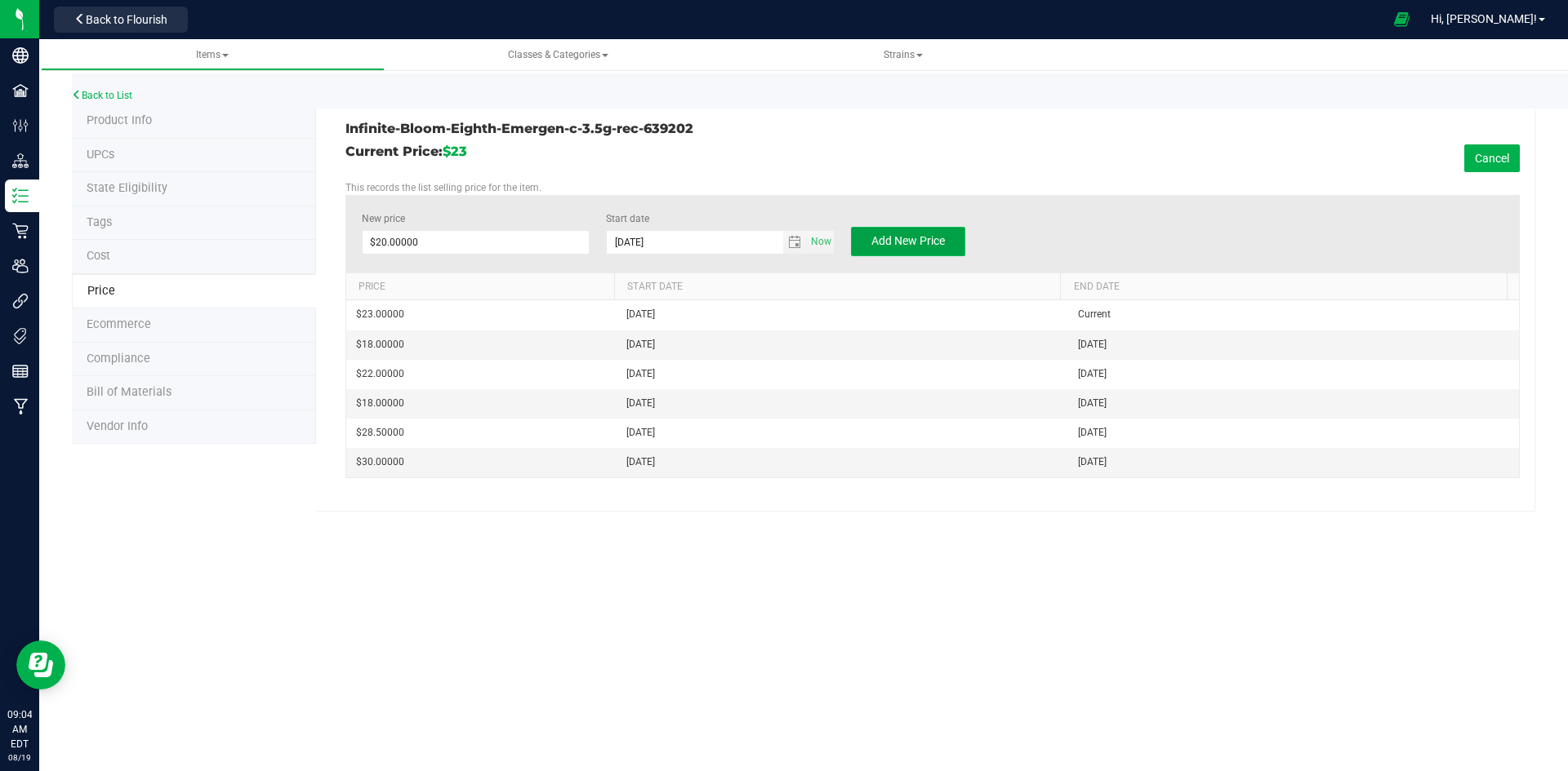
click at [878, 230] on button "Add New Price" at bounding box center [907, 241] width 114 height 29
type input "$0.00000"
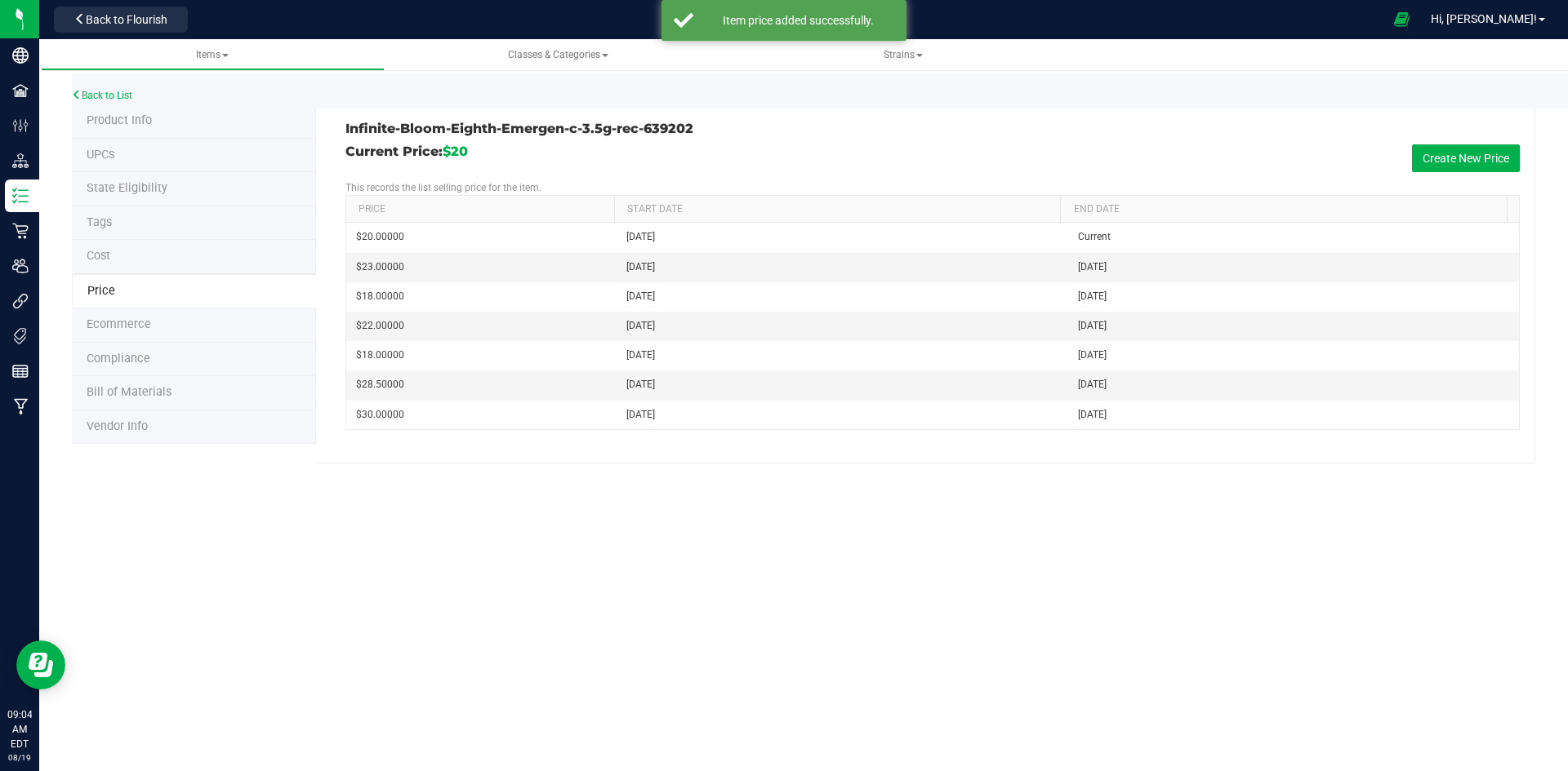
click at [202, 130] on li "Product Info" at bounding box center [194, 121] width 244 height 35
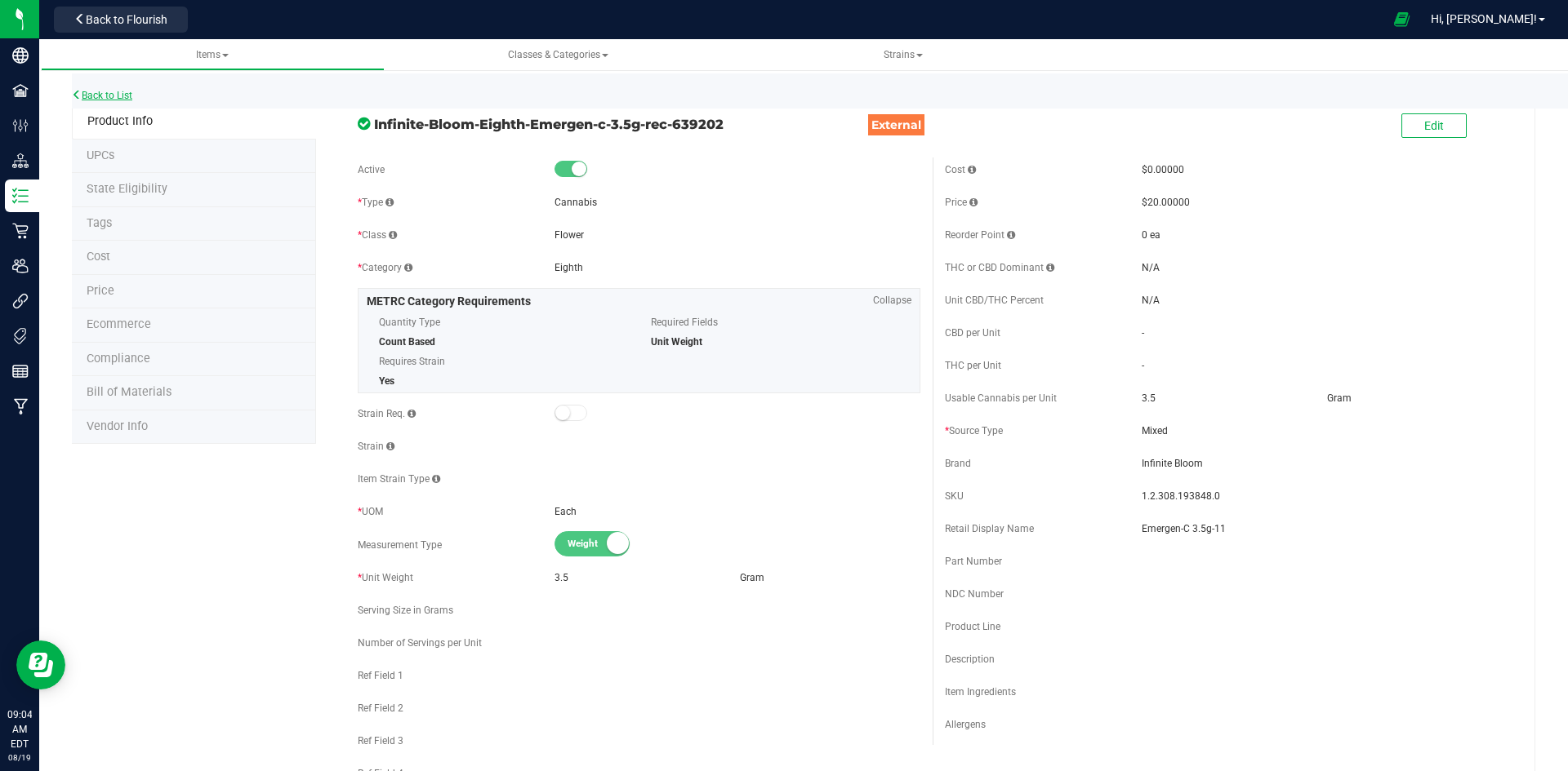
click at [119, 90] on link "Back to List" at bounding box center [102, 95] width 60 height 12
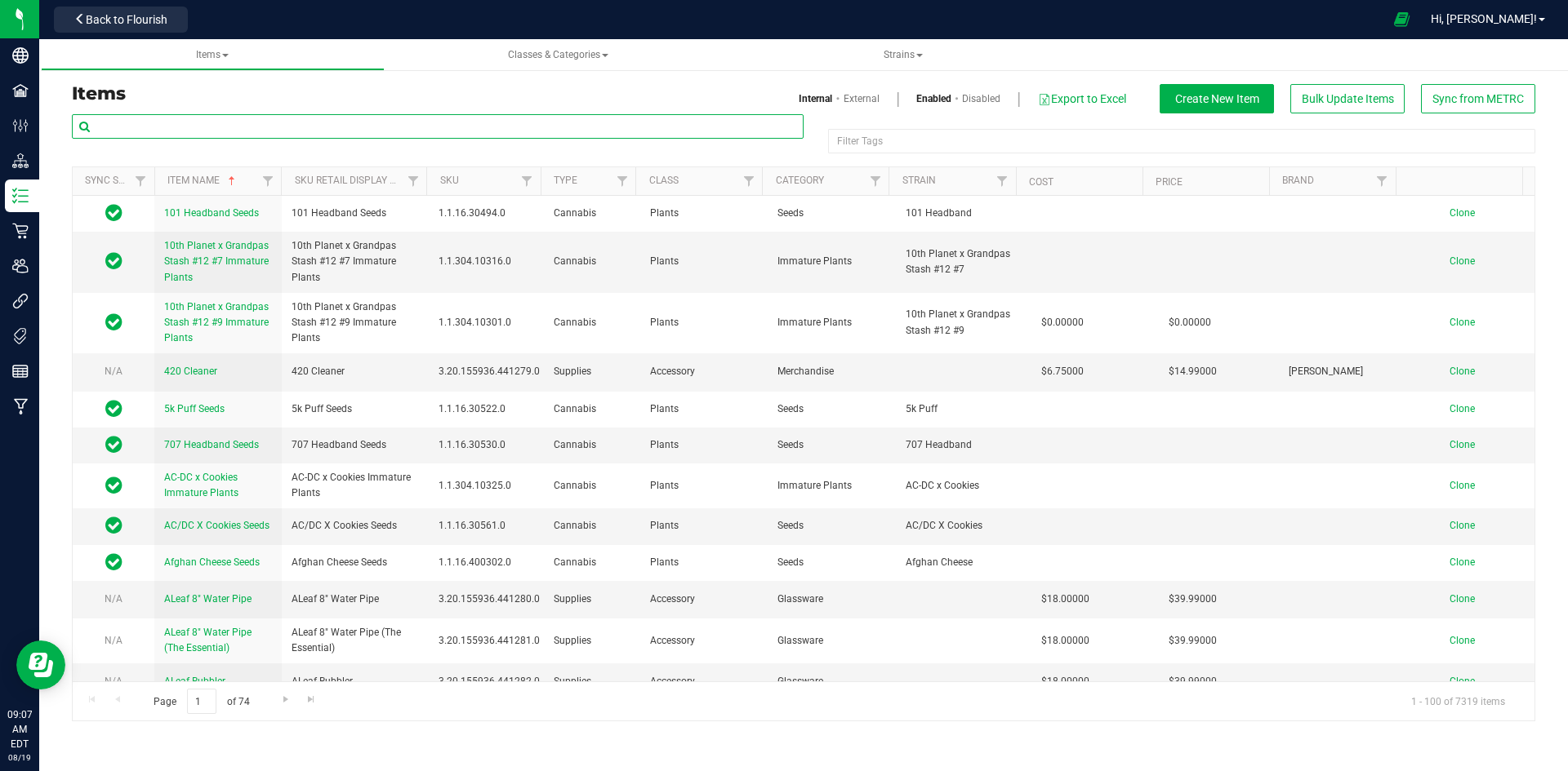
click at [340, 137] on input "text" at bounding box center [438, 126] width 732 height 25
paste input "Pancakes 7g-10"
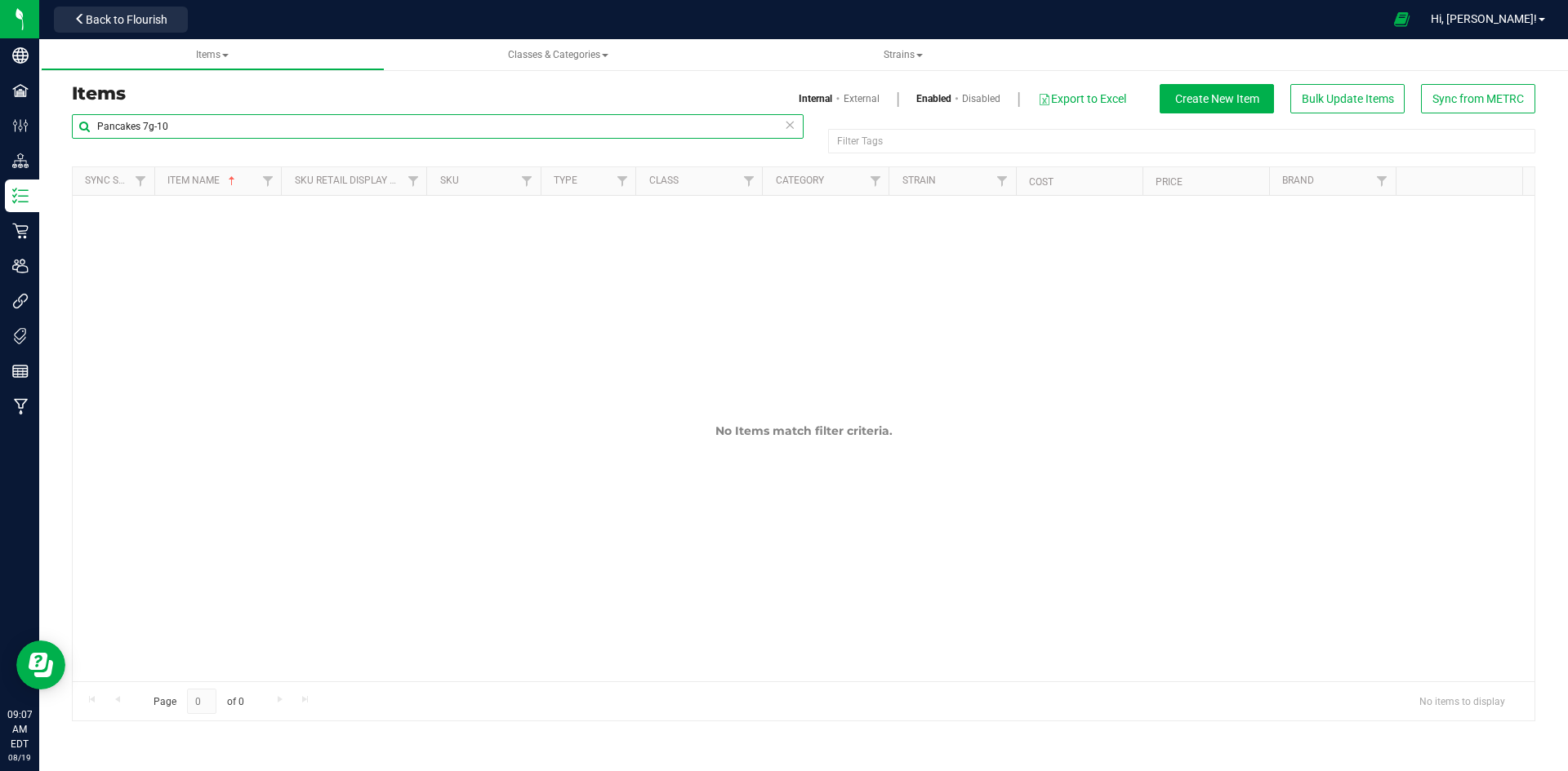
type input "Pancakes 7g-10"
click at [853, 100] on link "External" at bounding box center [861, 99] width 36 height 15
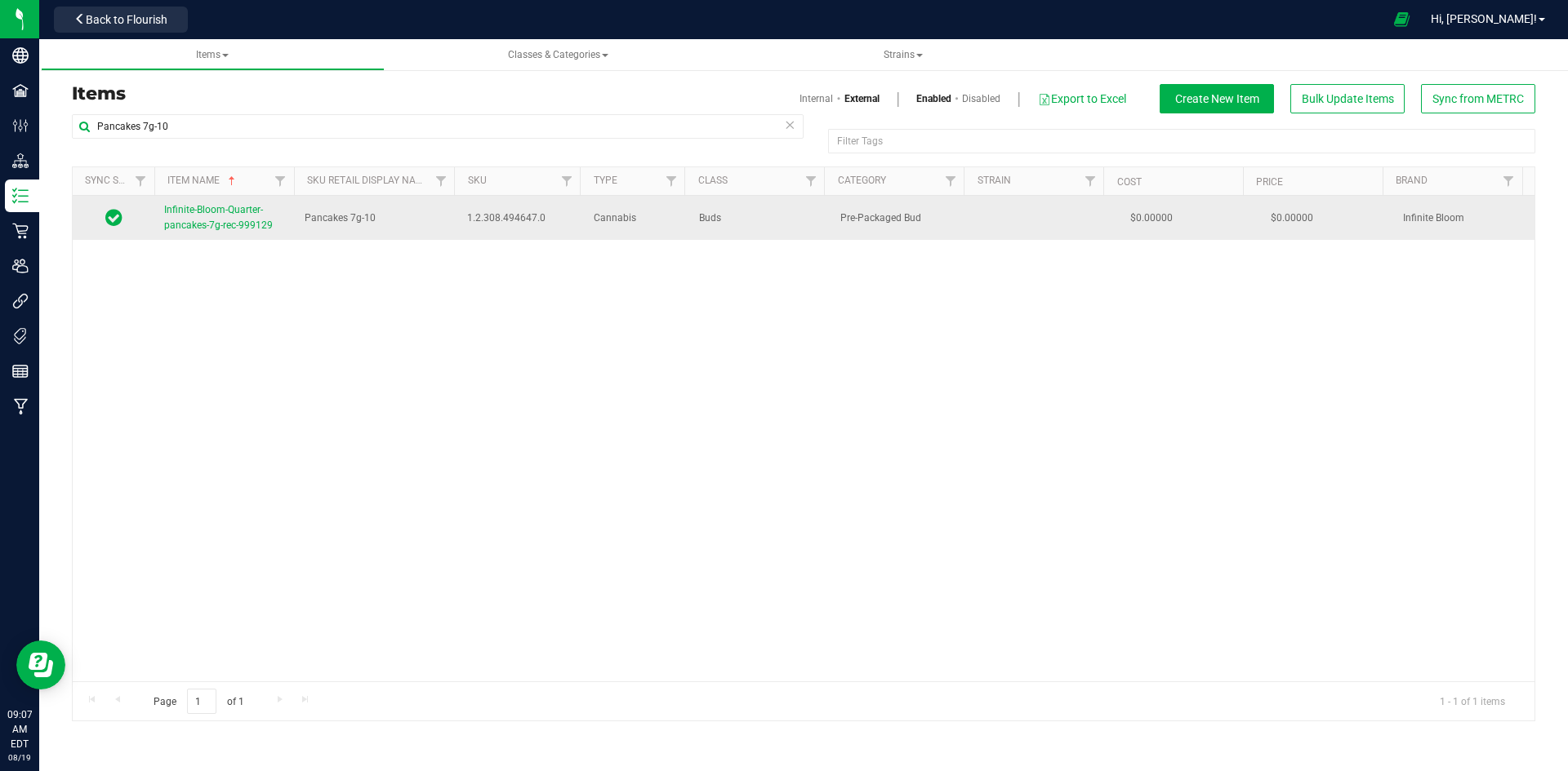
click at [209, 227] on span "Infinite-Bloom-Quarter-pancakes-7g-rec-999129" at bounding box center [218, 217] width 109 height 26
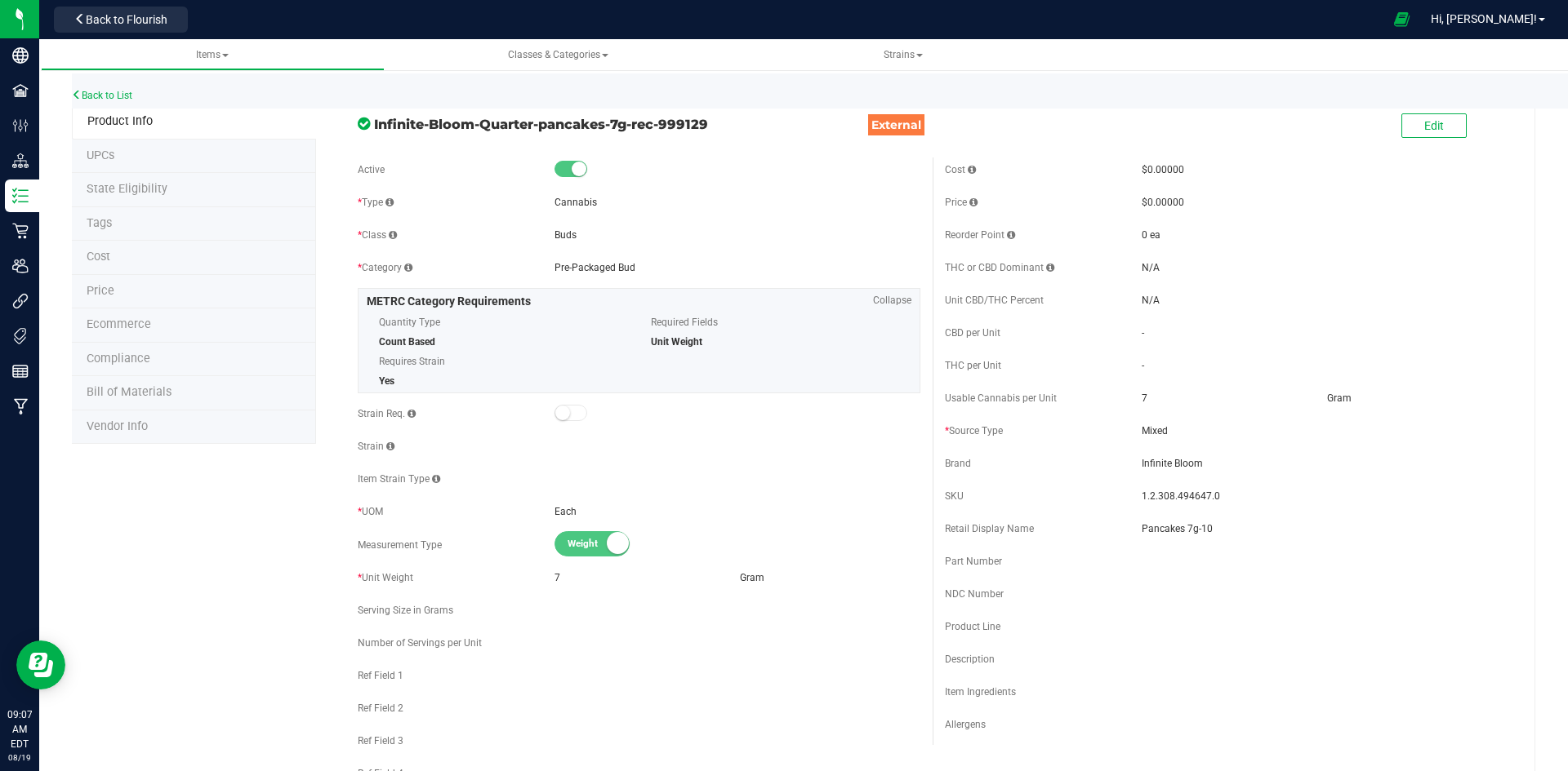
click at [173, 286] on li "Price" at bounding box center [194, 292] width 244 height 35
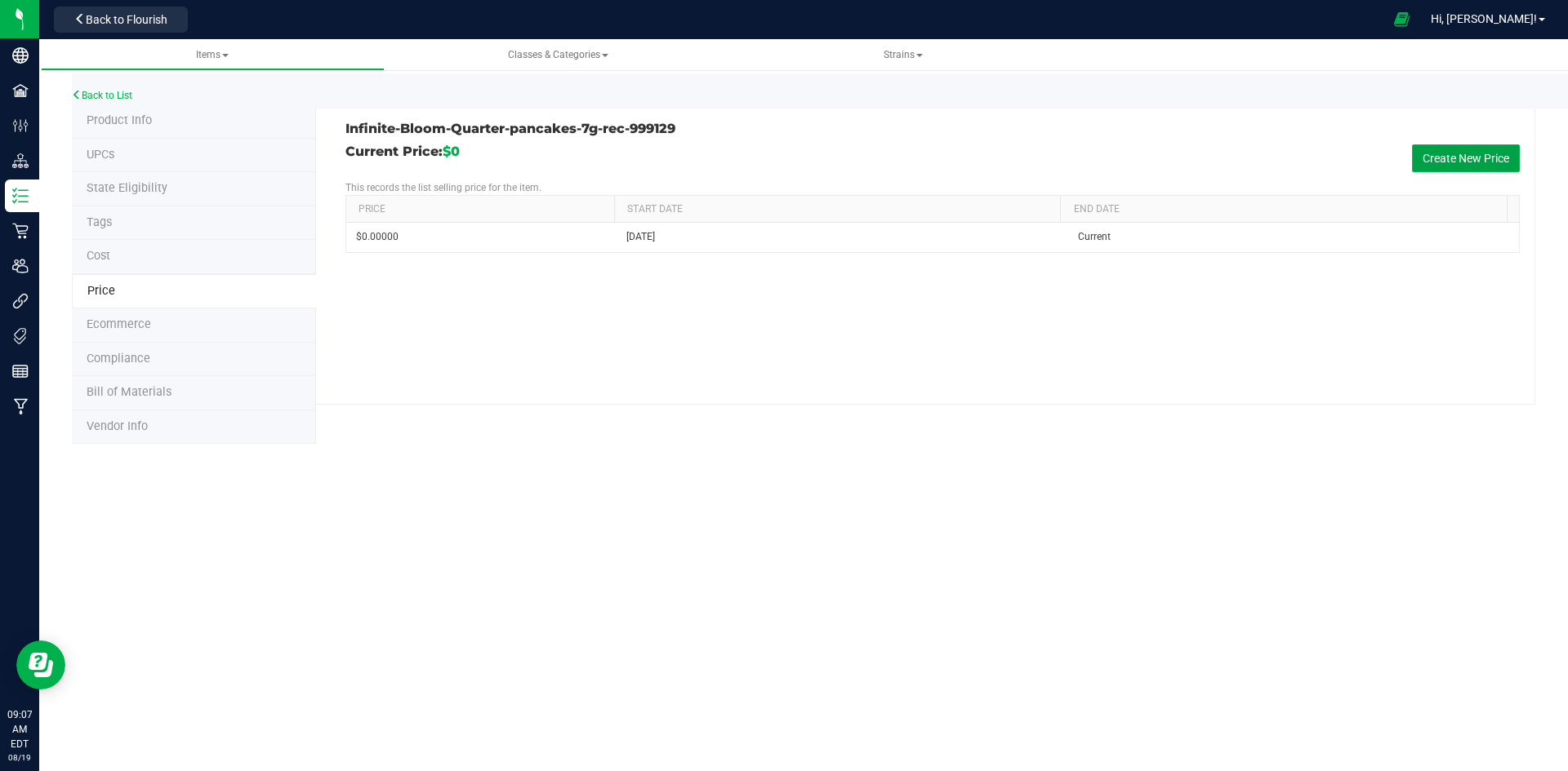
click at [1467, 163] on button "Create New Price" at bounding box center [1466, 158] width 108 height 27
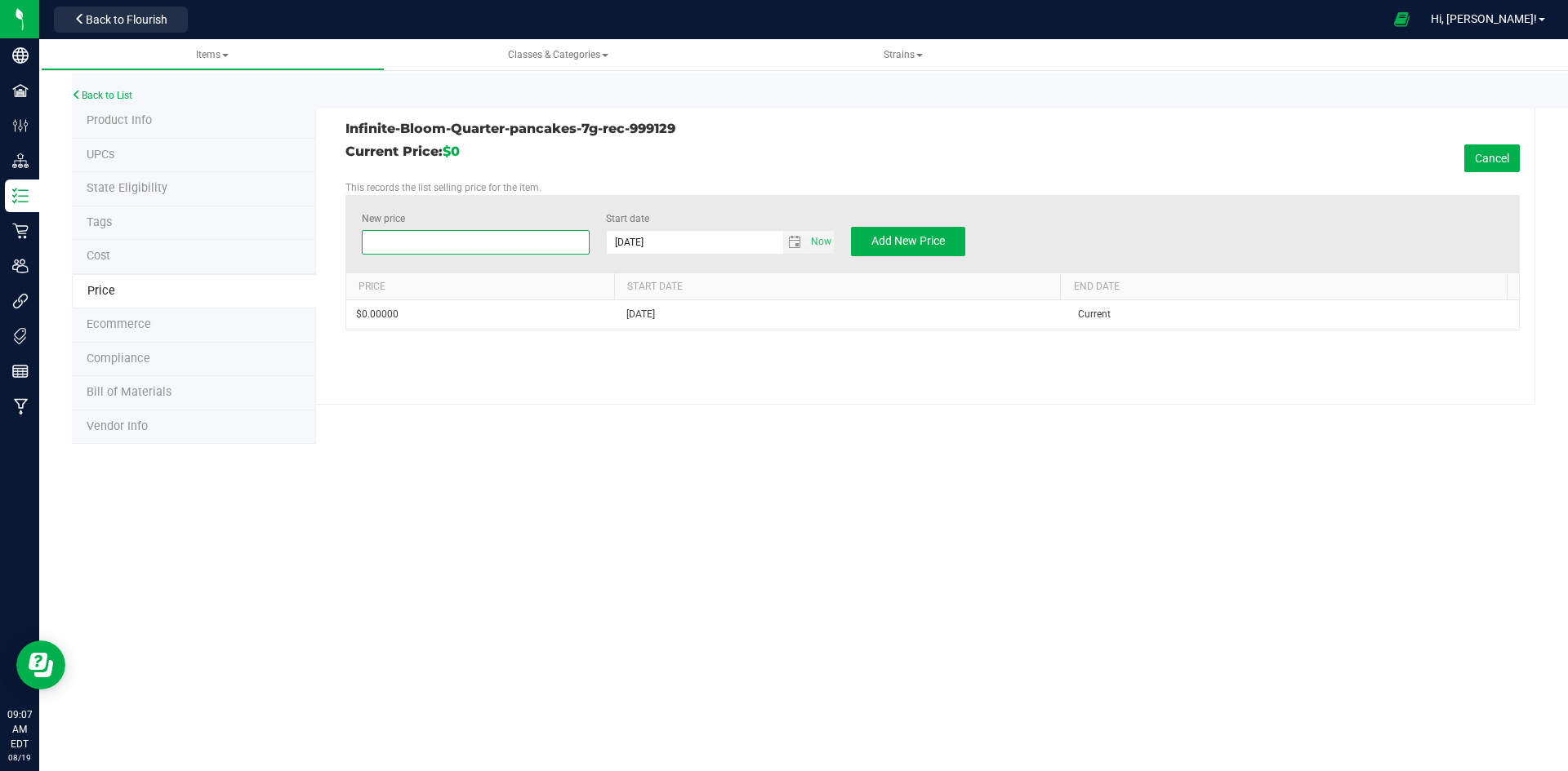
click at [530, 243] on span at bounding box center [476, 242] width 228 height 25
type input "38"
click at [656, 181] on p "This records the list selling price for the item." at bounding box center [932, 187] width 1174 height 15
click at [904, 234] on span "Add New Price" at bounding box center [907, 240] width 73 height 13
type input "$0.00000"
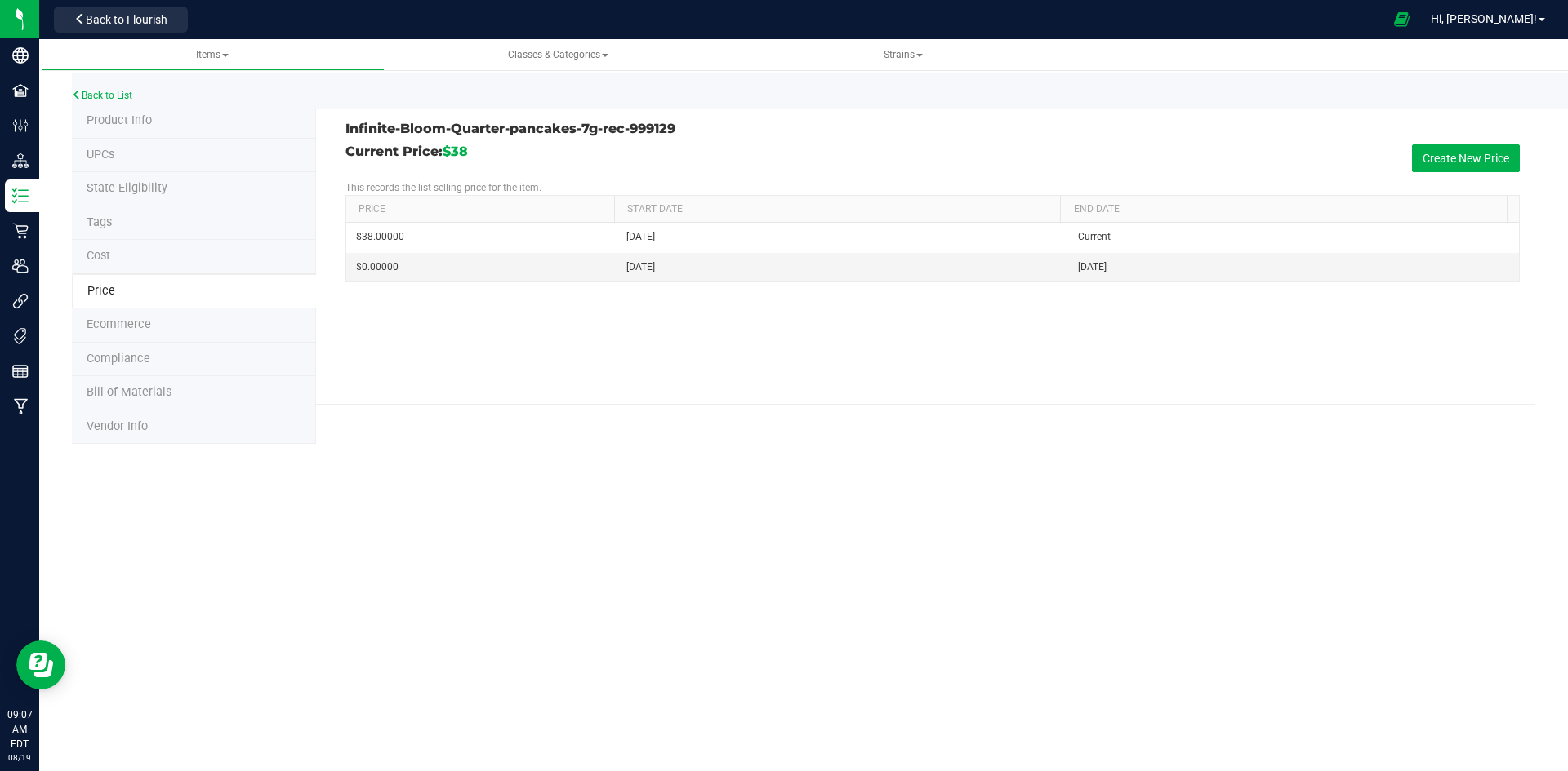
click at [227, 118] on li "Product Info" at bounding box center [194, 121] width 244 height 35
